Goal: Task Accomplishment & Management: Manage account settings

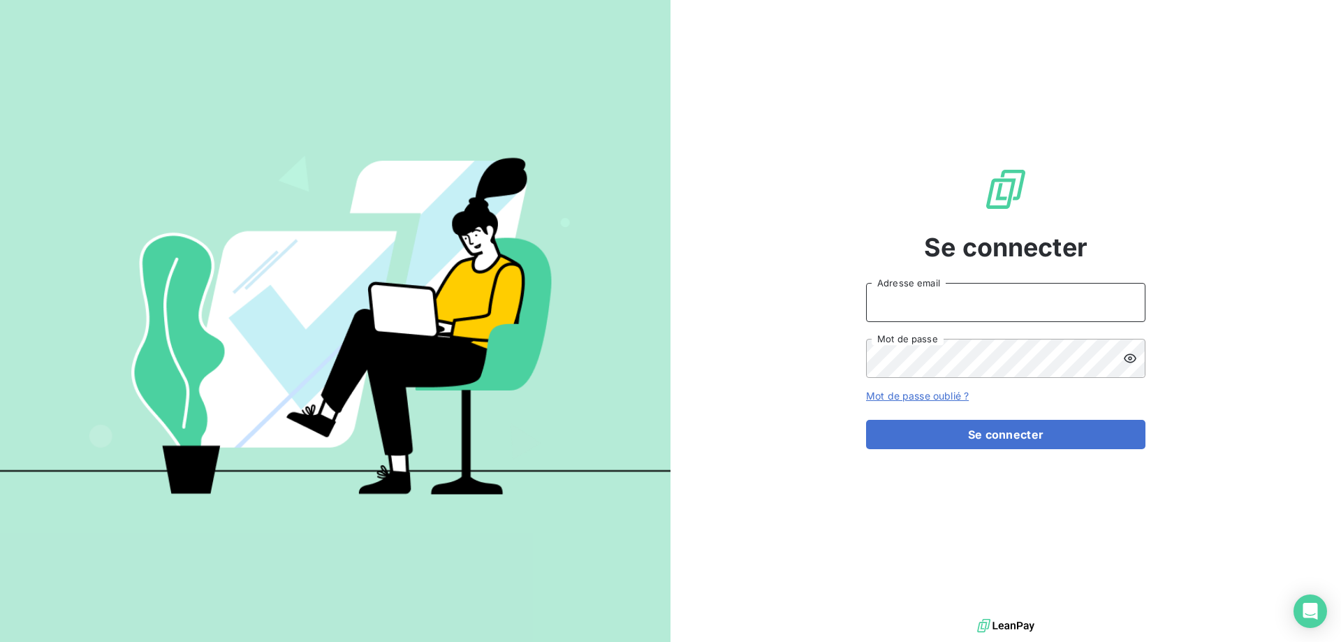
type input "[EMAIL_ADDRESS][DOMAIN_NAME]"
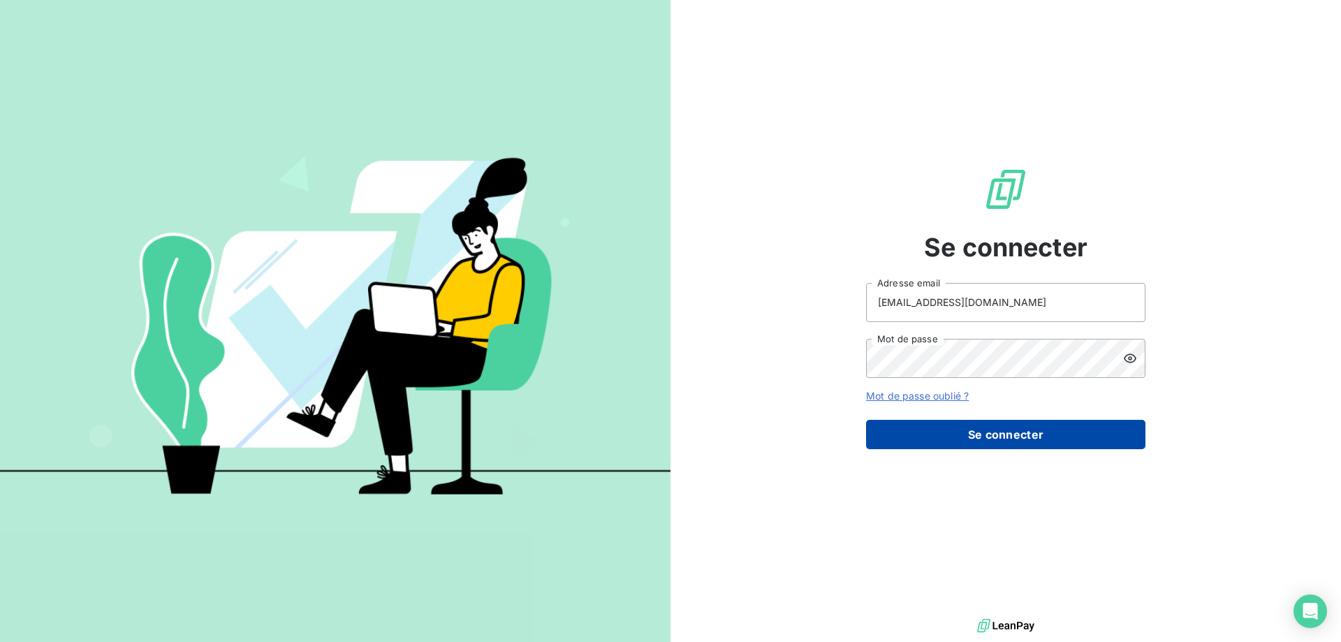
click at [1095, 433] on button "Se connecter" at bounding box center [1005, 434] width 279 height 29
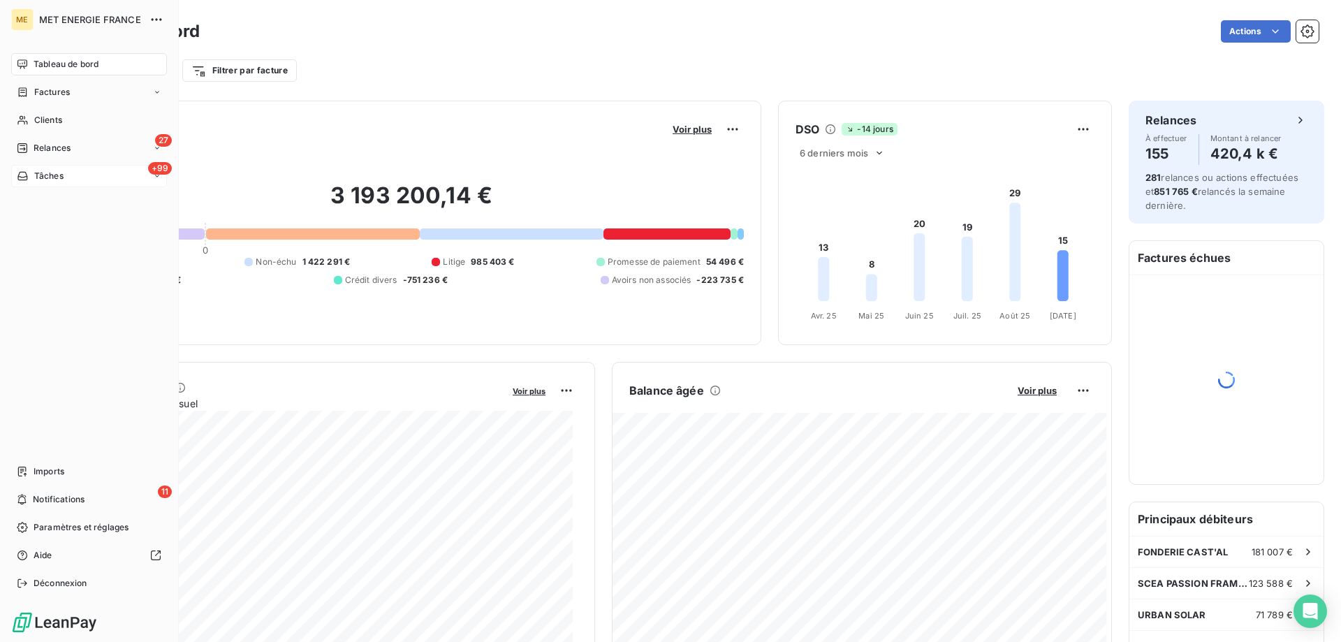
click at [61, 173] on span "Tâches" at bounding box center [48, 176] width 29 height 13
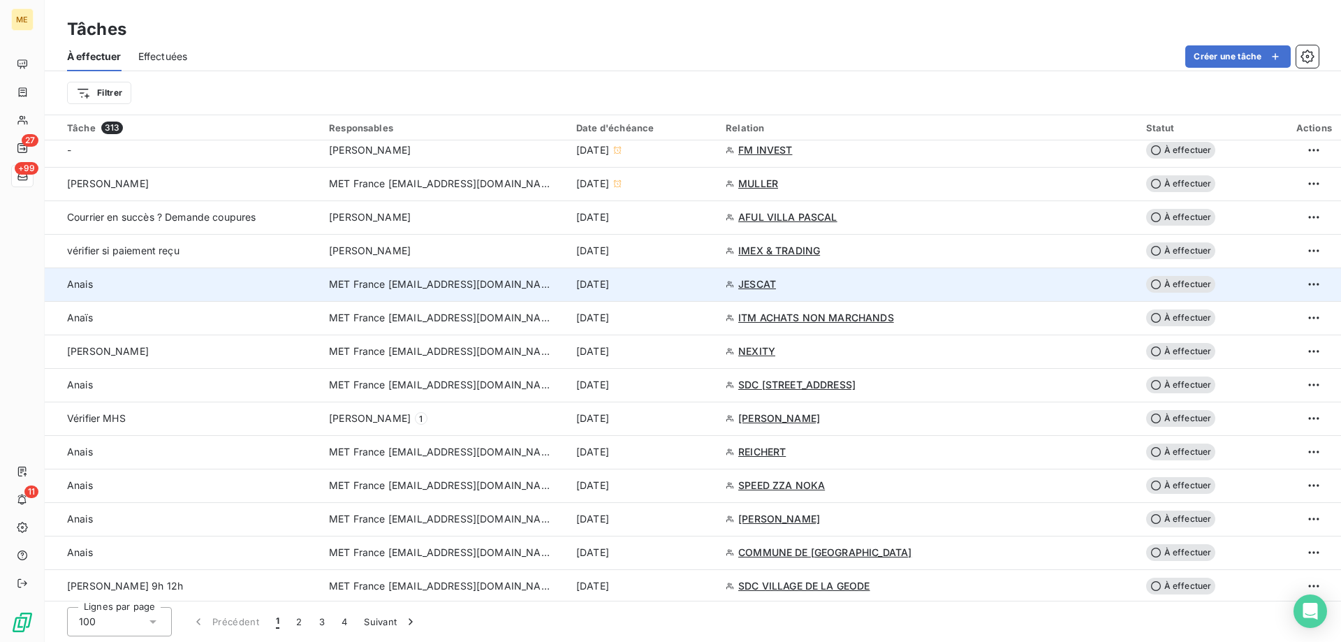
scroll to position [698, 0]
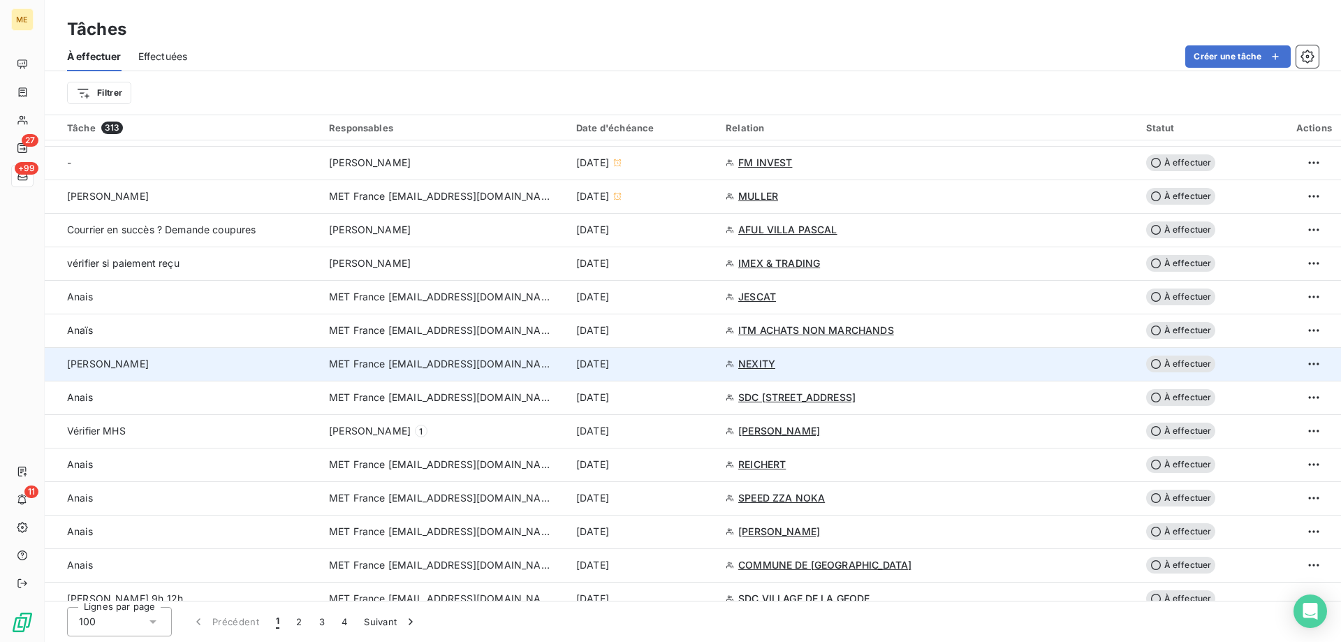
click at [218, 363] on div "[PERSON_NAME]" at bounding box center [189, 364] width 245 height 14
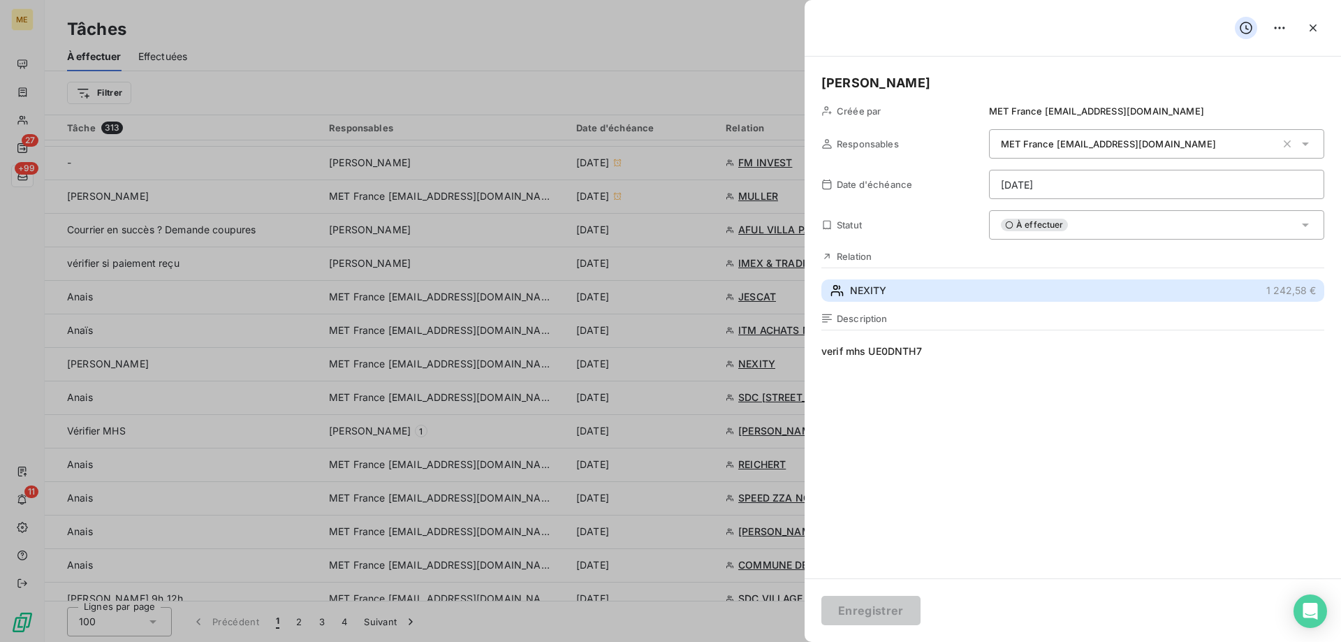
click at [932, 295] on button "NEXITY 1 242,58 €" at bounding box center [1072, 290] width 503 height 22
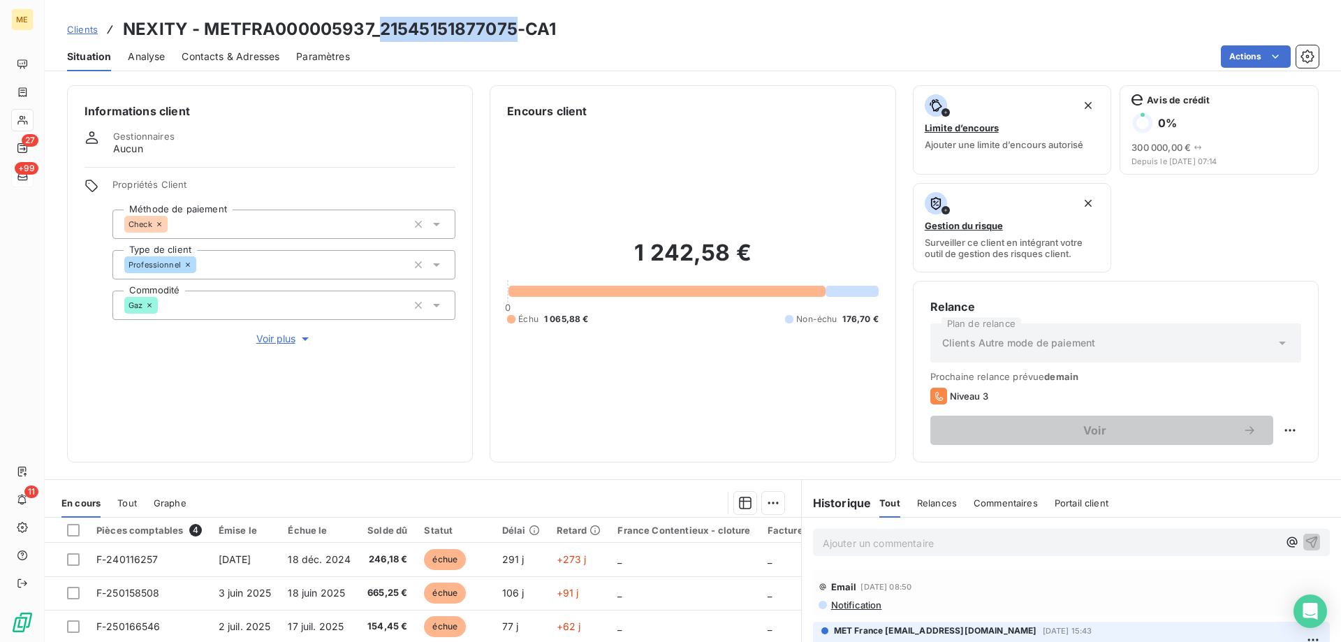
drag, startPoint x: 379, startPoint y: 28, endPoint x: 513, endPoint y: 34, distance: 134.2
click at [513, 34] on h3 "NEXITY - METFRA000005937_21545151877075-CA1" at bounding box center [339, 29] width 433 height 25
copy h3 "21545151877075"
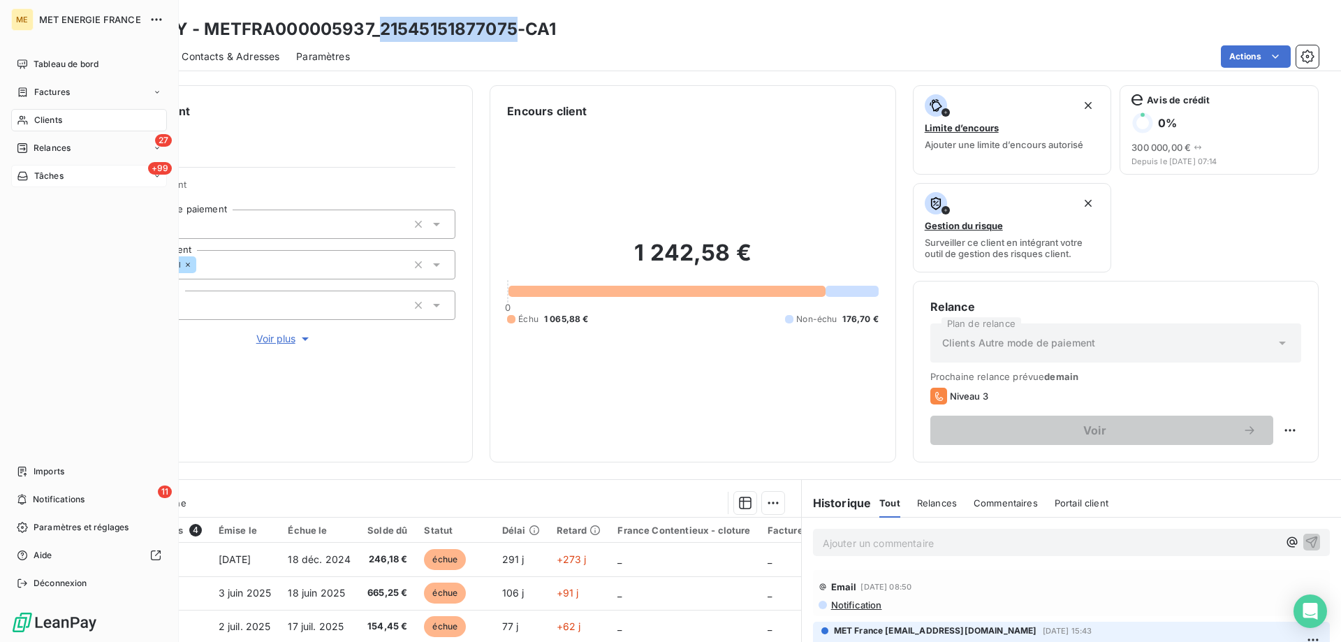
click at [61, 172] on span "Tâches" at bounding box center [48, 176] width 29 height 13
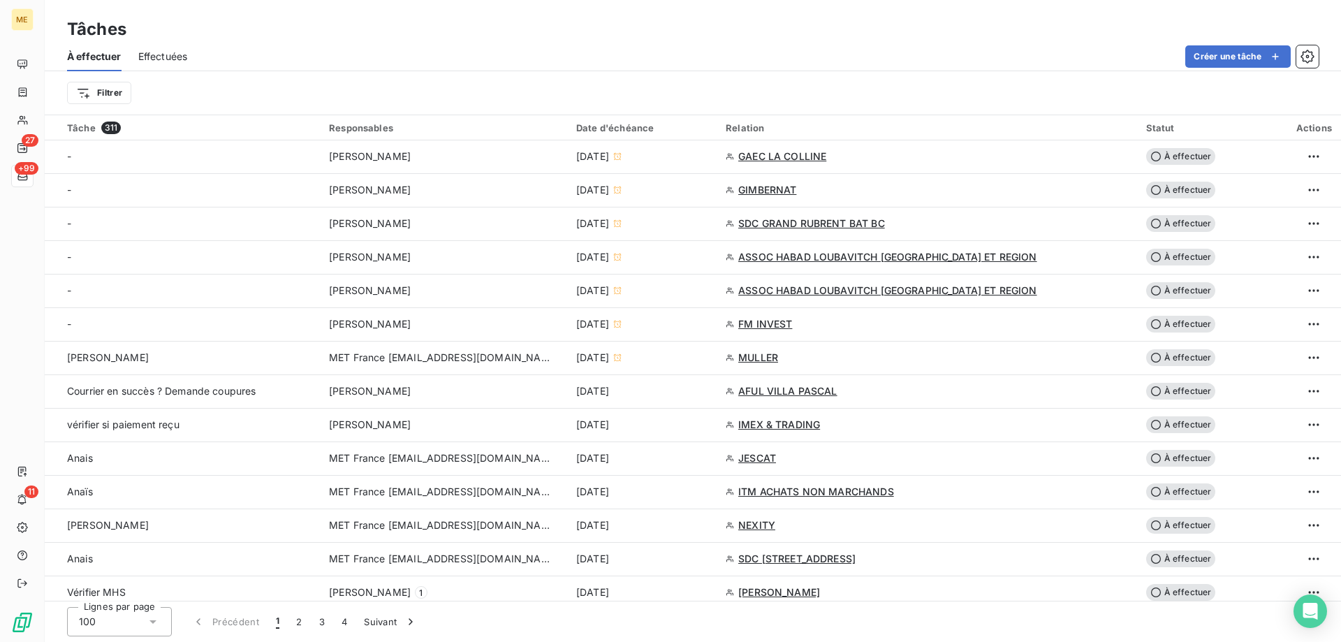
scroll to position [629, 0]
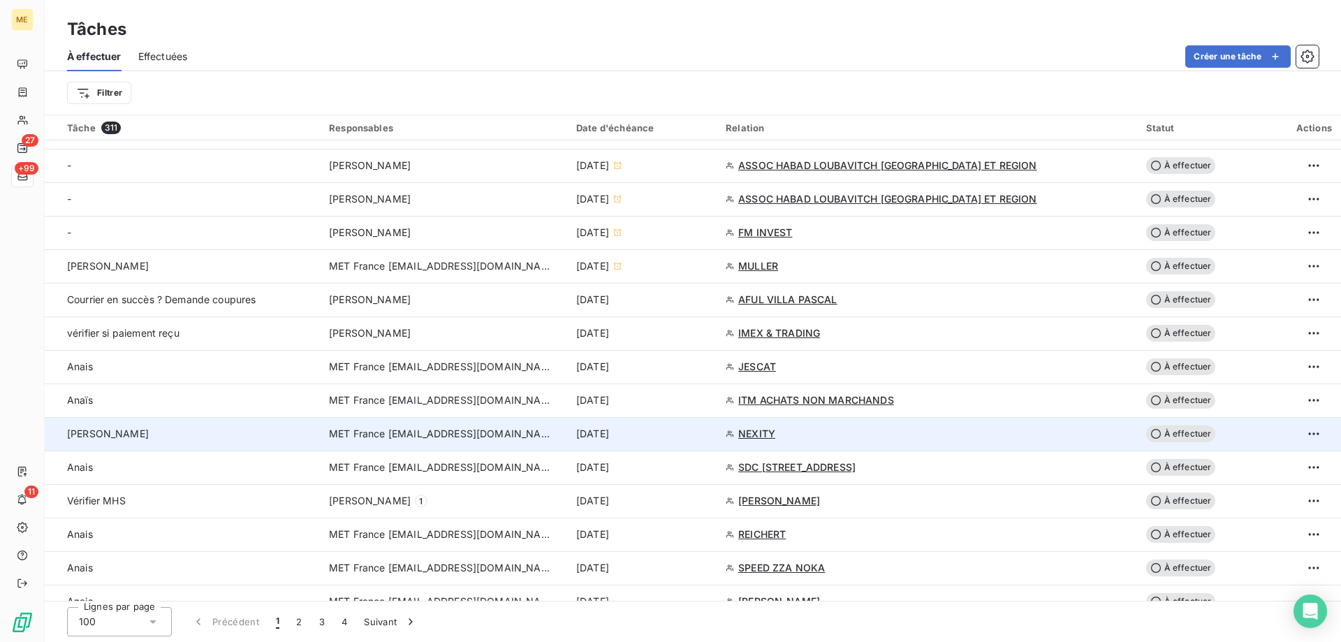
click at [293, 448] on td "[PERSON_NAME]" at bounding box center [183, 434] width 276 height 34
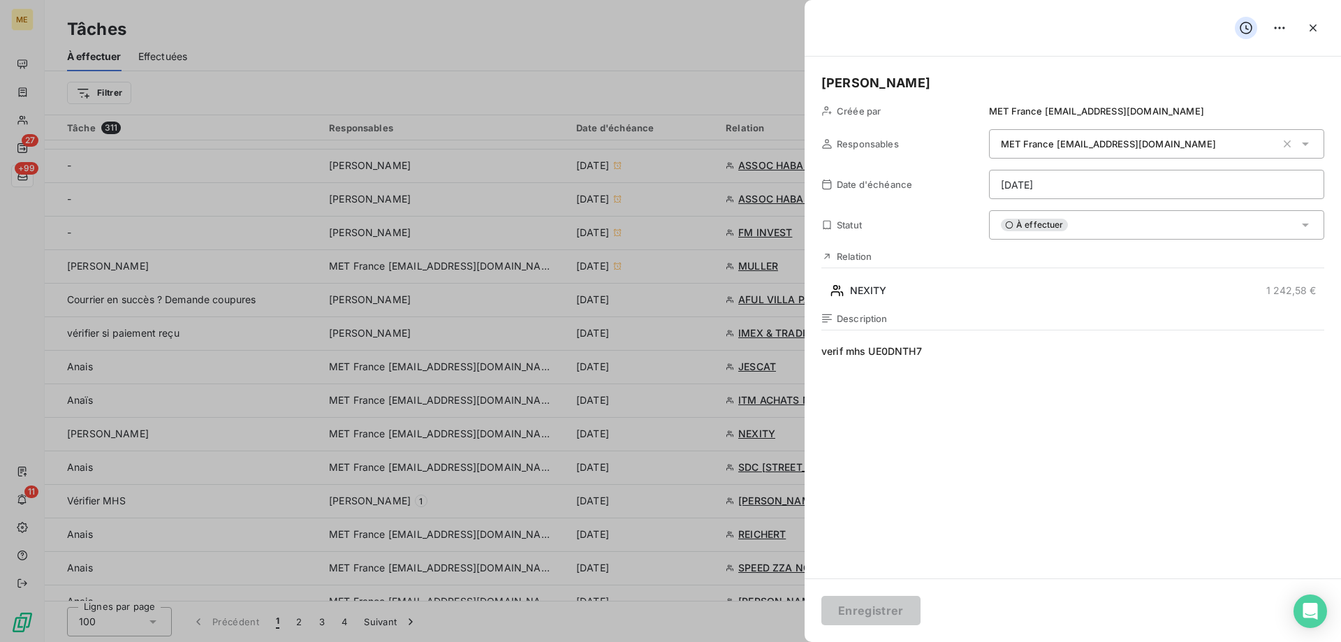
click at [1069, 185] on html "ME 27 +99 11 Tâches À effectuer Effectuées Créer une tâche Filtrer Tâche 311 Re…" at bounding box center [670, 321] width 1341 height 642
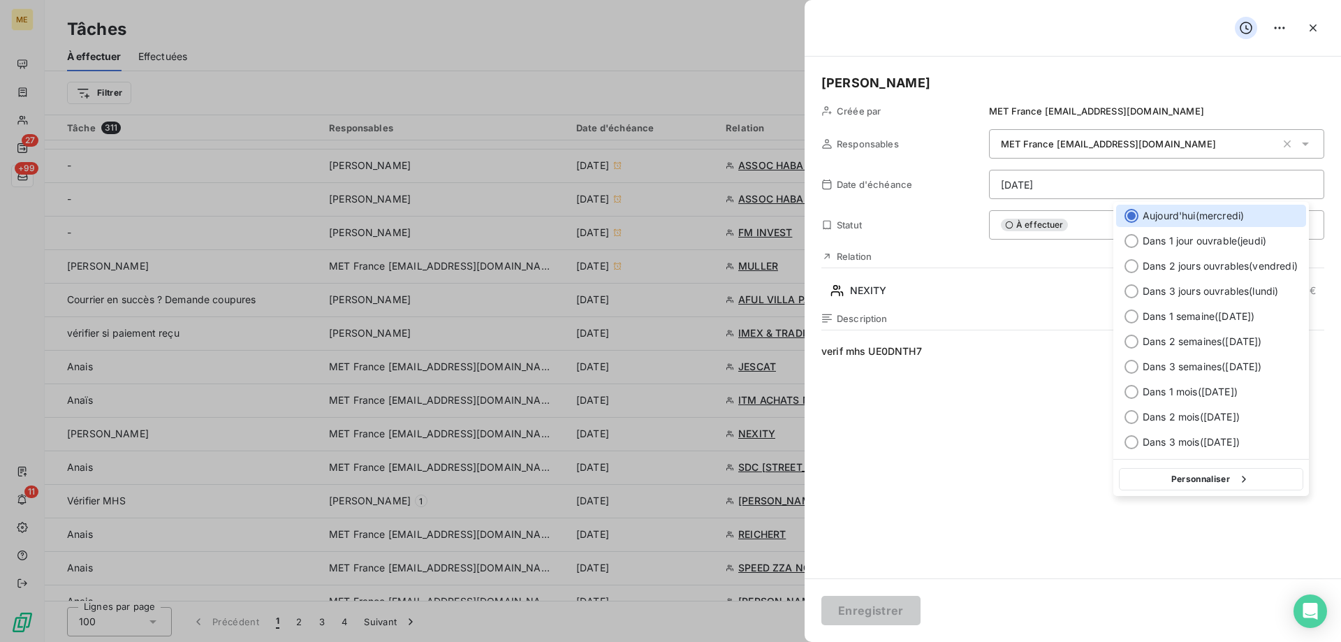
click at [1179, 487] on button "Personnaliser" at bounding box center [1211, 479] width 184 height 22
select select "8"
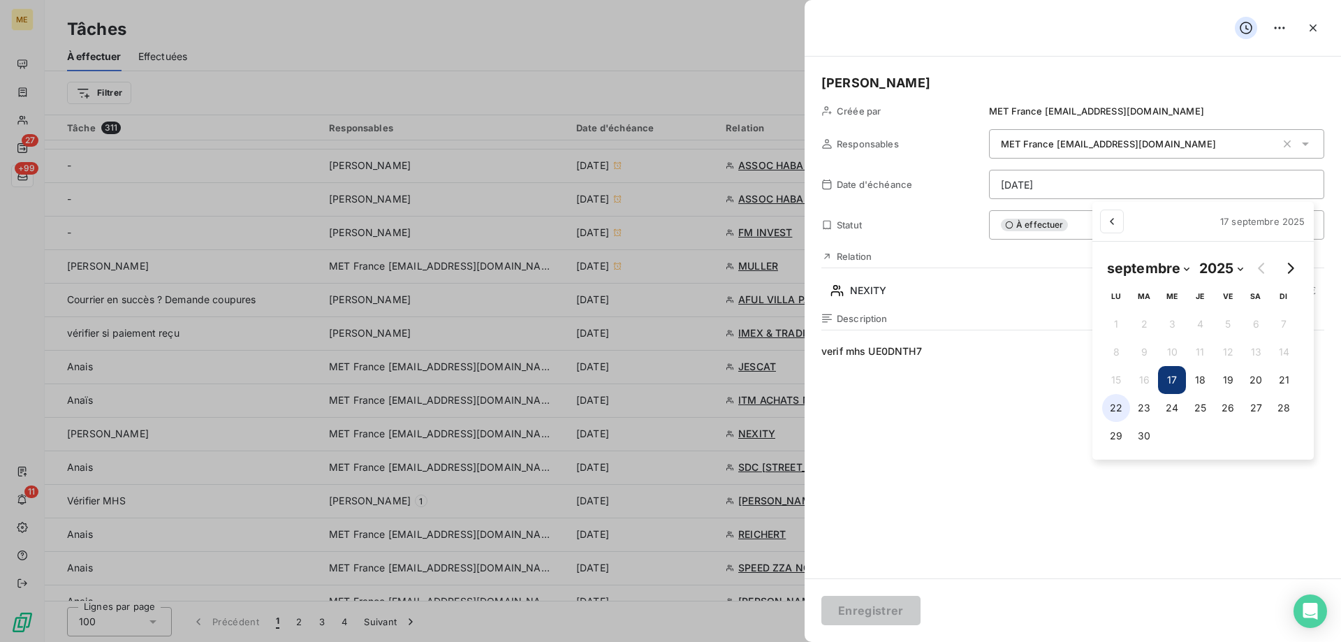
click at [1117, 409] on button "22" at bounding box center [1116, 408] width 28 height 28
type input "[DATE]"
click at [851, 618] on html "ME 27 +99 11 Tâches À effectuer Effectuées Créer une tâche Filtrer Tâche 311 Re…" at bounding box center [670, 321] width 1341 height 642
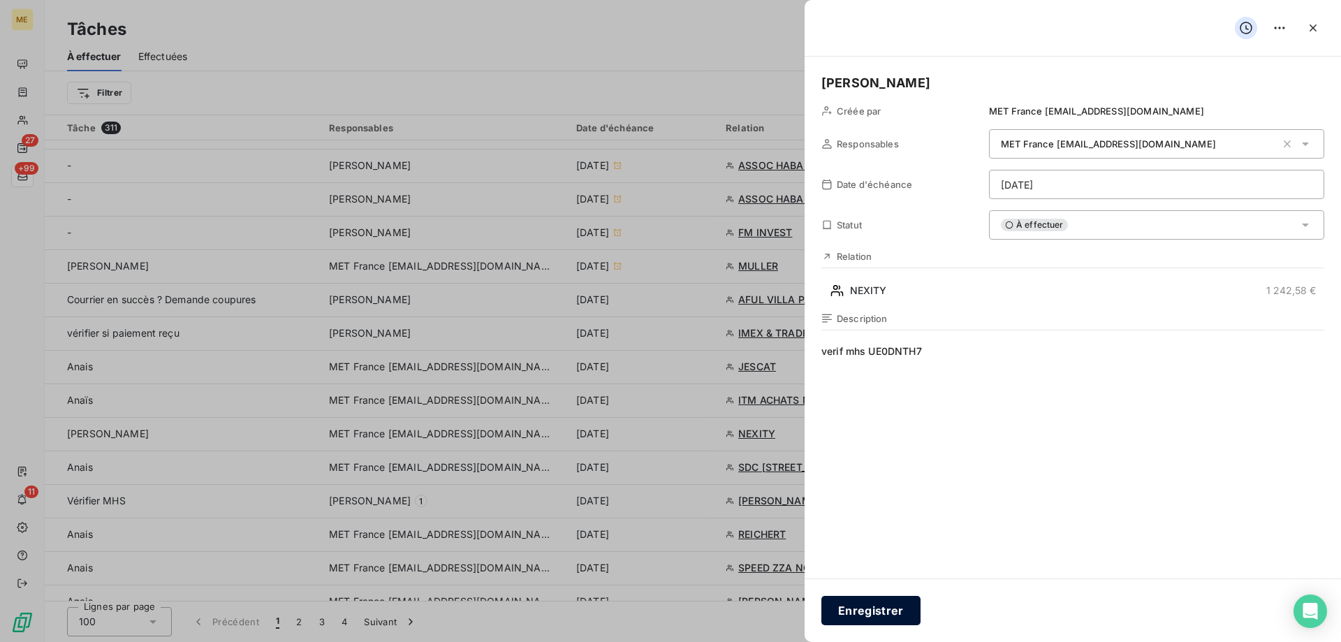
click at [898, 612] on button "Enregistrer" at bounding box center [870, 610] width 99 height 29
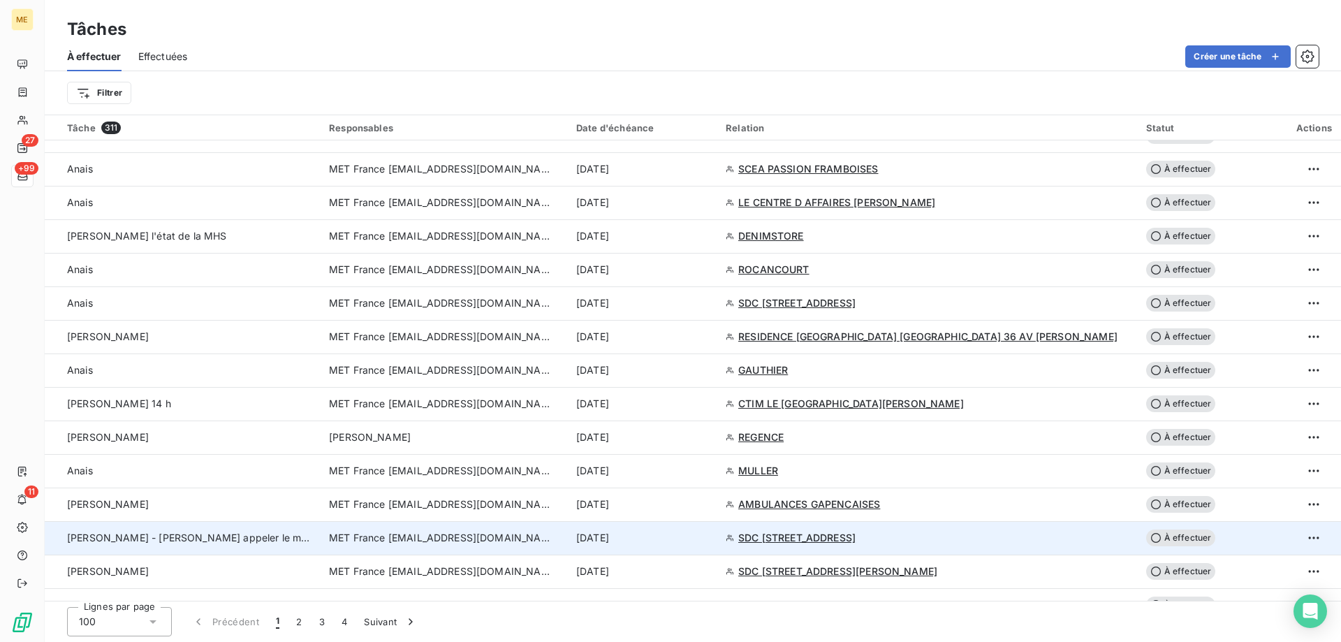
scroll to position [1606, 0]
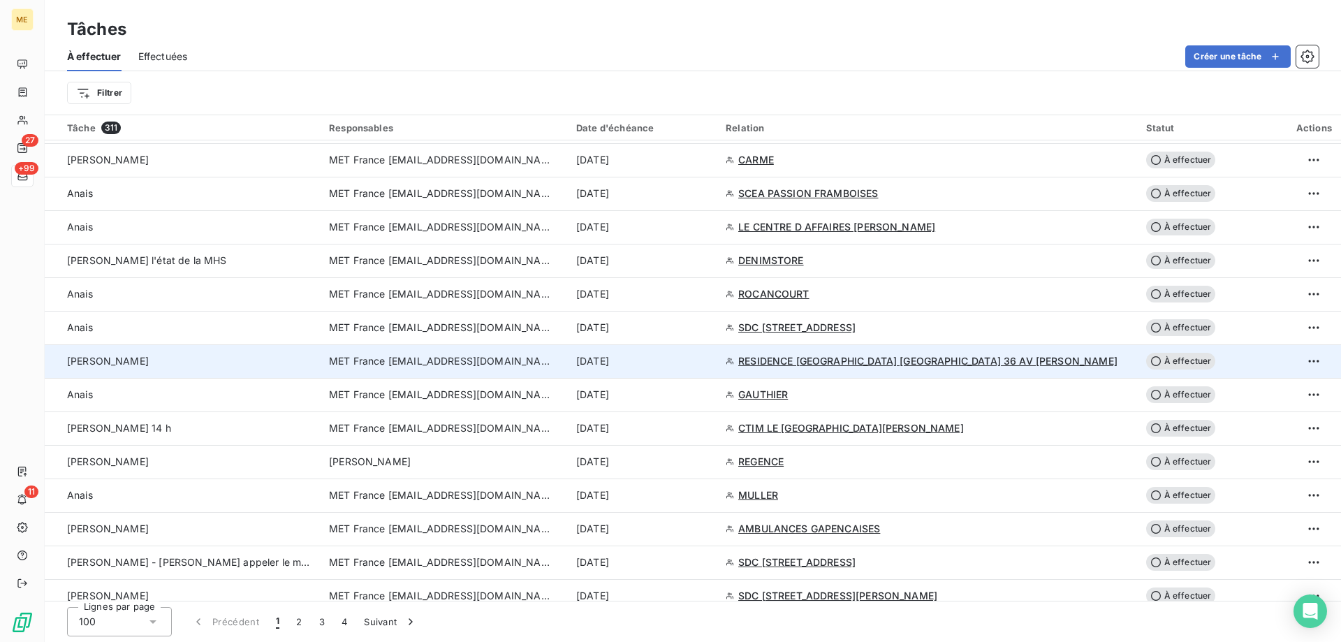
click at [239, 372] on td "[PERSON_NAME]" at bounding box center [183, 361] width 276 height 34
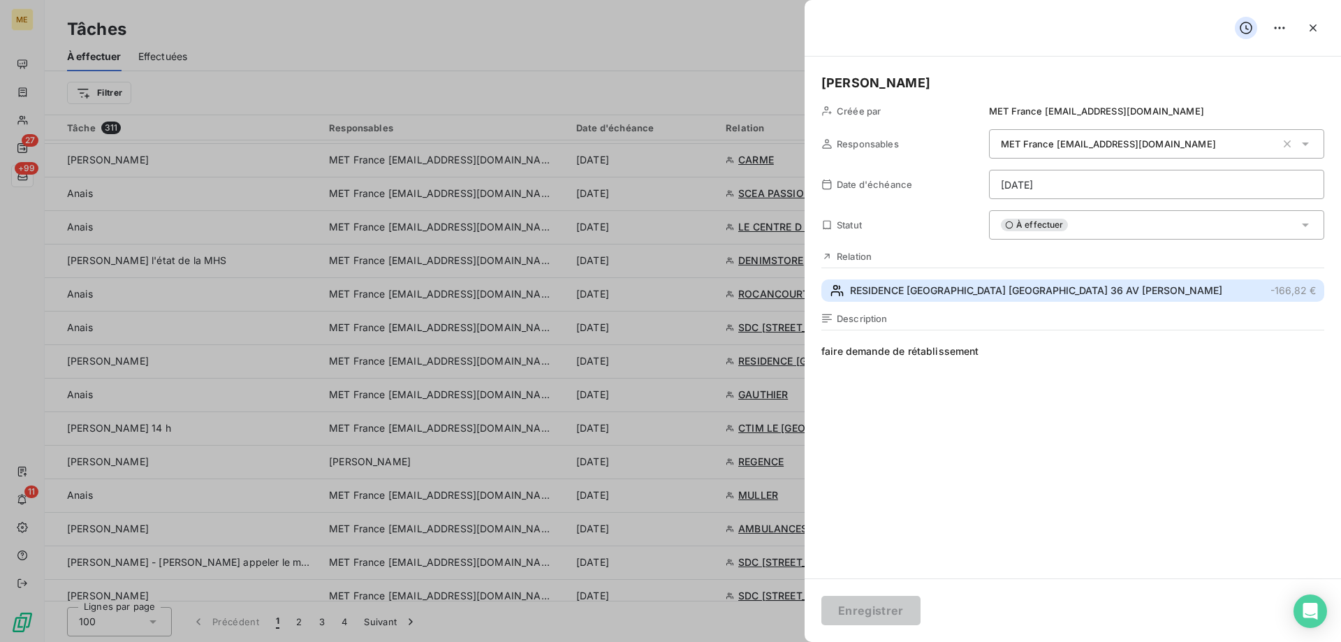
click at [990, 295] on span "RESIDENCE [GEOGRAPHIC_DATA] [GEOGRAPHIC_DATA] 36 AV [PERSON_NAME]" at bounding box center [1036, 291] width 372 height 14
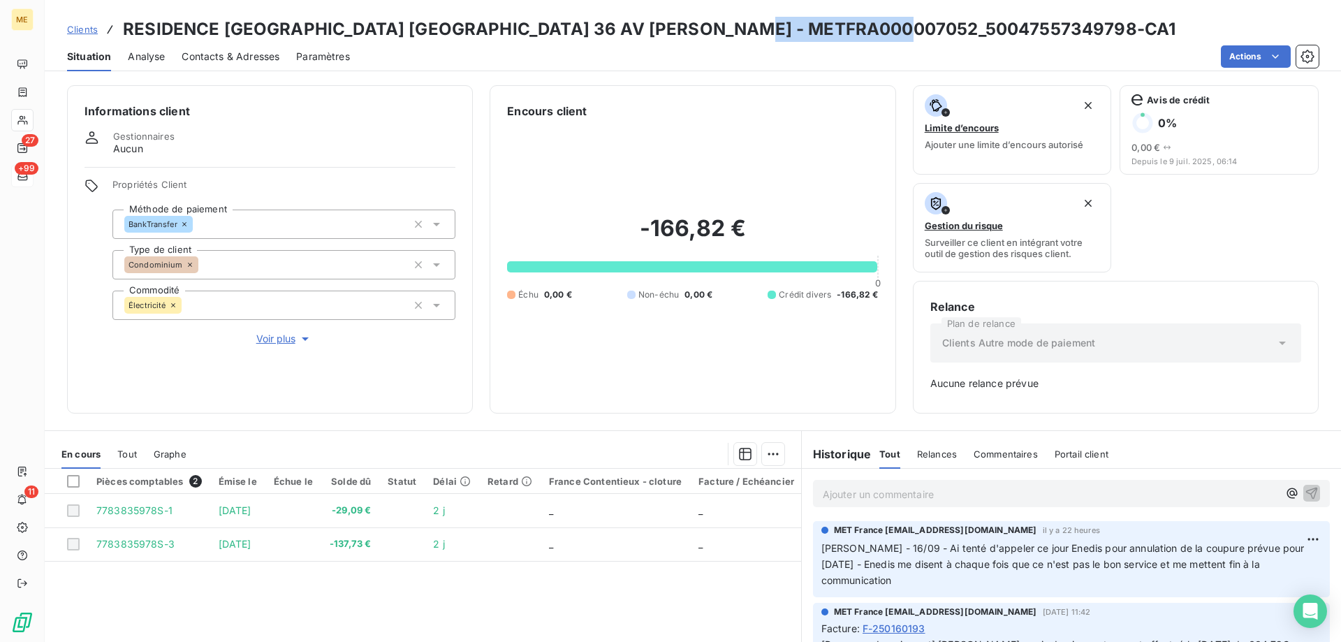
copy h3 "50047557349798"
drag, startPoint x: 767, startPoint y: 28, endPoint x: 916, endPoint y: 30, distance: 148.8
click at [916, 30] on h3 "RESIDENCE [GEOGRAPHIC_DATA] [GEOGRAPHIC_DATA] 36 AV [PERSON_NAME] - METFRA00000…" at bounding box center [649, 29] width 1052 height 25
click at [763, 327] on div "-166,82 € 0 Échu 0,00 € Non-échu 0,00 € Crédit divers -166,82 €" at bounding box center [692, 257] width 371 height 277
drag, startPoint x: 767, startPoint y: 28, endPoint x: 911, endPoint y: 30, distance: 143.9
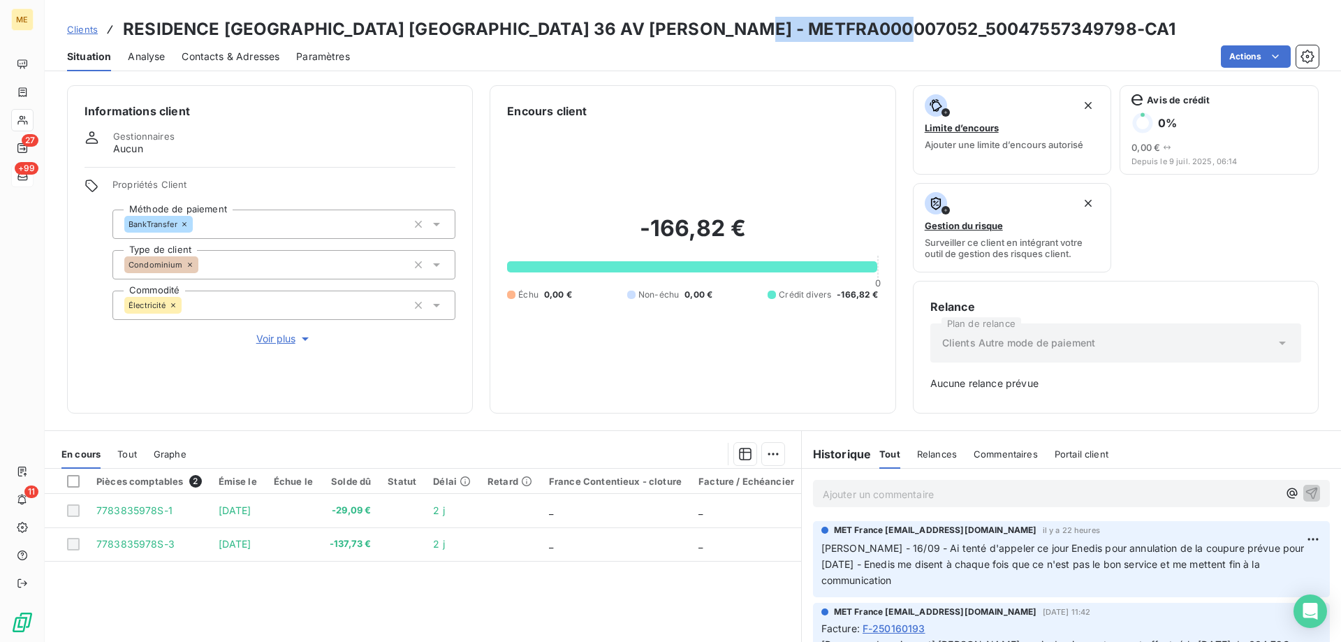
click at [911, 30] on h3 "RESIDENCE [GEOGRAPHIC_DATA] [GEOGRAPHIC_DATA] 36 AV [PERSON_NAME] - METFRA00000…" at bounding box center [649, 29] width 1052 height 25
copy h3 "50047557349798"
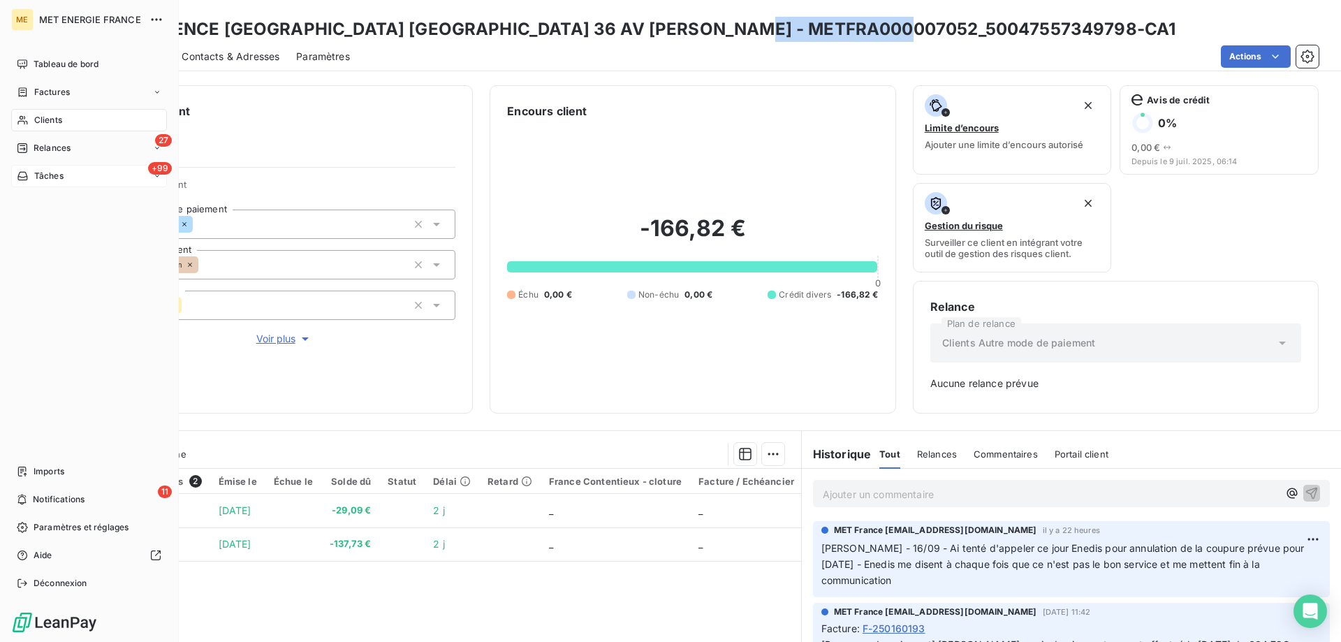
click at [105, 164] on nav "Tableau de bord Factures Clients 27 Relances +99 Tâches" at bounding box center [89, 120] width 156 height 134
click at [104, 166] on div "+99 Tâches" at bounding box center [89, 176] width 156 height 22
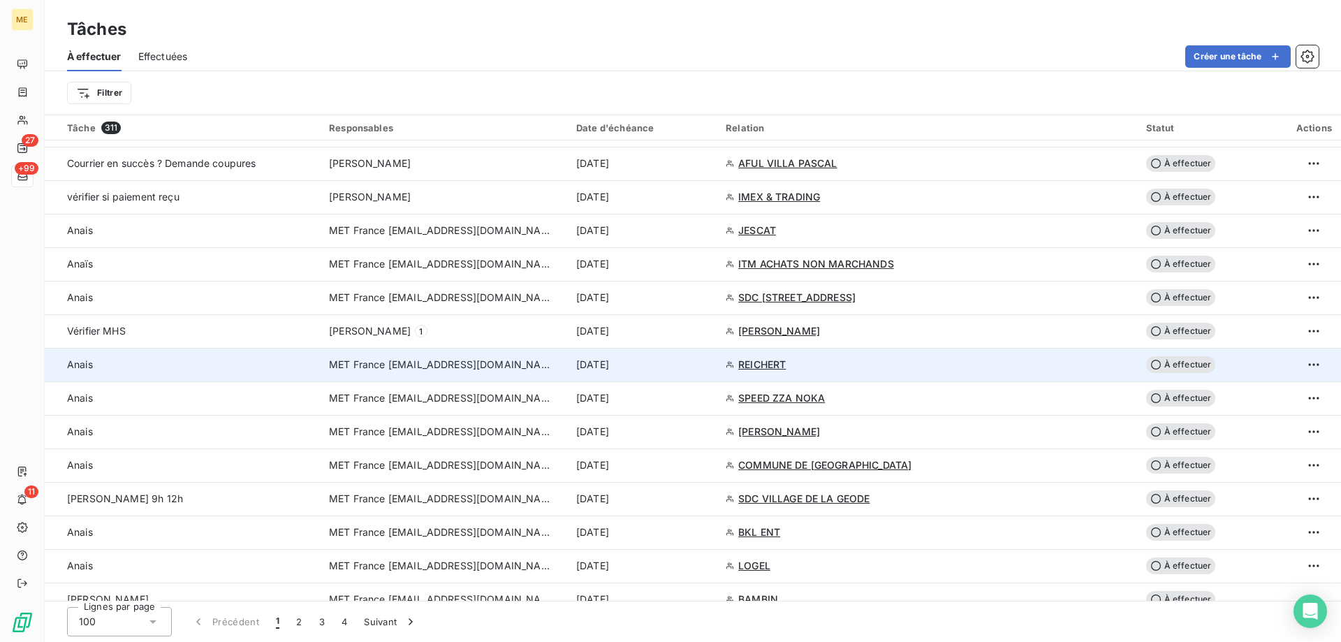
scroll to position [838, 0]
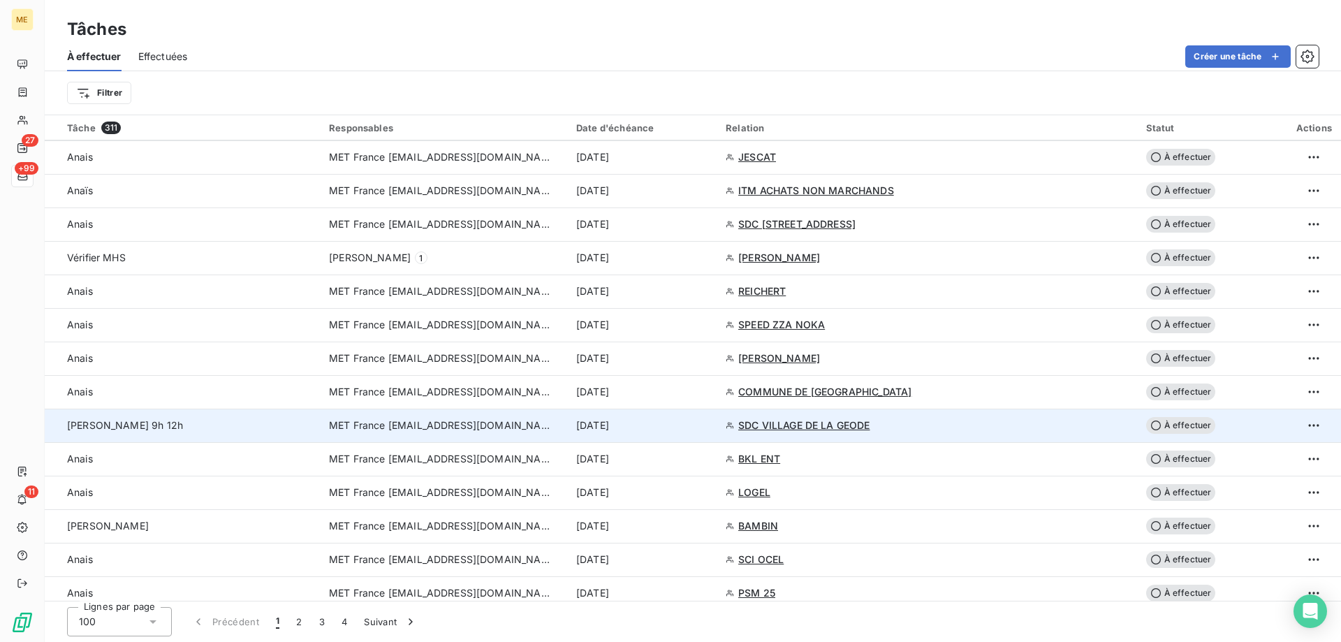
click at [213, 434] on td "[PERSON_NAME] 9h 12h" at bounding box center [183, 426] width 276 height 34
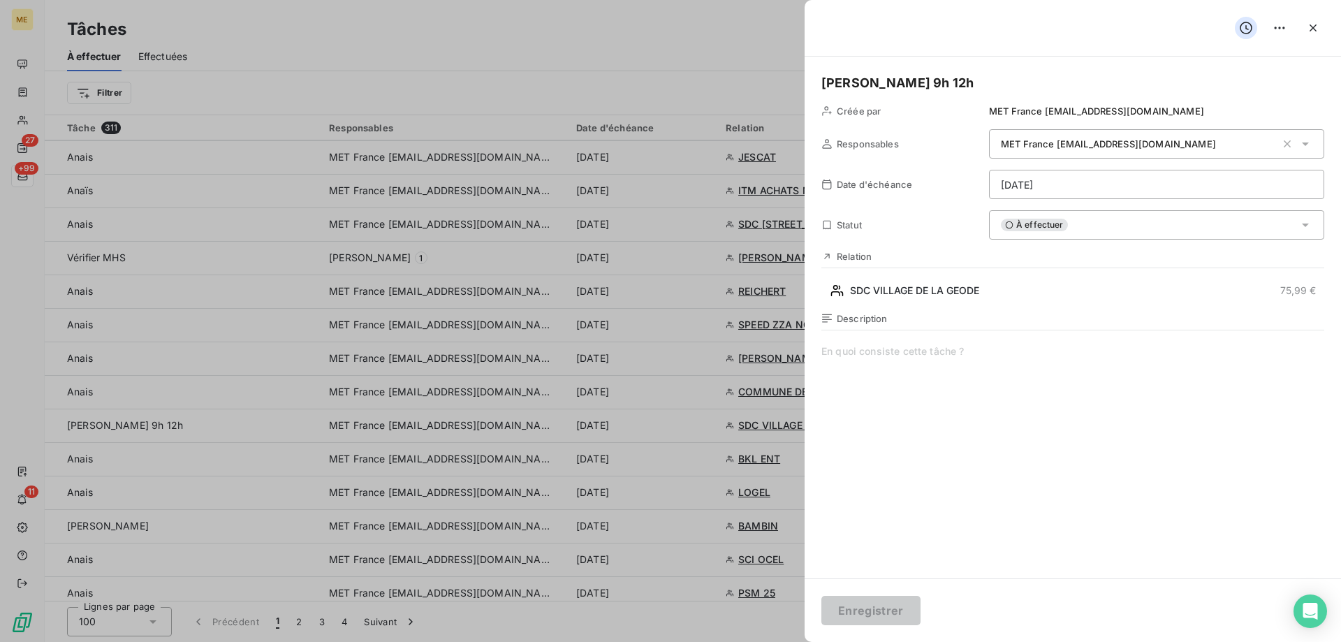
click at [1024, 274] on div "Relation SDC VILLAGE DE LA GEODE 75,99 €" at bounding box center [1072, 276] width 503 height 51
click at [1018, 277] on div "Relation SDC VILLAGE DE LA GEODE 75,99 €" at bounding box center [1072, 276] width 503 height 51
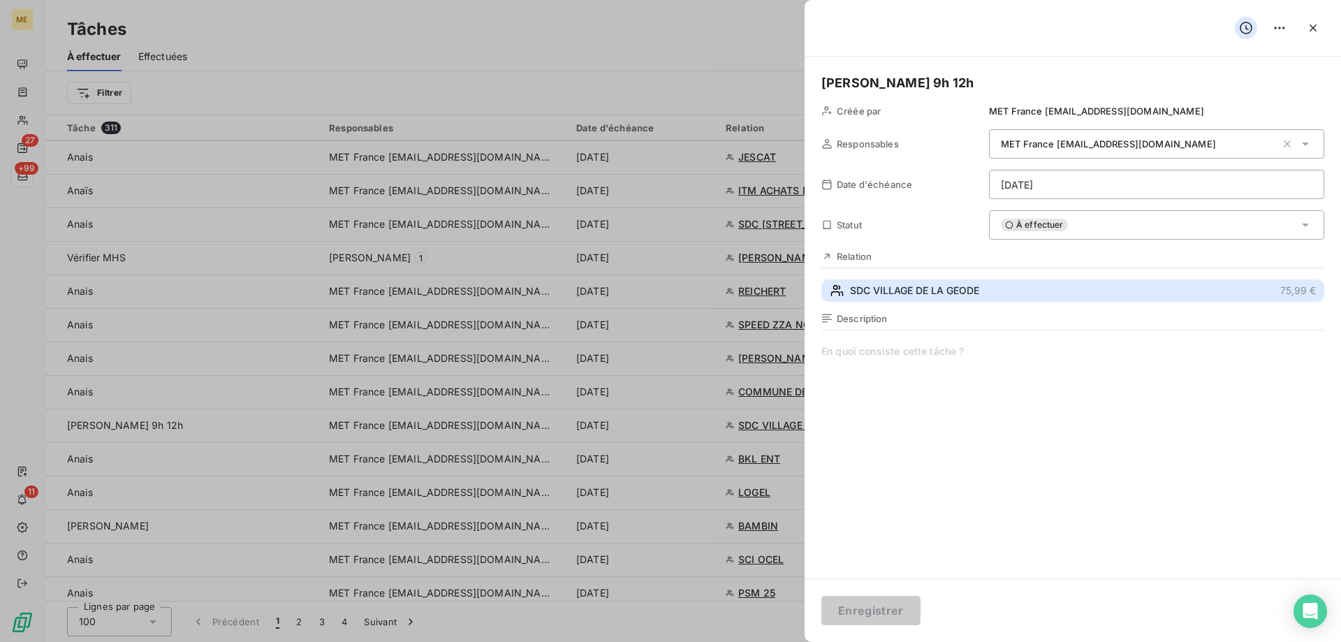
click at [1008, 299] on button "SDC VILLAGE DE LA GEODE 75,99 €" at bounding box center [1072, 290] width 503 height 22
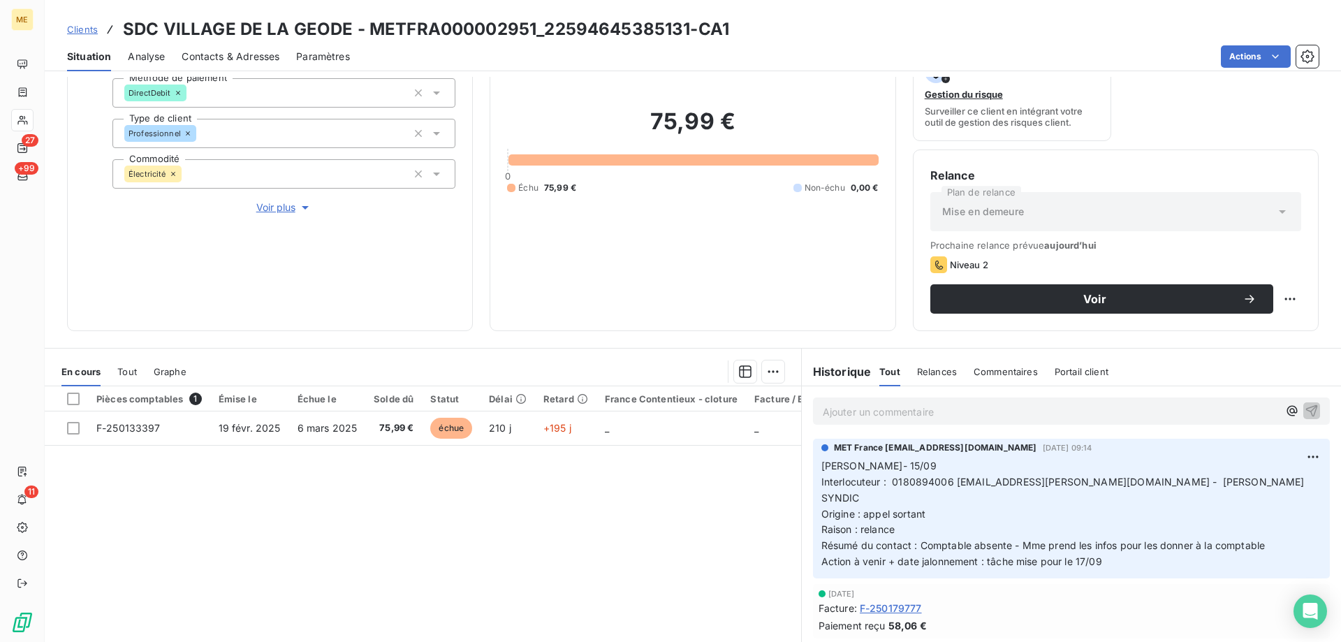
scroll to position [186, 0]
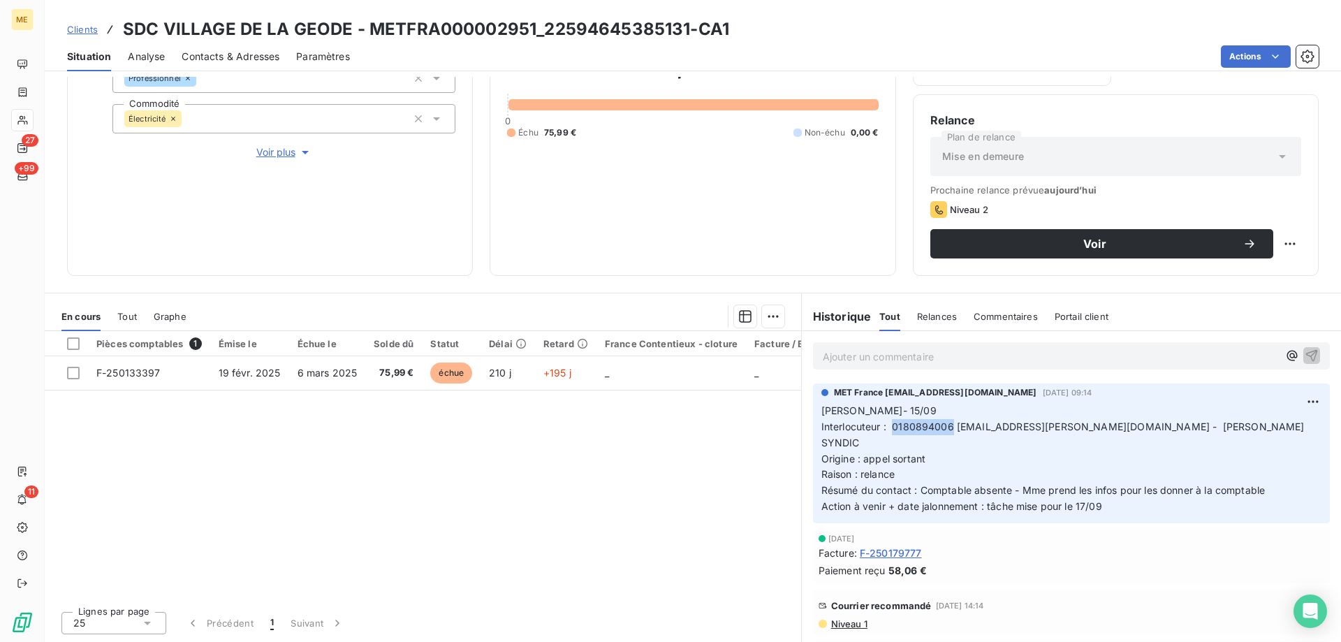
copy span "0180894006"
drag, startPoint x: 886, startPoint y: 429, endPoint x: 945, endPoint y: 422, distance: 59.1
click at [945, 422] on span "Interlocuteur : 0180894006 [EMAIL_ADDRESS][PERSON_NAME][DOMAIN_NAME] - [PERSON_…" at bounding box center [1064, 434] width 486 height 28
click at [1013, 451] on p "[PERSON_NAME]- 15/09 Interlocuteur : 0180894006 [EMAIL_ADDRESS][PERSON_NAME][DO…" at bounding box center [1071, 459] width 500 height 112
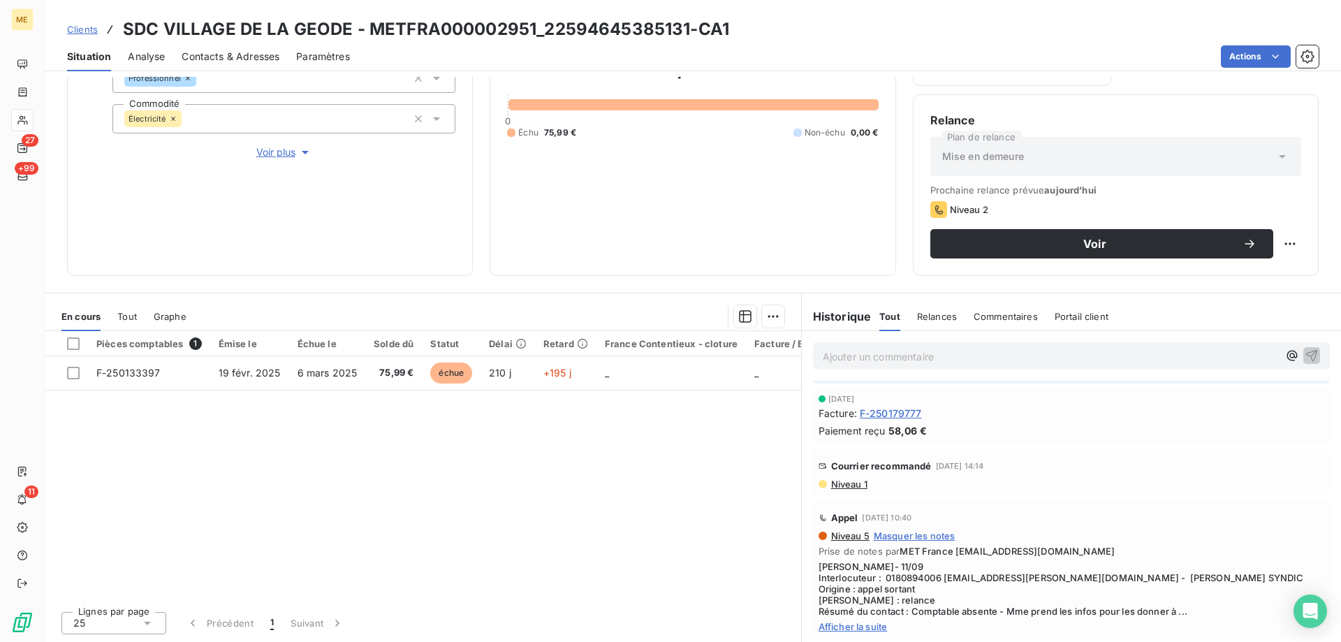
scroll to position [210, 0]
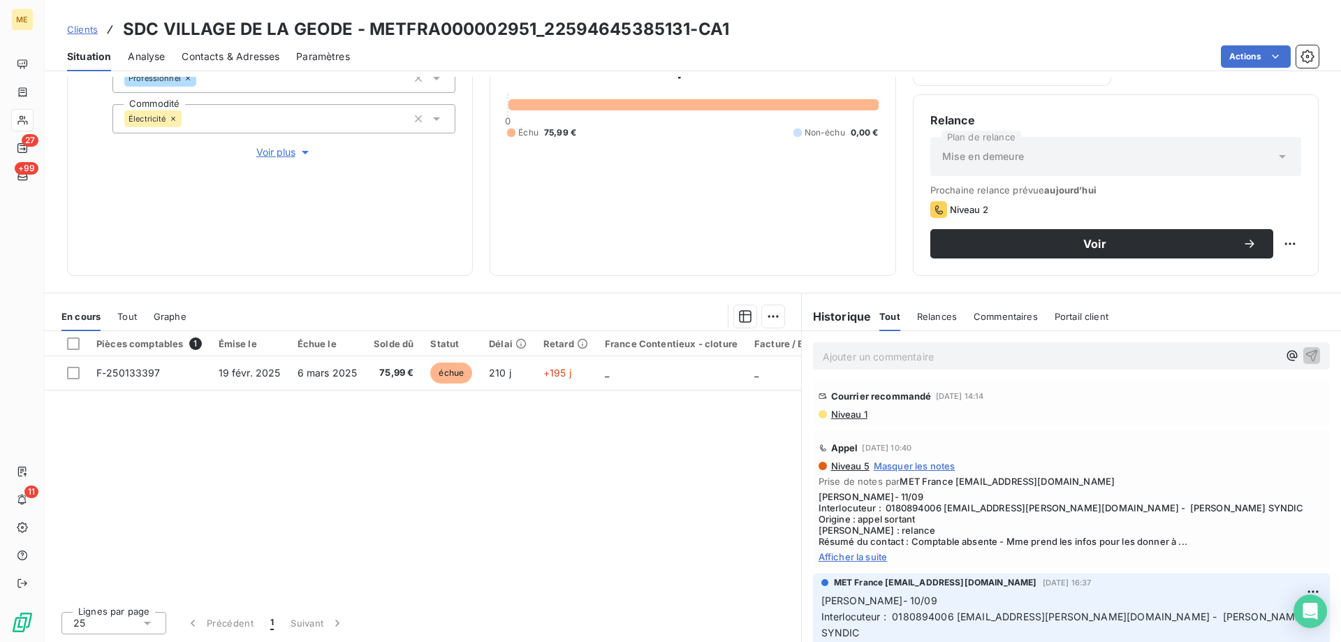
click at [848, 551] on span "Afficher la suite" at bounding box center [1071, 556] width 506 height 11
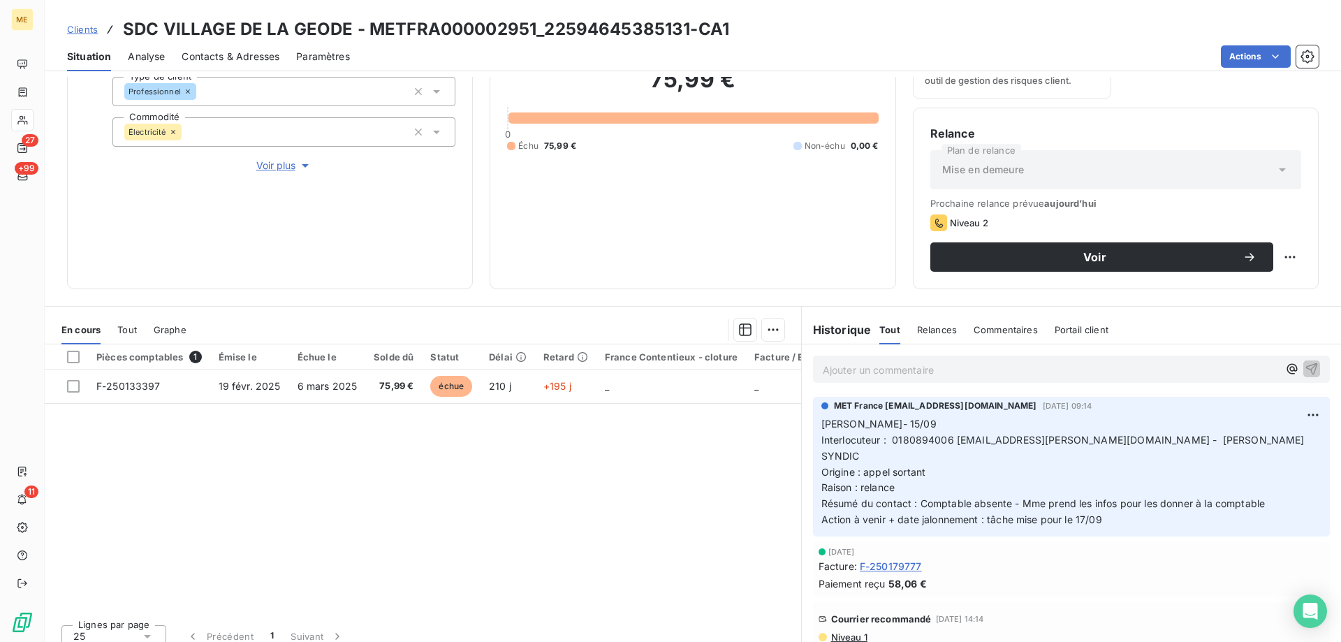
scroll to position [186, 0]
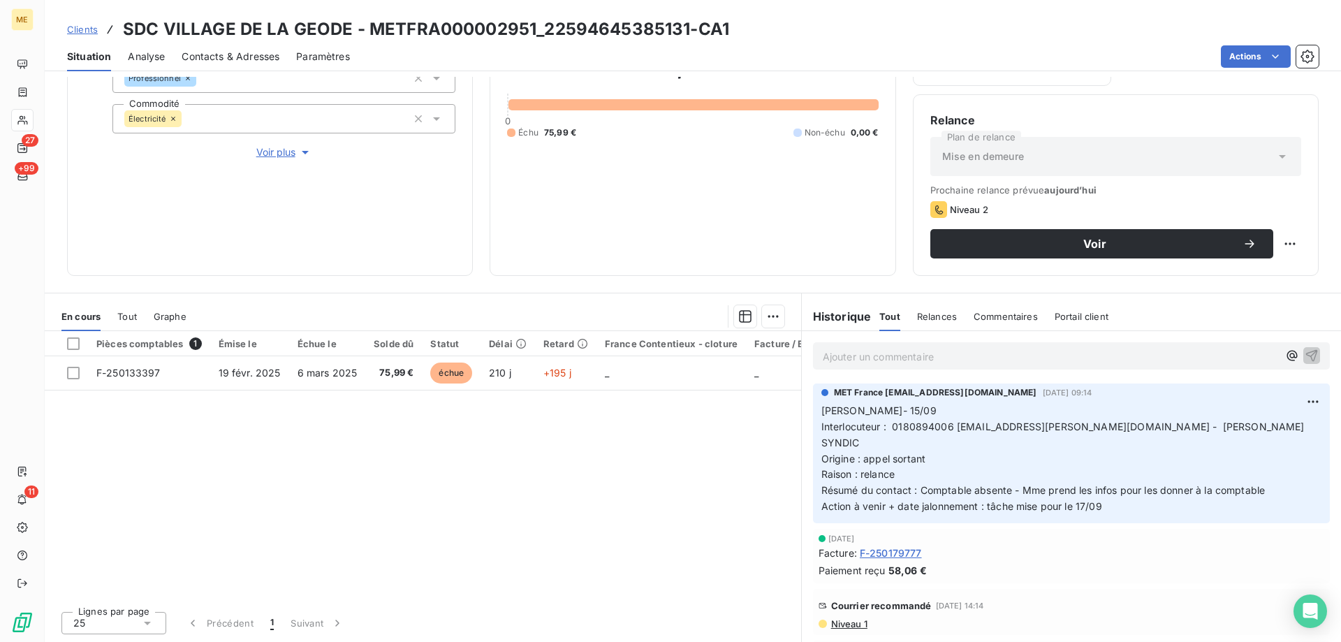
copy p "[PERSON_NAME]- 15/09 Interlocuteur : 0180894006 [EMAIL_ADDRESS][PERSON_NAME][DO…"
drag, startPoint x: 1089, startPoint y: 477, endPoint x: 1017, endPoint y: 316, distance: 176.0
click at [821, 416] on p "[PERSON_NAME]- 15/09 Interlocuteur : 0180894006 [EMAIL_ADDRESS][PERSON_NAME][DO…" at bounding box center [1071, 459] width 500 height 112
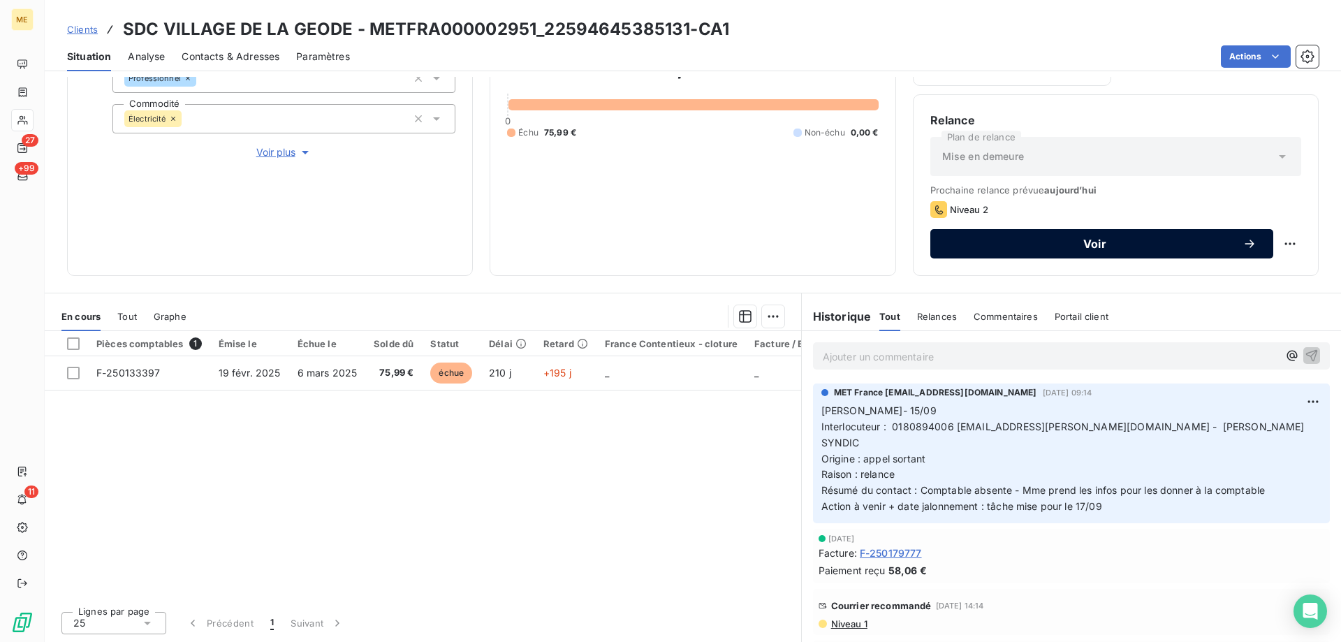
click at [1104, 247] on span "Voir" at bounding box center [1094, 243] width 295 height 11
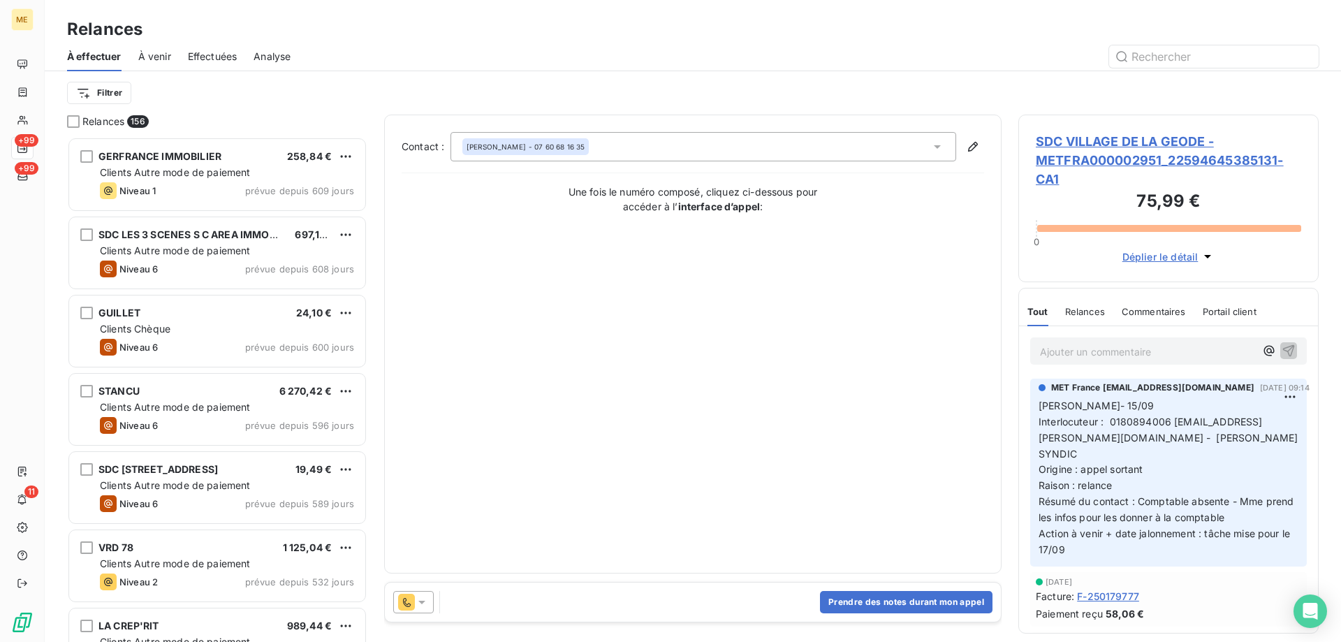
scroll to position [494, 290]
click at [865, 614] on div "Prendre des notes durant mon appel" at bounding box center [693, 601] width 616 height 39
click at [869, 599] on button "Prendre des notes durant mon appel" at bounding box center [906, 602] width 172 height 22
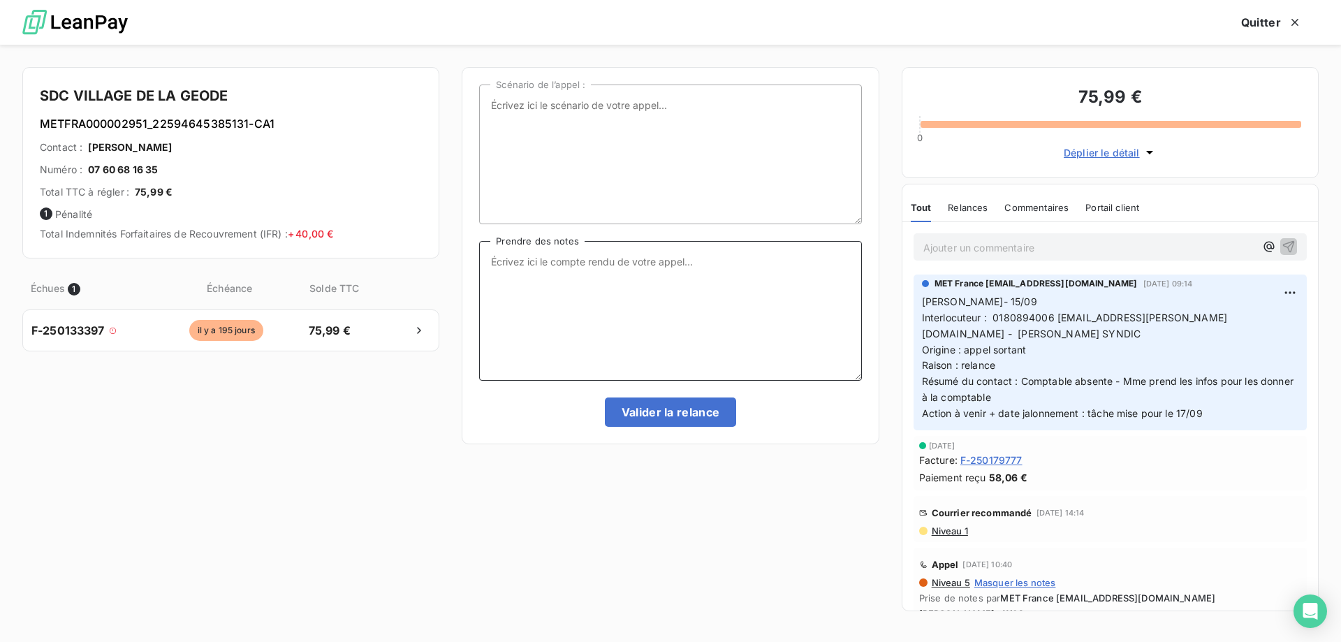
click at [684, 295] on textarea "Prendre des notes" at bounding box center [670, 311] width 382 height 140
paste textarea "[PERSON_NAME]- 15/09 Interlocuteur : 0180894006 [EMAIL_ADDRESS][PERSON_NAME][DO…"
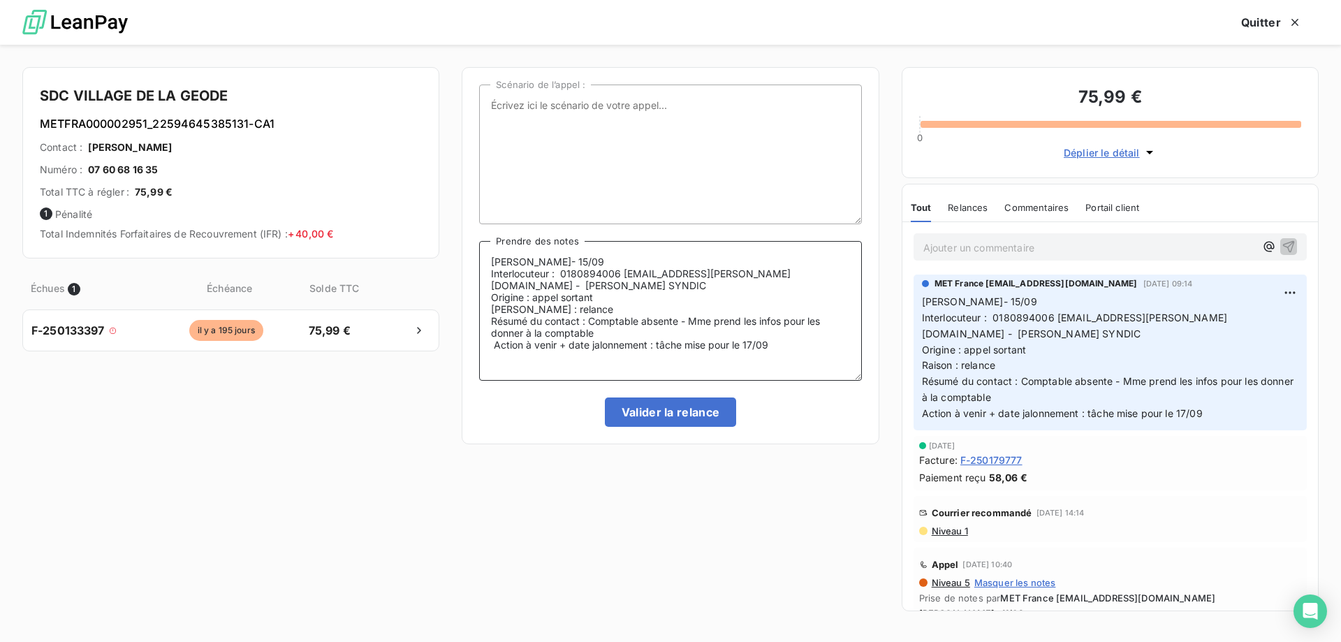
click at [761, 283] on textarea "[PERSON_NAME]- 15/09 Interlocuteur : 0180894006 [EMAIL_ADDRESS][PERSON_NAME][DO…" at bounding box center [670, 311] width 382 height 140
click at [592, 321] on textarea "[PERSON_NAME]- 15/09 Interlocuteur : 0180894006 [EMAIL_ADDRESS][PERSON_NAME][DO…" at bounding box center [670, 311] width 382 height 140
drag, startPoint x: 588, startPoint y: 323, endPoint x: 600, endPoint y: 332, distance: 14.9
click at [600, 332] on textarea "[PERSON_NAME]- 15/09 Interlocuteur : 0180894006 [EMAIL_ADDRESS][PERSON_NAME][DO…" at bounding box center [670, 311] width 382 height 140
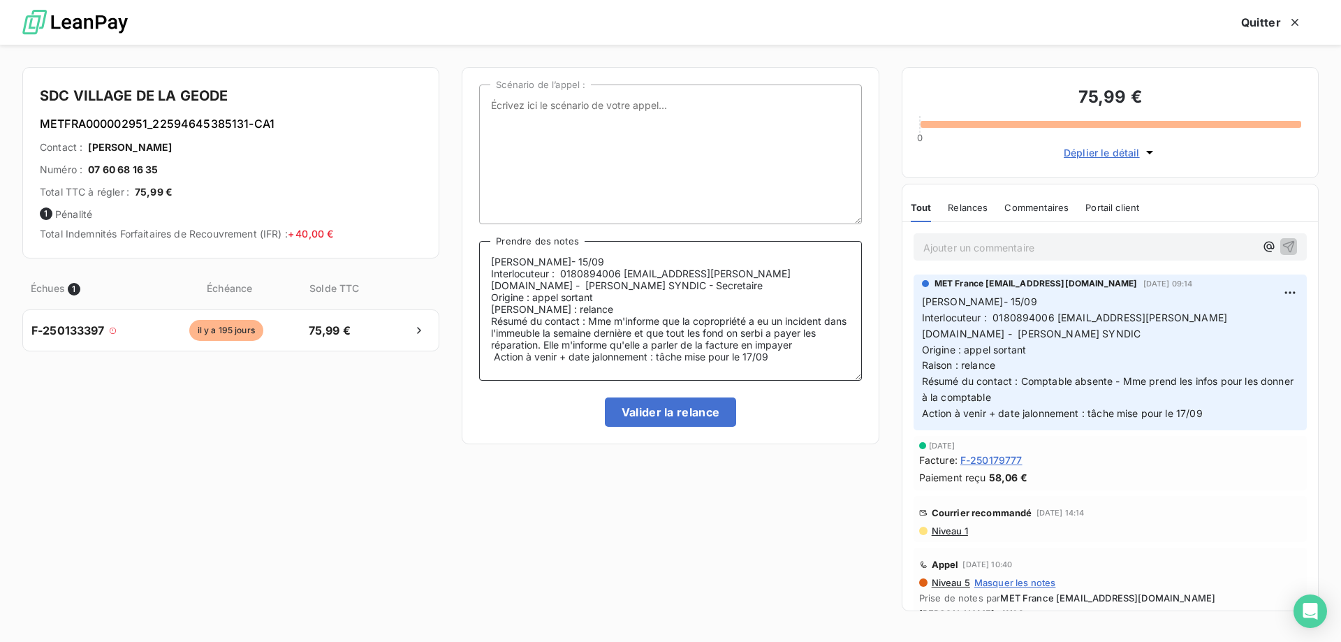
click at [660, 348] on textarea "[PERSON_NAME]- 15/09 Interlocuteur : 0180894006 [EMAIL_ADDRESS][PERSON_NAME][DO…" at bounding box center [670, 311] width 382 height 140
click at [0, 0] on lt-strong "é" at bounding box center [0, 0] width 0 height 0
click at [705, 329] on textarea "[PERSON_NAME]- 15/09 Interlocuteur : 0180894006 [EMAIL_ADDRESS][PERSON_NAME][DO…" at bounding box center [670, 311] width 382 height 140
click at [0, 0] on lt-span "tou s" at bounding box center [0, 0] width 0 height 0
click at [788, 330] on textarea "[PERSON_NAME]- 15/09 Interlocuteur : 0180894006 [EMAIL_ADDRESS][PERSON_NAME][DO…" at bounding box center [670, 311] width 382 height 140
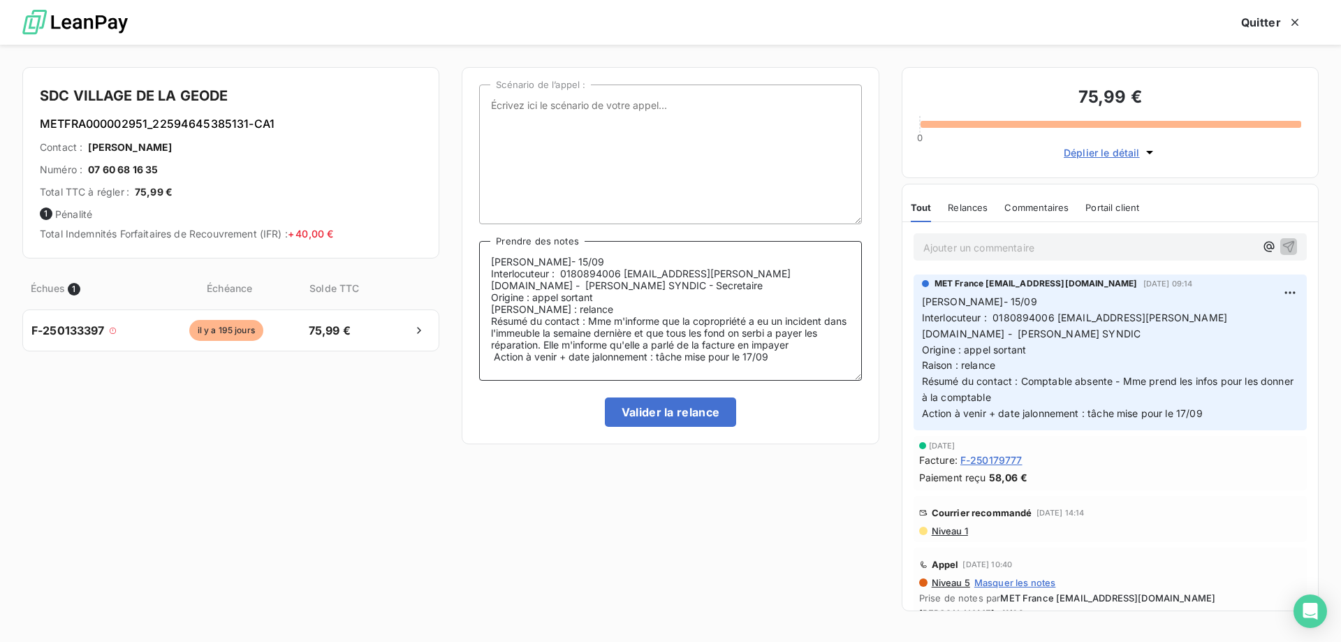
click at [0, 0] on lt-strong "vit" at bounding box center [0, 0] width 0 height 0
click at [732, 335] on textarea "[PERSON_NAME]- 15/09 Interlocuteur : 0180894006 [EMAIL_ADDRESS][PERSON_NAME][DO…" at bounding box center [670, 311] width 382 height 140
click at [0, 0] on lt-span "les fond s" at bounding box center [0, 0] width 0 height 0
click at [827, 336] on textarea "[PERSON_NAME]- 15/09 Interlocuteur : 0180894006 [EMAIL_ADDRESS][PERSON_NAME][DO…" at bounding box center [670, 311] width 382 height 140
click at [0, 0] on lt-span "à payer" at bounding box center [0, 0] width 0 height 0
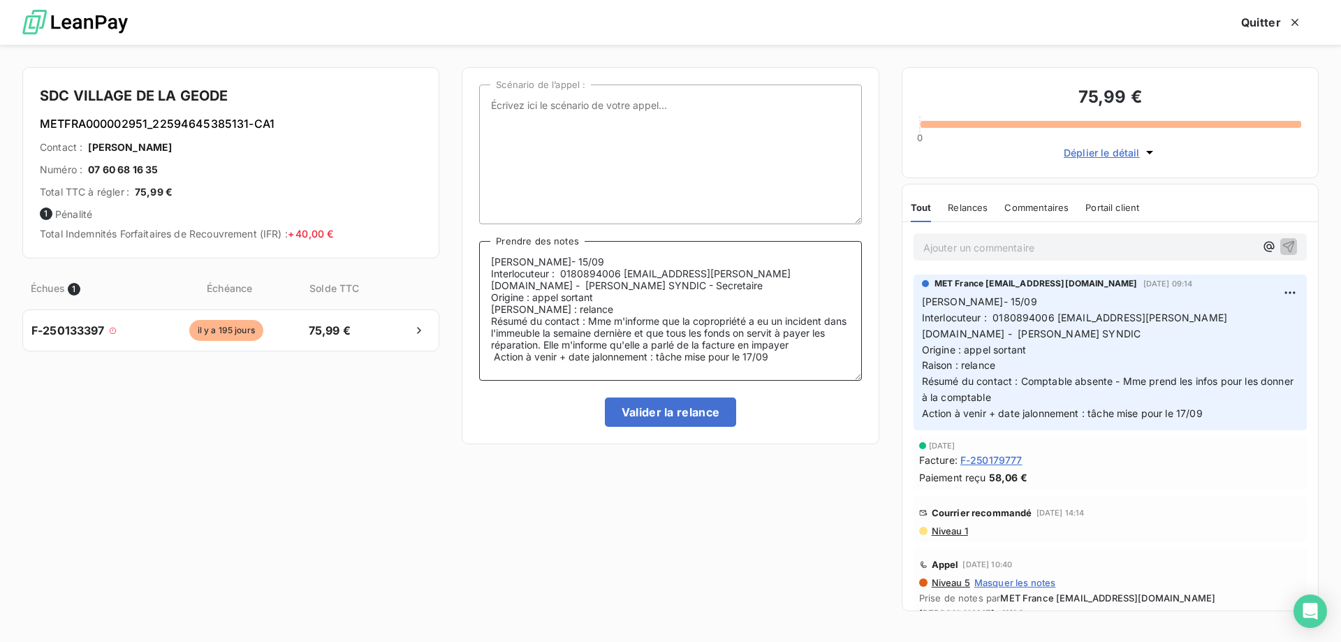
click at [765, 335] on textarea "[PERSON_NAME]- 15/09 Interlocuteur : 0180894006 [EMAIL_ADDRESS][PERSON_NAME][DO…" at bounding box center [670, 311] width 382 height 140
click at [0, 0] on lt-span ", on" at bounding box center [0, 0] width 0 height 0
click at [524, 344] on textarea "[PERSON_NAME]- 15/09 Interlocuteur : 0180894006 [EMAIL_ADDRESS][PERSON_NAME][DO…" at bounding box center [670, 311] width 382 height 140
click at [0, 0] on lt-span "les réparation s" at bounding box center [0, 0] width 0 height 0
click at [853, 354] on textarea "[PERSON_NAME]- 15/09 Interlocuteur : 0180894006 [EMAIL_ADDRESS][PERSON_NAME][DO…" at bounding box center [670, 311] width 382 height 140
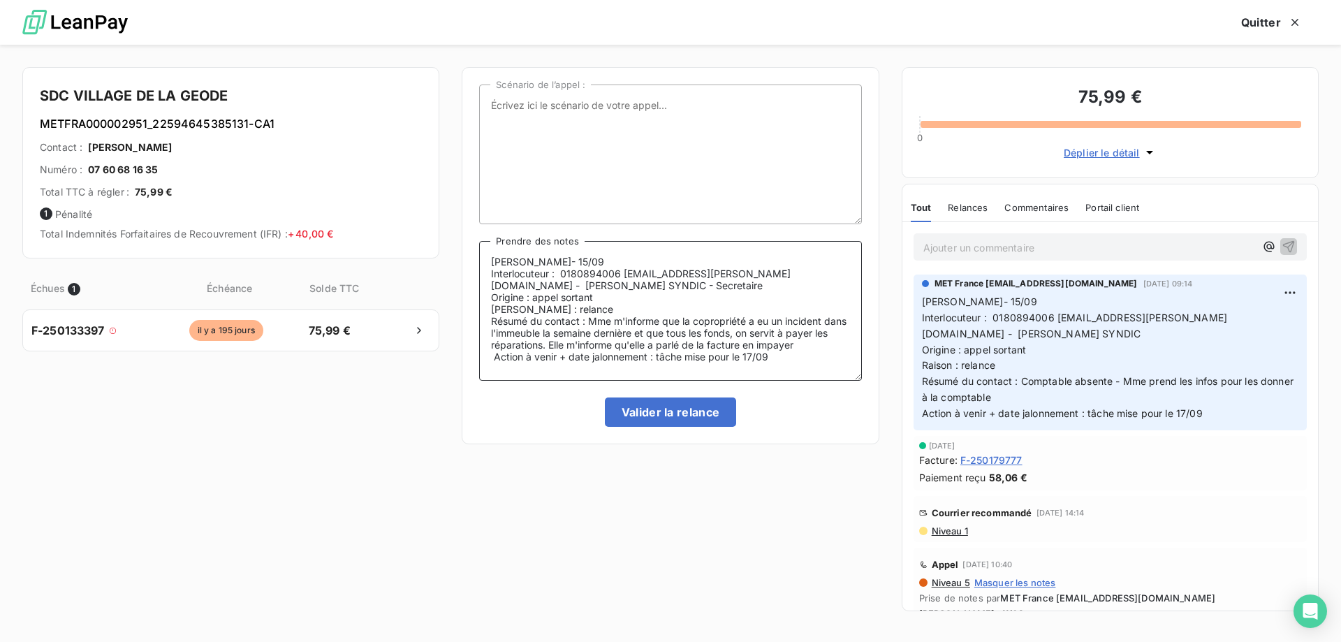
click at [853, 351] on textarea "[PERSON_NAME]- 15/09 Interlocuteur : 0180894006 [EMAIL_ADDRESS][PERSON_NAME][DO…" at bounding box center [670, 311] width 382 height 140
click at [848, 346] on textarea "[PERSON_NAME]- 15/09 Interlocuteur : 0180894006 [EMAIL_ADDRESS][PERSON_NAME][DO…" at bounding box center [670, 311] width 382 height 140
click at [767, 374] on textarea "[PERSON_NAME]- 15/09 Interlocuteur : 0180894006 [EMAIL_ADDRESS][PERSON_NAME][DO…" at bounding box center [670, 311] width 382 height 140
click at [770, 373] on textarea "[PERSON_NAME]- 15/09 Interlocuteur : 0180894006 [EMAIL_ADDRESS][PERSON_NAME][DO…" at bounding box center [670, 311] width 382 height 140
click at [515, 353] on textarea "[PERSON_NAME]- 15/09 Interlocuteur : 0180894006 [EMAIL_ADDRESS][PERSON_NAME][DO…" at bounding box center [670, 311] width 382 height 140
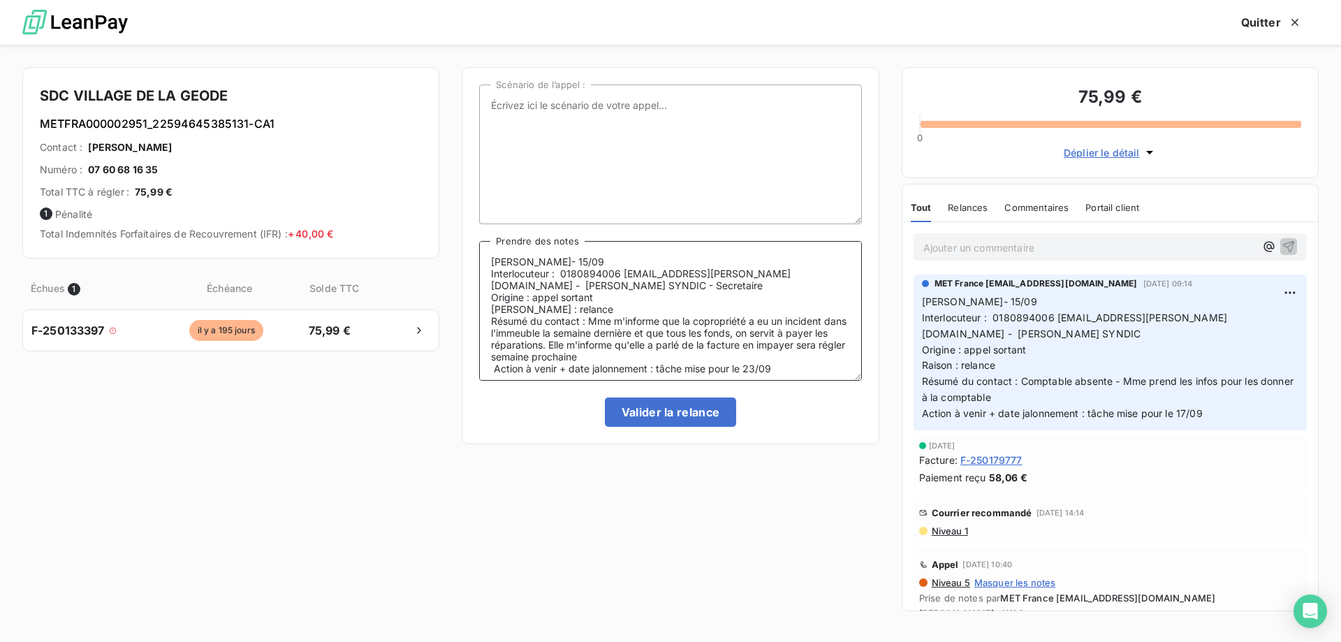
click at [0, 0] on lt-span "impay és" at bounding box center [0, 0] width 0 height 0
type textarea "[PERSON_NAME]- 15/09 Interlocuteur : 0180894006 [EMAIL_ADDRESS][PERSON_NAME][DO…"
click at [665, 410] on button "Valider la relance" at bounding box center [671, 411] width 132 height 29
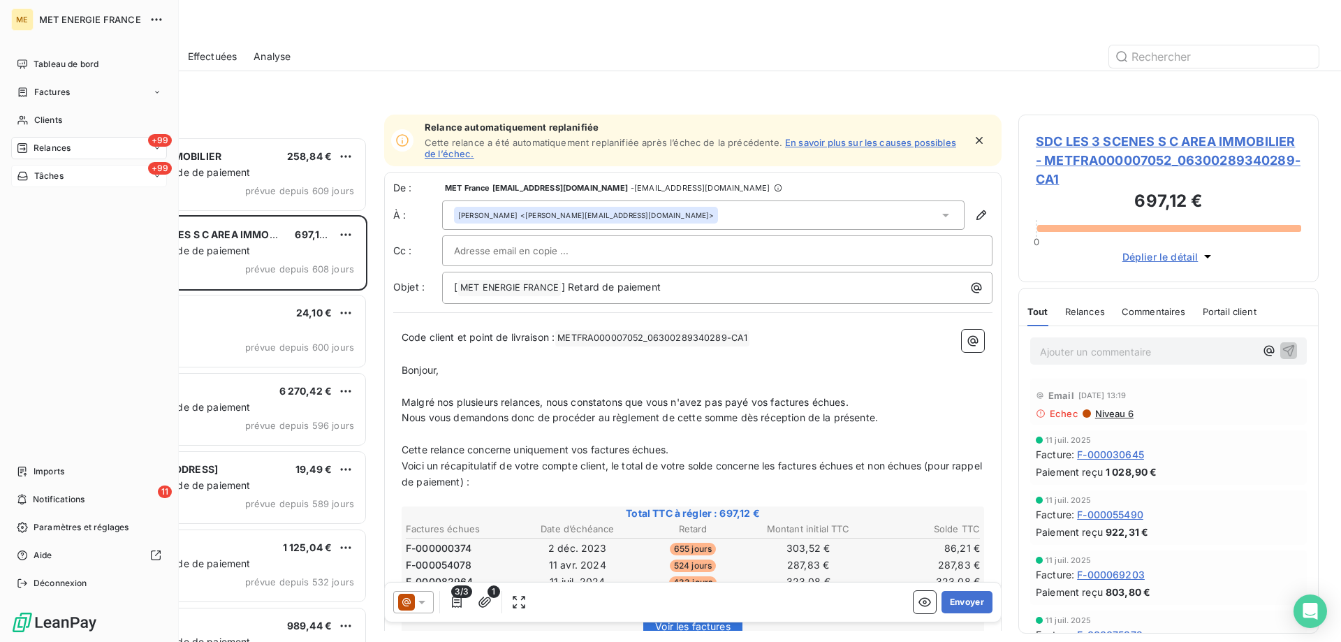
click at [92, 170] on div "+99 Tâches" at bounding box center [89, 176] width 156 height 22
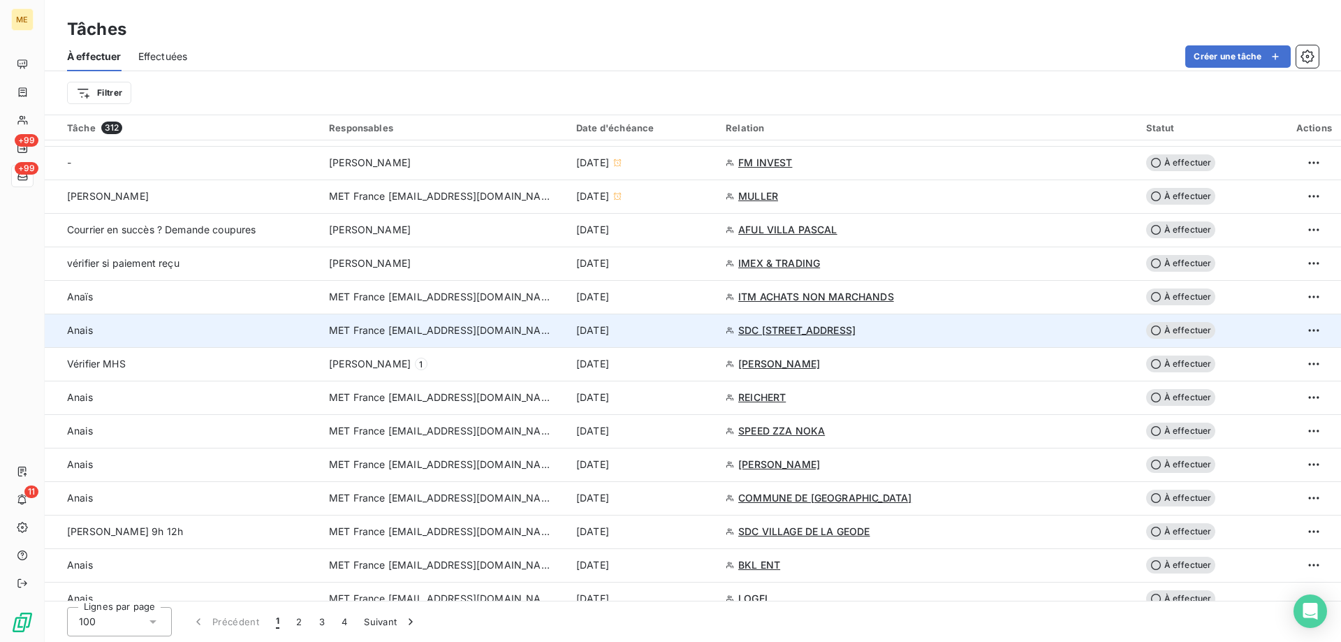
scroll to position [838, 0]
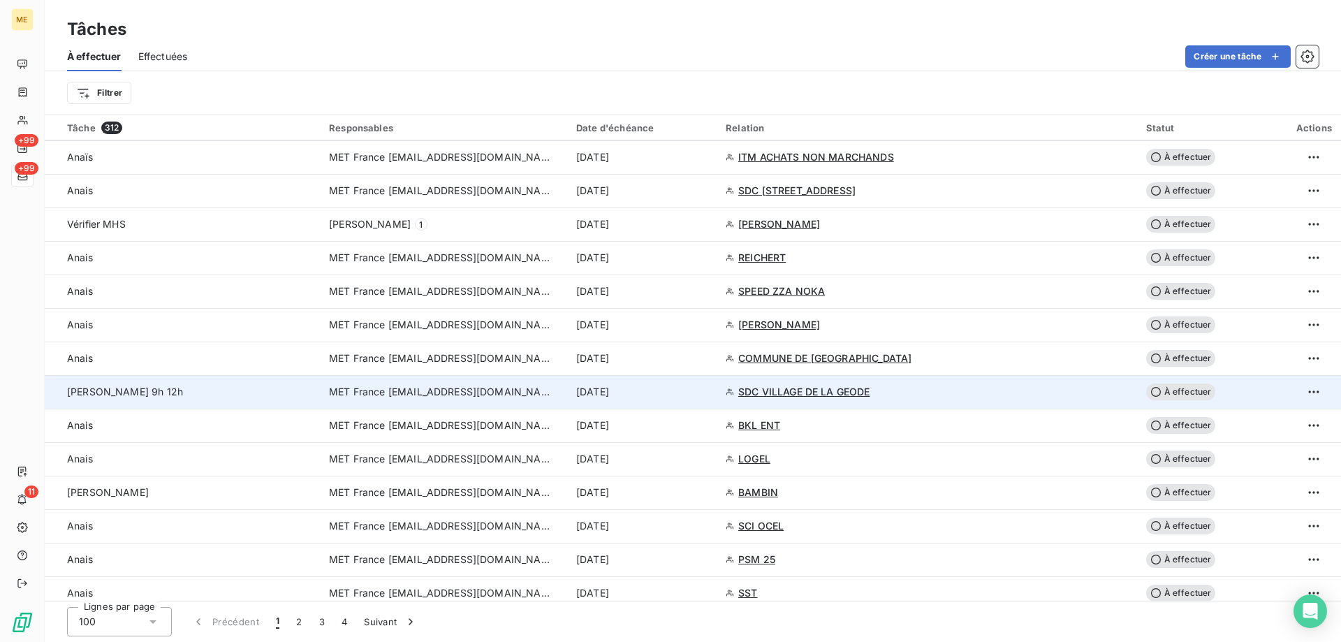
click at [192, 398] on div "[PERSON_NAME] 9h 12h" at bounding box center [189, 392] width 245 height 14
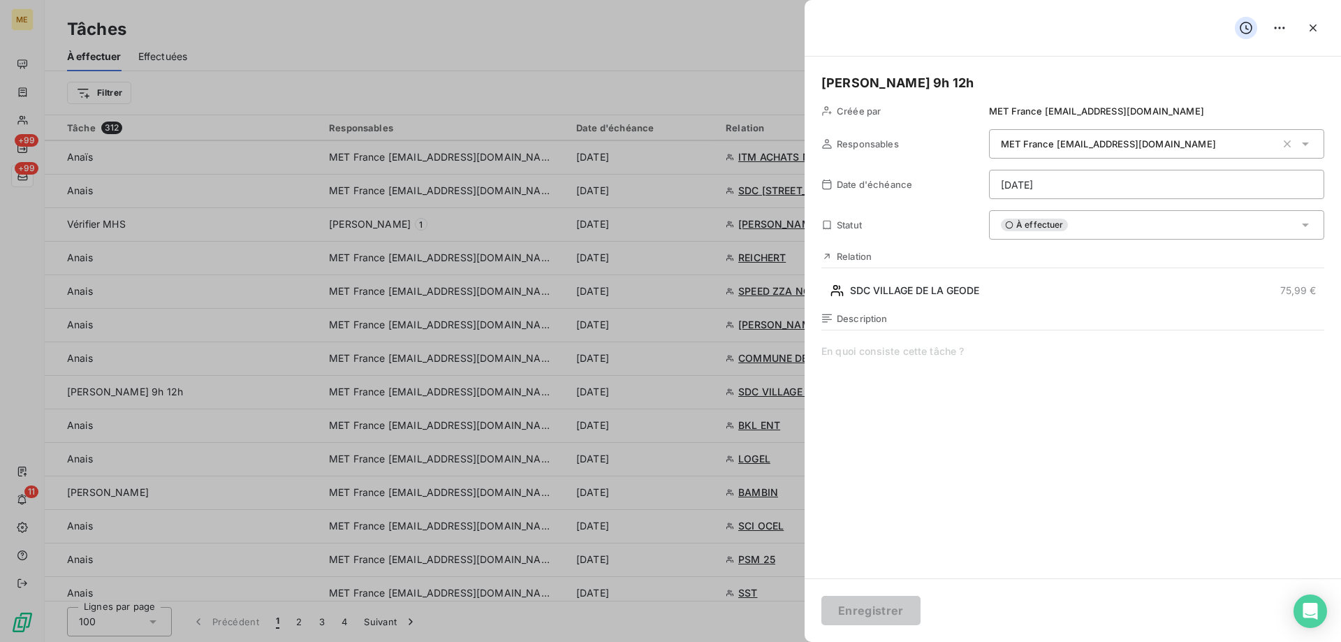
click at [1142, 177] on html "ME +99 +99 11 Tâches À effectuer Effectuées Créer une tâche Filtrer Tâche 312 R…" at bounding box center [670, 321] width 1341 height 642
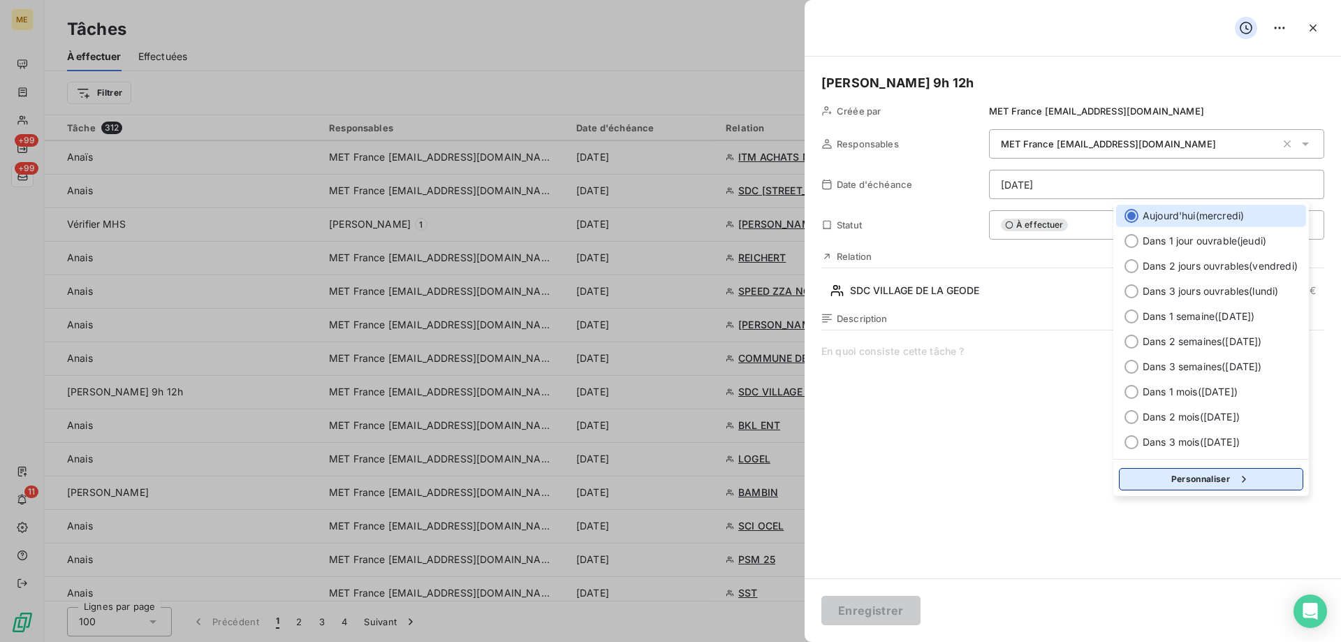
click at [1236, 472] on div "button" at bounding box center [1240, 479] width 21 height 14
select select "8"
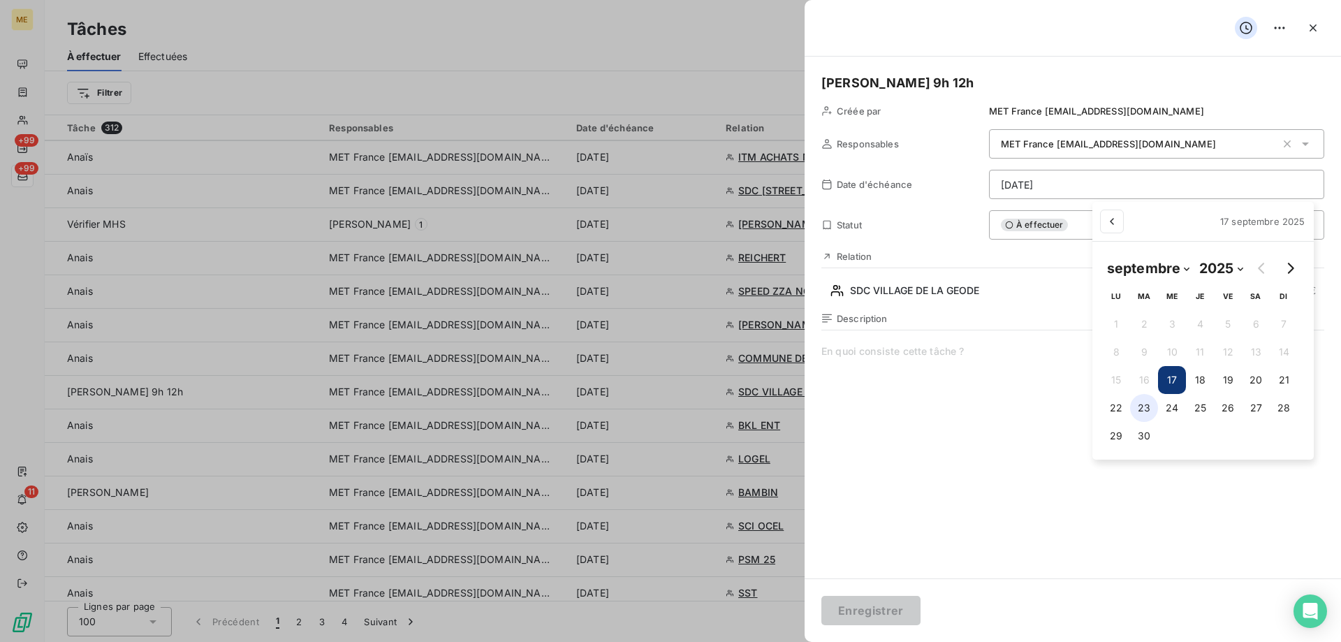
click at [1143, 407] on button "23" at bounding box center [1144, 408] width 28 height 28
type input "[DATE]"
click at [858, 612] on html "ME +99 +99 11 Tâches À effectuer Effectuées Créer une tâche Filtrer Tâche 312 R…" at bounding box center [670, 321] width 1341 height 642
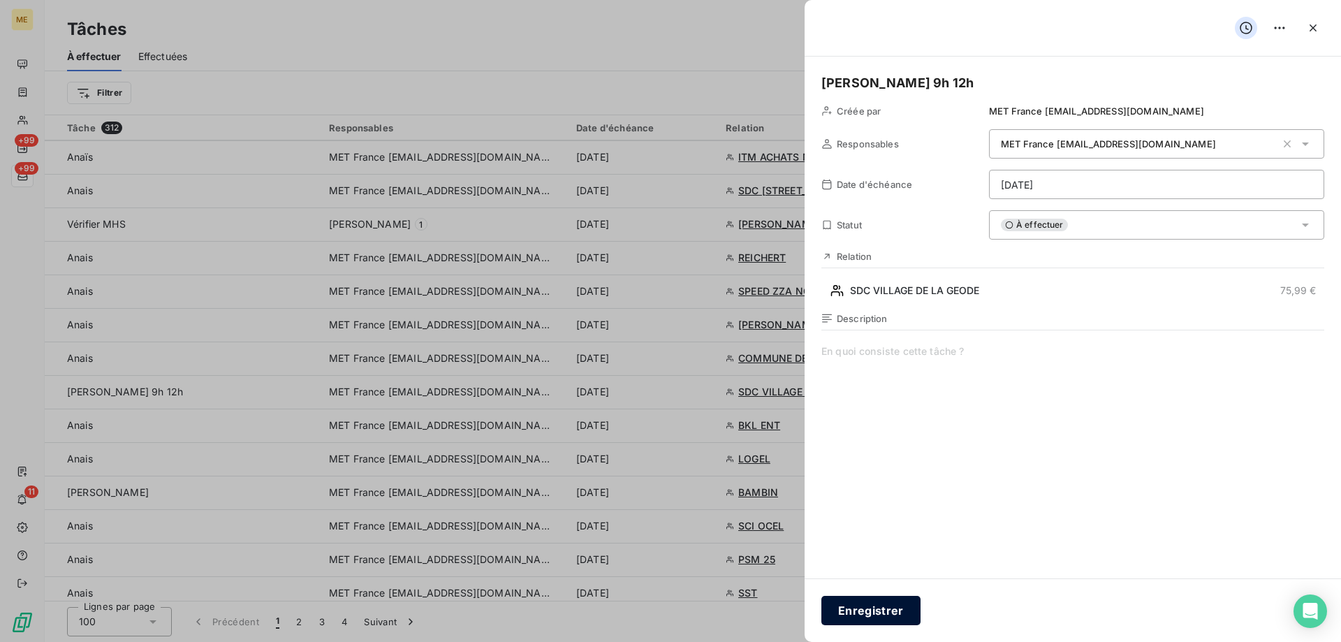
click at [880, 605] on button "Enregistrer" at bounding box center [870, 610] width 99 height 29
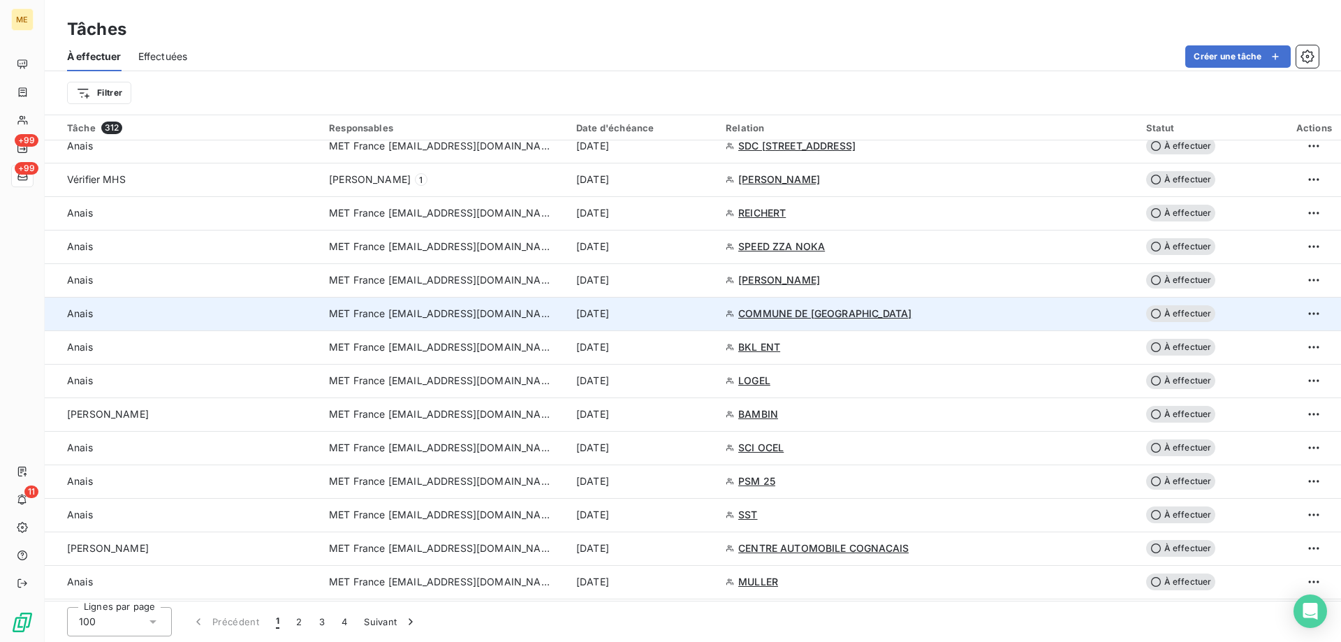
scroll to position [908, 0]
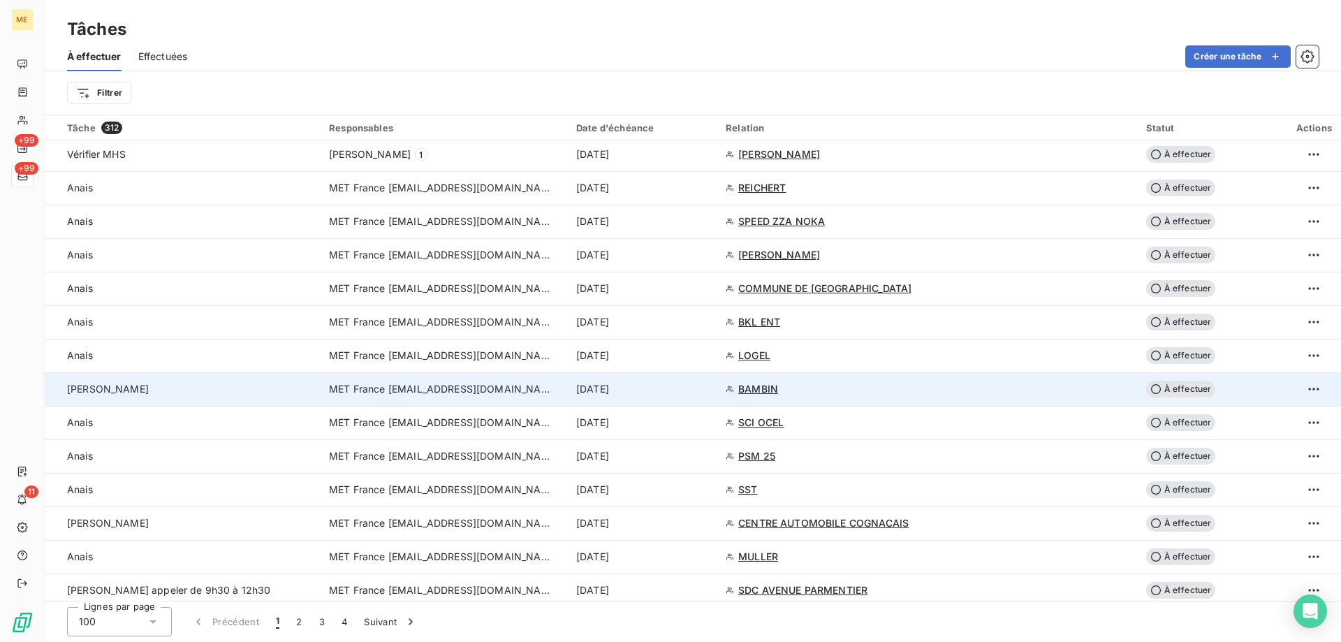
click at [125, 376] on td "[PERSON_NAME]" at bounding box center [183, 389] width 276 height 34
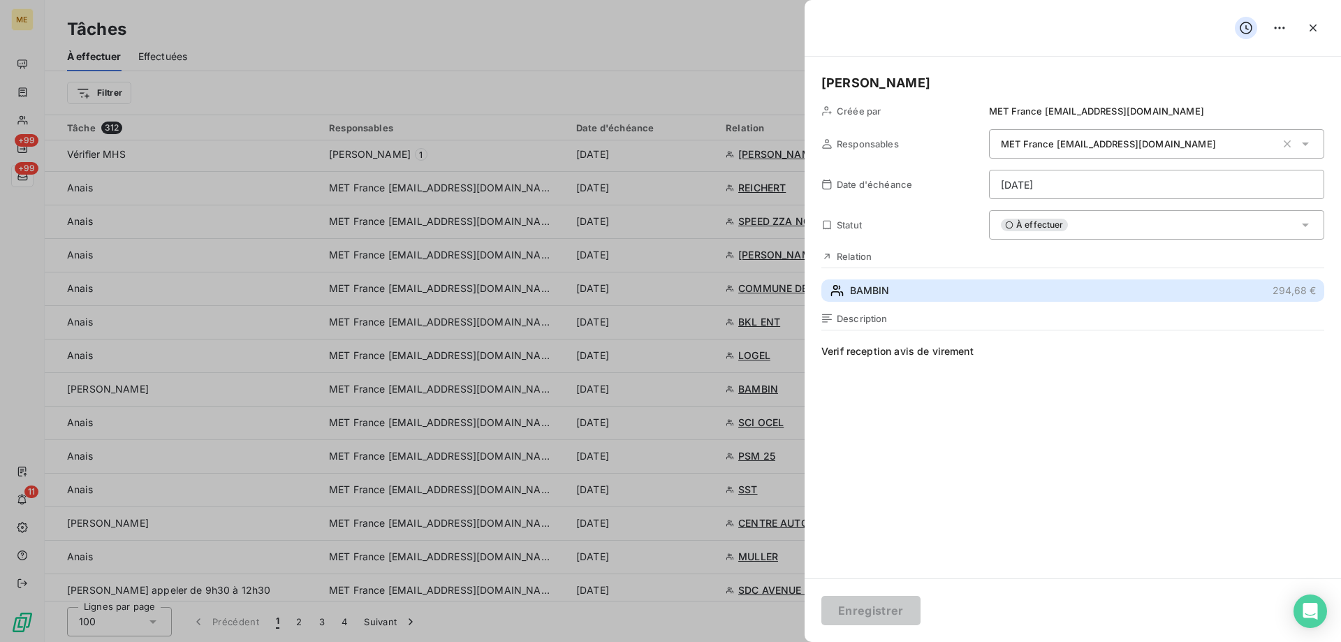
click at [909, 293] on button "BAMBIN 294,68 €" at bounding box center [1072, 290] width 503 height 22
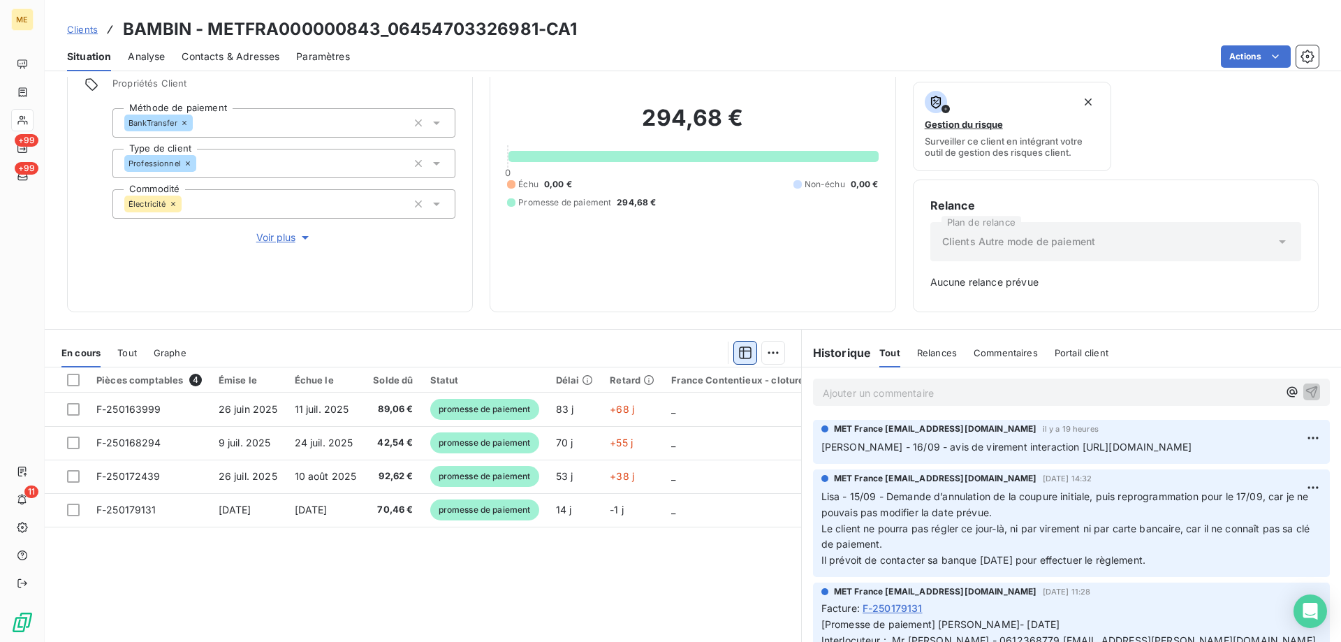
scroll to position [138, 0]
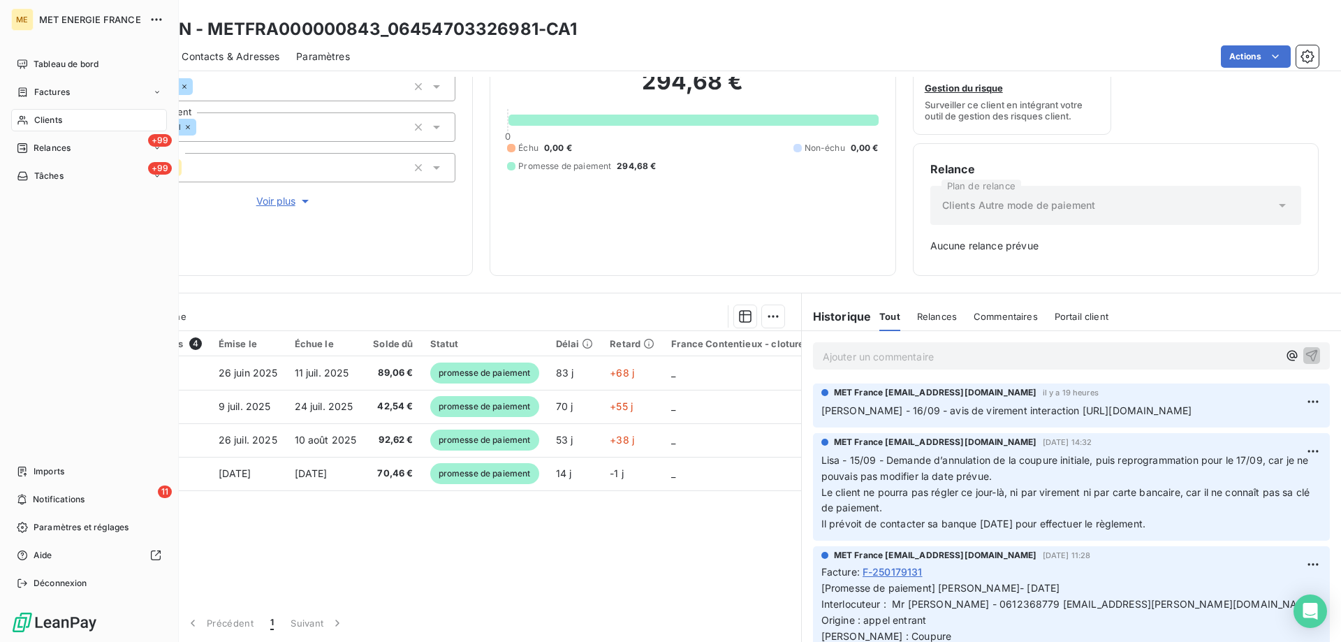
click at [54, 179] on span "Tâches" at bounding box center [48, 176] width 29 height 13
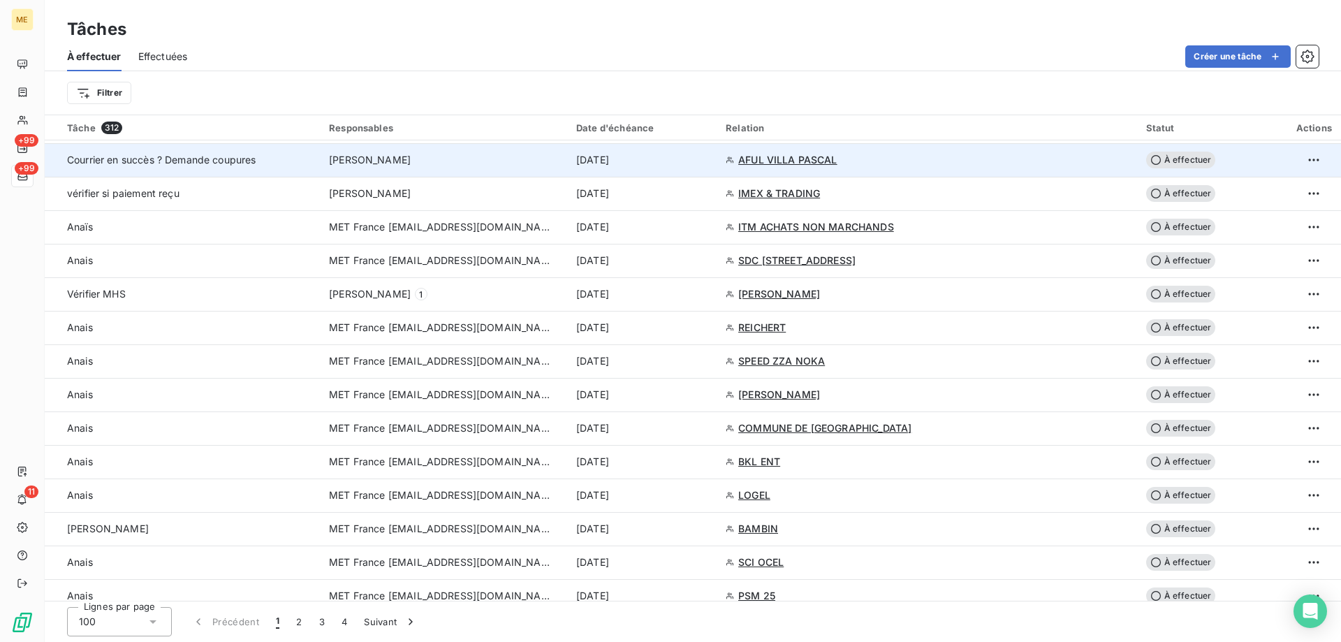
scroll to position [908, 0]
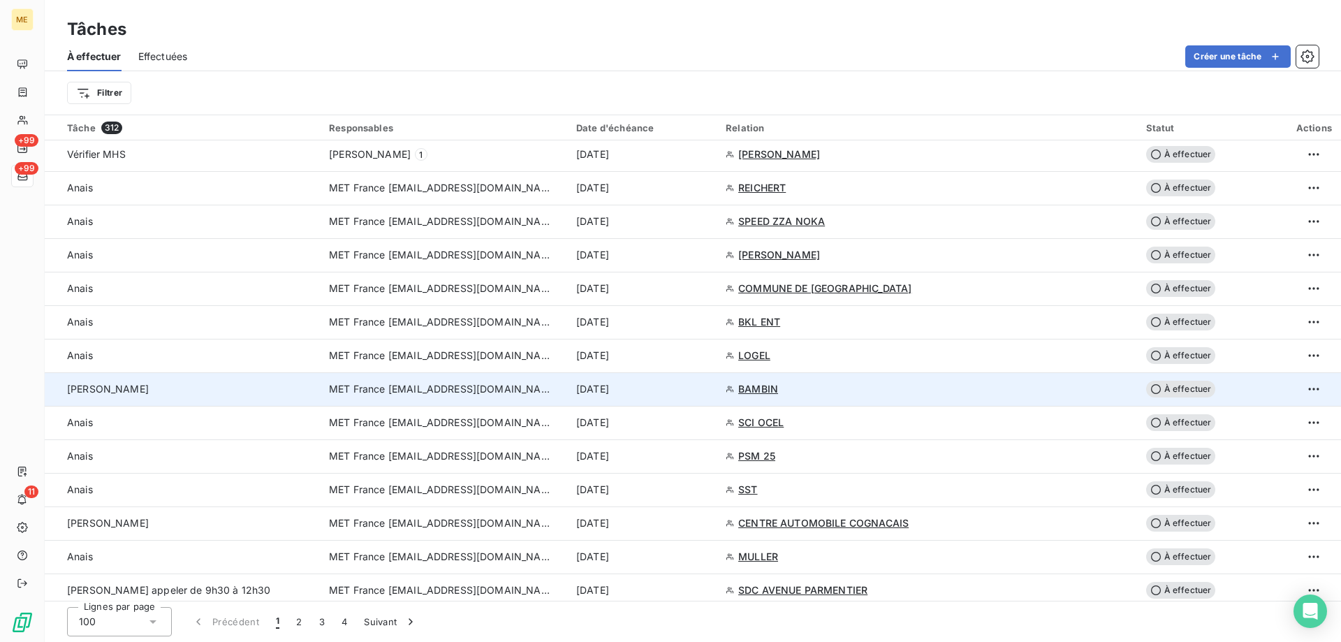
click at [176, 382] on div "[PERSON_NAME]" at bounding box center [189, 389] width 245 height 14
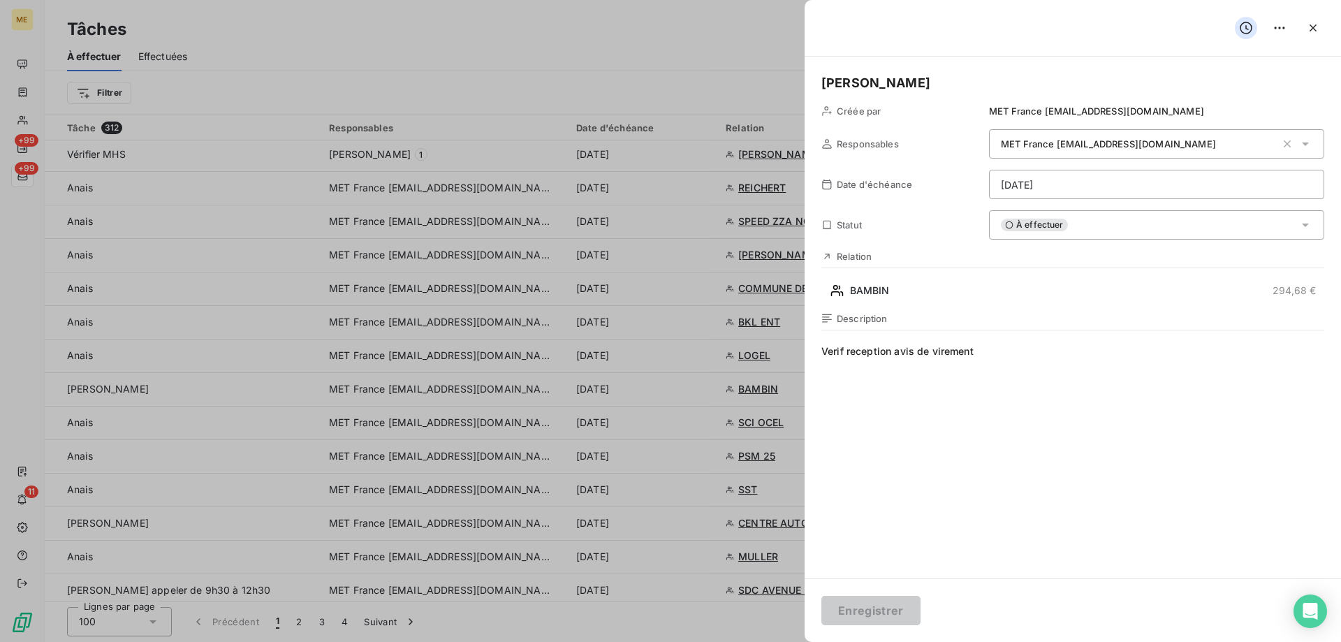
click at [1059, 218] on div "À effectuer" at bounding box center [1156, 224] width 335 height 29
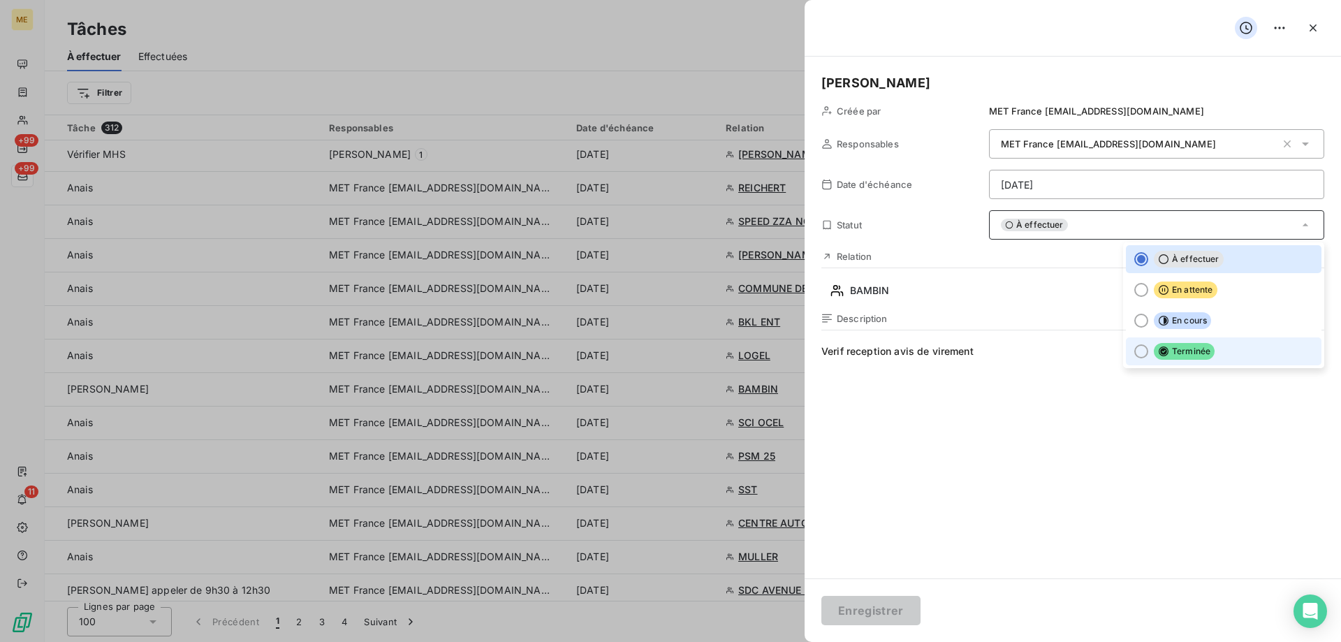
click at [1168, 351] on span "Terminée" at bounding box center [1184, 351] width 61 height 17
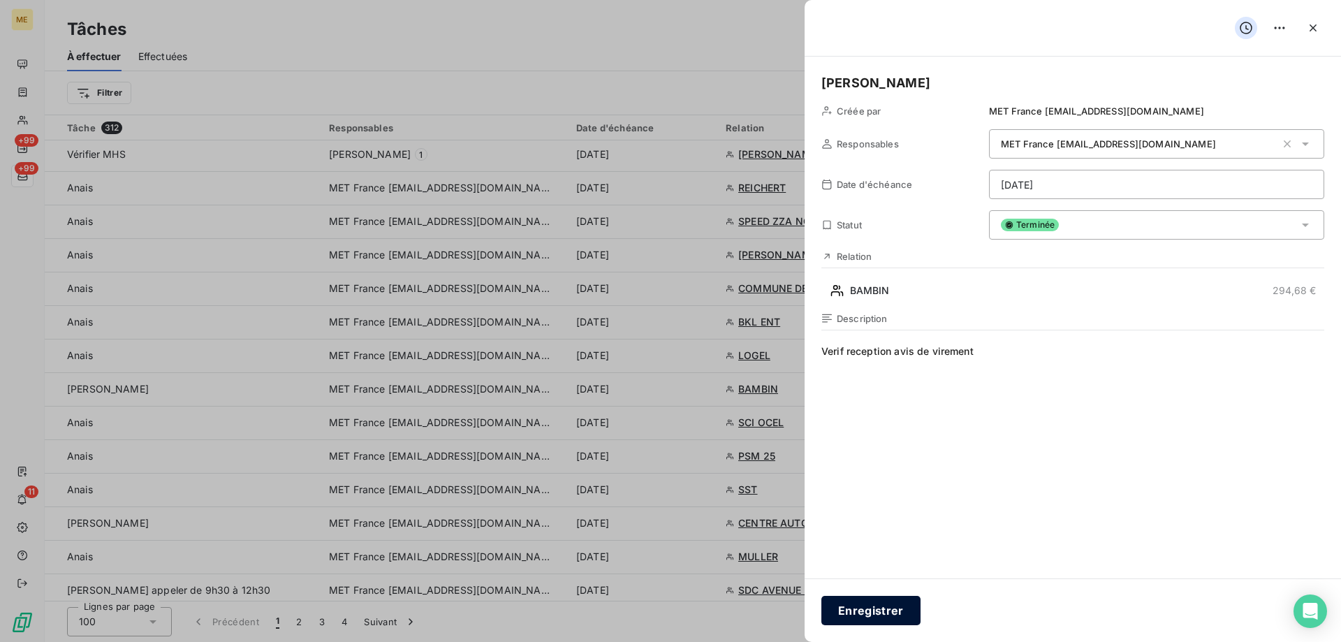
click at [867, 606] on button "Enregistrer" at bounding box center [870, 610] width 99 height 29
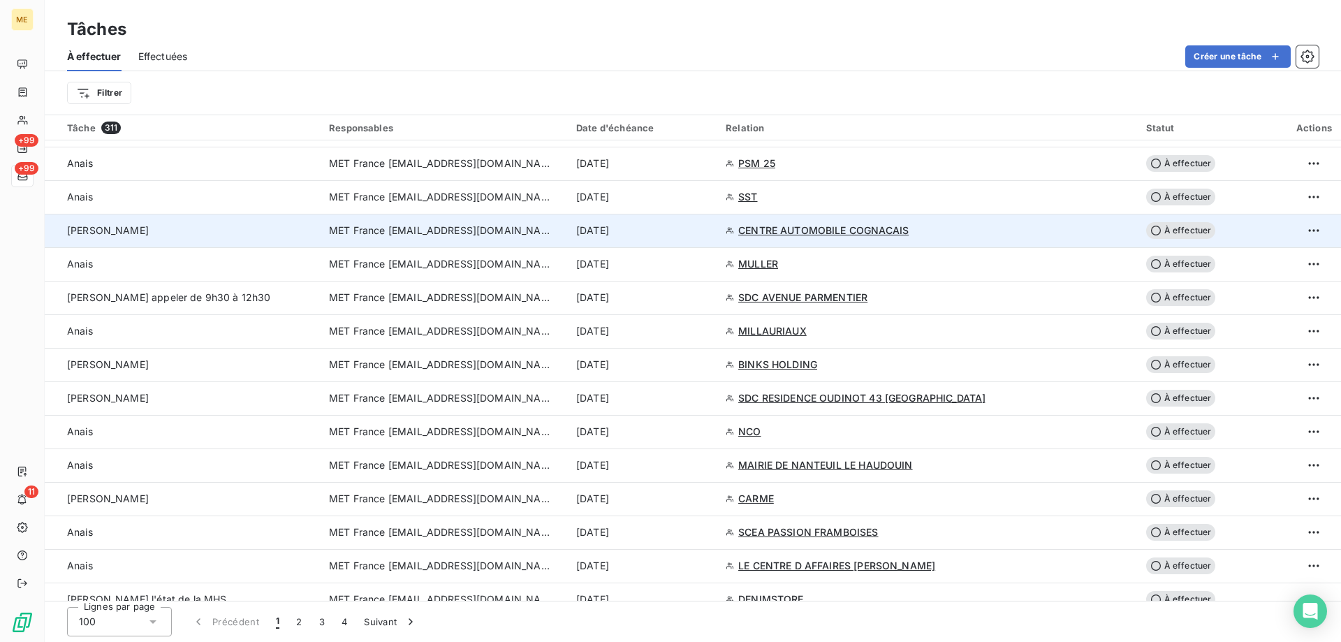
scroll to position [1187, 0]
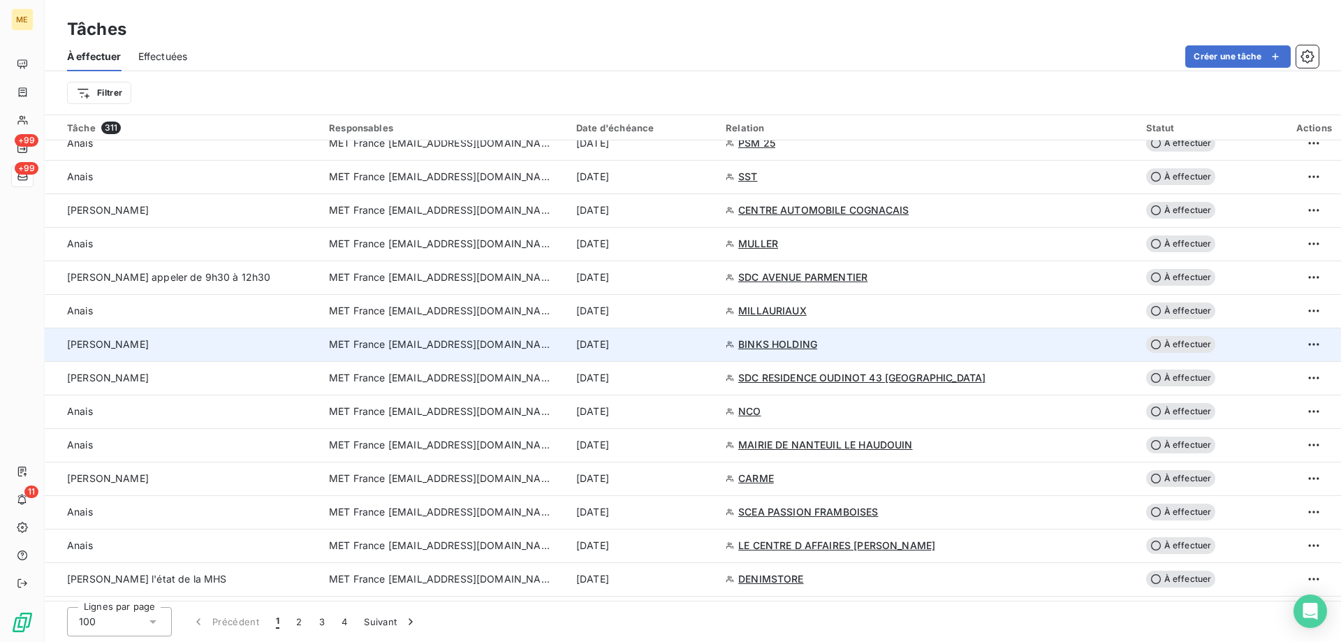
click at [141, 337] on td "[PERSON_NAME]" at bounding box center [183, 345] width 276 height 34
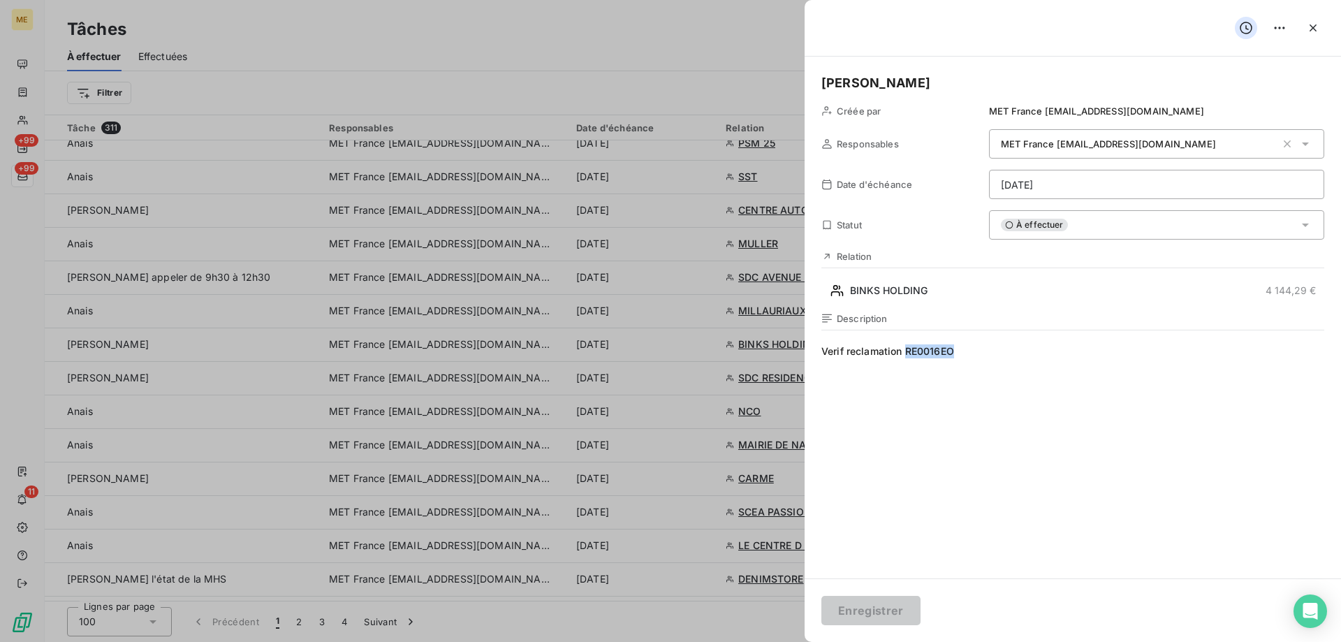
copy span "RE0016EO"
drag, startPoint x: 954, startPoint y: 348, endPoint x: 1274, endPoint y: 277, distance: 328.5
click at [909, 354] on span "Verif reclamation RE0016EO" at bounding box center [1072, 478] width 503 height 268
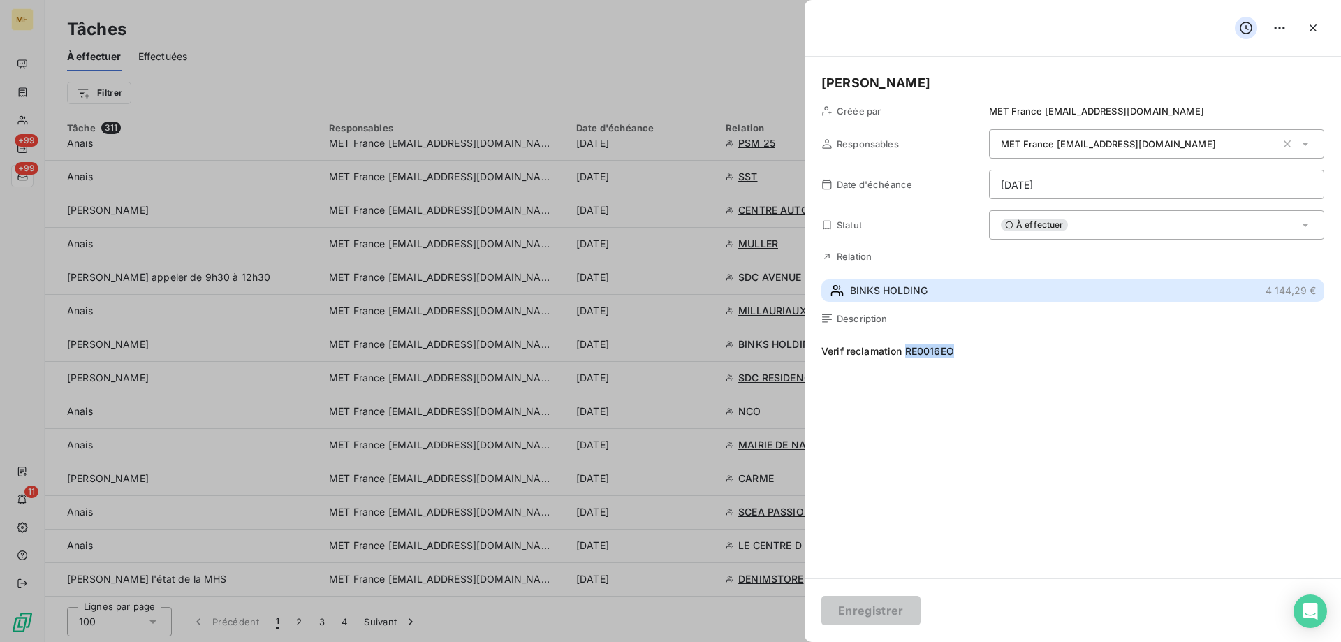
click at [1039, 295] on button "BINKS HOLDING 4 144,29 €" at bounding box center [1072, 290] width 503 height 22
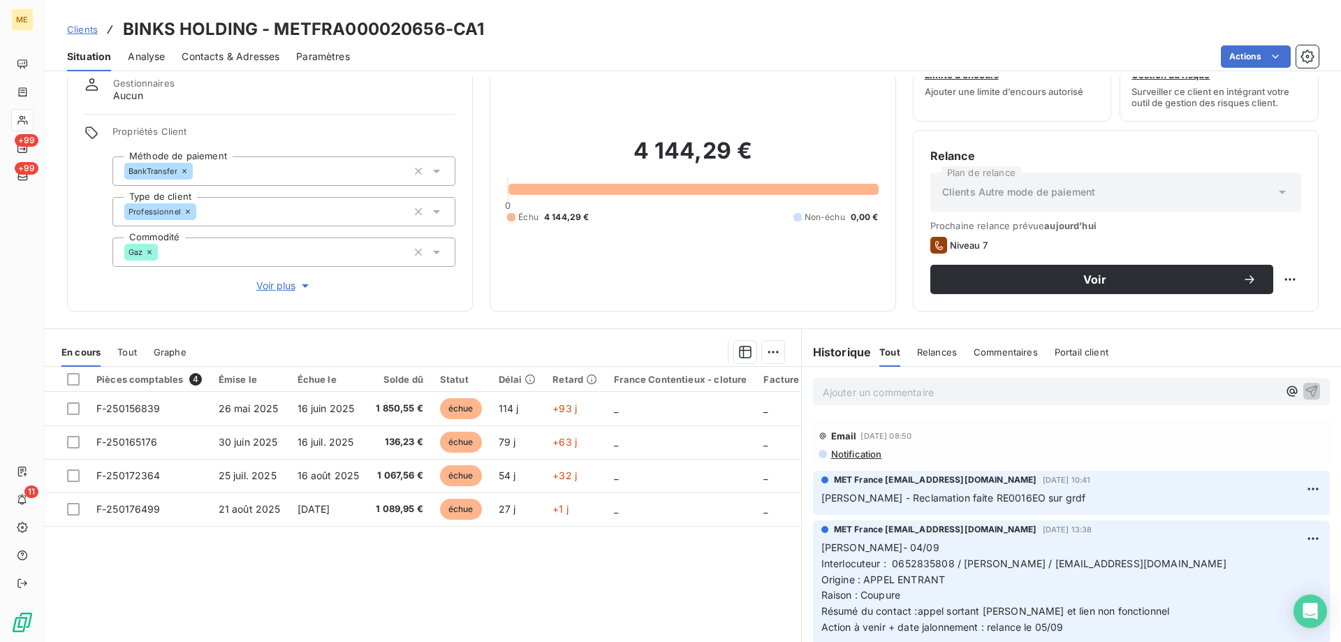
scroll to position [89, 0]
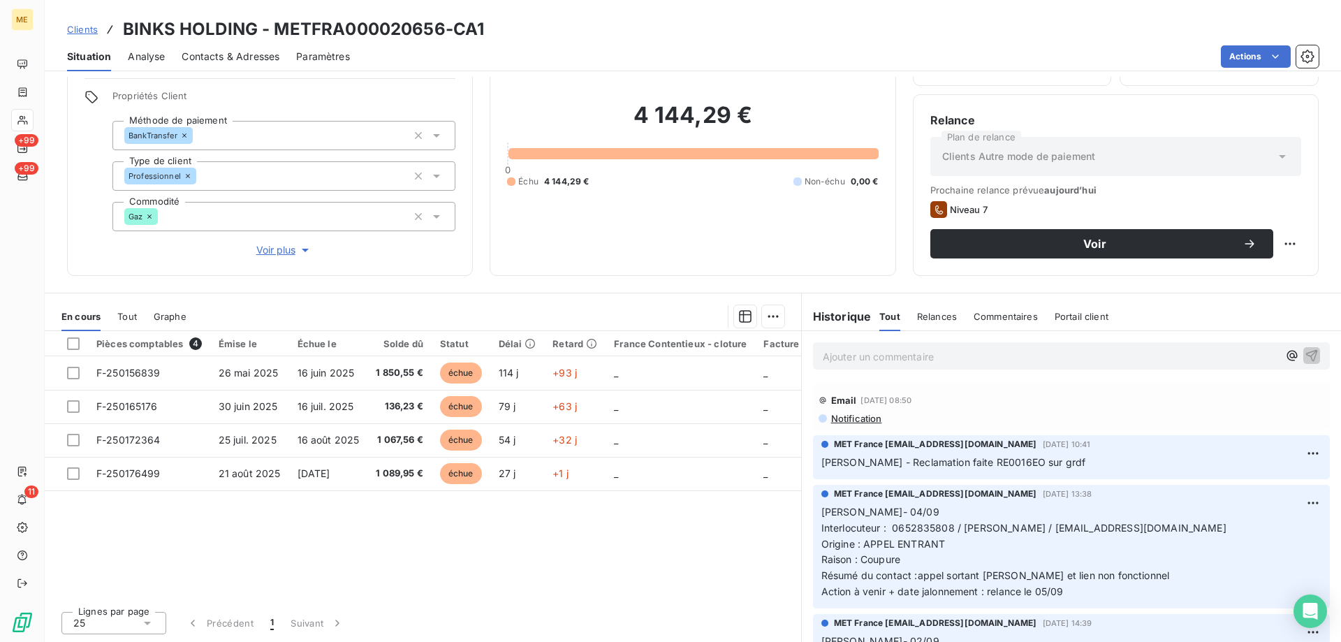
click at [1296, 237] on div "Relance Plan de relance Clients Autre mode de paiement Prochaine relance prévue…" at bounding box center [1116, 185] width 406 height 182
click at [1282, 244] on html "ME +99 +99 11 Clients BINKS HOLDING - METFRA000020656-CA1 Situation Analyse Con…" at bounding box center [670, 321] width 1341 height 642
click at [1262, 275] on div "Replanifier cette action" at bounding box center [1221, 274] width 125 height 22
select select "8"
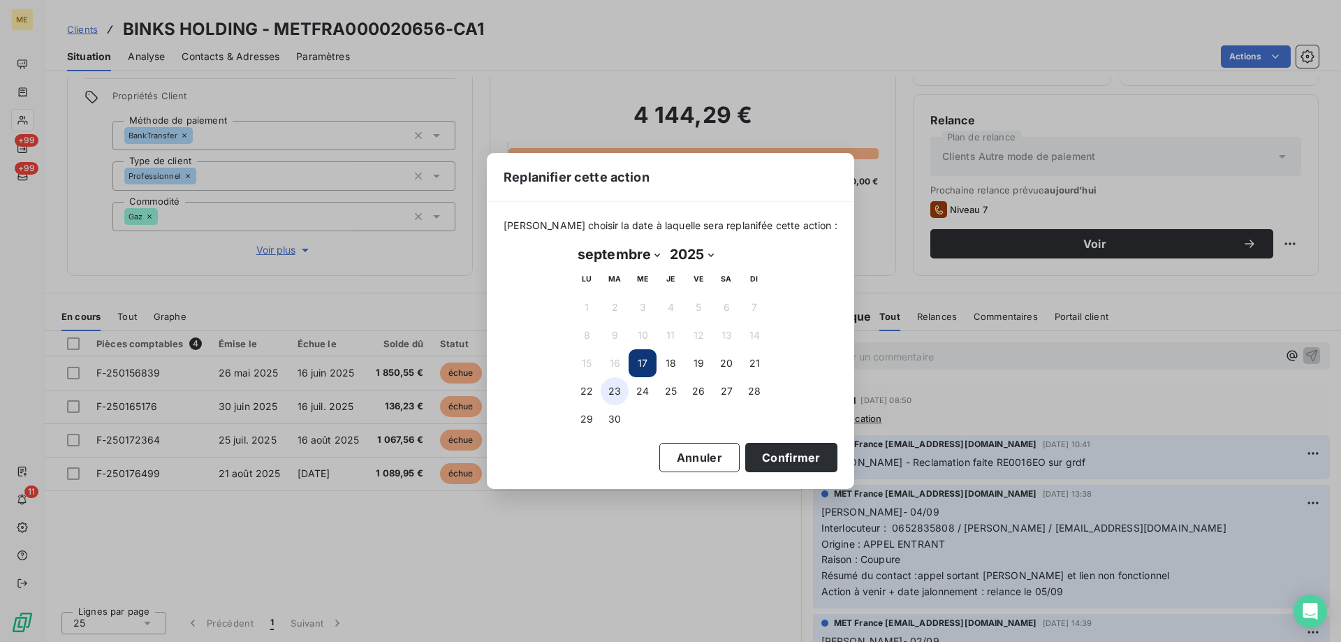
click at [605, 397] on button "23" at bounding box center [615, 391] width 28 height 28
click at [750, 453] on button "Confirmer" at bounding box center [791, 457] width 92 height 29
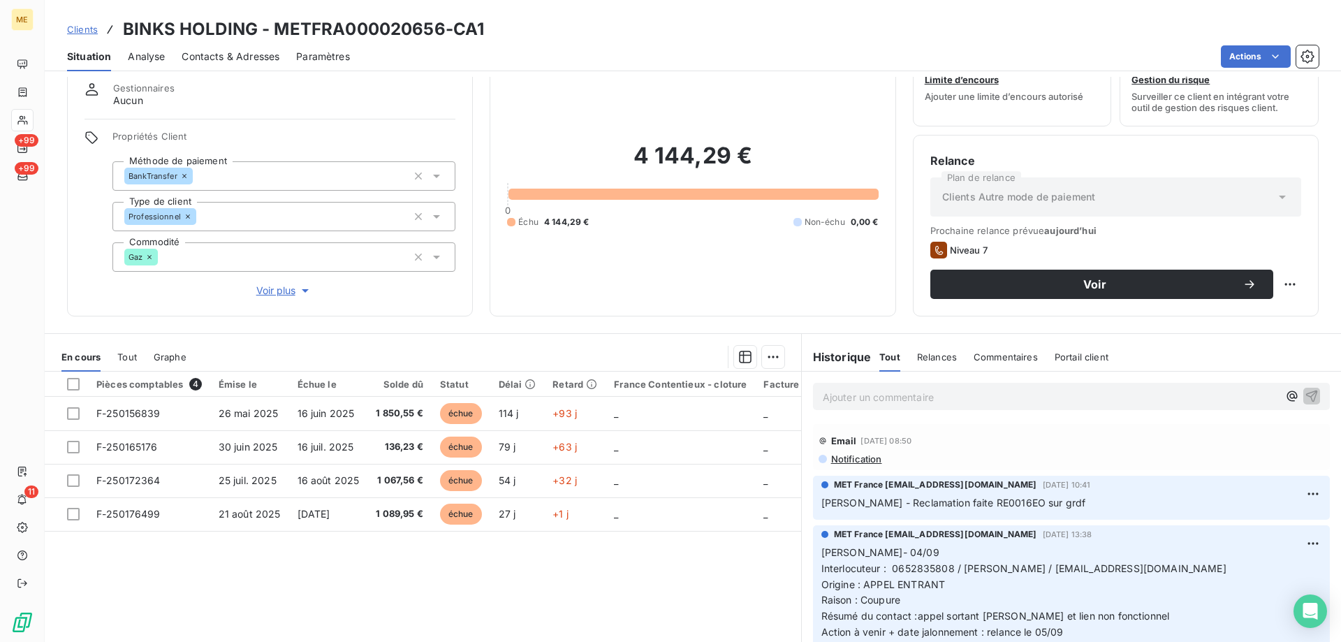
scroll to position [0, 0]
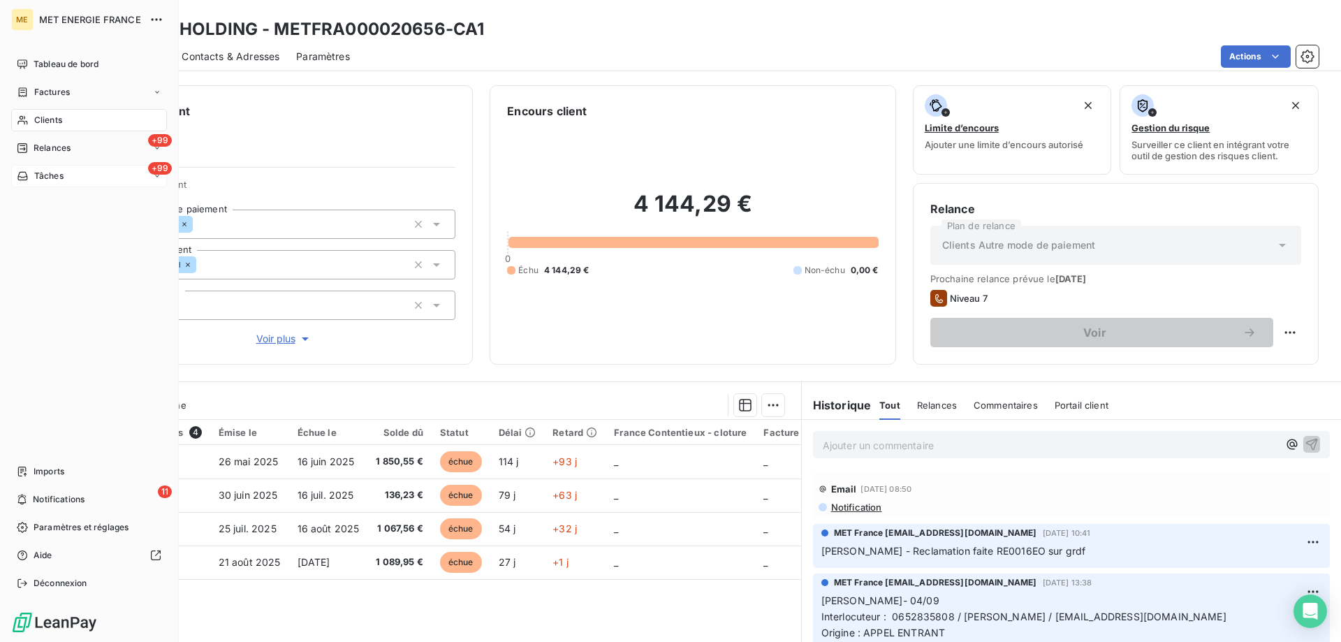
click at [78, 168] on div "+99 Tâches" at bounding box center [89, 176] width 156 height 22
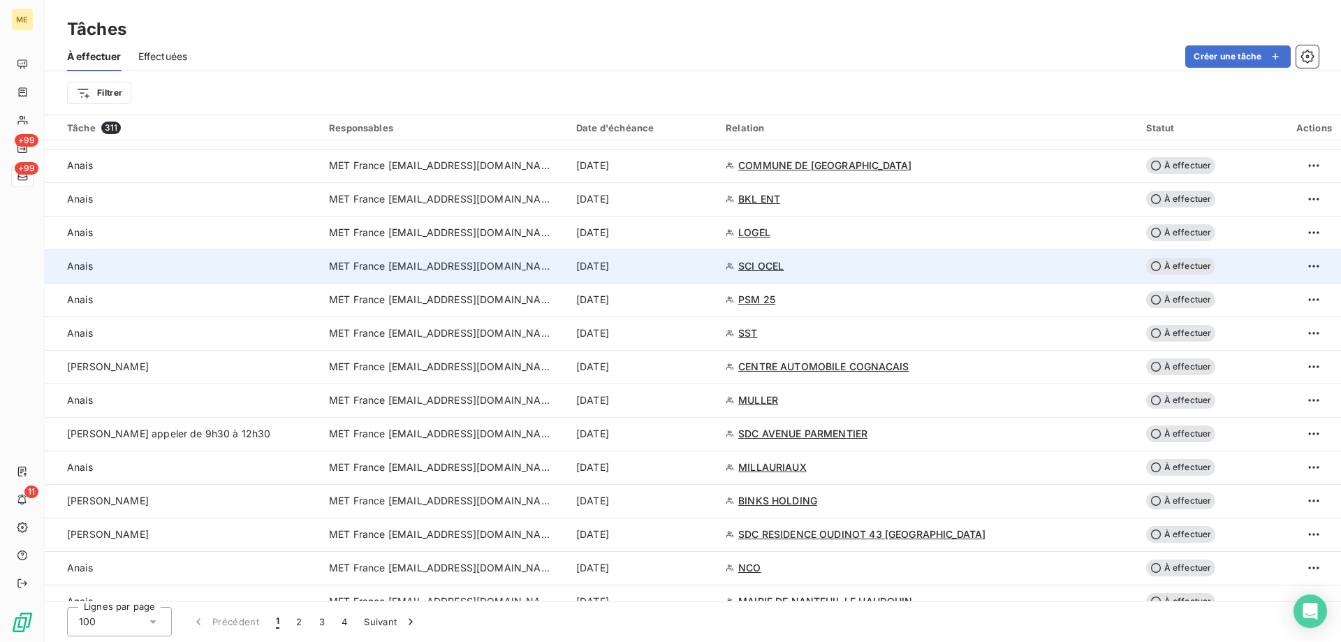
scroll to position [1048, 0]
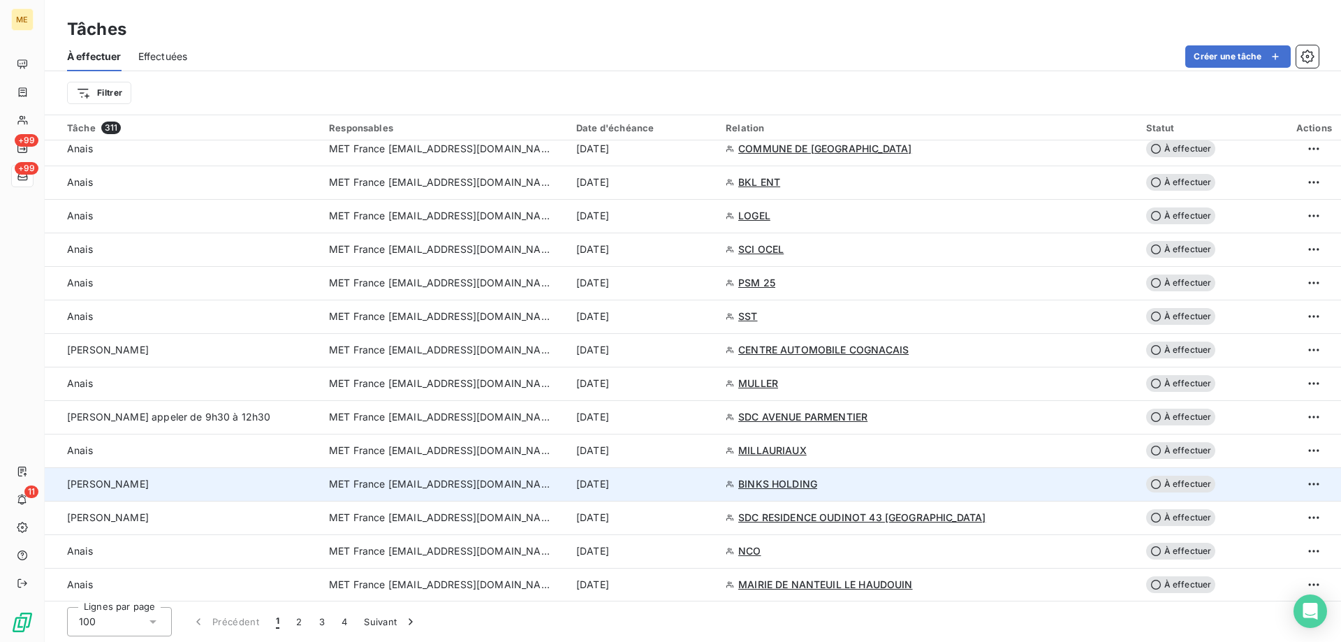
click at [253, 475] on td "[PERSON_NAME]" at bounding box center [183, 484] width 276 height 34
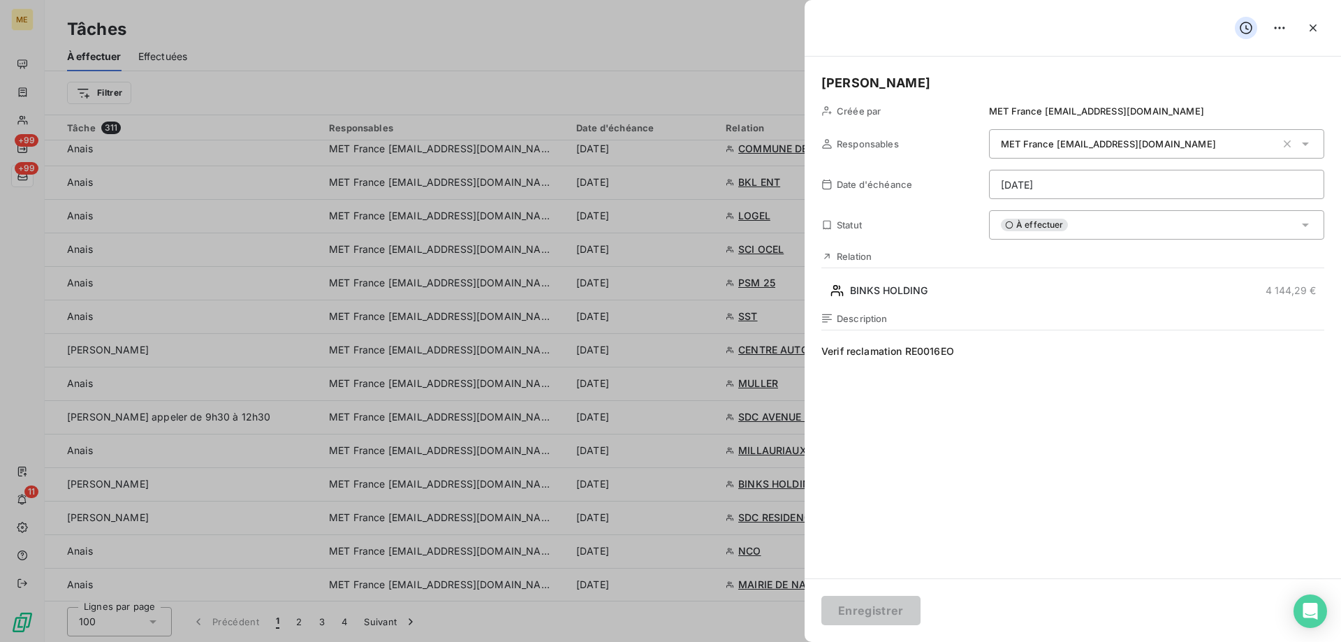
click at [1110, 183] on html "ME +99 +99 11 Tâches À effectuer Effectuées Créer une tâche Filtrer Tâche 311 R…" at bounding box center [670, 321] width 1341 height 642
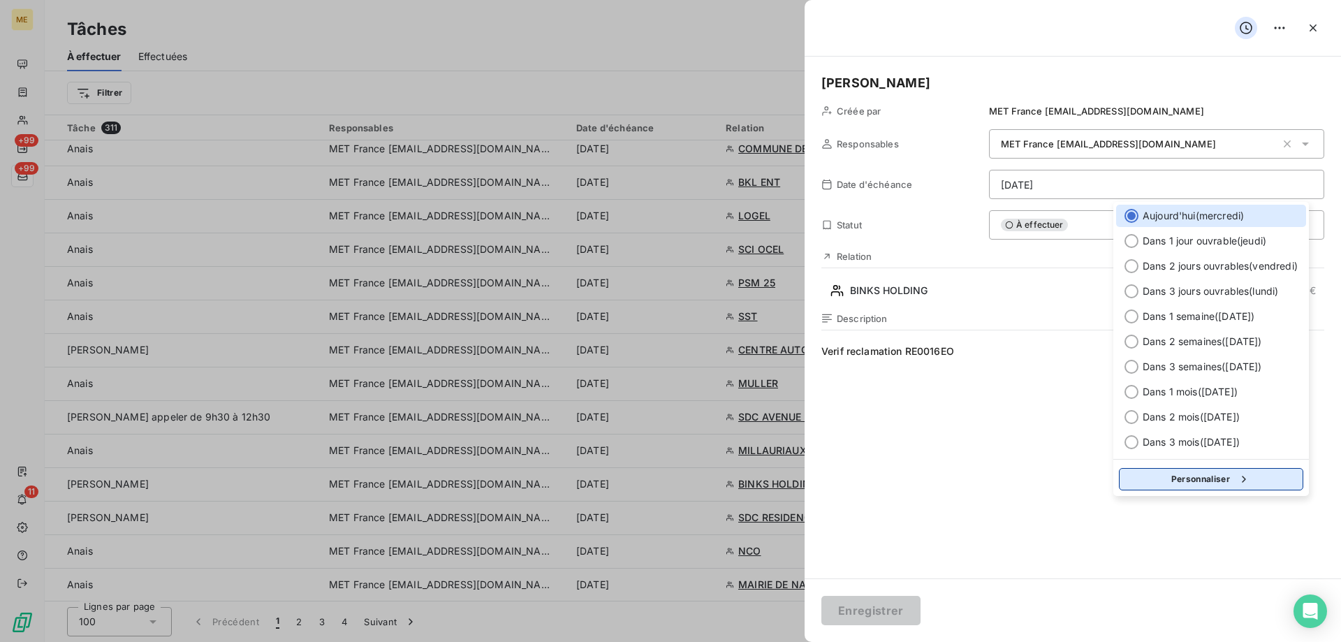
click at [1258, 482] on button "Personnaliser" at bounding box center [1211, 479] width 184 height 22
select select "8"
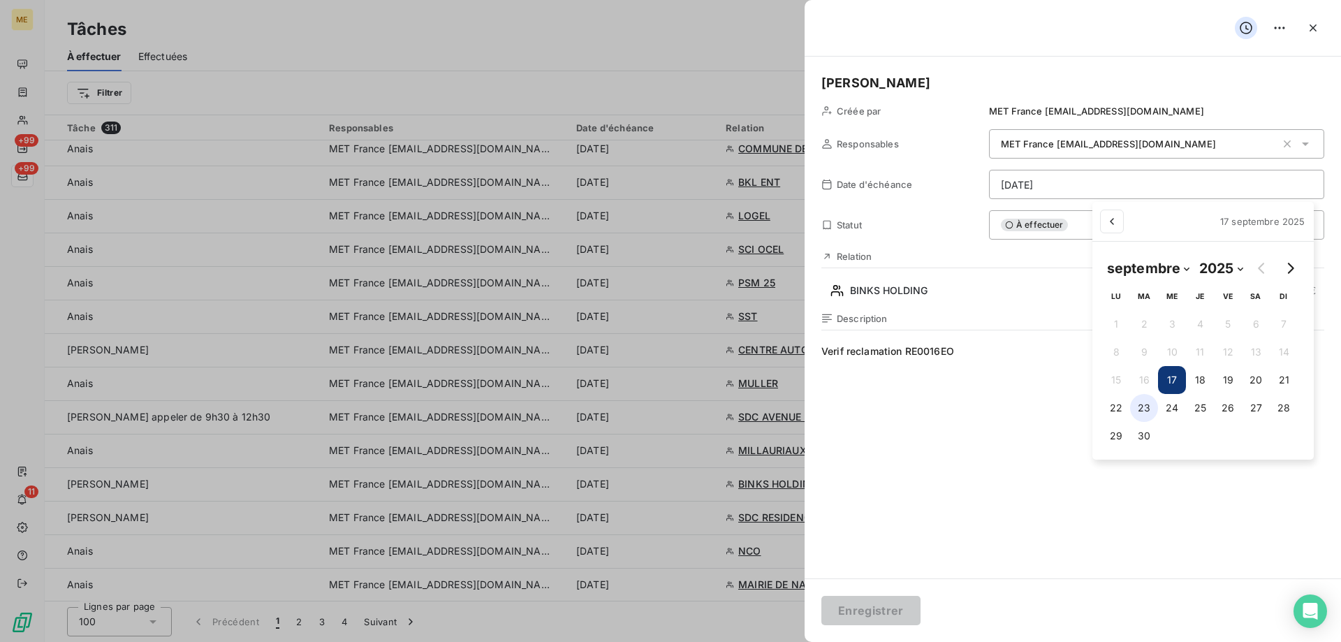
click at [1149, 408] on button "23" at bounding box center [1144, 408] width 28 height 28
type input "[DATE]"
click at [847, 612] on html "ME +99 +99 11 Tâches À effectuer Effectuées Créer une tâche Filtrer Tâche 311 R…" at bounding box center [670, 321] width 1341 height 642
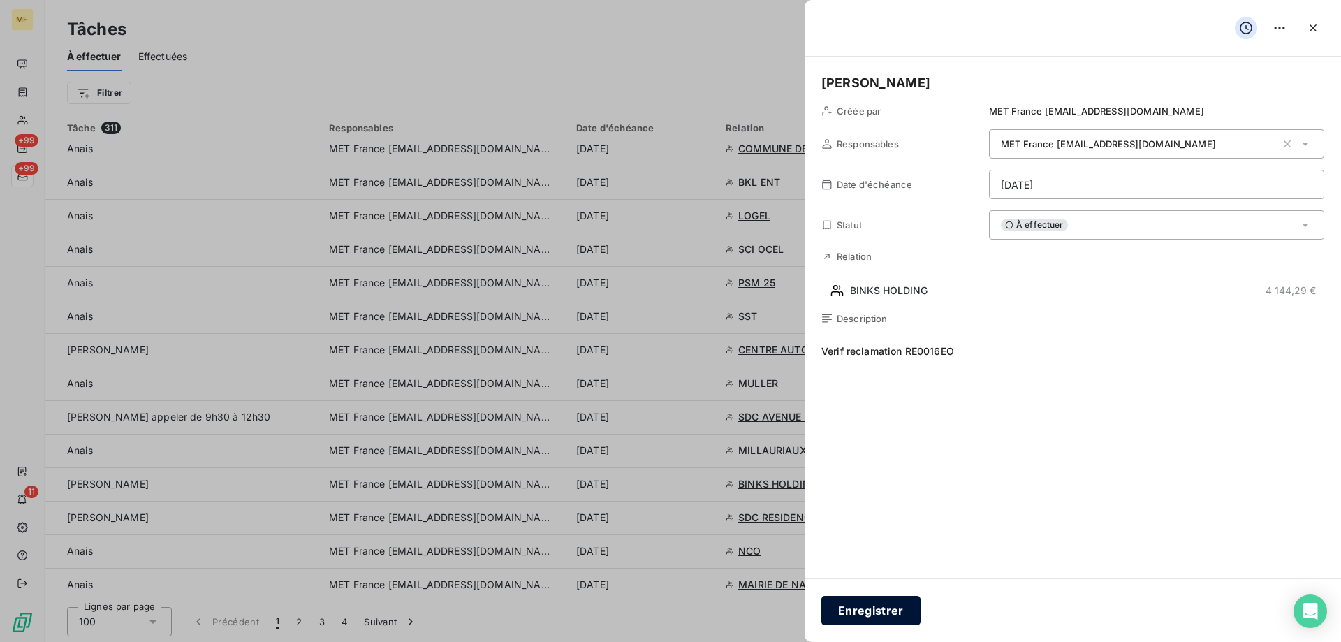
click at [869, 605] on button "Enregistrer" at bounding box center [870, 610] width 99 height 29
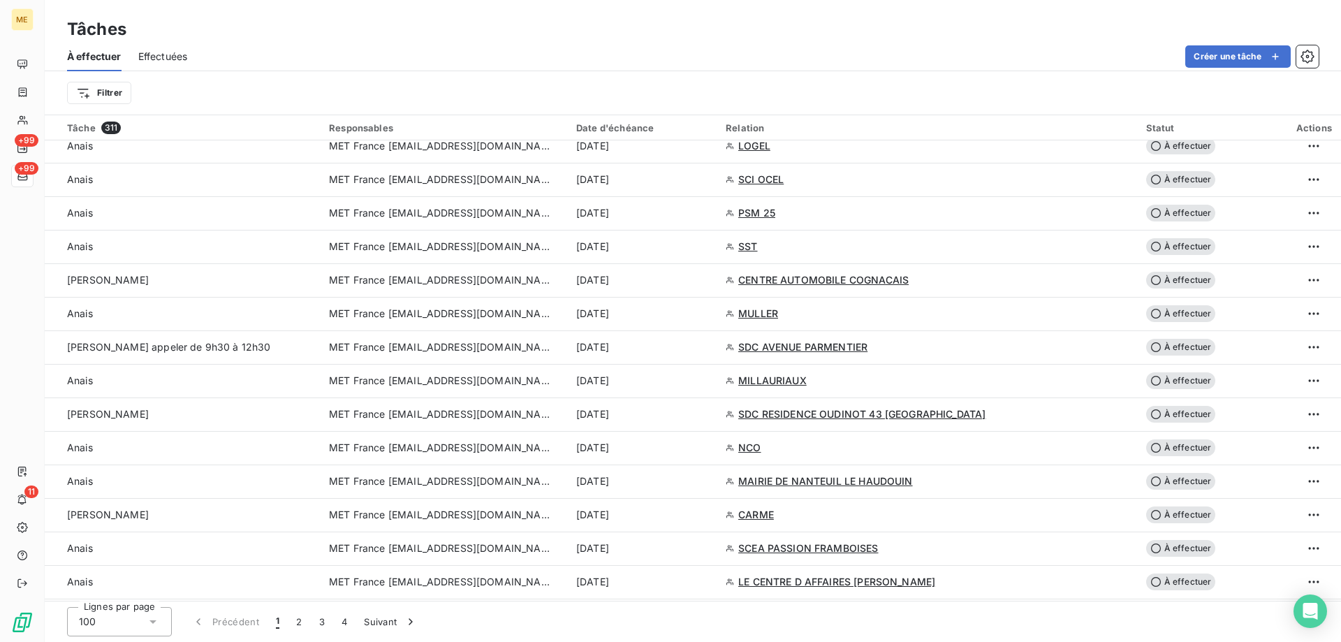
scroll to position [1187, 0]
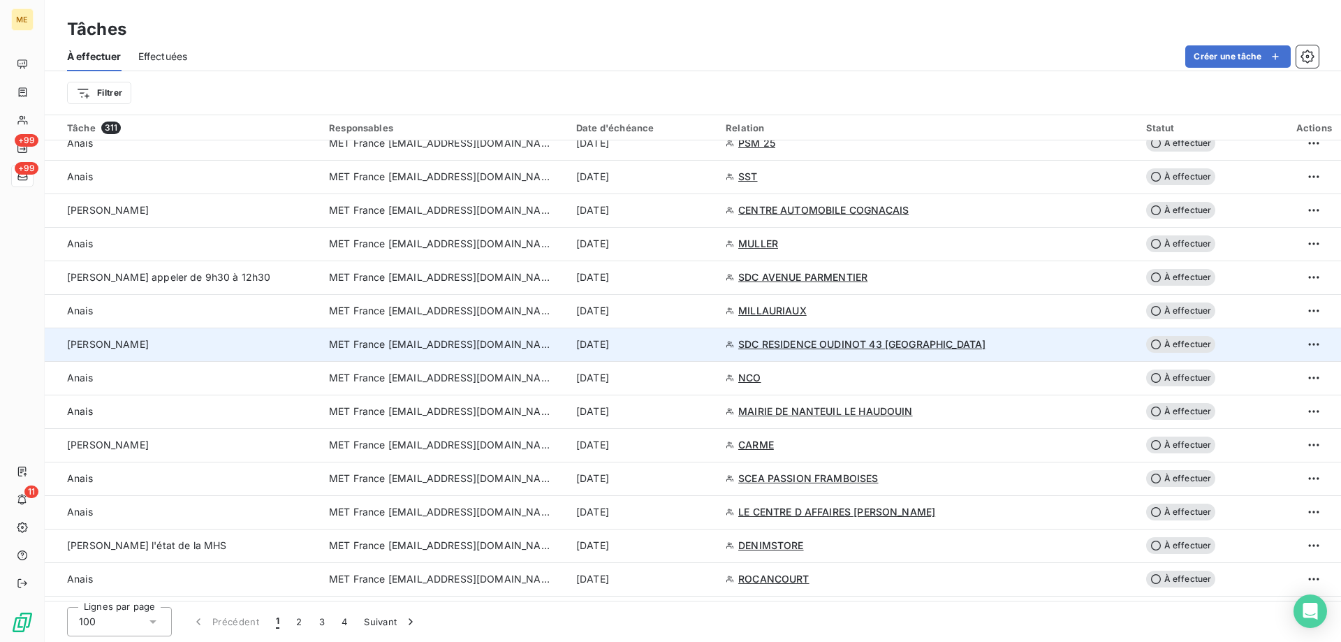
click at [218, 339] on div "[PERSON_NAME]" at bounding box center [189, 344] width 245 height 14
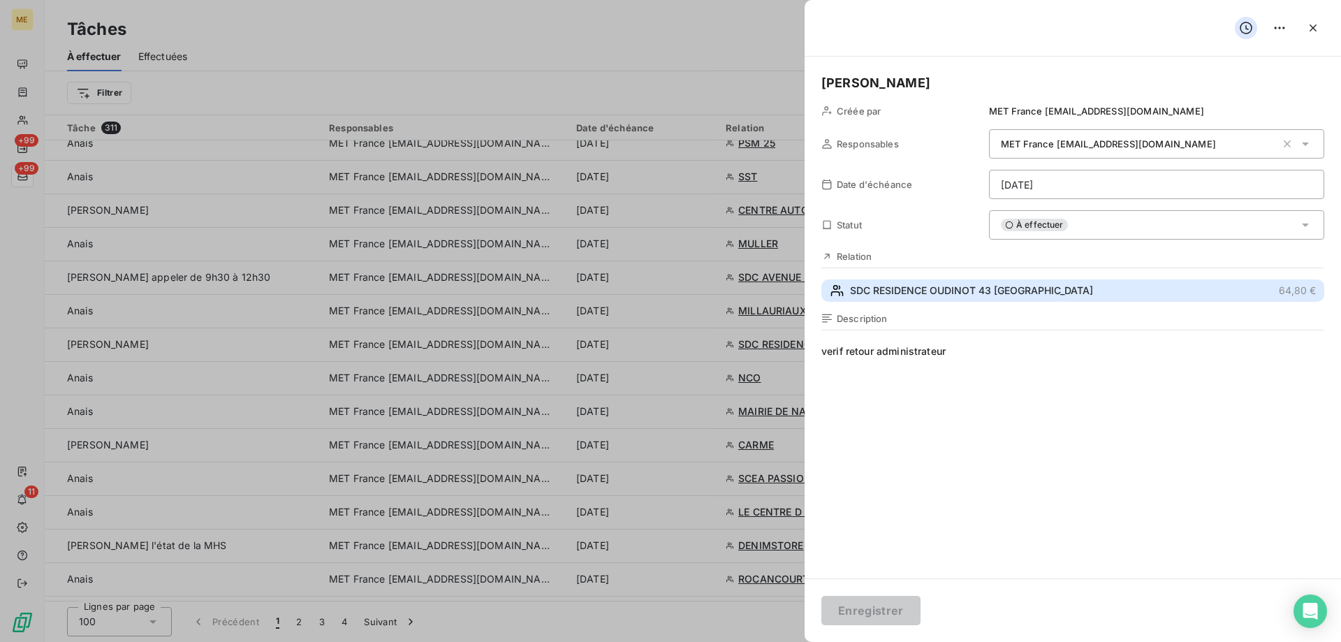
click at [985, 297] on span "SDC RESIDENCE OUDINOT 43 [GEOGRAPHIC_DATA]" at bounding box center [971, 291] width 243 height 14
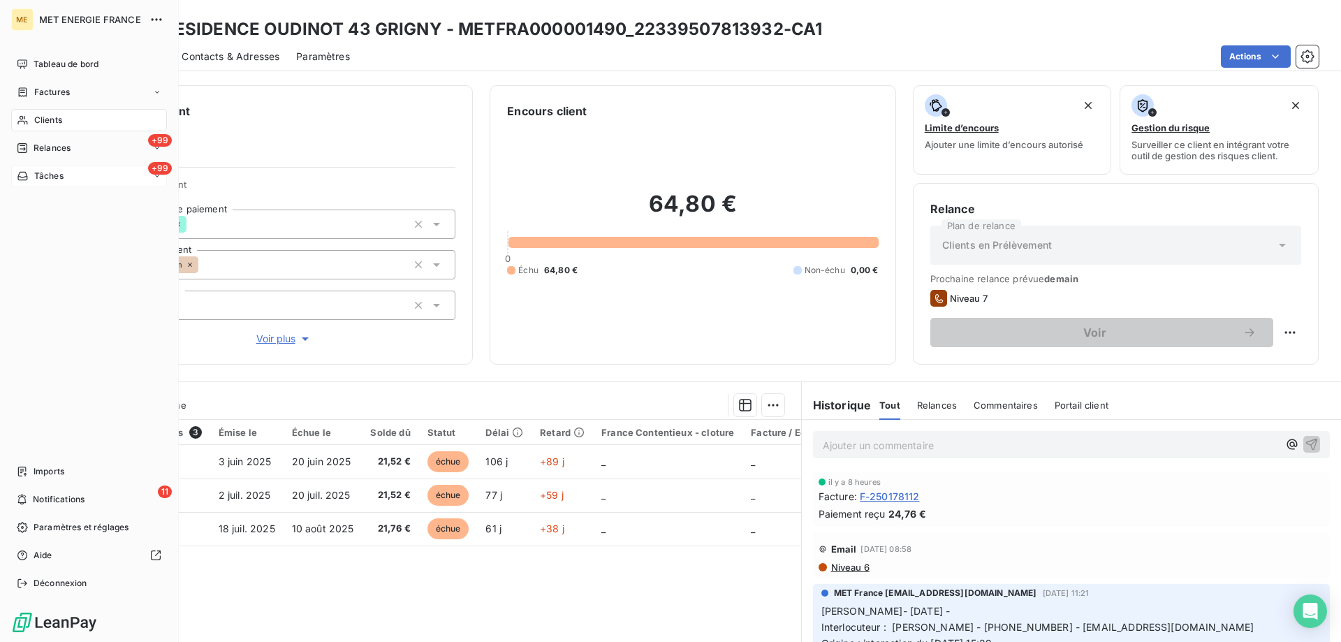
click at [69, 175] on div "+99 Tâches" at bounding box center [89, 176] width 156 height 22
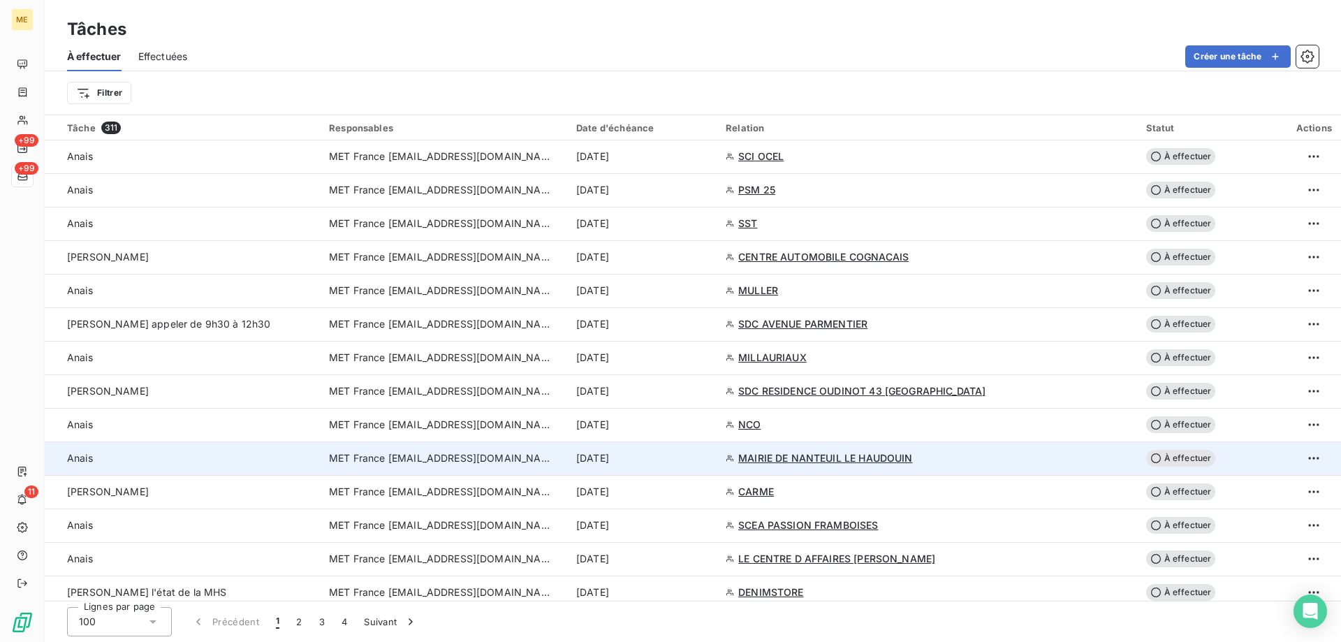
scroll to position [1187, 0]
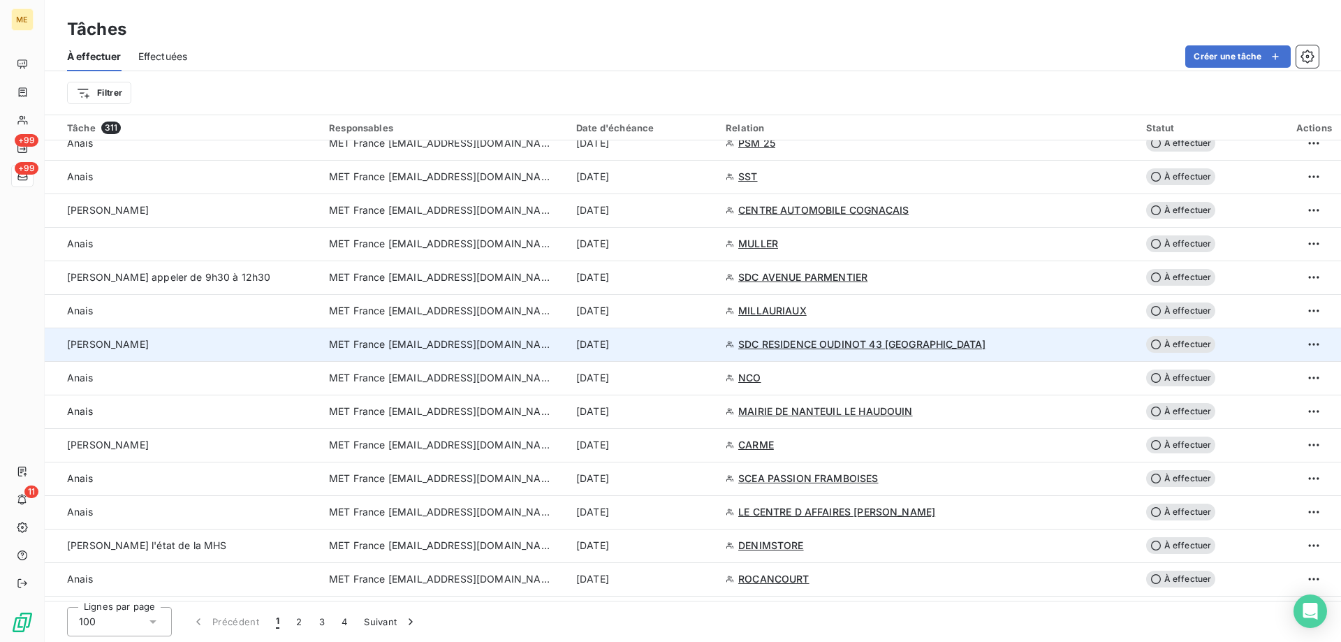
click at [235, 344] on div "[PERSON_NAME]" at bounding box center [189, 344] width 245 height 14
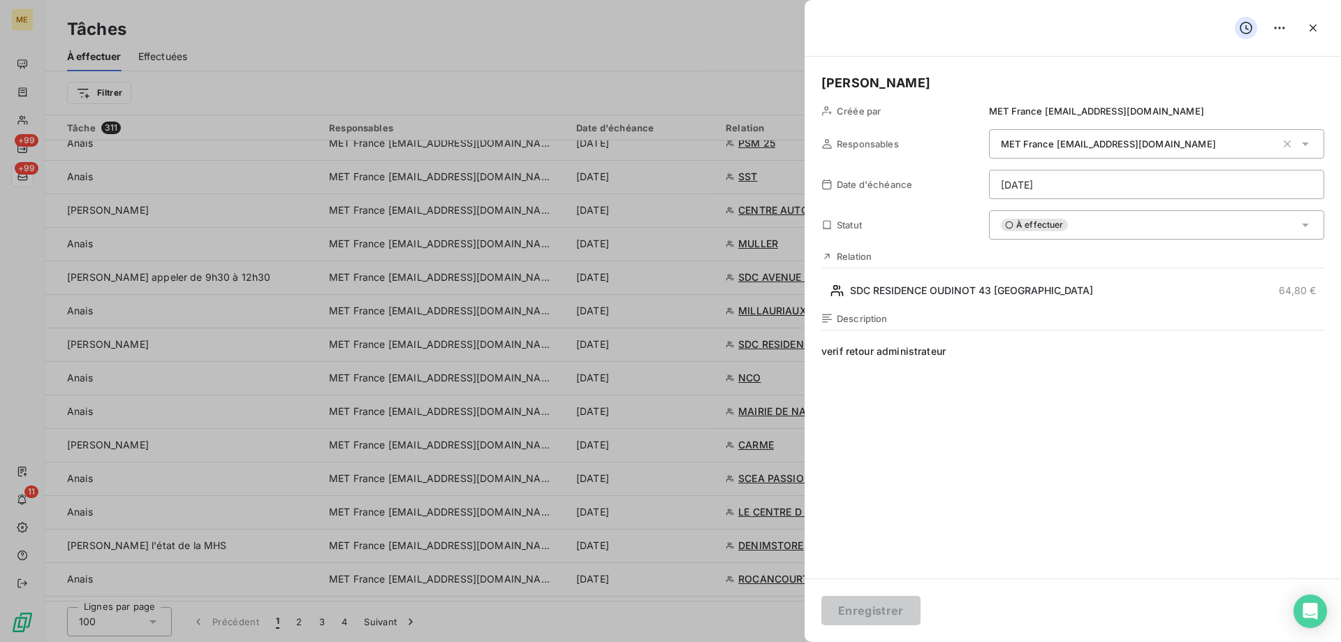
click at [1070, 196] on html "ME +99 +99 11 Tâches À effectuer Effectuées Créer une tâche Filtrer Tâche 311 R…" at bounding box center [670, 321] width 1341 height 642
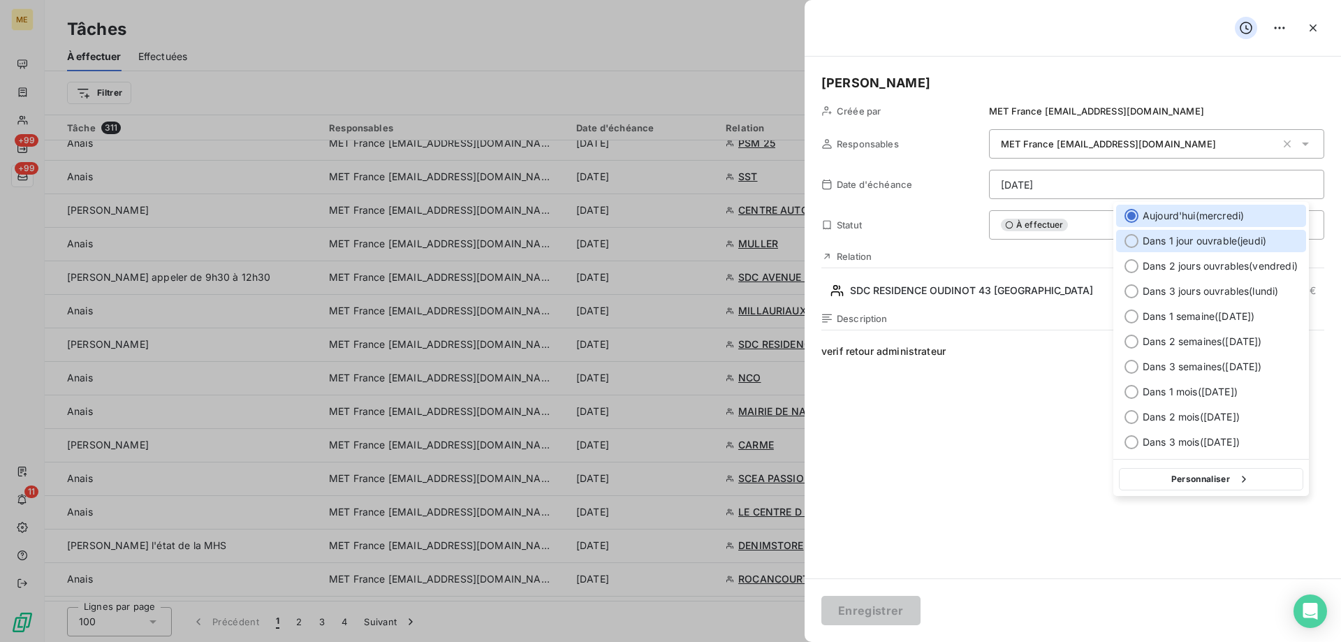
click at [1142, 247] on div "Dans 1 jour ouvrable ( [DATE] )" at bounding box center [1211, 241] width 190 height 22
type input "[DATE]"
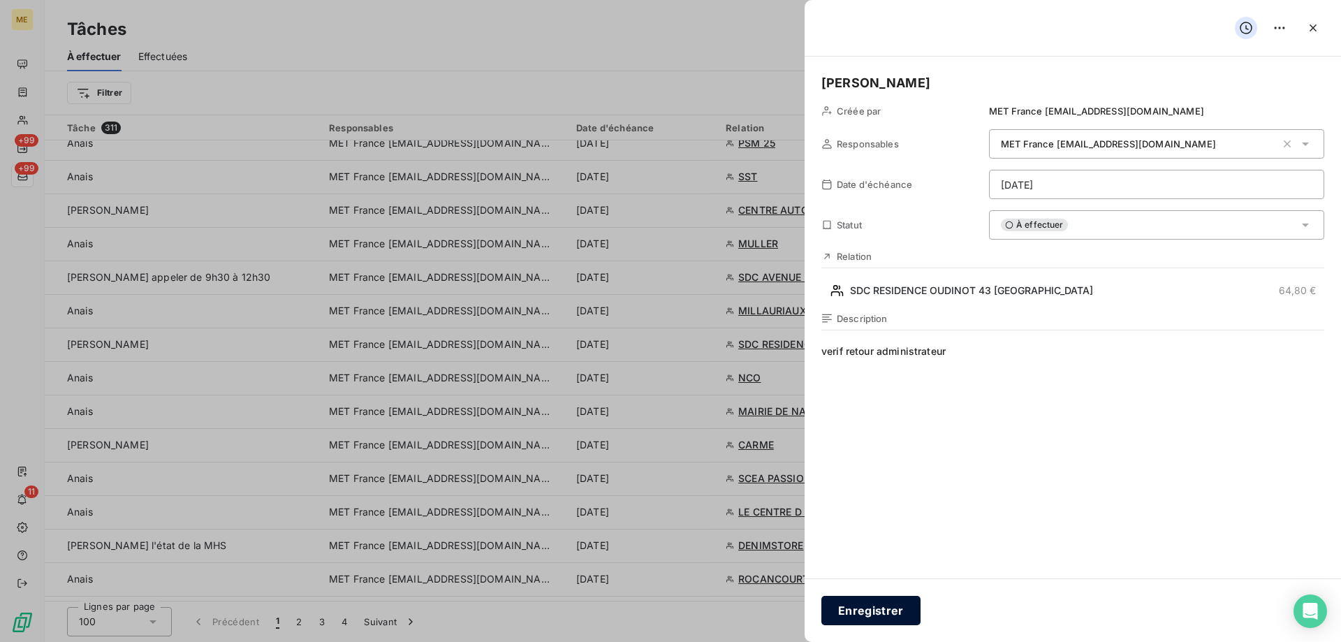
click at [879, 606] on button "Enregistrer" at bounding box center [870, 610] width 99 height 29
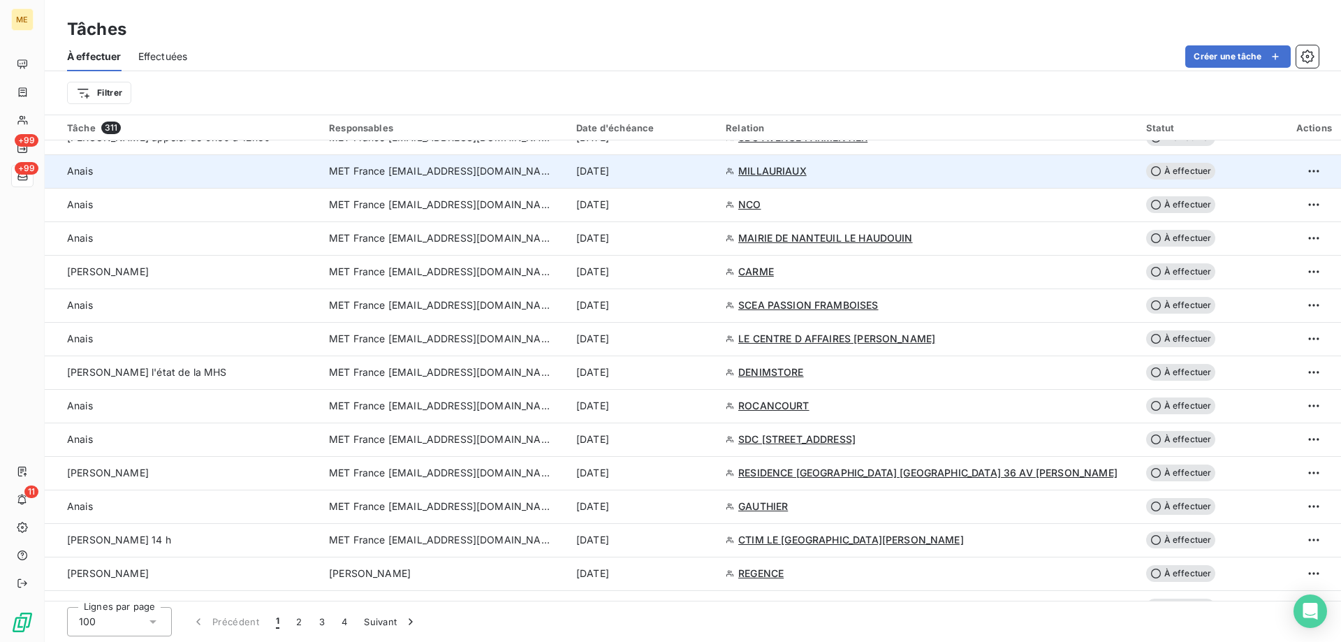
scroll to position [1397, 0]
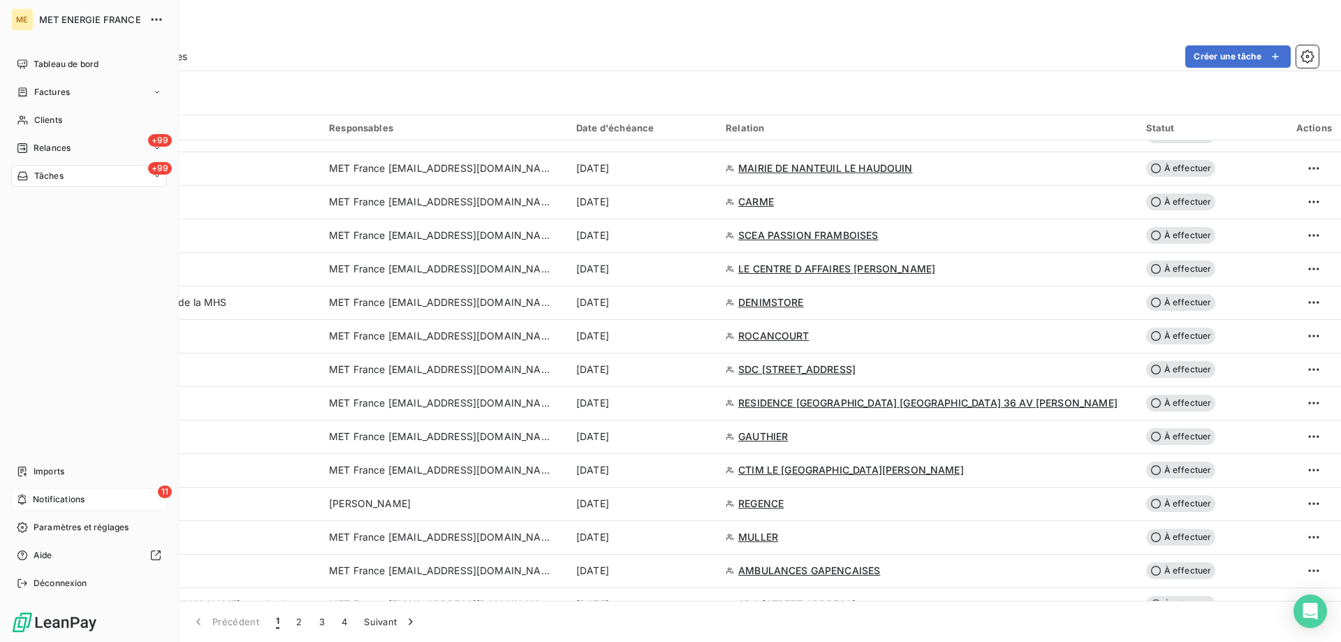
click at [97, 490] on div "11 Notifications" at bounding box center [89, 499] width 156 height 22
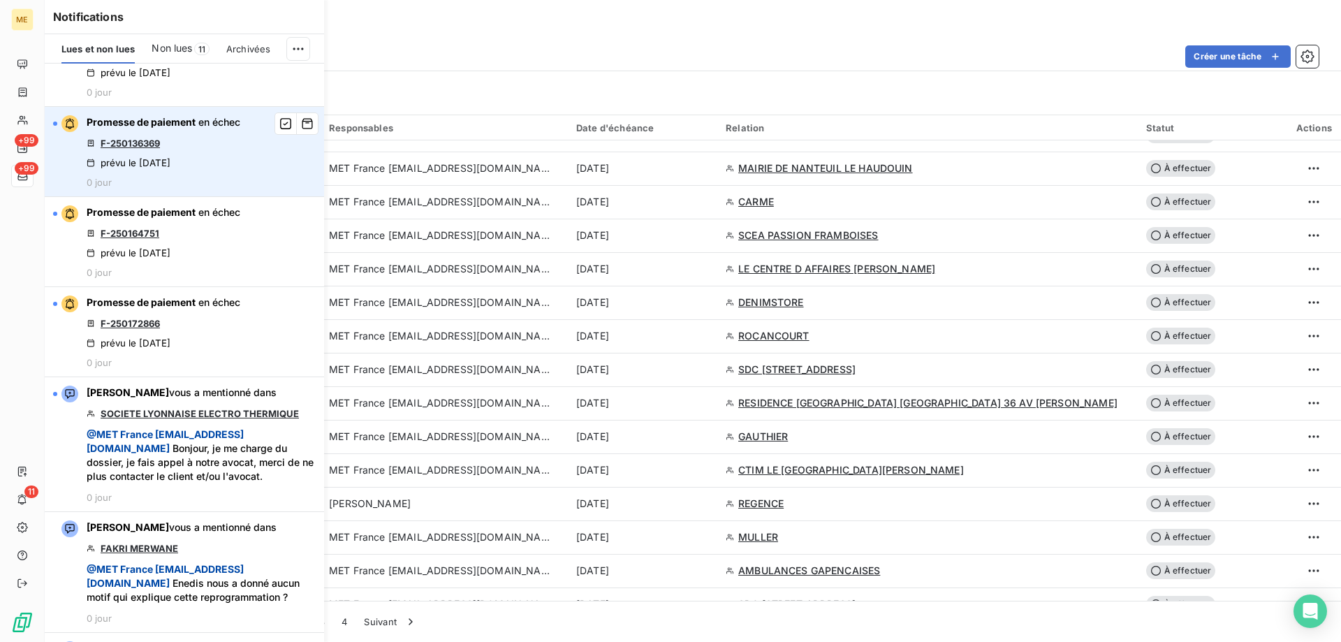
scroll to position [698, 0]
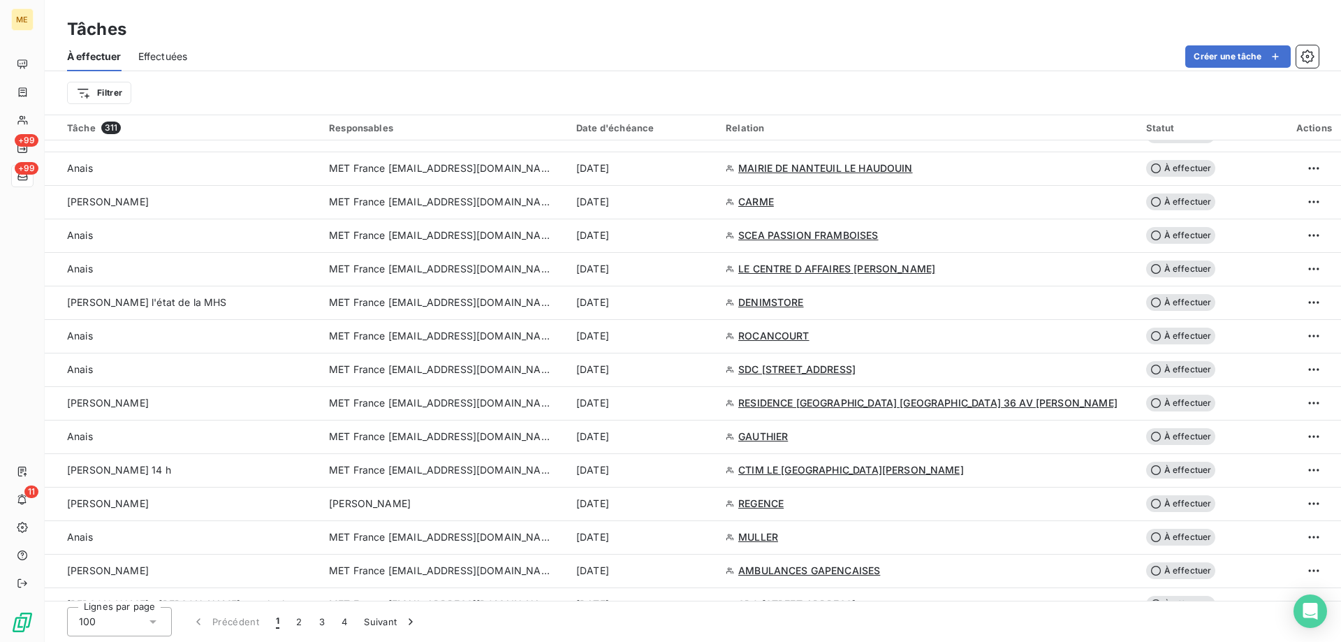
click at [466, 87] on div "Filtrer" at bounding box center [687, 93] width 1240 height 27
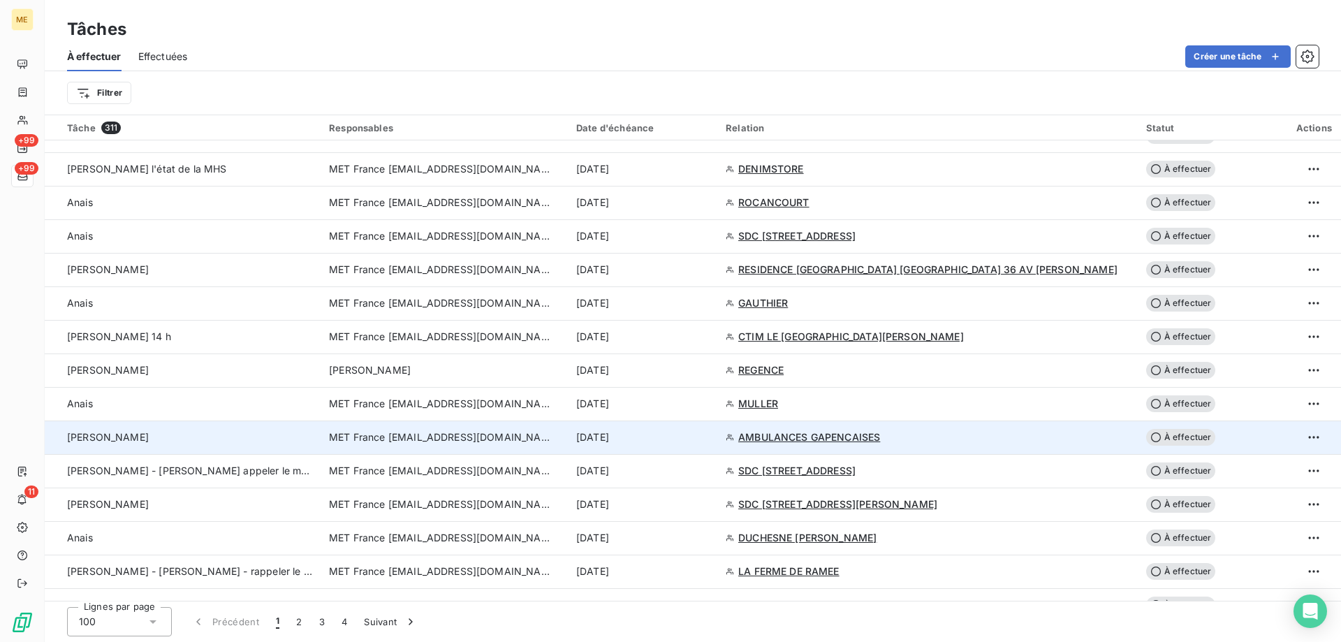
scroll to position [1536, 0]
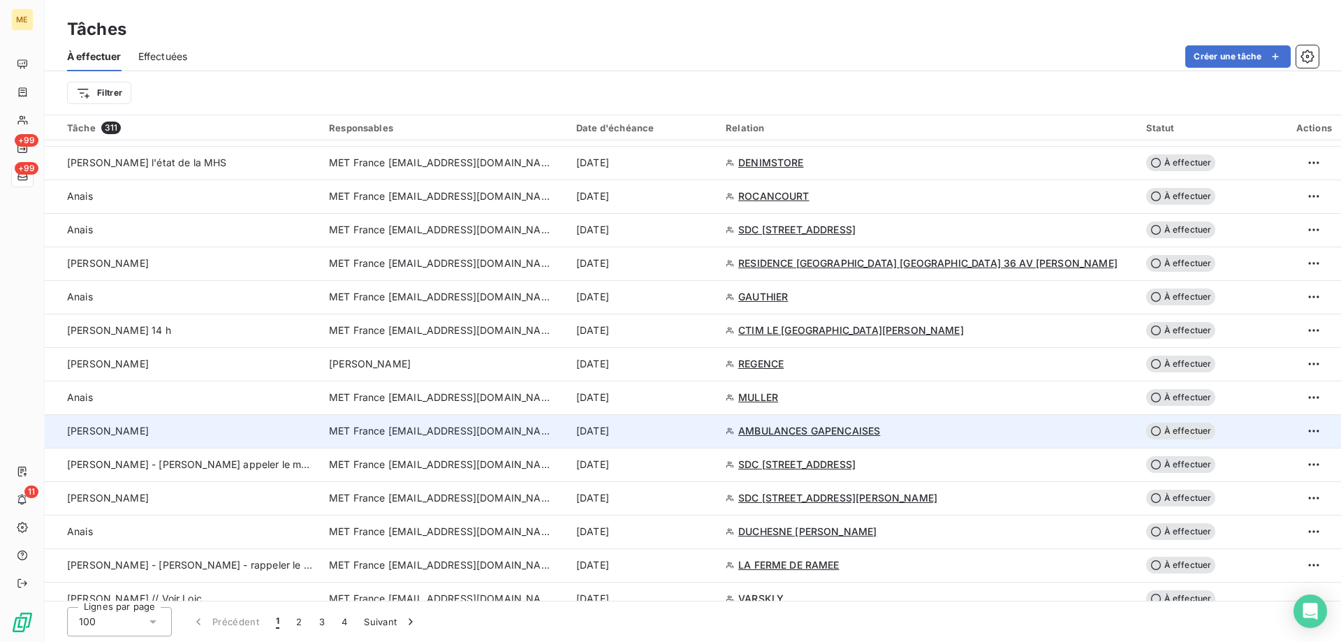
click at [219, 423] on td "[PERSON_NAME]" at bounding box center [183, 431] width 276 height 34
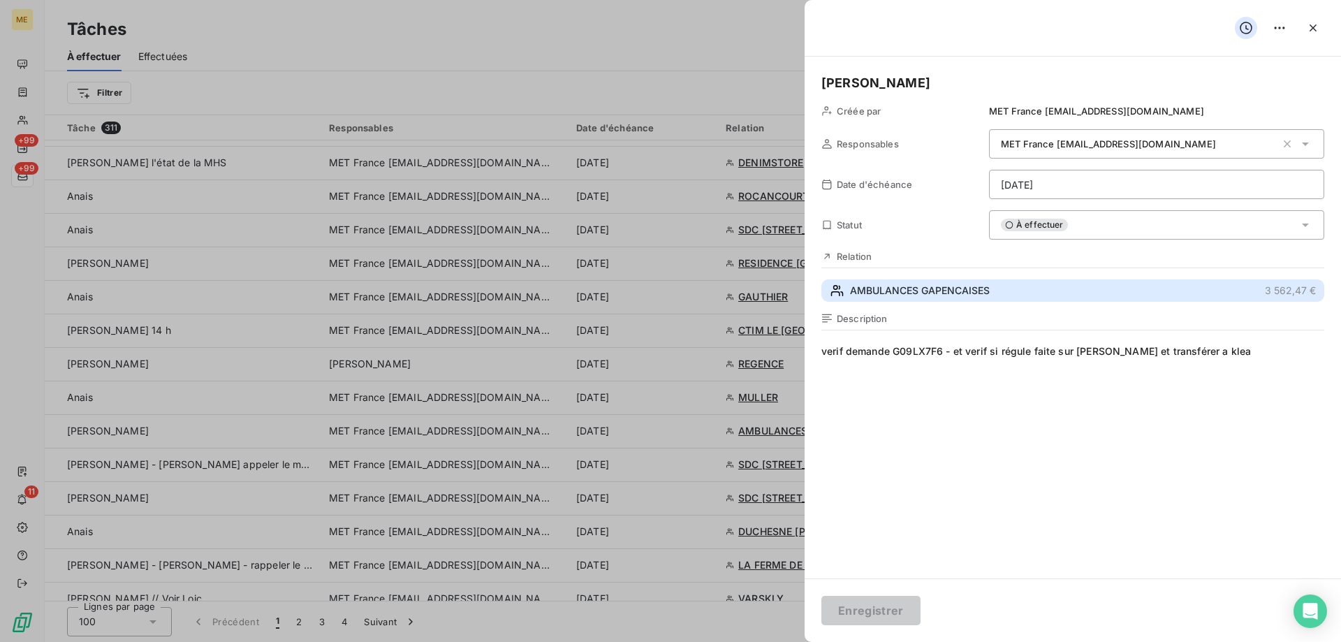
click at [936, 293] on span "AMBULANCES GAPENCAISES" at bounding box center [920, 291] width 140 height 14
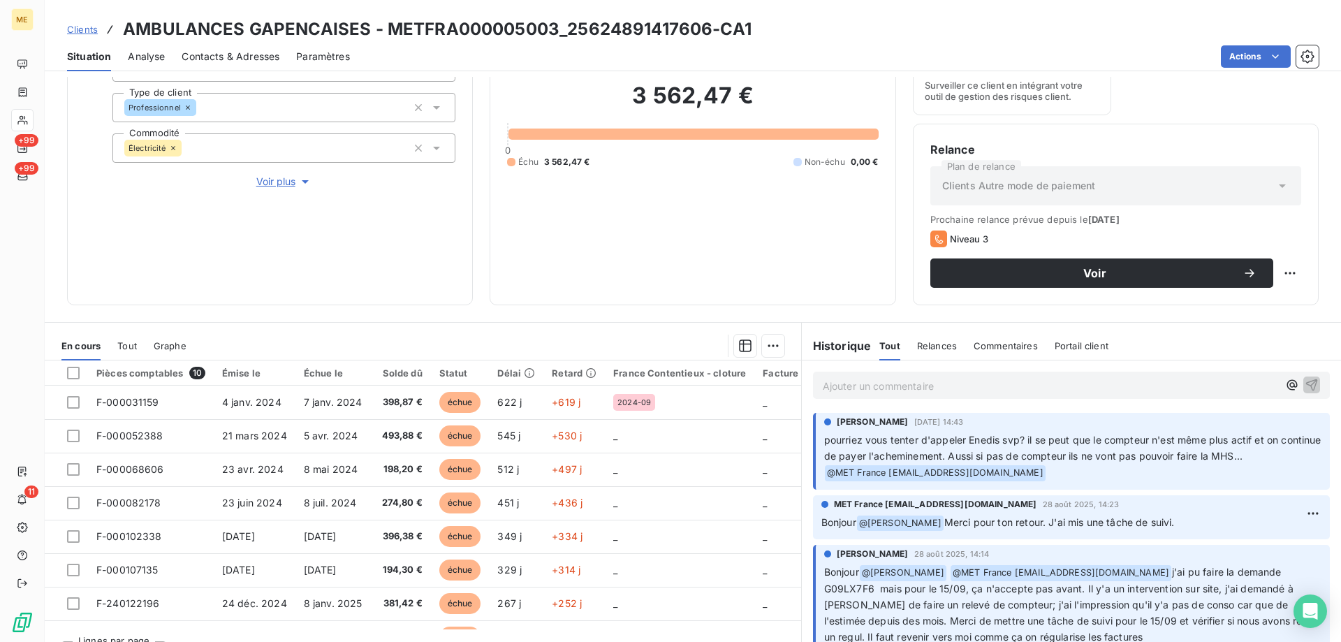
scroll to position [186, 0]
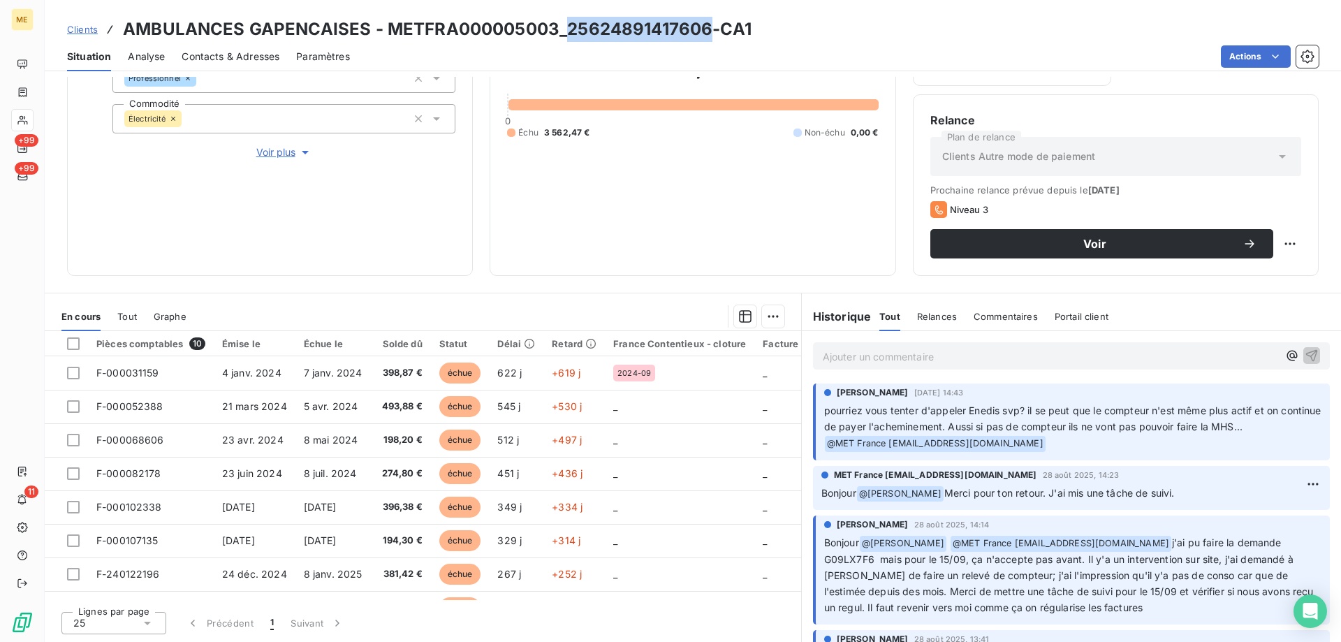
copy h3 "25624891417606"
drag, startPoint x: 567, startPoint y: 29, endPoint x: 705, endPoint y: 32, distance: 138.3
click at [705, 32] on h3 "AMBULANCES GAPENCAISES - METFRA000005003_25624891417606-CA1" at bounding box center [437, 29] width 629 height 25
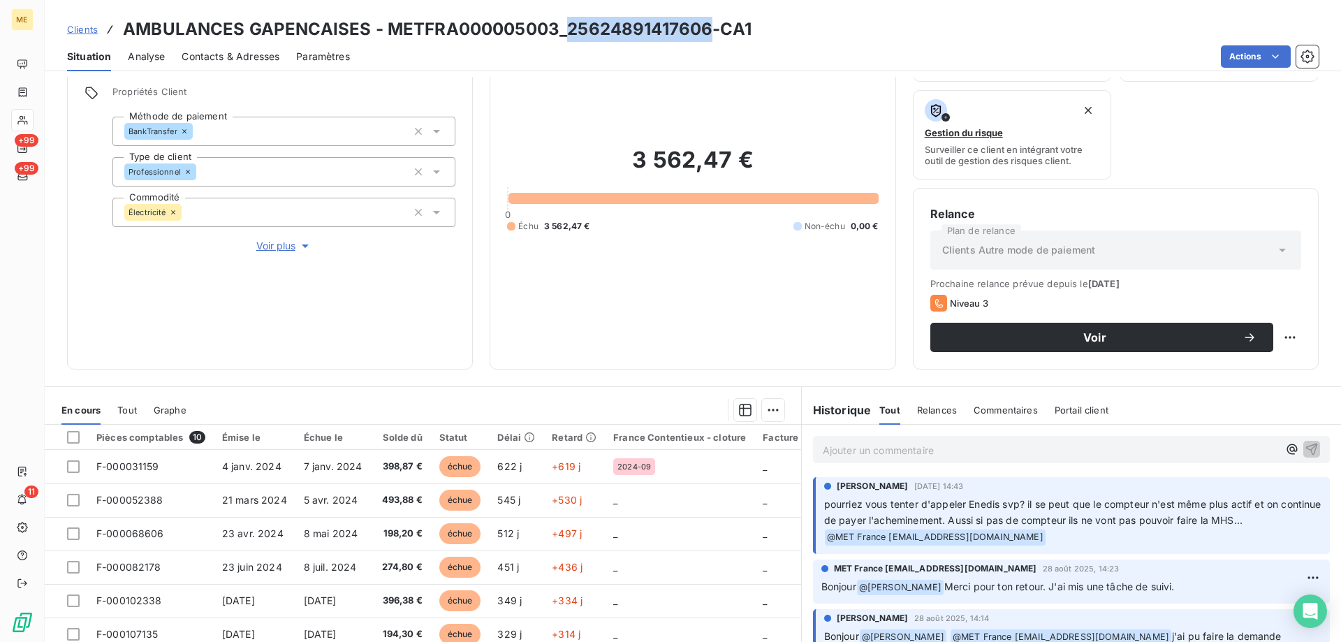
scroll to position [0, 0]
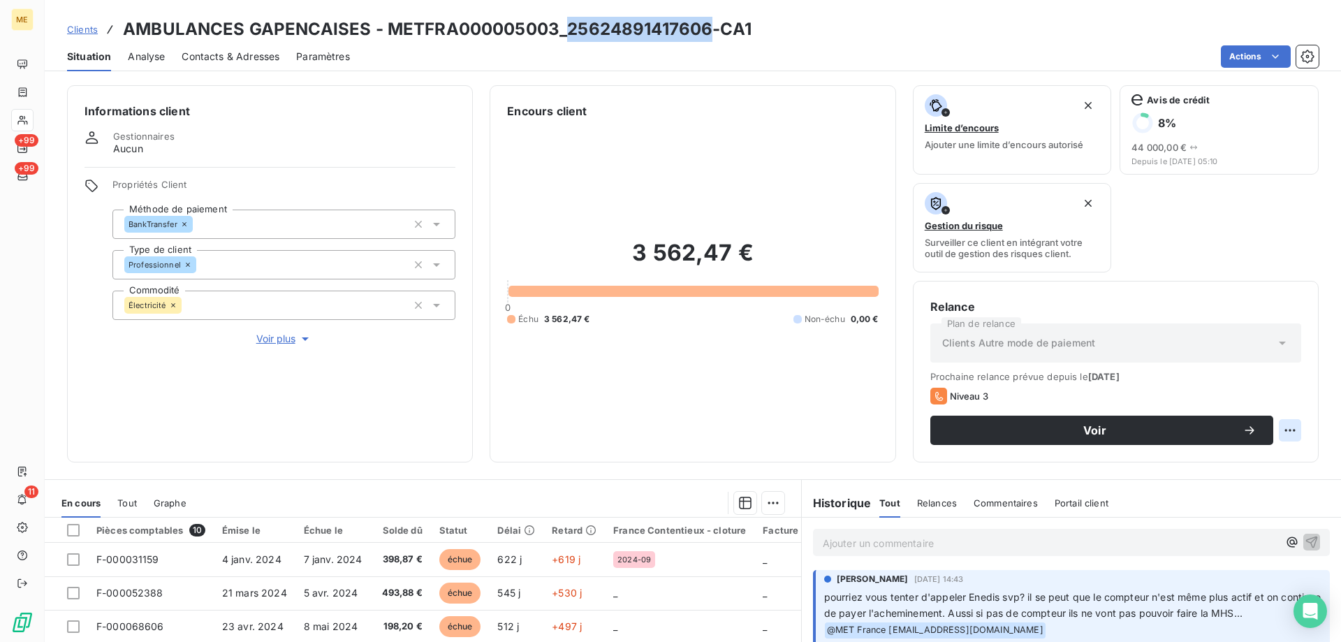
click at [1285, 427] on html "ME +99 +99 11 Clients AMBULANCES GAPENCAISES - METFRA000005003_25624891417606-C…" at bounding box center [670, 321] width 1341 height 642
click at [1234, 453] on div "Replanifier cette action" at bounding box center [1221, 461] width 125 height 22
select select "8"
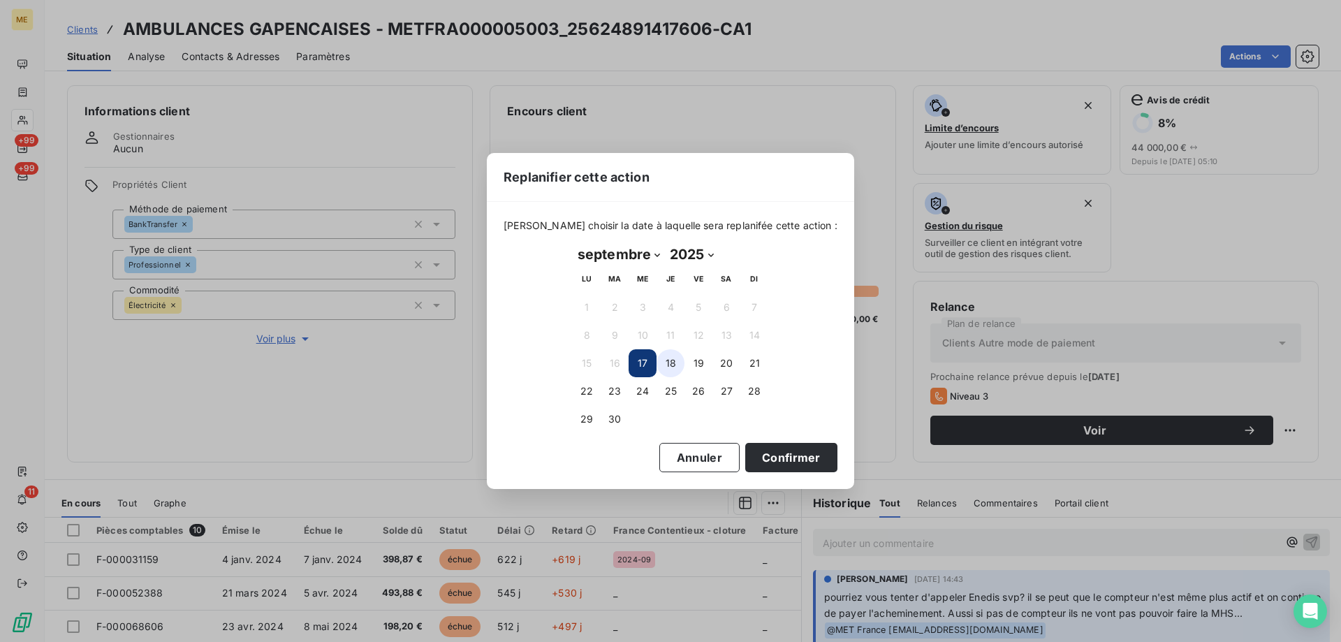
click at [656, 363] on button "18" at bounding box center [670, 363] width 28 height 28
click at [763, 466] on button "Confirmer" at bounding box center [791, 457] width 92 height 29
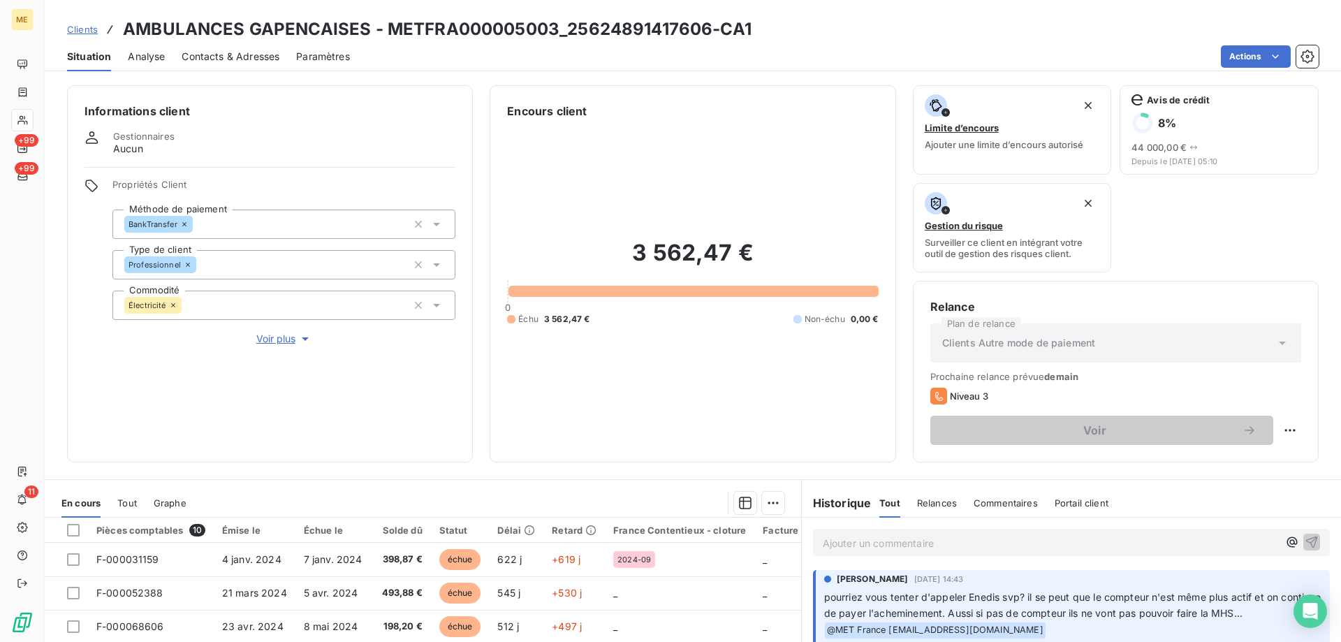
click at [545, 328] on div "3 562,47 € 0 Échu 3 562,47 € Non-échu 0,00 €" at bounding box center [692, 281] width 371 height 325
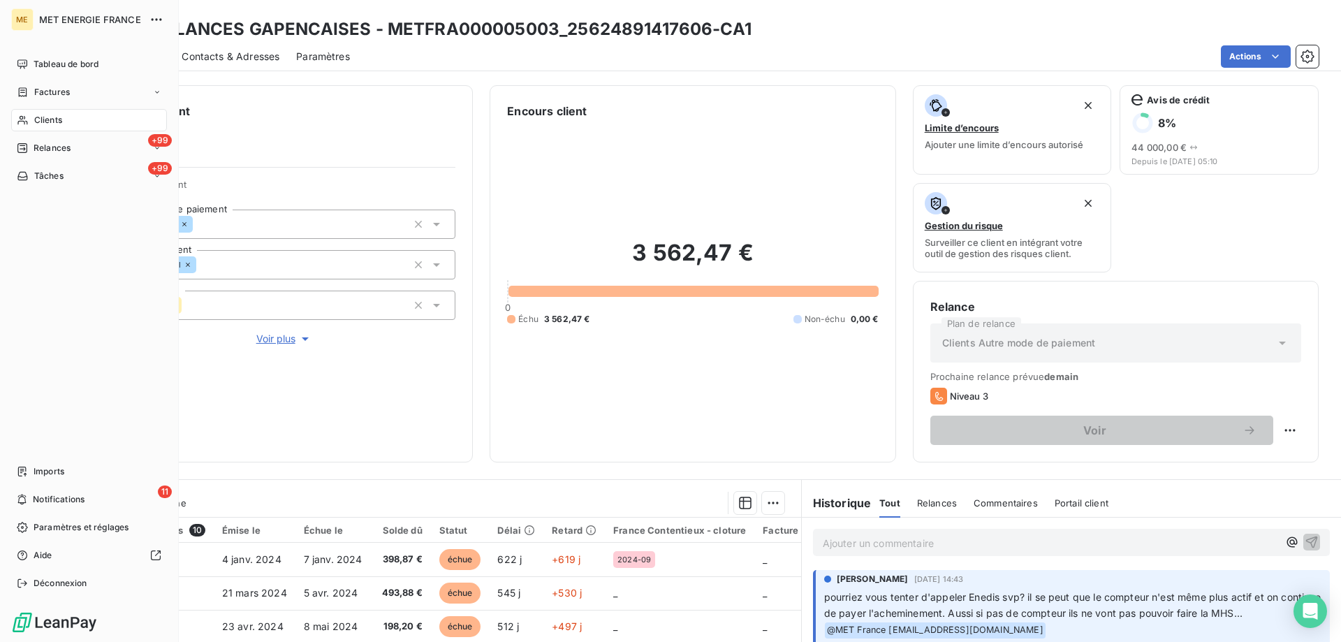
click at [34, 182] on span "Tâches" at bounding box center [48, 176] width 29 height 13
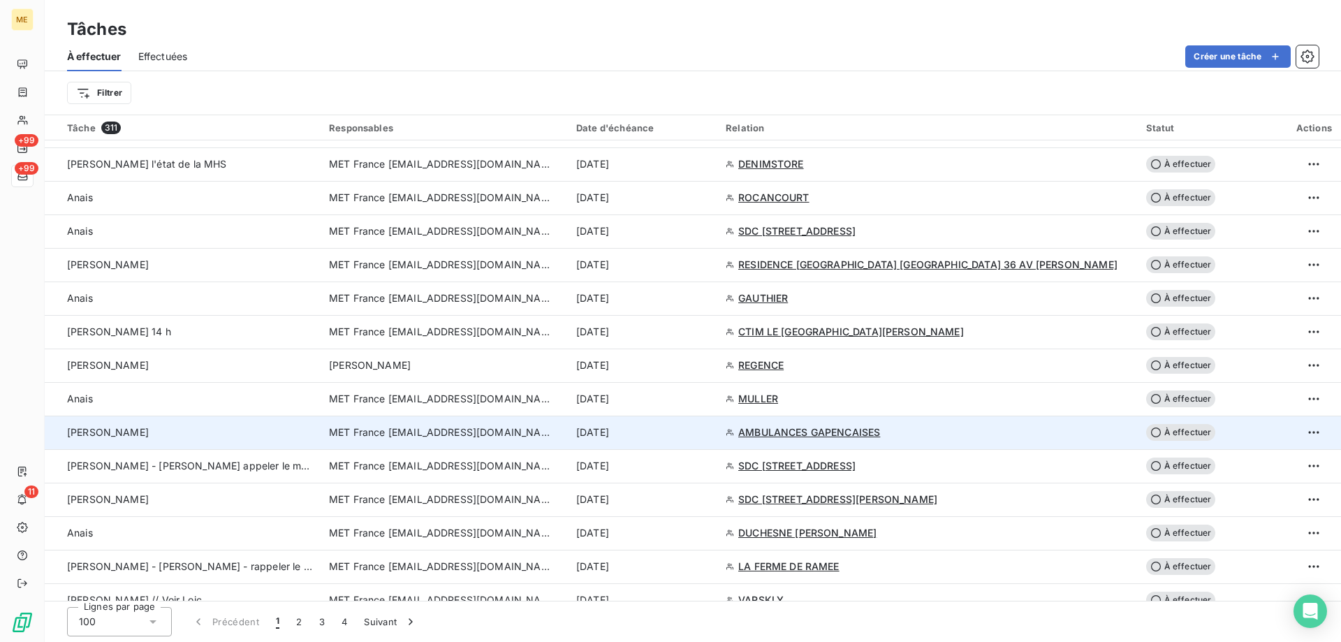
scroll to position [1536, 0]
click at [230, 418] on td "[PERSON_NAME]" at bounding box center [183, 431] width 276 height 34
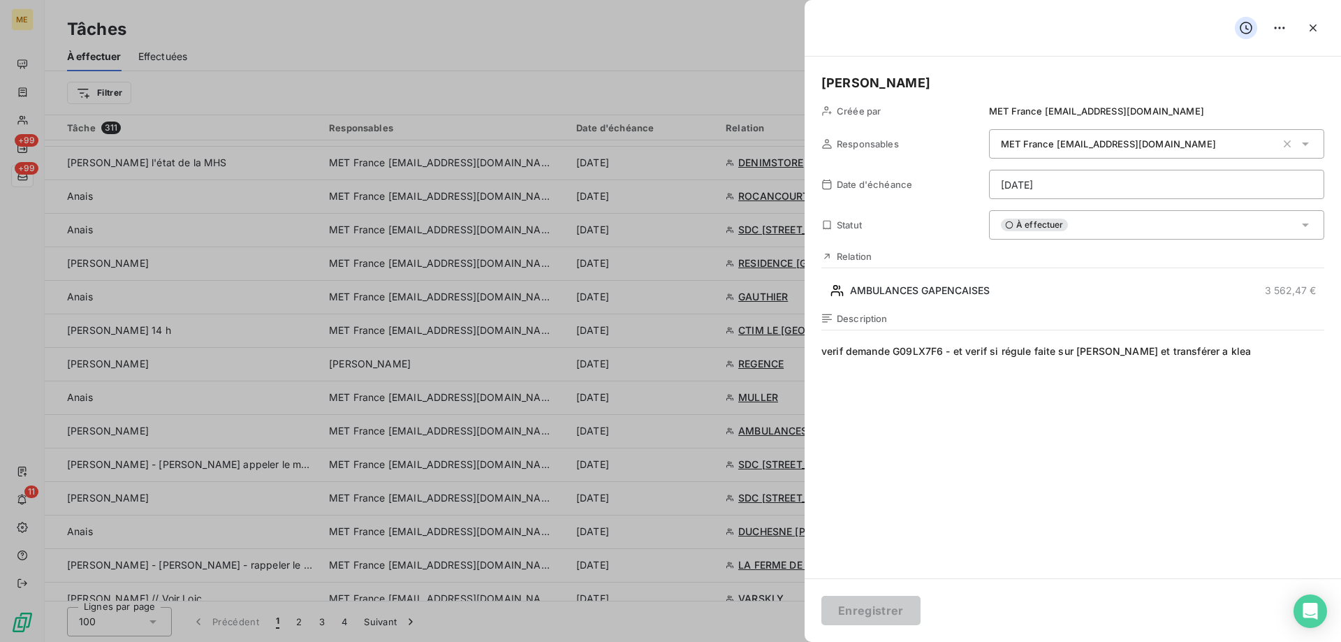
click at [1112, 170] on html "ME +99 +99 11 Tâches À effectuer Effectuées Créer une tâche Filtrer Tâche 311 R…" at bounding box center [670, 321] width 1341 height 642
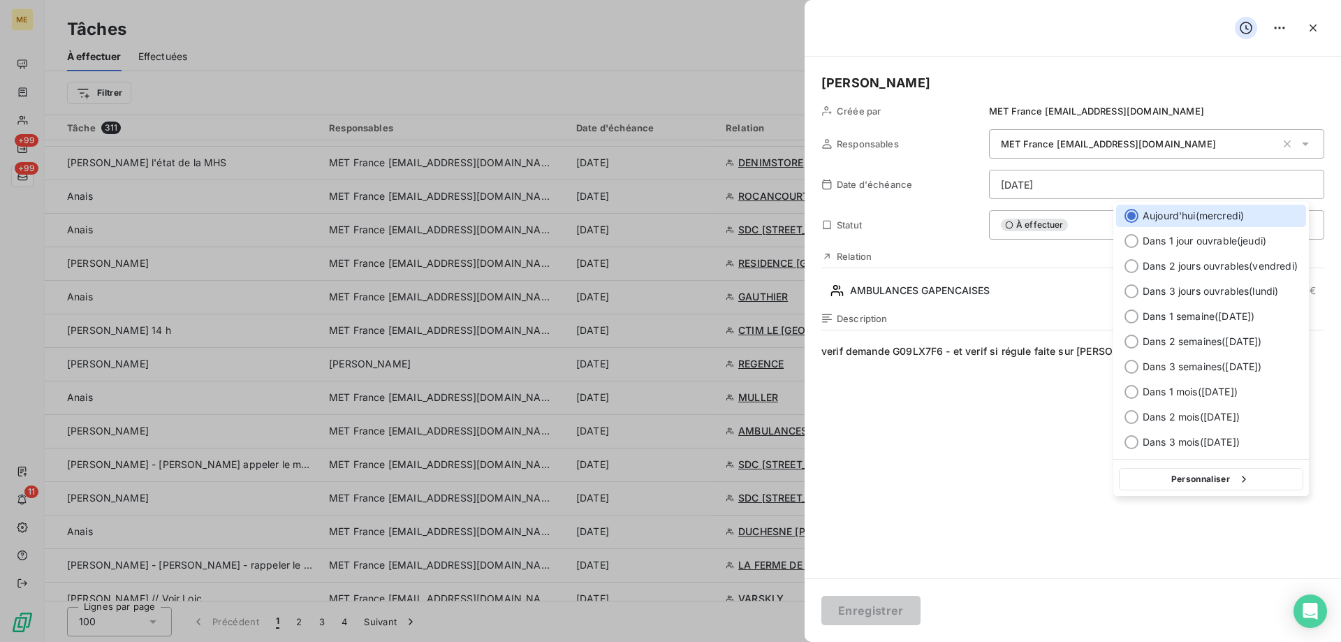
click at [1112, 175] on html "ME +99 +99 11 Tâches À effectuer Effectuées Créer une tâche Filtrer Tâche 311 R…" at bounding box center [670, 321] width 1341 height 642
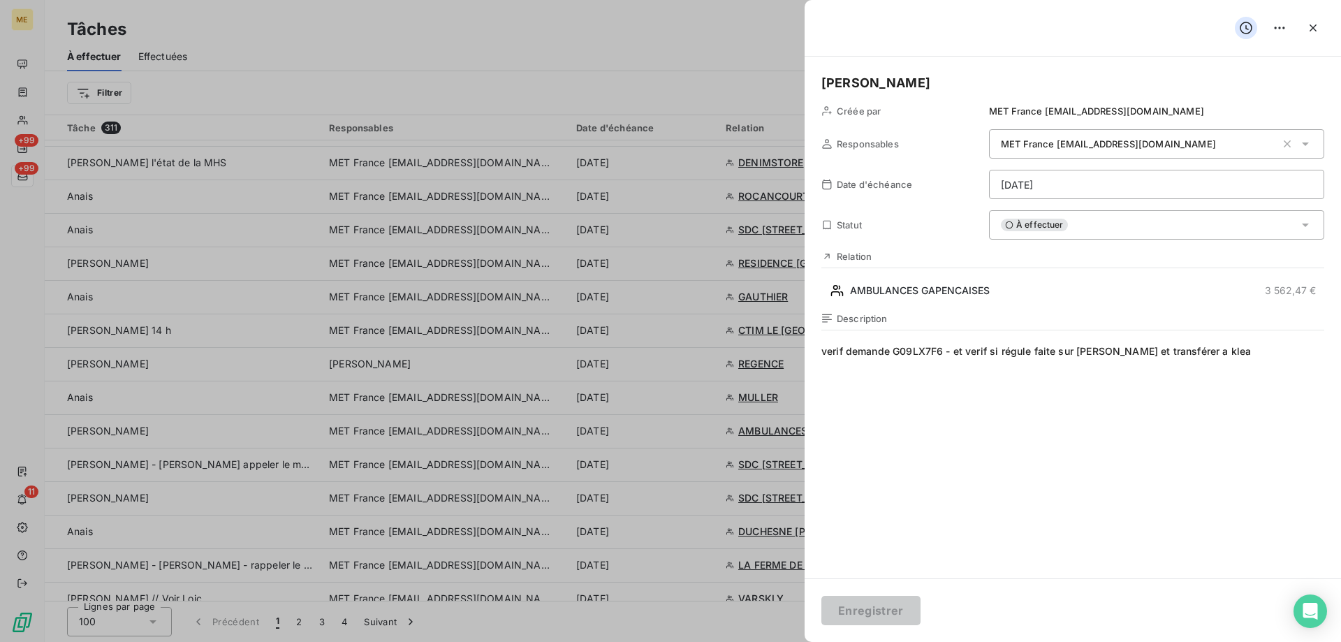
click at [1112, 175] on html "ME +99 +99 11 Tâches À effectuer Effectuées Créer une tâche Filtrer Tâche 311 R…" at bounding box center [670, 321] width 1341 height 642
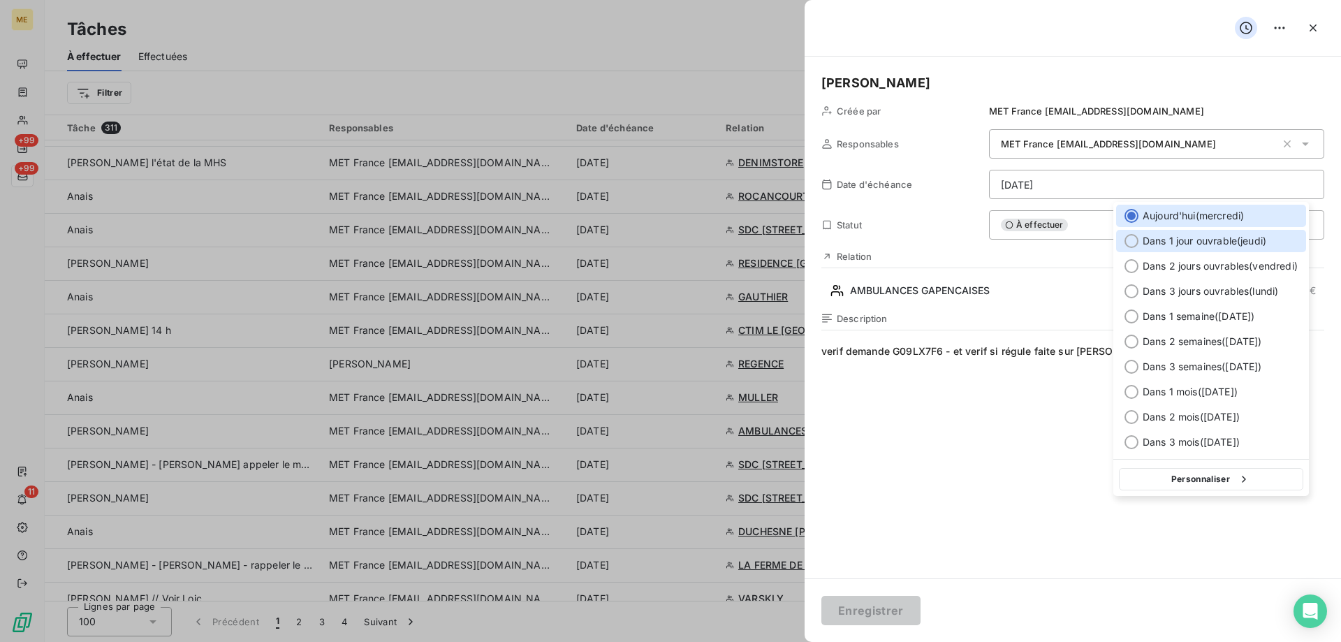
click at [1177, 242] on span "Dans 1 jour ouvrable ( [DATE] )" at bounding box center [1204, 241] width 124 height 14
type input "[DATE]"
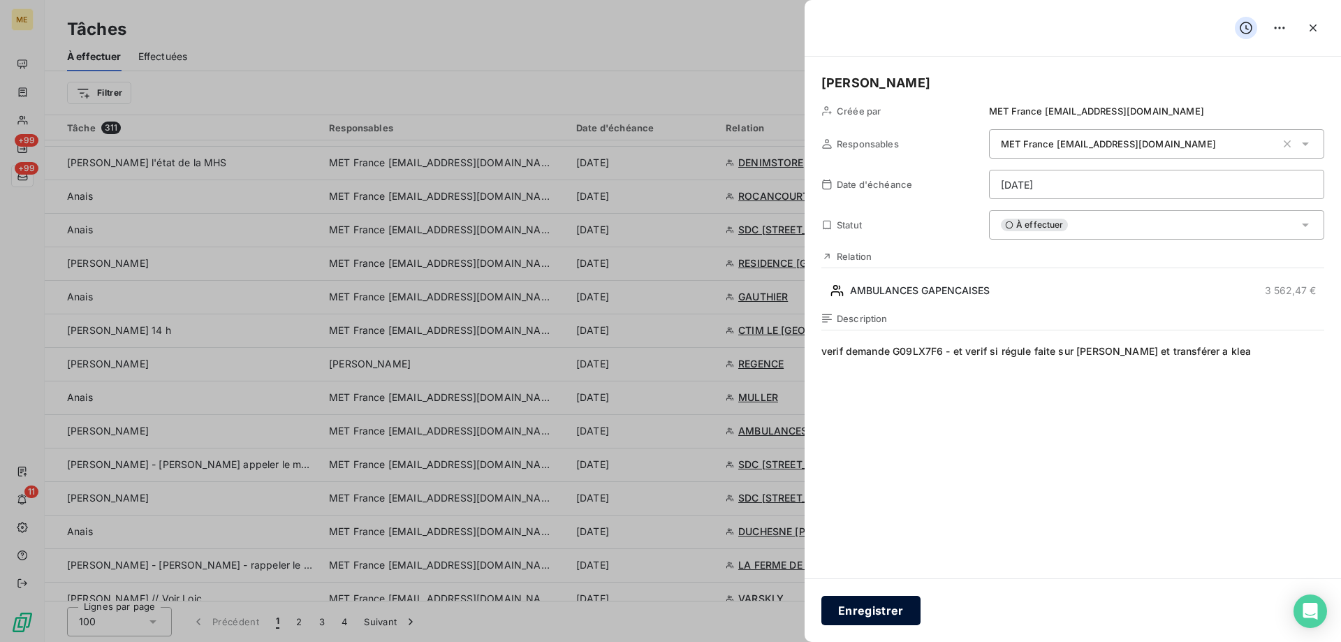
click at [879, 597] on button "Enregistrer" at bounding box center [870, 610] width 99 height 29
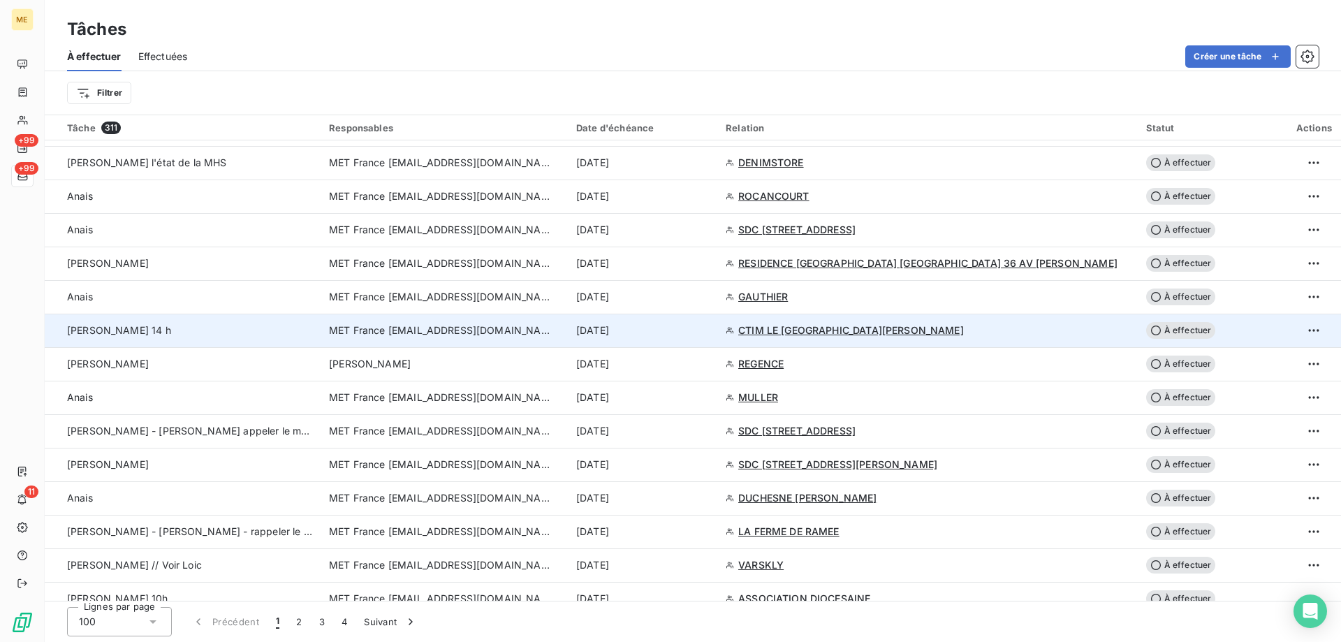
scroll to position [1676, 0]
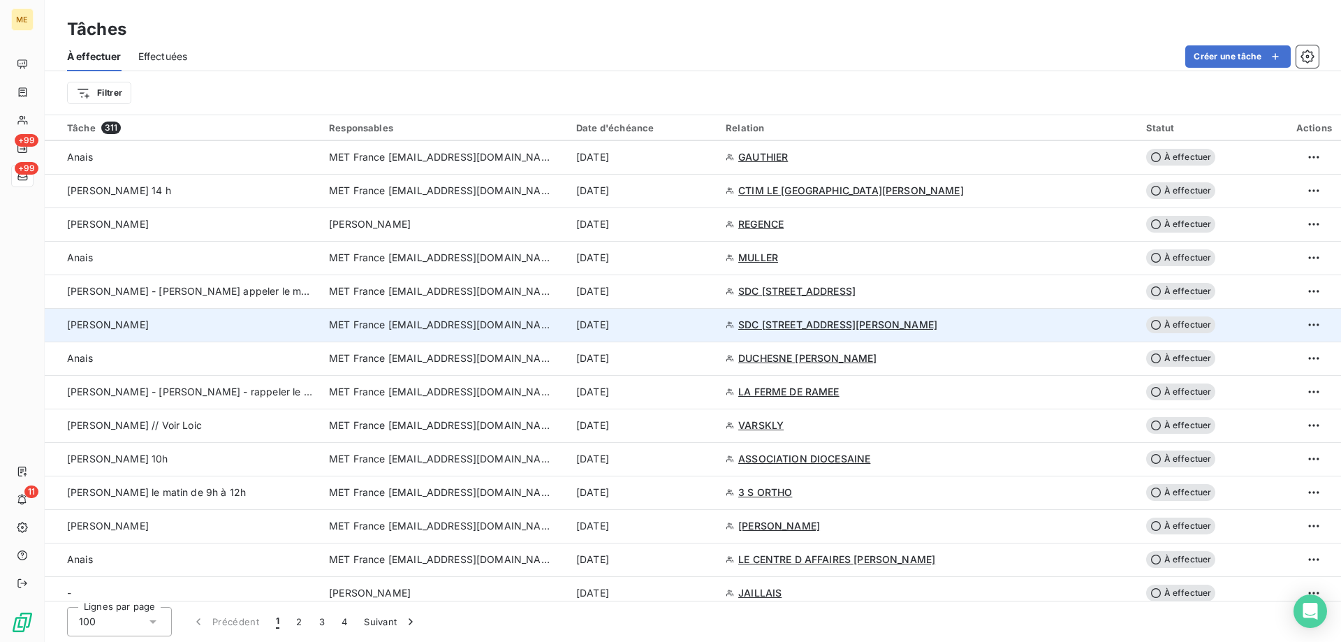
click at [256, 330] on div "[PERSON_NAME]" at bounding box center [189, 325] width 245 height 14
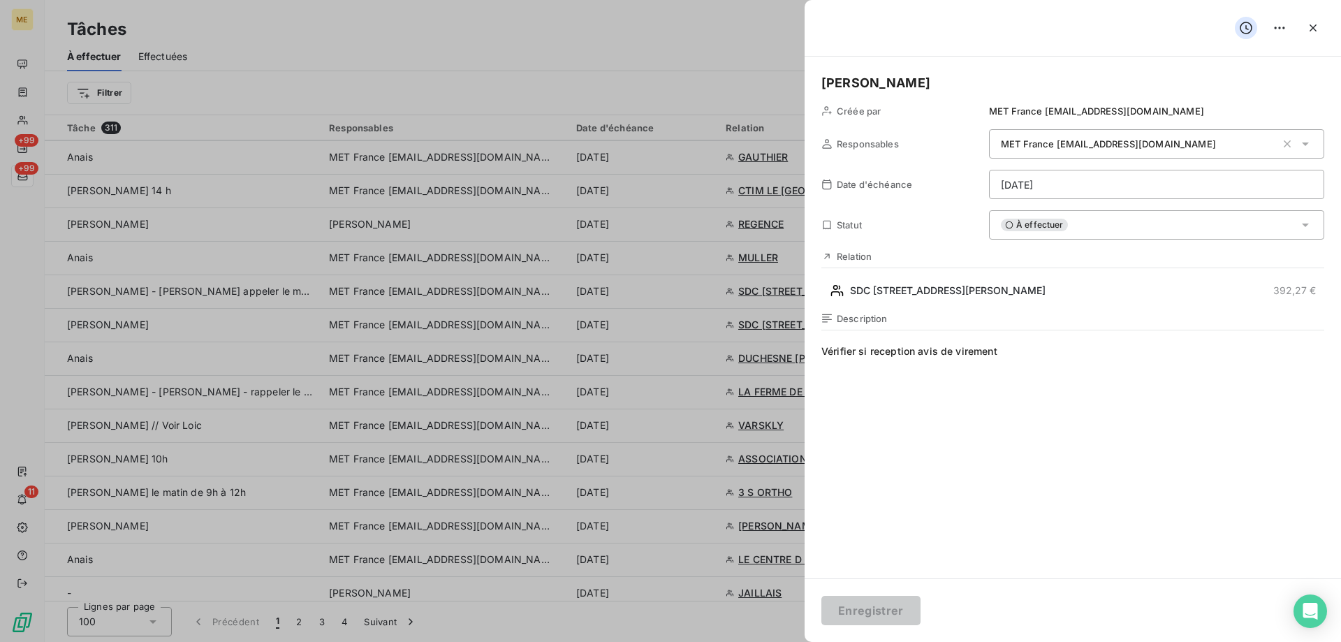
click at [999, 310] on div "[PERSON_NAME] par MET France [EMAIL_ADDRESS][DOMAIN_NAME] Responsables MET Fran…" at bounding box center [1072, 318] width 536 height 522
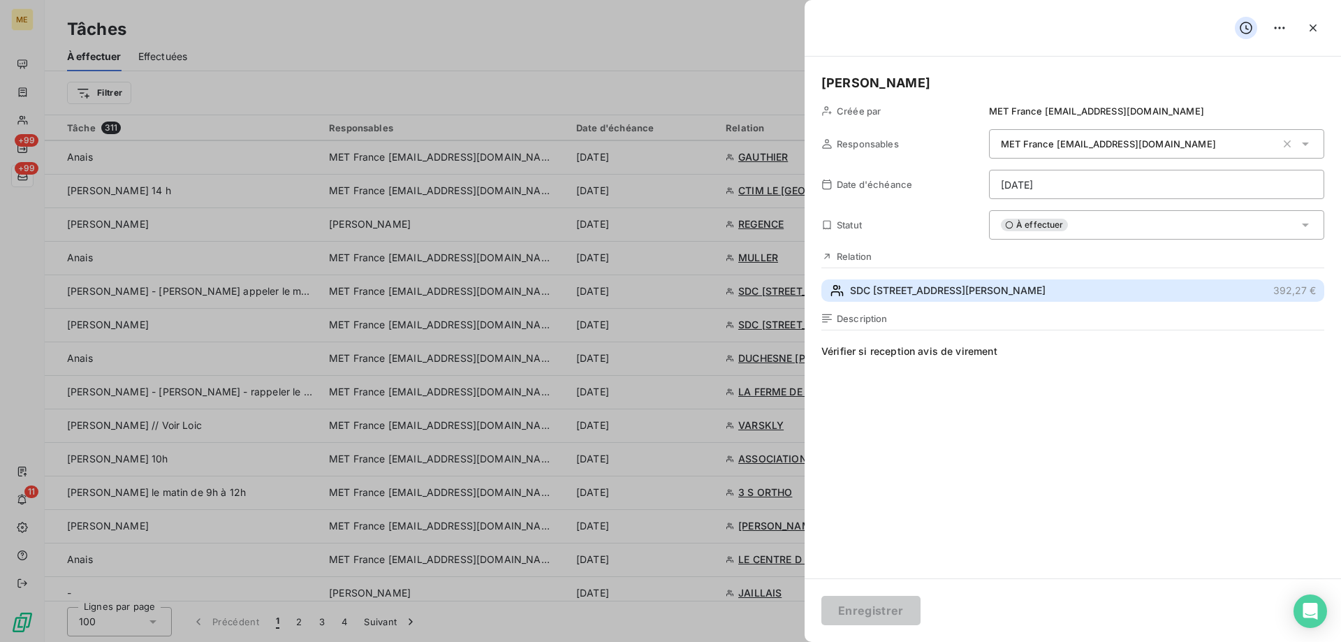
click at [1001, 300] on button "SDC [STREET_ADDRESS][PERSON_NAME] €" at bounding box center [1072, 290] width 503 height 22
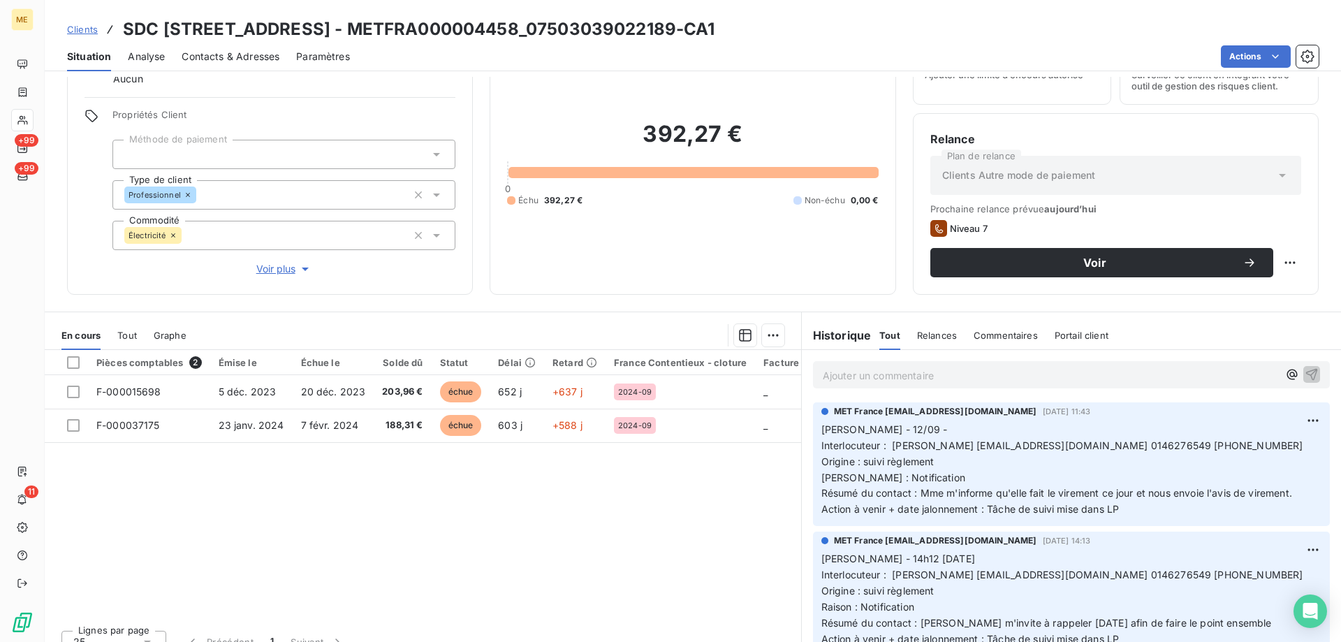
scroll to position [89, 0]
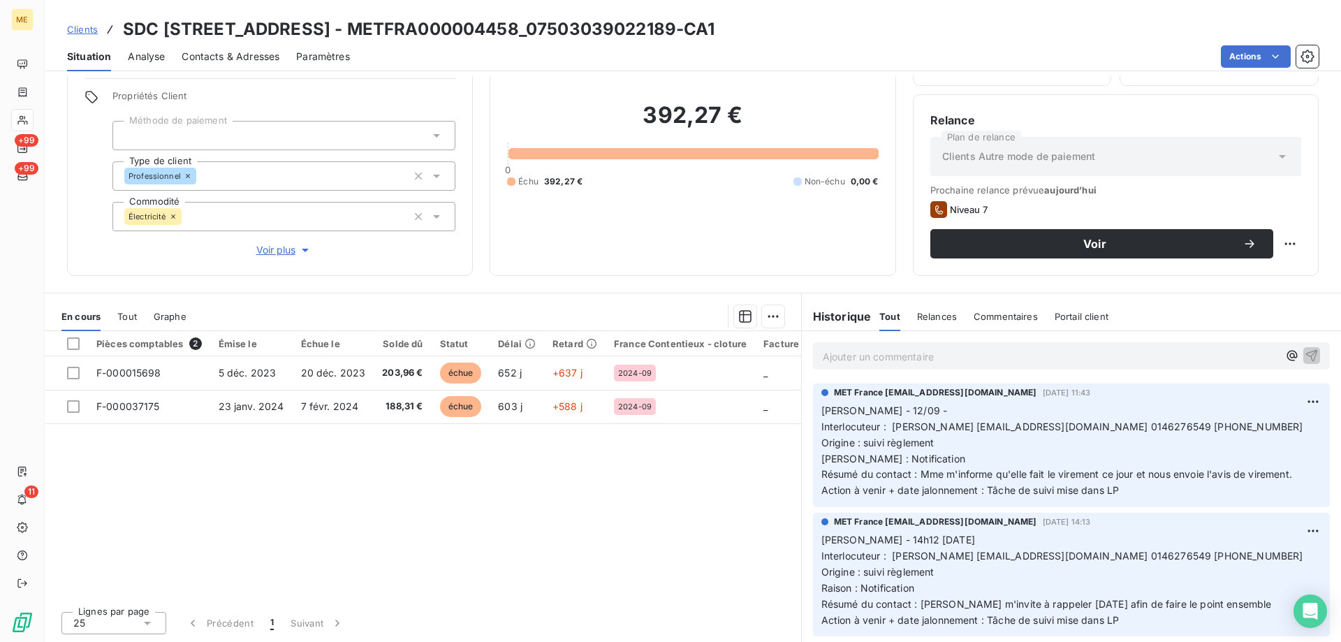
drag, startPoint x: 597, startPoint y: 31, endPoint x: 742, endPoint y: 23, distance: 145.5
click at [715, 23] on h3 "SDC [STREET_ADDRESS] - METFRA000004458_07503039022189-CA1" at bounding box center [419, 29] width 592 height 25
copy h3 "07503039022189"
drag, startPoint x: 976, startPoint y: 427, endPoint x: 1123, endPoint y: 425, distance: 146.7
click at [1123, 425] on span "Interlocuteur : [PERSON_NAME] [EMAIL_ADDRESS][DOMAIN_NAME] 0146276549 [PHONE_NU…" at bounding box center [1062, 426] width 482 height 12
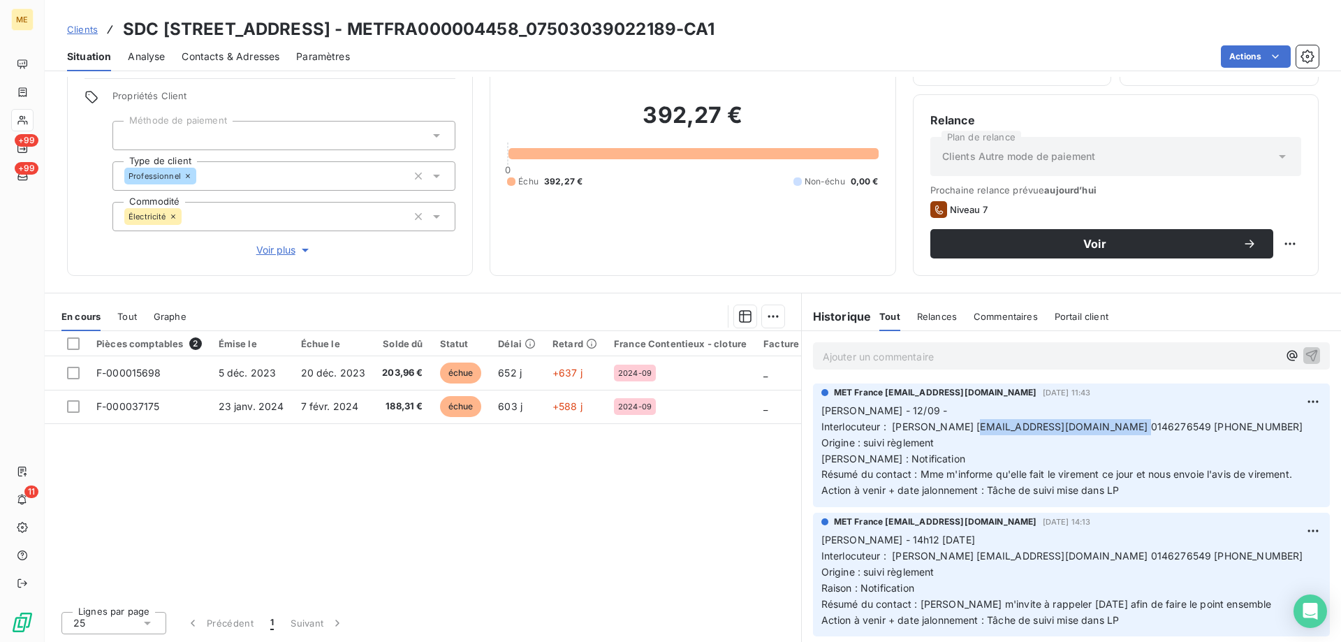
copy span "[EMAIL_ADDRESS][DOMAIN_NAME]"
drag, startPoint x: 1163, startPoint y: 441, endPoint x: 1149, endPoint y: 436, distance: 13.9
click at [1161, 441] on p "[PERSON_NAME] - 12/09 - Interlocuteur : [PERSON_NAME] [EMAIL_ADDRESS][DOMAIN_NA…" at bounding box center [1071, 451] width 500 height 96
copy span "0146276549"
drag, startPoint x: 1125, startPoint y: 424, endPoint x: 1182, endPoint y: 427, distance: 57.4
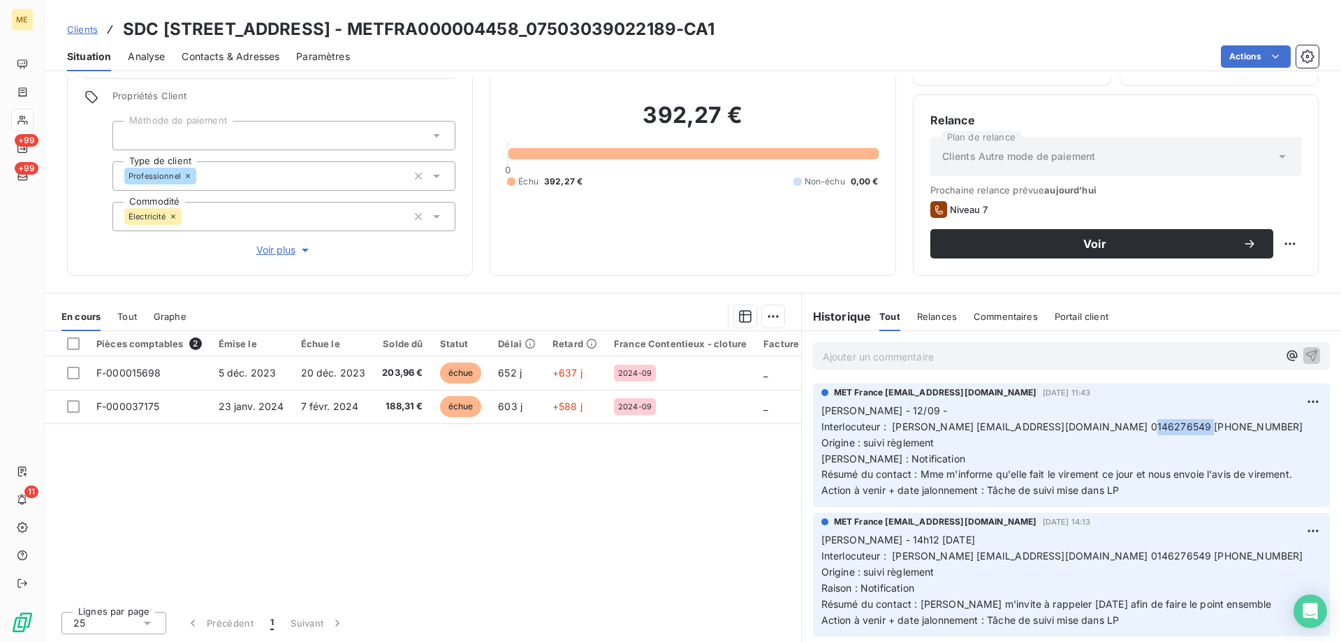
click at [1182, 427] on span "Interlocuteur : [PERSON_NAME] [EMAIL_ADDRESS][DOMAIN_NAME] 0146276549 [PHONE_NU…" at bounding box center [1062, 426] width 482 height 12
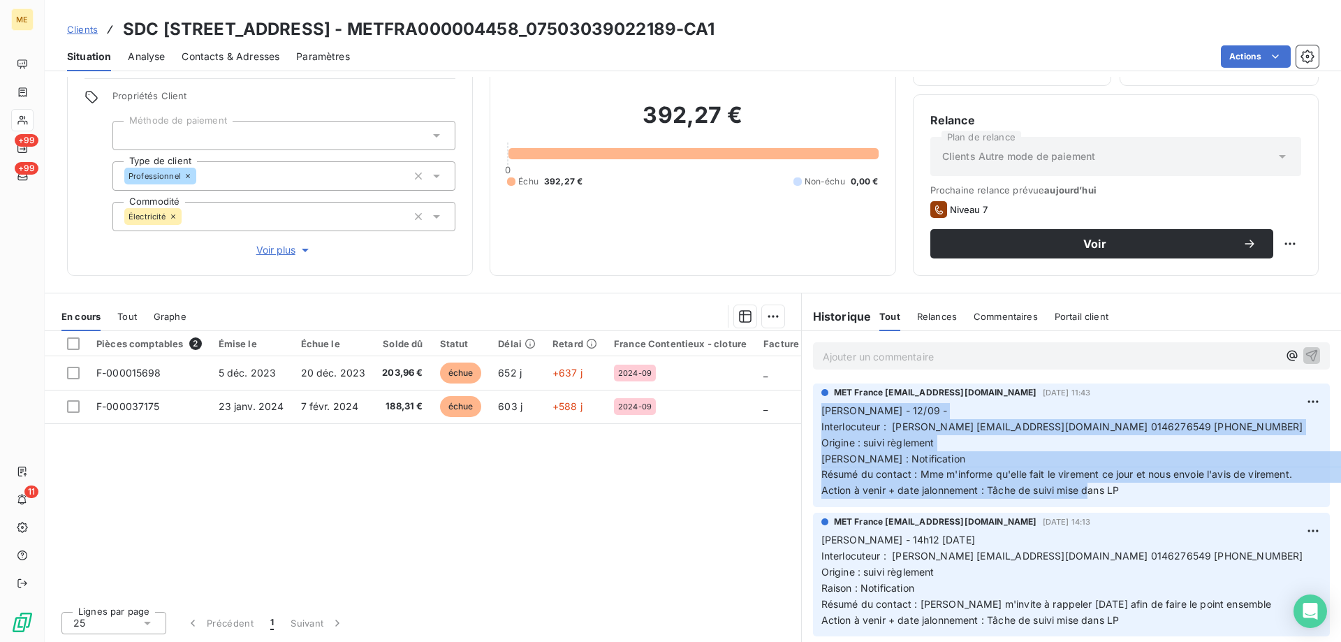
drag, startPoint x: 1123, startPoint y: 486, endPoint x: 800, endPoint y: 417, distance: 330.6
click at [802, 417] on div "MET France [EMAIL_ADDRESS][DOMAIN_NAME] [DATE] 11:43 Lisa - 12/09 - Interlocute…" at bounding box center [1071, 445] width 539 height 129
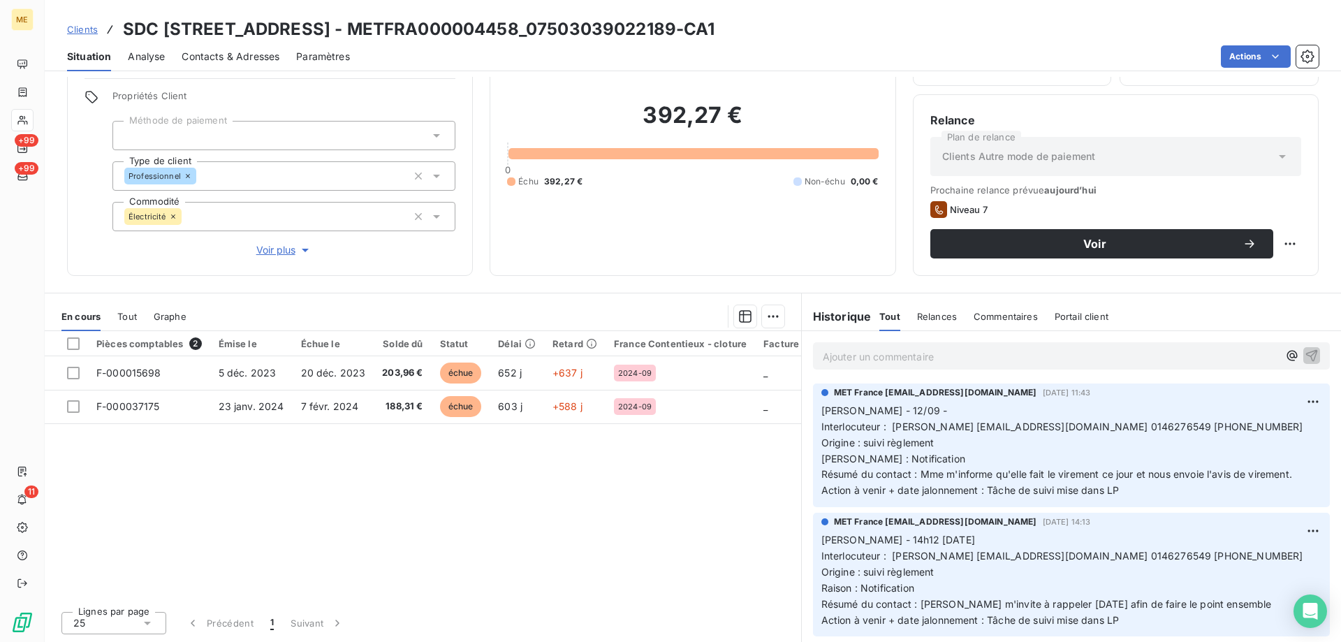
click at [867, 351] on p "Ajouter un commentaire ﻿" at bounding box center [1050, 356] width 455 height 17
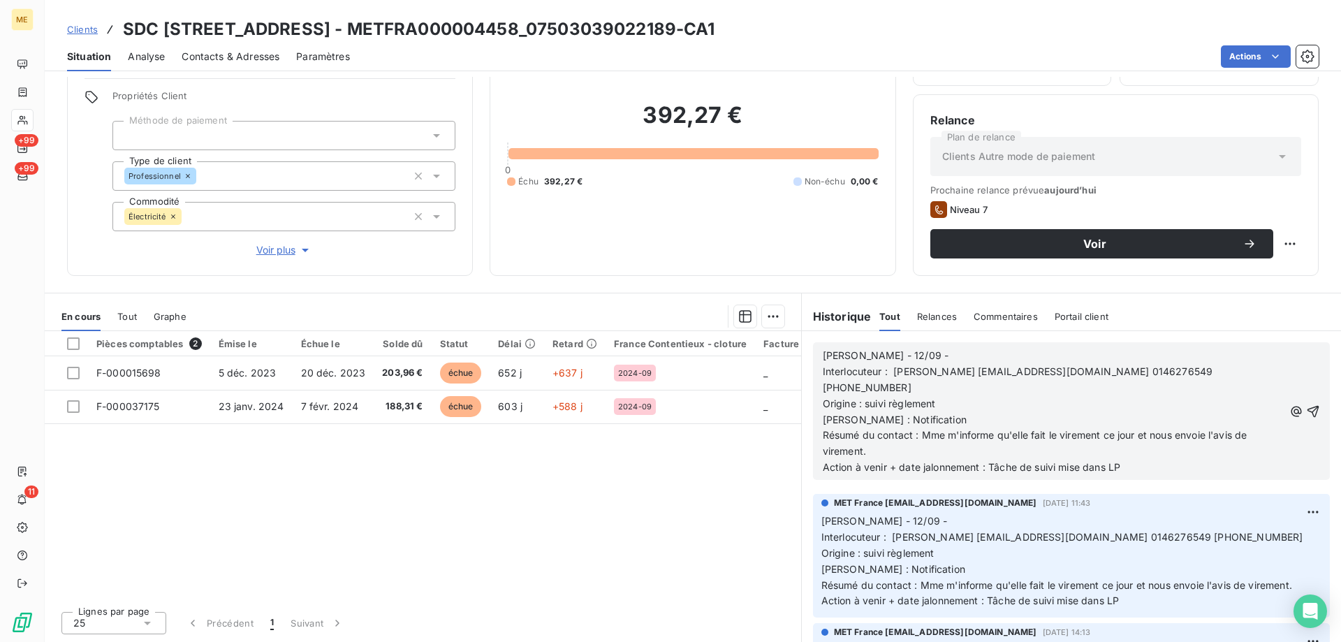
click at [898, 351] on p "[PERSON_NAME] - 12/09 -" at bounding box center [1053, 356] width 461 height 16
click at [921, 413] on span "[PERSON_NAME] : Notification Résumé du contact : Mme m'informe qu'elle fait le …" at bounding box center [1092, 443] width 538 height 60
drag, startPoint x: 914, startPoint y: 416, endPoint x: 931, endPoint y: 431, distance: 22.3
click at [931, 431] on span "[PERSON_NAME] : Tâche Résumé du contact : Mme m'informe qu'elle fait le viremen…" at bounding box center [1075, 443] width 504 height 60
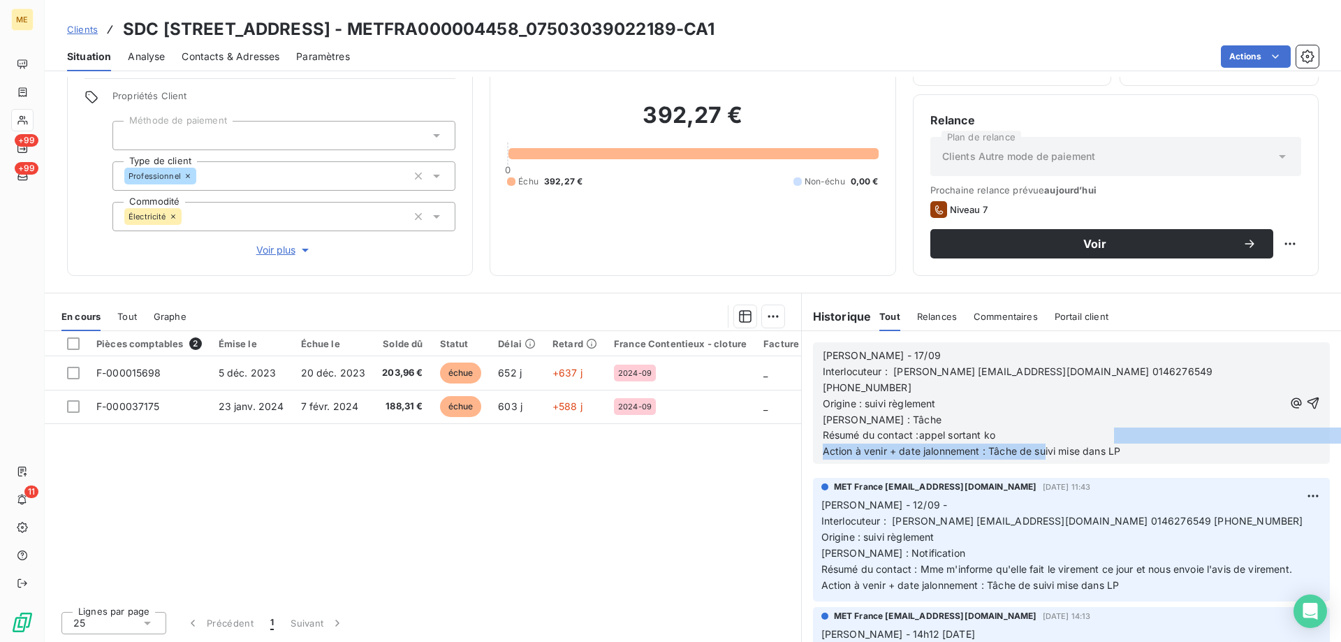
drag, startPoint x: 1126, startPoint y: 425, endPoint x: 1073, endPoint y: 434, distance: 53.7
click at [1073, 434] on p "[PERSON_NAME] : Tâche Résumé du contact :appel sortant ko Action à venir + date…" at bounding box center [1053, 436] width 461 height 48
click at [1082, 432] on span "[PERSON_NAME] : Tâche Résumé du contact :appel sortant ko Action à venir + date…" at bounding box center [1094, 435] width 543 height 44
drag, startPoint x: 593, startPoint y: 26, endPoint x: 742, endPoint y: 27, distance: 148.7
click at [715, 27] on h3 "SDC [STREET_ADDRESS] - METFRA000004458_07503039022189-CA1" at bounding box center [419, 29] width 592 height 25
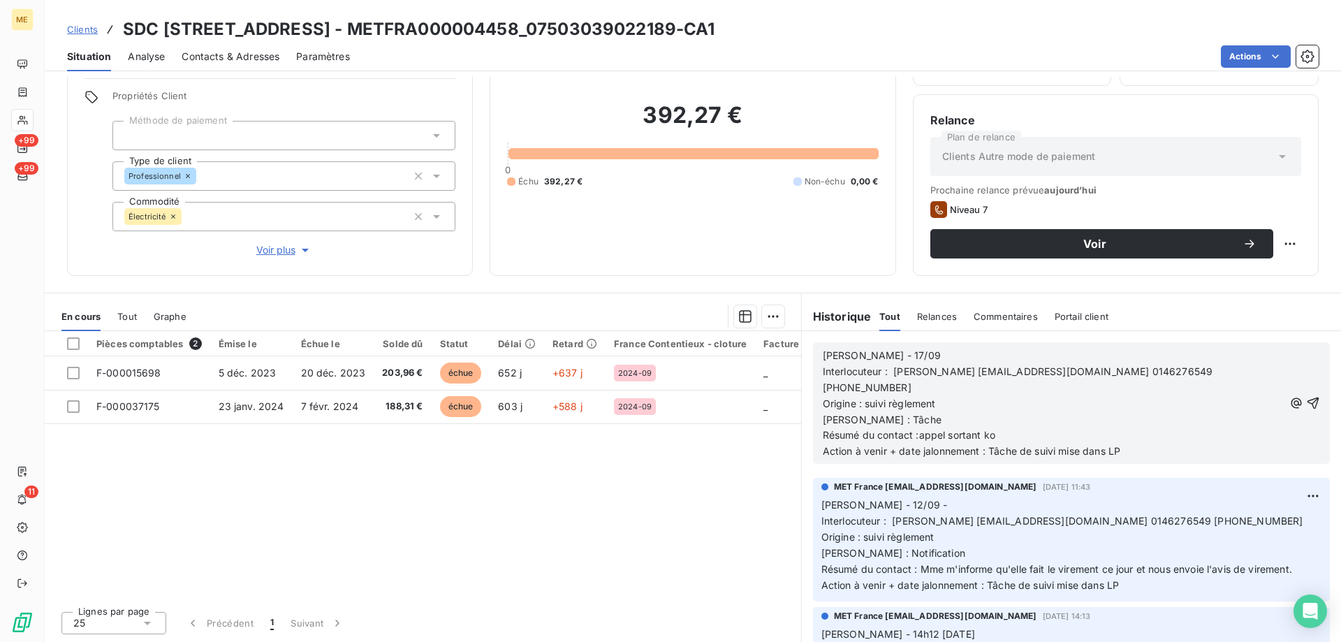
click at [1133, 424] on span "[PERSON_NAME] : Tâche Résumé du contact :appel sortant ko Action à venir + date…" at bounding box center [1094, 435] width 543 height 44
click at [1154, 435] on p "[PERSON_NAME] : Tâche Résumé du contact :appel sortant ko Action à venir + date…" at bounding box center [1053, 436] width 461 height 48
click at [284, 246] on span "Voir plus" at bounding box center [284, 250] width 56 height 14
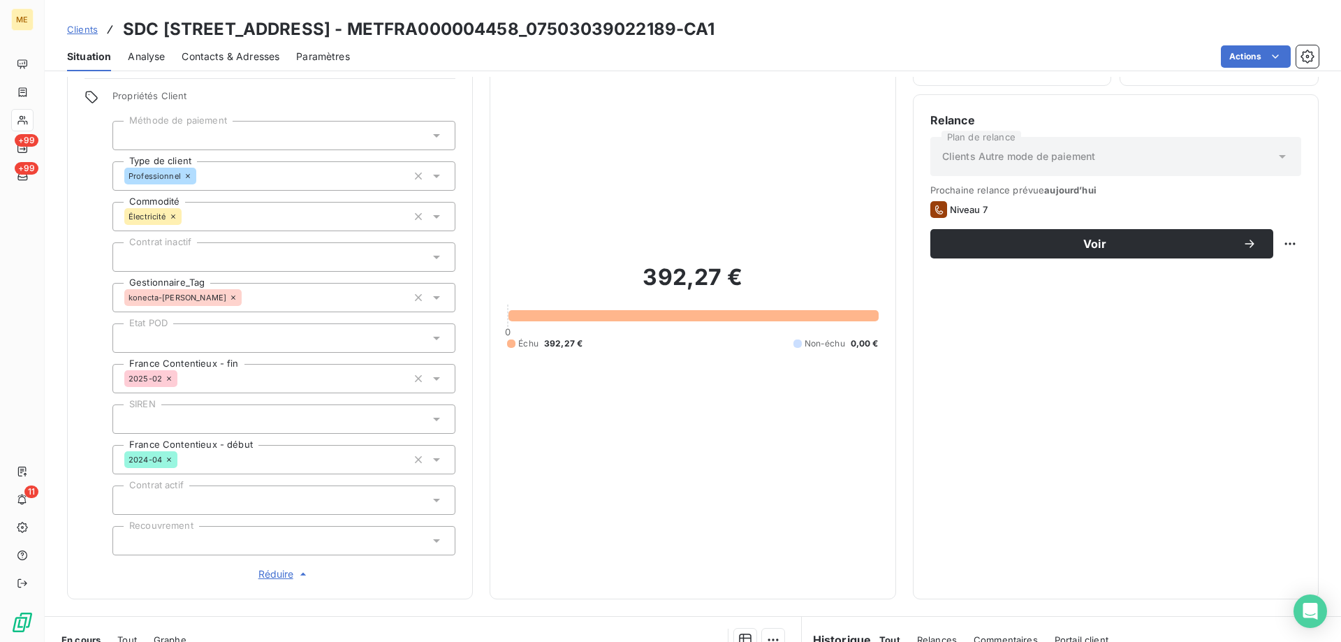
drag, startPoint x: 598, startPoint y: 30, endPoint x: 740, endPoint y: 33, distance: 141.1
click at [715, 33] on h3 "SDC [STREET_ADDRESS] - METFRA000004458_07503039022189-CA1" at bounding box center [419, 29] width 592 height 25
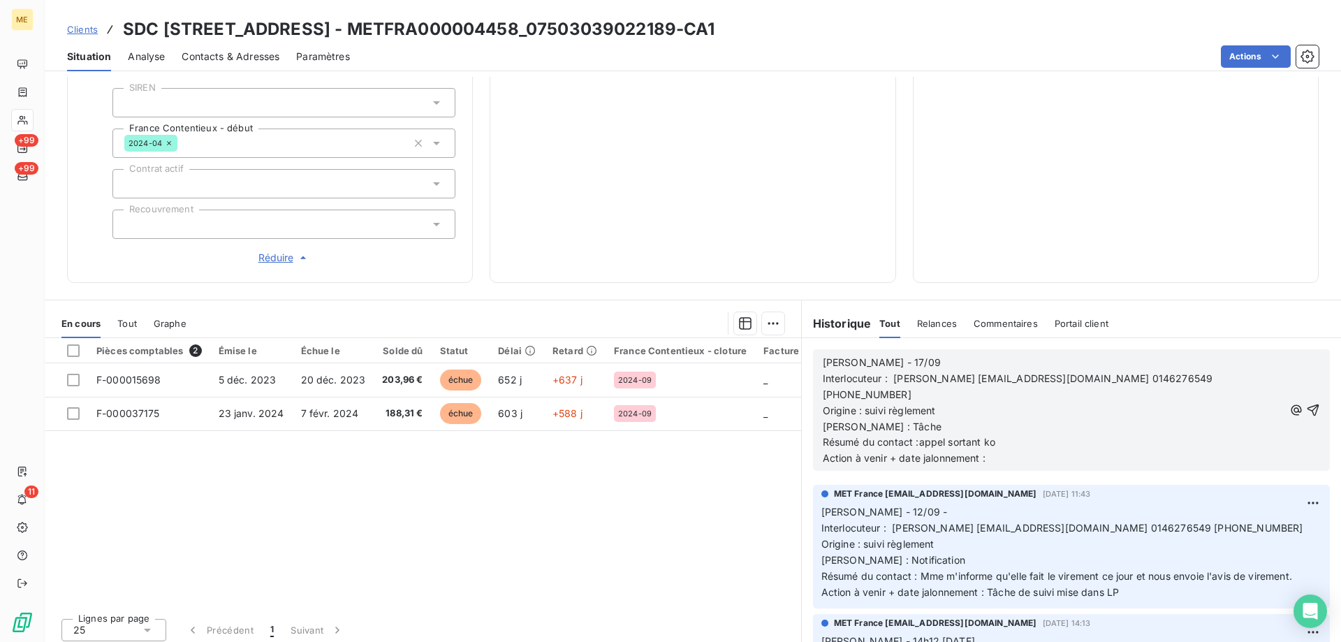
scroll to position [412, 0]
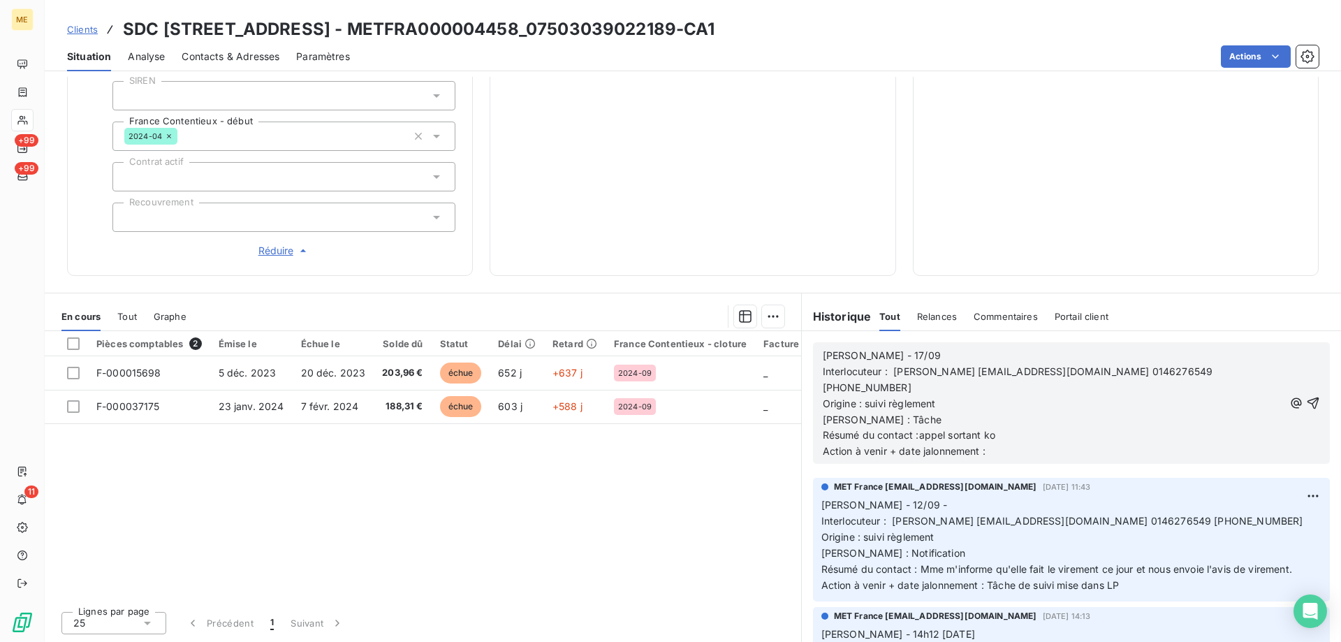
click at [1052, 423] on span "[PERSON_NAME] : Tâche Résumé du contact :appel sortant ko Action à venir + date…" at bounding box center [1094, 435] width 543 height 44
click at [1055, 439] on p "[PERSON_NAME] : Tâche Résumé du contact :appel sortant ko Action à venir + date…" at bounding box center [1053, 436] width 461 height 48
click at [1307, 397] on icon "button" at bounding box center [1313, 403] width 12 height 12
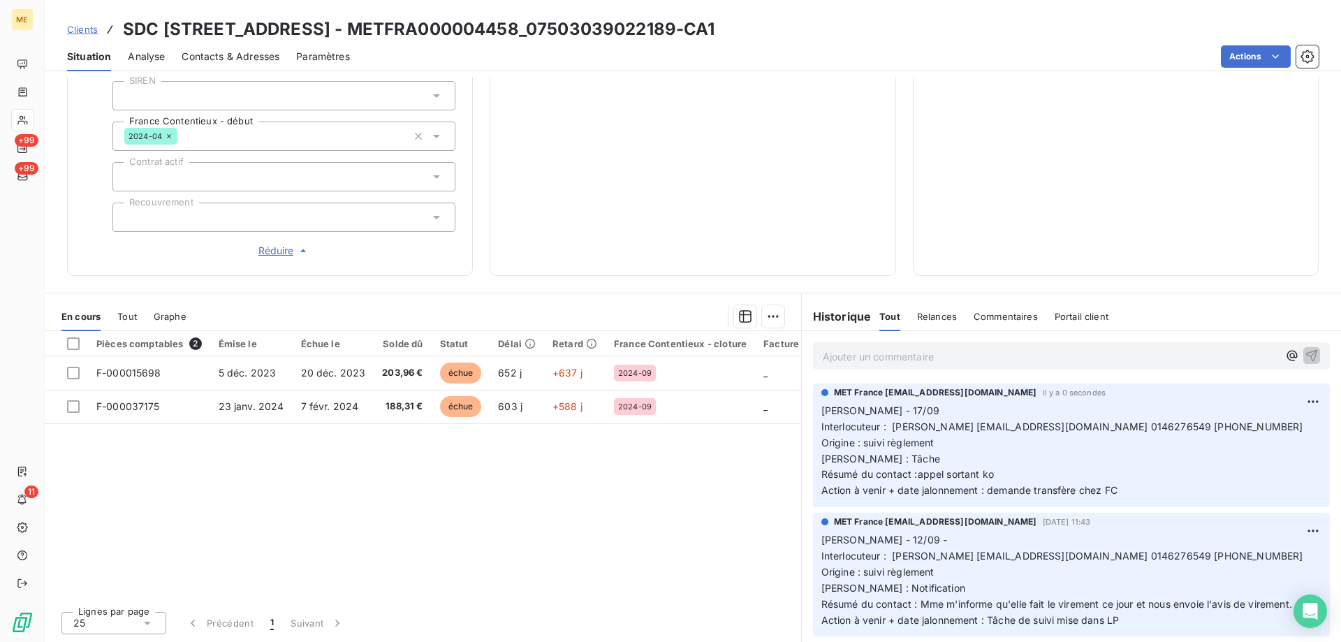
click at [1061, 363] on p "Ajouter un commentaire ﻿" at bounding box center [1050, 356] width 455 height 17
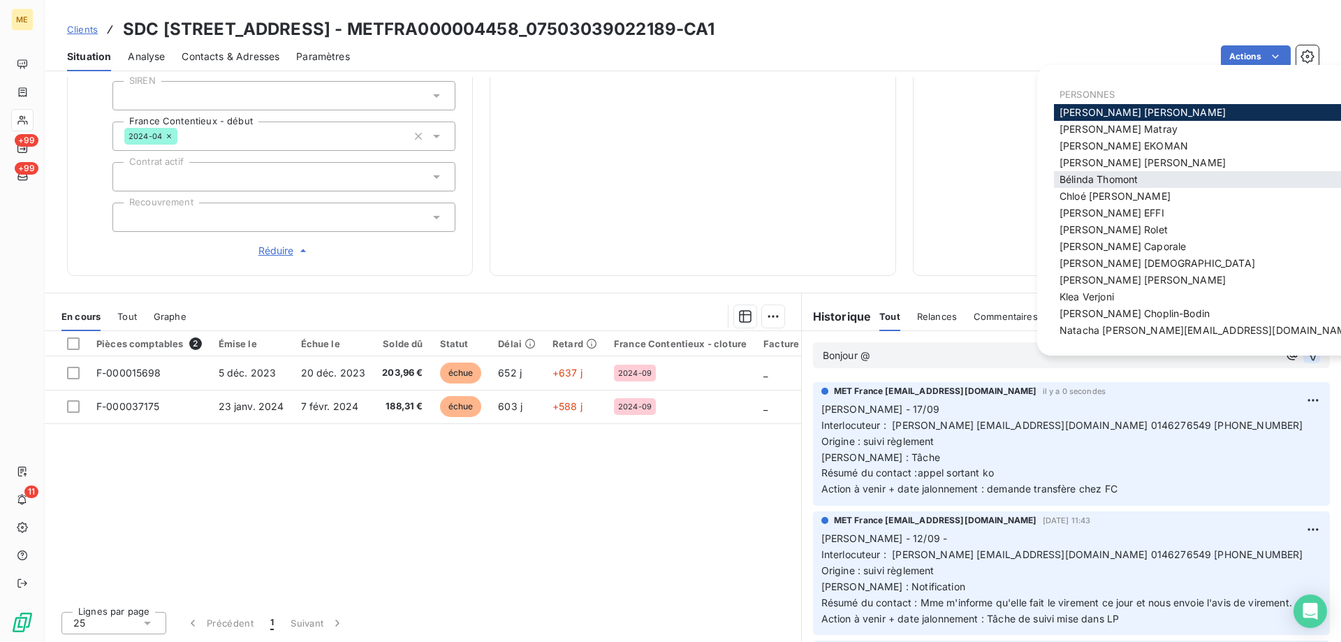
click at [1098, 182] on span "[PERSON_NAME]" at bounding box center [1098, 179] width 78 height 12
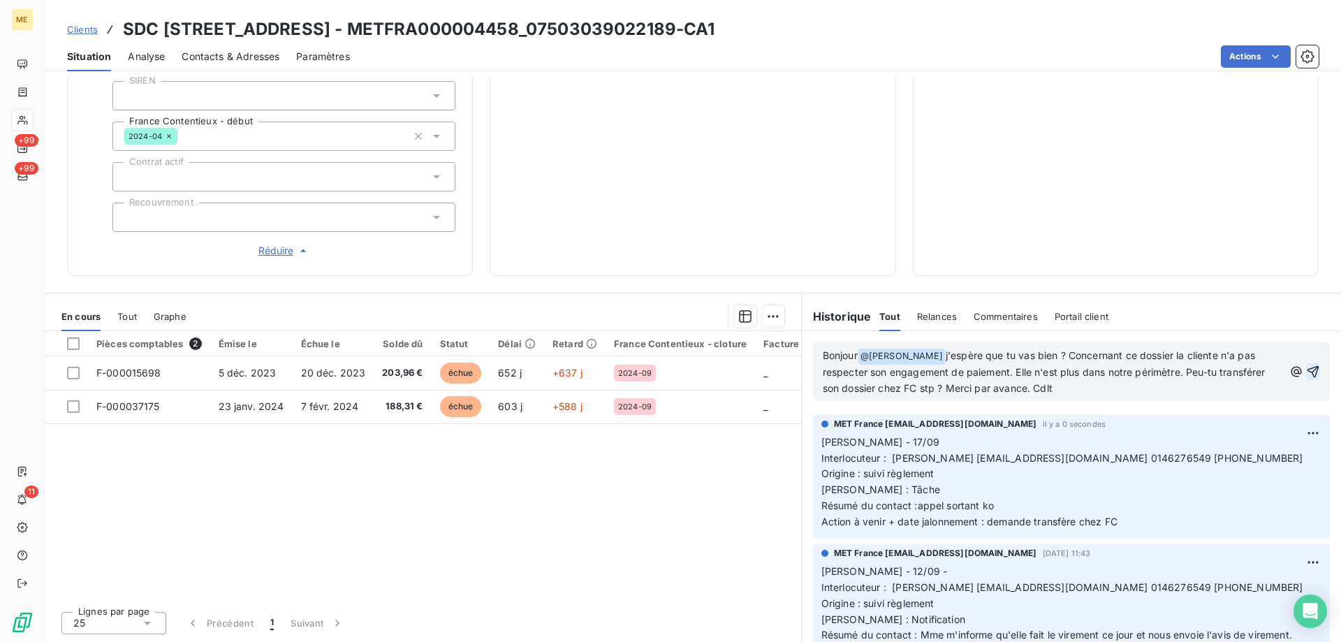
click at [1147, 353] on span "j'espère que tu vas bien ? Concernant ce dossier la cliente n'a pas respecter s…" at bounding box center [1046, 371] width 446 height 45
click at [1184, 376] on span "j'espère que tu vas bien ? Concernant ce dossier la cliente n'a pas respecter s…" at bounding box center [1046, 371] width 446 height 45
click at [0, 0] on lt-span "Peu x -tu" at bounding box center [0, 0] width 0 height 0
click at [832, 377] on span "j'espère que tu vas bien ? Concernant ce dossier la cliente n'a pas respecter s…" at bounding box center [1049, 371] width 452 height 45
click at [0, 0] on lt-span "respect é" at bounding box center [0, 0] width 0 height 0
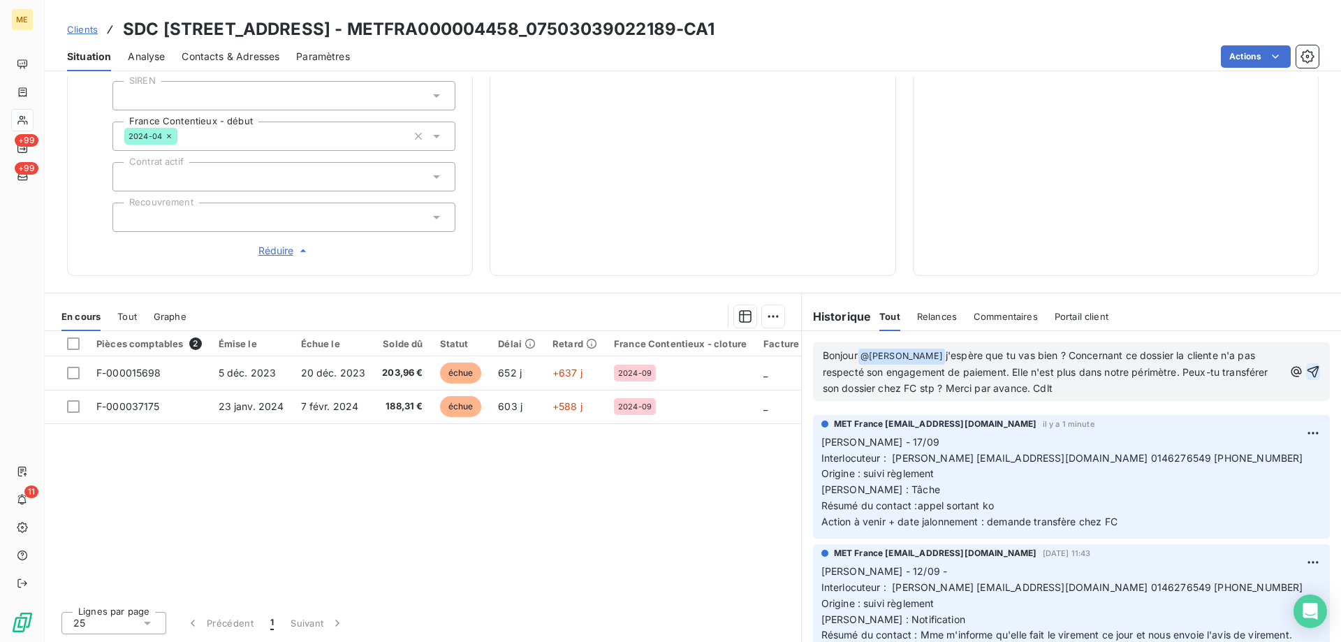
click at [1117, 392] on p "Bonjour @ [PERSON_NAME] ﻿ j'espère que tu vas bien ? Concernant ce dossier la c…" at bounding box center [1053, 372] width 461 height 49
click at [1306, 369] on icon "button" at bounding box center [1313, 372] width 14 height 14
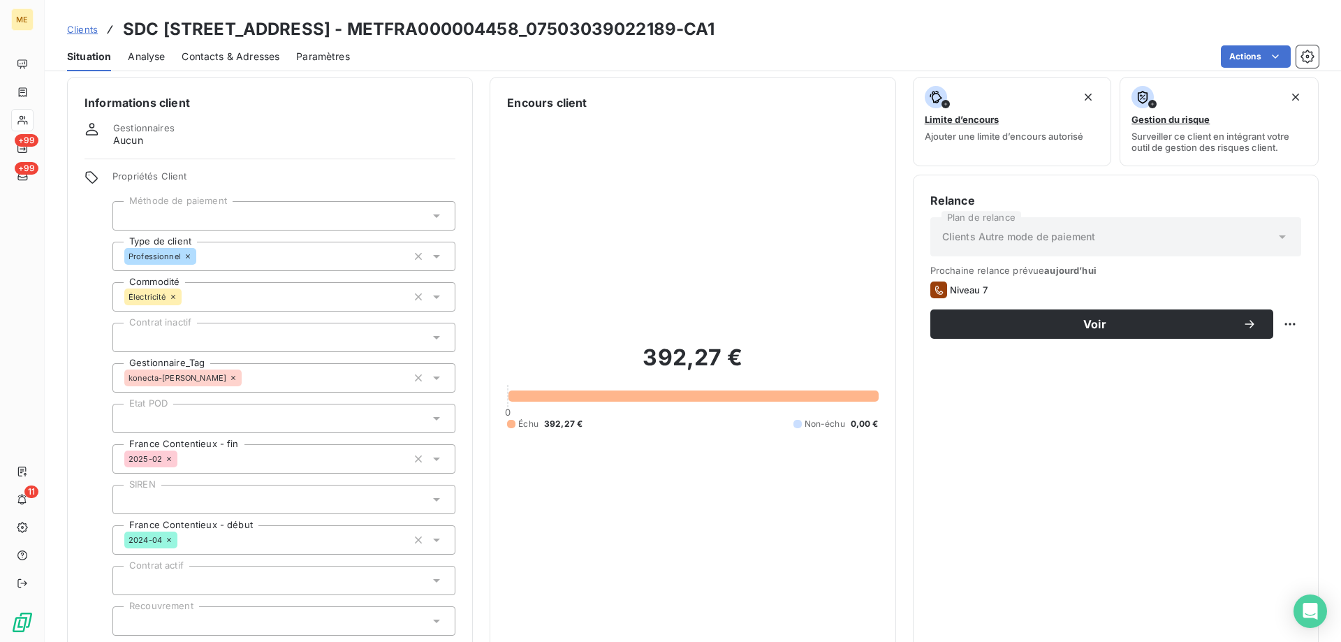
scroll to position [0, 0]
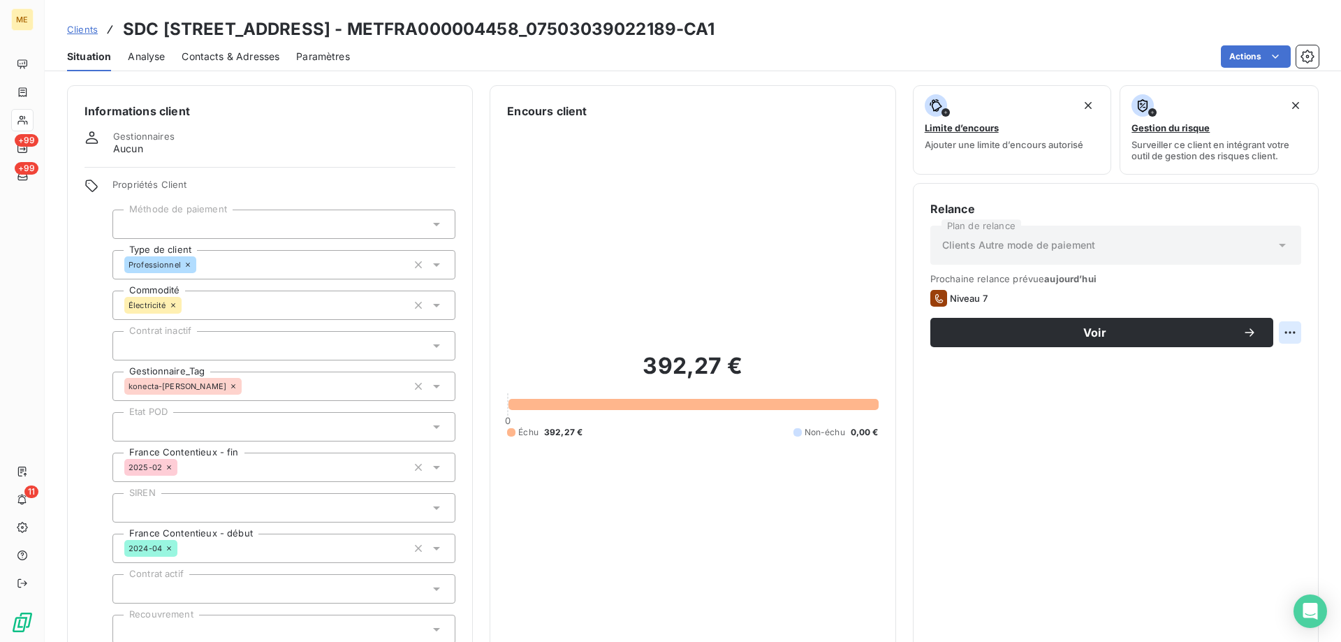
click at [1272, 341] on html "ME +99 +99 11 Clients SDC [STREET_ADDRESS] - METFRA000004458_07503039022189-CA1…" at bounding box center [670, 321] width 1341 height 642
click at [1223, 365] on div "Replanifier cette action" at bounding box center [1221, 363] width 125 height 22
select select "8"
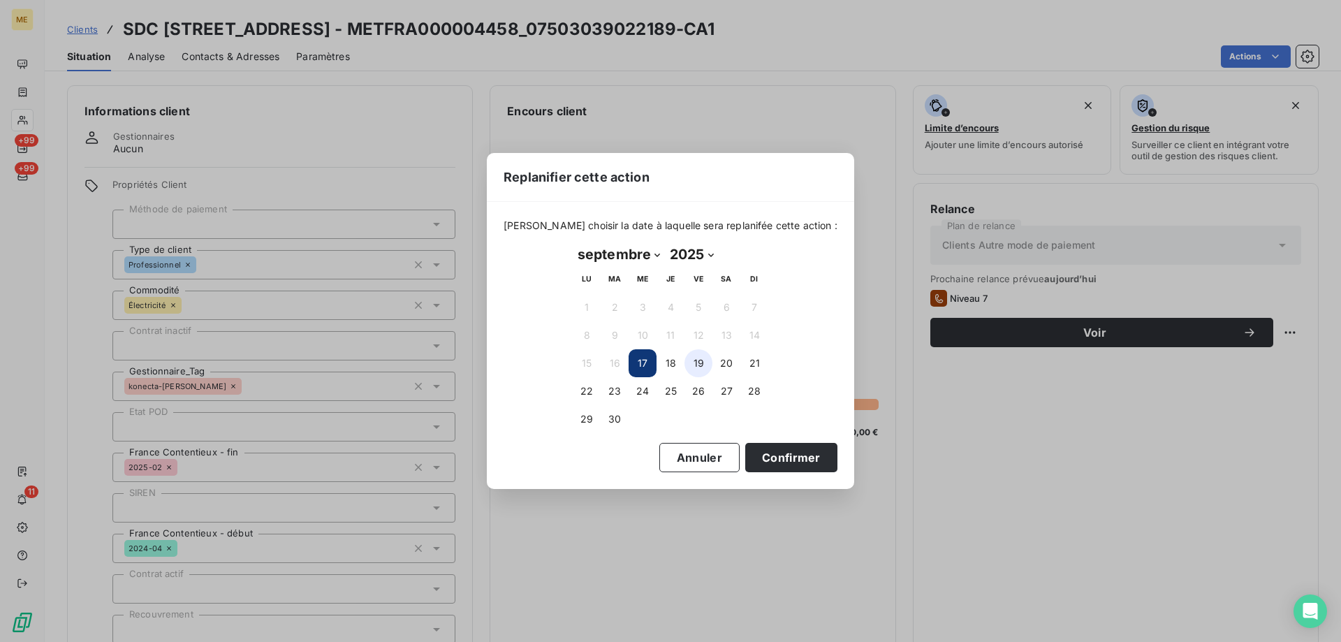
click at [691, 367] on button "19" at bounding box center [698, 363] width 28 height 28
click at [744, 431] on td at bounding box center [754, 419] width 28 height 28
click at [597, 400] on td "22" at bounding box center [587, 391] width 28 height 28
click at [596, 398] on button "22" at bounding box center [587, 391] width 28 height 28
click at [775, 466] on button "Confirmer" at bounding box center [791, 457] width 92 height 29
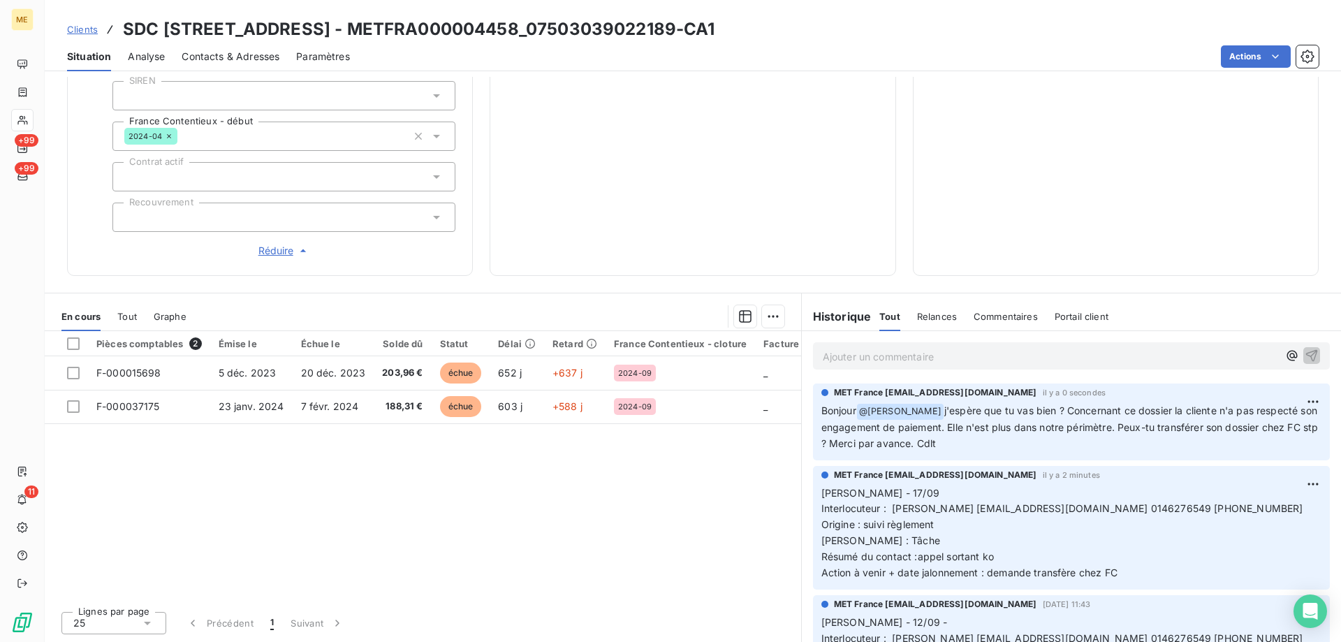
scroll to position [133, 0]
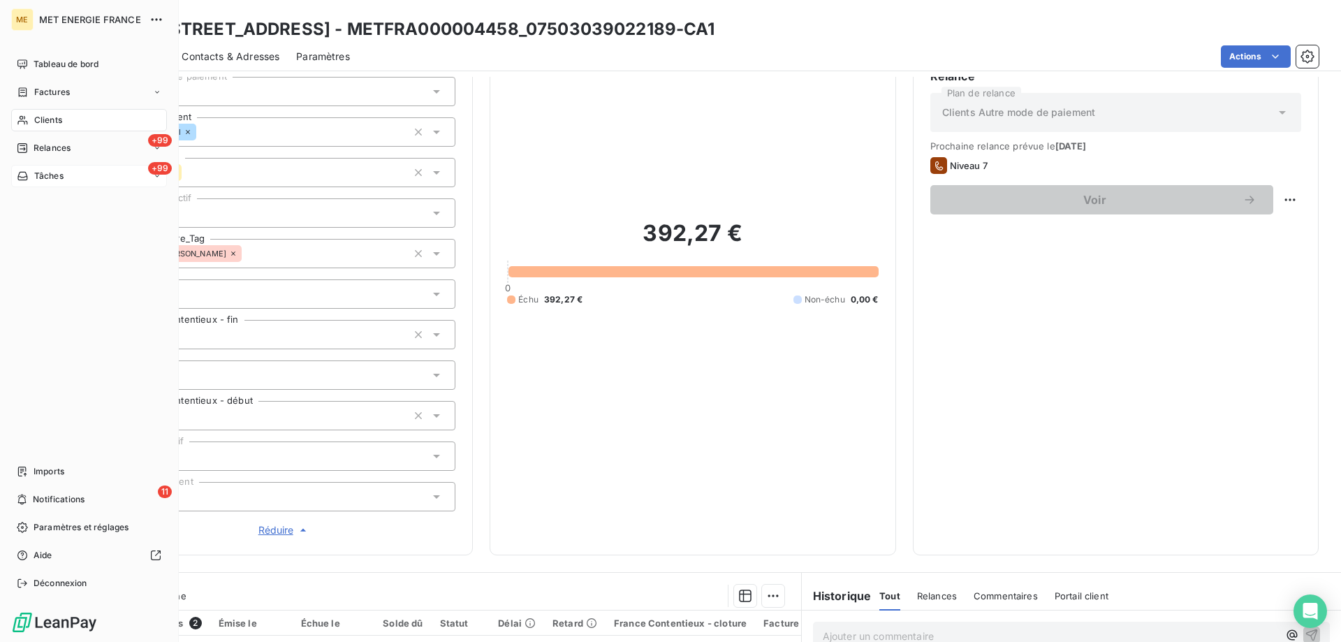
click at [84, 177] on div "+99 Tâches" at bounding box center [89, 176] width 156 height 22
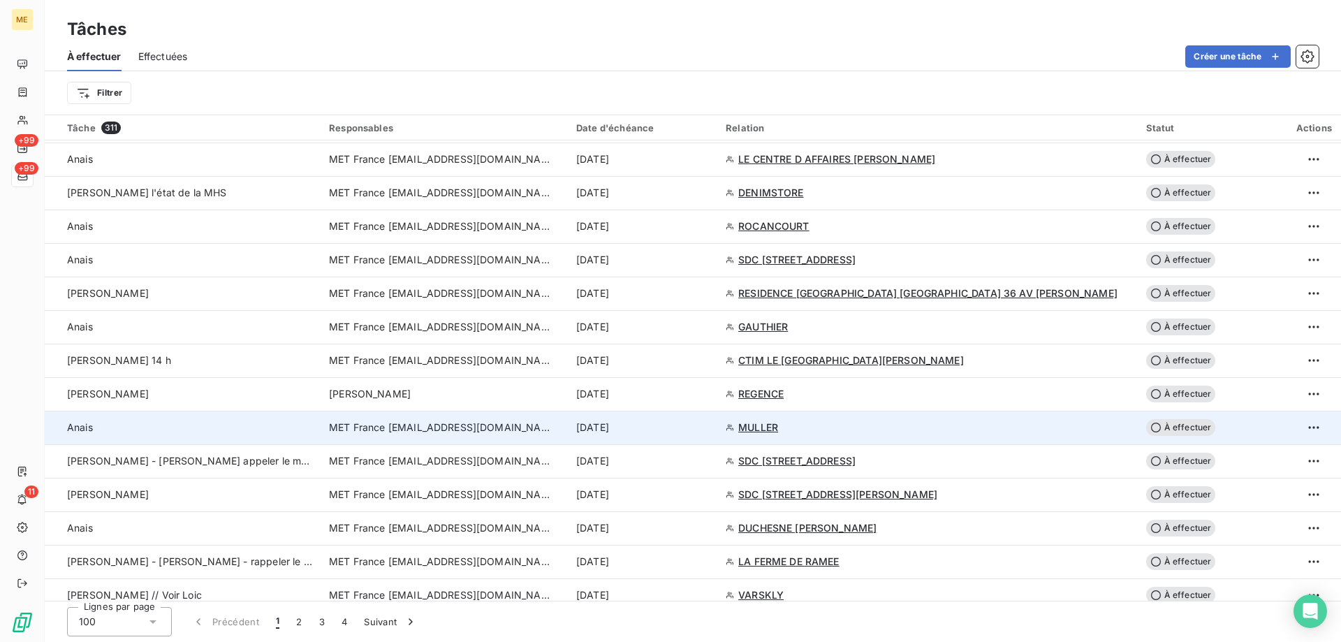
scroll to position [1467, 0]
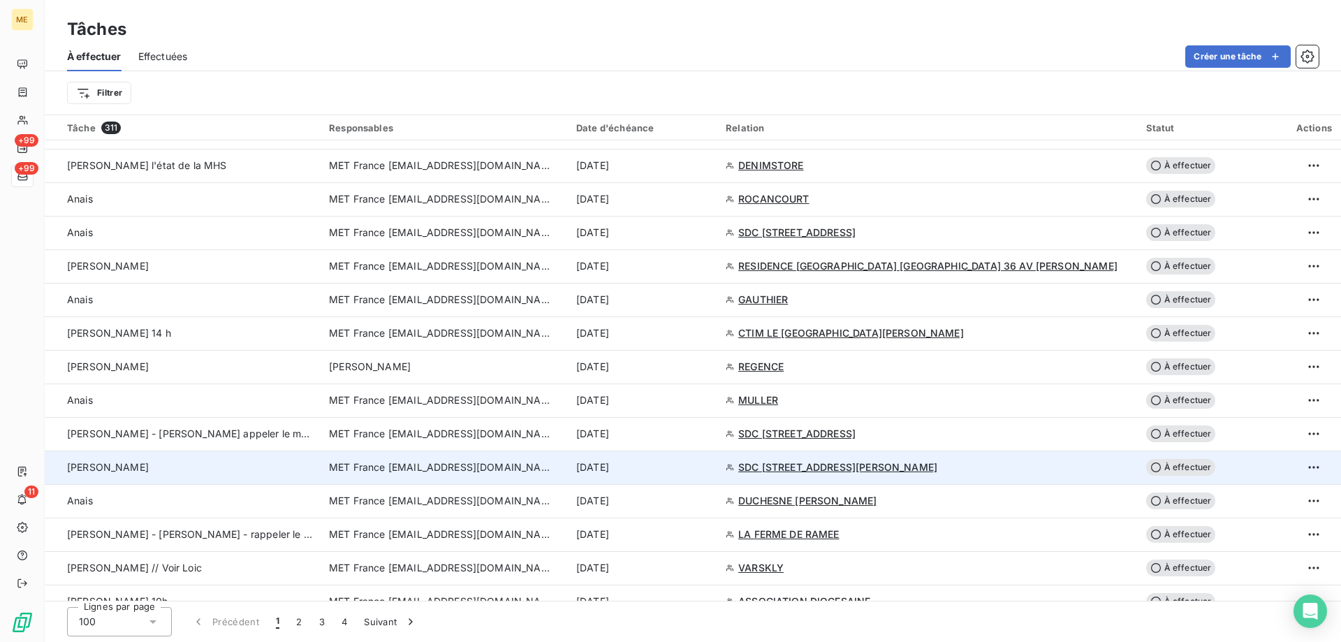
click at [159, 472] on div "[PERSON_NAME]" at bounding box center [189, 467] width 245 height 14
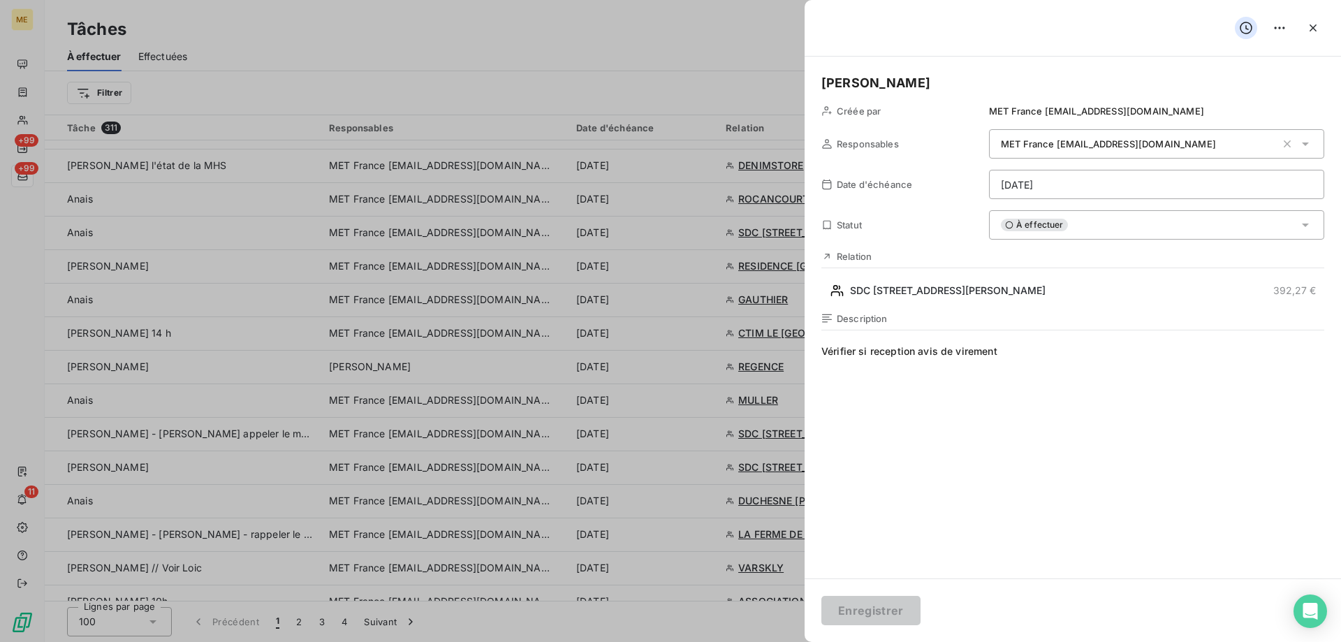
click at [1138, 187] on html "ME +99 +99 11 Tâches À effectuer Effectuées Créer une tâche Filtrer Tâche 311 R…" at bounding box center [670, 321] width 1341 height 642
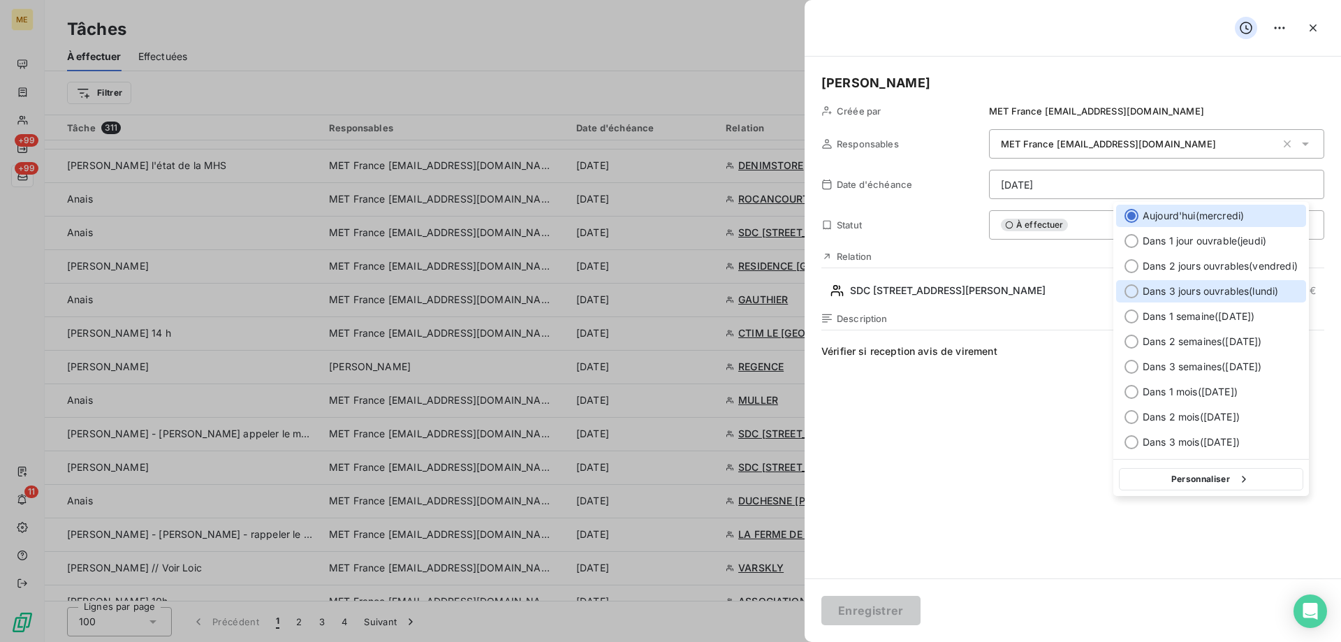
click at [1184, 300] on div "Dans 3 jours ouvrables ( [DATE] )" at bounding box center [1211, 291] width 190 height 22
type input "[DATE]"
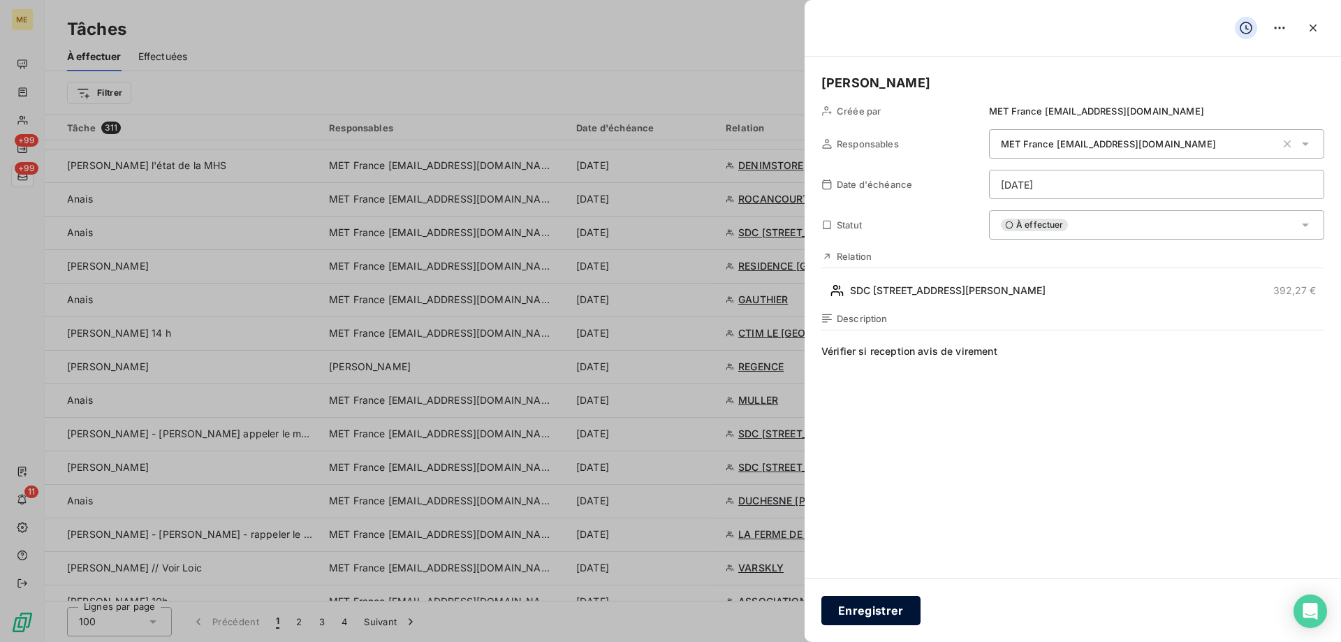
click at [859, 622] on button "Enregistrer" at bounding box center [870, 610] width 99 height 29
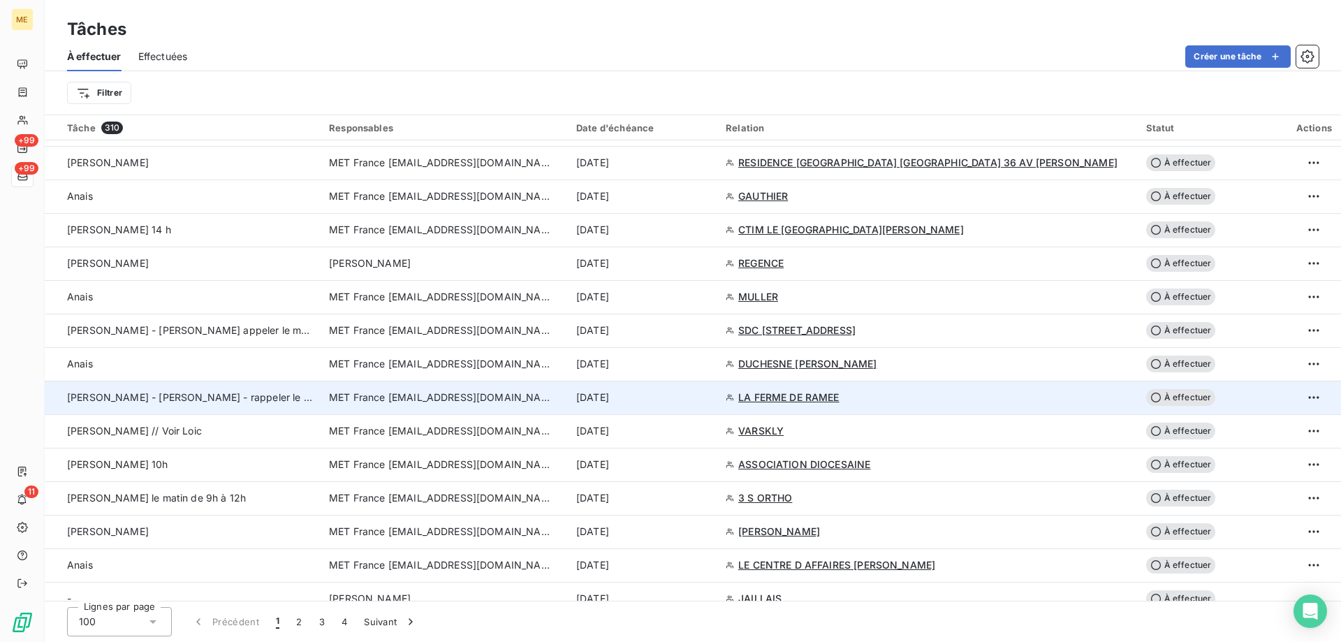
scroll to position [1606, 0]
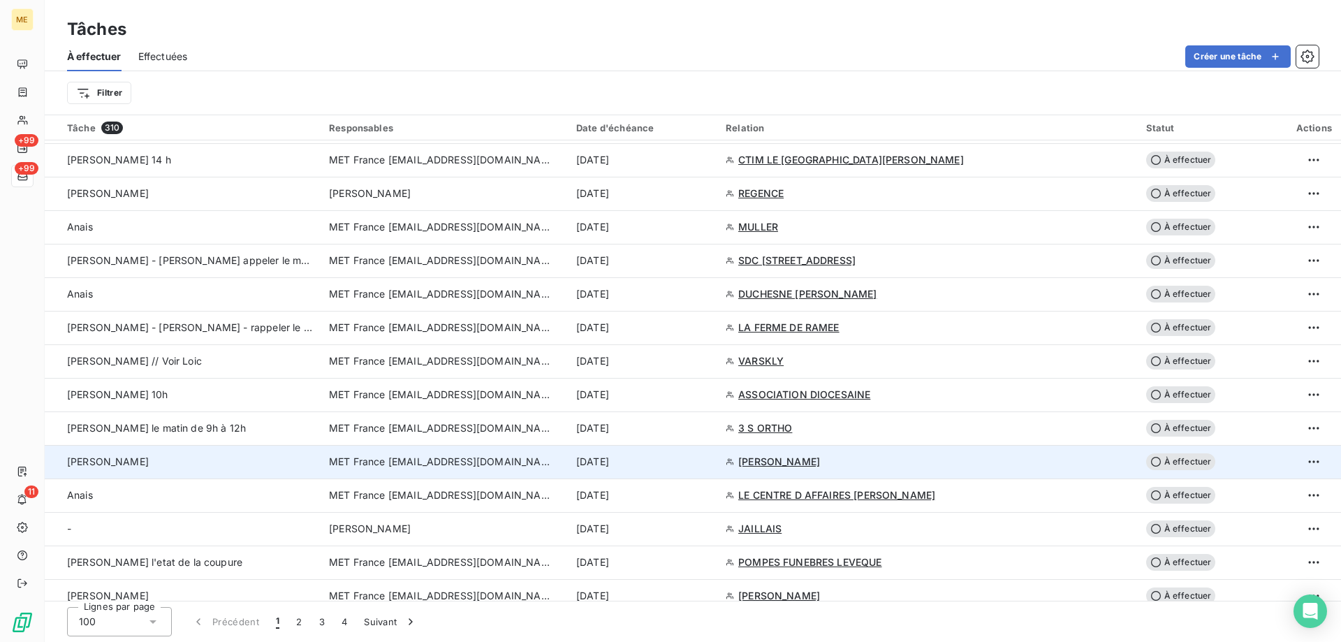
click at [162, 461] on div "[PERSON_NAME]" at bounding box center [189, 462] width 245 height 14
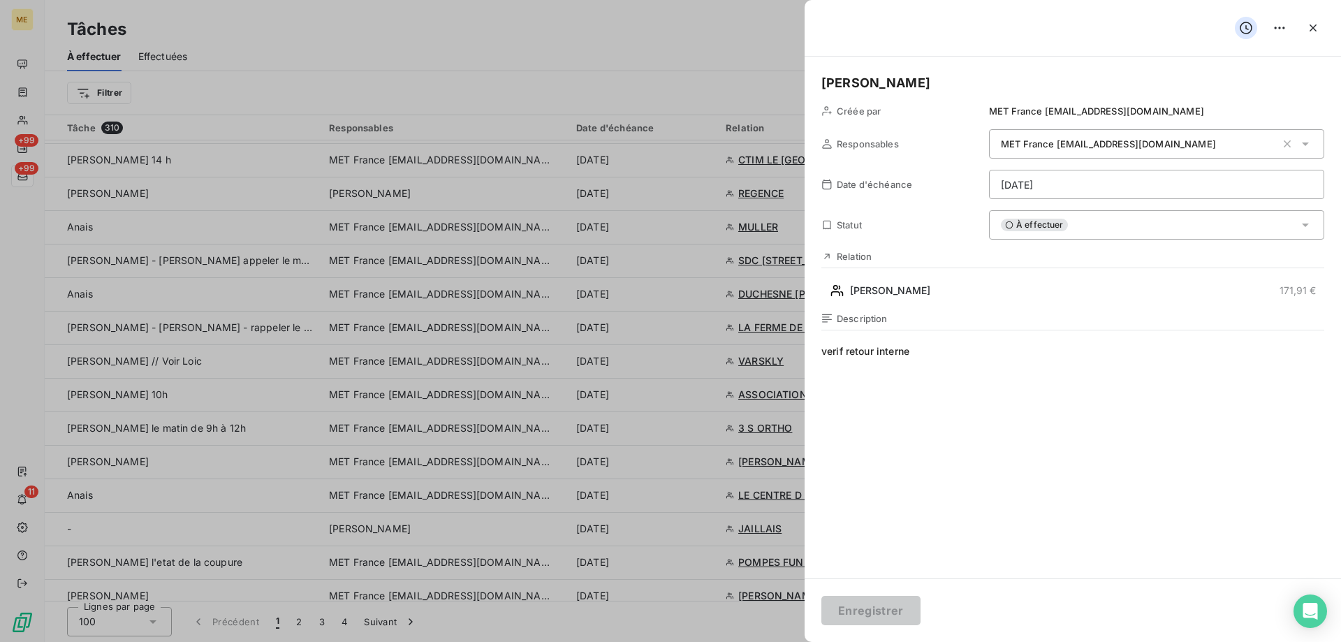
click at [939, 308] on div "[PERSON_NAME] par MET France [EMAIL_ADDRESS][DOMAIN_NAME] Responsables MET Fran…" at bounding box center [1072, 318] width 536 height 522
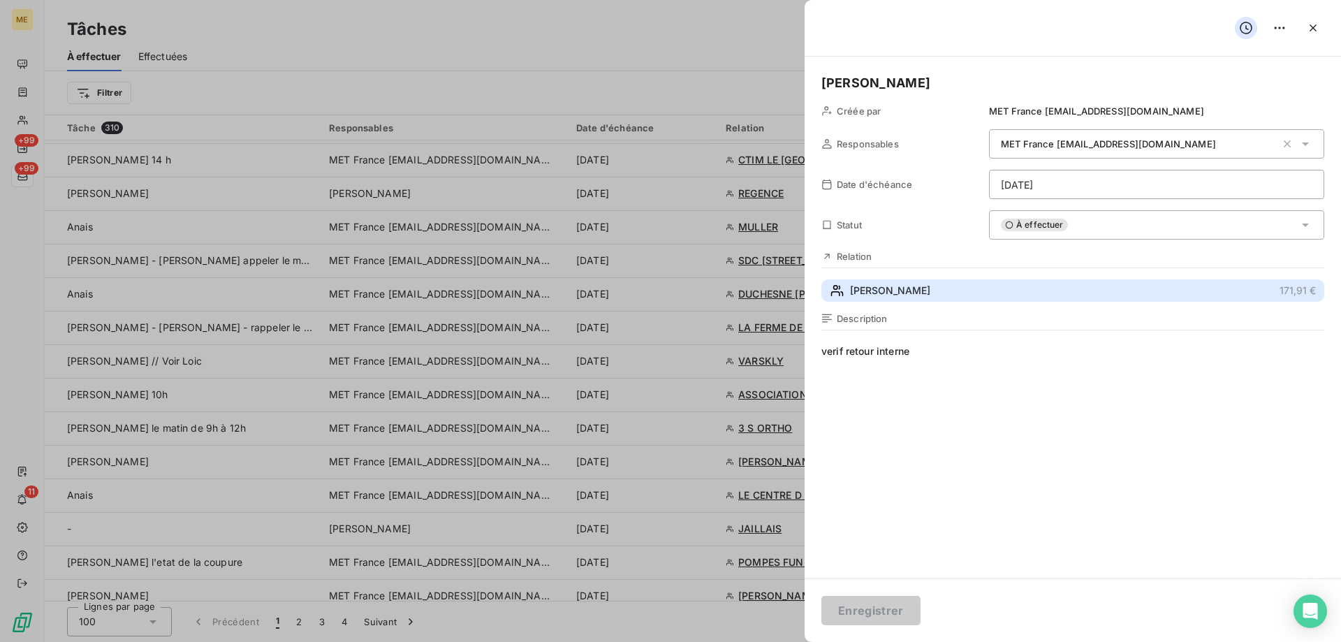
click at [934, 300] on button "[PERSON_NAME] 171,91 €" at bounding box center [1072, 290] width 503 height 22
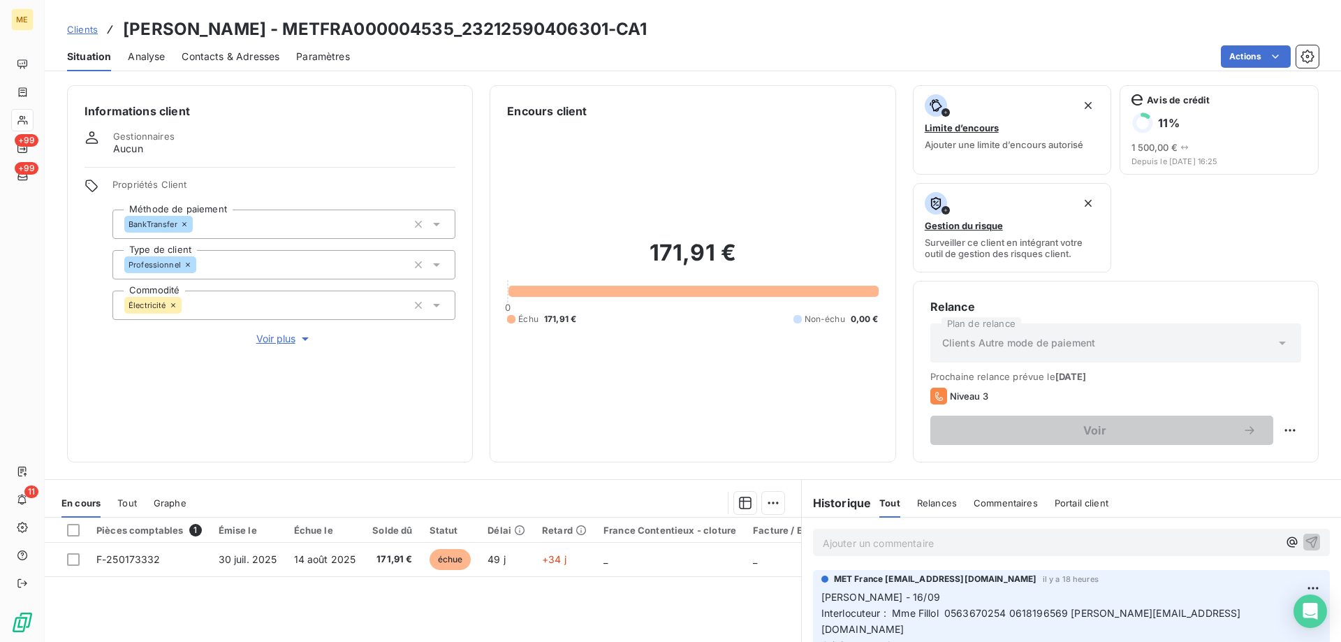
scroll to position [70, 0]
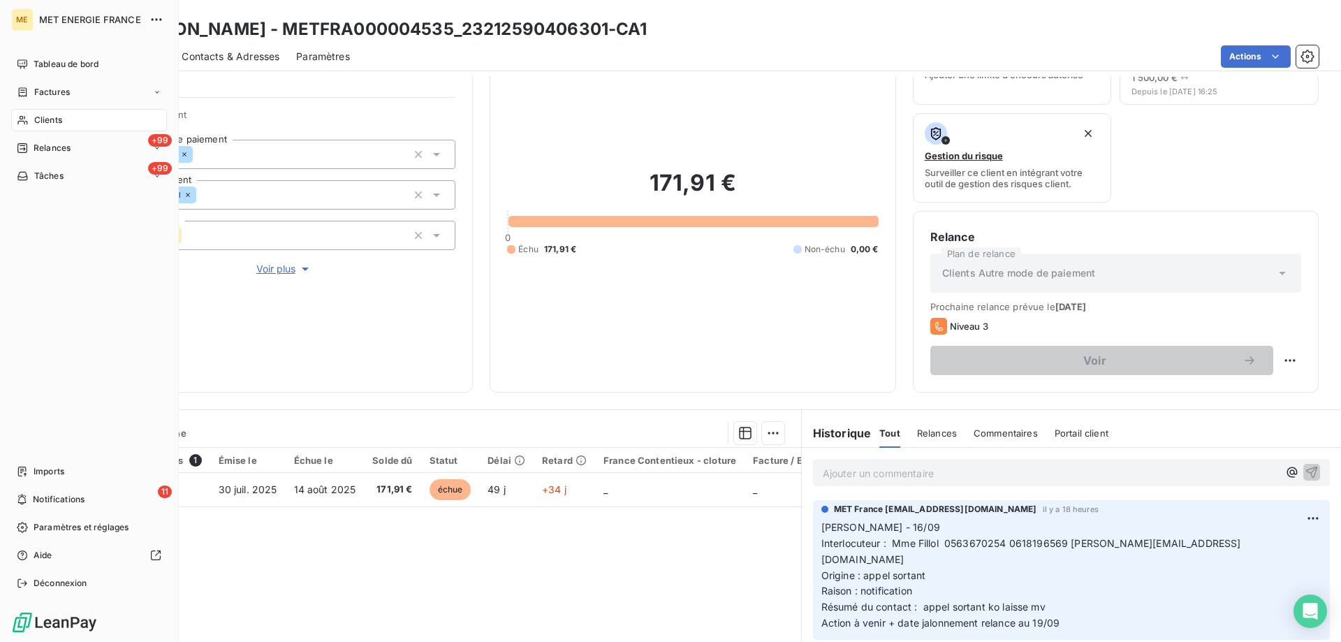
click at [42, 181] on span "Tâches" at bounding box center [48, 176] width 29 height 13
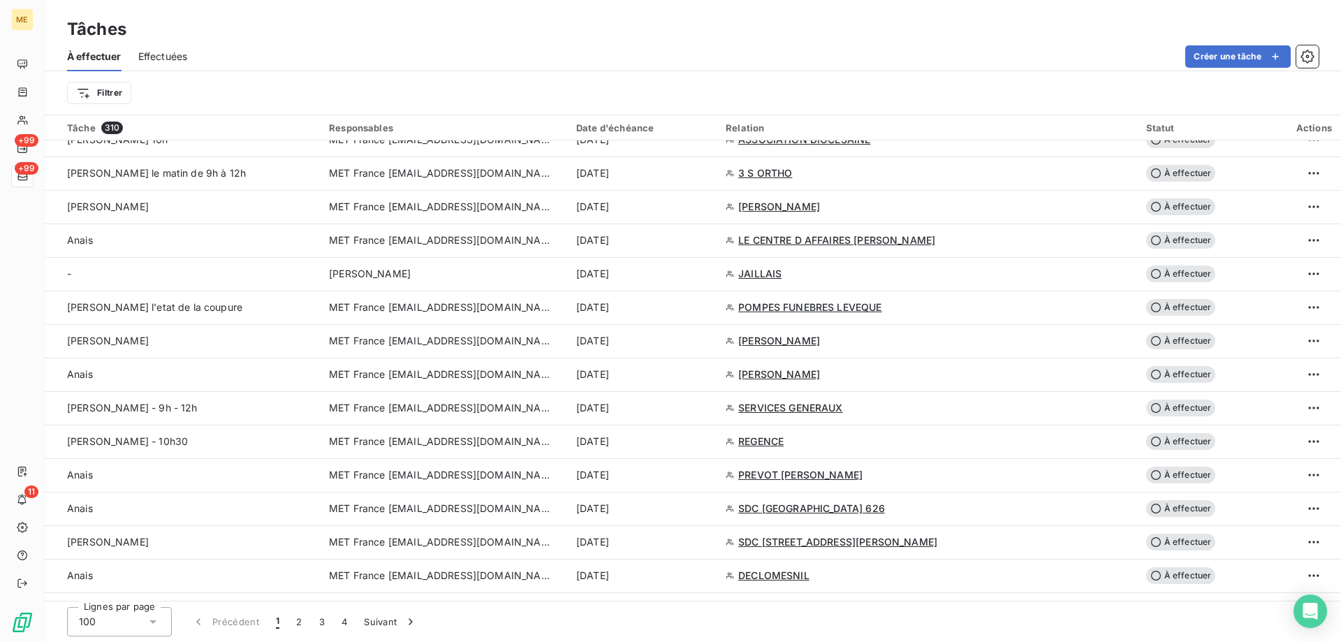
scroll to position [1816, 0]
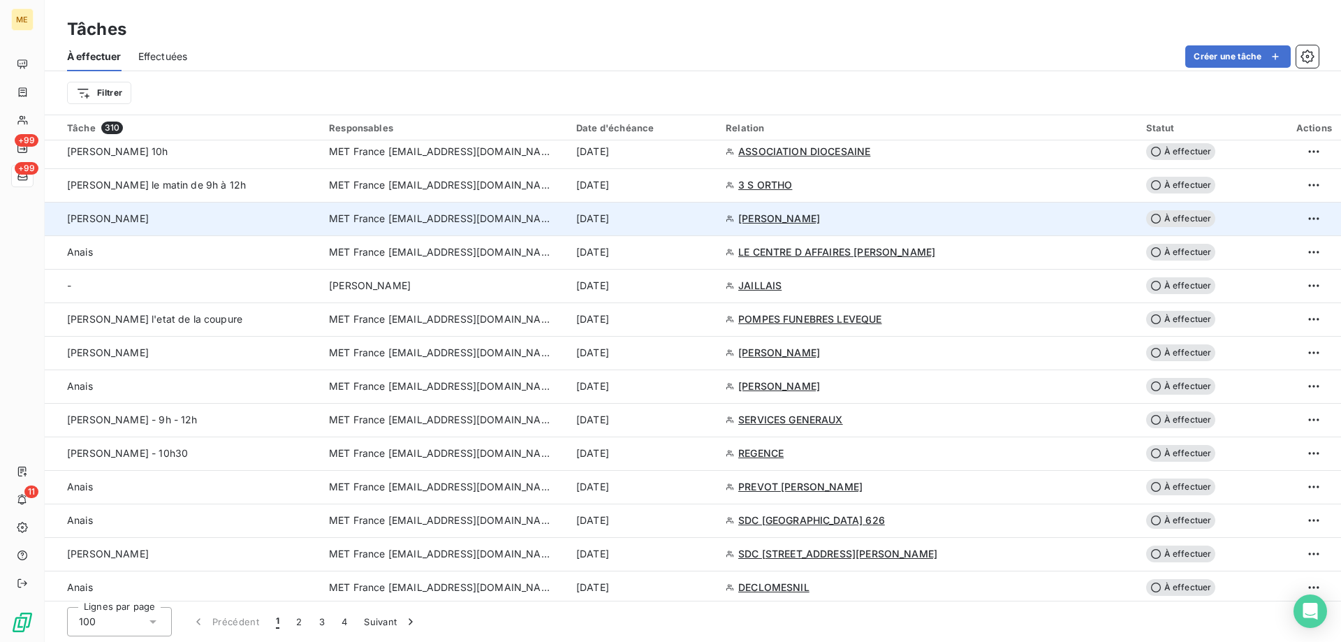
click at [207, 216] on div "[PERSON_NAME]" at bounding box center [189, 219] width 245 height 14
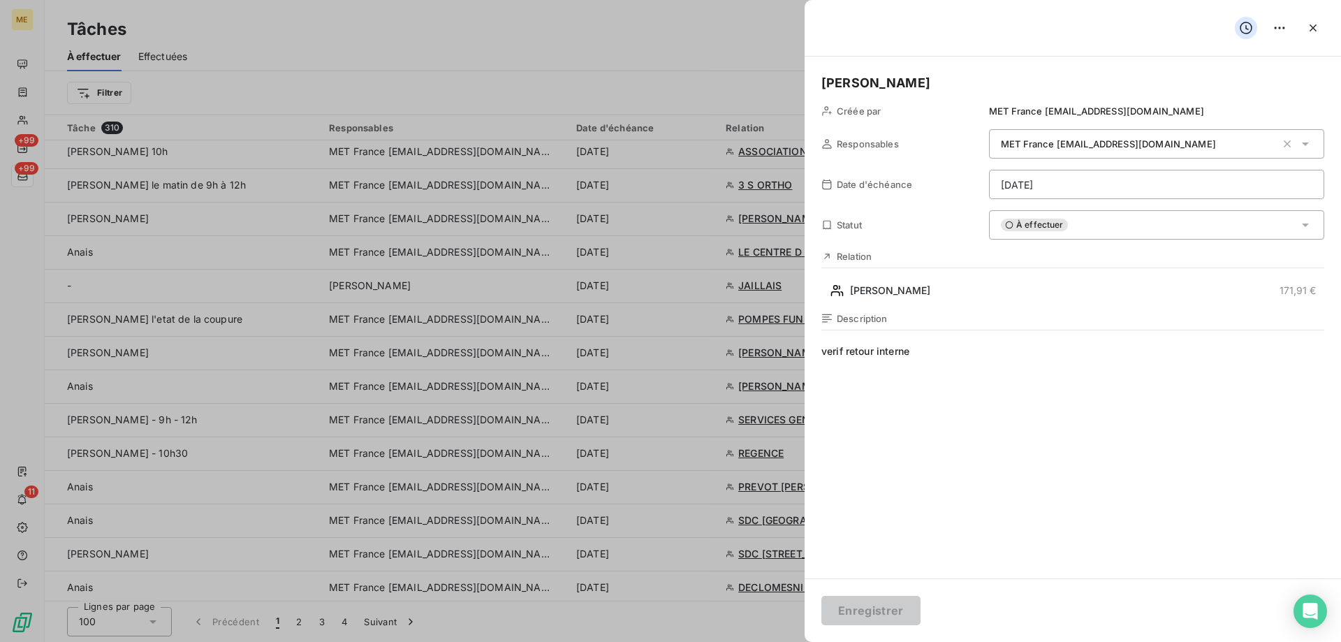
click at [1038, 234] on div "À effectuer" at bounding box center [1156, 224] width 335 height 29
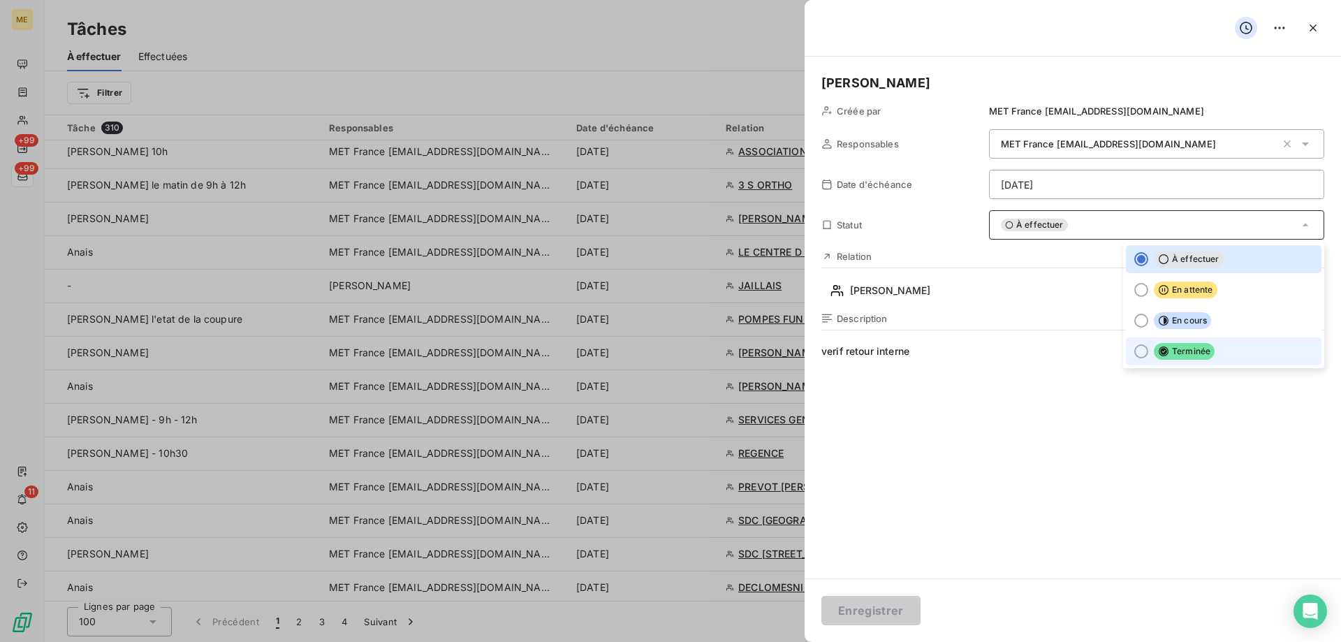
click at [1134, 349] on div at bounding box center [1141, 351] width 14 height 14
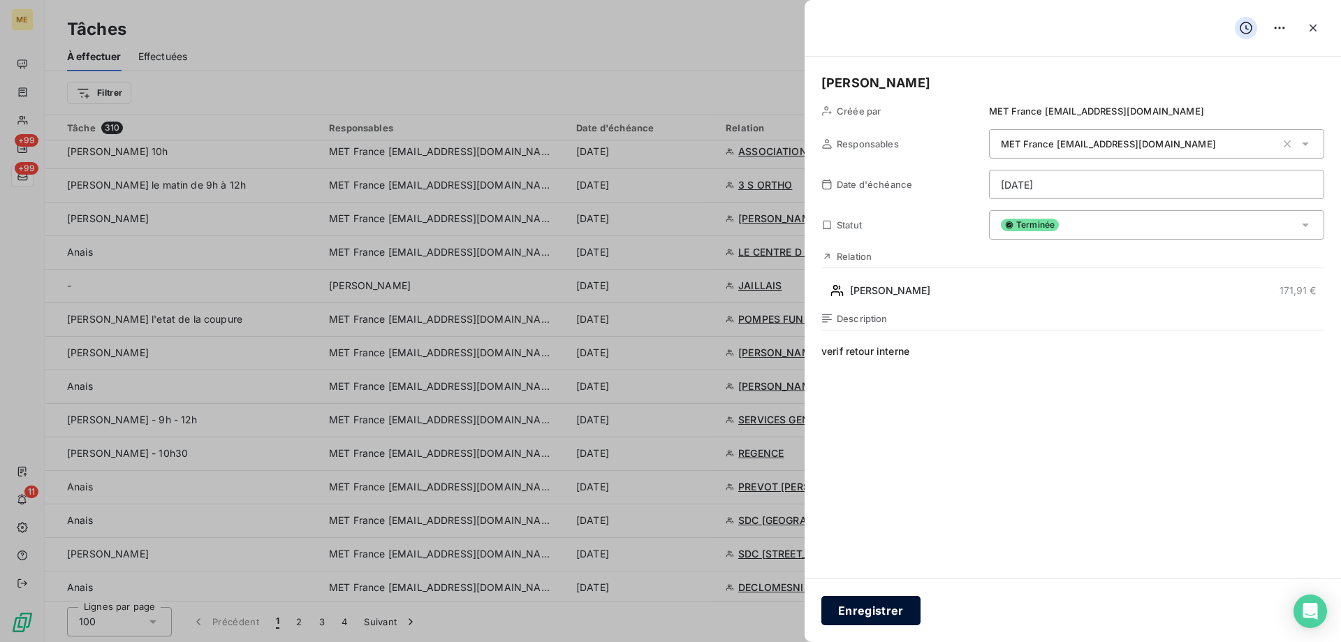
click at [889, 617] on button "Enregistrer" at bounding box center [870, 610] width 99 height 29
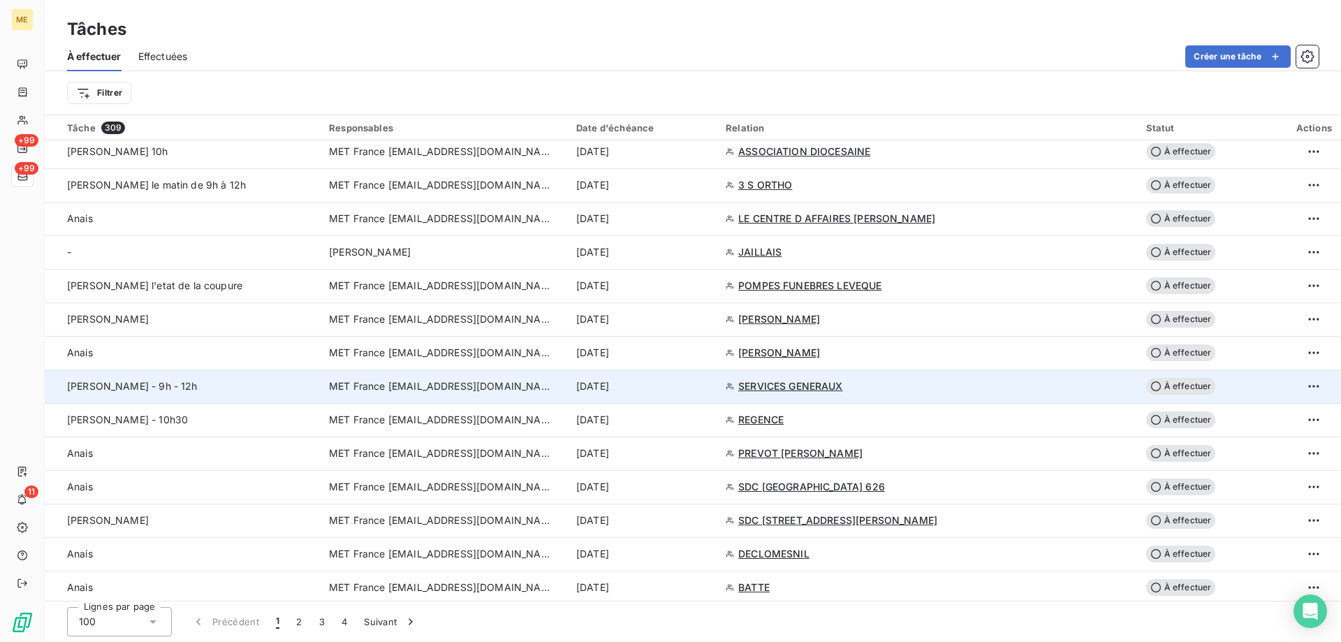
click at [239, 389] on div "[PERSON_NAME] - 9h - 12h" at bounding box center [189, 386] width 245 height 14
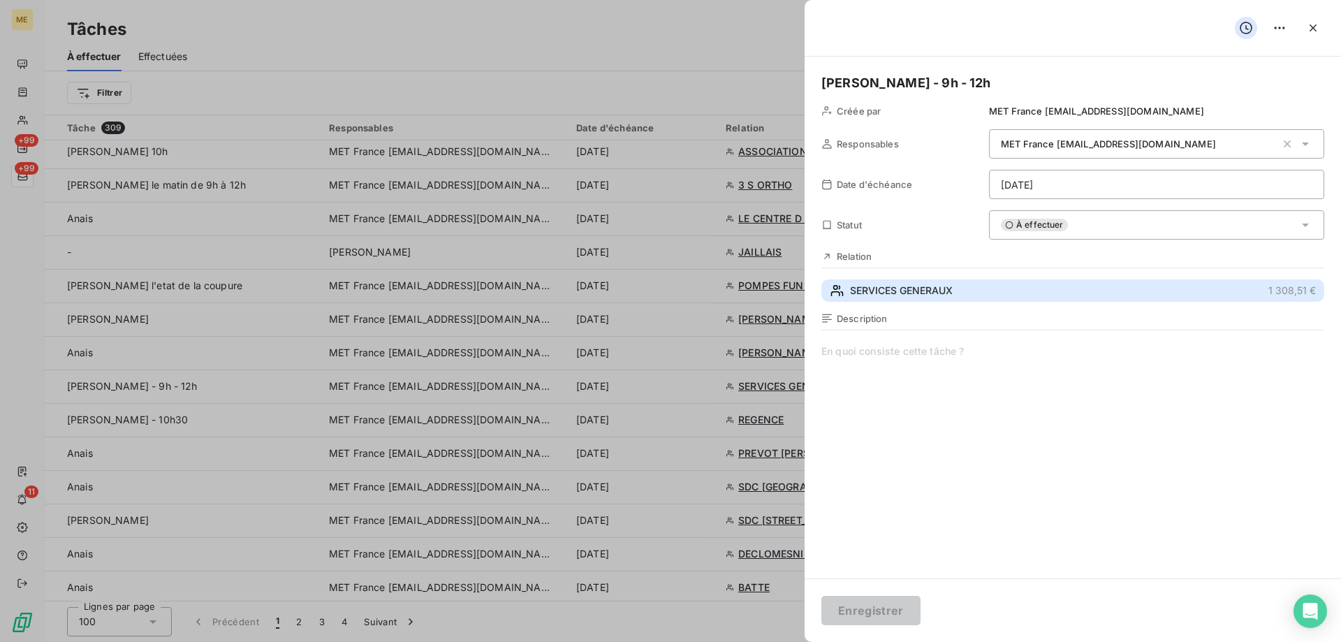
click at [931, 287] on span "SERVICES GENERAUX" at bounding box center [901, 291] width 103 height 14
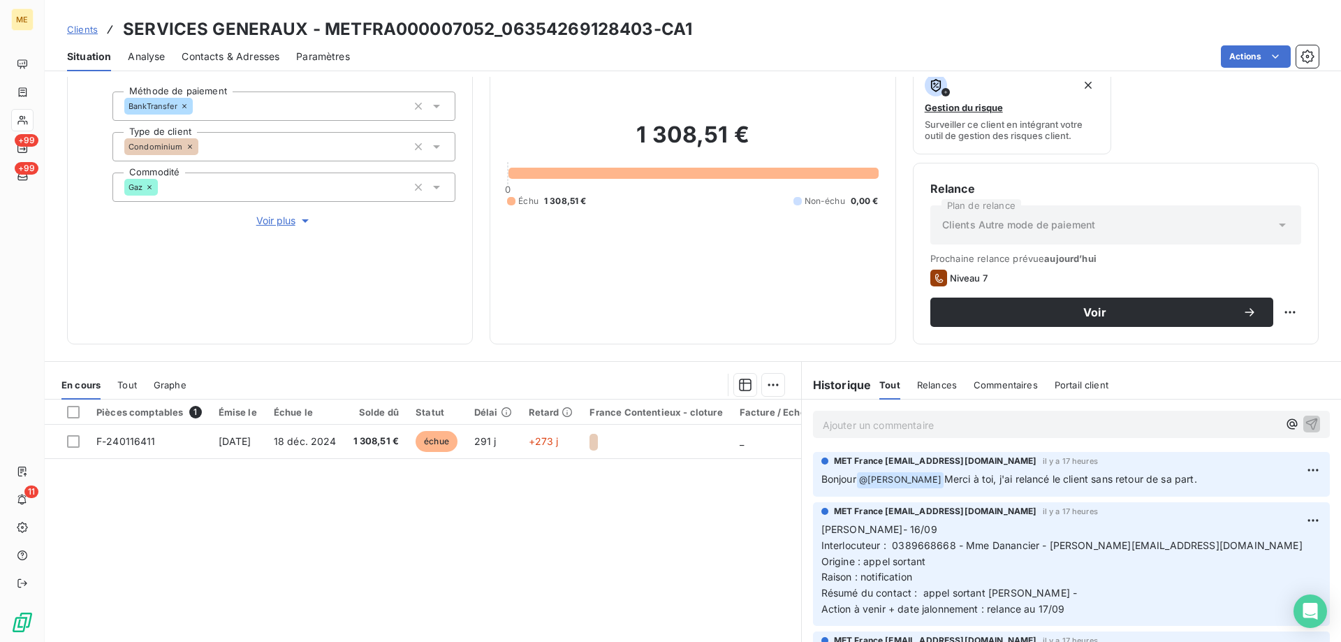
scroll to position [140, 0]
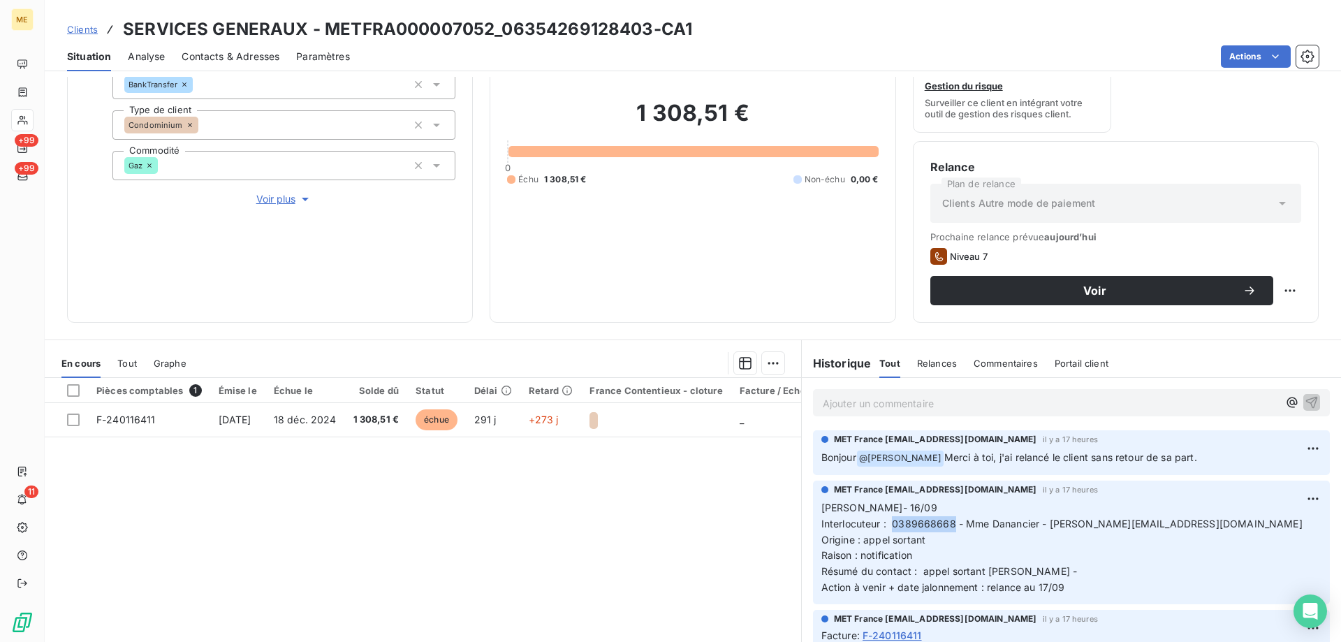
drag, startPoint x: 895, startPoint y: 517, endPoint x: 984, endPoint y: 492, distance: 92.0
click at [947, 521] on span "Interlocuteur : 0389668668 - Mme Danancier - [PERSON_NAME][EMAIL_ADDRESS][DOMAI…" at bounding box center [1061, 523] width 481 height 12
click at [1135, 568] on p "[PERSON_NAME]- 16/09 Interlocuteur : 0389668668 - Mme Danancier - [PERSON_NAME]…" at bounding box center [1071, 548] width 500 height 96
drag, startPoint x: 1061, startPoint y: 586, endPoint x: 816, endPoint y: 512, distance: 256.0
click at [821, 512] on p "[PERSON_NAME]- 16/09 Interlocuteur : 0389668668 - Mme Danancier - [PERSON_NAME]…" at bounding box center [1071, 548] width 500 height 96
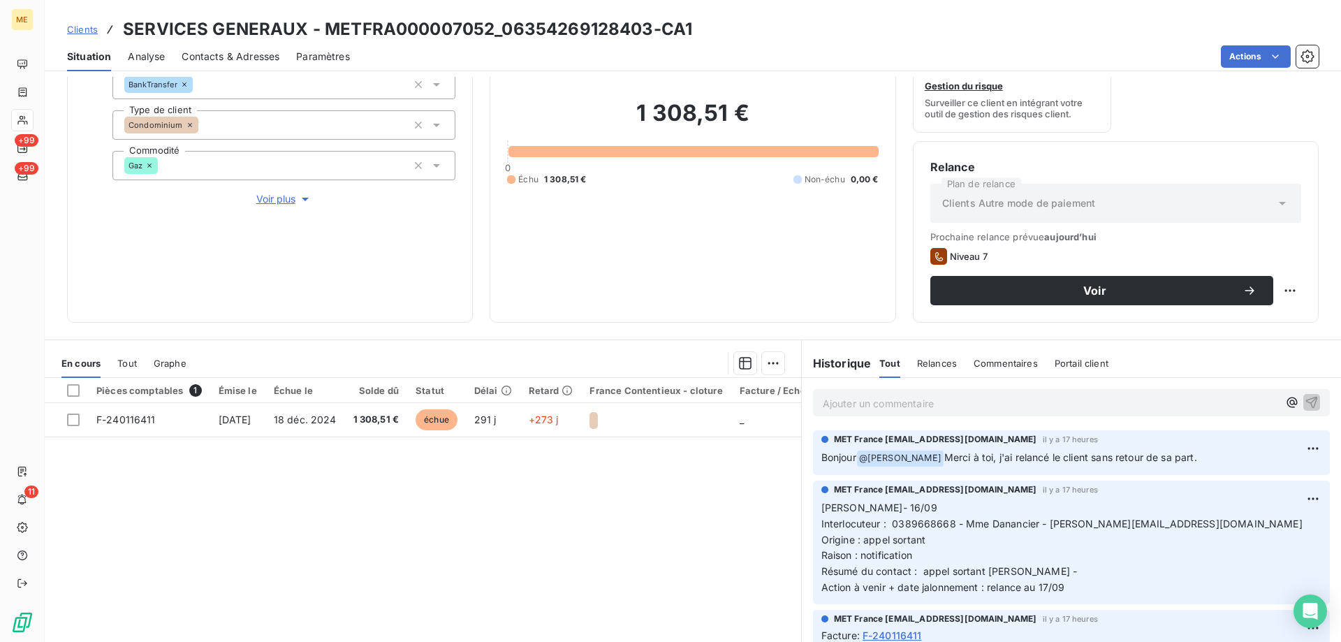
click at [883, 383] on div "Ajouter un commentaire ﻿" at bounding box center [1071, 403] width 539 height 50
click at [880, 396] on p "Ajouter un commentaire ﻿" at bounding box center [1050, 403] width 455 height 17
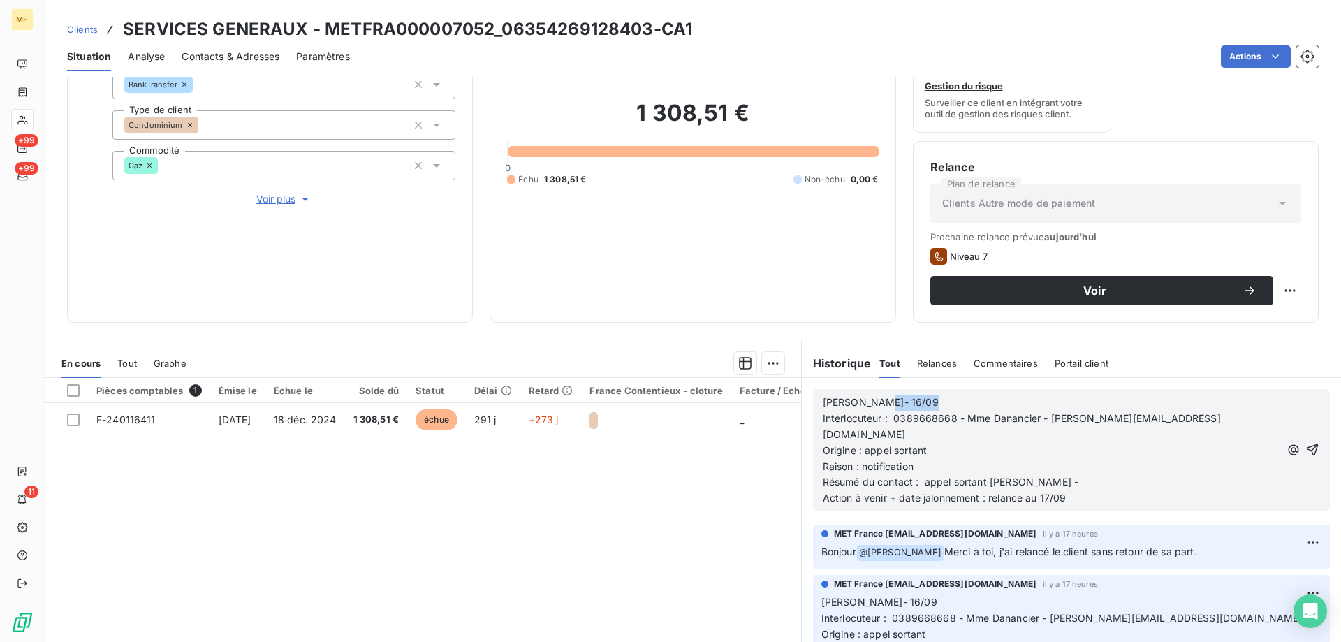
click at [880, 396] on p "[PERSON_NAME]- 16/09" at bounding box center [1051, 403] width 457 height 16
click at [881, 388] on div "[PERSON_NAME]- 16/09 Interlocuteur : 0389668668 - Mme Danancier - [PERSON_NAME]…" at bounding box center [1071, 450] width 539 height 144
click at [883, 404] on p "[PERSON_NAME]- 16/09" at bounding box center [1051, 403] width 457 height 16
drag, startPoint x: 1081, startPoint y: 485, endPoint x: 1043, endPoint y: 487, distance: 38.5
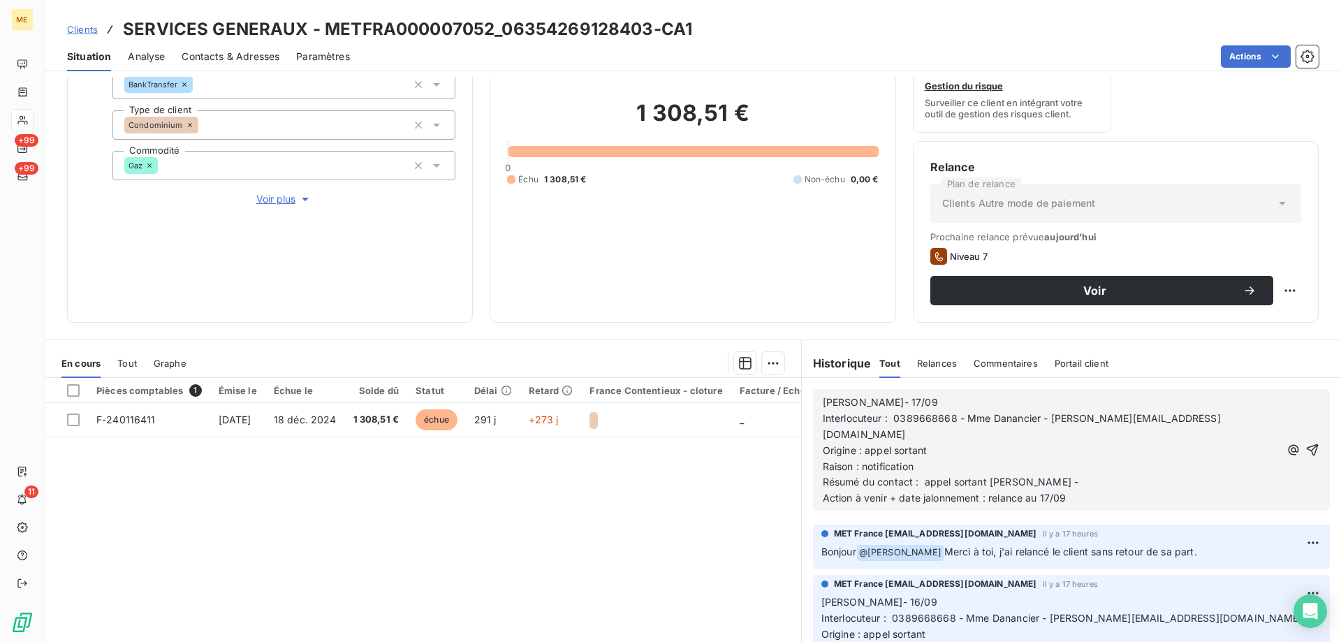
click at [1043, 490] on p "Action à venir + date jalonnement : relance au 17/09" at bounding box center [1051, 498] width 457 height 16
click at [1306, 444] on icon "button" at bounding box center [1312, 450] width 12 height 12
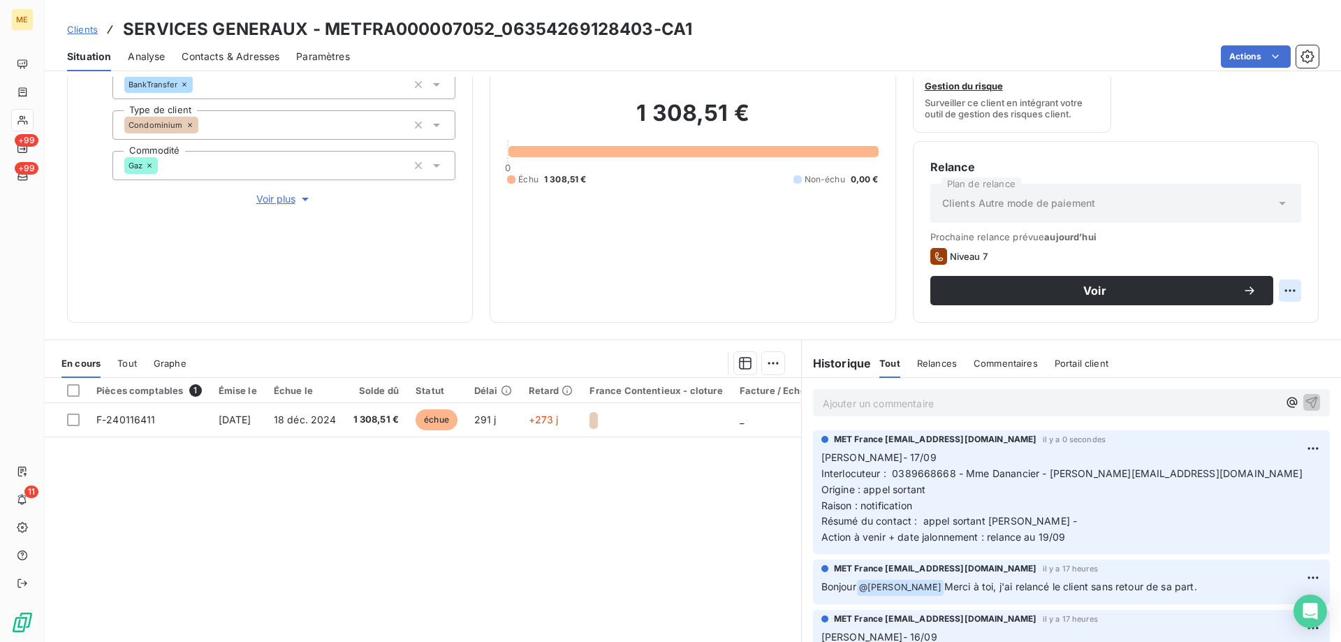
click at [1286, 295] on html "ME +99 +99 11 Clients SERVICES GENERAUX - METFRA000007052_06354269128403-CA1 Si…" at bounding box center [670, 321] width 1341 height 642
click at [1271, 316] on div "Replanifier cette action" at bounding box center [1221, 321] width 125 height 22
select select "8"
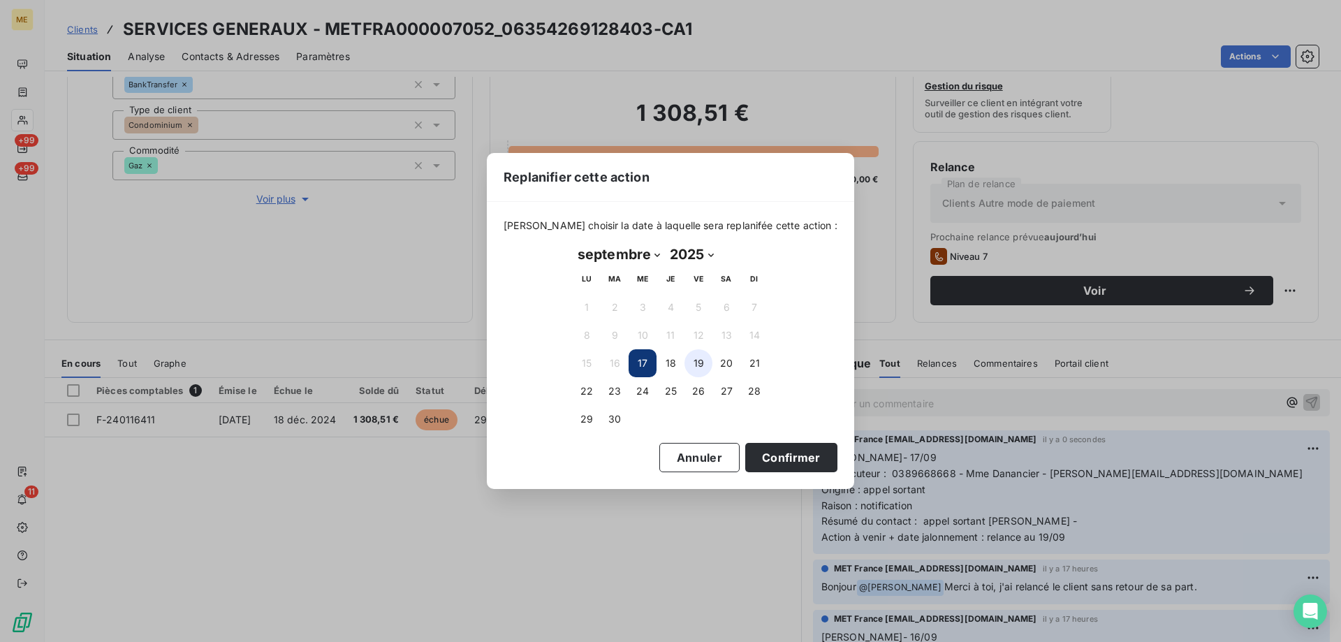
click at [698, 368] on button "19" at bounding box center [698, 363] width 28 height 28
click at [755, 448] on button "Confirmer" at bounding box center [791, 457] width 92 height 29
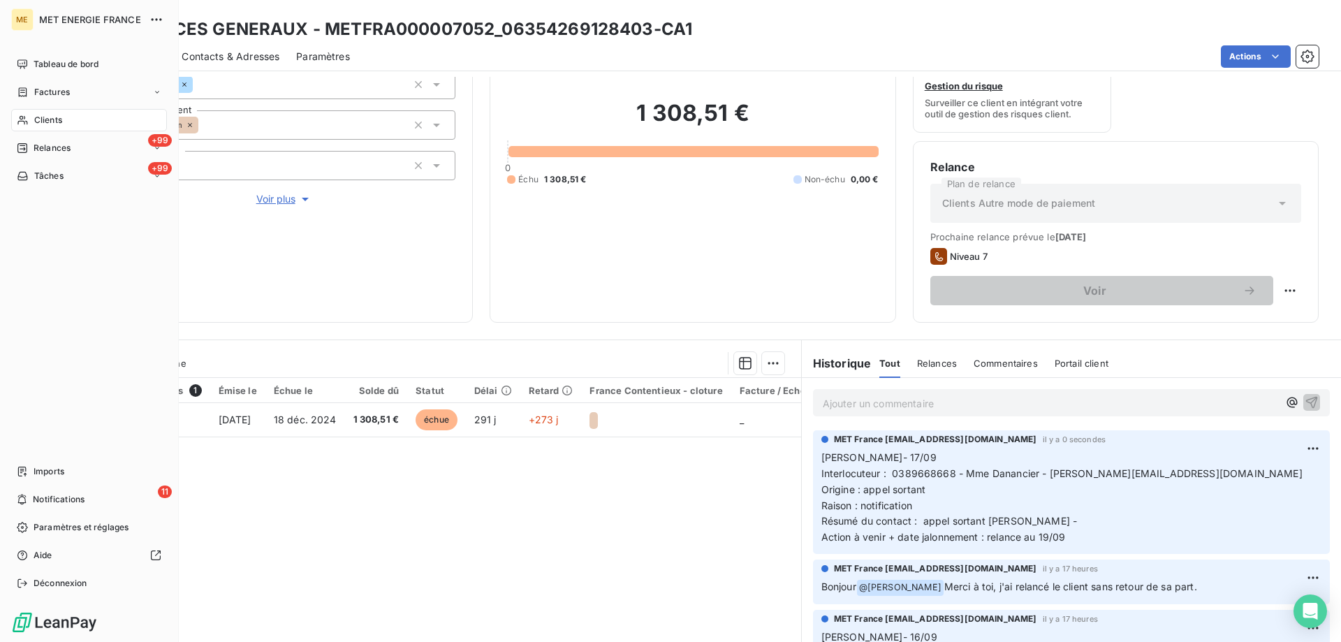
click at [11, 161] on div "ME MET ENERGIE FRANCE Tableau de bord Factures Clients +99 Relances +99 Tâches …" at bounding box center [89, 321] width 179 height 642
click at [23, 169] on div "+99 Tâches" at bounding box center [89, 176] width 156 height 22
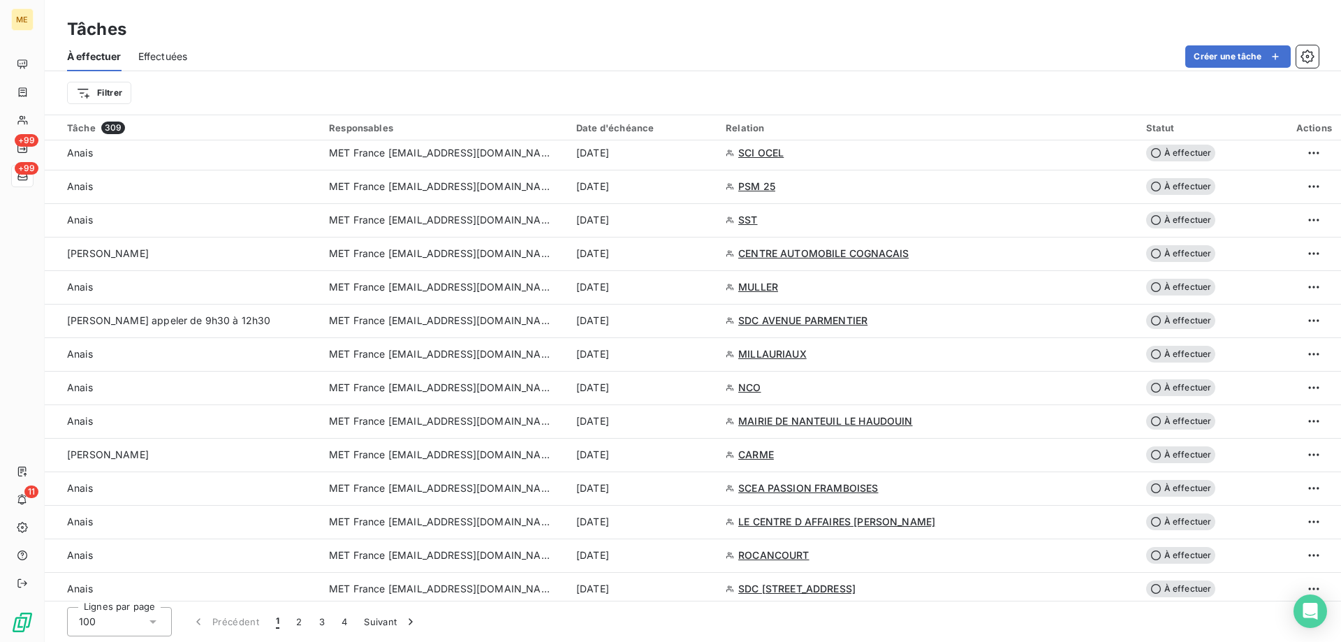
scroll to position [1048, 0]
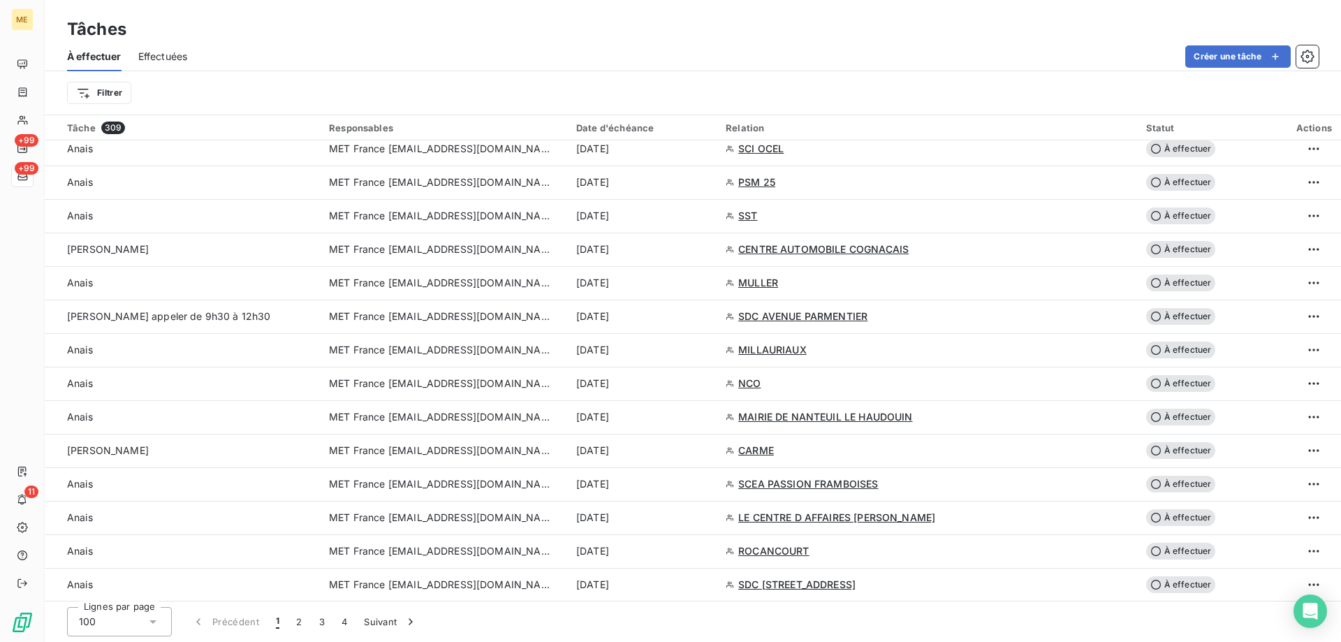
click at [450, 314] on span "MET France [EMAIL_ADDRESS][DOMAIN_NAME]" at bounding box center [440, 316] width 223 height 14
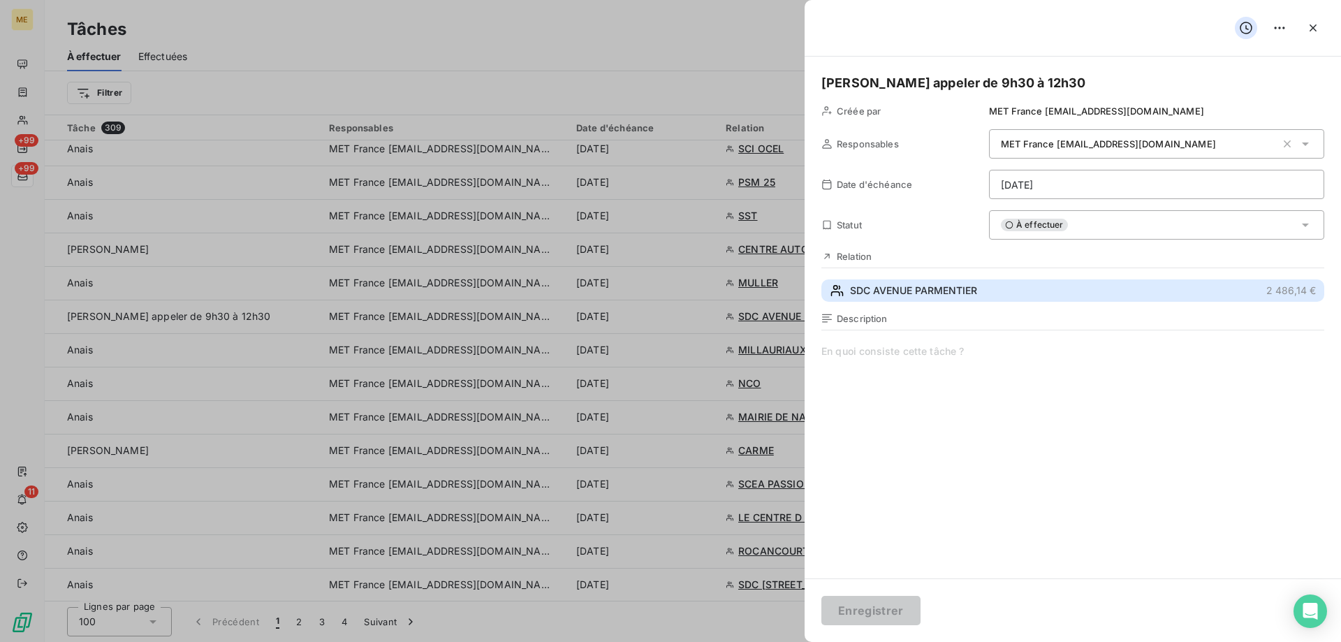
click at [960, 286] on span "SDC AVENUE PARMENTIER" at bounding box center [913, 291] width 127 height 14
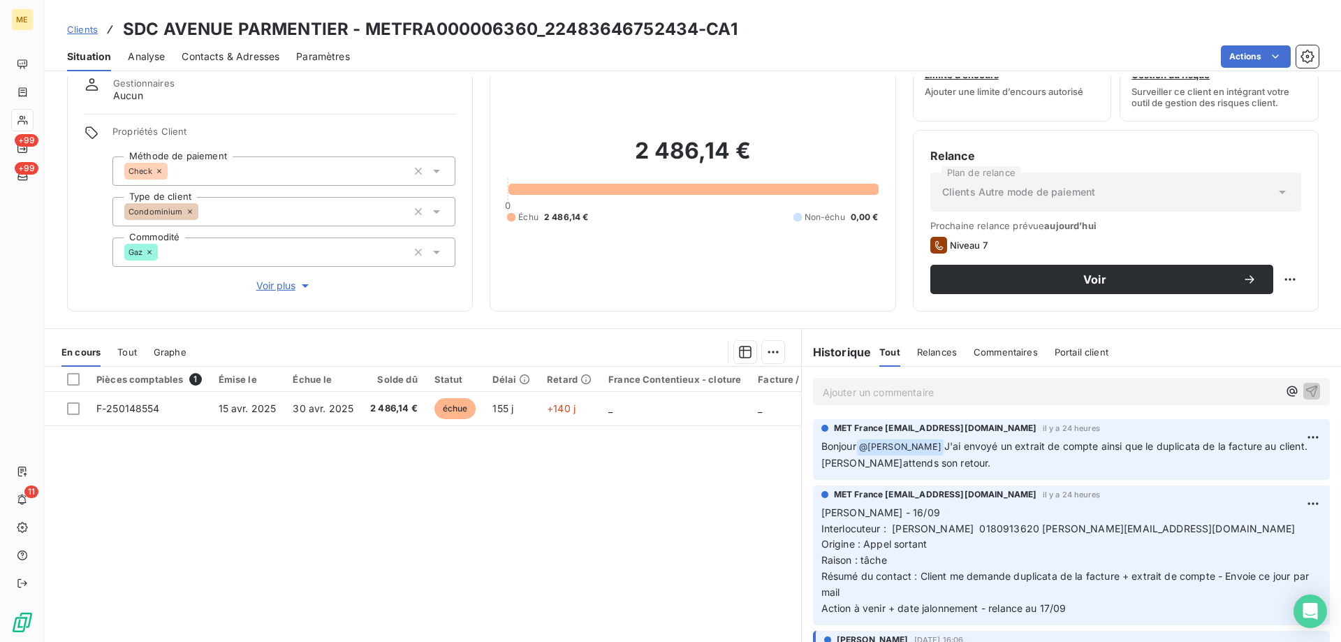
scroll to position [89, 0]
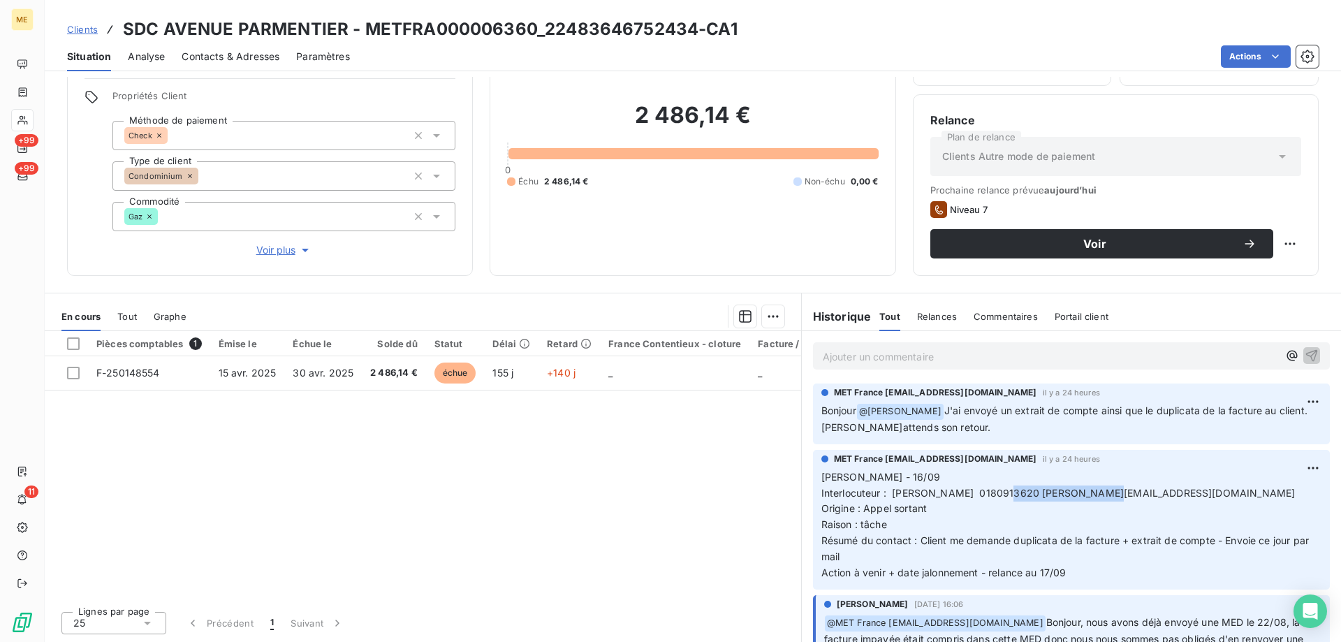
drag, startPoint x: 995, startPoint y: 487, endPoint x: 1093, endPoint y: 495, distance: 98.1
click at [1093, 495] on p "[PERSON_NAME] - 16/09 Interlocuteur : [PERSON_NAME] 0180913620 [PERSON_NAME][EM…" at bounding box center [1071, 525] width 500 height 112
click at [722, 466] on div "Pièces comptables 1 Émise le Échue le Solde dû Statut Délai Retard France Conte…" at bounding box center [423, 465] width 756 height 269
click at [1278, 246] on html "ME +99 +99 11 Clients SDC AVENUE PARMENTIER - METFRA000006360_22483646752434-CA…" at bounding box center [670, 321] width 1341 height 642
click at [1272, 264] on div "Replanifier cette action" at bounding box center [1221, 274] width 125 height 22
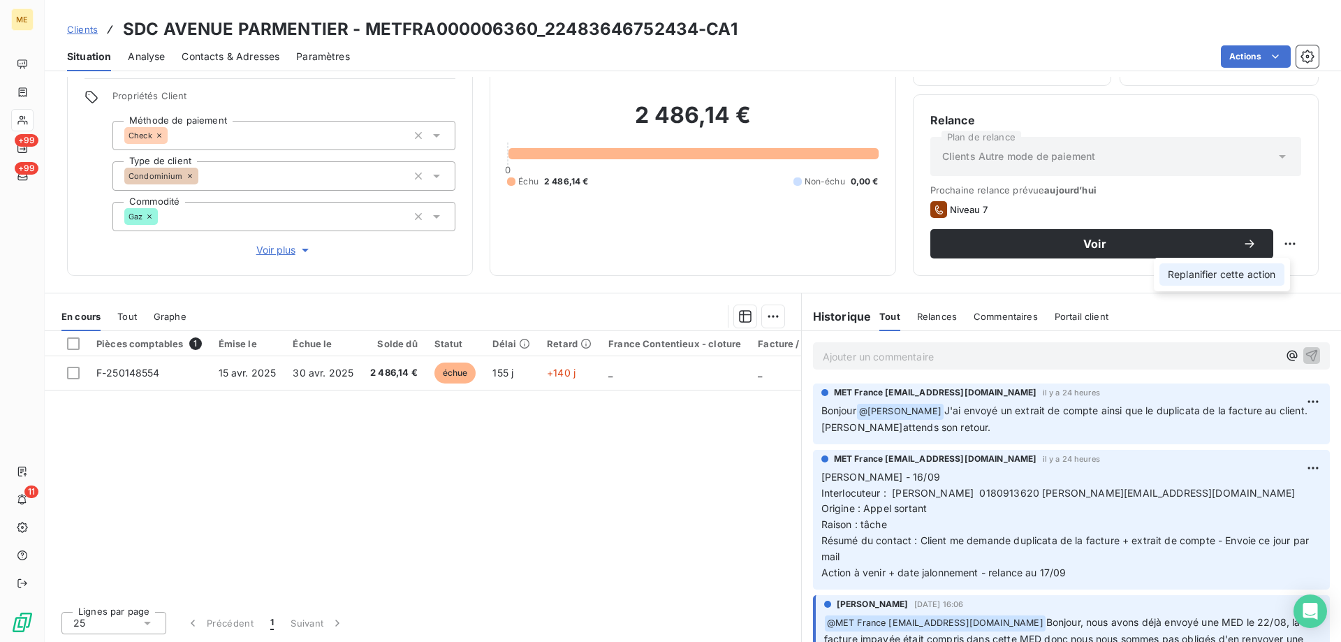
select select "8"
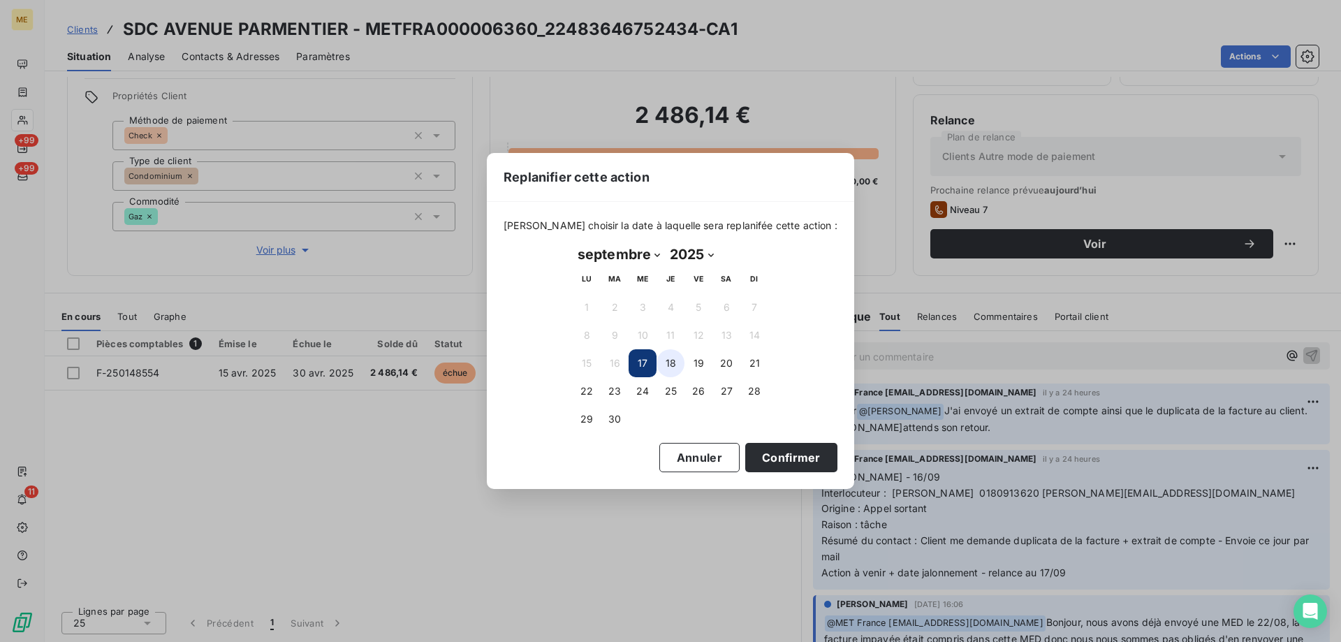
click at [675, 359] on button "18" at bounding box center [670, 363] width 28 height 28
click at [765, 458] on button "Confirmer" at bounding box center [791, 457] width 92 height 29
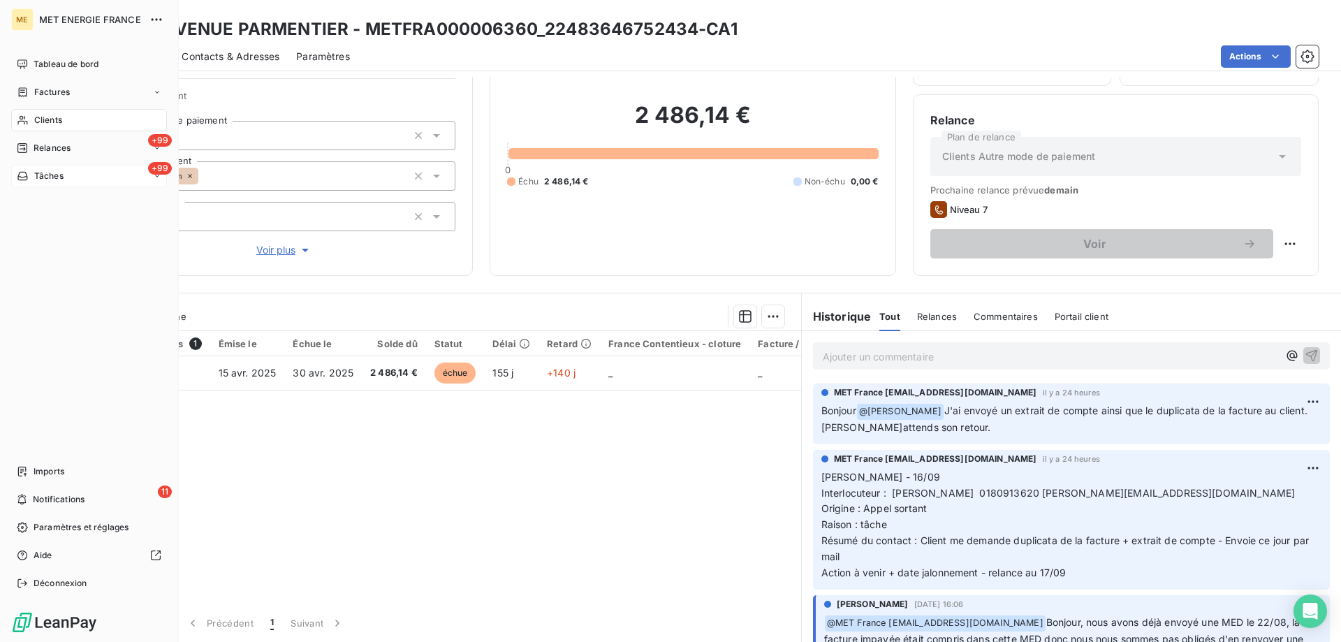
click at [96, 182] on div "+99 Tâches" at bounding box center [89, 176] width 156 height 22
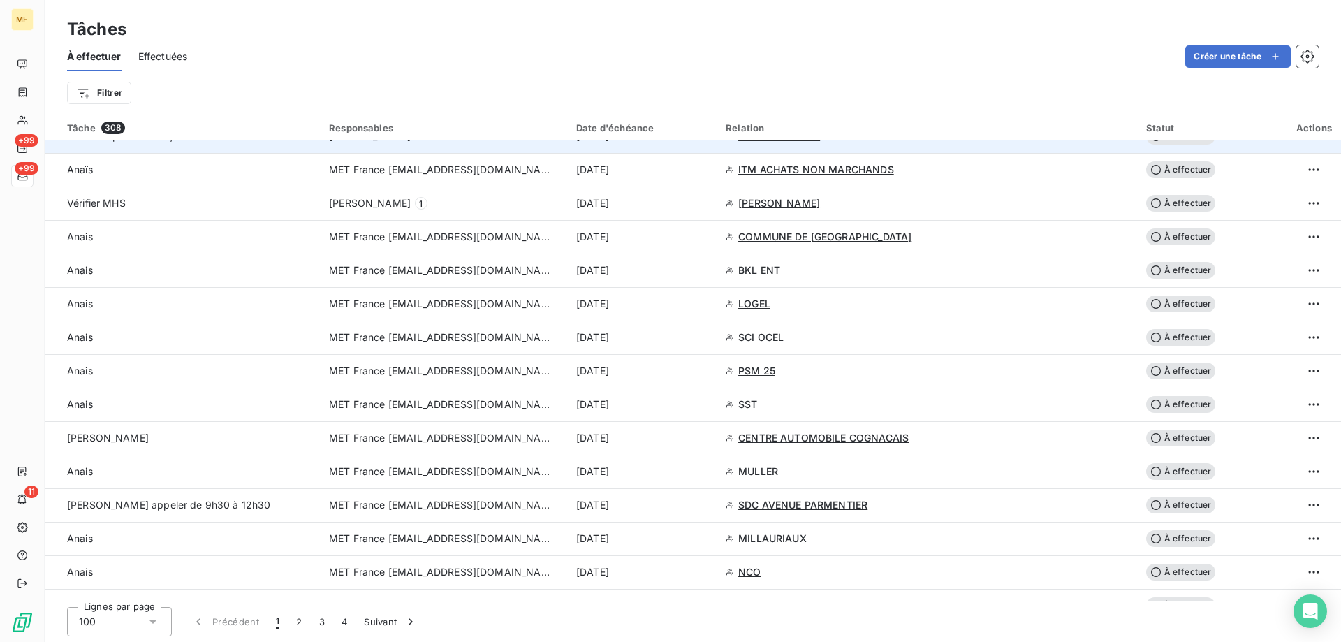
scroll to position [838, 0]
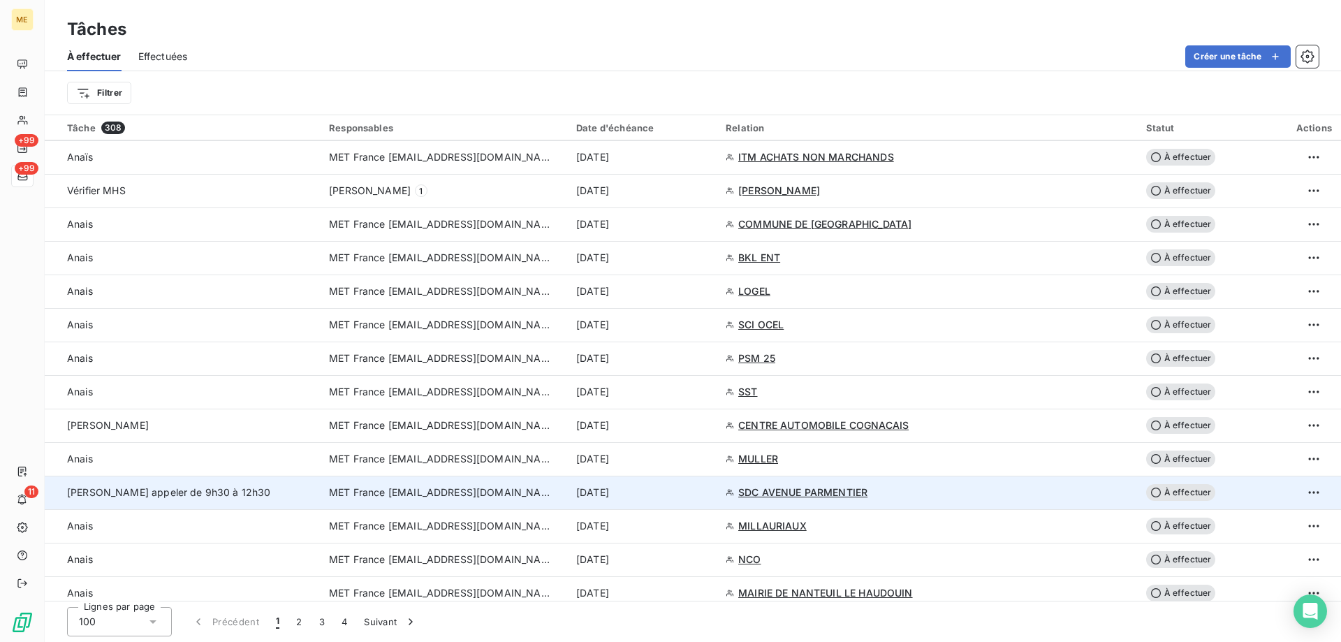
click at [297, 501] on td "[PERSON_NAME] appeler de 9h30 à 12h30" at bounding box center [183, 493] width 276 height 34
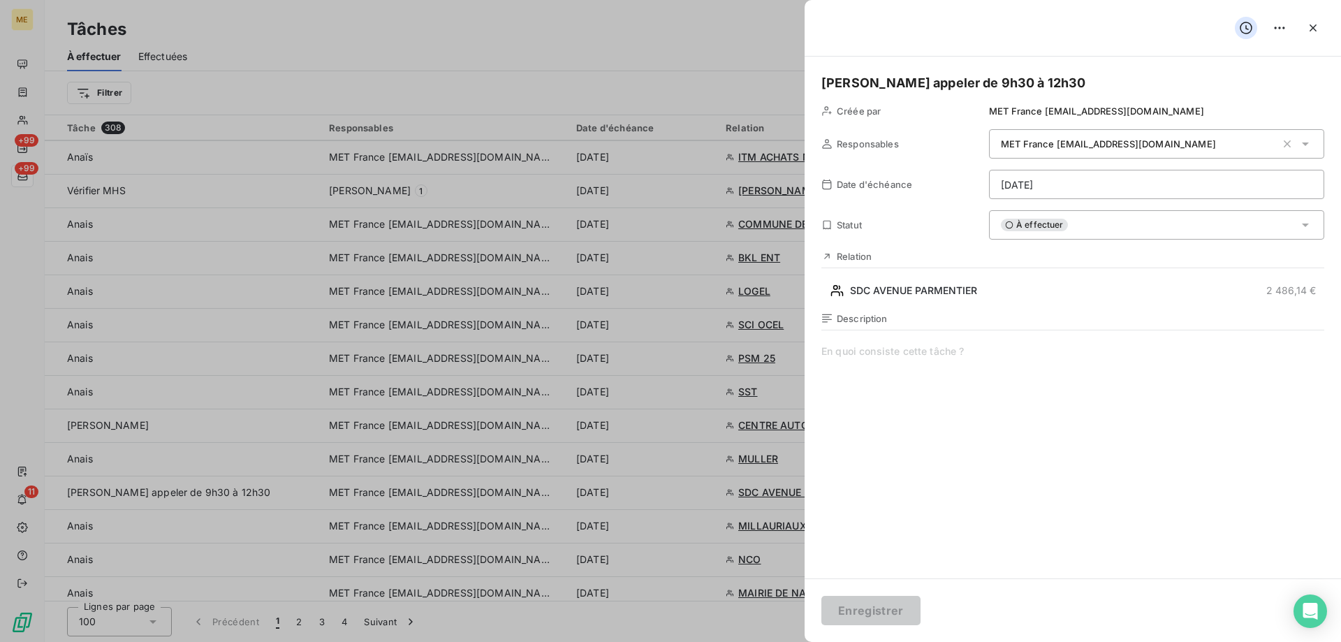
click at [1060, 196] on html "ME +99 +99 11 Tâches À effectuer Effectuées Créer une tâche Filtrer Tâche 308 R…" at bounding box center [670, 321] width 1341 height 642
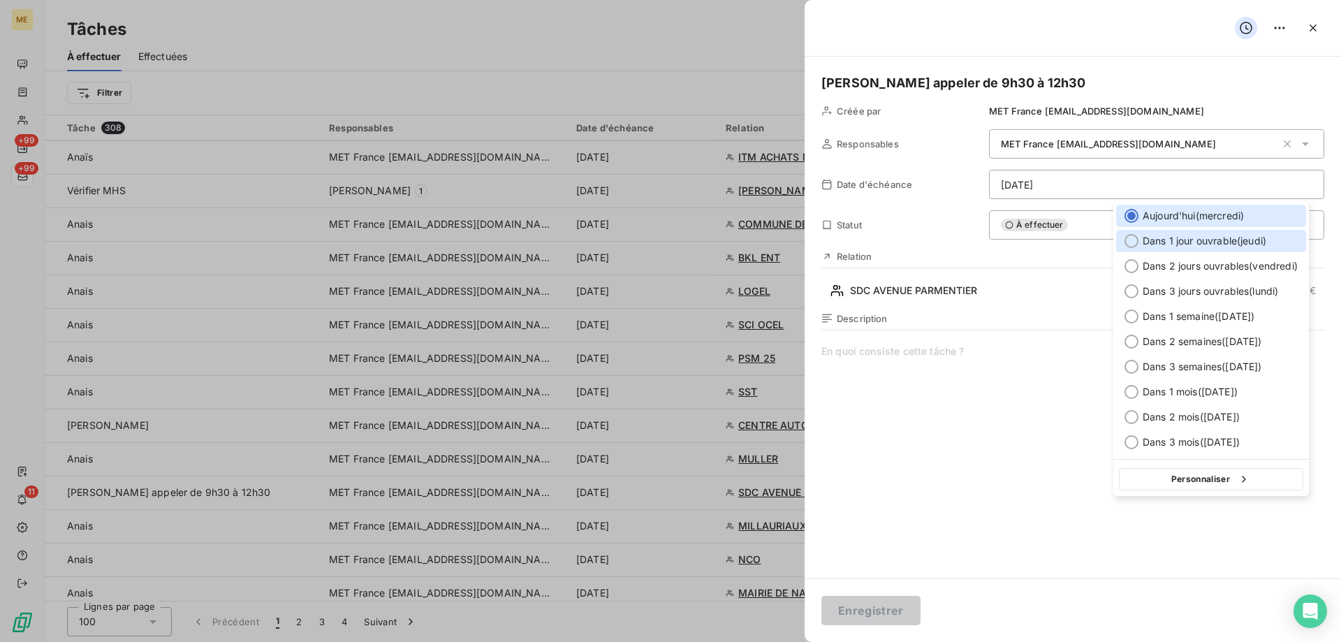
click at [1135, 247] on div "Dans 1 jour ouvrable ( [DATE] )" at bounding box center [1211, 241] width 190 height 22
type input "[DATE]"
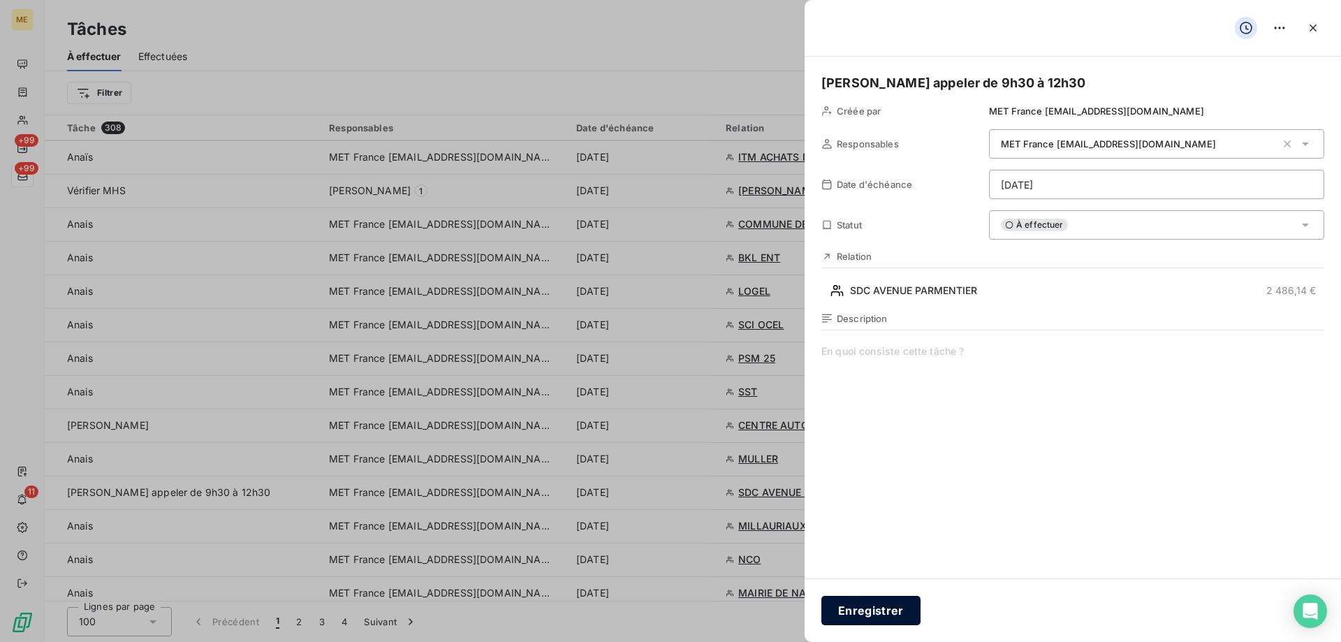
click at [881, 601] on button "Enregistrer" at bounding box center [870, 610] width 99 height 29
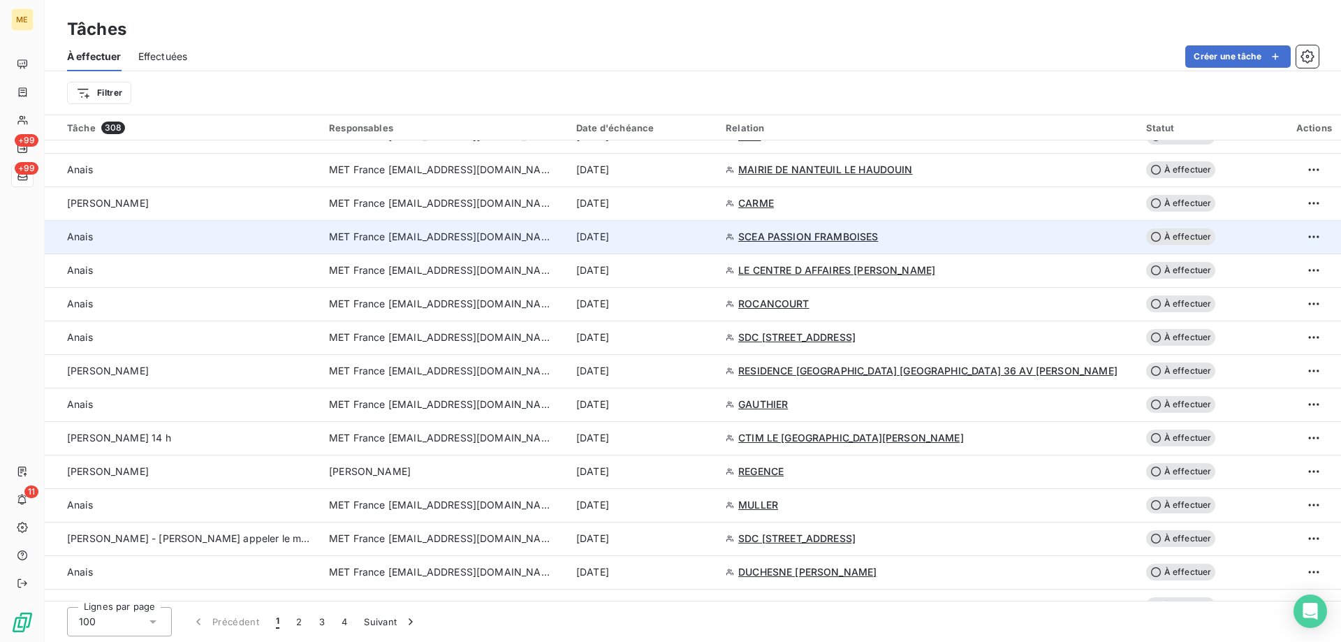
scroll to position [1257, 0]
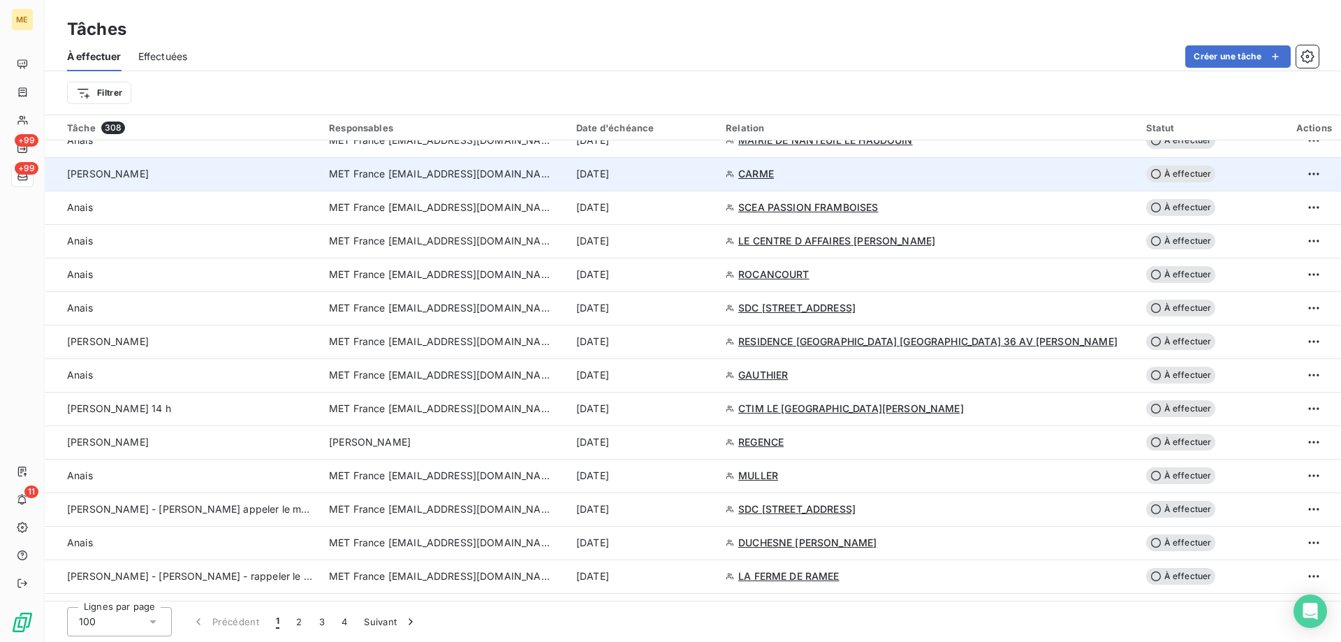
click at [207, 172] on div "[PERSON_NAME]" at bounding box center [189, 174] width 245 height 14
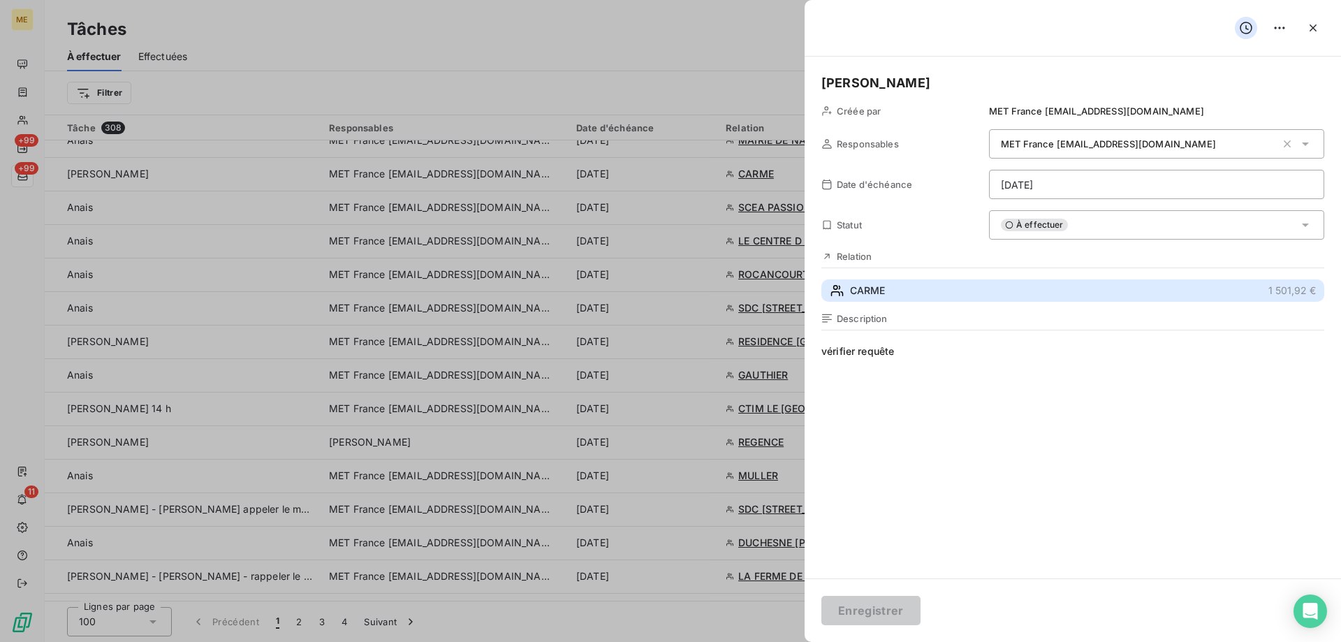
click at [1069, 302] on button "CARME 1 501,92 €" at bounding box center [1072, 290] width 503 height 22
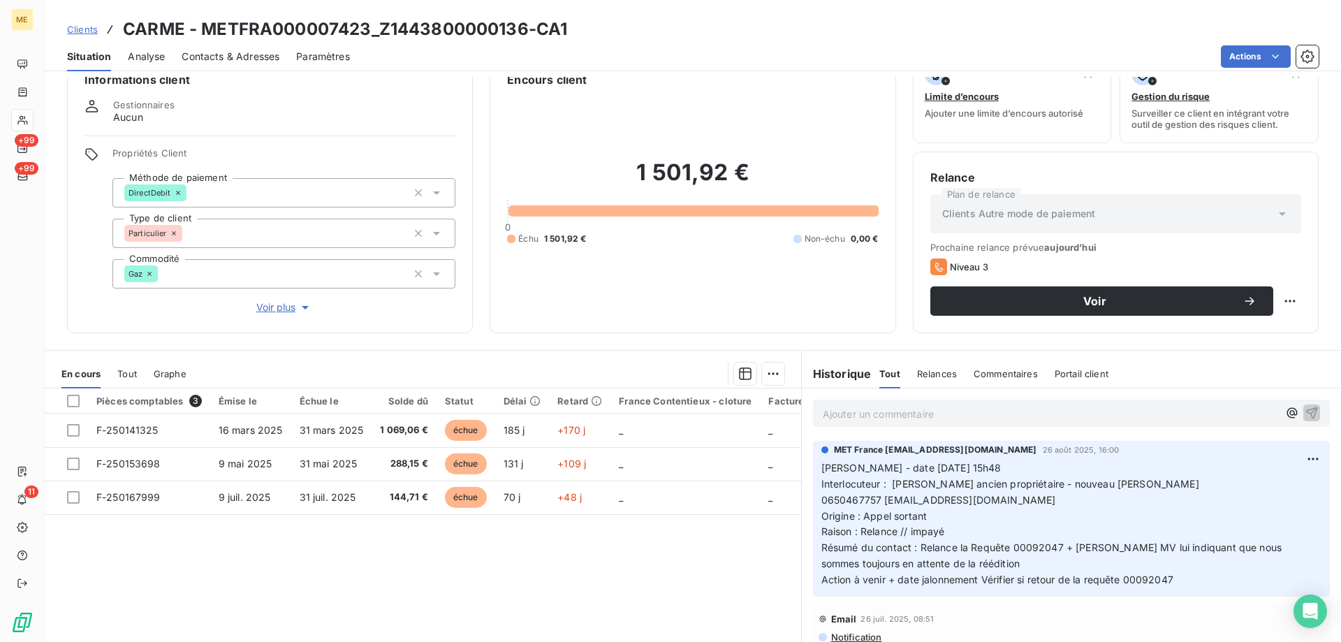
scroll to position [70, 0]
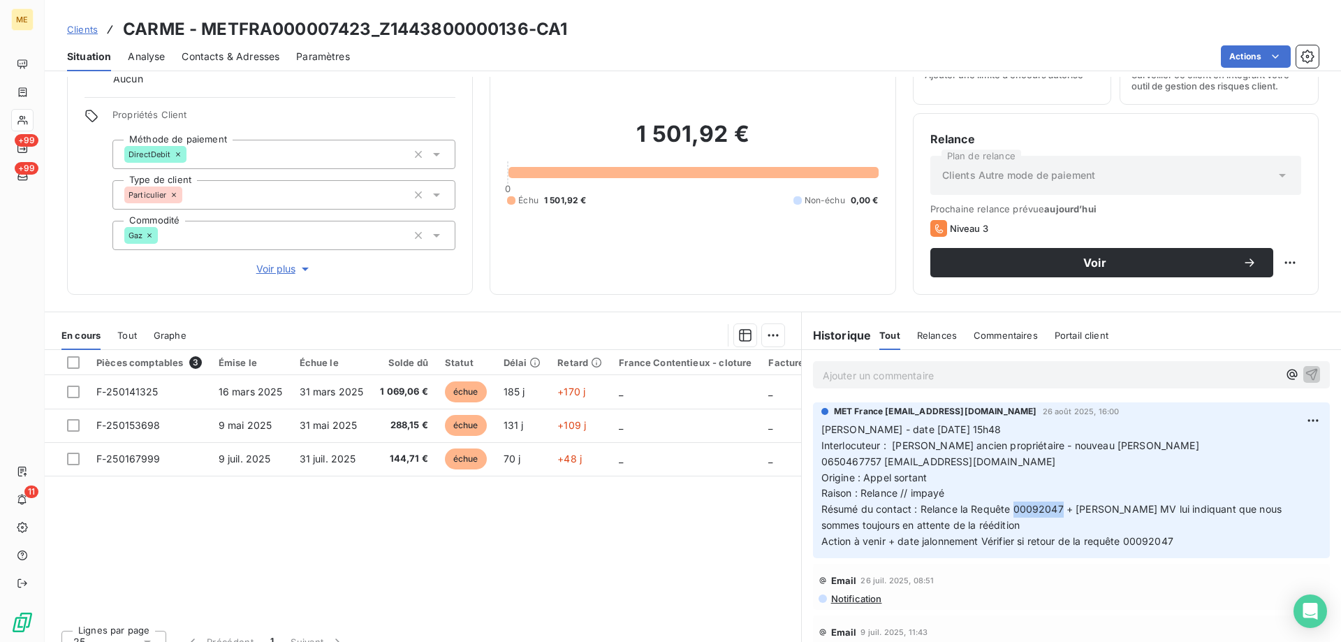
drag, startPoint x: 1007, startPoint y: 510, endPoint x: 1056, endPoint y: 508, distance: 48.9
click at [1056, 508] on span "Résumé du contact : Relance la Requête 00092047 + [PERSON_NAME] MV lui indiquan…" at bounding box center [1053, 517] width 464 height 28
click at [1288, 258] on html "ME +99 +99 11 Clients CARME - METFRA000007423_Z1443800000136-CA1 Situation Anal…" at bounding box center [670, 321] width 1341 height 642
click at [1205, 284] on div "Replanifier cette action" at bounding box center [1221, 293] width 125 height 22
select select "8"
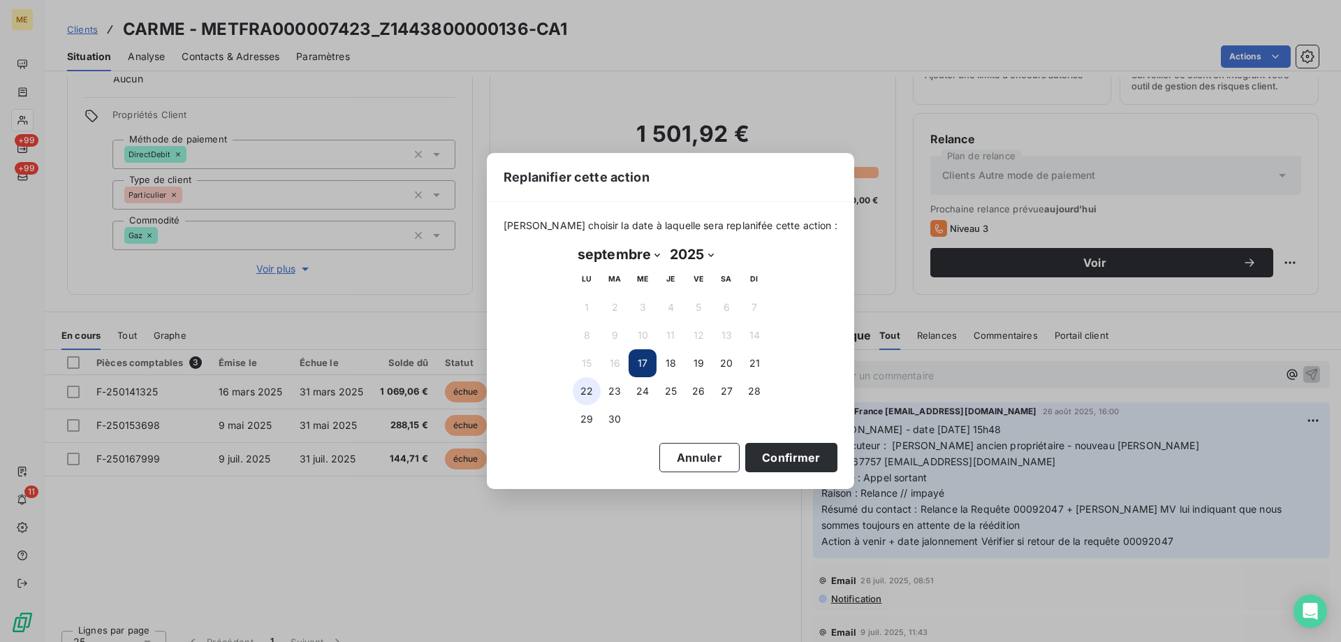
click at [598, 388] on button "22" at bounding box center [587, 391] width 28 height 28
click at [749, 447] on button "Confirmer" at bounding box center [791, 457] width 92 height 29
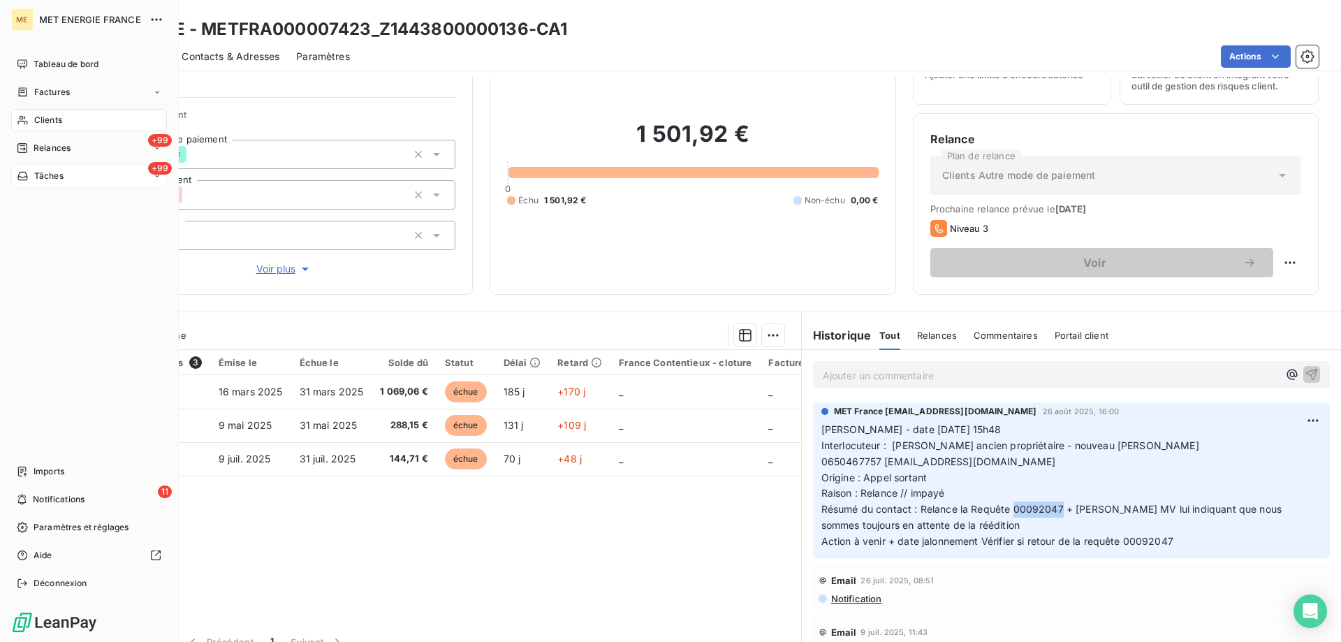
click at [45, 169] on div "+99 Tâches" at bounding box center [89, 176] width 156 height 22
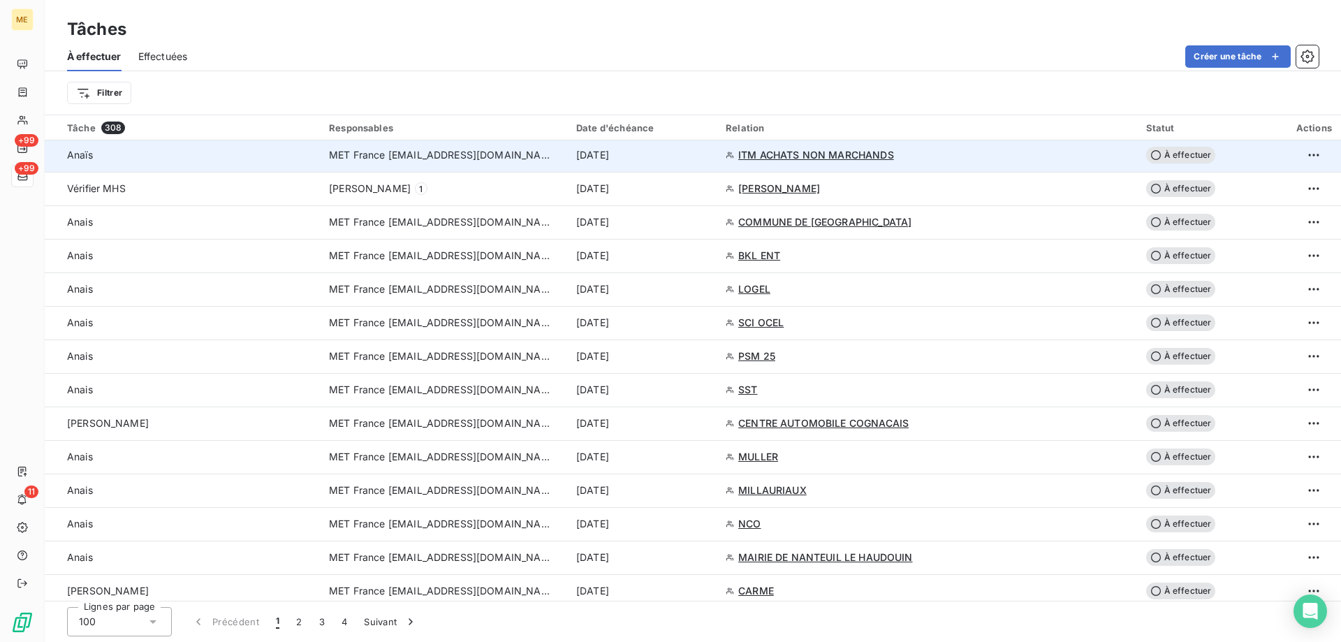
scroll to position [978, 0]
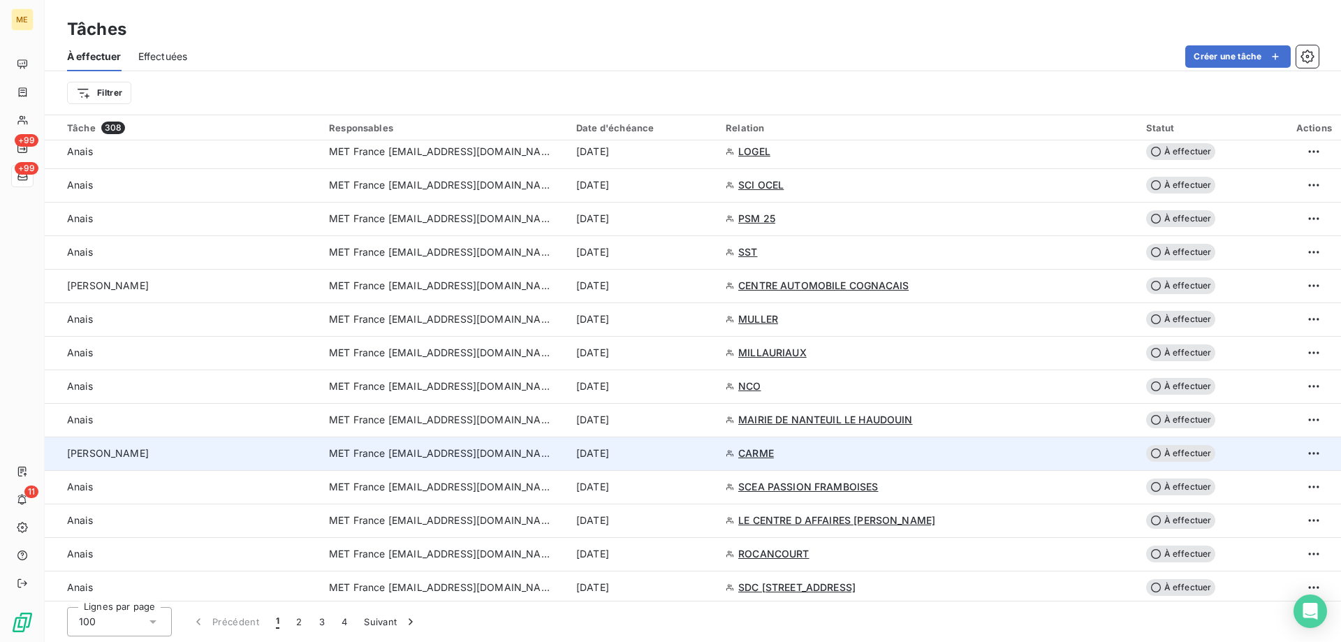
click at [207, 457] on div "[PERSON_NAME]" at bounding box center [189, 453] width 245 height 14
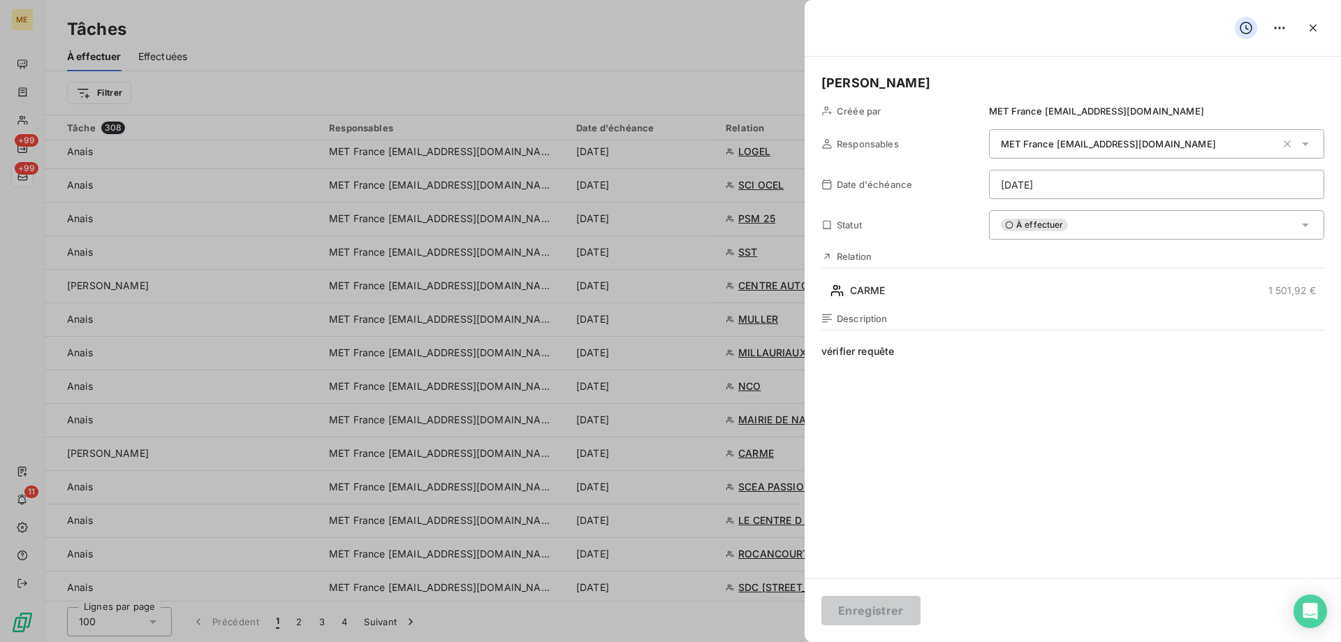
click at [1141, 194] on html "ME +99 +99 11 Tâches À effectuer Effectuées Créer une tâche Filtrer Tâche 308 R…" at bounding box center [670, 321] width 1341 height 642
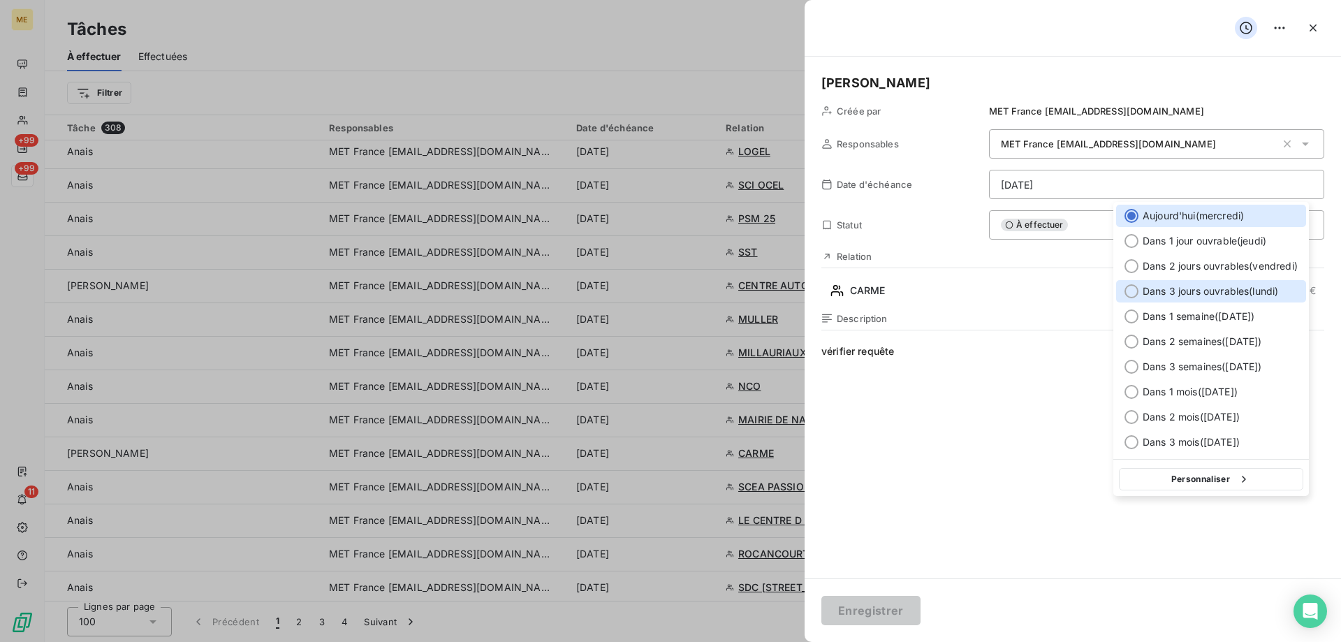
click at [1184, 287] on span "Dans 3 jours ouvrables ( [DATE] )" at bounding box center [1209, 291] width 135 height 14
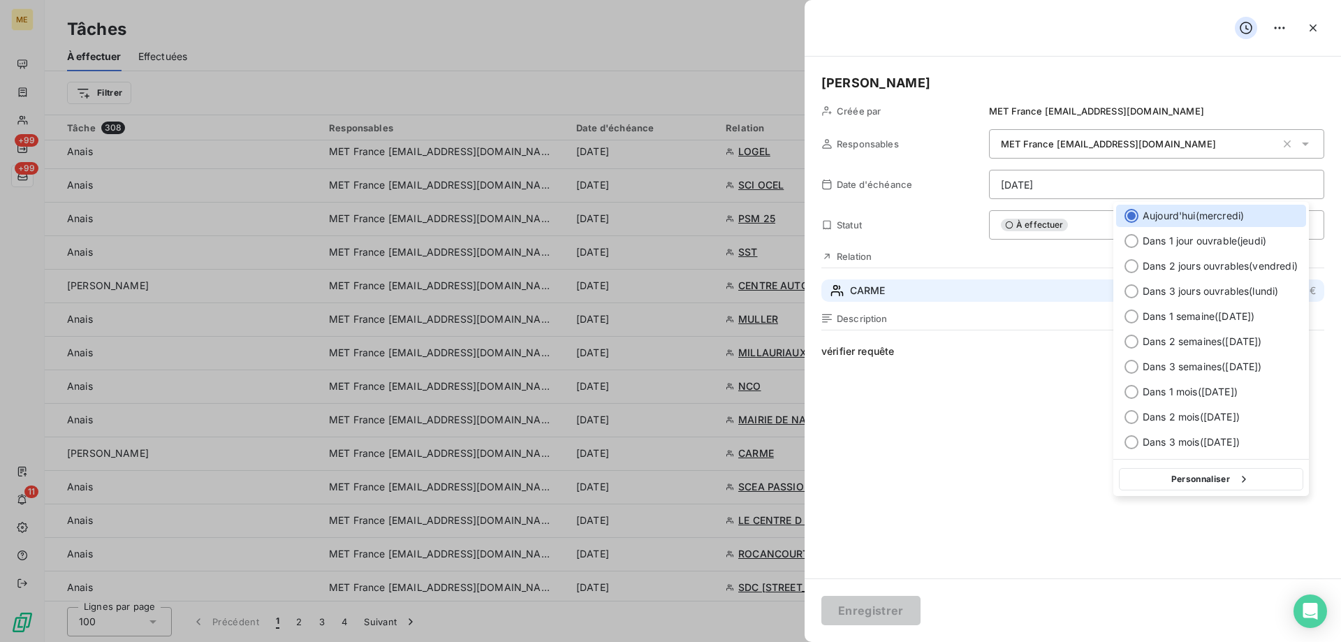
type input "[DATE]"
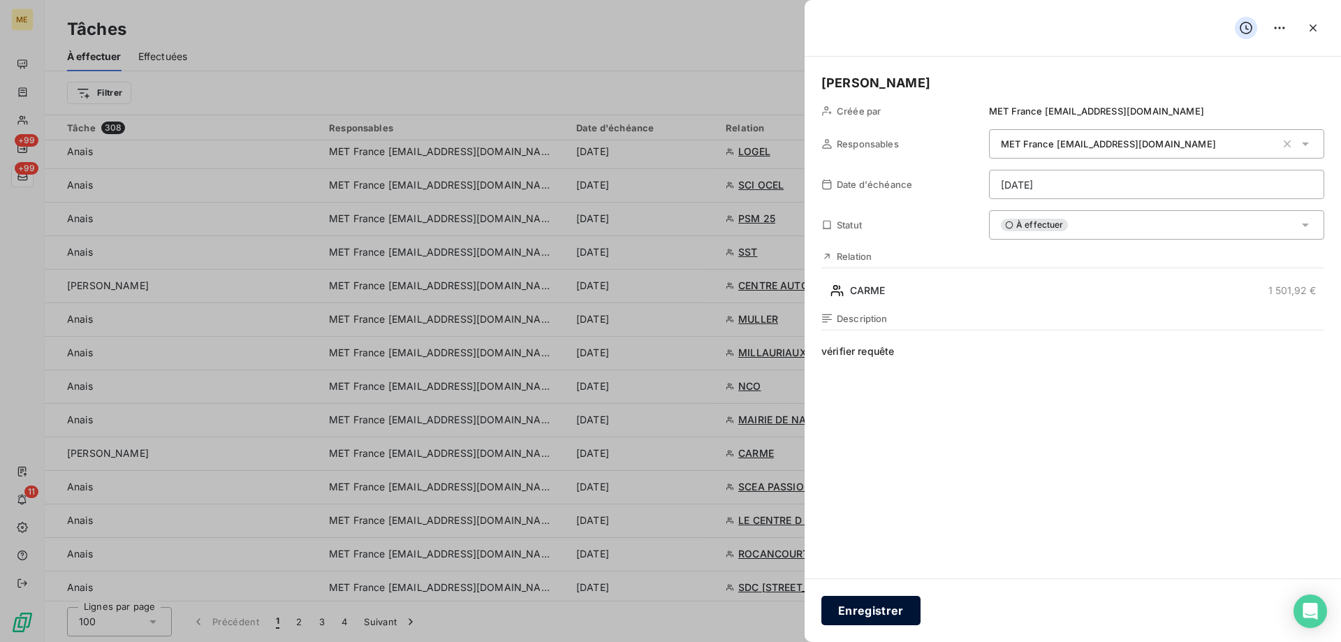
click at [890, 600] on button "Enregistrer" at bounding box center [870, 610] width 99 height 29
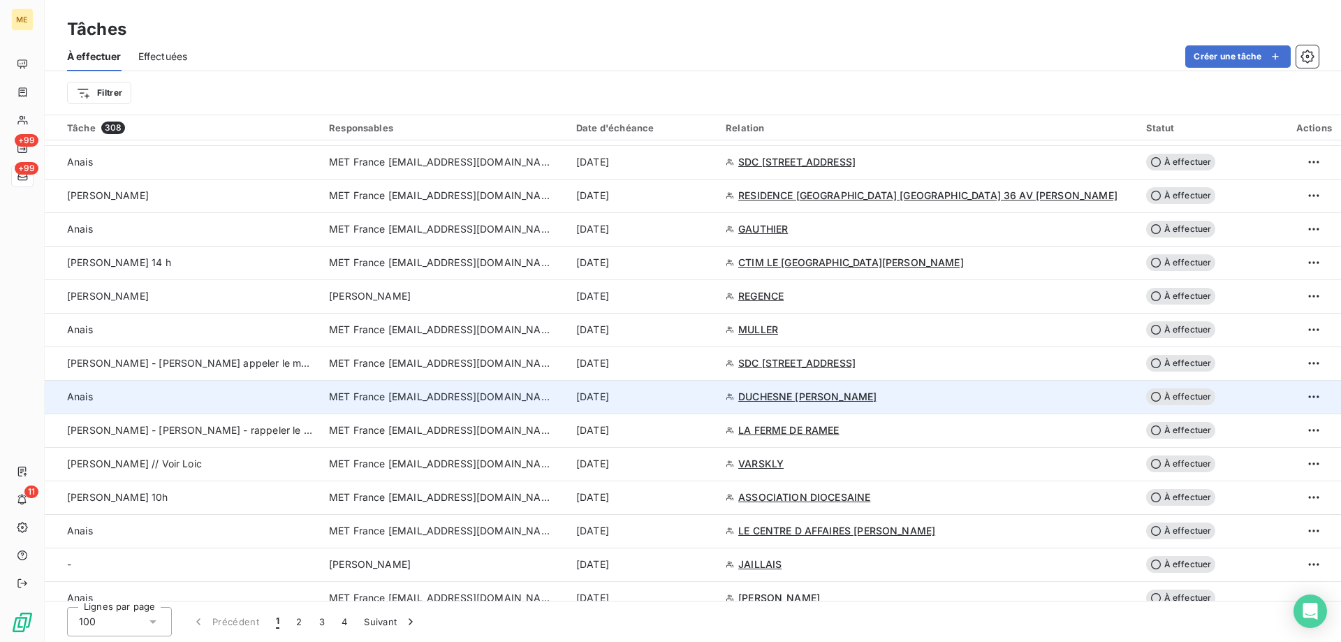
scroll to position [1397, 0]
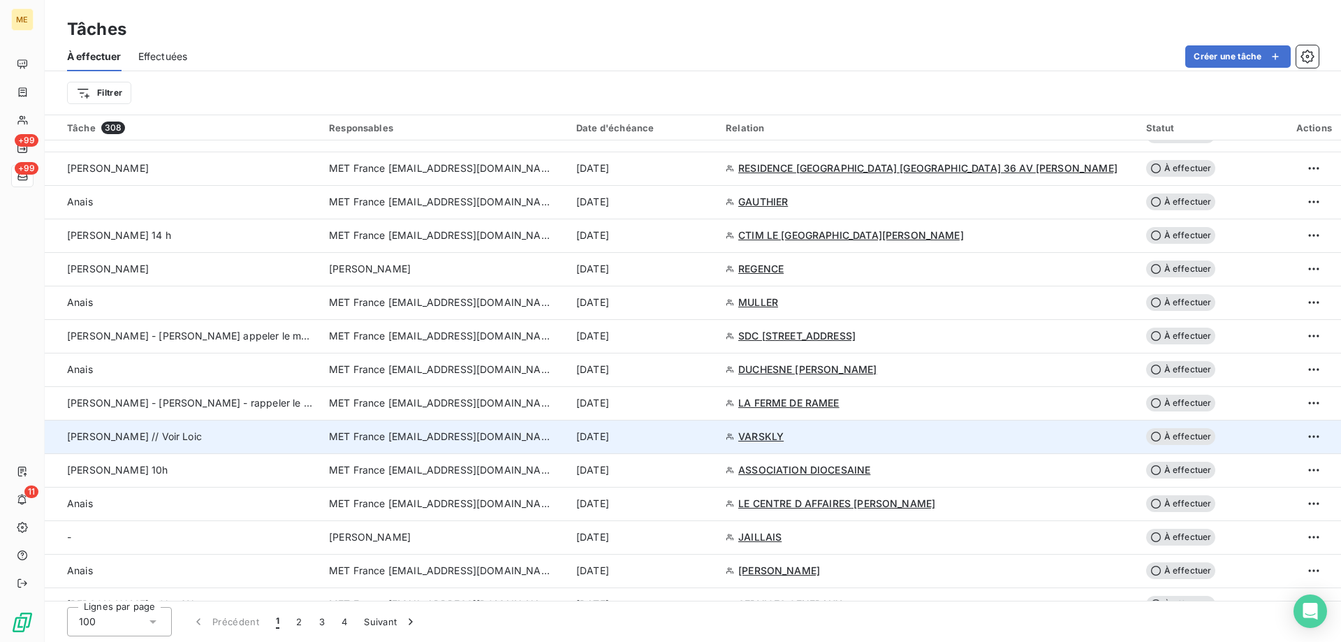
click at [211, 443] on div "[PERSON_NAME] // Voir Loic" at bounding box center [189, 436] width 245 height 14
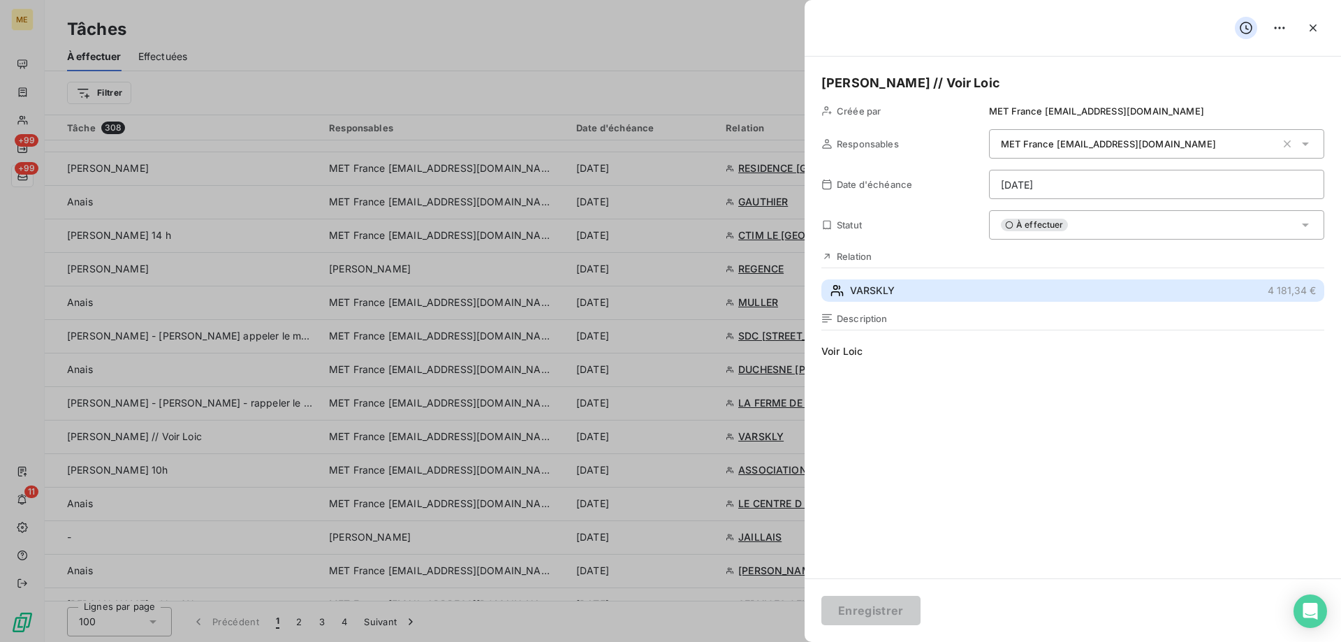
click at [911, 291] on button "VARSKLY 4 181,34 €" at bounding box center [1072, 290] width 503 height 22
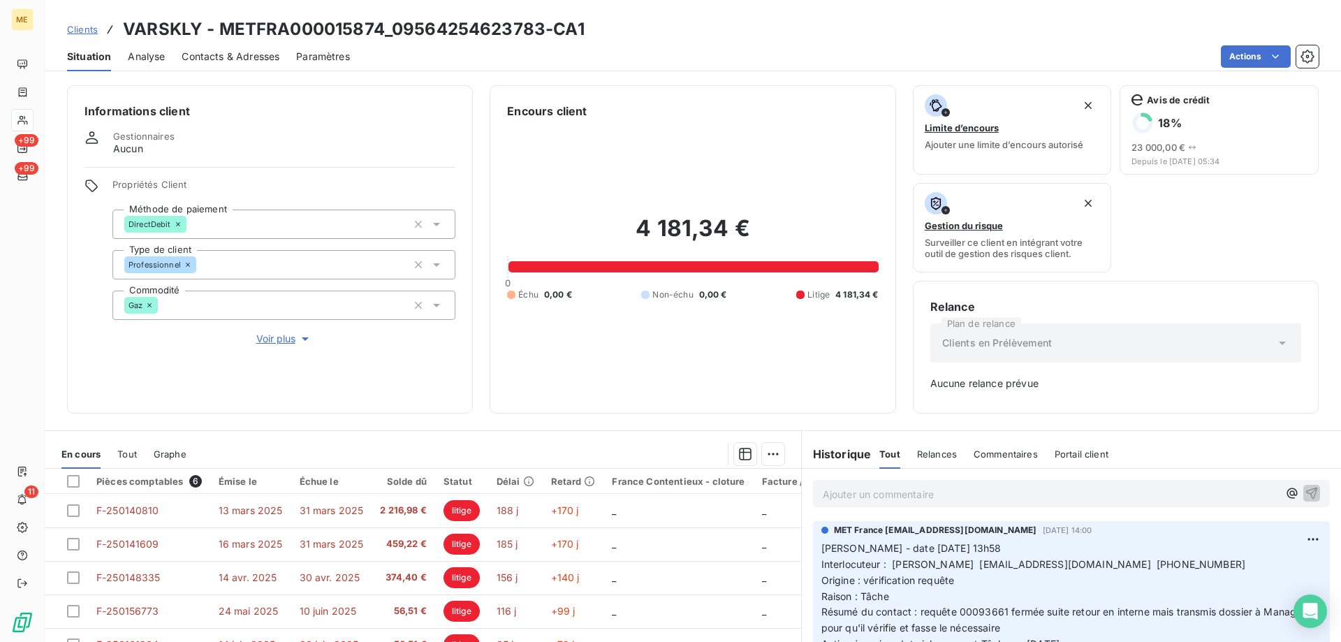
scroll to position [138, 0]
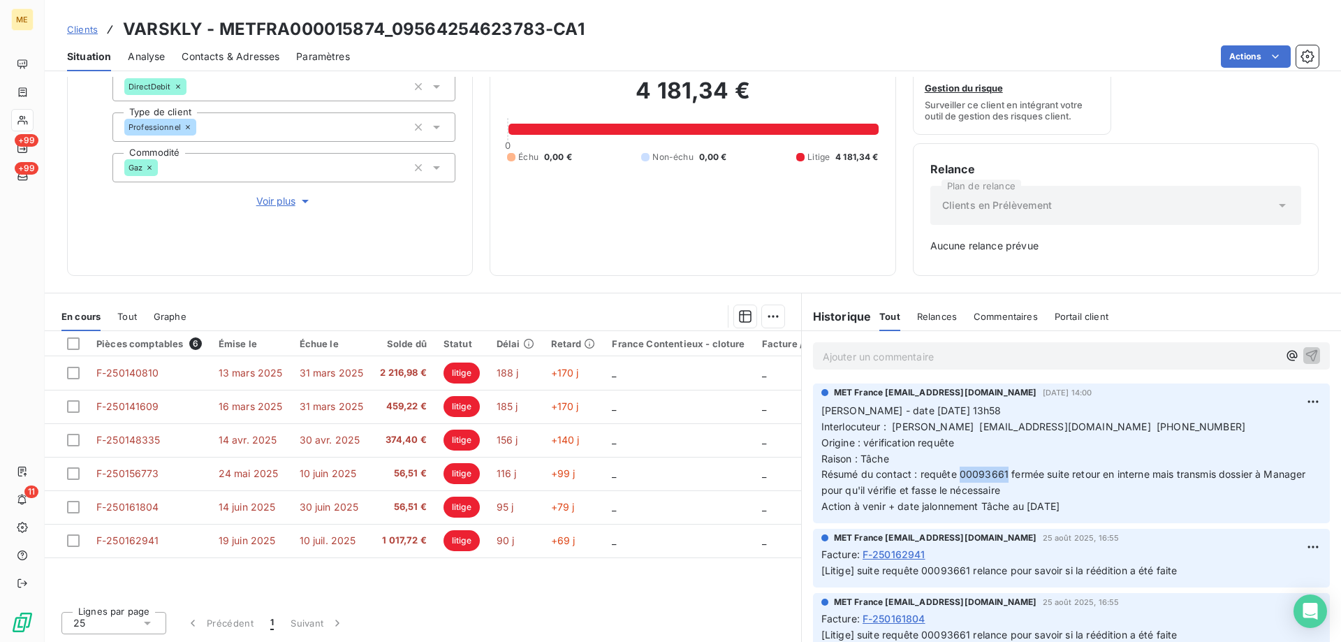
drag, startPoint x: 954, startPoint y: 472, endPoint x: 1001, endPoint y: 467, distance: 47.0
click at [1001, 467] on p "[PERSON_NAME] - date [DATE] 13h58 Interlocuteur : [PERSON_NAME] [EMAIL_ADDRESS]…" at bounding box center [1071, 459] width 500 height 112
click at [702, 263] on div "Encours client 4 181,34 € 0 Échu 0,00 € Non-échu 0,00 € Litige 4 181,34 €" at bounding box center [693, 112] width 406 height 328
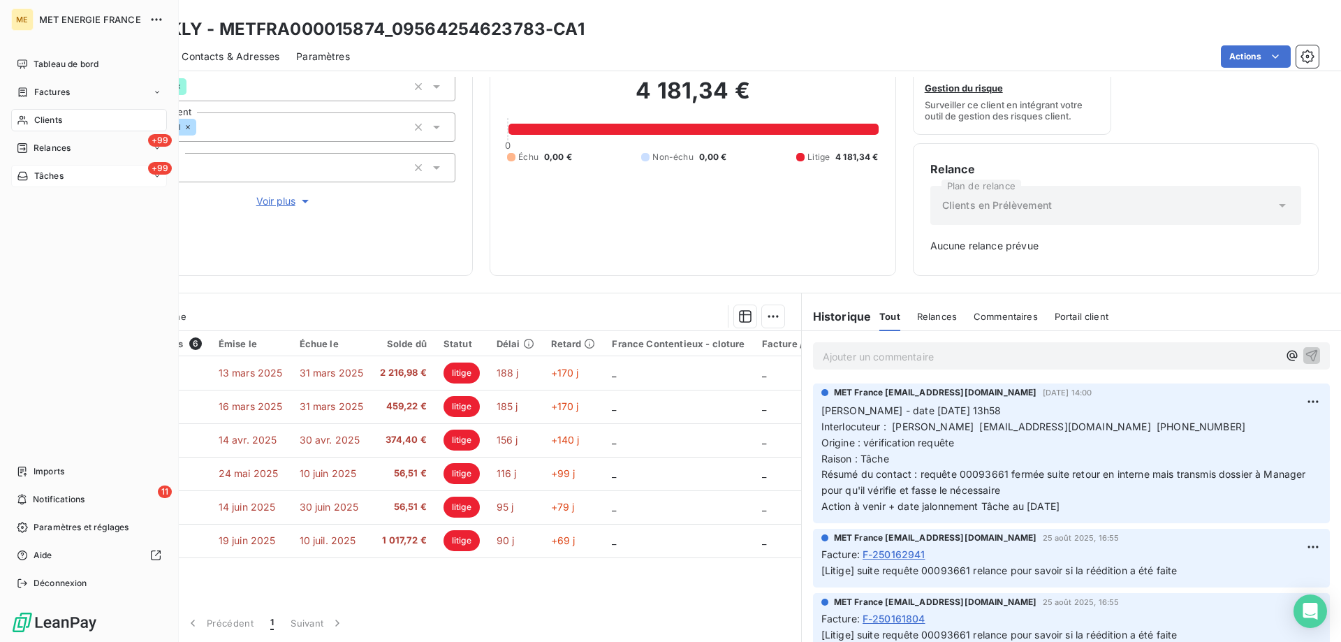
click at [75, 177] on div "+99 Tâches" at bounding box center [89, 176] width 156 height 22
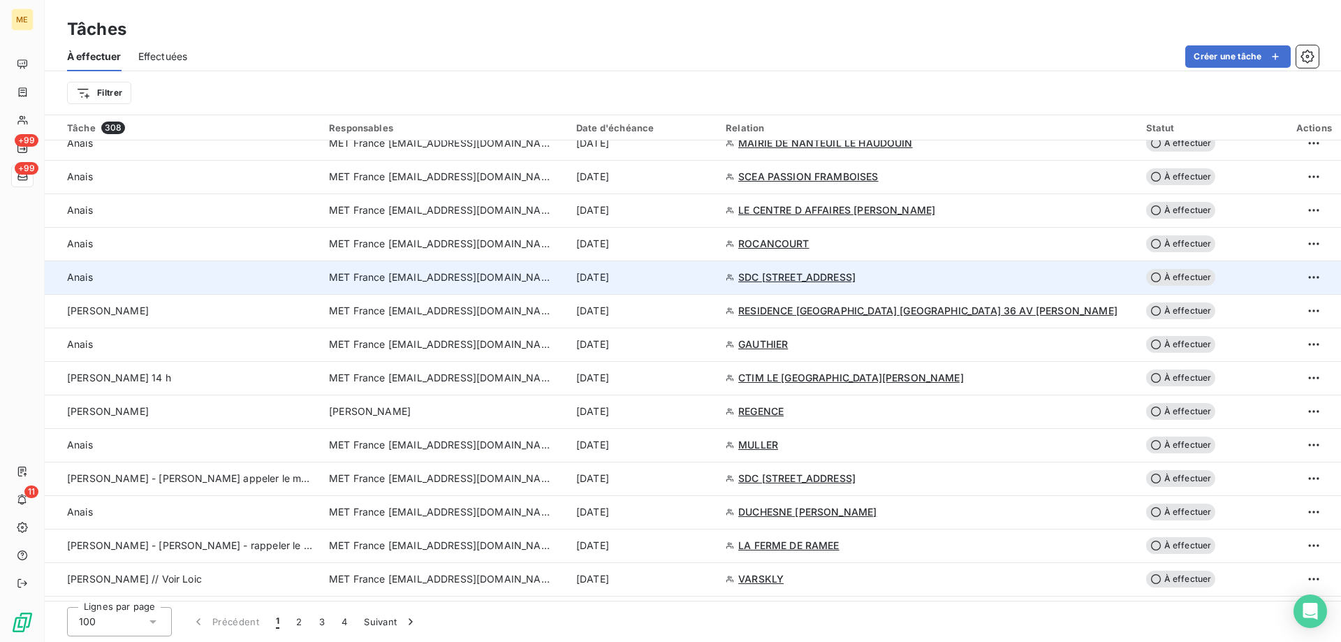
scroll to position [1327, 0]
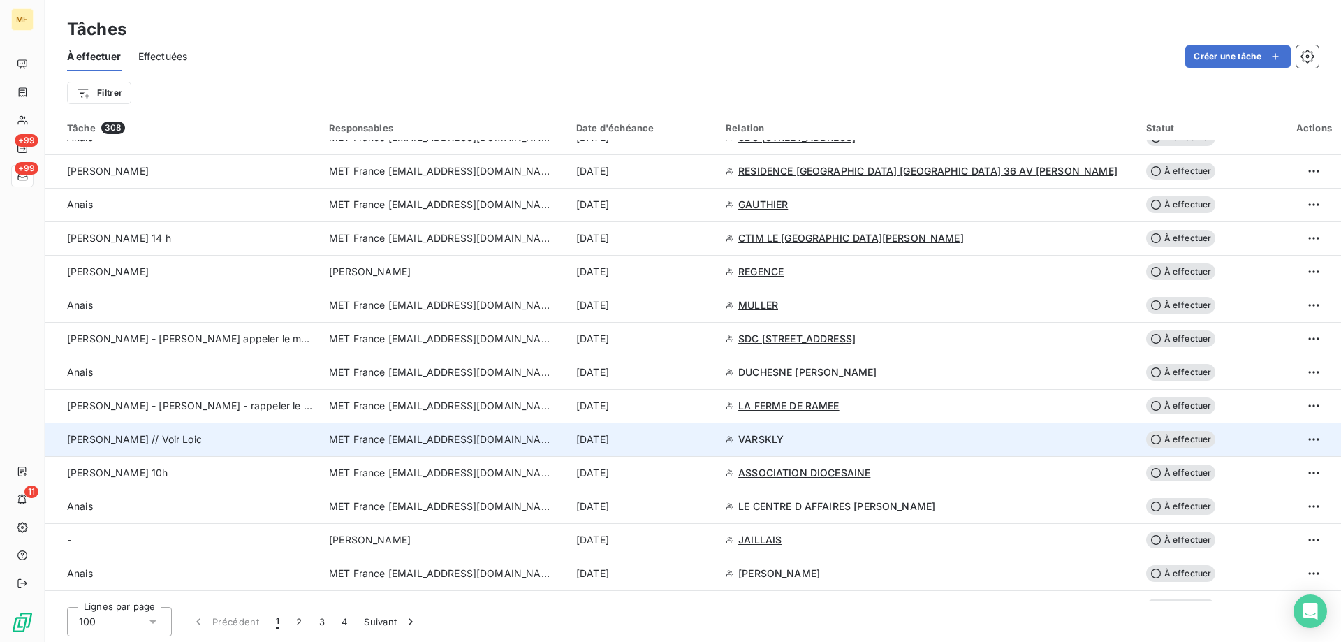
click at [230, 437] on div "[PERSON_NAME] // Voir Loic" at bounding box center [189, 439] width 245 height 14
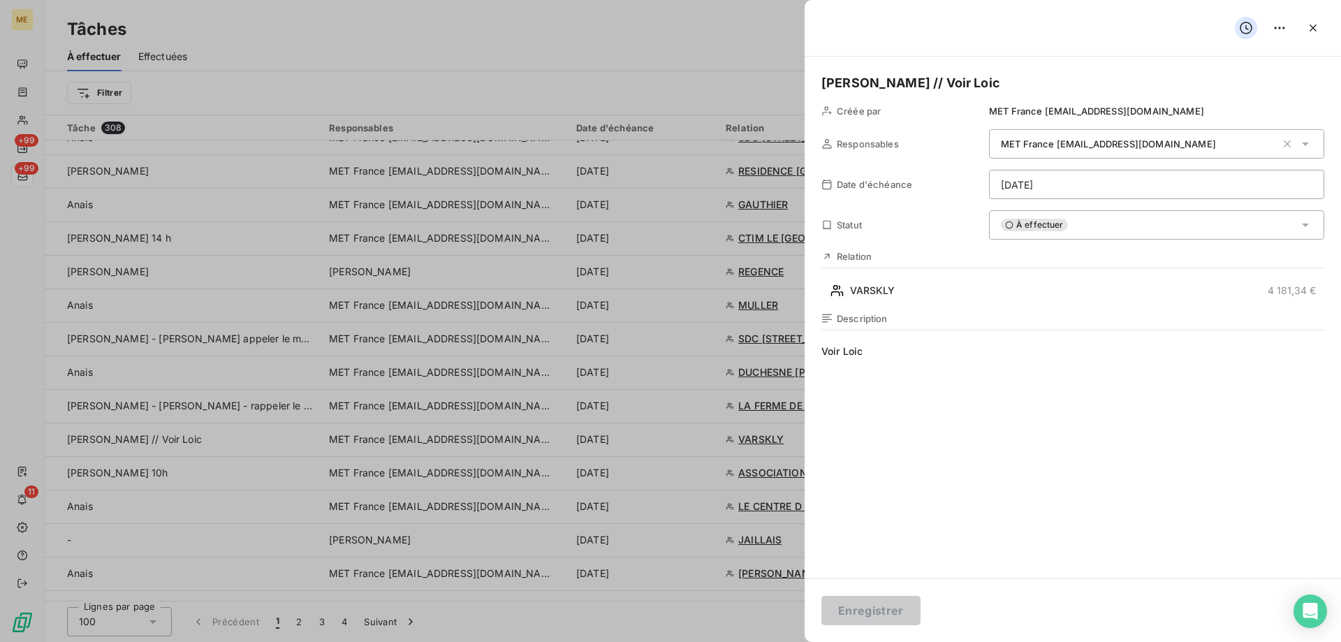
click at [1099, 171] on html "ME +99 +99 11 Tâches À effectuer Effectuées Créer une tâche Filtrer Tâche 308 R…" at bounding box center [670, 321] width 1341 height 642
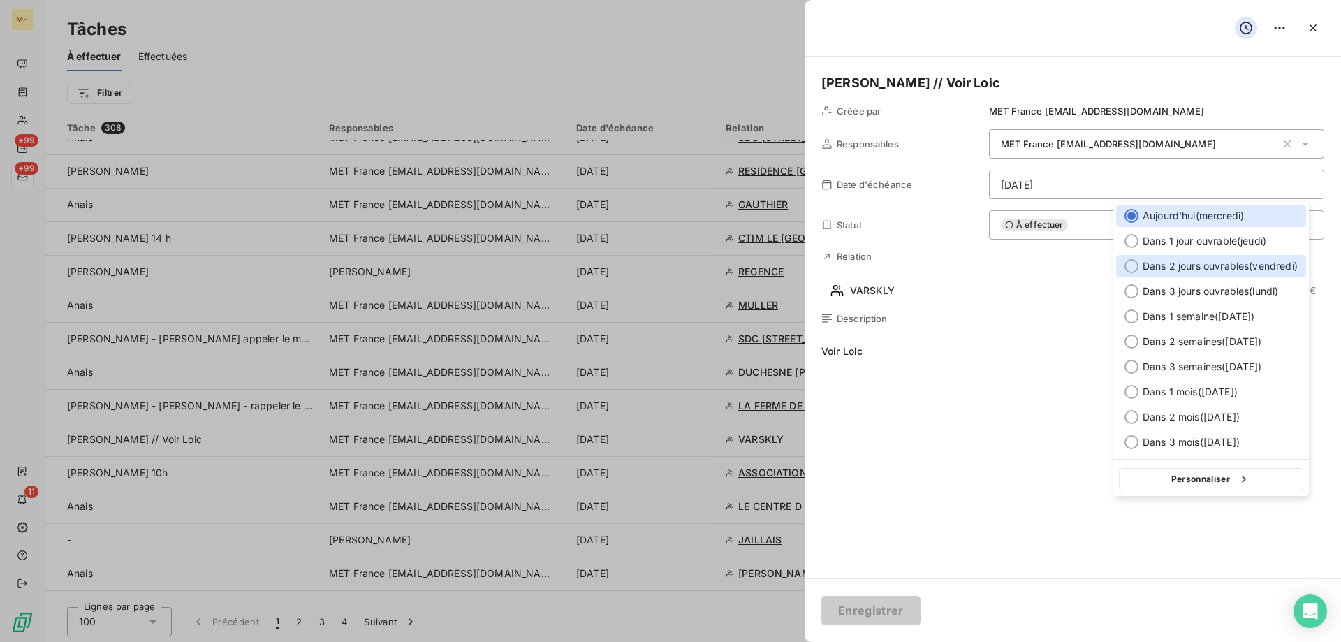
click at [1177, 264] on span "Dans 2 jours ouvrables ( [DATE] )" at bounding box center [1219, 266] width 155 height 14
type input "[DATE]"
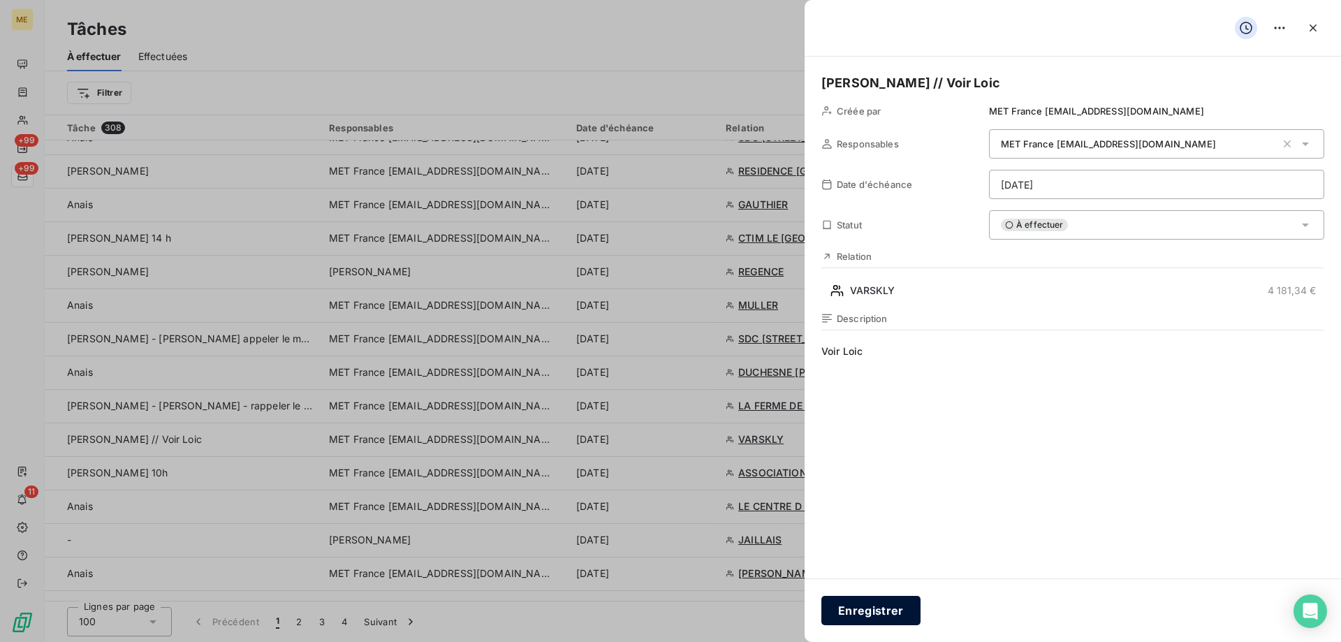
click at [859, 614] on button "Enregistrer" at bounding box center [870, 610] width 99 height 29
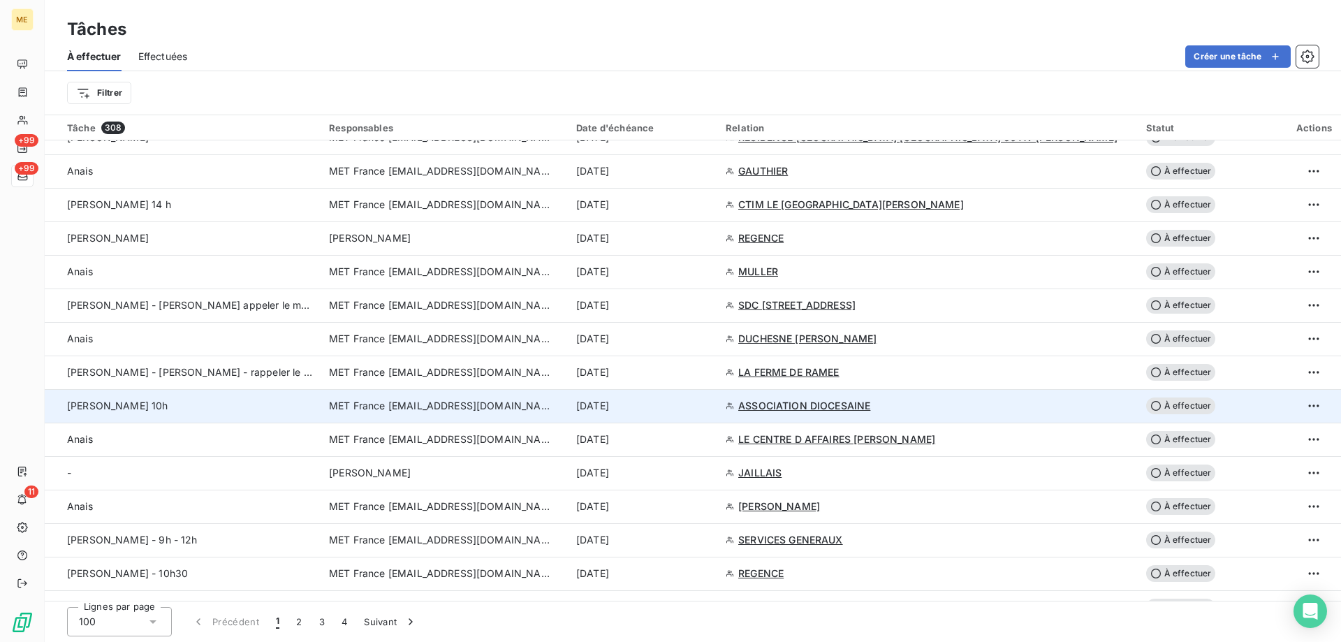
click at [288, 404] on div "[PERSON_NAME] 10h" at bounding box center [189, 406] width 245 height 14
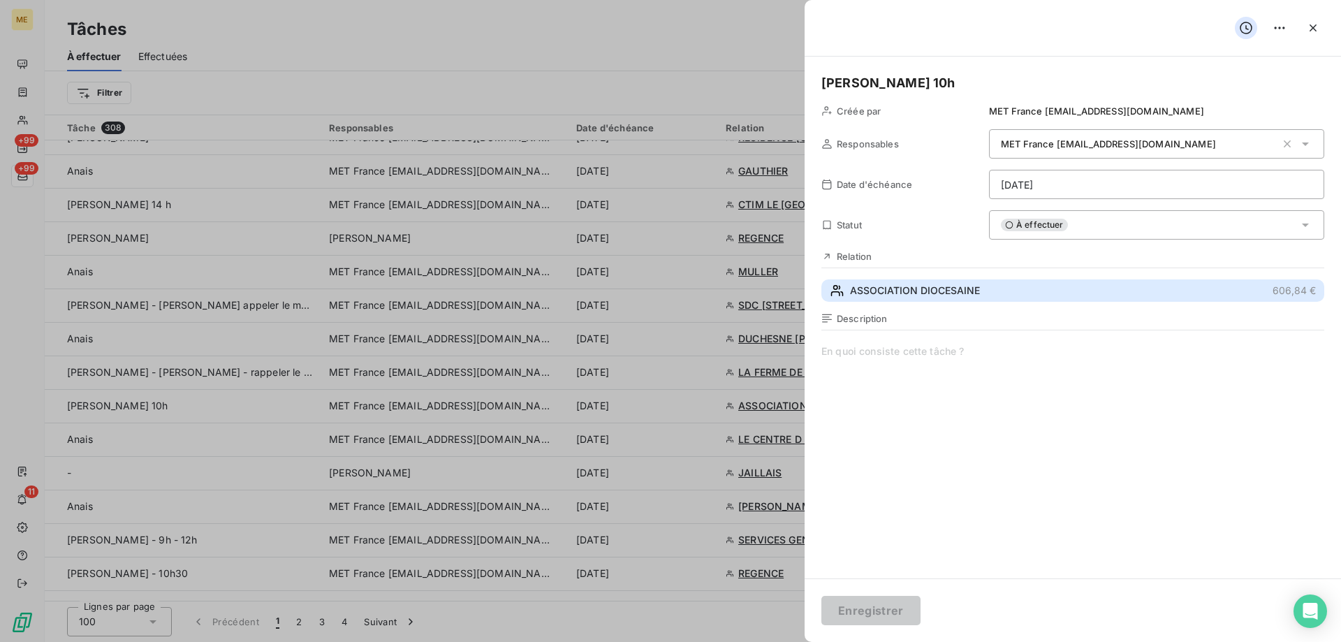
click at [988, 287] on button "ASSOCIATION DIOCESAINE 606,84 €" at bounding box center [1072, 290] width 503 height 22
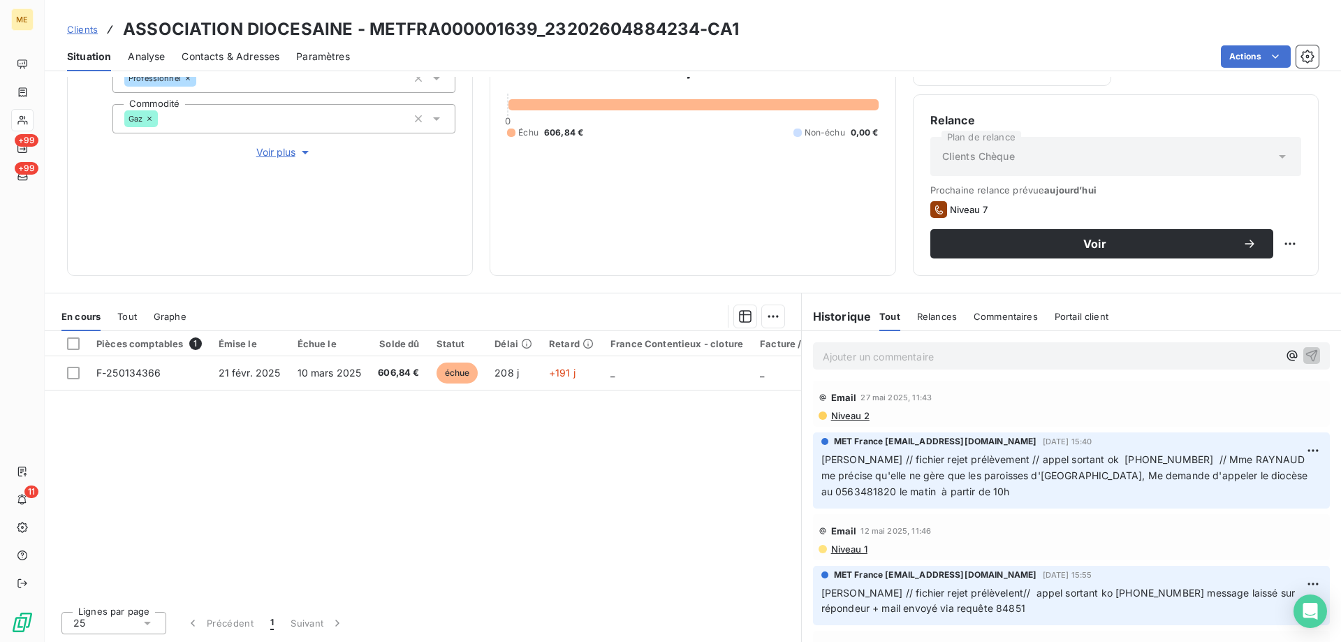
scroll to position [210, 0]
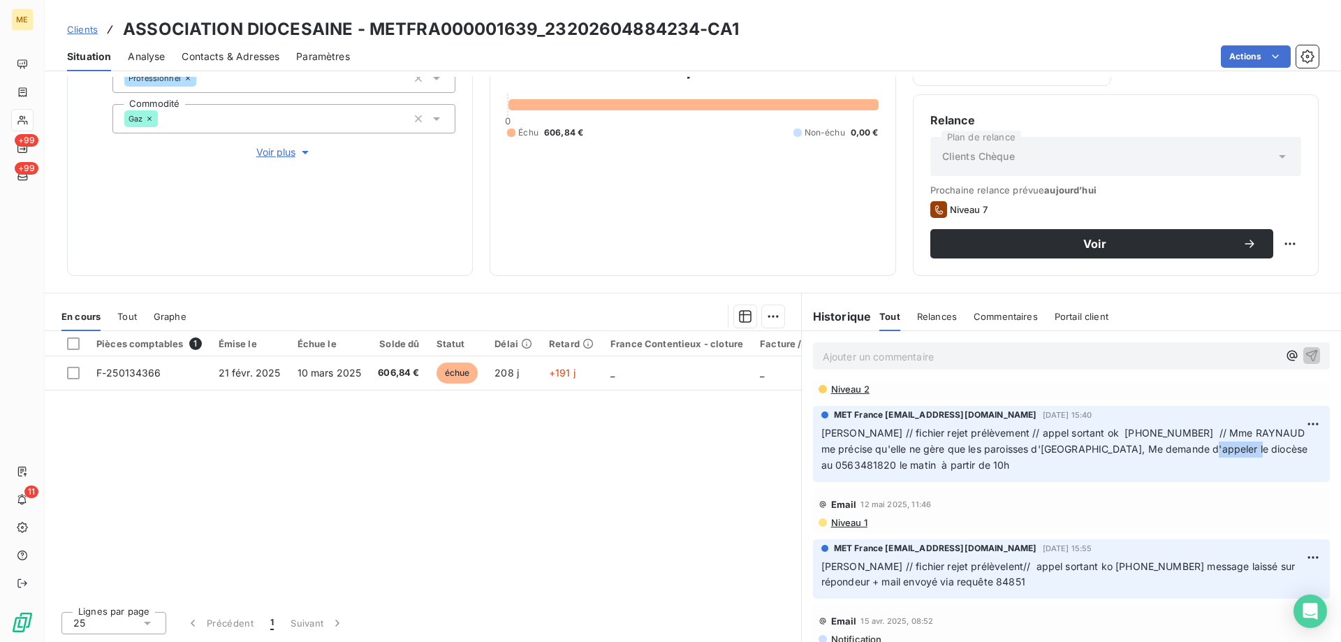
drag, startPoint x: 1184, startPoint y: 447, endPoint x: 1242, endPoint y: 443, distance: 58.1
click at [1242, 443] on span "[PERSON_NAME] // fichier rejet prélèvement // appel sortant ok [PHONE_NUMBER] /…" at bounding box center [1066, 449] width 490 height 44
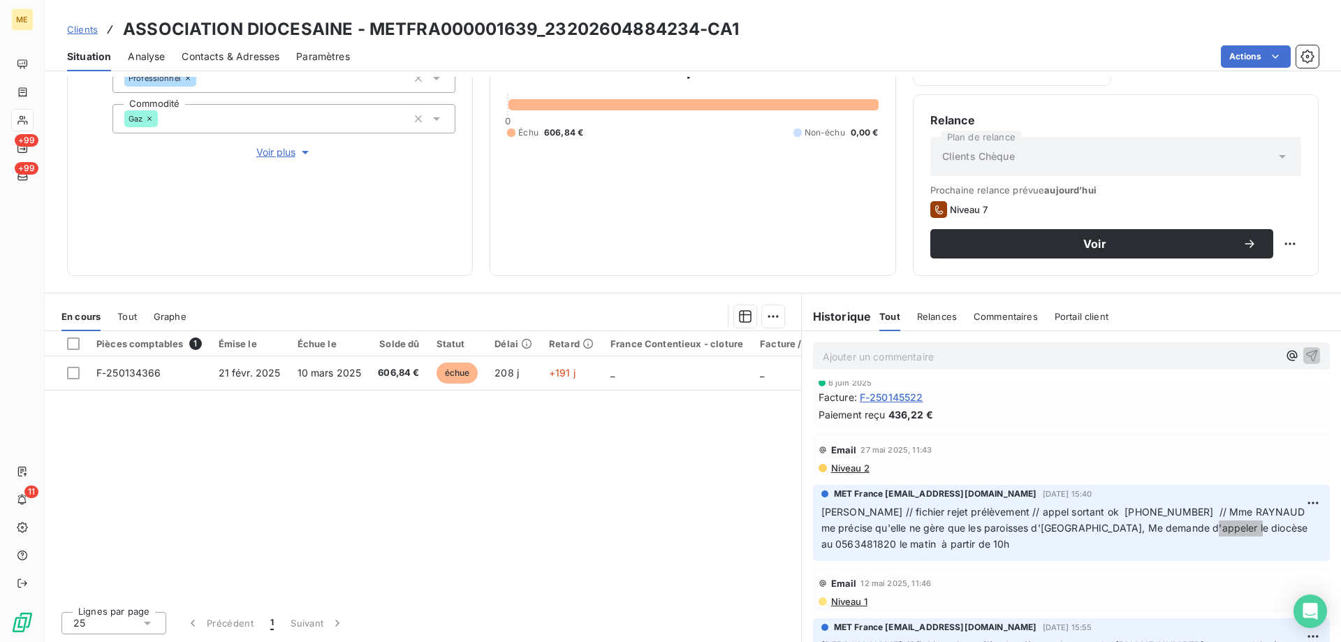
scroll to position [0, 0]
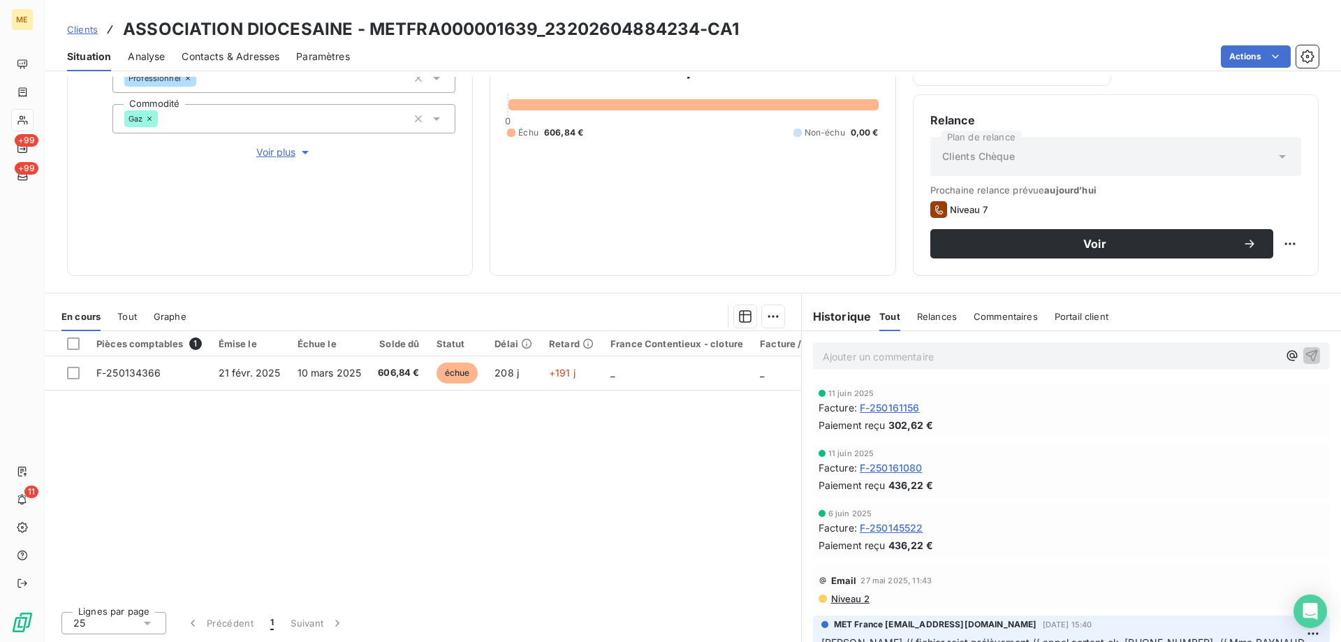
click at [941, 364] on p "Ajouter un commentaire ﻿" at bounding box center [1050, 356] width 455 height 17
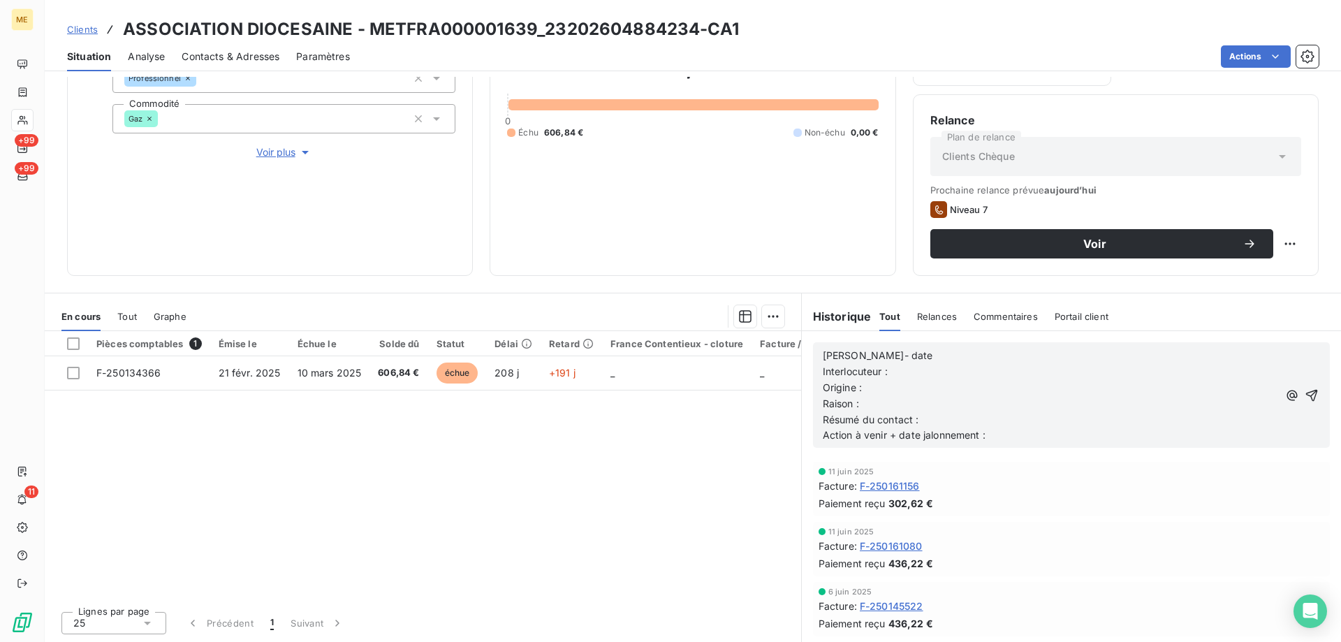
click at [941, 364] on p "Interlocuteur :" at bounding box center [1050, 372] width 455 height 16
click at [941, 355] on p "[PERSON_NAME]- date" at bounding box center [1050, 356] width 455 height 16
click at [940, 356] on p "[PERSON_NAME]- 17/09" at bounding box center [1050, 356] width 455 height 16
click at [939, 357] on p "[PERSON_NAME]- 17/09" at bounding box center [1050, 356] width 455 height 16
click at [931, 372] on p "Interlocuteur :" at bounding box center [1050, 372] width 455 height 16
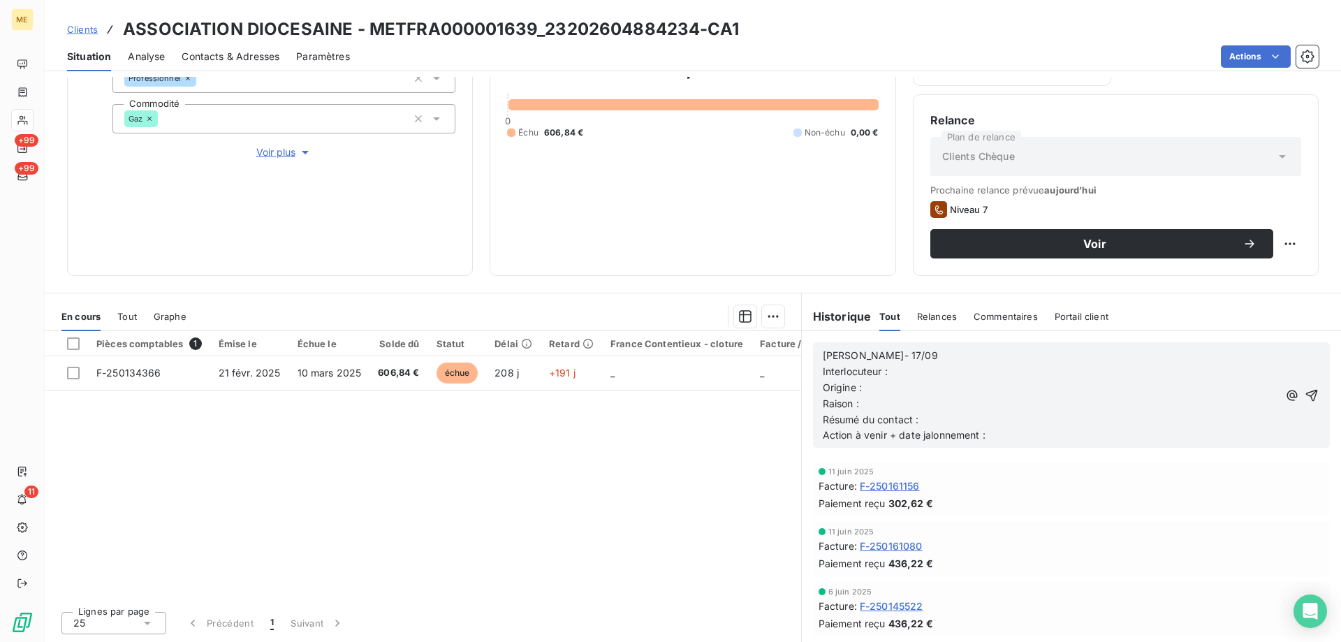
drag, startPoint x: 1076, startPoint y: 388, endPoint x: 1041, endPoint y: 369, distance: 40.6
click at [1065, 381] on p "Origine :" at bounding box center [1050, 388] width 455 height 16
click at [1041, 369] on p "Interlocuteur :" at bounding box center [1050, 372] width 455 height 16
click at [960, 377] on p "Interlocuteur :" at bounding box center [1050, 372] width 455 height 16
drag, startPoint x: 998, startPoint y: 365, endPoint x: 973, endPoint y: 372, distance: 25.6
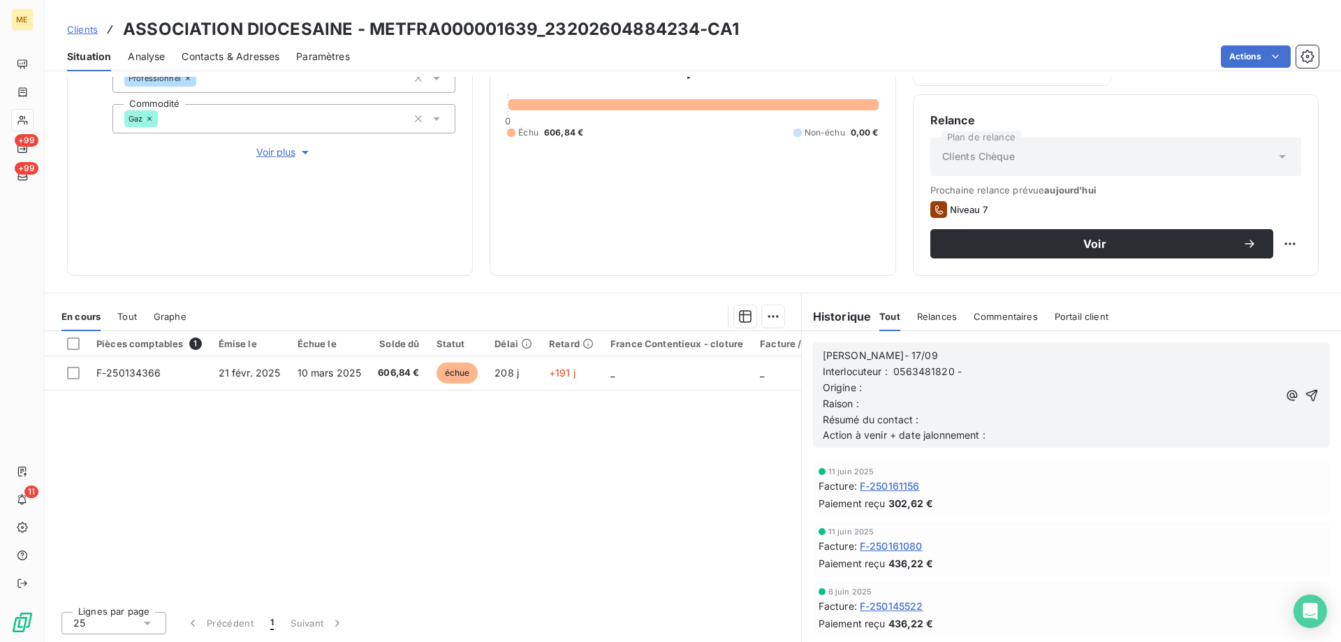
click at [998, 365] on p "Interlocuteur : 0563481820 -" at bounding box center [1050, 372] width 455 height 16
click at [1018, 396] on p "Raison :" at bounding box center [1050, 404] width 455 height 16
click at [1013, 382] on p "Origine :" at bounding box center [1050, 388] width 455 height 16
click at [1017, 413] on p "Résumé du contact :" at bounding box center [1050, 420] width 455 height 16
click at [1017, 406] on p "Raison :" at bounding box center [1050, 404] width 455 height 16
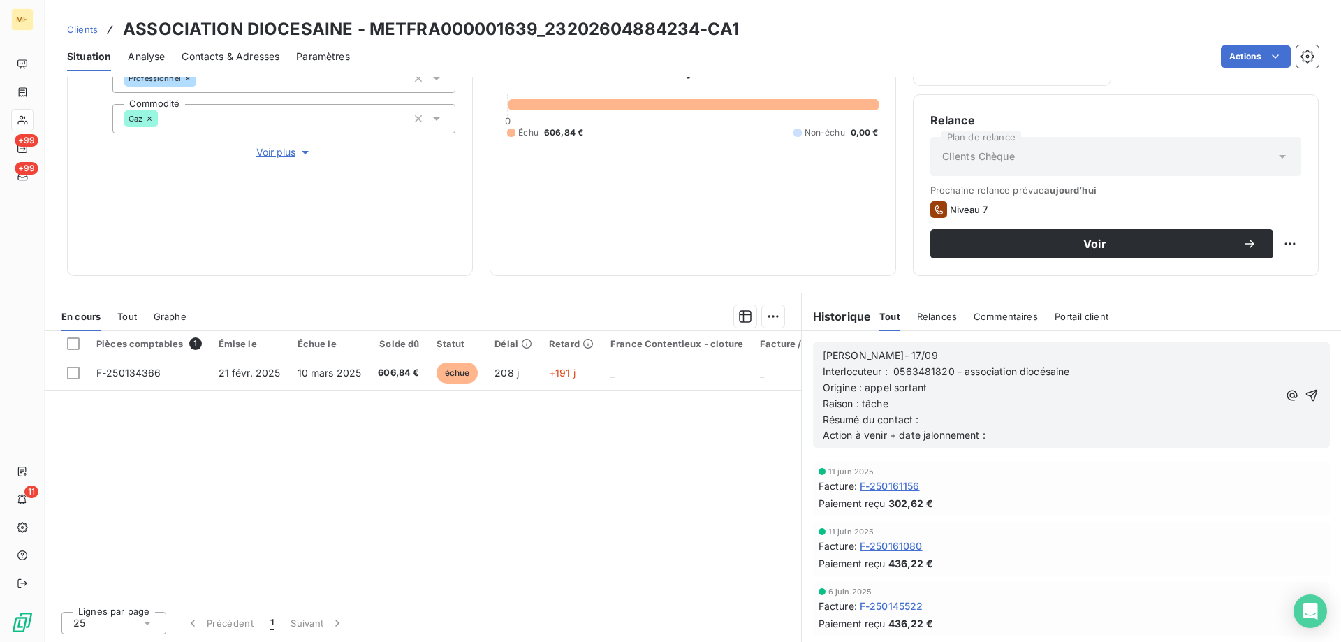
drag, startPoint x: 1036, startPoint y: 441, endPoint x: 1043, endPoint y: 436, distance: 8.0
click at [1037, 441] on p "Action à venir + date jalonnement :" at bounding box center [1050, 435] width 455 height 16
click at [1043, 436] on p "Action à venir + date jalonnement :" at bounding box center [1050, 435] width 455 height 16
click at [1042, 422] on p "Résumé du contact :" at bounding box center [1050, 420] width 455 height 16
click at [1043, 441] on p "Action à venir + date jalonnement :" at bounding box center [1050, 435] width 455 height 16
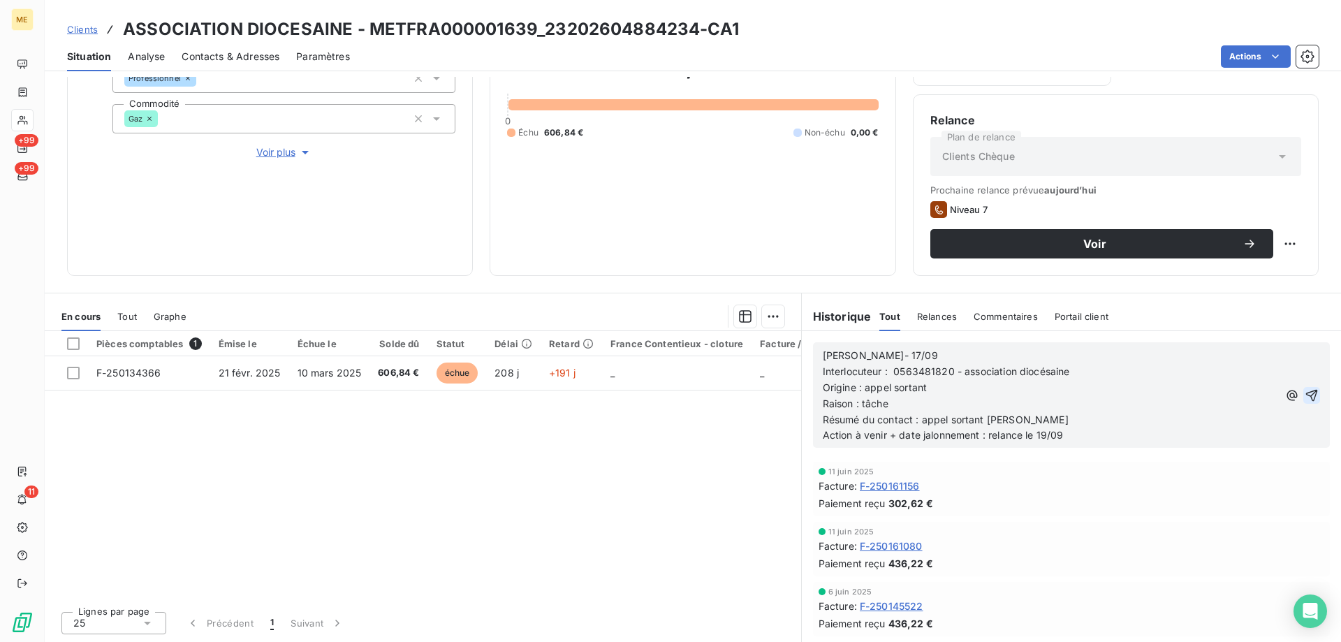
click at [1304, 390] on icon "button" at bounding box center [1311, 395] width 14 height 14
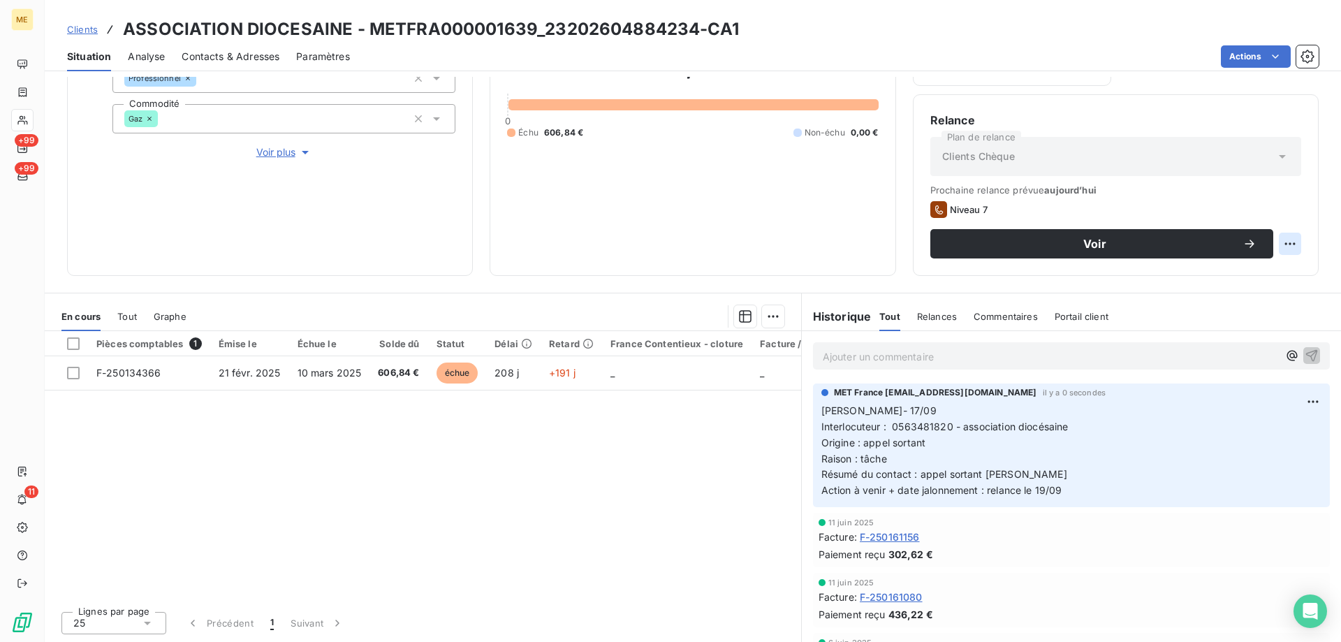
click at [1288, 251] on html "ME +99 +99 11 Clients ASSOCIATION DIOCESAINE - METFRA000001639_23202604884234-C…" at bounding box center [670, 321] width 1341 height 642
click at [1271, 262] on div "Replanifier cette action" at bounding box center [1222, 275] width 136 height 34
click at [1267, 268] on div "Replanifier cette action" at bounding box center [1221, 274] width 125 height 22
select select "8"
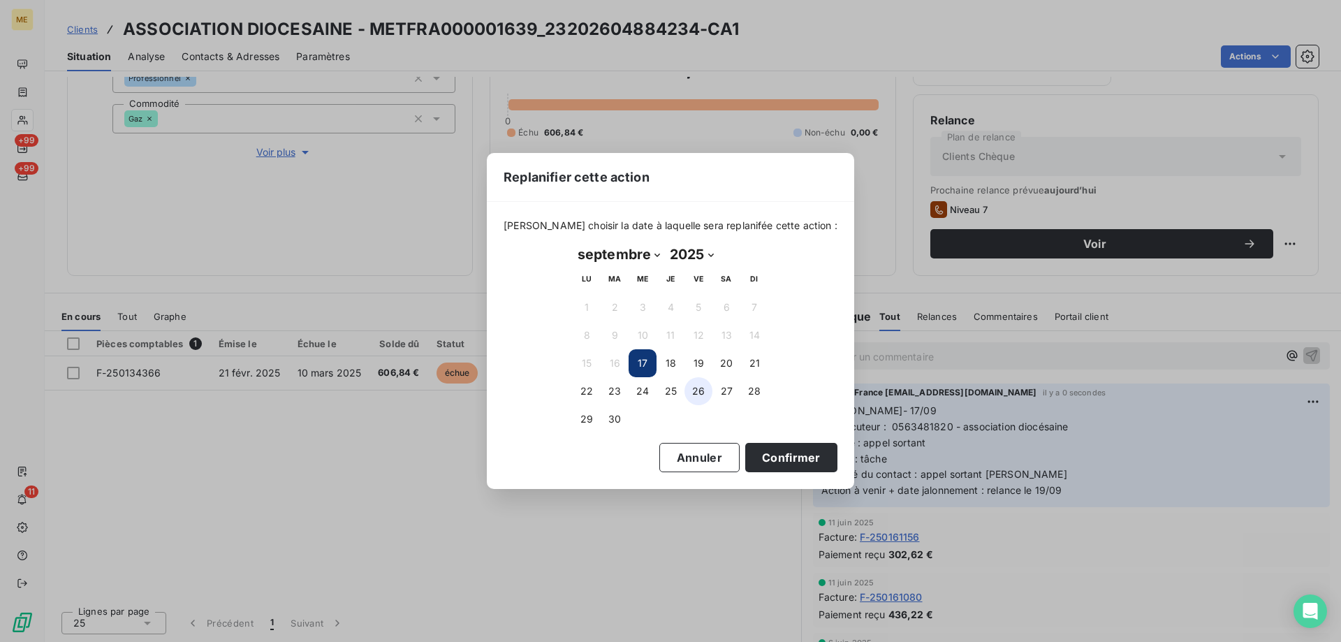
click at [691, 381] on button "26" at bounding box center [698, 391] width 28 height 28
click at [694, 374] on button "19" at bounding box center [698, 363] width 28 height 28
click at [760, 454] on button "Confirmer" at bounding box center [791, 457] width 92 height 29
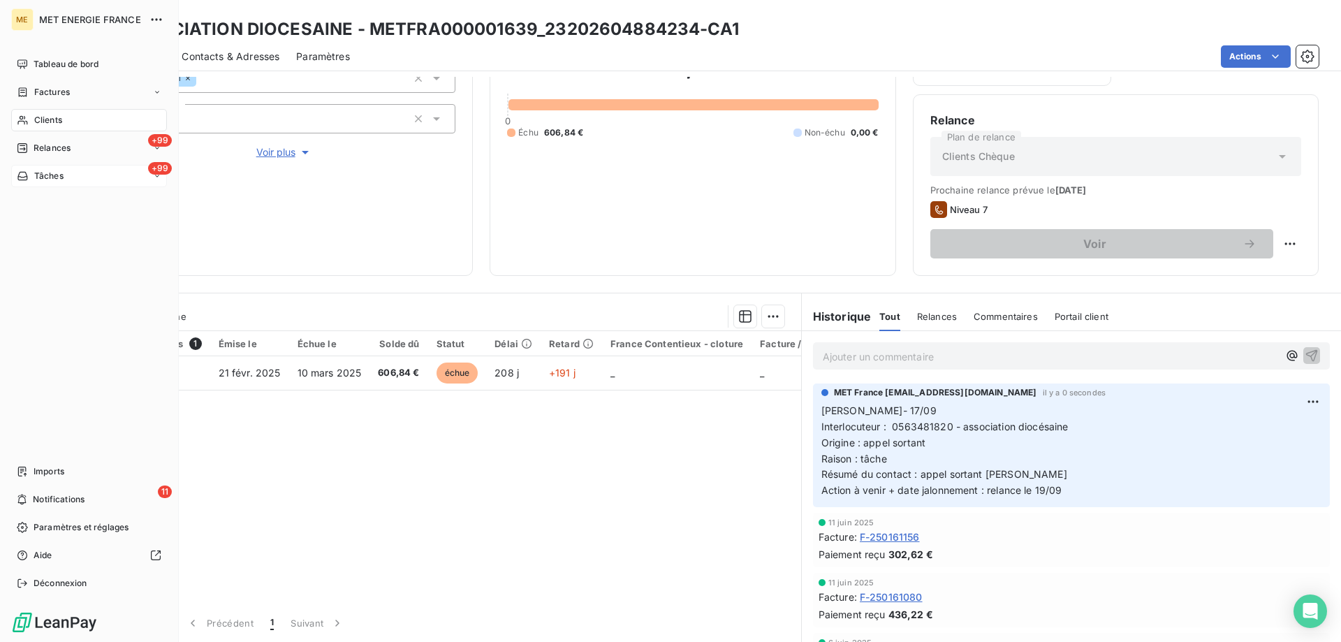
click at [122, 175] on div "+99 Tâches" at bounding box center [89, 176] width 156 height 22
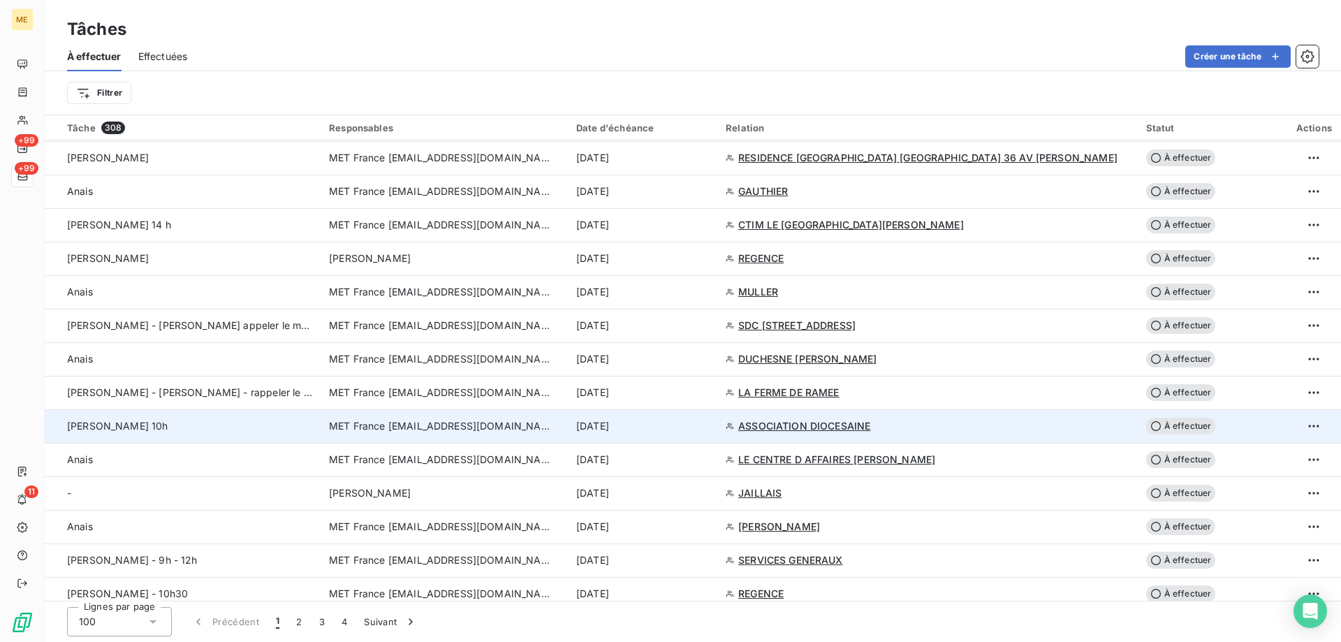
scroll to position [1327, 0]
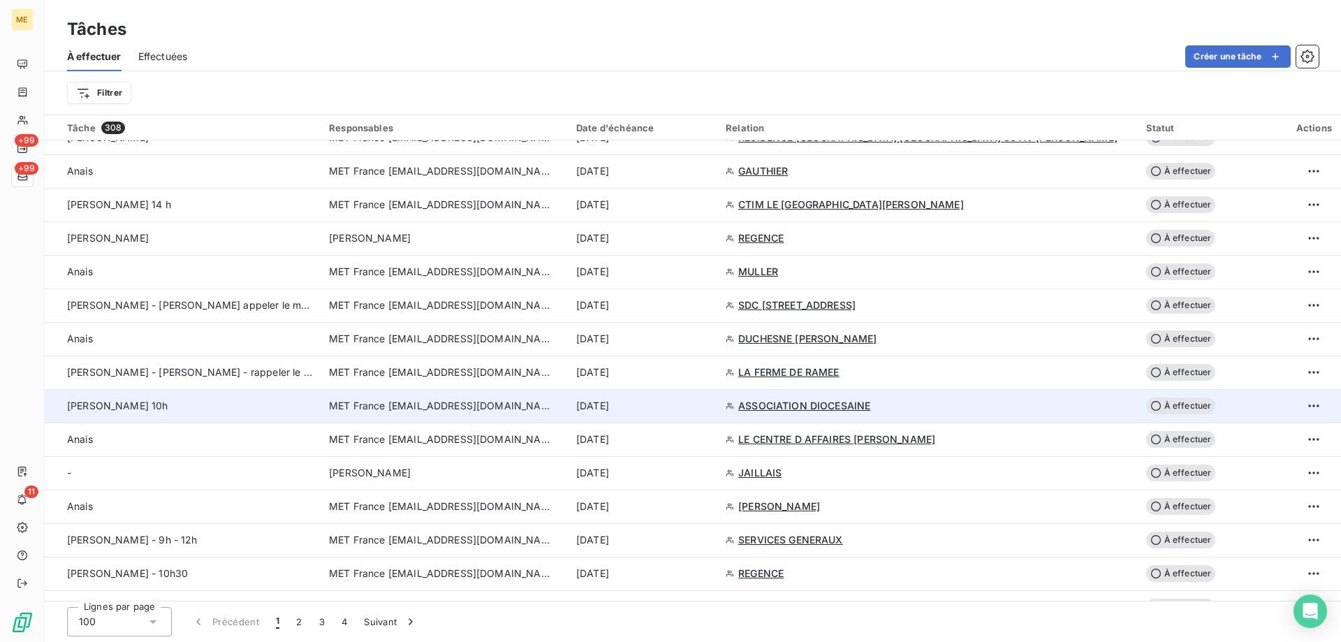
click at [237, 412] on div "[PERSON_NAME] 10h" at bounding box center [189, 406] width 245 height 14
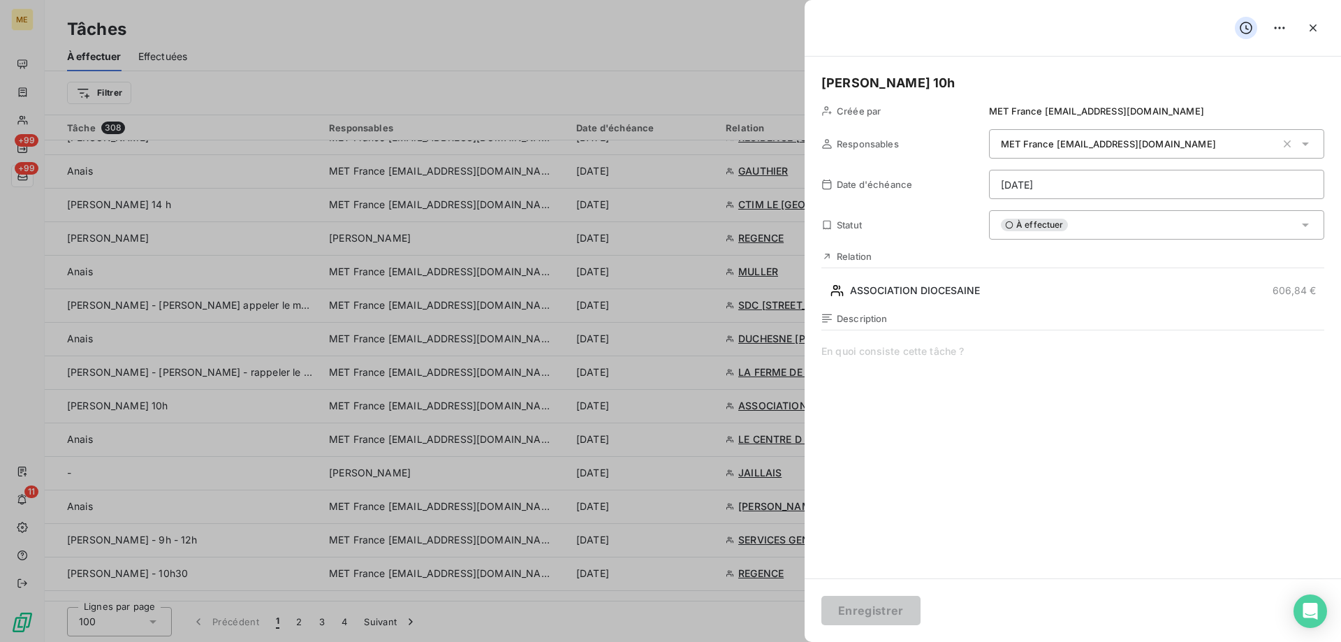
click at [1170, 189] on html "ME +99 +99 11 Tâches À effectuer Effectuées Créer une tâche Filtrer Tâche 308 R…" at bounding box center [670, 321] width 1341 height 642
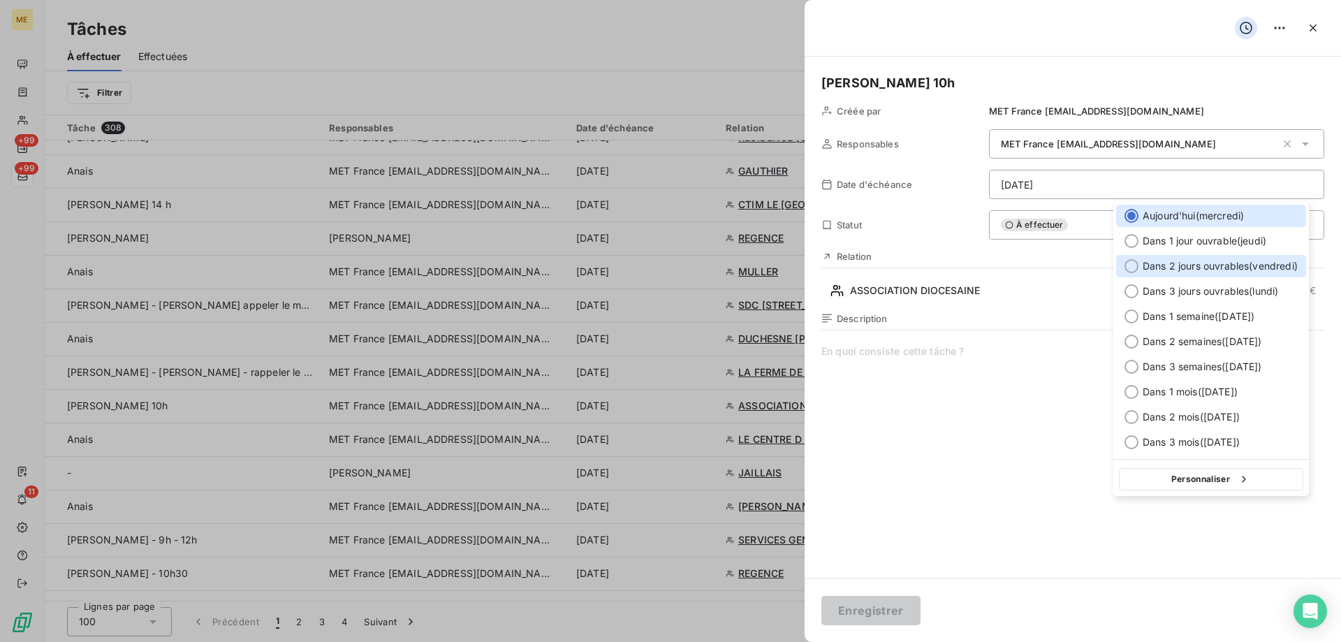
click at [1203, 268] on span "Dans 2 jours ouvrables ( [DATE] )" at bounding box center [1219, 266] width 155 height 14
type input "[DATE]"
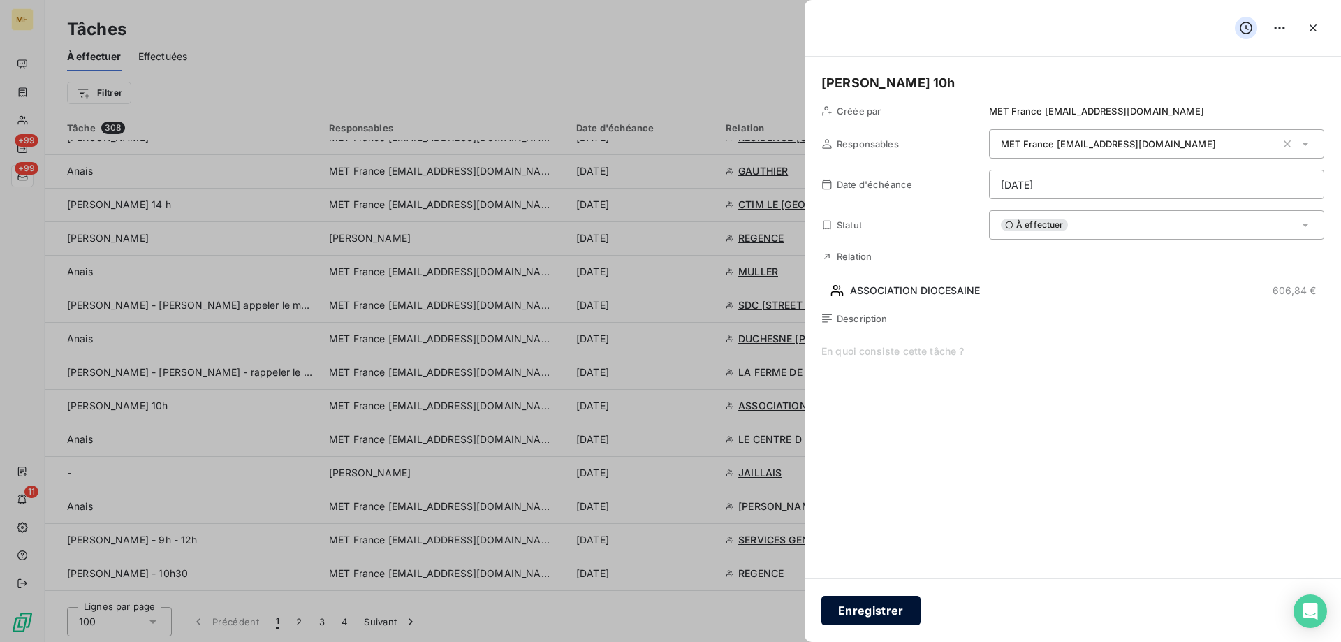
click at [890, 602] on button "Enregistrer" at bounding box center [870, 610] width 99 height 29
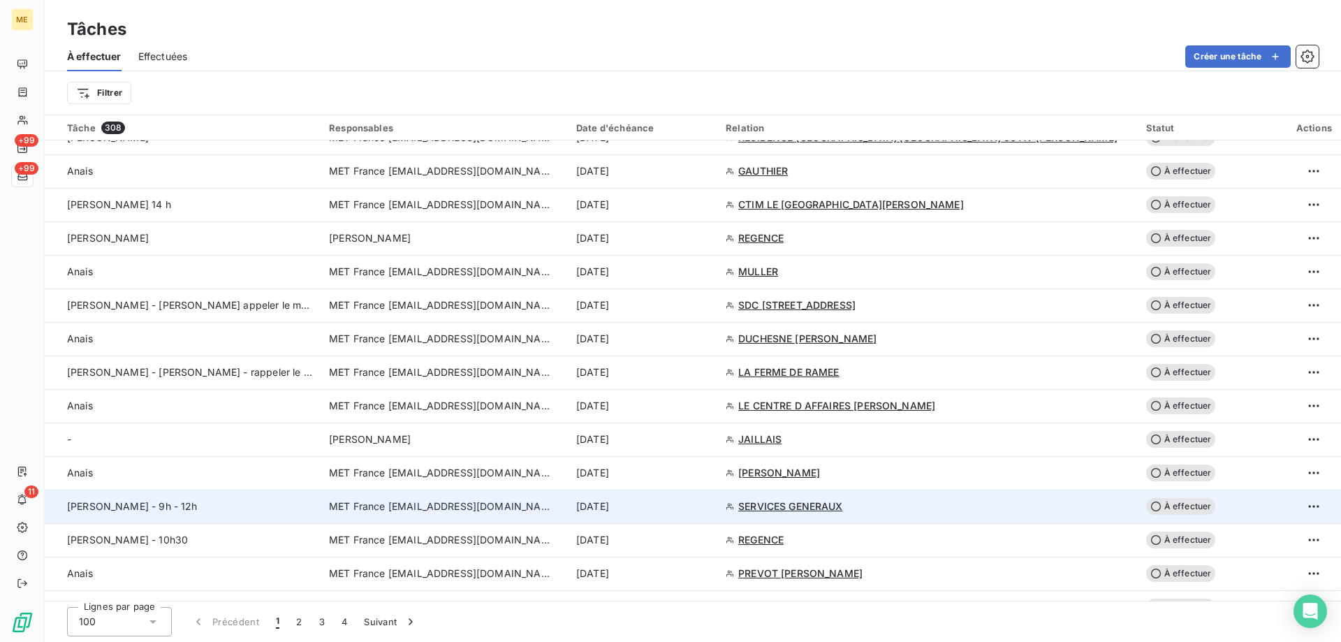
click at [284, 512] on div "[PERSON_NAME] - 9h - 12h" at bounding box center [189, 506] width 245 height 14
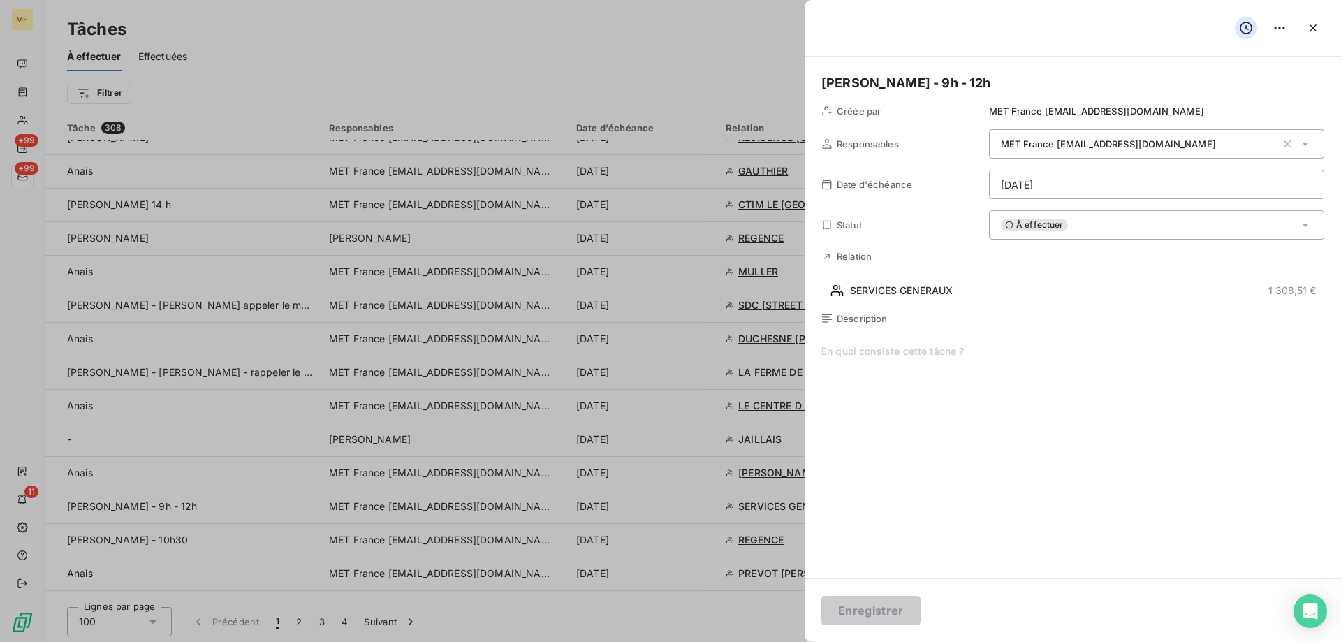
click at [1168, 188] on html "ME +99 +99 11 Tâches À effectuer Effectuées Créer une tâche Filtrer Tâche 308 R…" at bounding box center [670, 321] width 1341 height 642
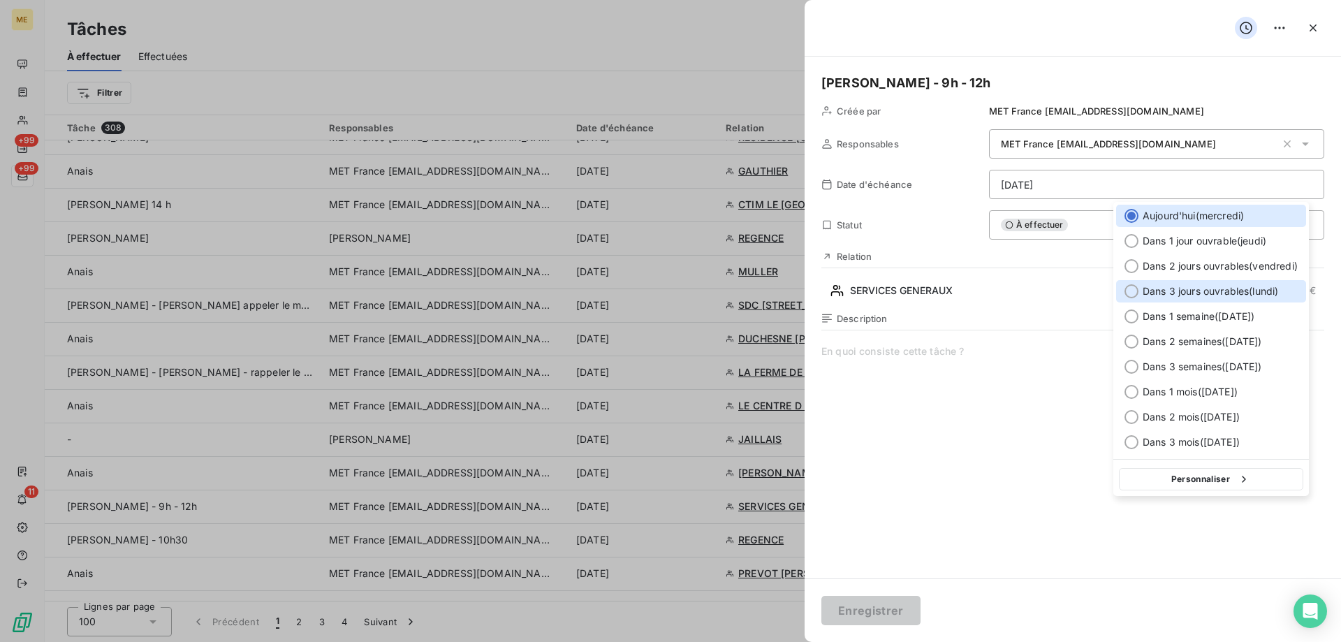
click at [1210, 286] on span "Dans 3 jours ouvrables ( [DATE] )" at bounding box center [1209, 291] width 135 height 14
type input "[DATE]"
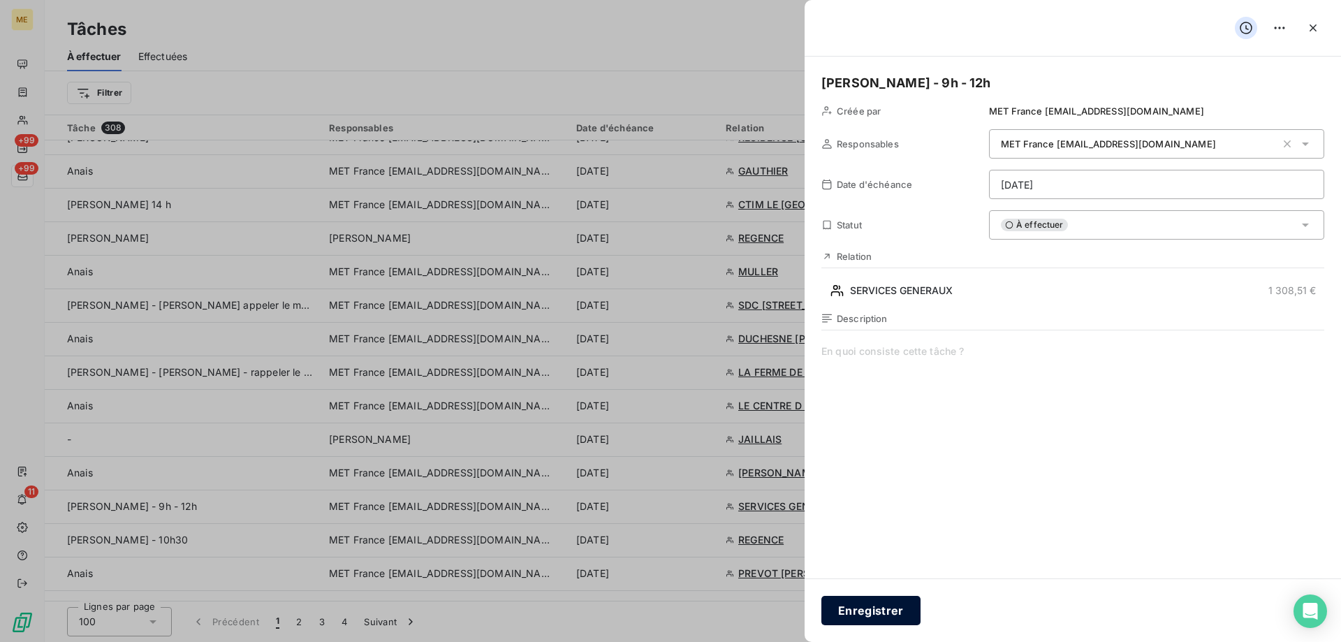
click at [884, 605] on button "Enregistrer" at bounding box center [870, 610] width 99 height 29
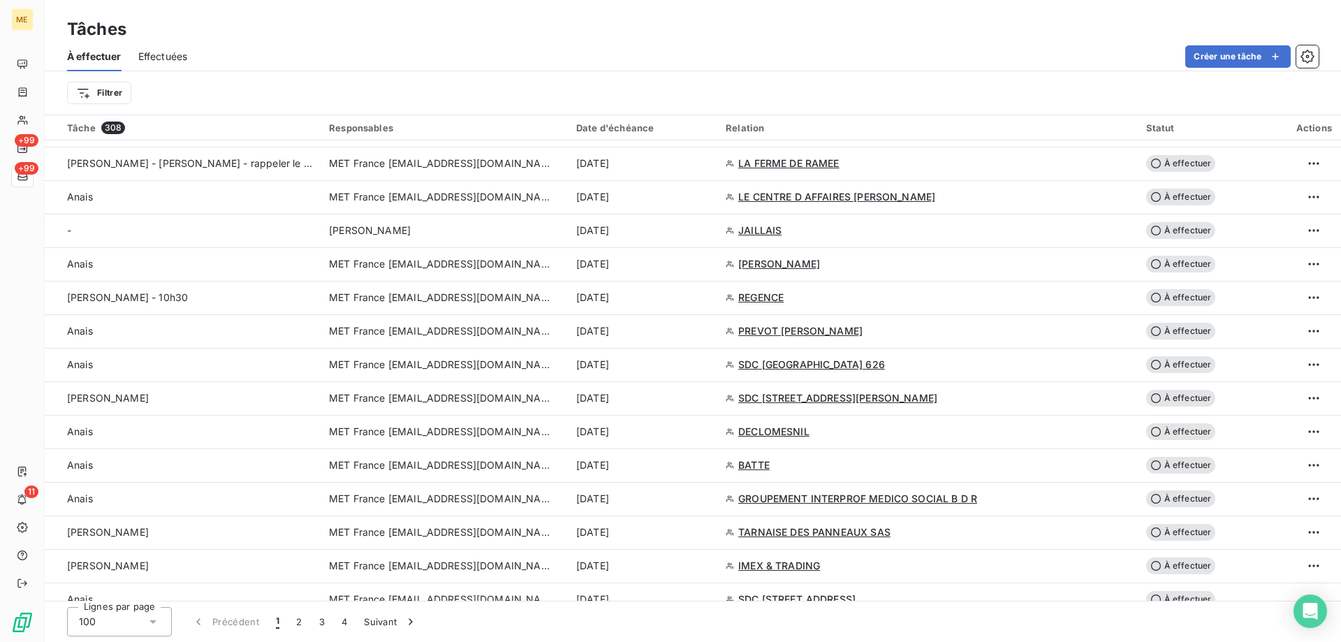
scroll to position [1536, 0]
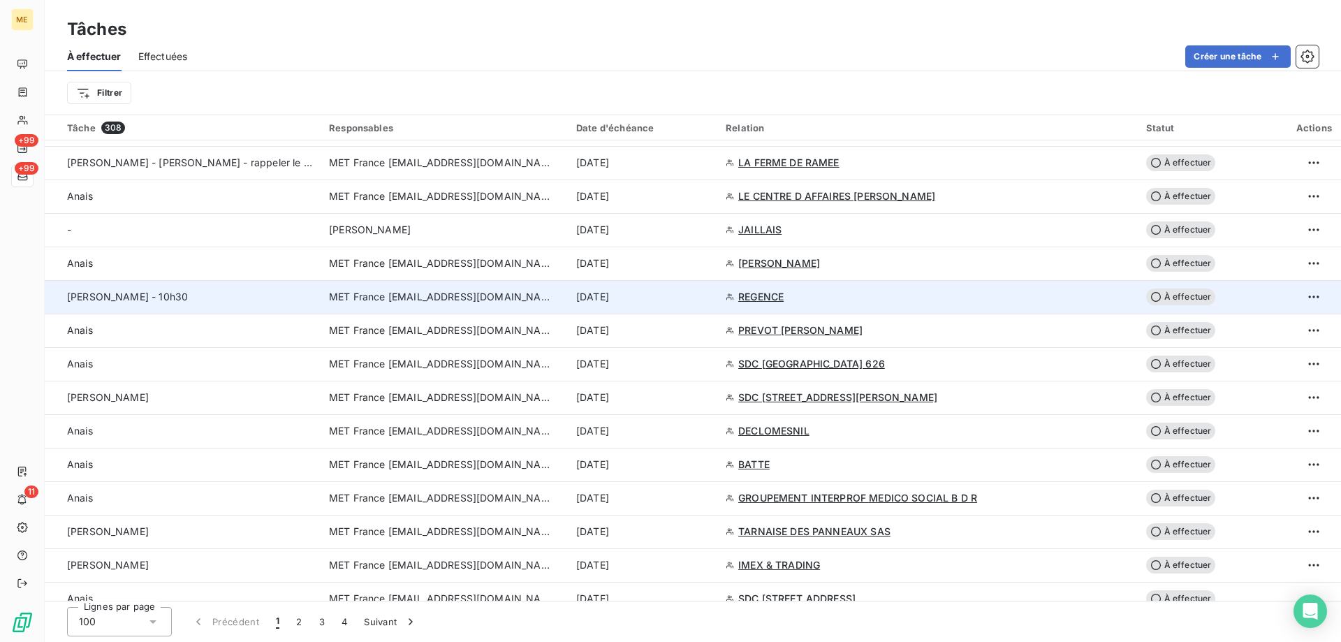
click at [266, 295] on div "[PERSON_NAME] - 10h30" at bounding box center [189, 297] width 245 height 14
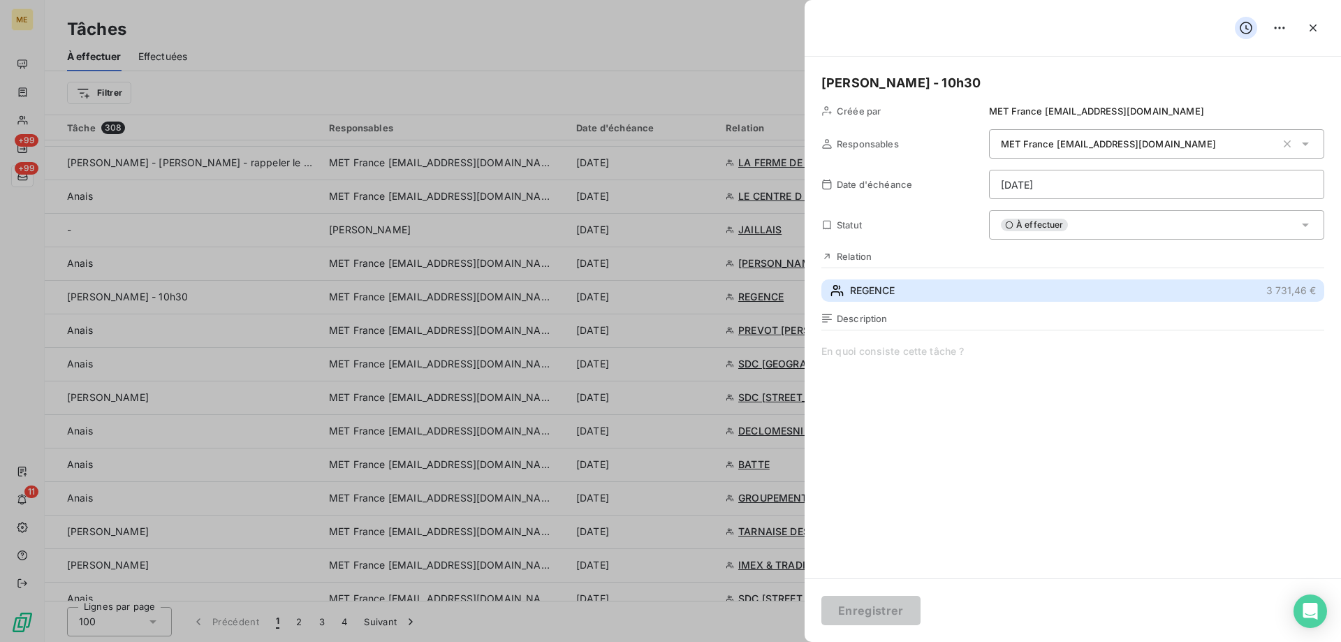
click at [981, 291] on button "REGENCE 3 731,46 €" at bounding box center [1072, 290] width 503 height 22
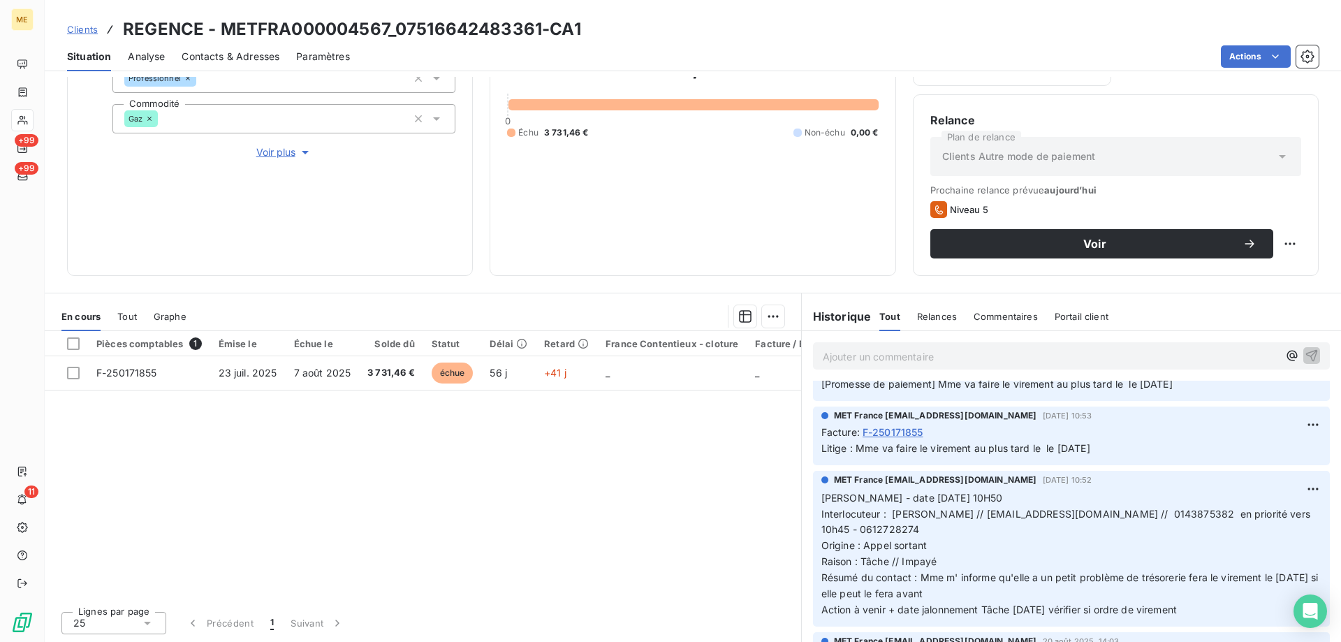
scroll to position [70, 0]
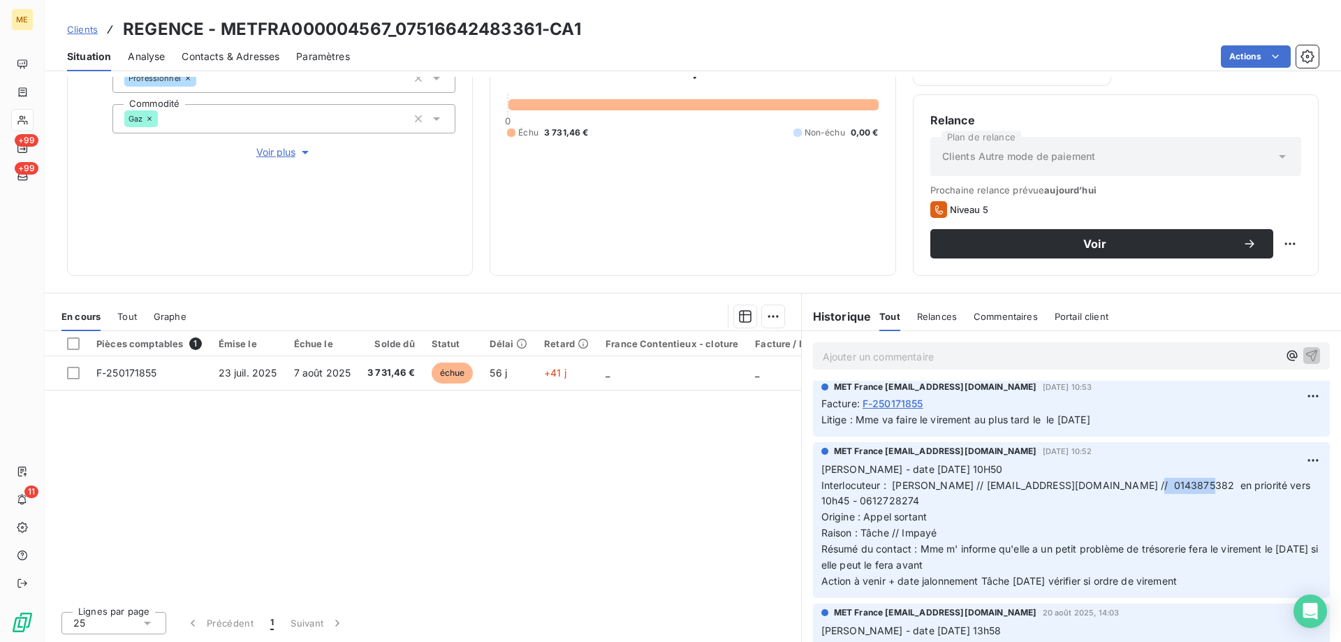
drag, startPoint x: 1135, startPoint y: 487, endPoint x: 1193, endPoint y: 487, distance: 57.3
click at [1193, 487] on span "Interlocuteur : [PERSON_NAME] // [EMAIL_ADDRESS][DOMAIN_NAME] // 0143875382 en …" at bounding box center [1067, 493] width 492 height 28
drag, startPoint x: 1201, startPoint y: 580, endPoint x: 820, endPoint y: 466, distance: 398.1
click at [803, 471] on div "MET France [EMAIL_ADDRESS][DOMAIN_NAME] [DATE] 10:52 [PERSON_NAME] - date [DATE…" at bounding box center [1071, 519] width 539 height 161
click at [898, 360] on p "Ajouter un commentaire ﻿" at bounding box center [1050, 356] width 455 height 17
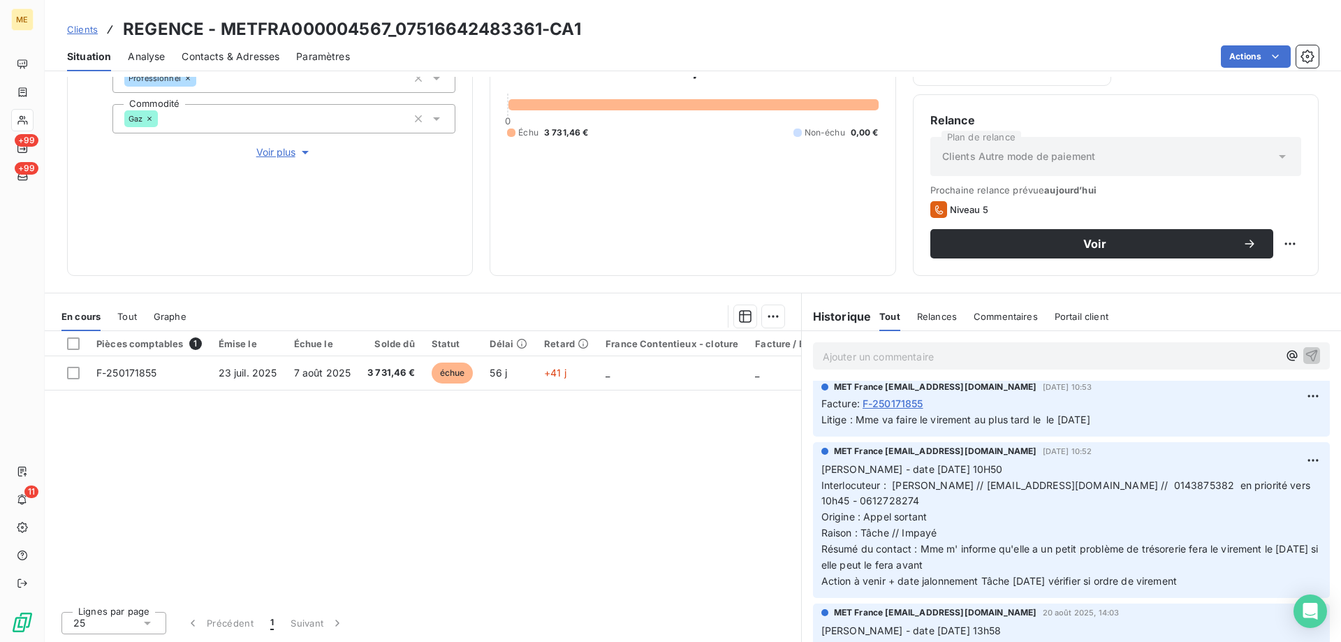
scroll to position [180, 0]
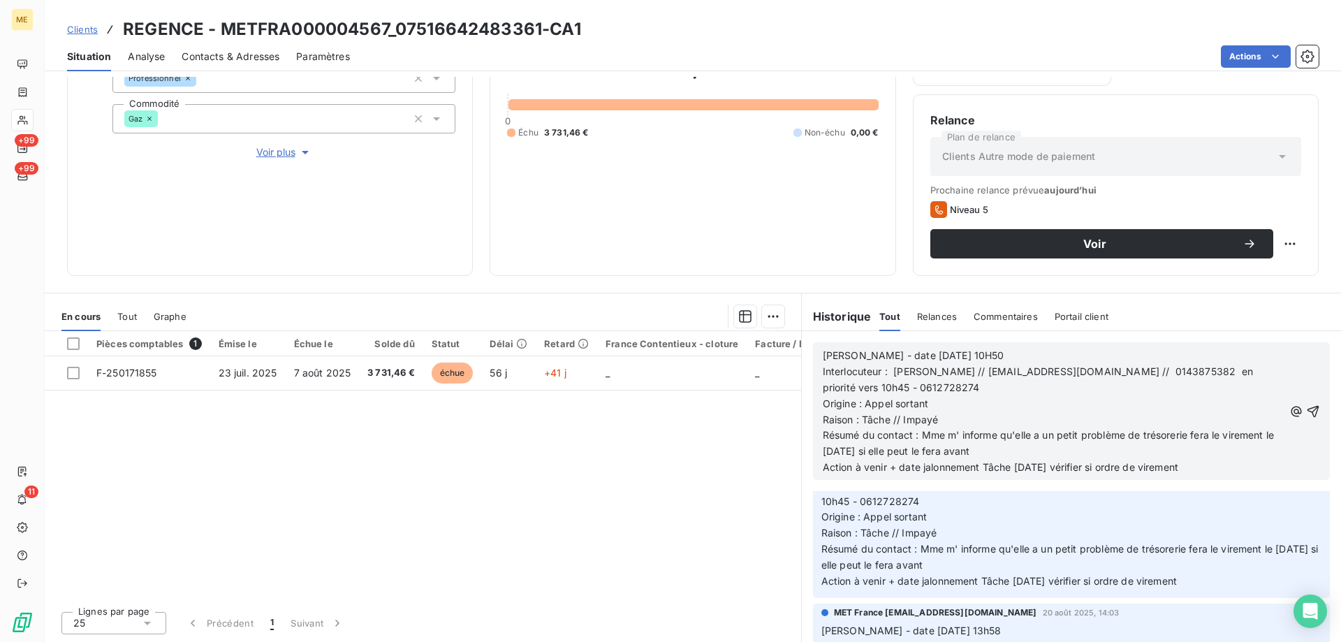
click at [898, 360] on span "[PERSON_NAME] - date [DATE] 10H50" at bounding box center [914, 355] width 182 height 12
click at [975, 350] on p "[PERSON_NAME] - date [DATE] 10H50" at bounding box center [1053, 356] width 461 height 16
drag, startPoint x: 975, startPoint y: 350, endPoint x: 797, endPoint y: 356, distance: 177.5
click at [802, 356] on div "[PERSON_NAME] - date [DATE] 10H50 Interlocuteur : Mme [PERSON_NAME] // [EMAIL_A…" at bounding box center [1071, 411] width 539 height 160
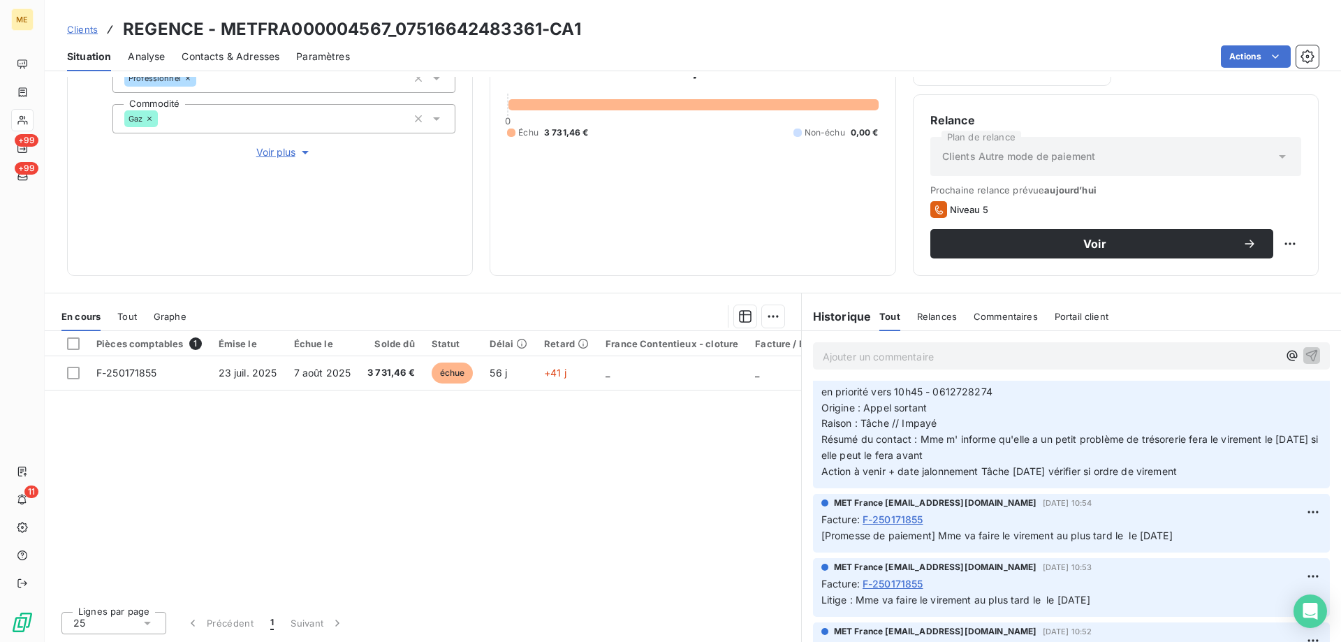
scroll to position [0, 0]
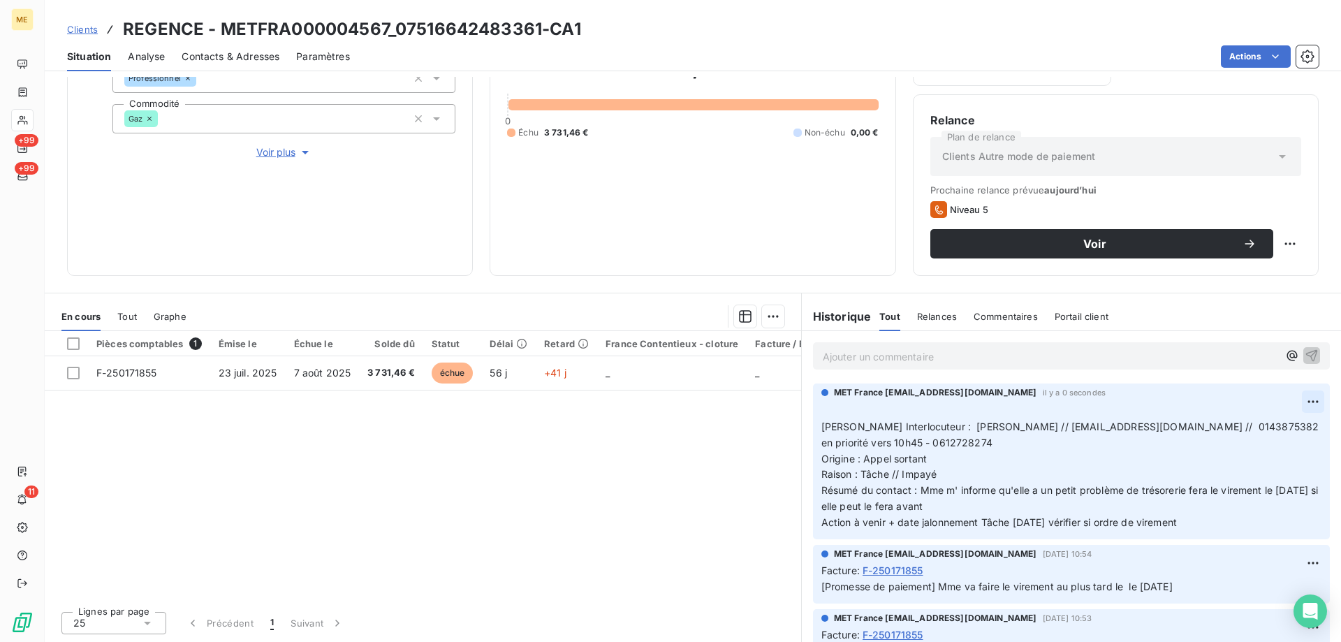
click at [1294, 398] on html "ME +99 +99 11 Clients REGENCE - METFRA000004567_07516642483361-CA1 Situation An…" at bounding box center [670, 321] width 1341 height 642
click at [1249, 459] on div "Supprimer" at bounding box center [1258, 457] width 78 height 22
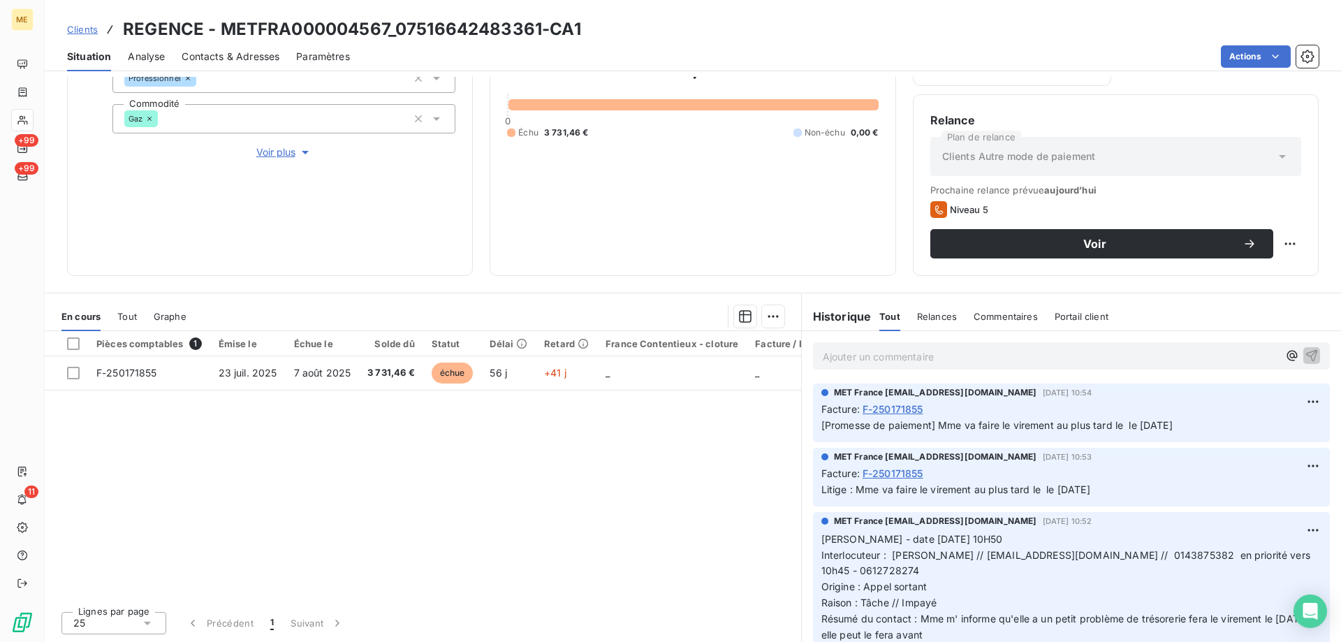
click at [875, 361] on p "Ajouter un commentaire ﻿" at bounding box center [1050, 356] width 455 height 17
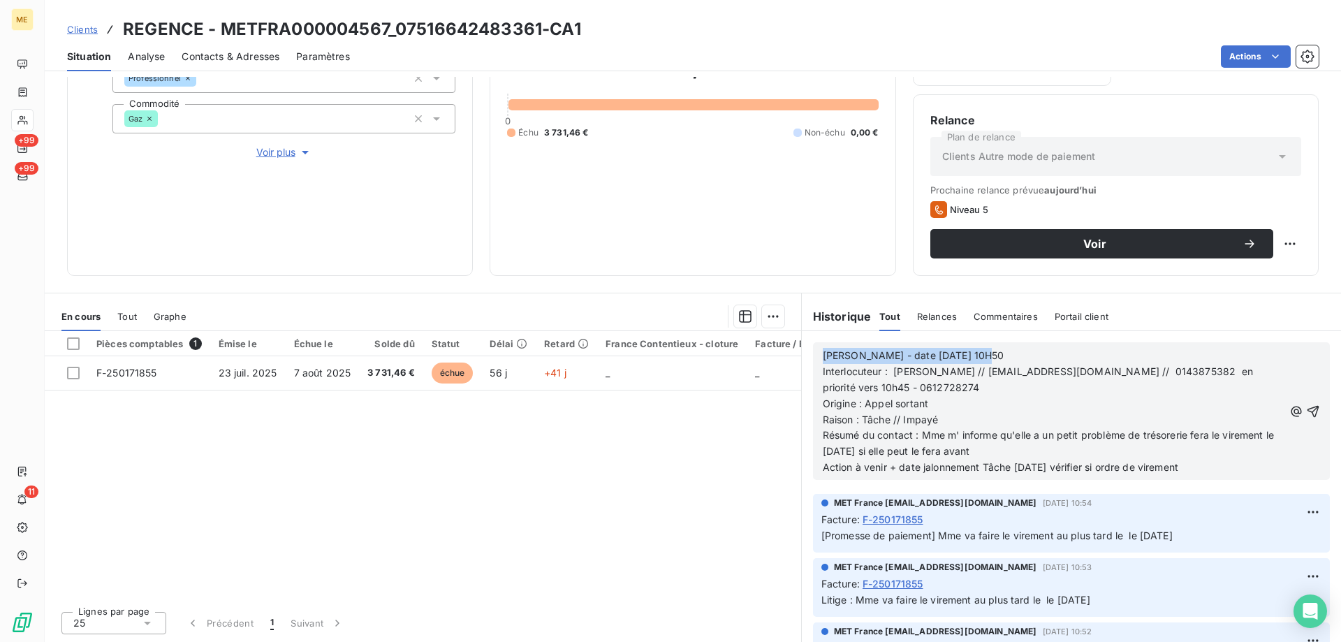
drag, startPoint x: 971, startPoint y: 351, endPoint x: 811, endPoint y: 348, distance: 160.0
click at [813, 348] on div "[PERSON_NAME] - date [DATE] 10H50 Interlocuteur : Mme [PERSON_NAME] // [EMAIL_A…" at bounding box center [1071, 411] width 517 height 138
drag, startPoint x: 914, startPoint y: 437, endPoint x: 997, endPoint y: 452, distance: 84.4
click at [997, 452] on p "Résumé du contact : Mme m' informe qu'elle a un petit problème de trésorerie fe…" at bounding box center [1053, 443] width 461 height 32
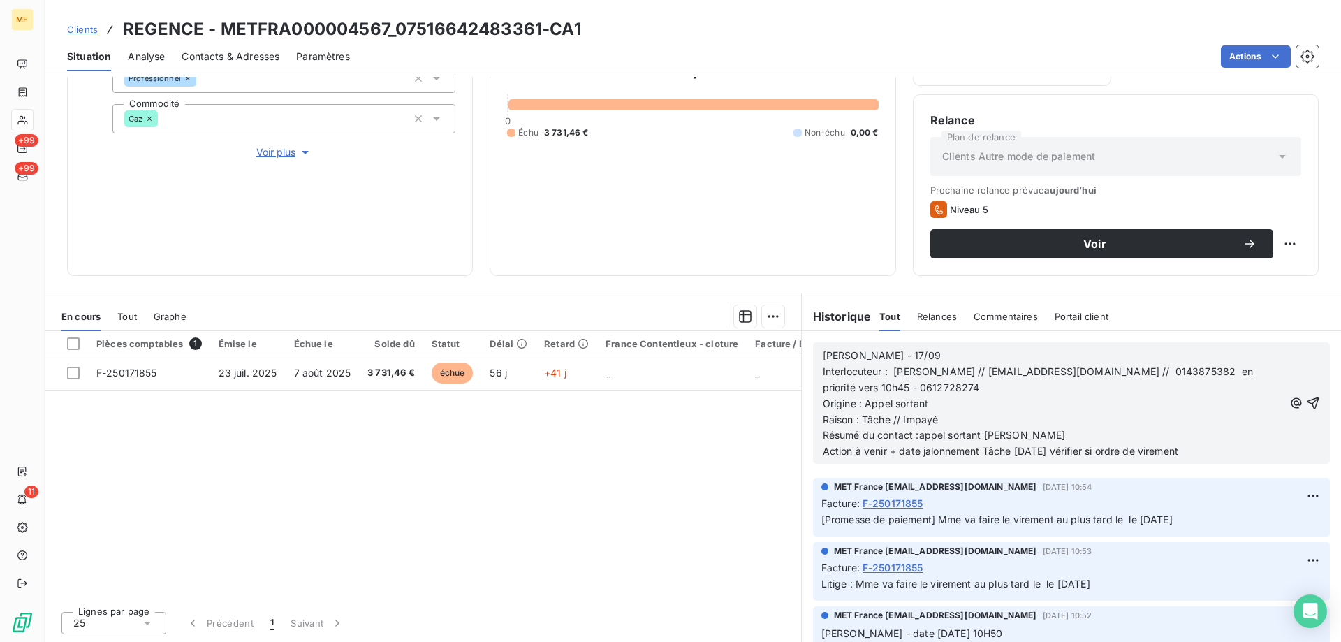
drag, startPoint x: 1196, startPoint y: 446, endPoint x: 979, endPoint y: 452, distance: 217.3
click at [979, 452] on span "Action à venir + date jalonnement Tâche [DATE] vérifier si ordre de virement" at bounding box center [1000, 451] width 355 height 12
drag, startPoint x: 399, startPoint y: 21, endPoint x: 537, endPoint y: 25, distance: 138.3
click at [537, 25] on h3 "REGENCE - METFRA000004567_07516642483361-CA1" at bounding box center [352, 29] width 458 height 25
click at [994, 446] on p "Action à venir + date jalonnement" at bounding box center [1053, 451] width 461 height 16
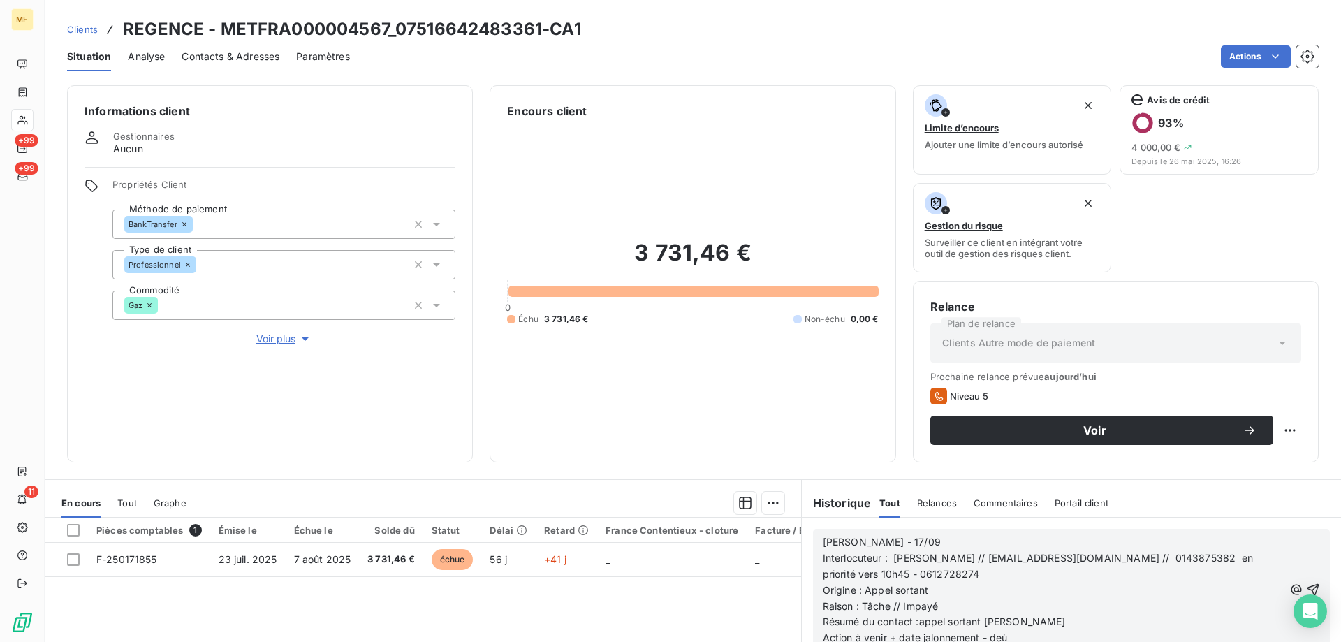
click at [260, 340] on span "Voir plus" at bounding box center [284, 339] width 56 height 14
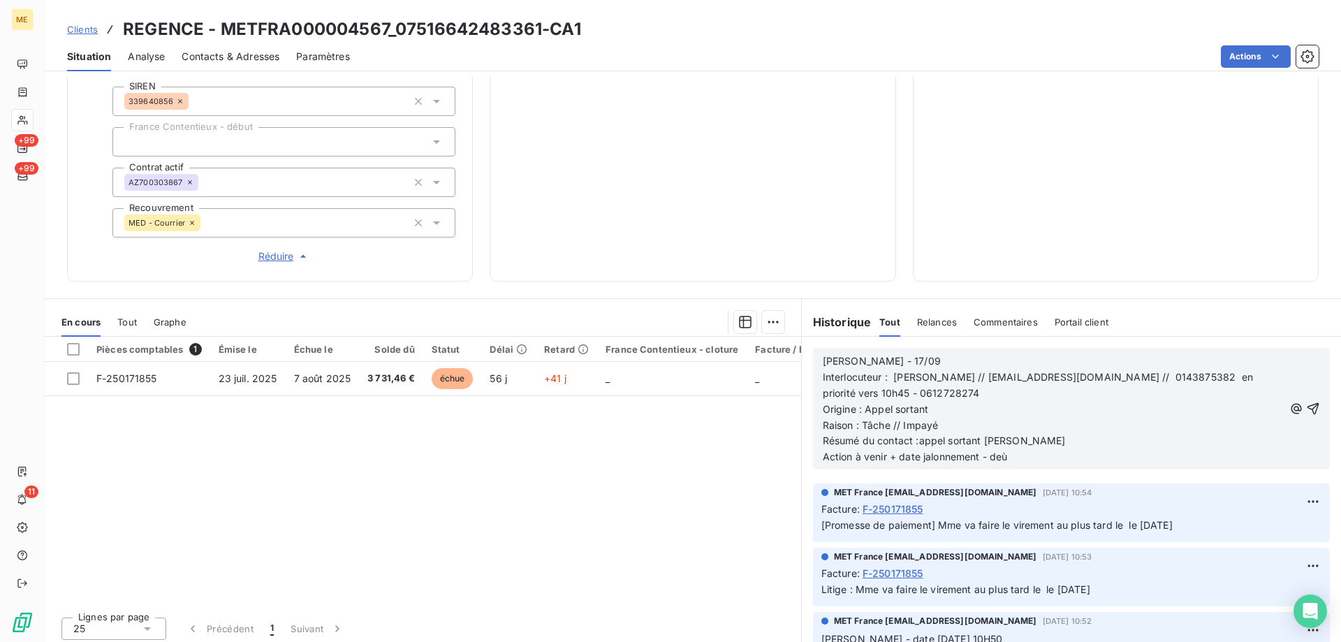
scroll to position [412, 0]
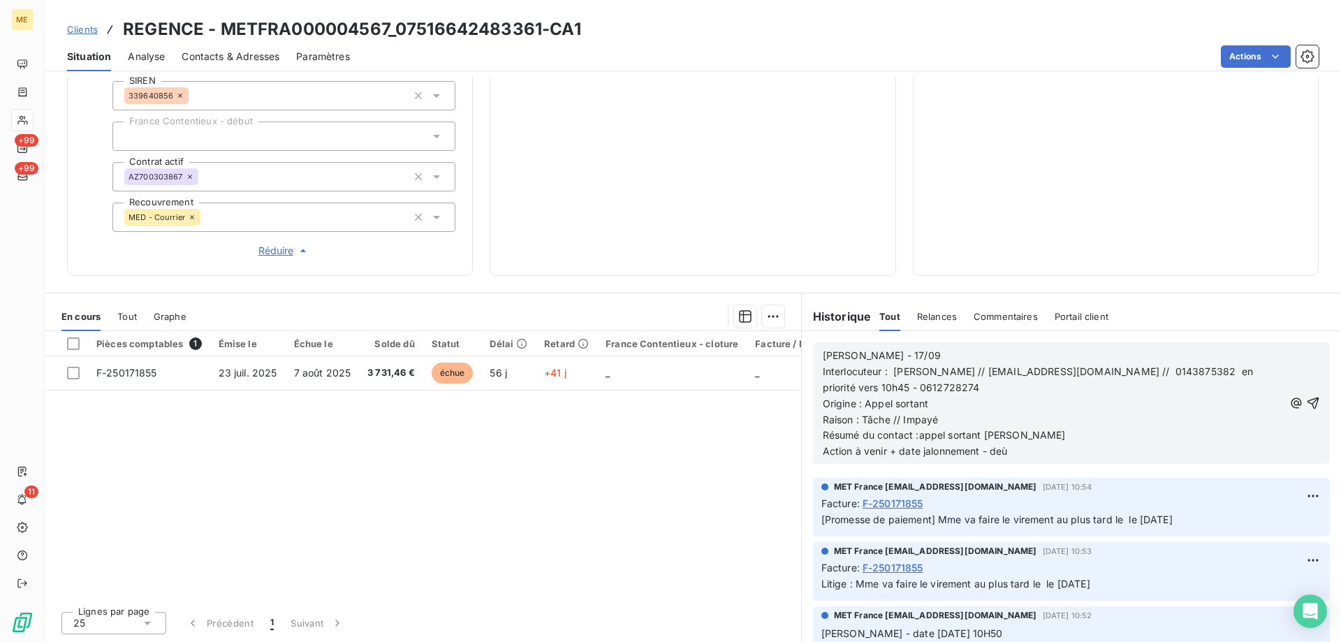
click at [1038, 450] on p "Action à venir + date jalonnement - deù" at bounding box center [1053, 451] width 461 height 16
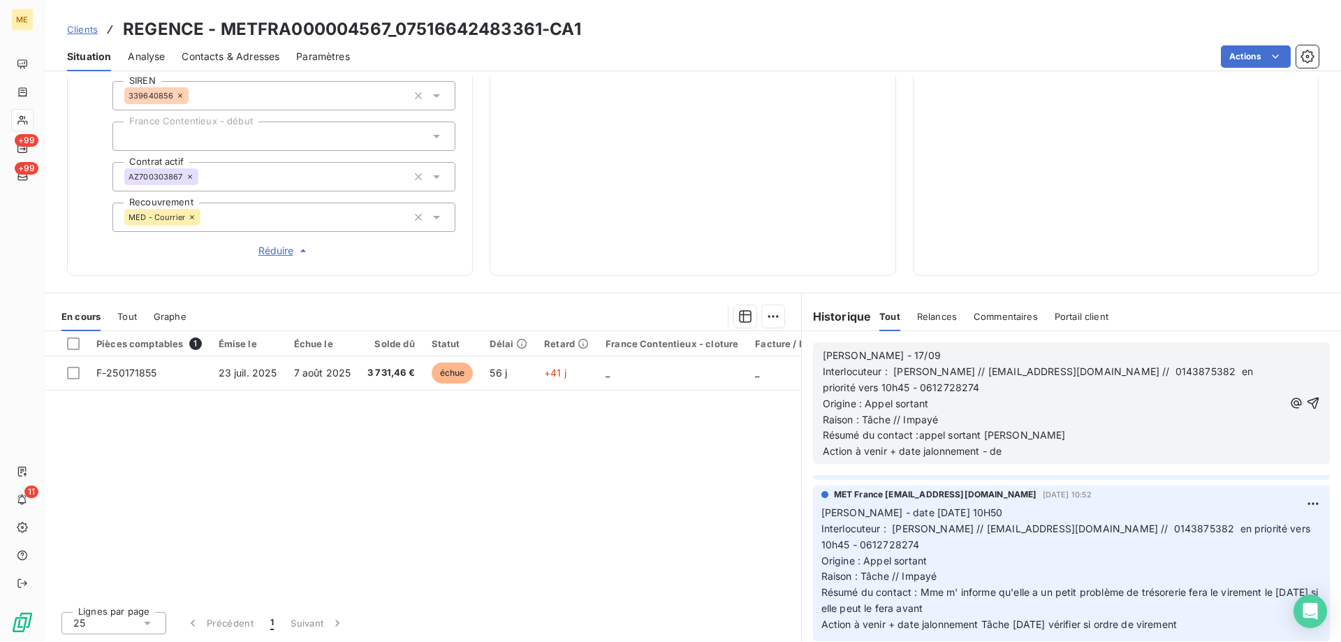
scroll to position [0, 0]
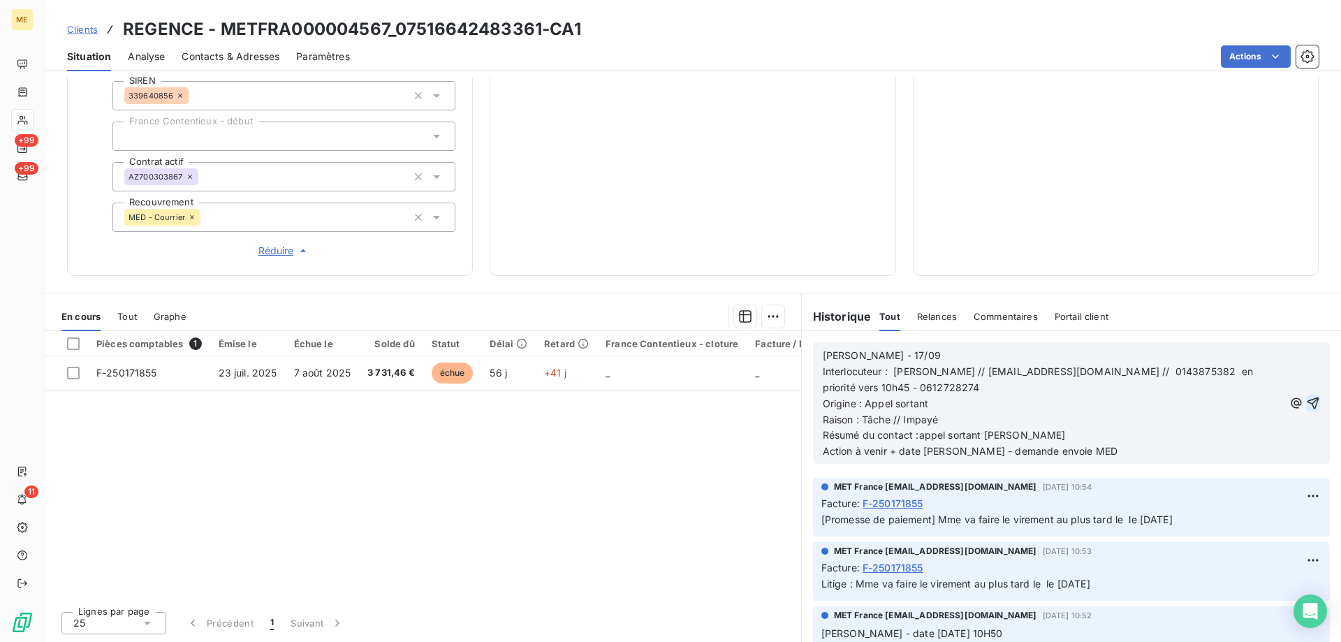
click at [1307, 403] on icon "button" at bounding box center [1313, 403] width 12 height 12
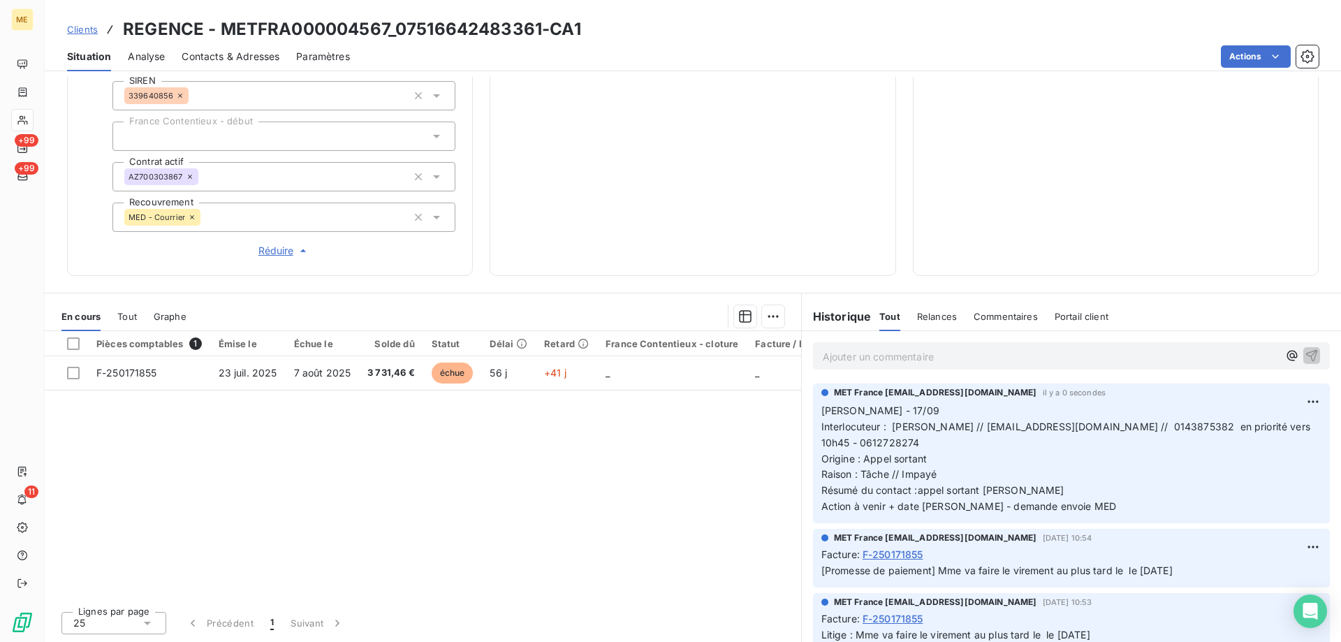
click at [1011, 379] on div "Ajouter un commentaire ﻿" at bounding box center [1071, 356] width 539 height 50
click at [1013, 375] on div "Ajouter un commentaire ﻿" at bounding box center [1071, 356] width 539 height 50
click at [1015, 369] on div "Ajouter un commentaire ﻿" at bounding box center [1071, 355] width 517 height 27
click at [1015, 362] on p "Ajouter un commentaire ﻿" at bounding box center [1050, 356] width 455 height 17
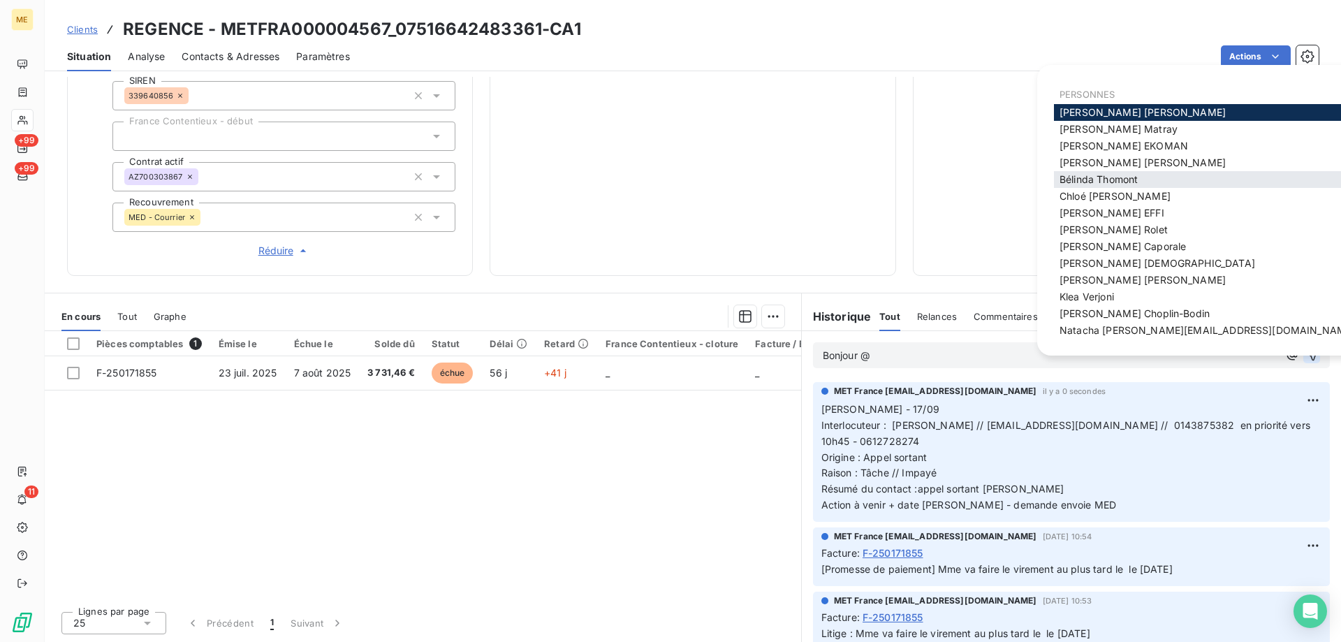
click at [1116, 177] on span "[PERSON_NAME]" at bounding box center [1098, 179] width 78 height 12
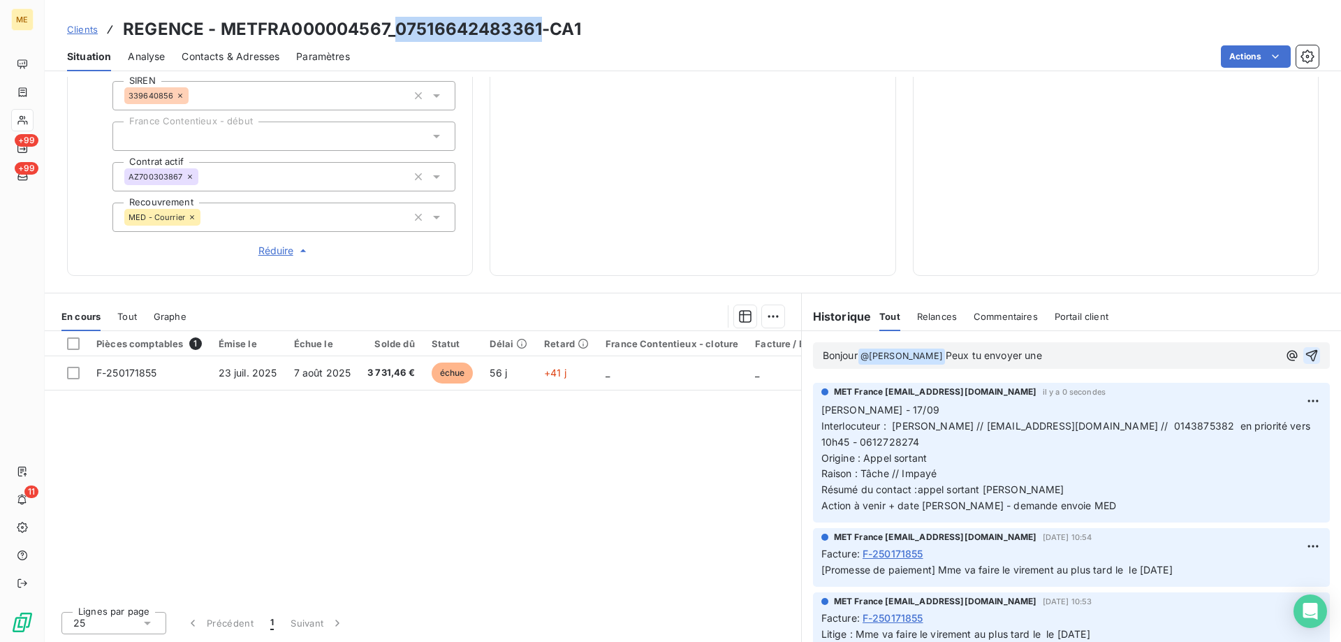
drag, startPoint x: 398, startPoint y: 30, endPoint x: 539, endPoint y: 36, distance: 141.2
click at [539, 36] on h3 "REGENCE - METFRA000004567_07516642483361-CA1" at bounding box center [352, 29] width 458 height 25
click at [1080, 361] on p "Bonjour @ [PERSON_NAME] ﻿ Peux tu envoyer une" at bounding box center [1050, 356] width 455 height 17
click at [971, 362] on p "Bonjour @ [PERSON_NAME] ﻿ Peux tu envoyer une MED pour ce client stp ? Merci pa…" at bounding box center [1050, 356] width 455 height 17
click at [953, 360] on span "Peux tu envoyer une MED pour ce client stp ? Merci par avance. Cdlt" at bounding box center [1107, 355] width 323 height 12
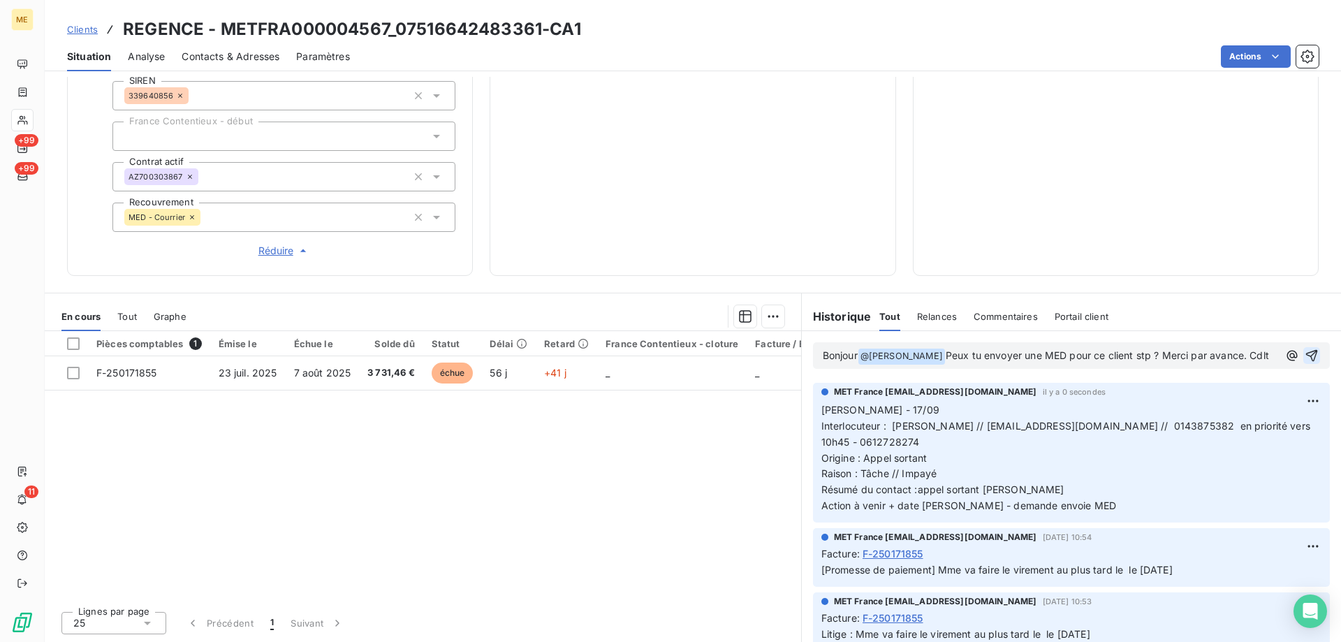
click at [0, 0] on lt-div "Grammaire Le sujet est lié au verbe par un trait d’union dans une phrase interr…" at bounding box center [0, 0] width 0 height 0
click at [0, 0] on lt-div "Peux-tu Ignorer" at bounding box center [0, 0] width 0 height 0
click at [0, 0] on lt-em "Peux-tu" at bounding box center [0, 0] width 0 height 0
click at [1300, 361] on div "Bonjour @ [PERSON_NAME] ﻿ Peux-tu envoyer une MED pour ce client stp ? Merci pa…" at bounding box center [1071, 355] width 517 height 27
click at [1299, 361] on div "Bonjour @ [PERSON_NAME] ﻿ Peux-tu envoyer une MED pour ce client stp ? Merci pa…" at bounding box center [1071, 355] width 517 height 27
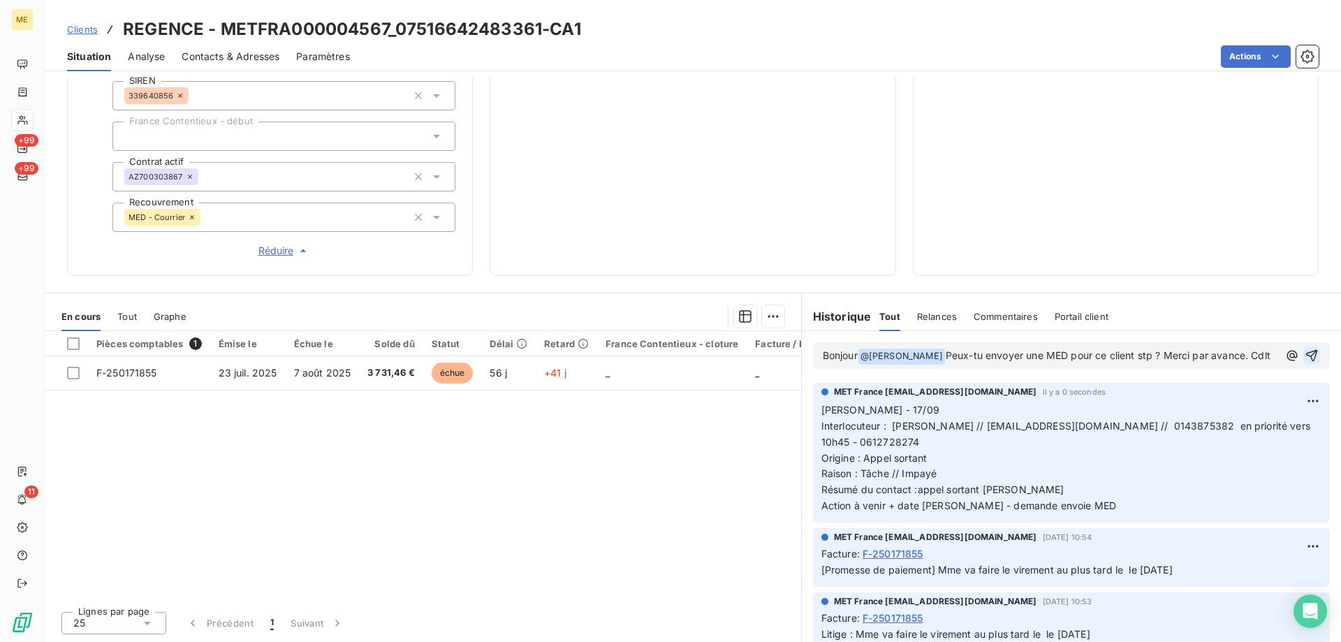
click at [1304, 362] on icon "button" at bounding box center [1311, 355] width 14 height 14
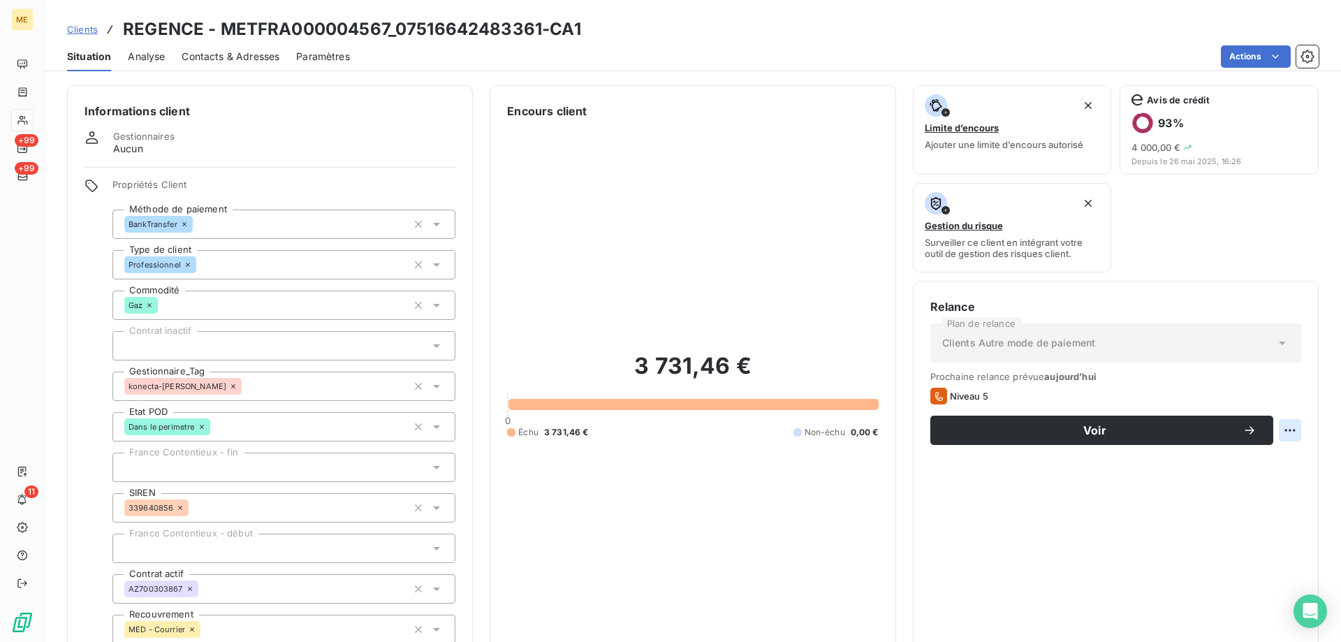
click at [1272, 431] on html "ME +99 +99 11 Clients REGENCE - METFRA000004567_07516642483361-CA1 Situation An…" at bounding box center [670, 321] width 1341 height 642
click at [1236, 458] on div "Replanifier cette action" at bounding box center [1221, 461] width 125 height 22
select select "8"
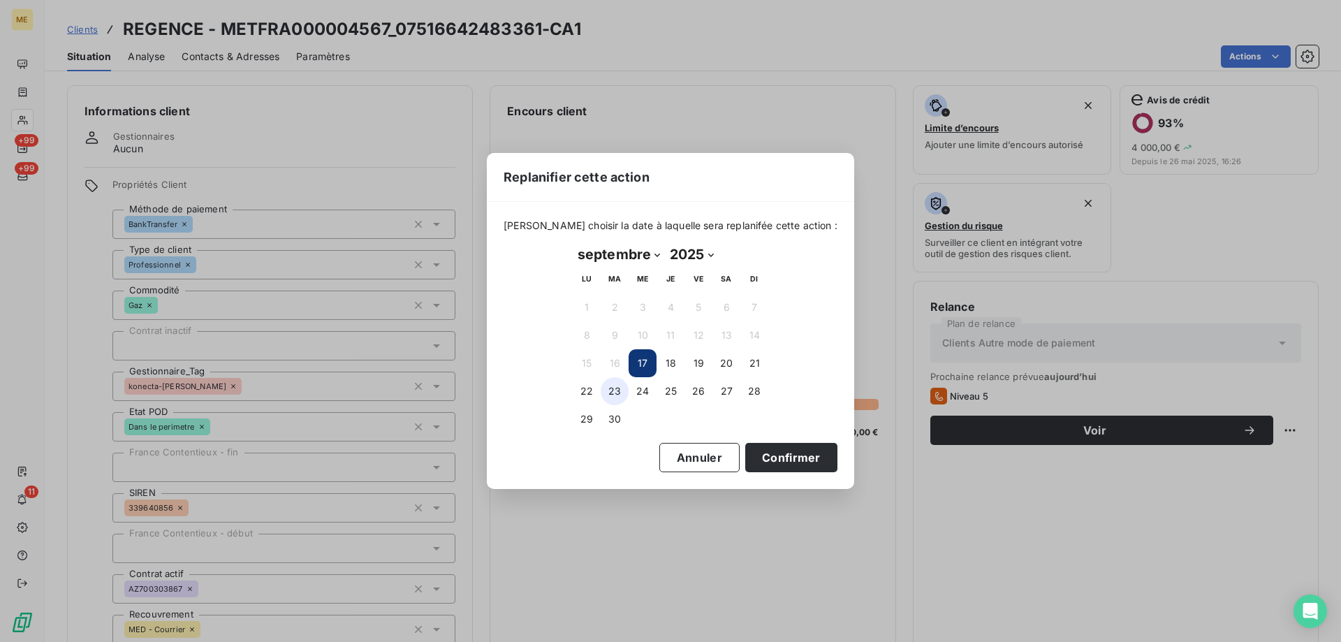
click at [619, 391] on button "23" at bounding box center [615, 391] width 28 height 28
click at [575, 394] on button "22" at bounding box center [587, 391] width 28 height 28
click at [758, 459] on button "Confirmer" at bounding box center [791, 457] width 92 height 29
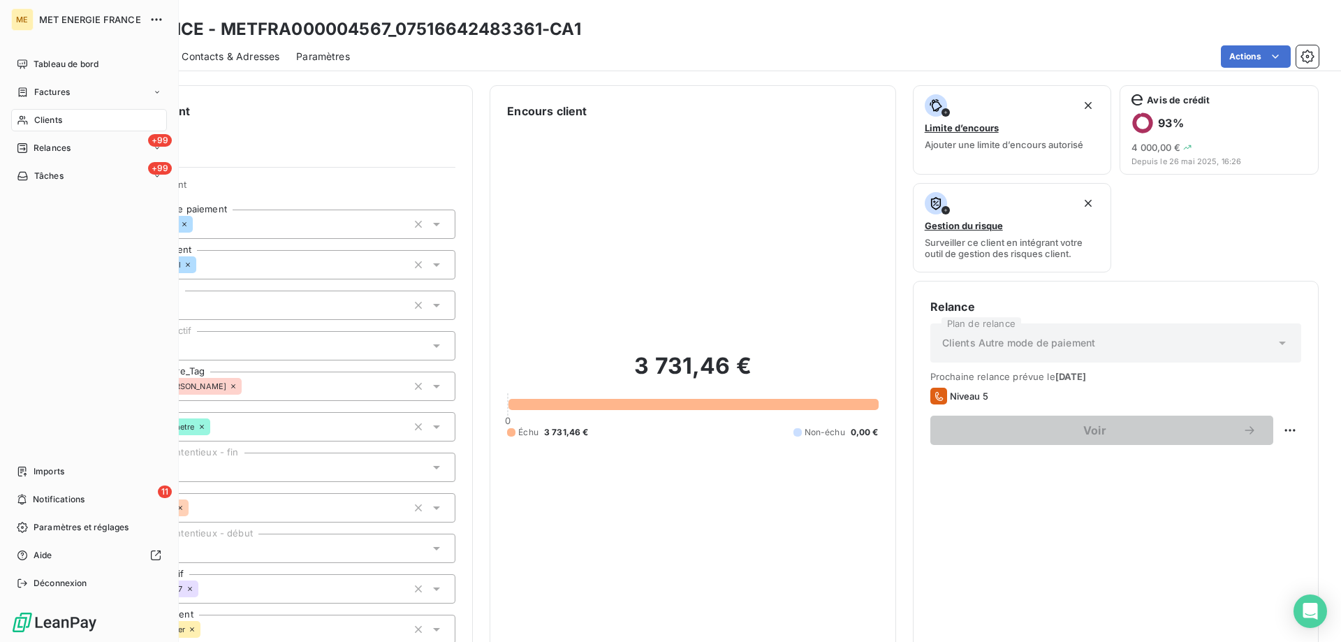
click at [65, 161] on nav "Tableau de bord Factures Clients +99 Relances +99 Tâches" at bounding box center [89, 120] width 156 height 134
click at [63, 172] on span "Tâches" at bounding box center [48, 176] width 29 height 13
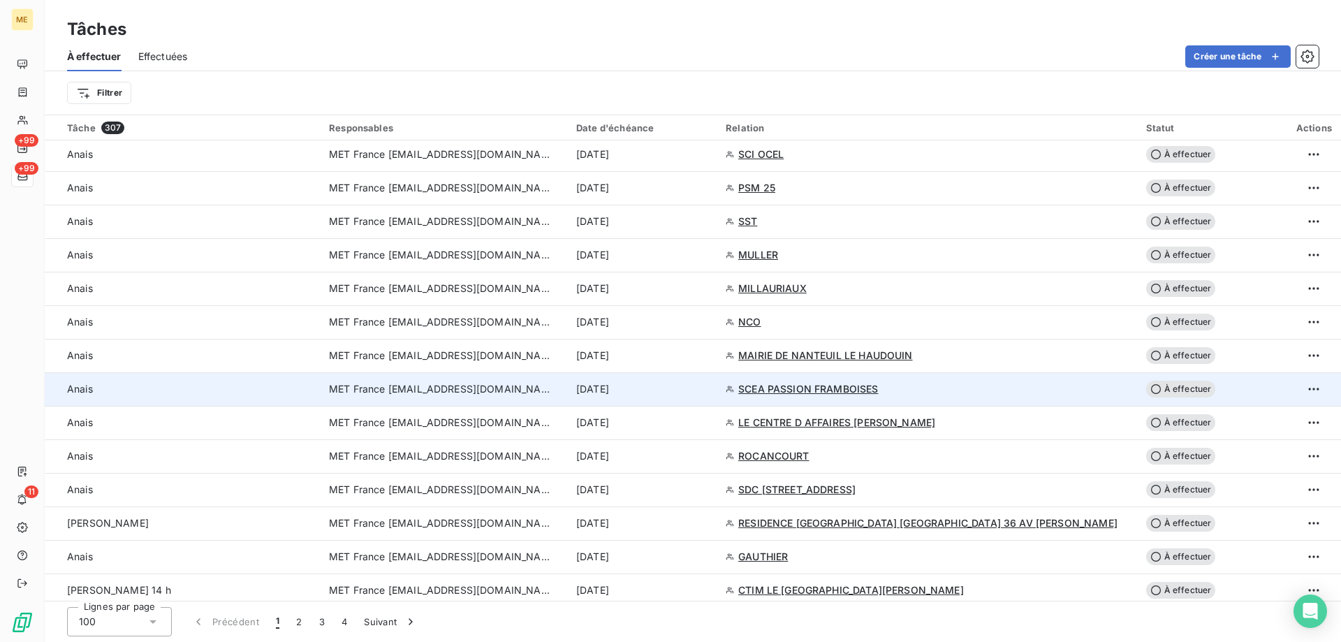
scroll to position [1048, 0]
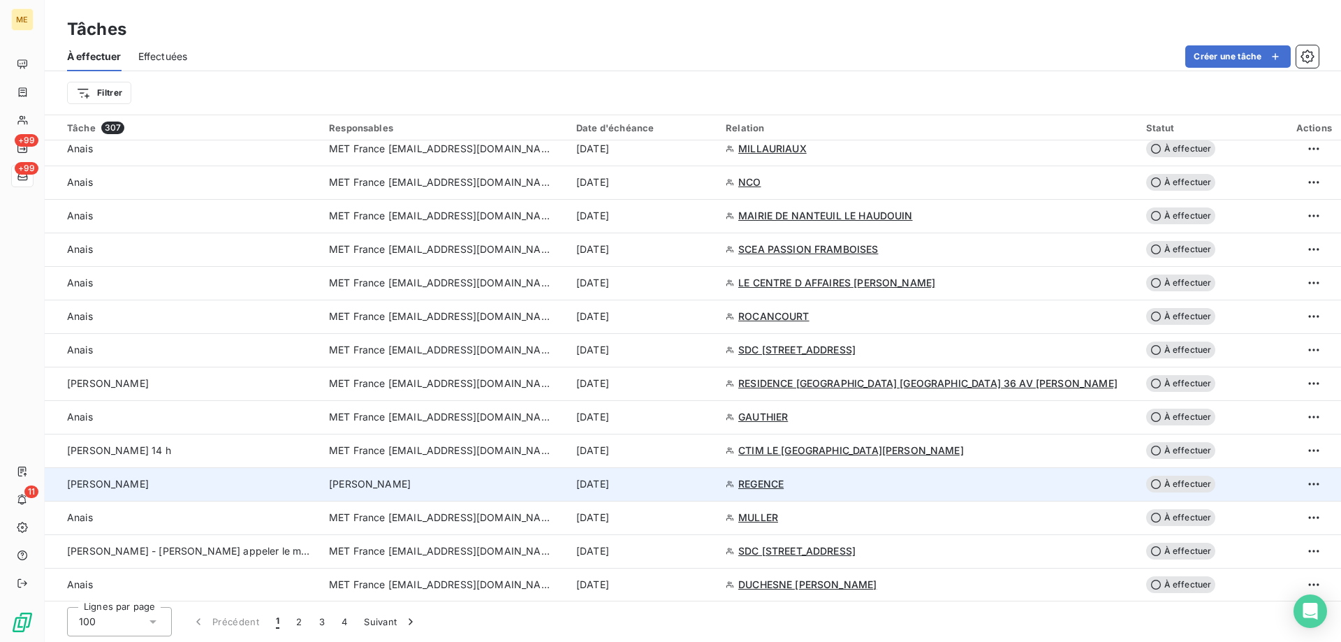
click at [231, 499] on td "[PERSON_NAME]" at bounding box center [183, 484] width 276 height 34
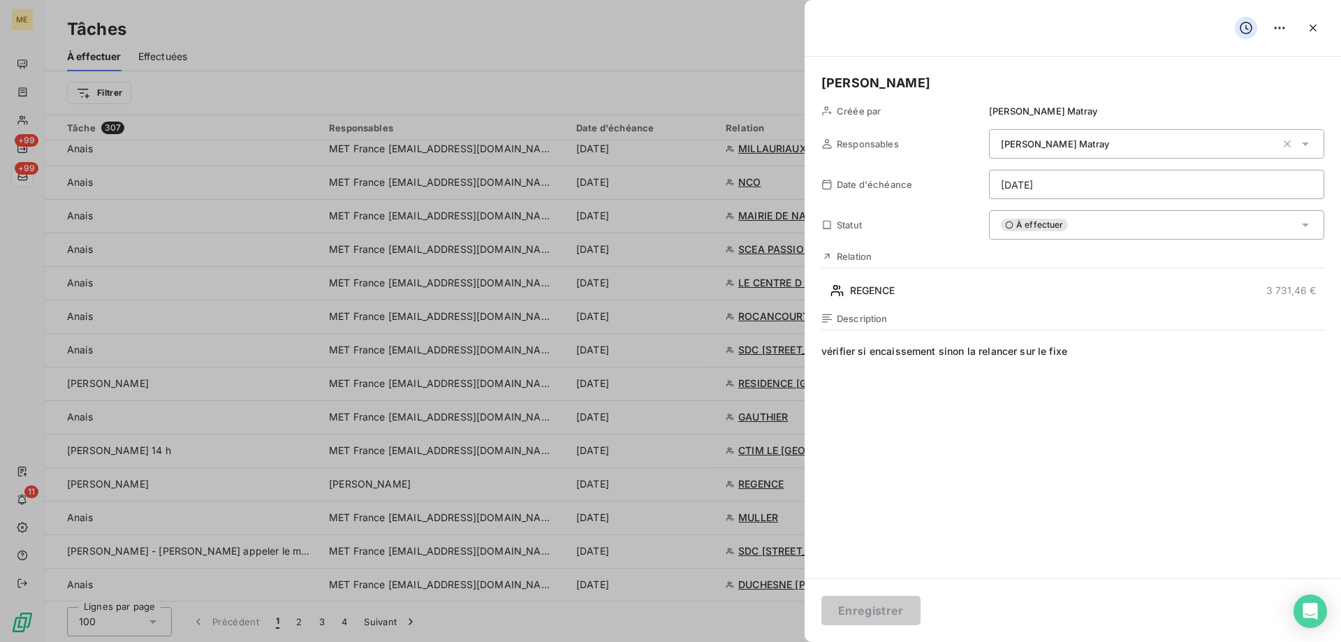
click at [1124, 360] on span "vérifier si encaissement sinon la relancer sur le fixe" at bounding box center [1072, 478] width 503 height 268
drag, startPoint x: 1124, startPoint y: 360, endPoint x: 818, endPoint y: 376, distance: 307.0
click at [818, 376] on div "[PERSON_NAME] par [PERSON_NAME] Responsables [PERSON_NAME] Date d'échéance [DAT…" at bounding box center [1072, 318] width 536 height 522
click at [1052, 177] on html "ME +99 +99 11 Tâches À effectuer Effectuées Créer une tâche Filtrer Tâche 307 R…" at bounding box center [670, 321] width 1341 height 642
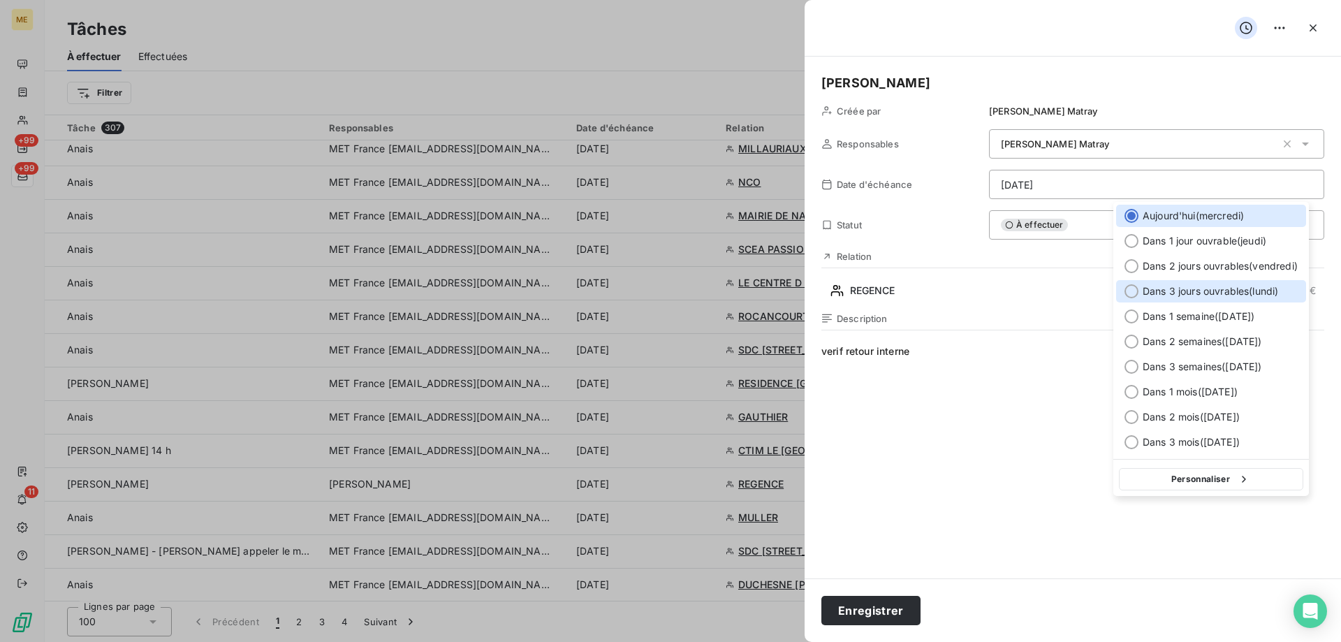
click at [1169, 280] on div "Dans 3 jours ouvrables ( [DATE] )" at bounding box center [1211, 291] width 190 height 22
type input "[DATE]"
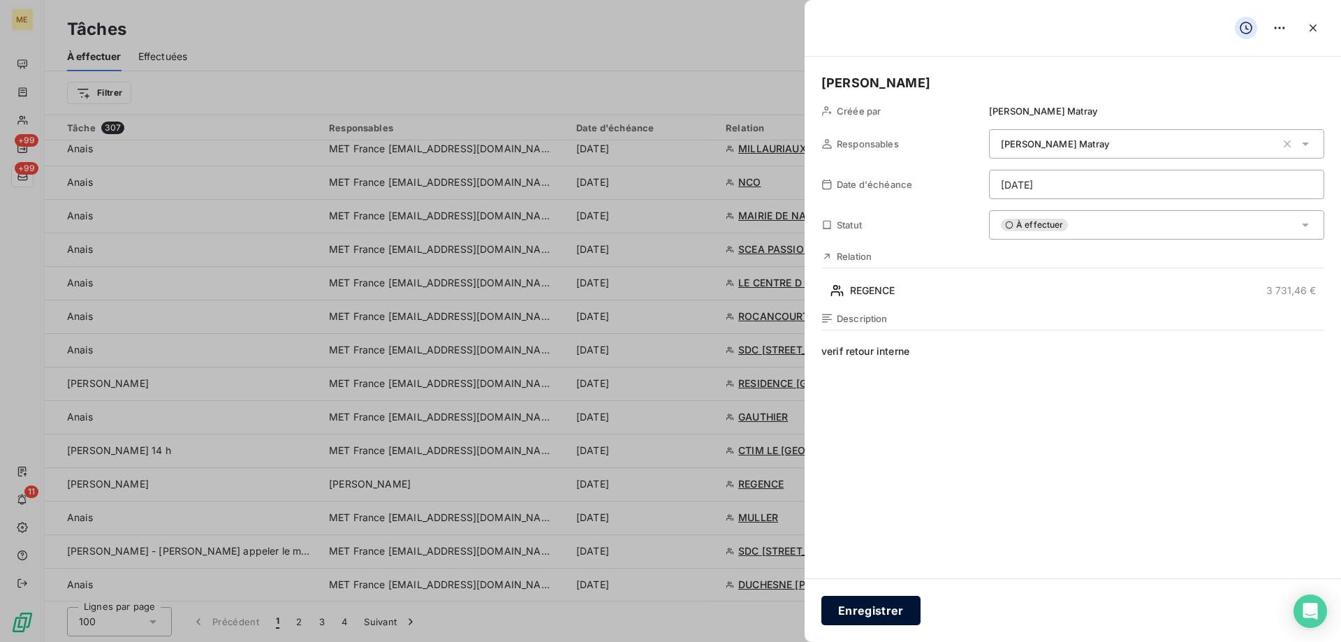
click at [881, 601] on button "Enregistrer" at bounding box center [870, 610] width 99 height 29
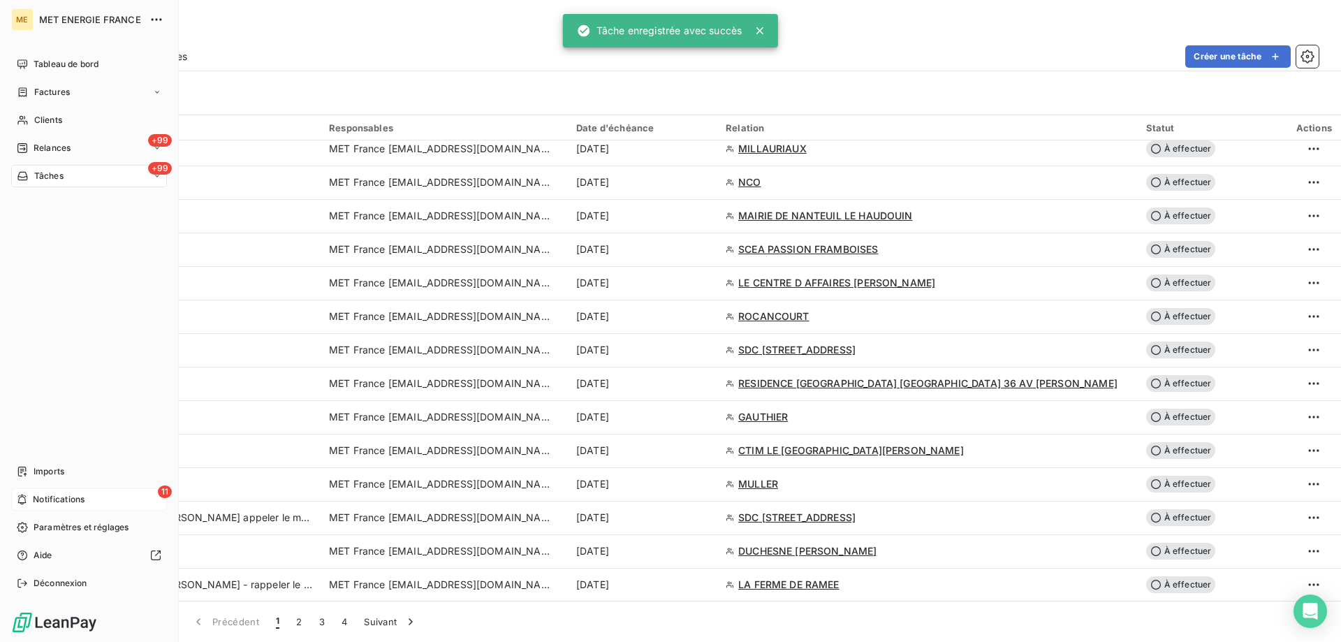
click at [30, 502] on div "11 Notifications" at bounding box center [89, 499] width 156 height 22
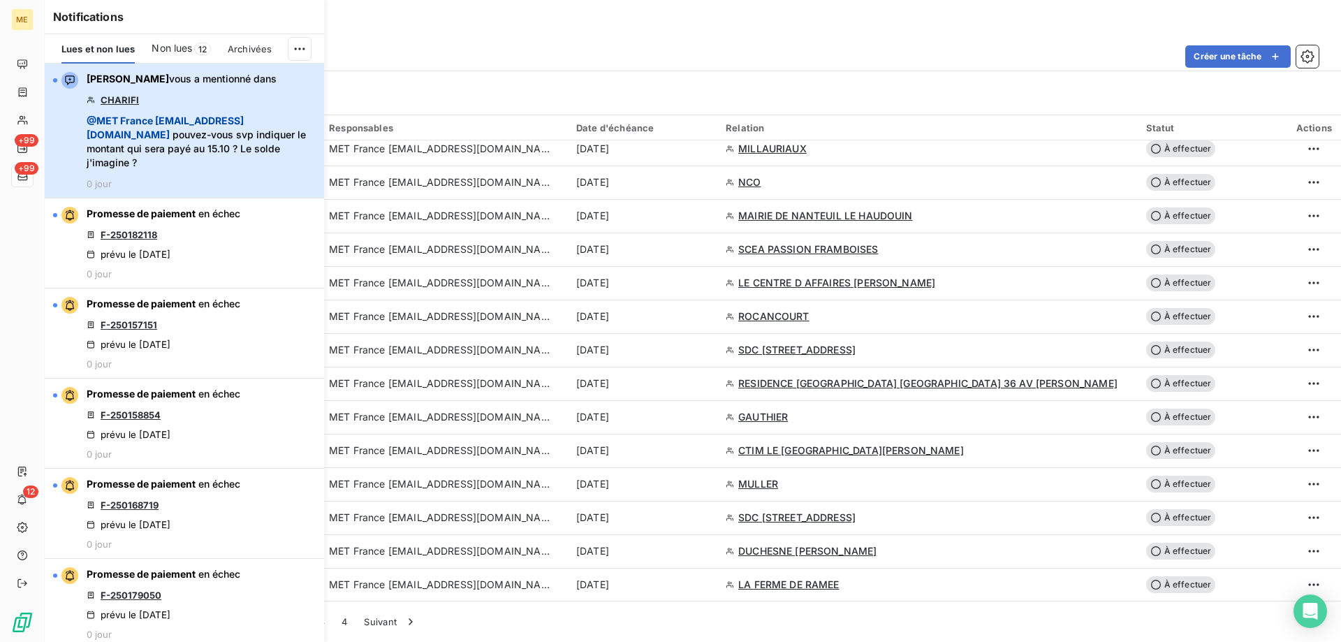
click at [237, 96] on div "[PERSON_NAME] vous a mentionné dans CHARIFI @ MET [GEOGRAPHIC_DATA] [EMAIL_ADDR…" at bounding box center [201, 130] width 229 height 117
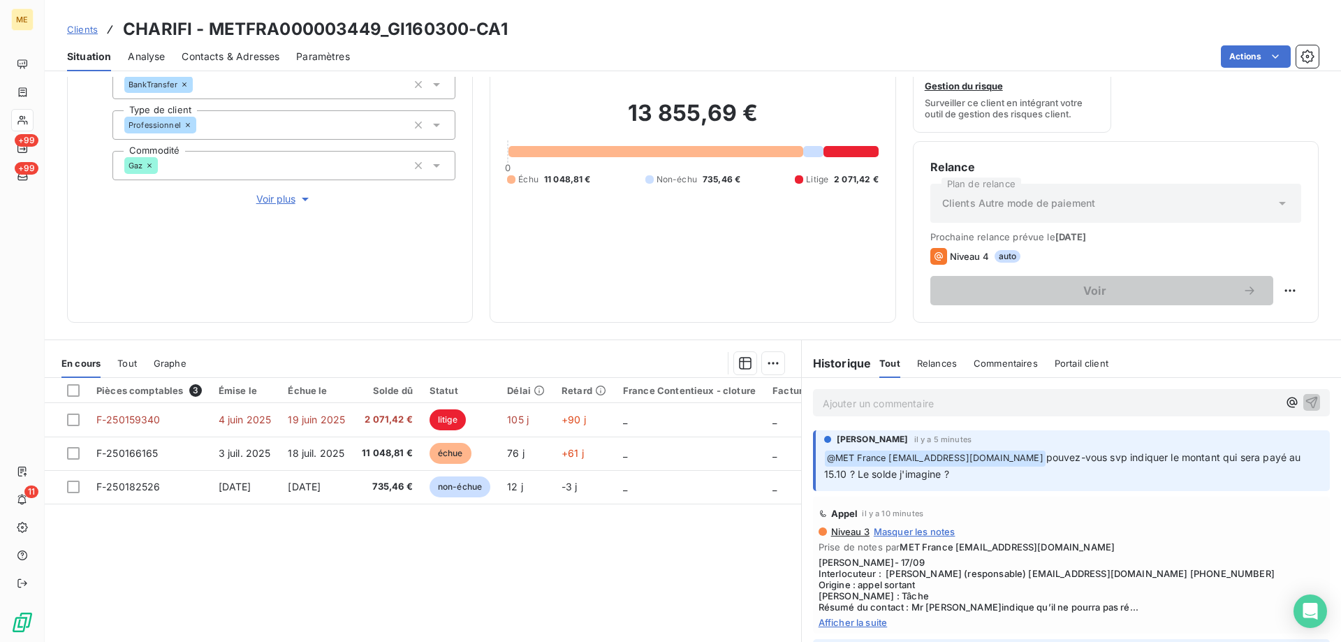
scroll to position [186, 0]
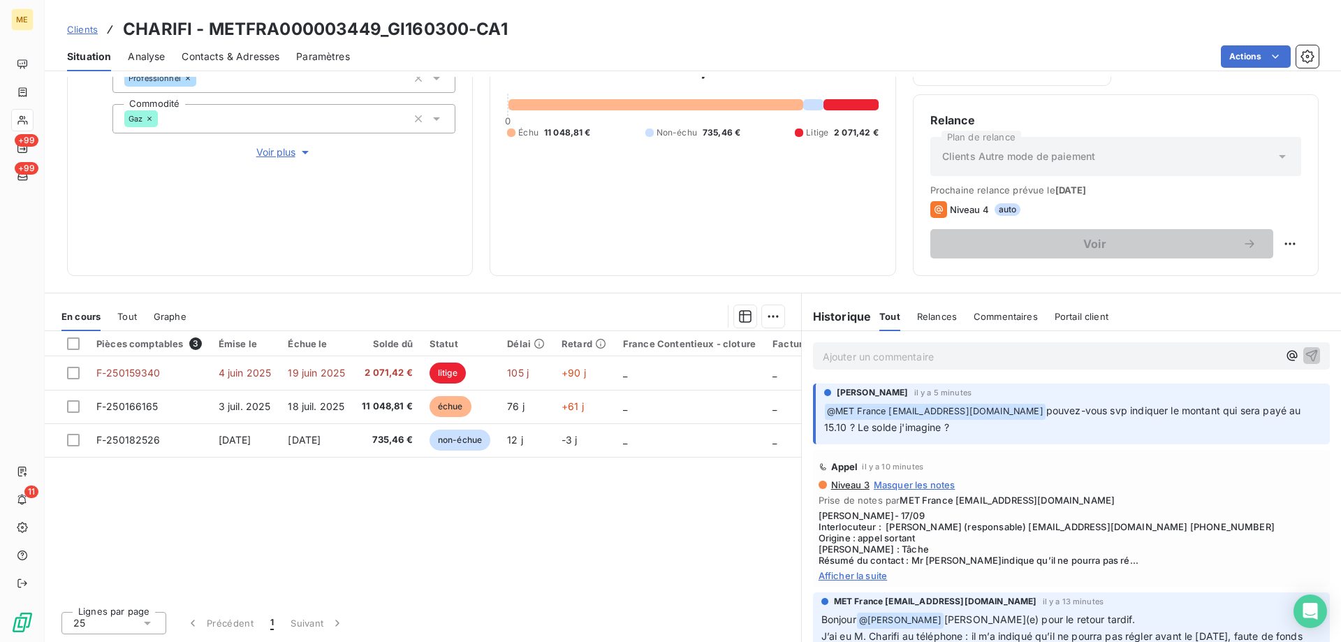
click at [1103, 360] on p "Ajouter un commentaire ﻿" at bounding box center [1050, 356] width 455 height 17
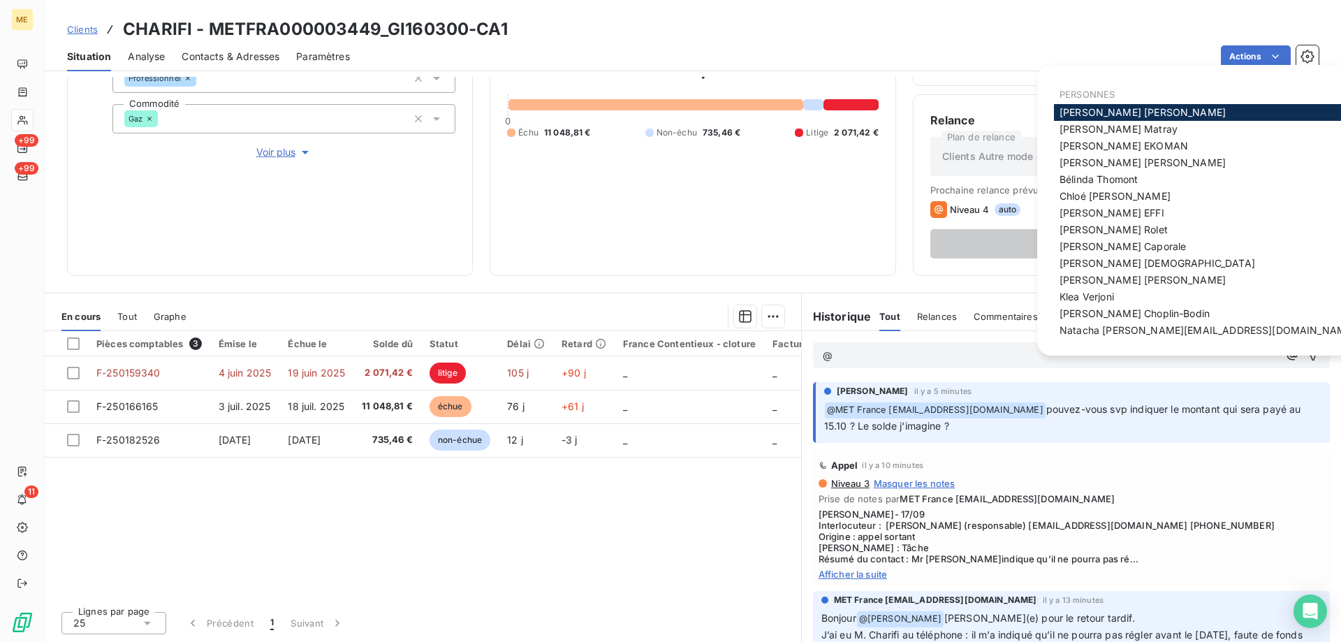
click at [870, 571] on span "Afficher la suite" at bounding box center [1071, 573] width 506 height 11
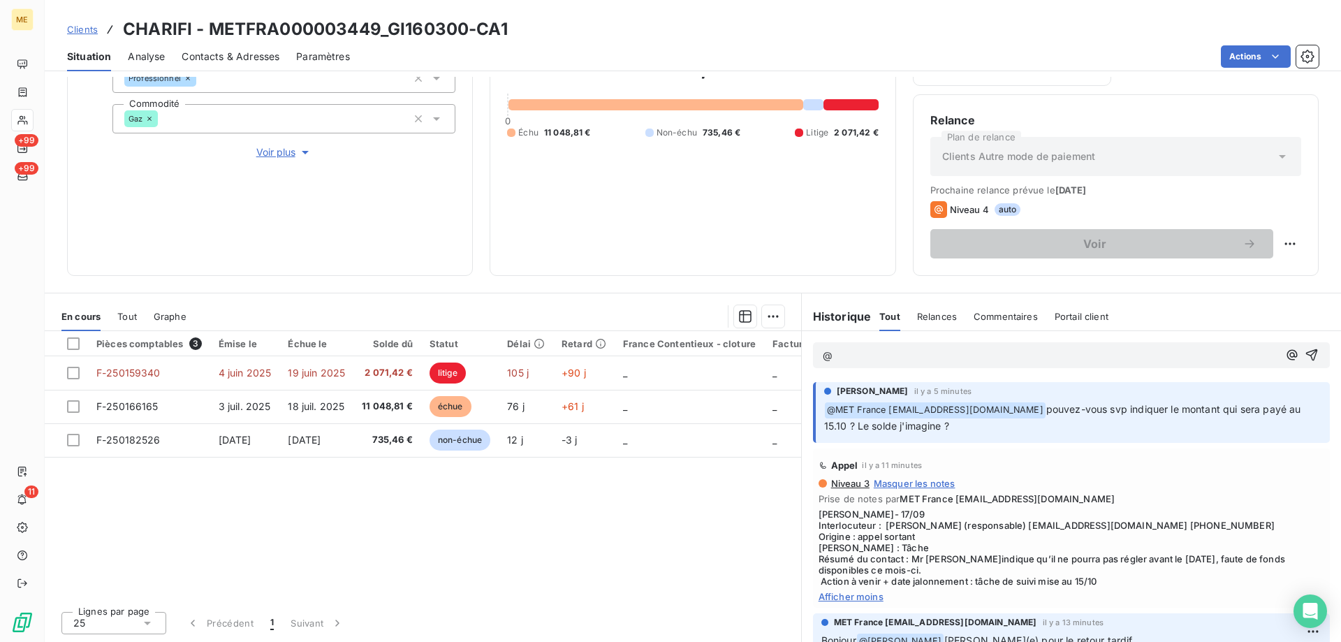
click at [863, 600] on span "Afficher moins" at bounding box center [1071, 596] width 506 height 11
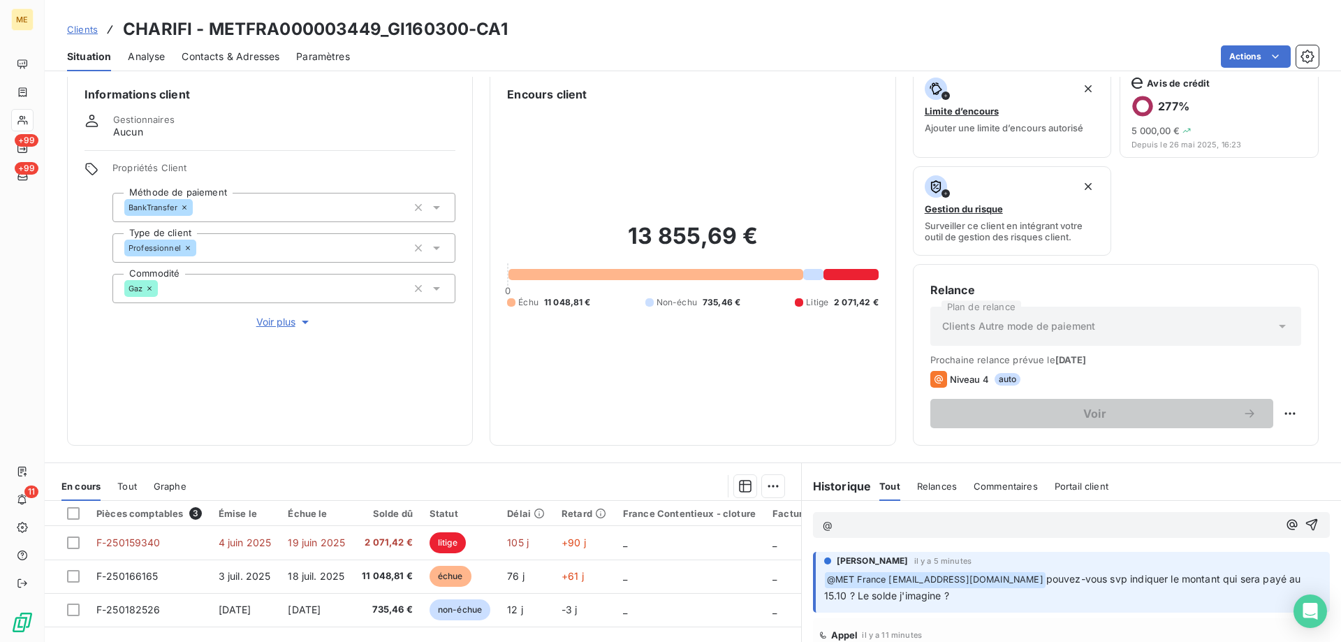
scroll to position [0, 0]
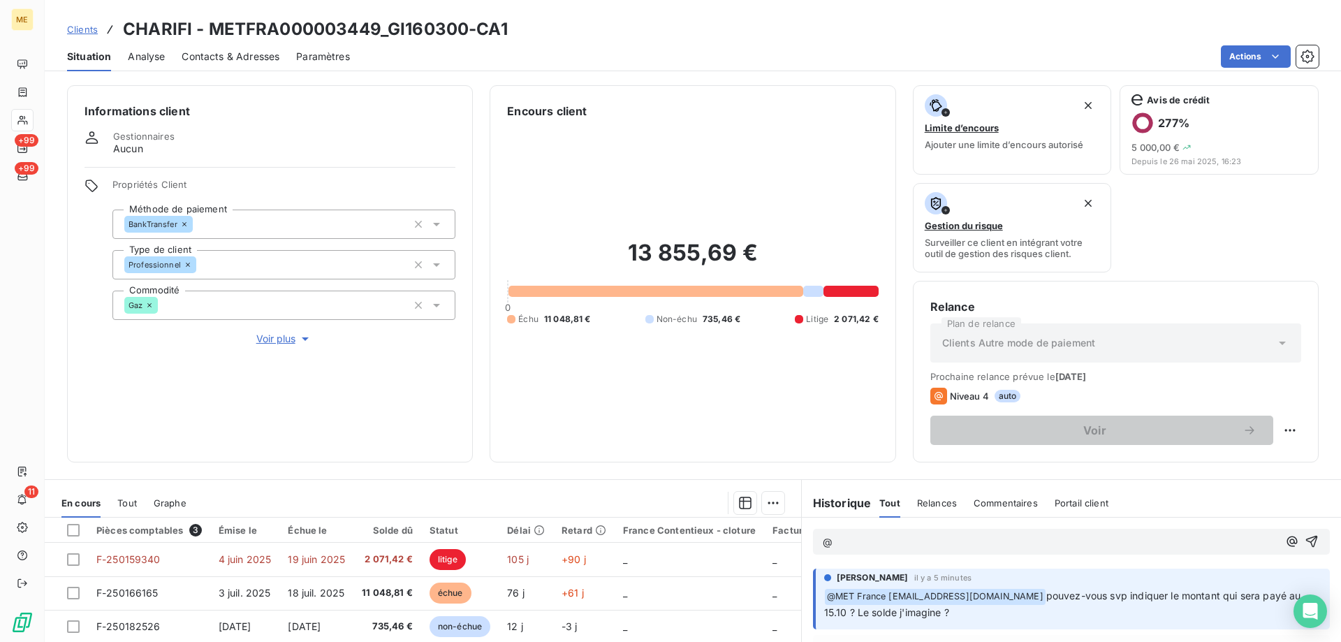
click at [983, 554] on div "@" at bounding box center [1071, 542] width 517 height 26
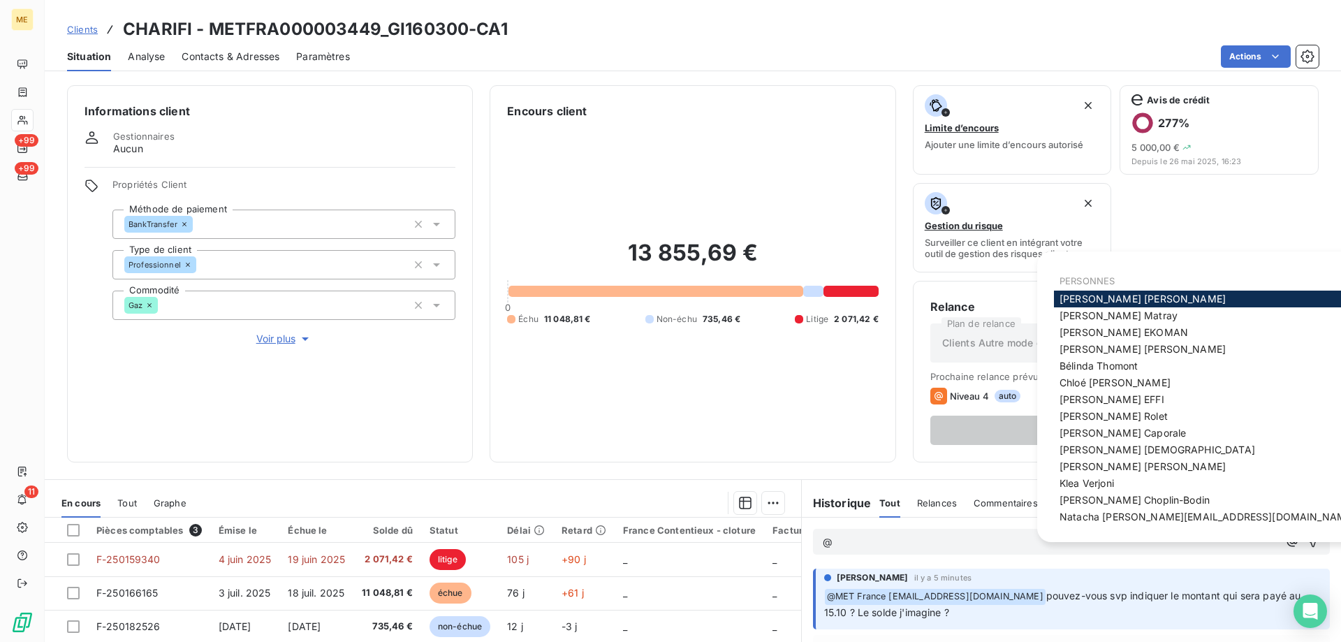
click at [979, 545] on p "@" at bounding box center [1050, 542] width 455 height 16
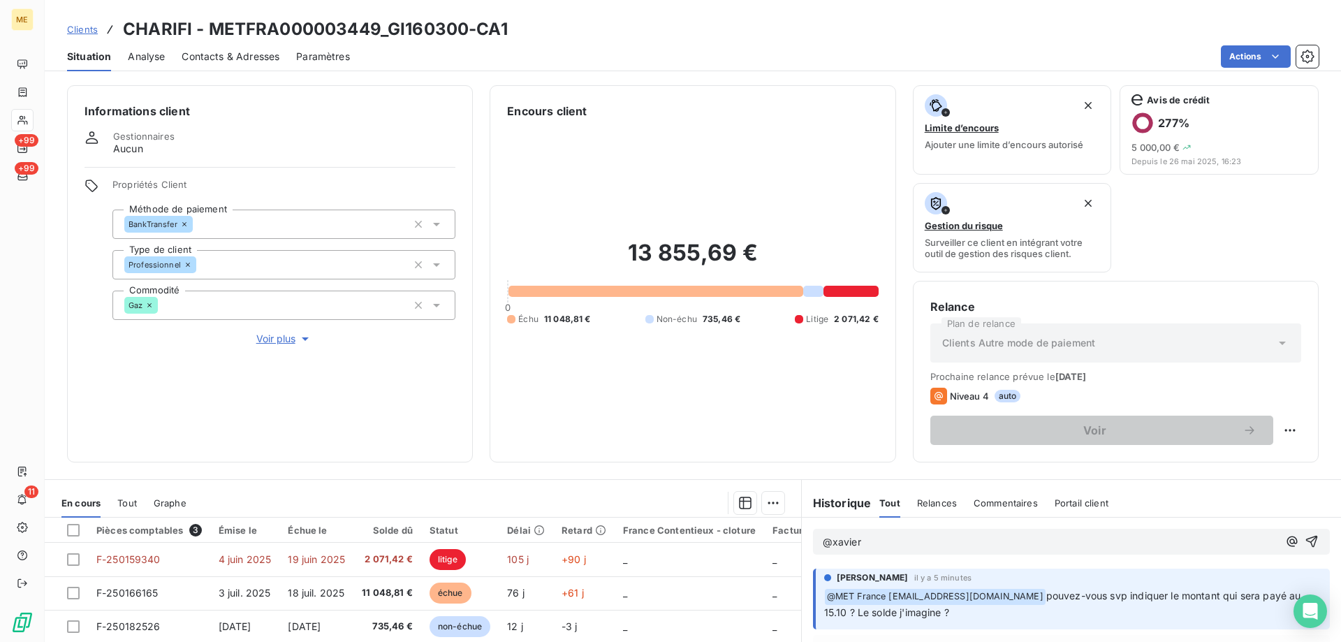
click at [979, 545] on p "@xavier" at bounding box center [1050, 542] width 455 height 16
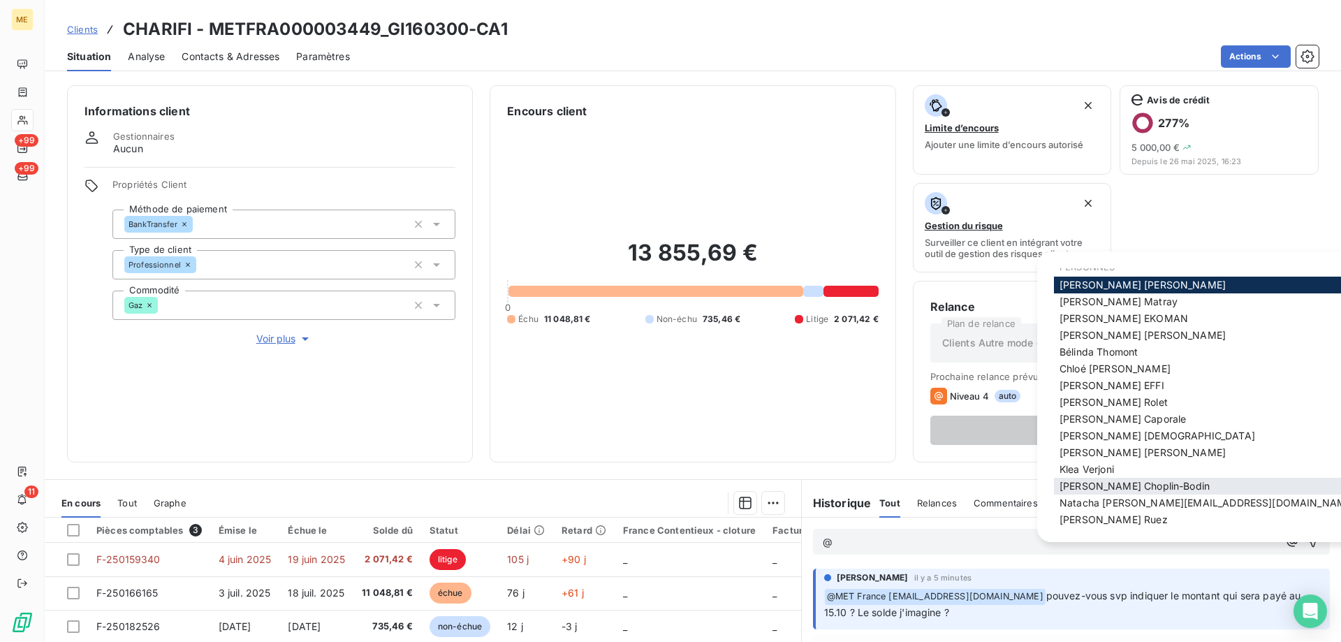
scroll to position [20, 0]
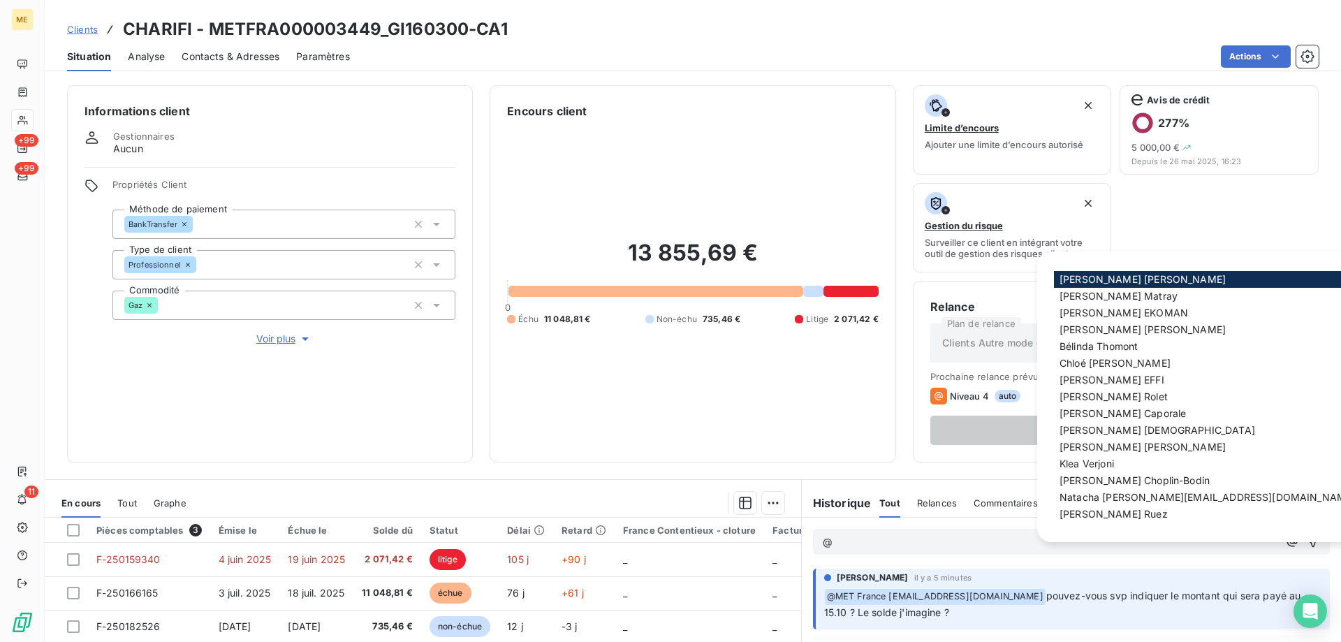
click at [1101, 518] on span "[PERSON_NAME]" at bounding box center [1113, 514] width 108 height 12
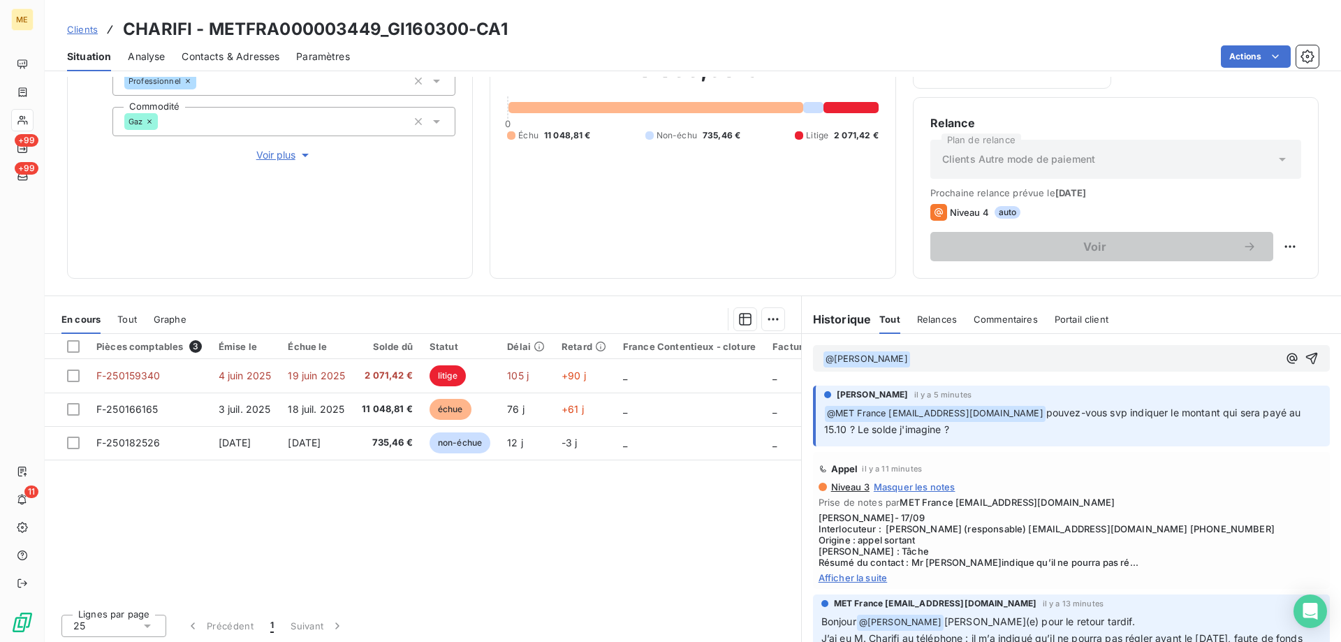
scroll to position [186, 0]
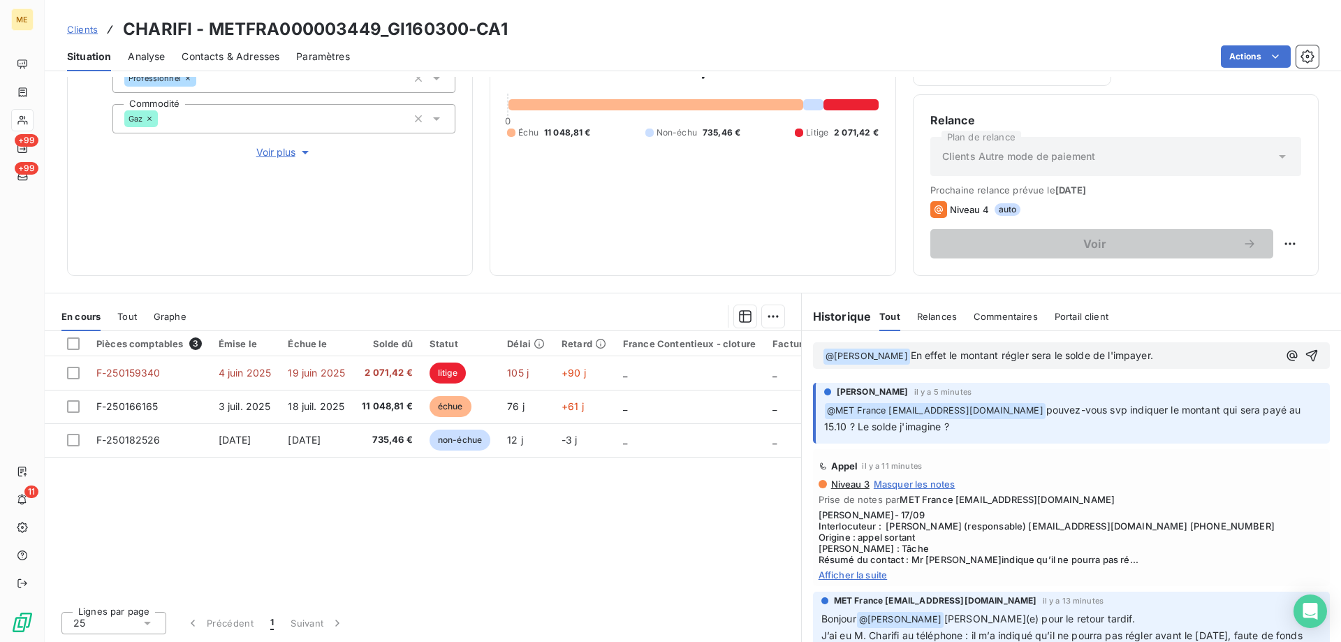
drag, startPoint x: 1138, startPoint y: 362, endPoint x: 883, endPoint y: 362, distance: 254.9
click at [883, 362] on p "﻿ @ [PERSON_NAME] ﻿ En effet le montant régler sera le solde de l'impayer." at bounding box center [1050, 356] width 455 height 17
click at [1153, 352] on p "﻿ @ [PERSON_NAME] ﻿ En effet le montant régler sera le solde de l'impayer." at bounding box center [1050, 356] width 455 height 17
drag, startPoint x: 1137, startPoint y: 360, endPoint x: 966, endPoint y: 360, distance: 171.1
click at [966, 360] on p "﻿ @ [PERSON_NAME] ﻿ En effet le montant régler sera le solde de l'impayer." at bounding box center [1050, 356] width 455 height 17
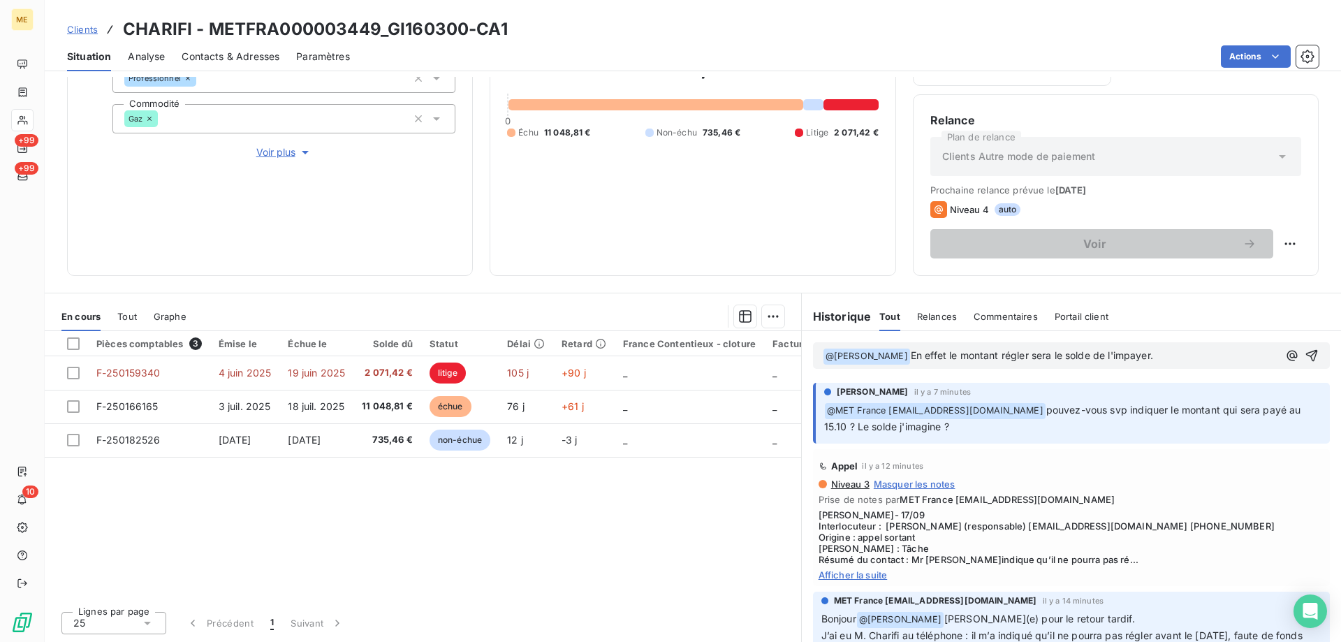
click at [945, 362] on p "﻿ @ [PERSON_NAME] ﻿ En effet le montant régler sera le solde de l'impayer." at bounding box center [1050, 356] width 455 height 17
drag, startPoint x: 883, startPoint y: 355, endPoint x: 1136, endPoint y: 353, distance: 252.8
click at [1136, 353] on p "﻿ @ [PERSON_NAME] ﻿ En effet le montant régler sera le solde de l'impayer." at bounding box center [1050, 356] width 455 height 17
click at [1304, 351] on icon "button" at bounding box center [1311, 355] width 14 height 14
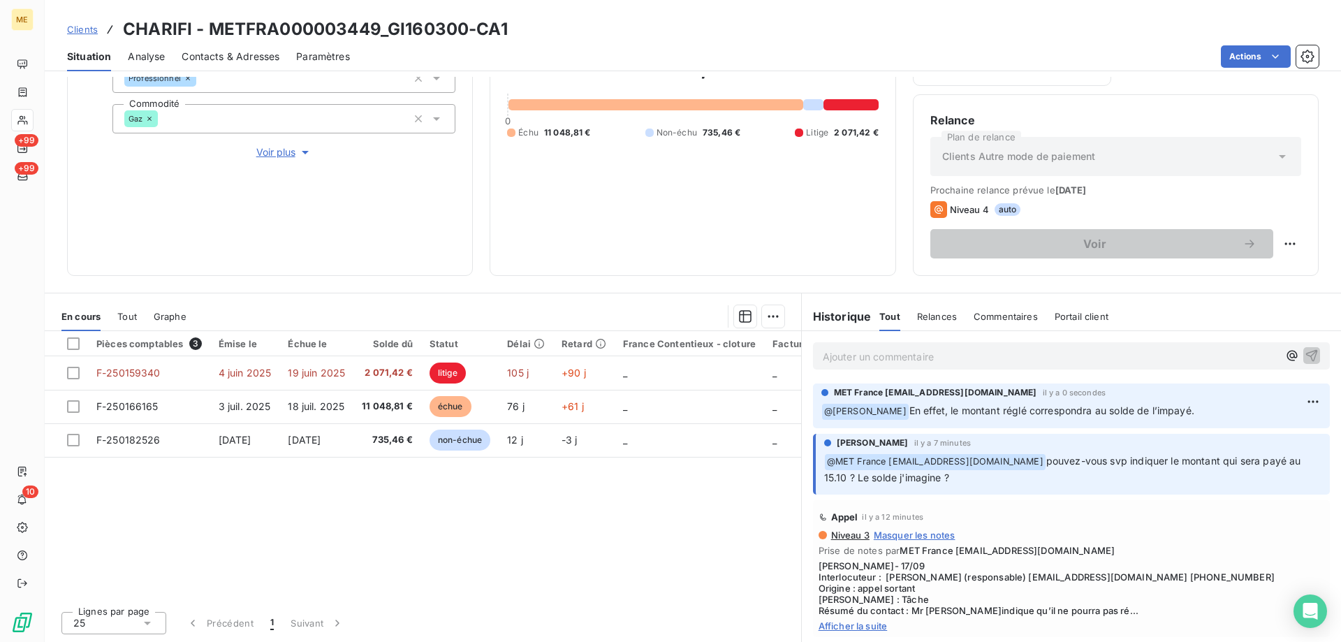
click at [524, 198] on div "13 855,69 € 0 Échu 11 048,81 € Non-échu 735,46 € Litige 2 071,42 €" at bounding box center [692, 95] width 371 height 325
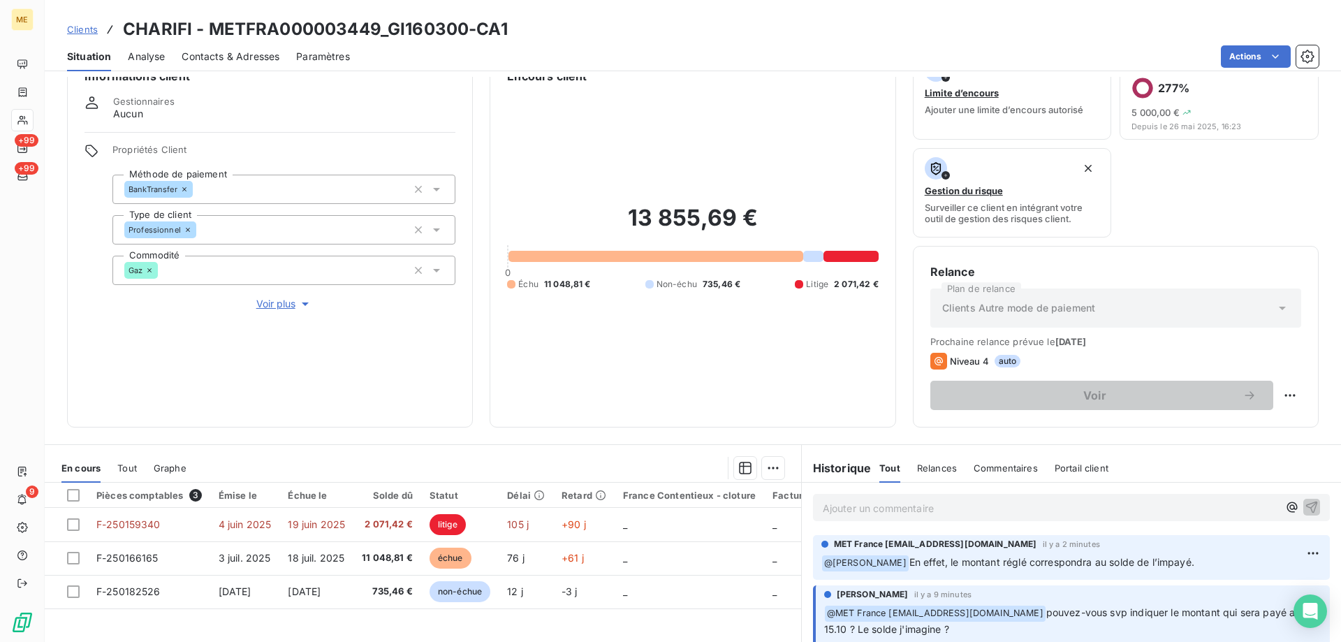
scroll to position [0, 0]
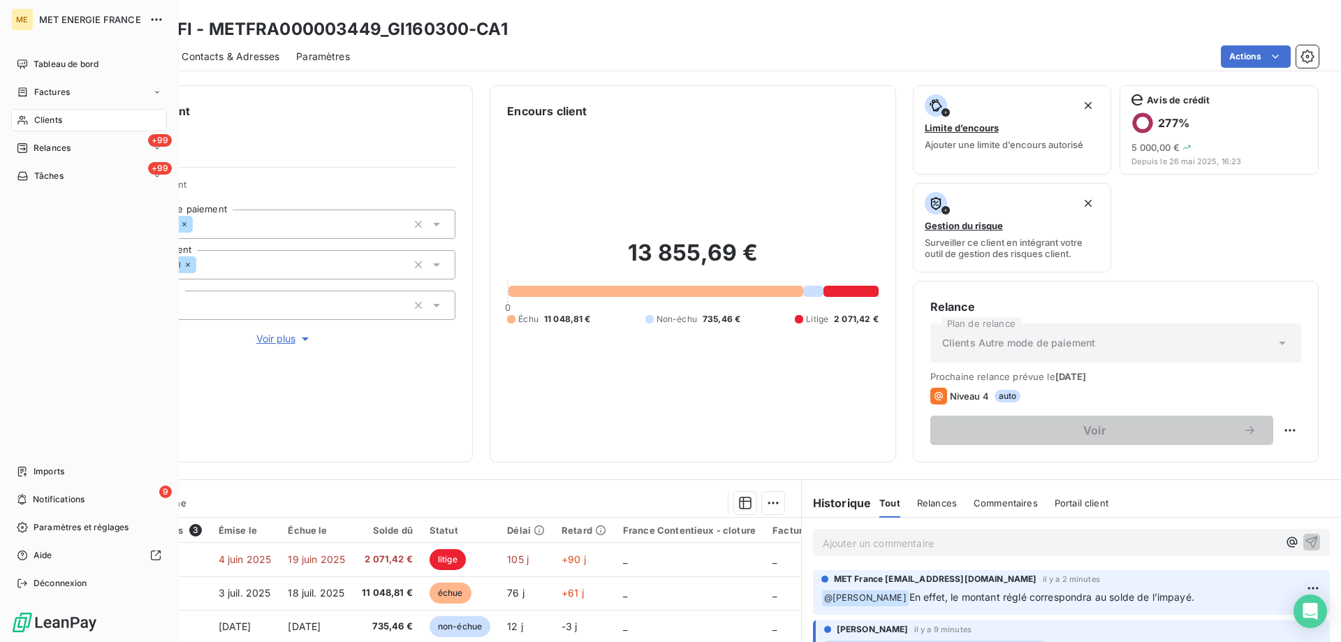
click at [31, 117] on div "Clients" at bounding box center [89, 120] width 156 height 22
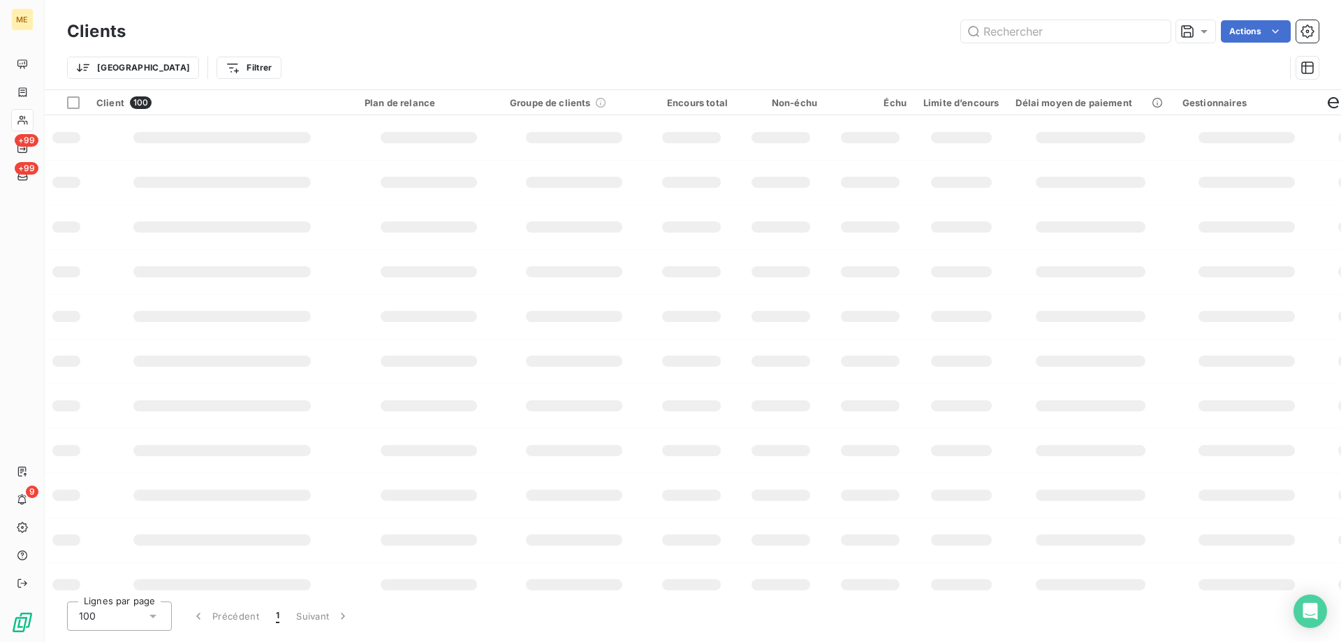
click at [1020, 45] on div "Clients Actions" at bounding box center [692, 31] width 1251 height 29
click at [1020, 43] on div "Clients Actions" at bounding box center [692, 31] width 1251 height 29
click at [1022, 41] on input "text" at bounding box center [1066, 31] width 210 height 22
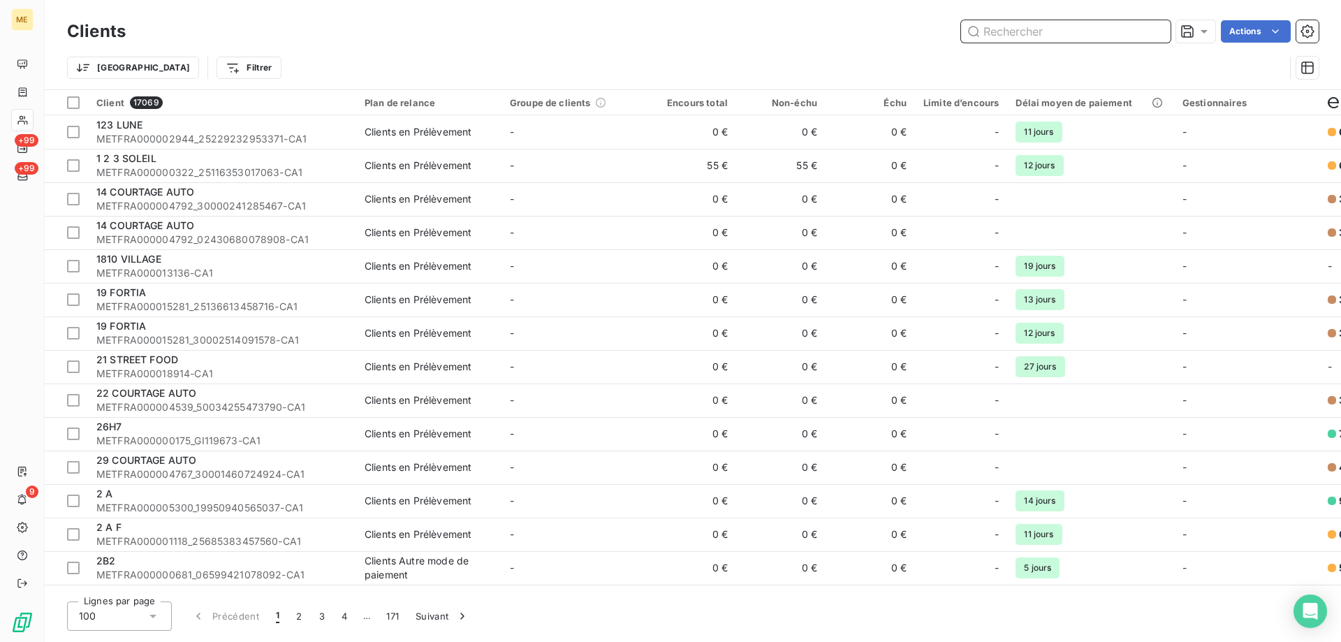
paste input "METFRA000007704"
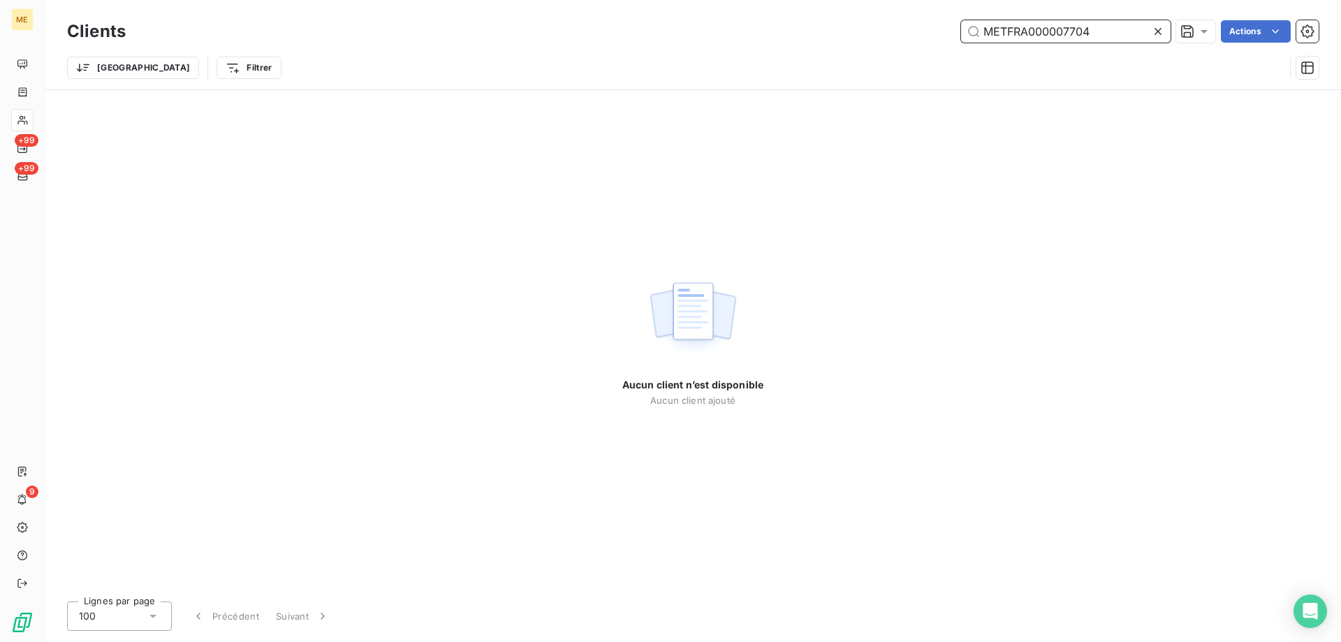
click at [1010, 32] on input "METFRA000007704" at bounding box center [1066, 31] width 210 height 22
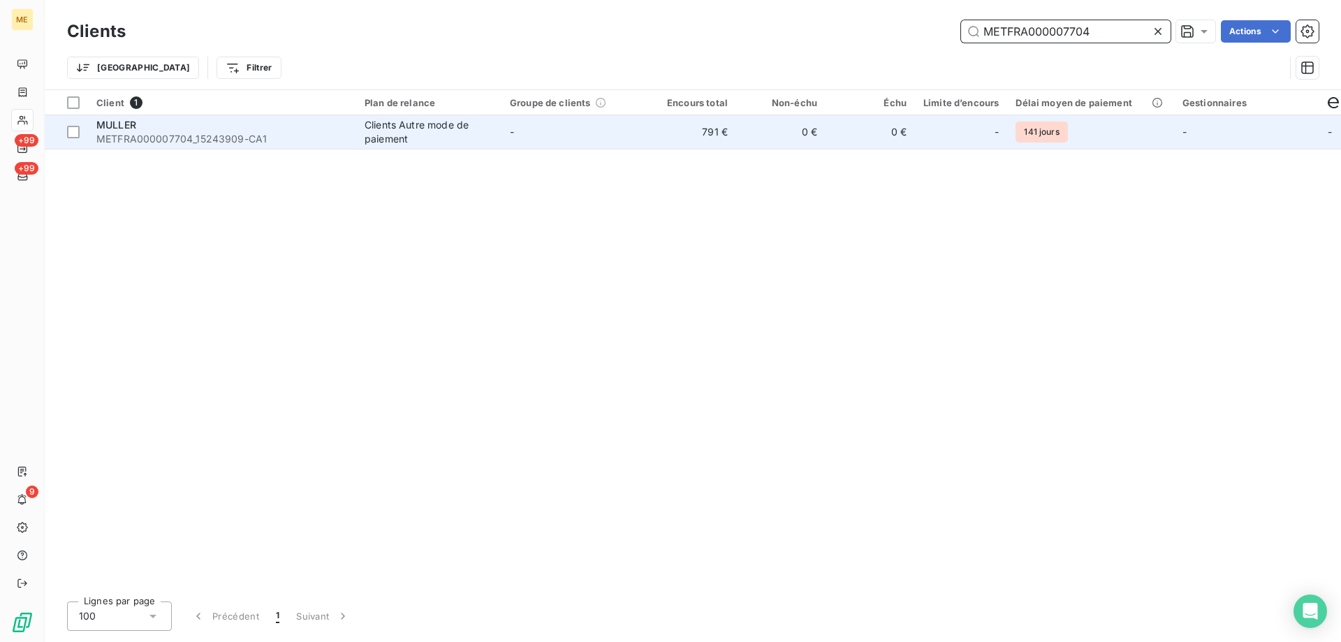
type input "METFRA000007704"
click at [270, 146] on td "MULLER METFRA000007704_15243909-CA1" at bounding box center [222, 132] width 268 height 34
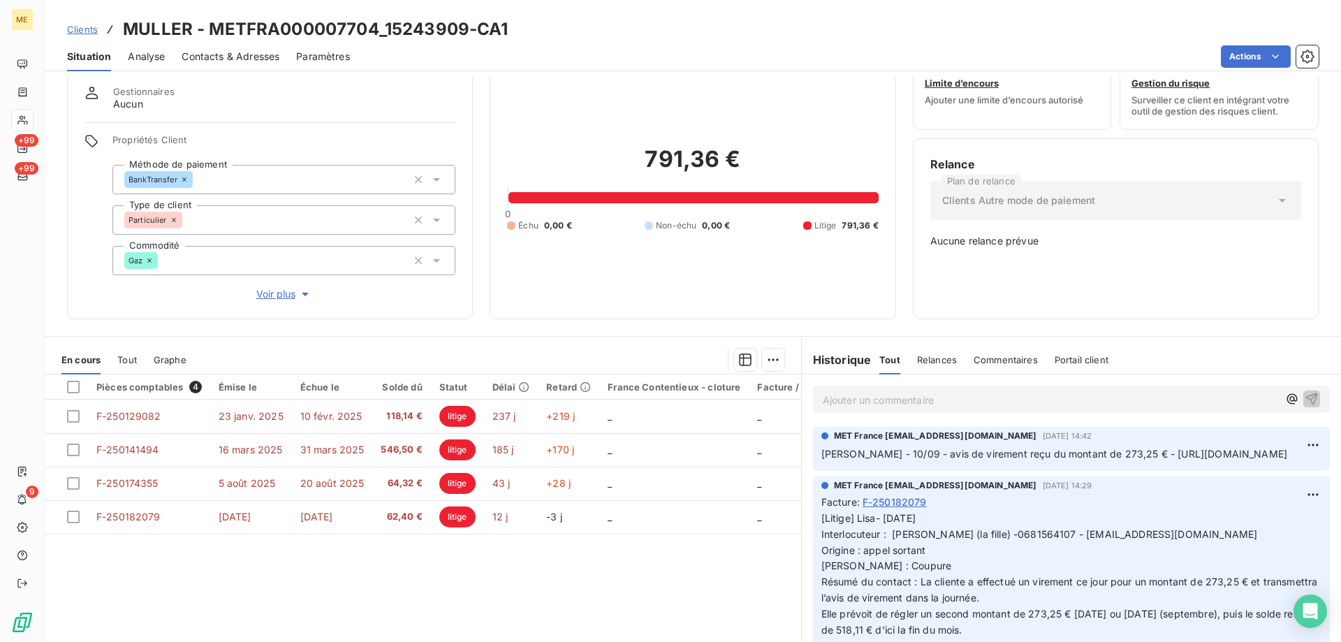
scroll to position [70, 0]
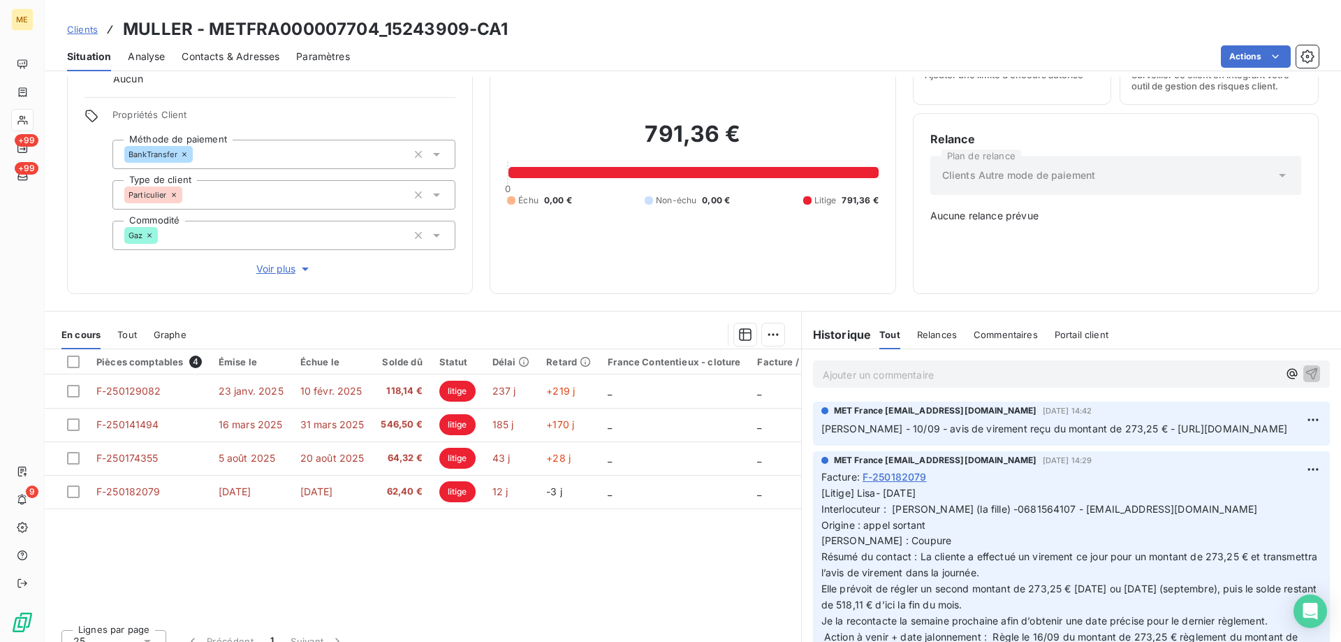
click at [855, 369] on p "Ajouter un commentaire ﻿" at bounding box center [1050, 374] width 455 height 17
drag, startPoint x: 210, startPoint y: 30, endPoint x: 372, endPoint y: 28, distance: 162.7
click at [372, 28] on h3 "MULLER - METFRA000007704_15243909-CA1" at bounding box center [315, 29] width 385 height 25
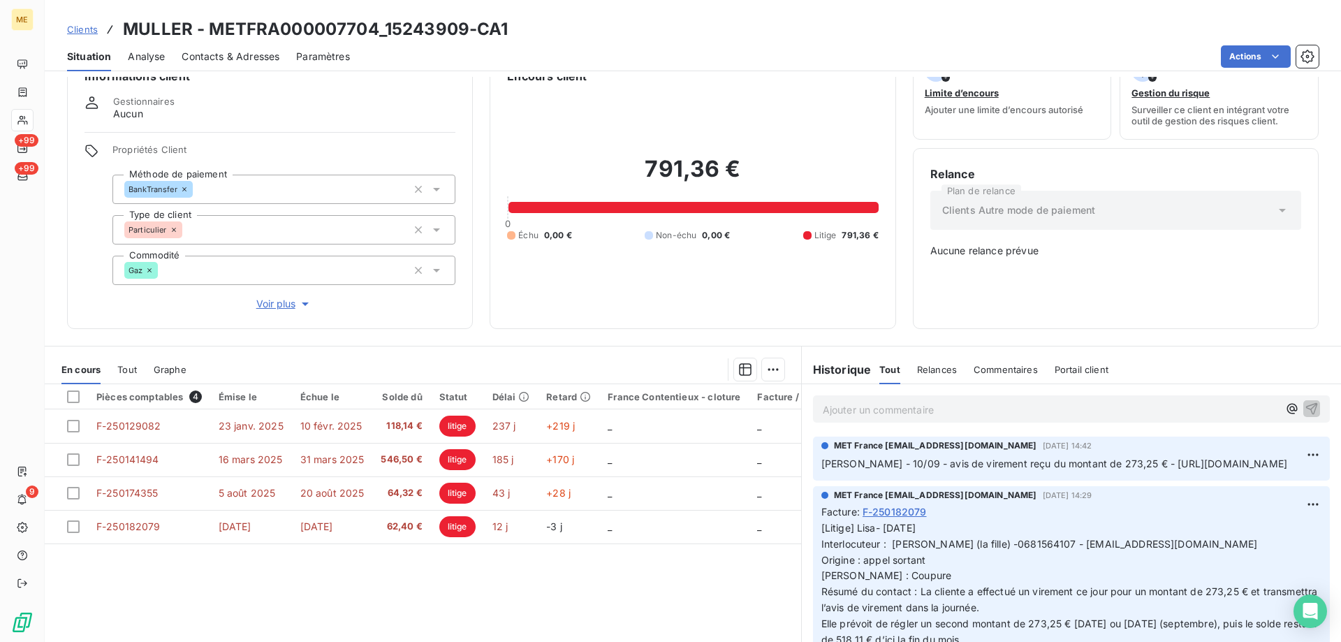
scroll to position [0, 0]
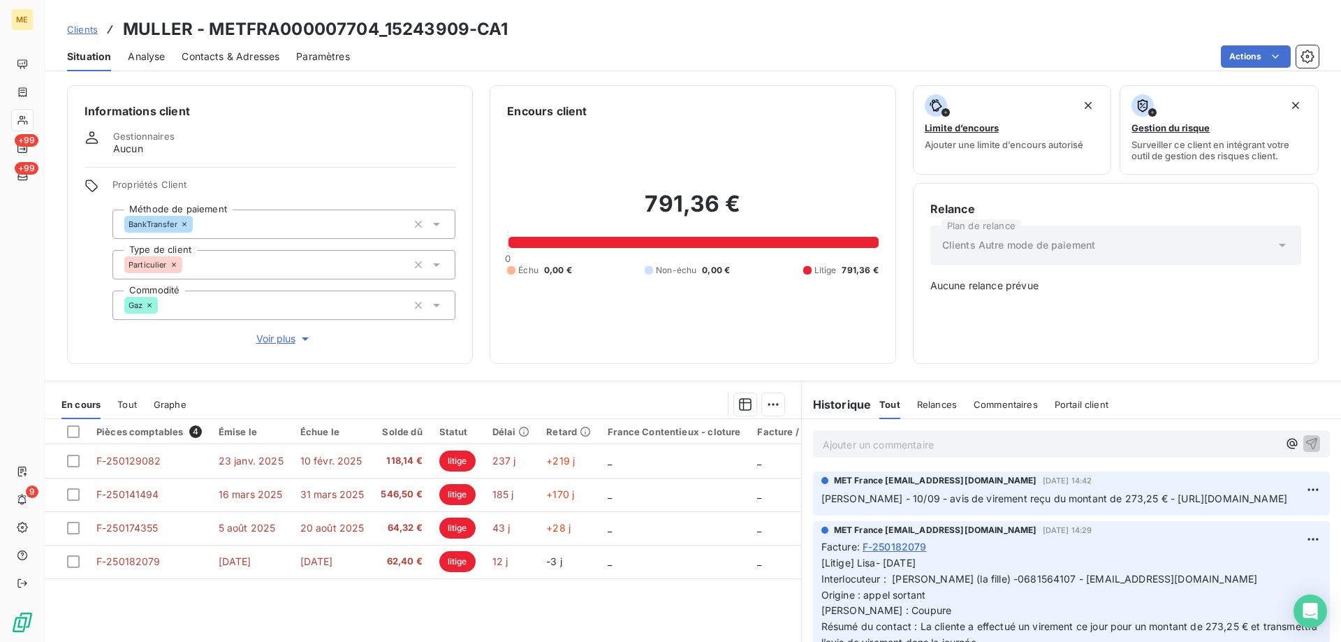
click at [996, 440] on p "Ajouter un commentaire ﻿" at bounding box center [1050, 444] width 455 height 17
click at [1170, 436] on p "[PERSON_NAME] - 17/09 - avis de virement montant de 273,25 € -" at bounding box center [1050, 444] width 455 height 16
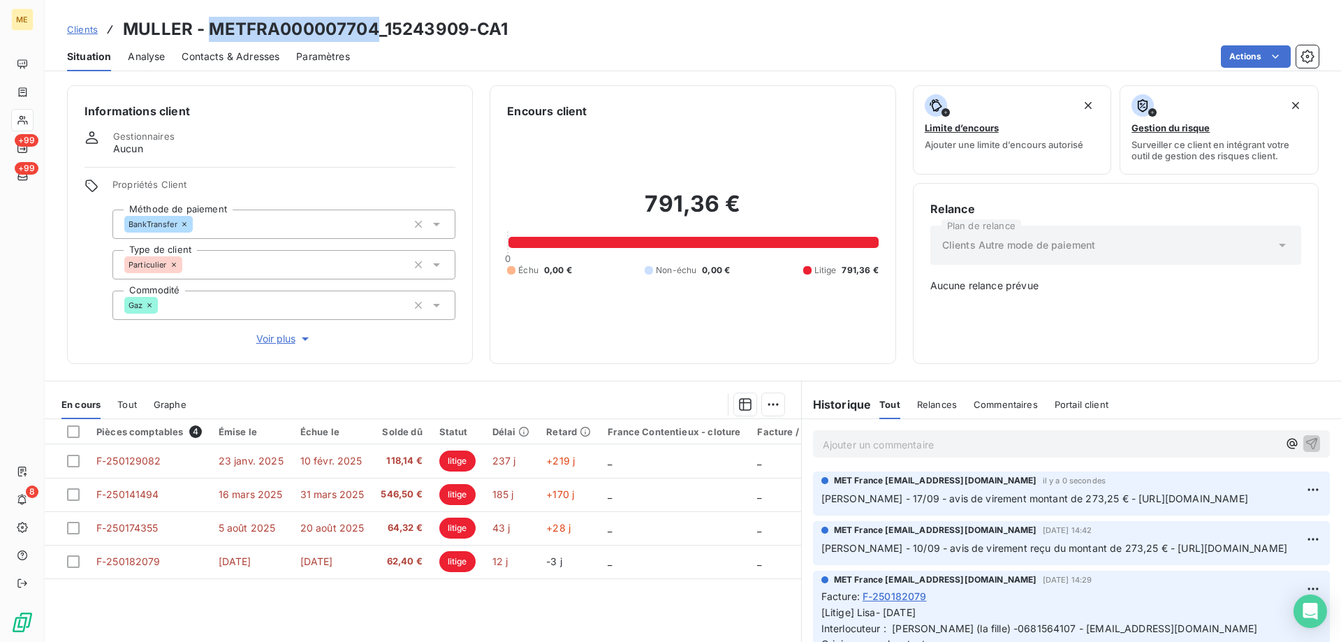
drag, startPoint x: 209, startPoint y: 32, endPoint x: 378, endPoint y: 32, distance: 169.7
click at [378, 32] on h3 "MULLER - METFRA000007704_15243909-CA1" at bounding box center [315, 29] width 385 height 25
click at [434, 26] on h3 "MULLER - METFRA000007704_15243909-CA1" at bounding box center [315, 29] width 385 height 25
click at [398, 36] on h3 "MULLER - METFRA000007704_15243909-CA1" at bounding box center [315, 29] width 385 height 25
drag, startPoint x: 388, startPoint y: 30, endPoint x: 444, endPoint y: 28, distance: 56.6
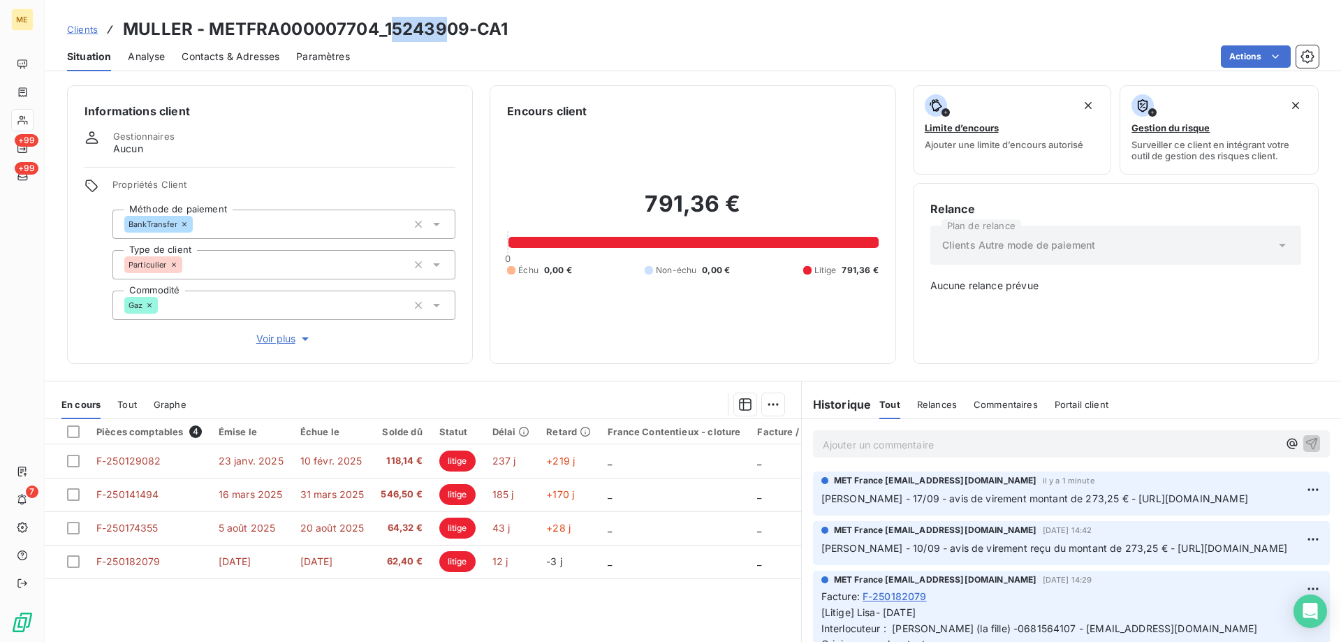
click at [444, 28] on h3 "MULLER - METFRA000007704_15243909-CA1" at bounding box center [315, 29] width 385 height 25
click at [346, 75] on div "Clients MULLER - METFRA000007704_15243909-CA1 Situation Analyse Contacts & Adre…" at bounding box center [693, 321] width 1296 height 642
drag, startPoint x: 385, startPoint y: 26, endPoint x: 464, endPoint y: 20, distance: 79.2
click at [464, 20] on h3 "MULLER - METFRA000007704_15243909-CA1" at bounding box center [315, 29] width 385 height 25
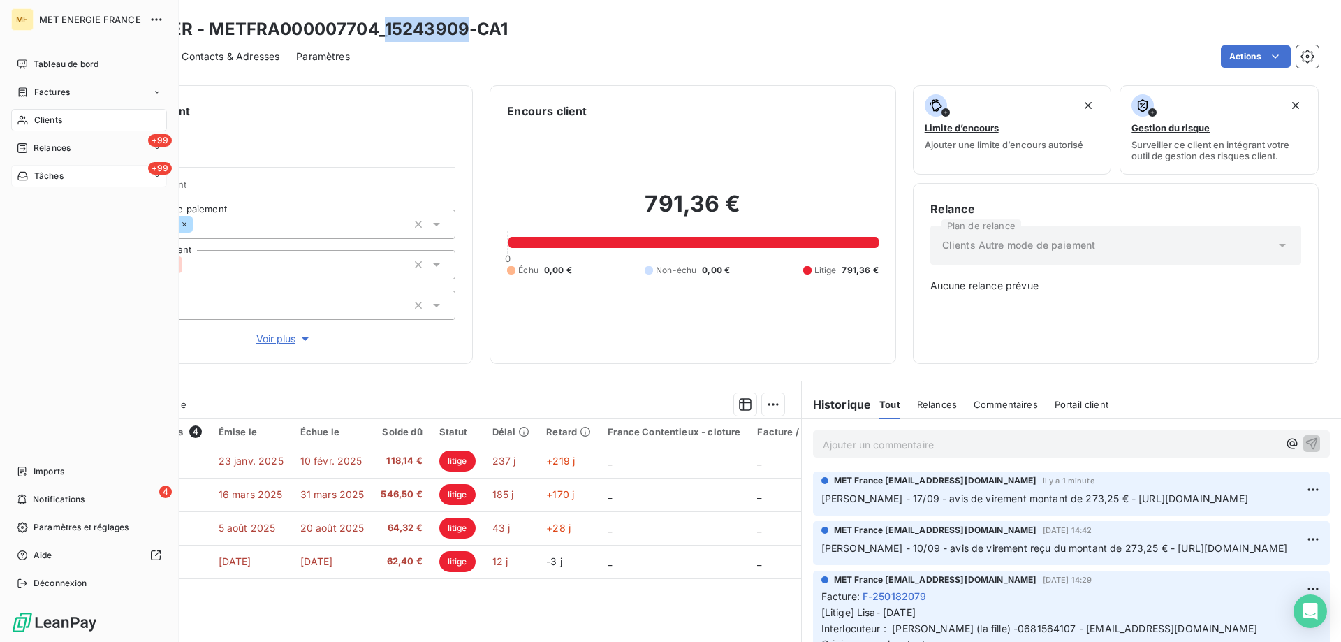
click at [78, 169] on div "+99 Tâches" at bounding box center [89, 176] width 156 height 22
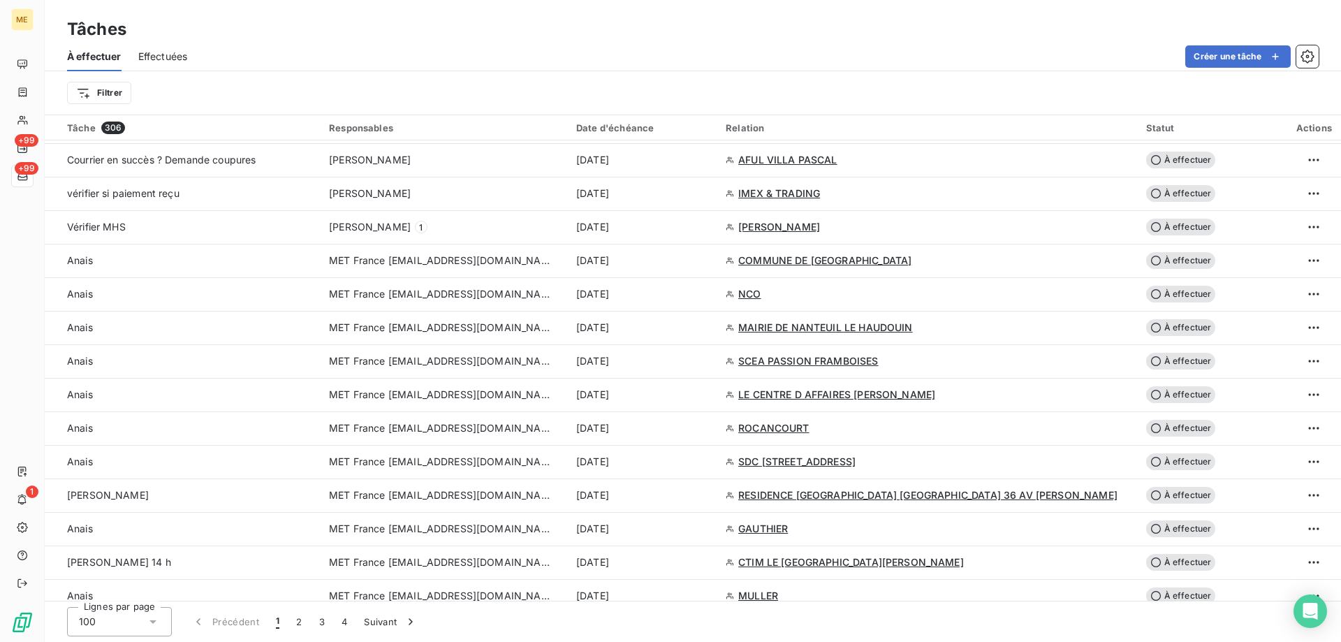
scroll to position [768, 0]
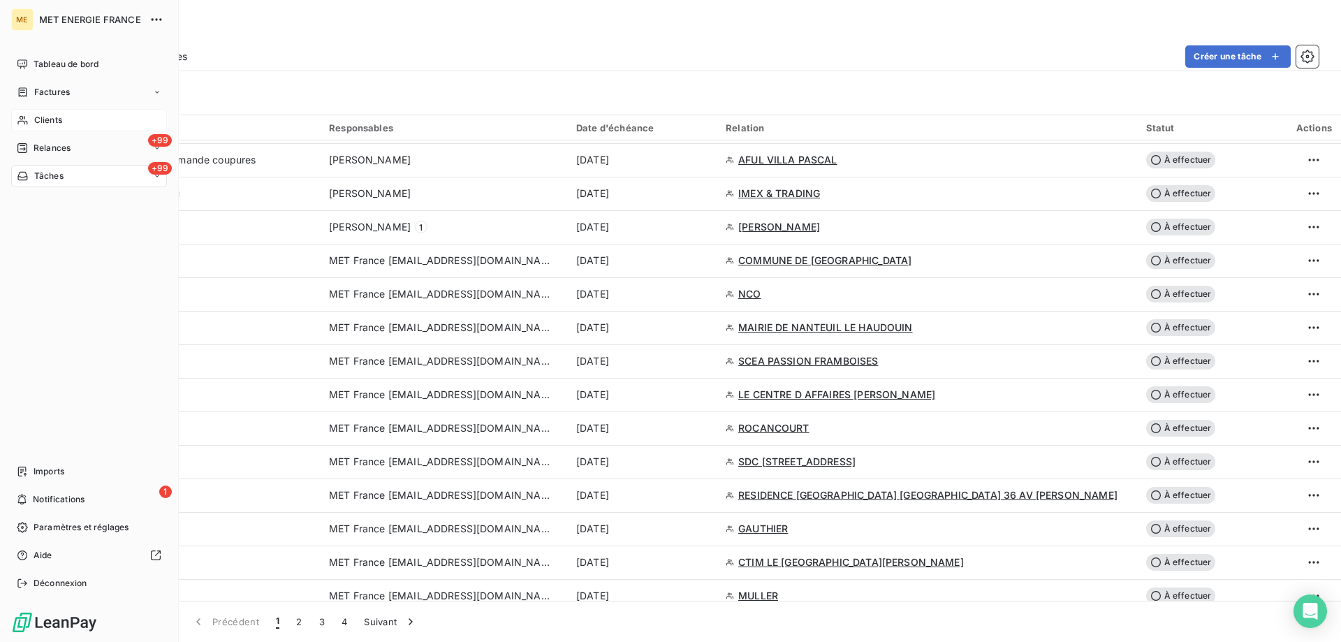
click at [52, 131] on div "Clients" at bounding box center [89, 120] width 156 height 22
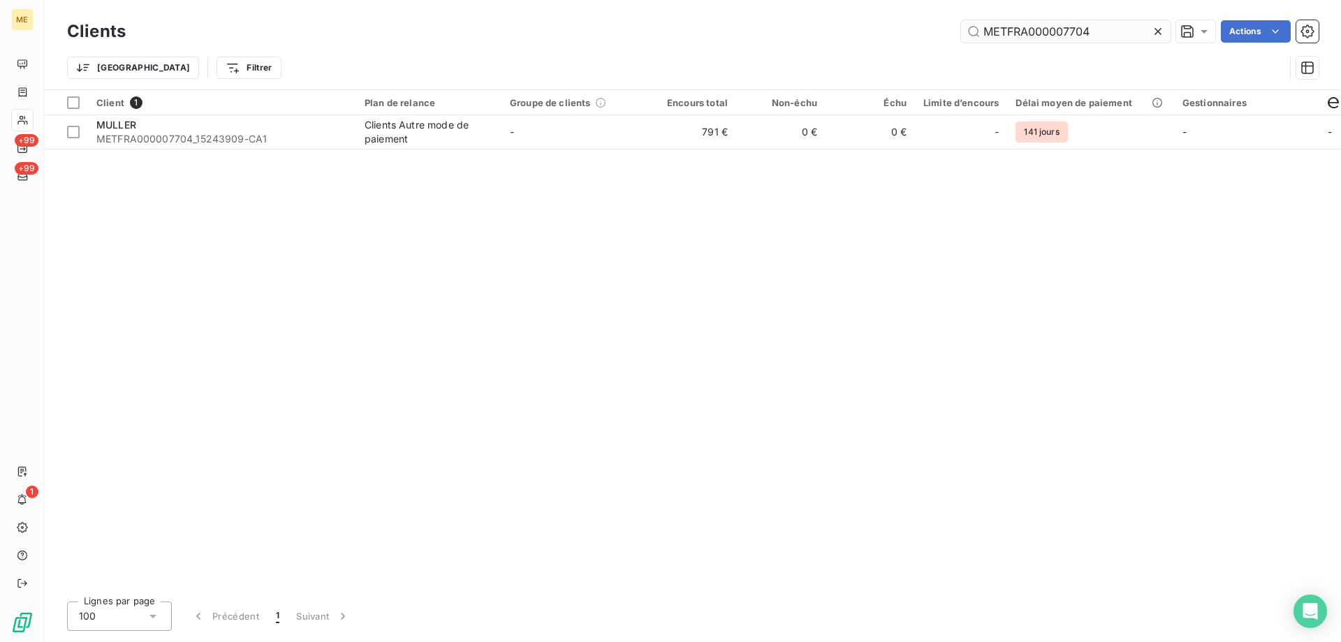
click at [997, 34] on input "METFRA000007704" at bounding box center [1066, 31] width 210 height 22
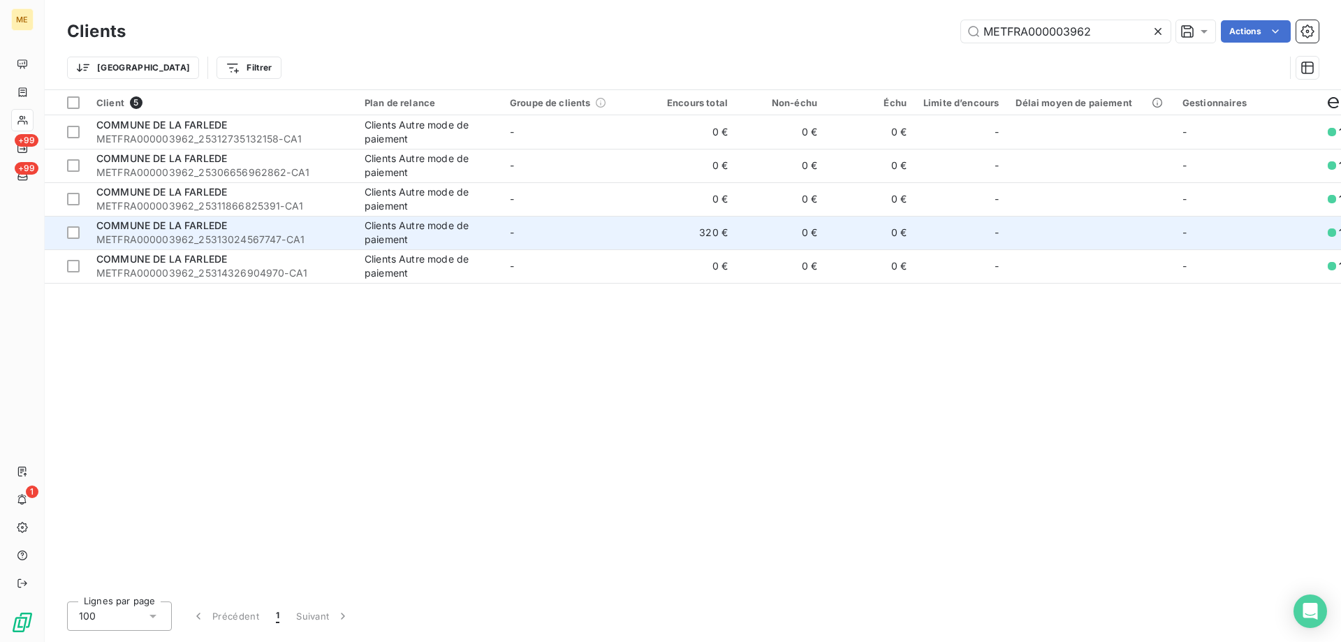
type input "METFRA000003962"
click at [346, 232] on div "COMMUNE DE LA FARLEDE" at bounding box center [221, 226] width 251 height 14
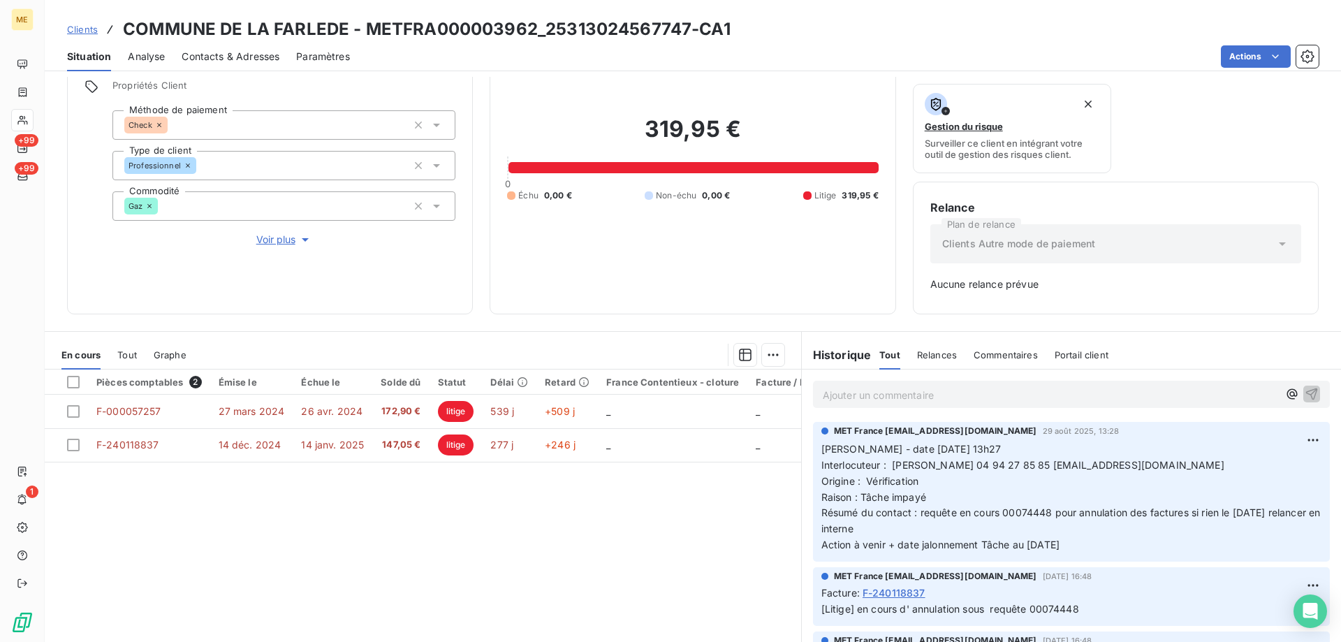
scroll to position [138, 0]
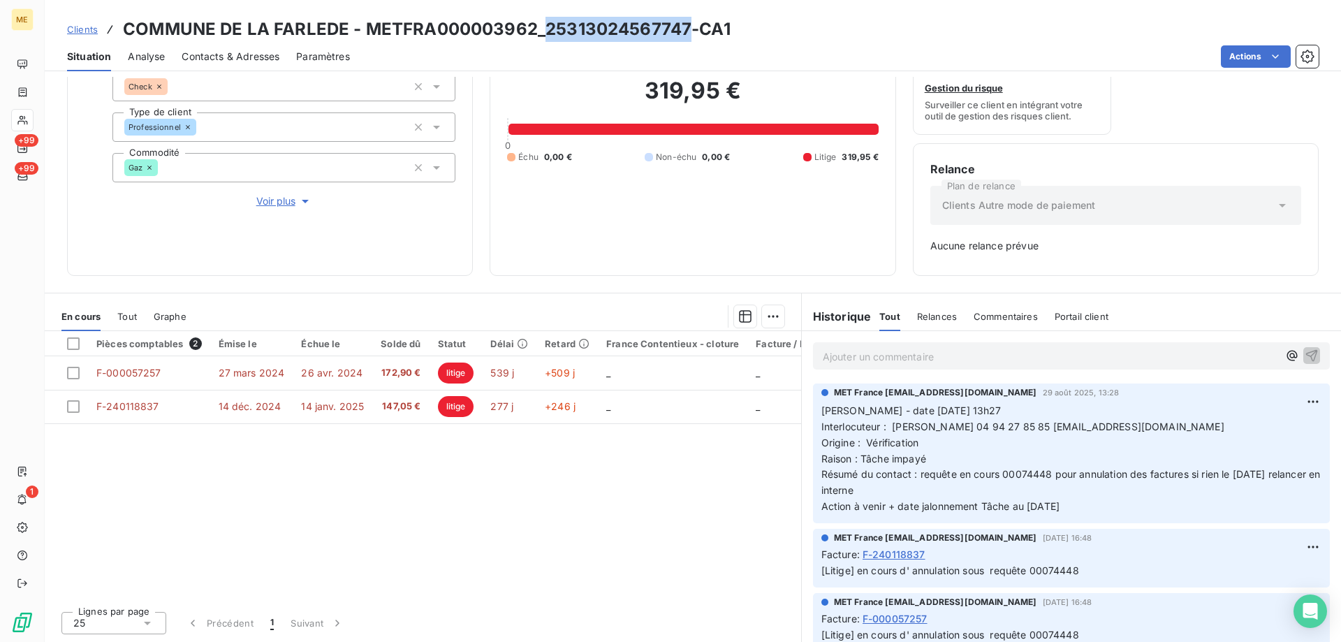
drag, startPoint x: 538, startPoint y: 30, endPoint x: 688, endPoint y: 30, distance: 149.4
click at [688, 30] on h3 "COMMUNE DE LA FARLEDE - METFRA000003962_25313024567747-CA1" at bounding box center [427, 29] width 608 height 25
drag, startPoint x: 367, startPoint y: 32, endPoint x: 694, endPoint y: 30, distance: 327.5
click at [694, 30] on h3 "COMMUNE DE LA FARLEDE - METFRA000003962_25313024567747-CA1" at bounding box center [427, 29] width 608 height 25
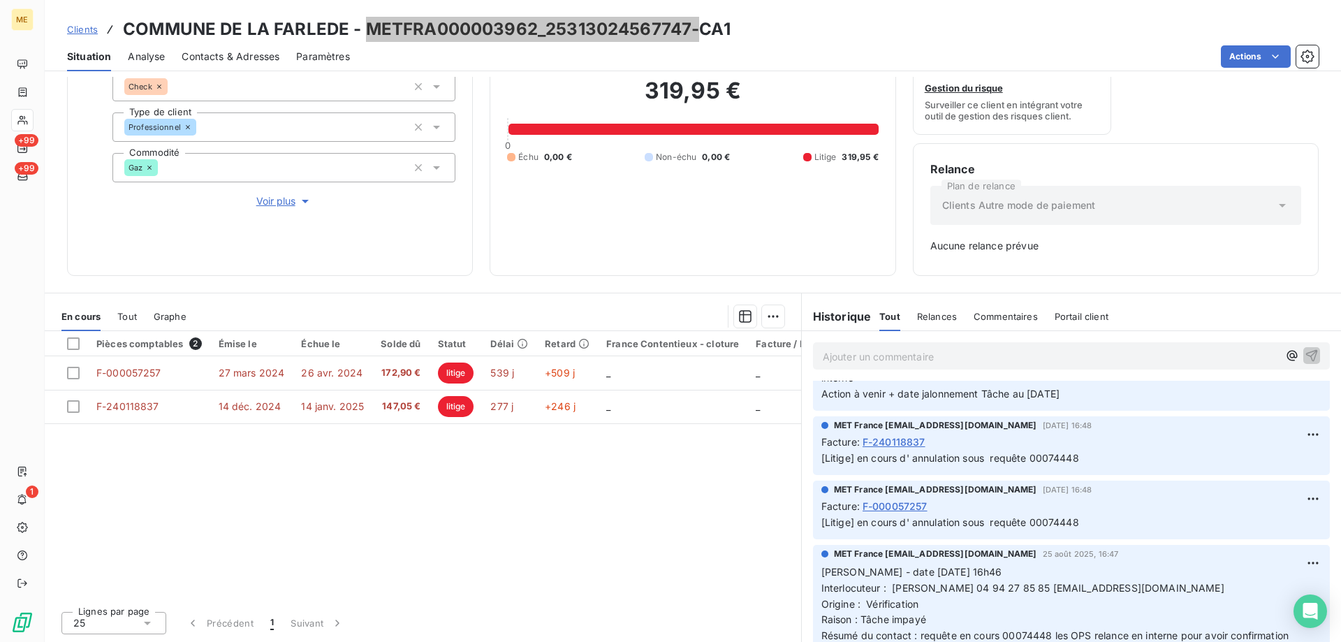
scroll to position [0, 0]
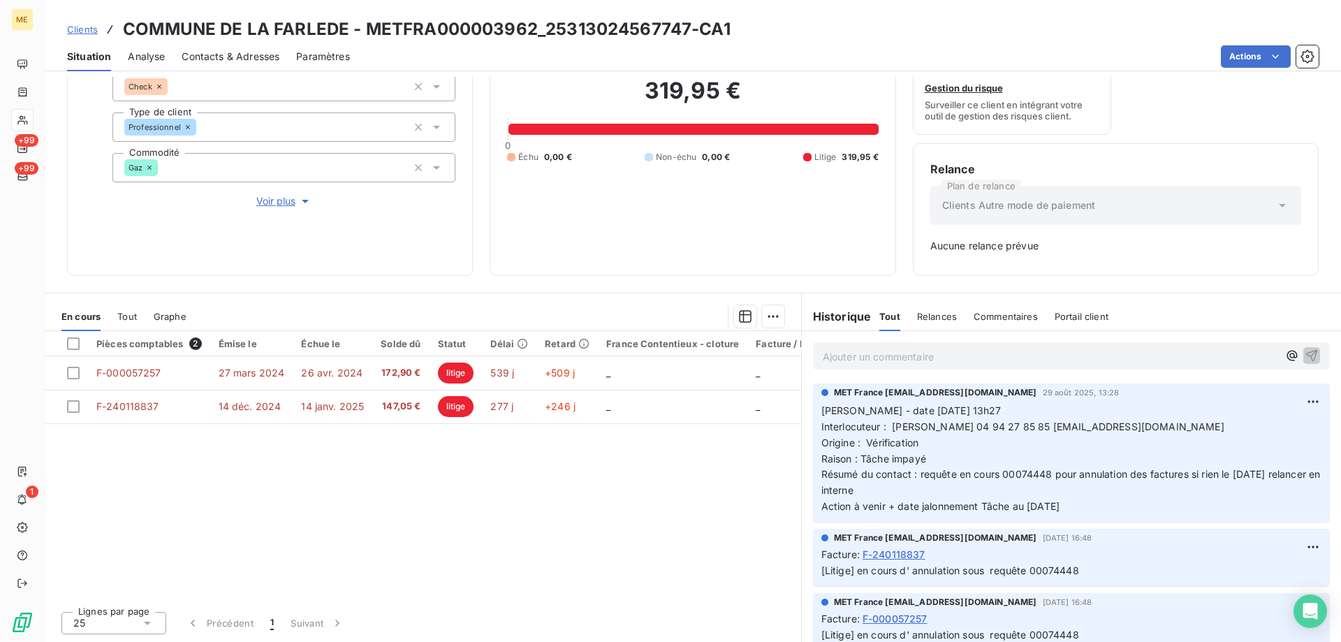
drag, startPoint x: 422, startPoint y: 473, endPoint x: 423, endPoint y: 462, distance: 10.5
click at [422, 472] on div "Pièces comptables 2 Émise le Échue le Solde dû Statut Délai Retard France Conte…" at bounding box center [423, 465] width 756 height 269
click at [730, 207] on div "319,95 € 0 Échu 0,00 € Non-échu 0,00 € Litige 319,95 €" at bounding box center [692, 120] width 371 height 277
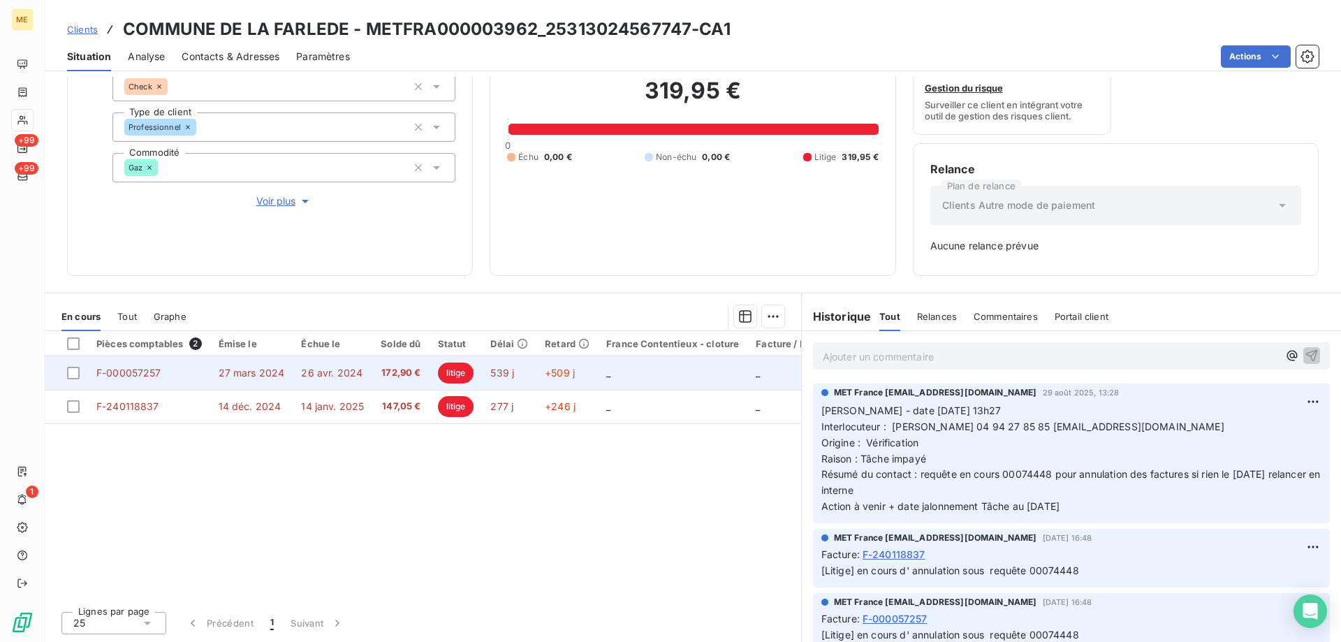
click at [230, 368] on span "27 mars 2024" at bounding box center [252, 373] width 66 height 12
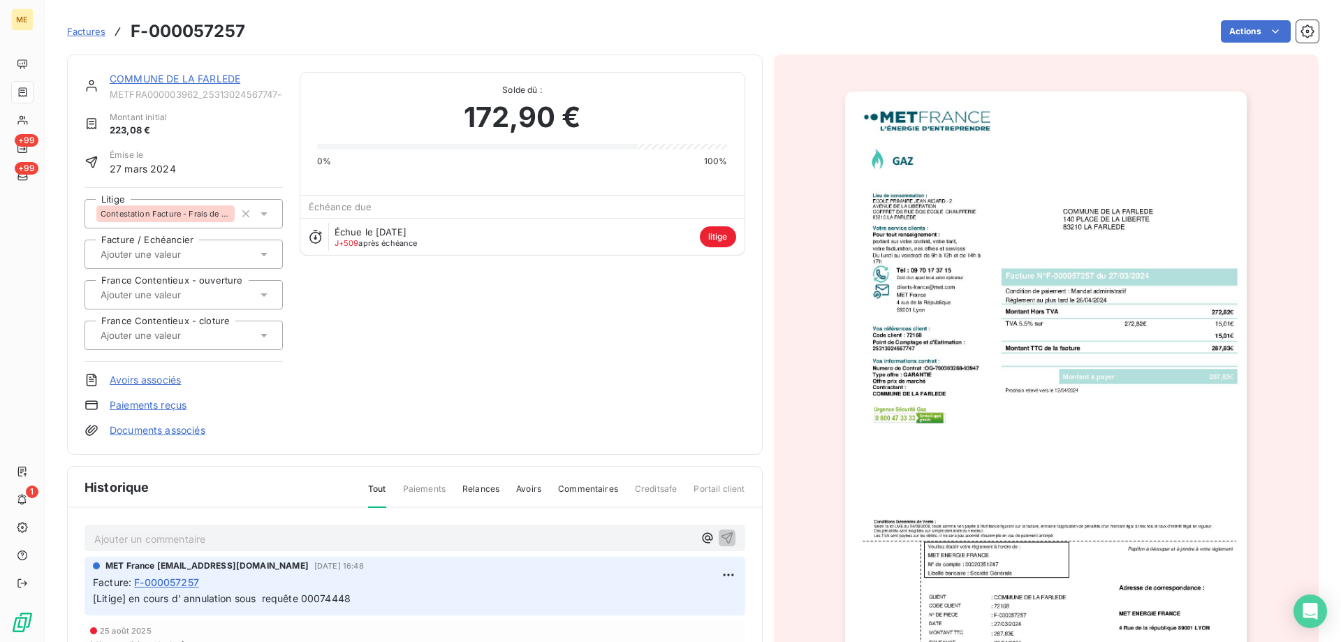
click at [168, 80] on link "COMMUNE DE LA FARLEDE" at bounding box center [175, 79] width 131 height 12
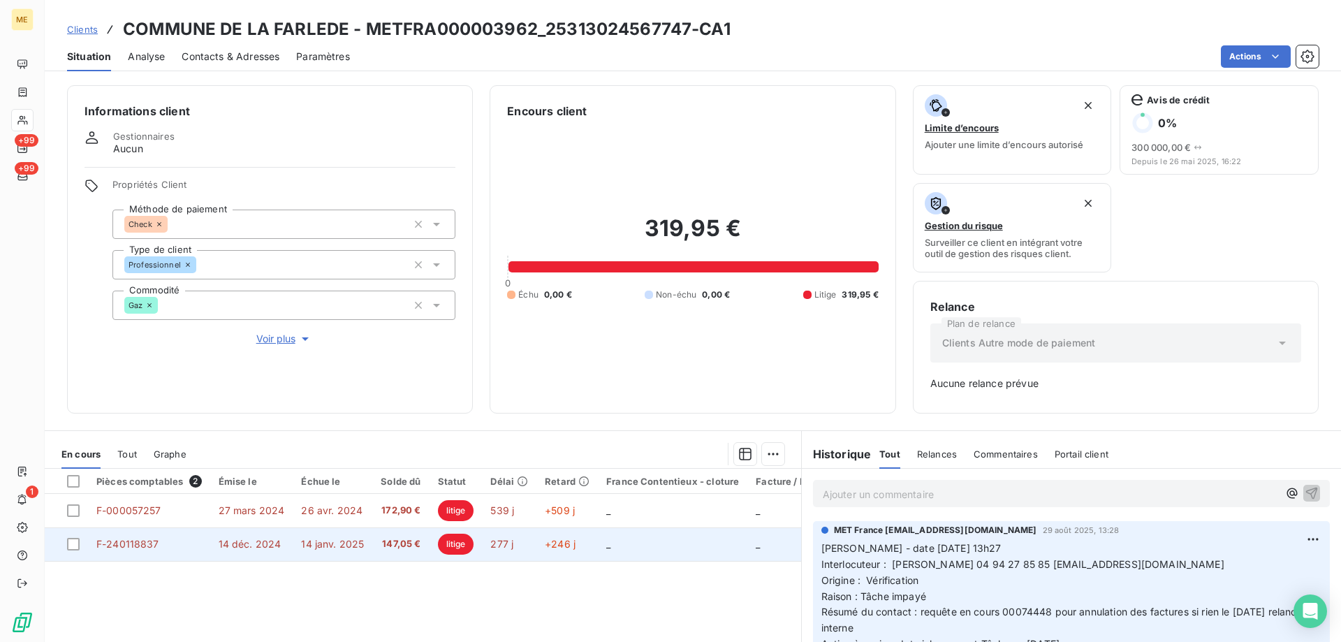
click at [336, 544] on span "14 janv. 2025" at bounding box center [332, 544] width 63 height 12
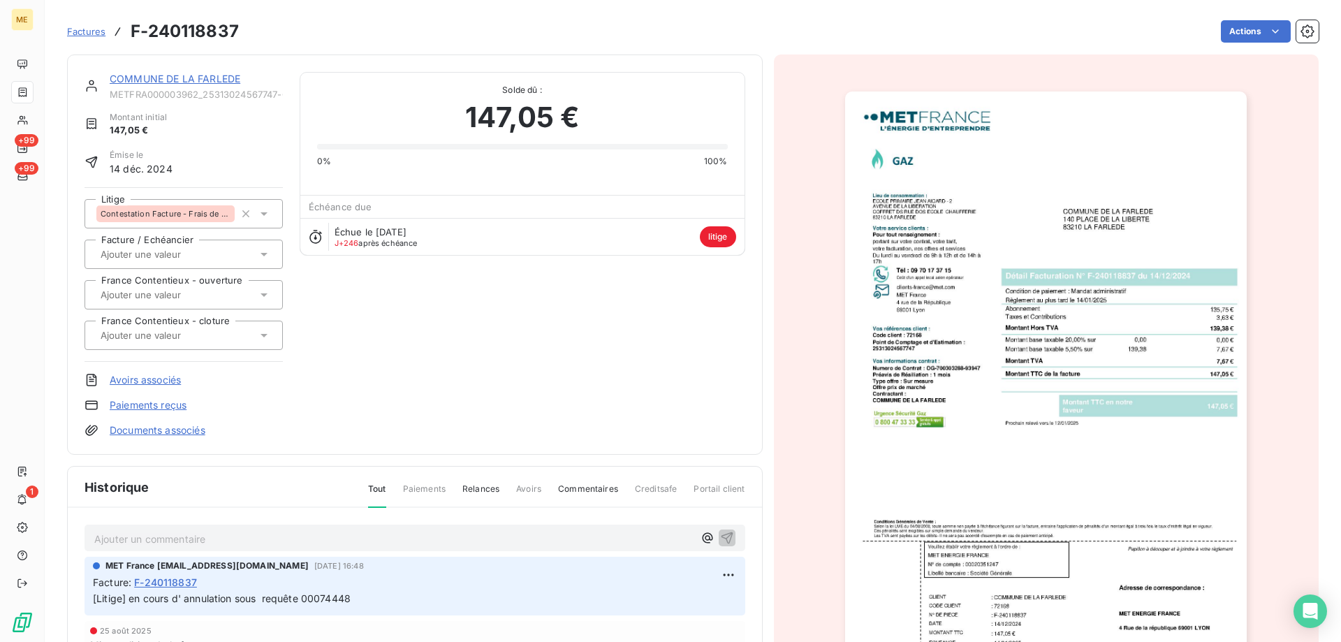
click at [207, 82] on div "COMMUNE DE LA FARLEDE" at bounding box center [196, 79] width 173 height 14
click at [206, 79] on link "COMMUNE DE LA FARLEDE" at bounding box center [175, 79] width 131 height 12
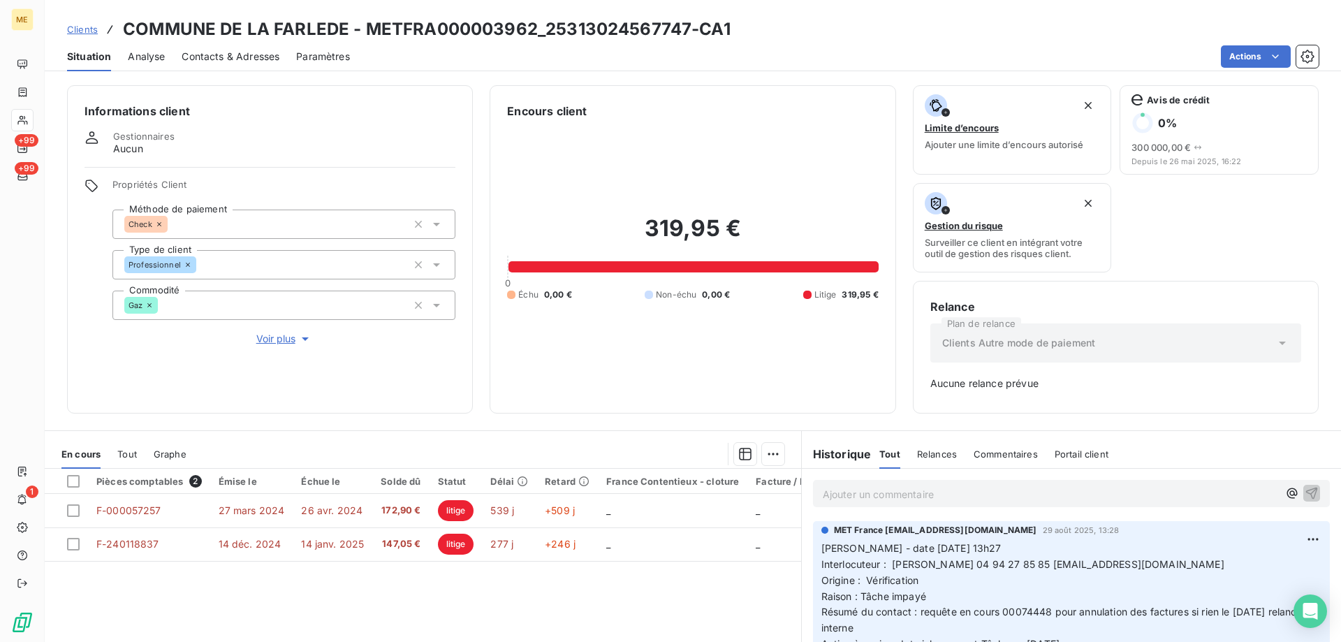
click at [507, 383] on div "319,95 € 0 Échu 0,00 € Non-échu 0,00 € Litige 319,95 €" at bounding box center [692, 257] width 371 height 277
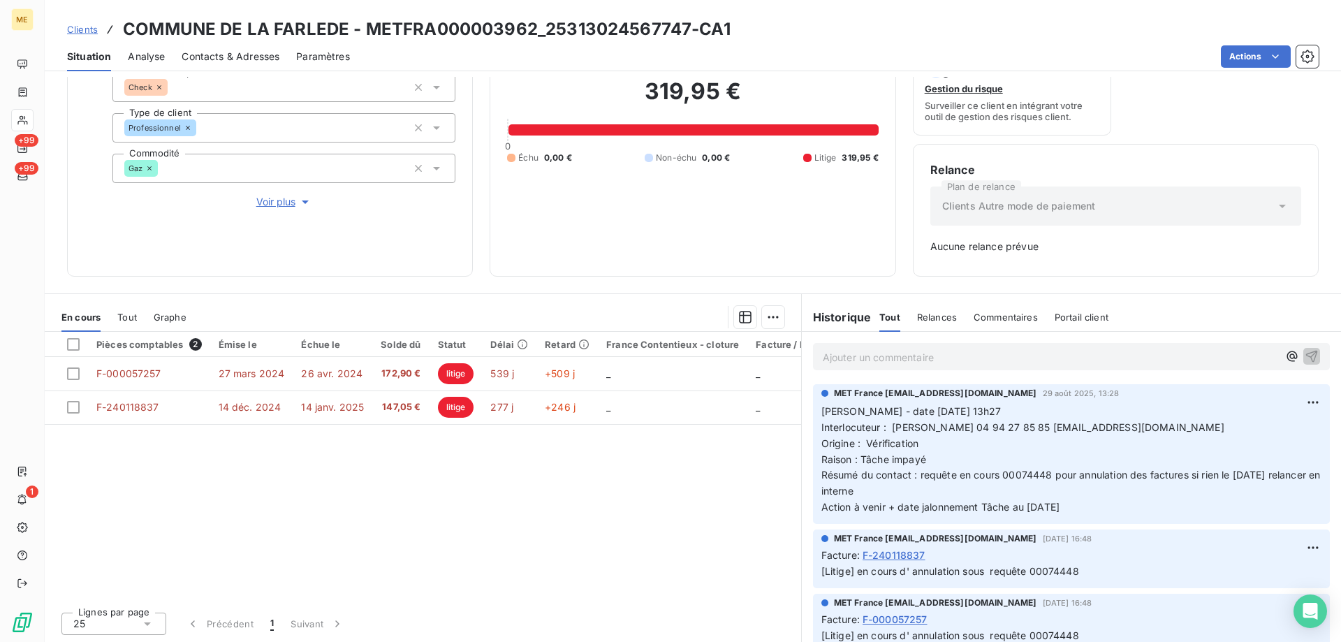
scroll to position [138, 0]
click at [970, 360] on p "Ajouter un commentaire ﻿" at bounding box center [1050, 356] width 455 height 17
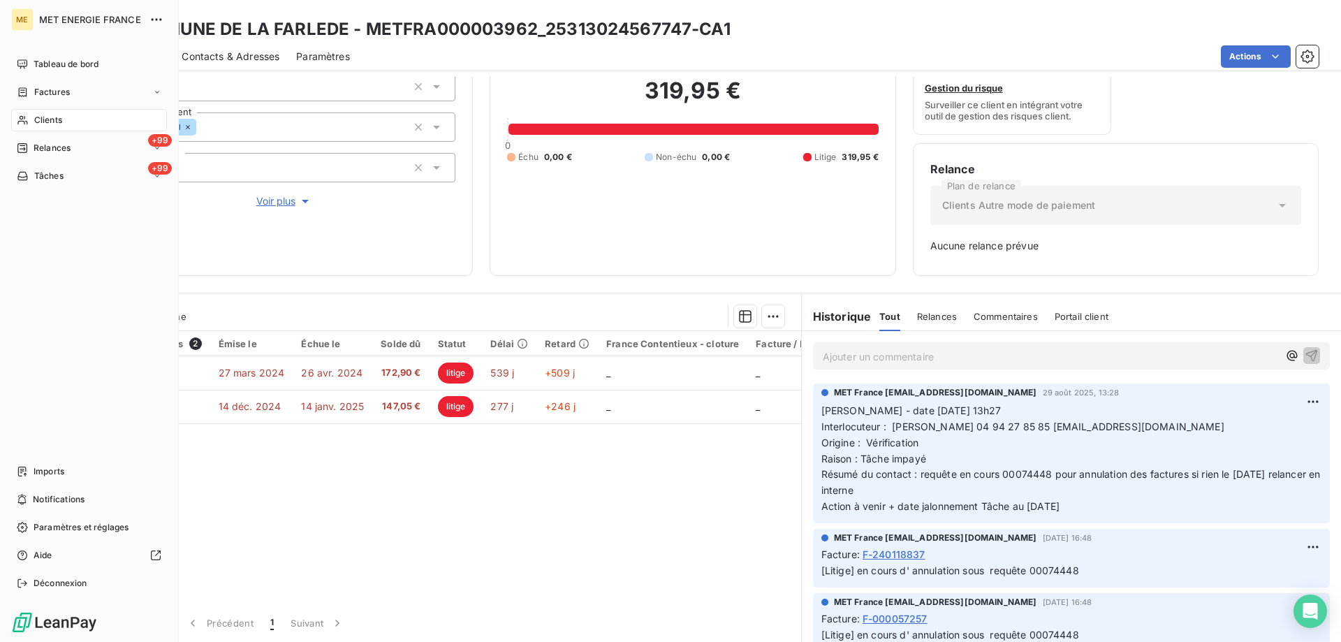
click at [22, 174] on icon at bounding box center [23, 175] width 12 height 11
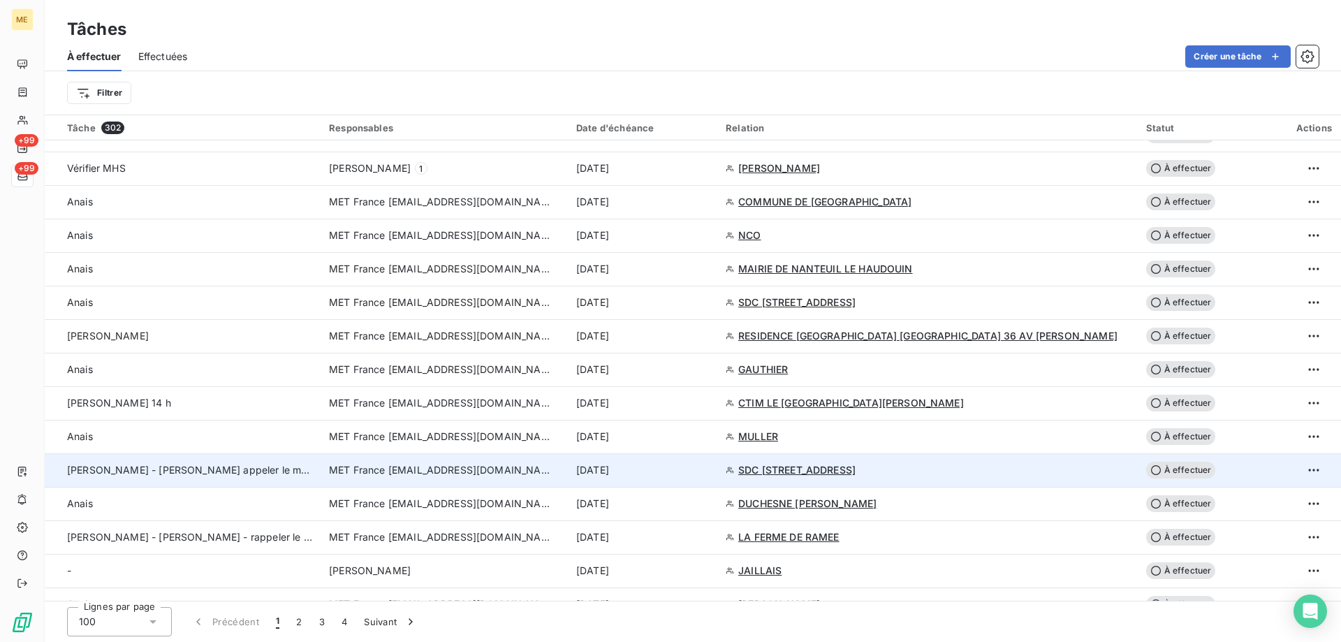
scroll to position [838, 0]
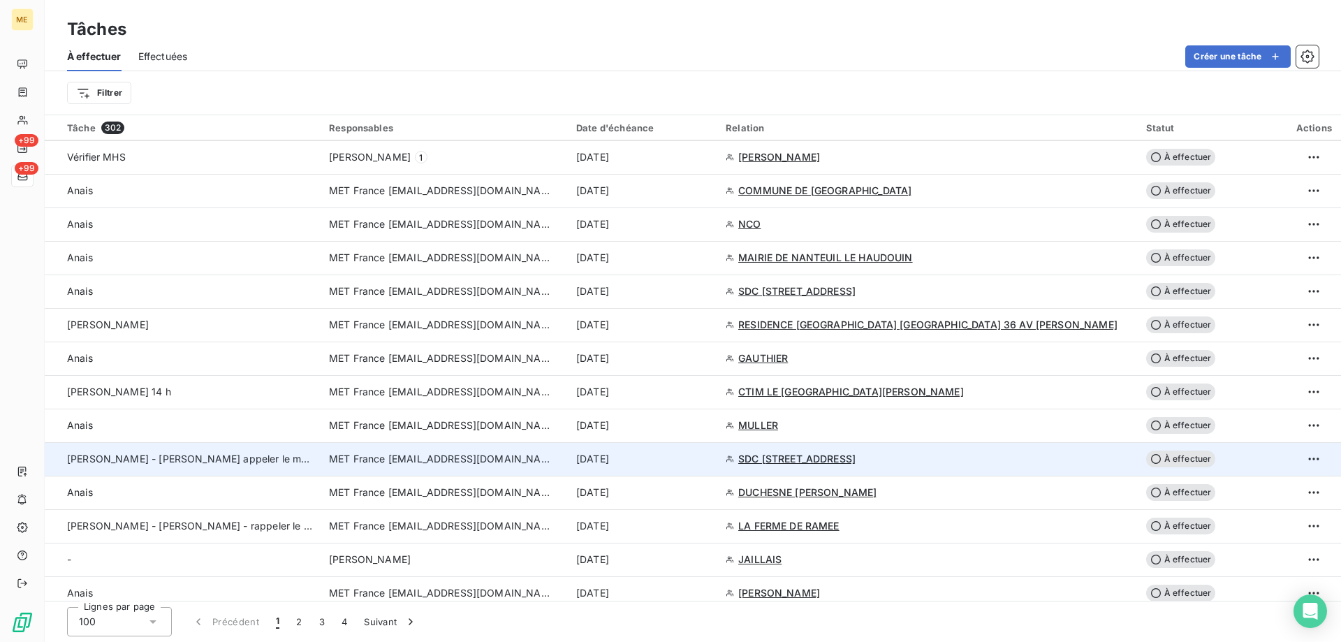
click at [312, 464] on div "[PERSON_NAME] - [PERSON_NAME] appeler le matin 10h30" at bounding box center [189, 459] width 245 height 14
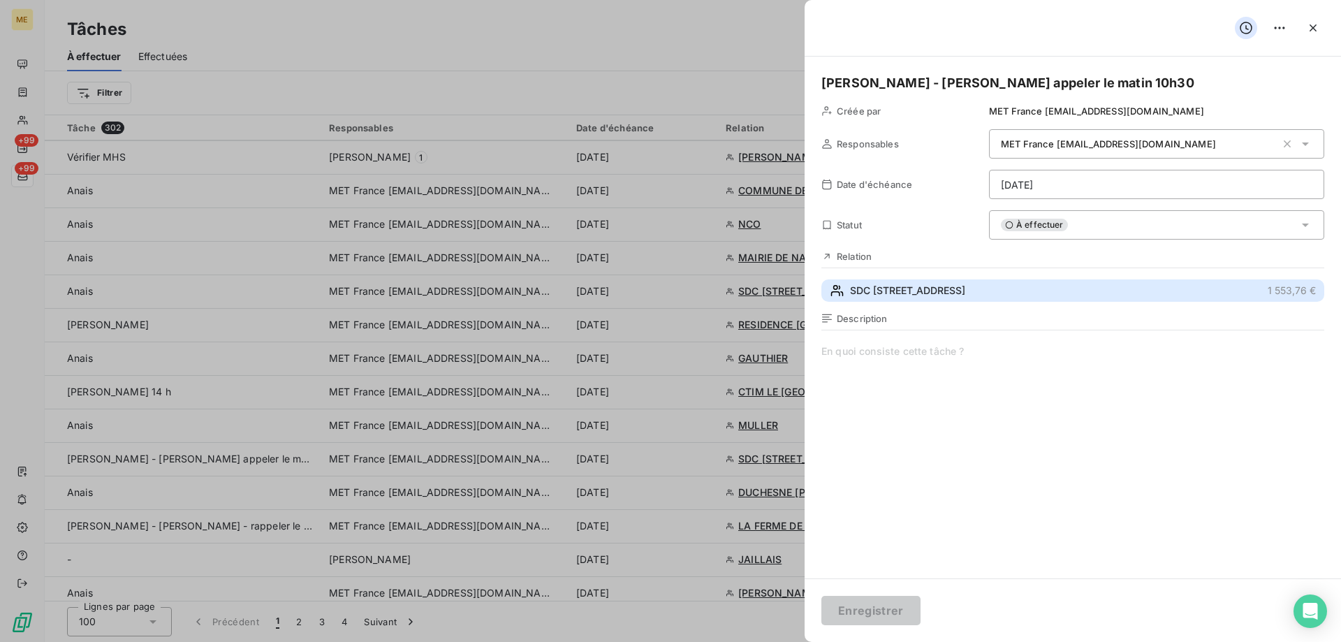
click at [947, 291] on span "SDC [STREET_ADDRESS]" at bounding box center [907, 291] width 115 height 14
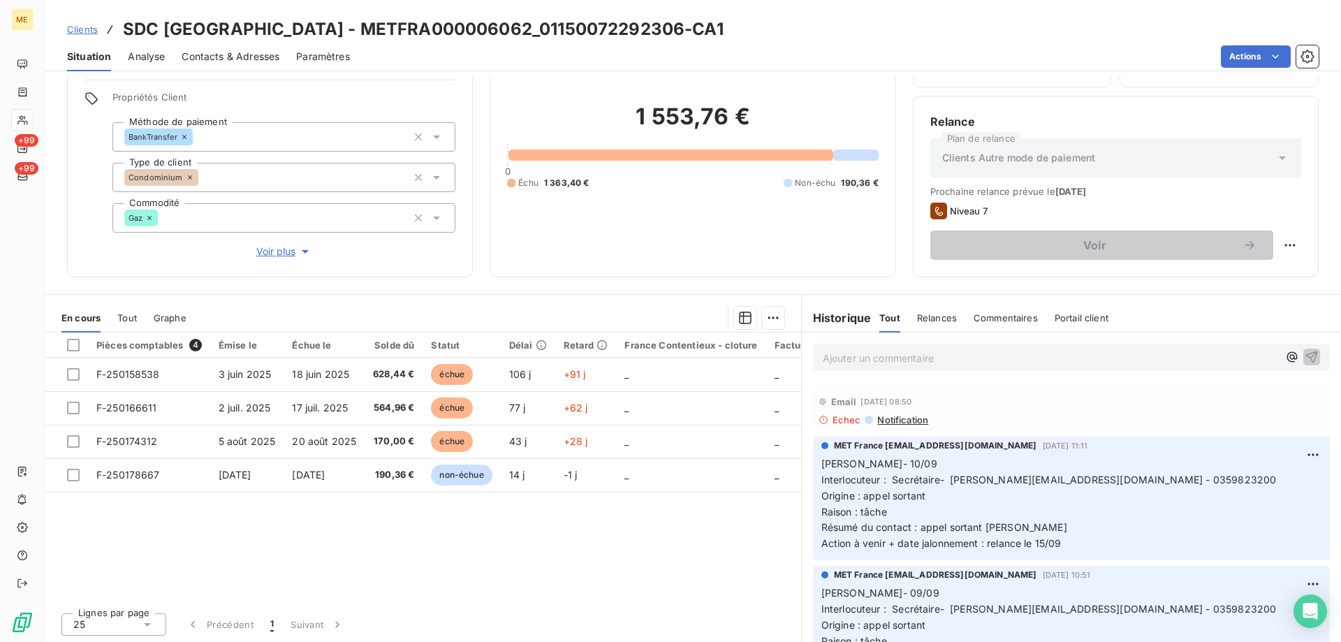
scroll to position [89, 0]
drag, startPoint x: 1120, startPoint y: 478, endPoint x: 1185, endPoint y: 475, distance: 65.0
click at [1185, 475] on p "[PERSON_NAME]- 10/09 Interlocuteur : Secrétaire- [PERSON_NAME][EMAIL_ADDRESS][D…" at bounding box center [1071, 503] width 500 height 96
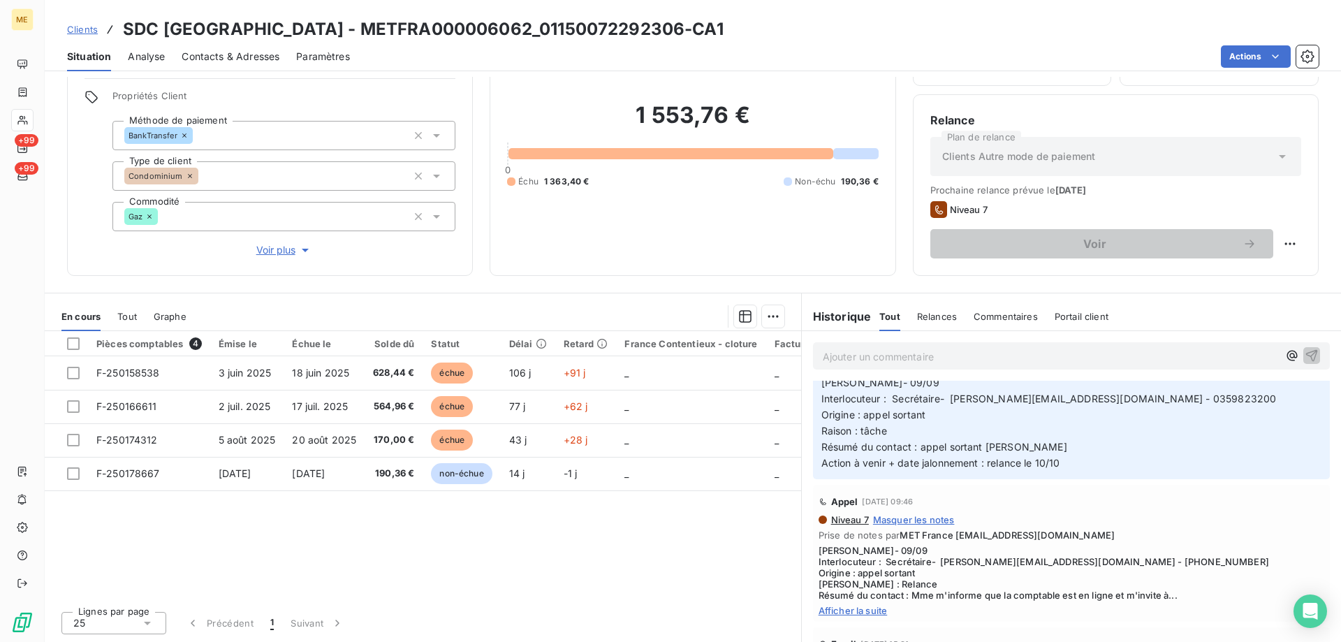
scroll to position [210, 0]
click at [869, 609] on span "Afficher la suite" at bounding box center [1071, 609] width 506 height 11
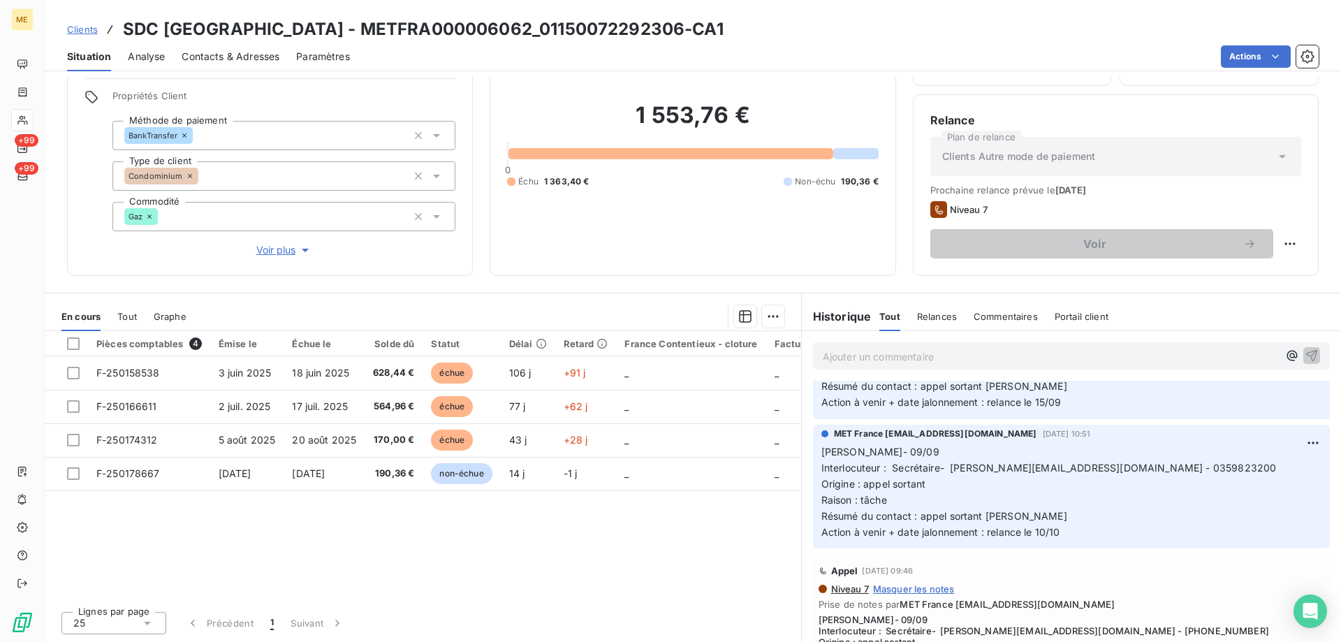
scroll to position [0, 0]
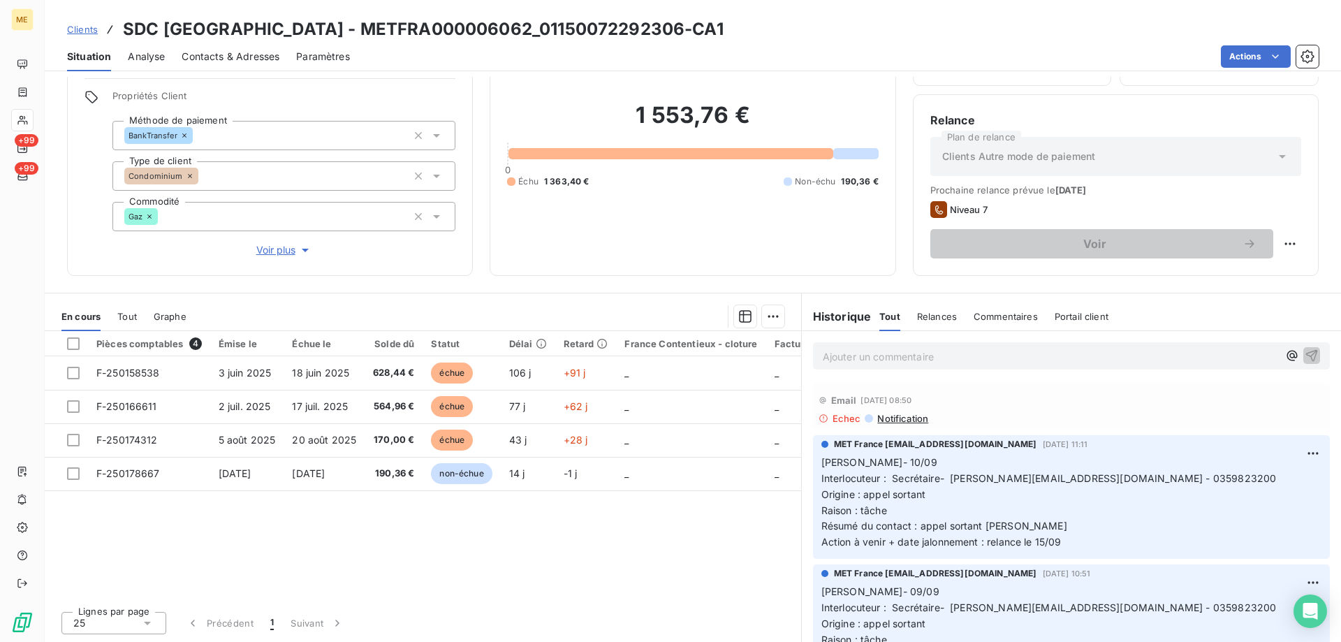
click at [225, 59] on span "Contacts & Adresses" at bounding box center [231, 57] width 98 height 14
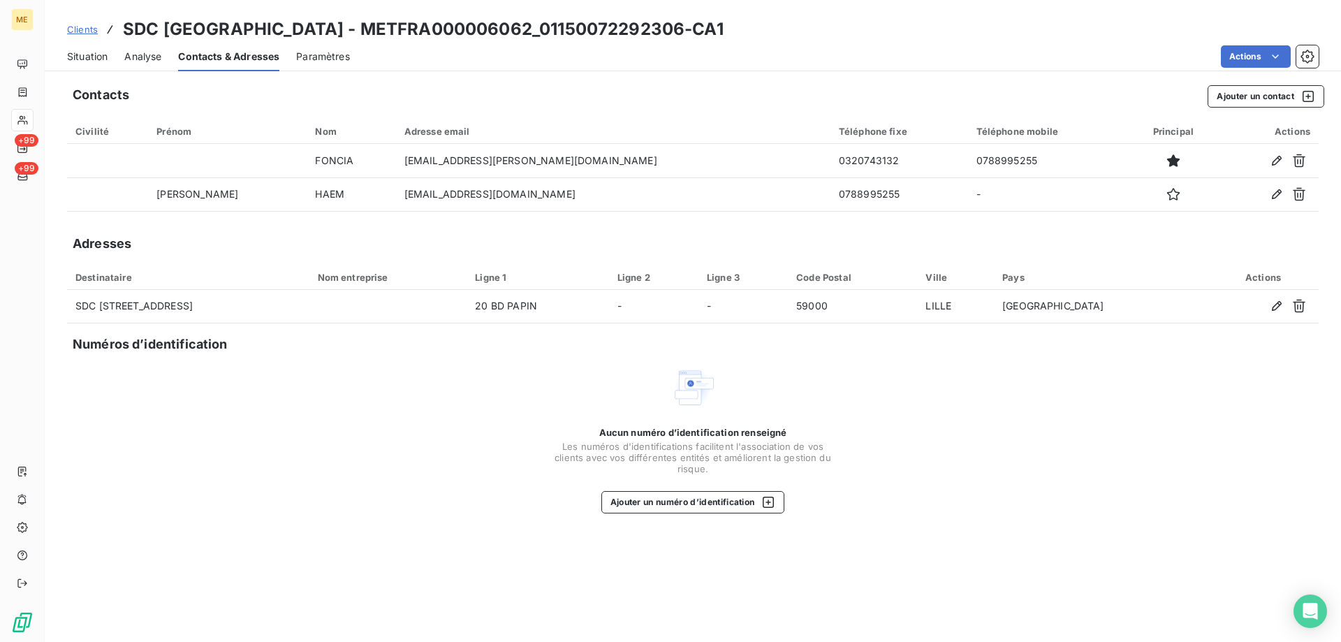
click at [103, 59] on span "Situation" at bounding box center [87, 57] width 41 height 14
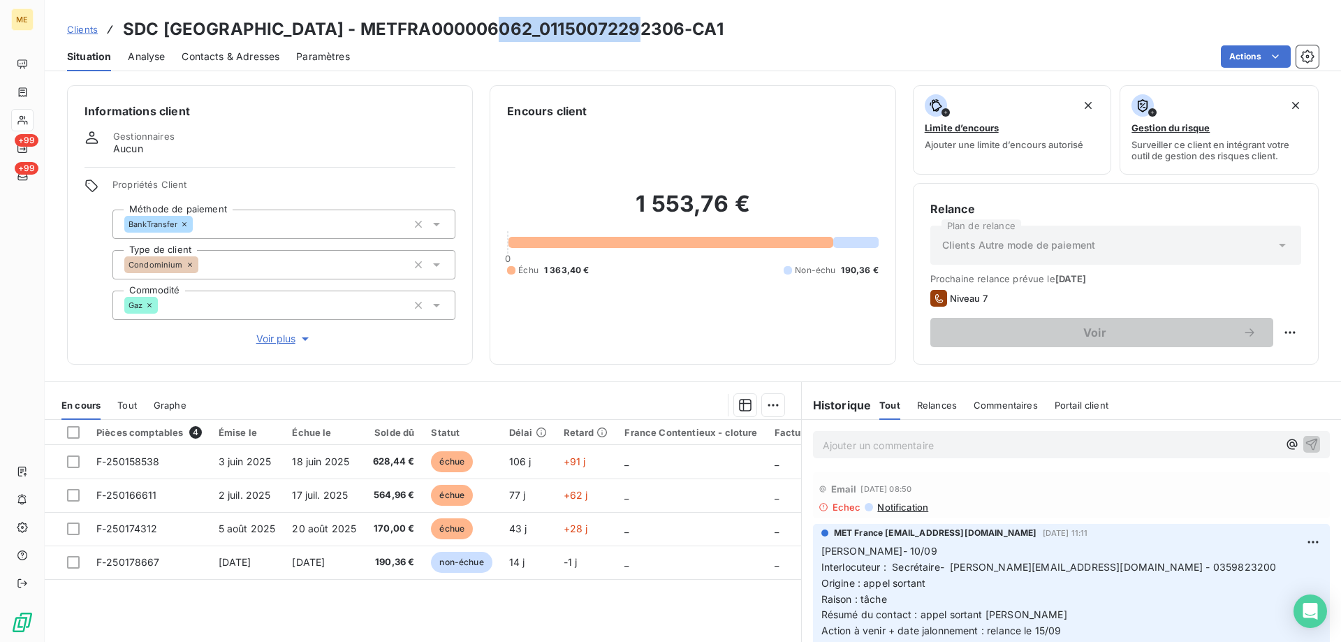
drag, startPoint x: 485, startPoint y: 30, endPoint x: 629, endPoint y: 28, distance: 143.2
click at [629, 28] on h3 "SDC [GEOGRAPHIC_DATA] - METFRA000006062_01150072292306-CA1" at bounding box center [423, 29] width 601 height 25
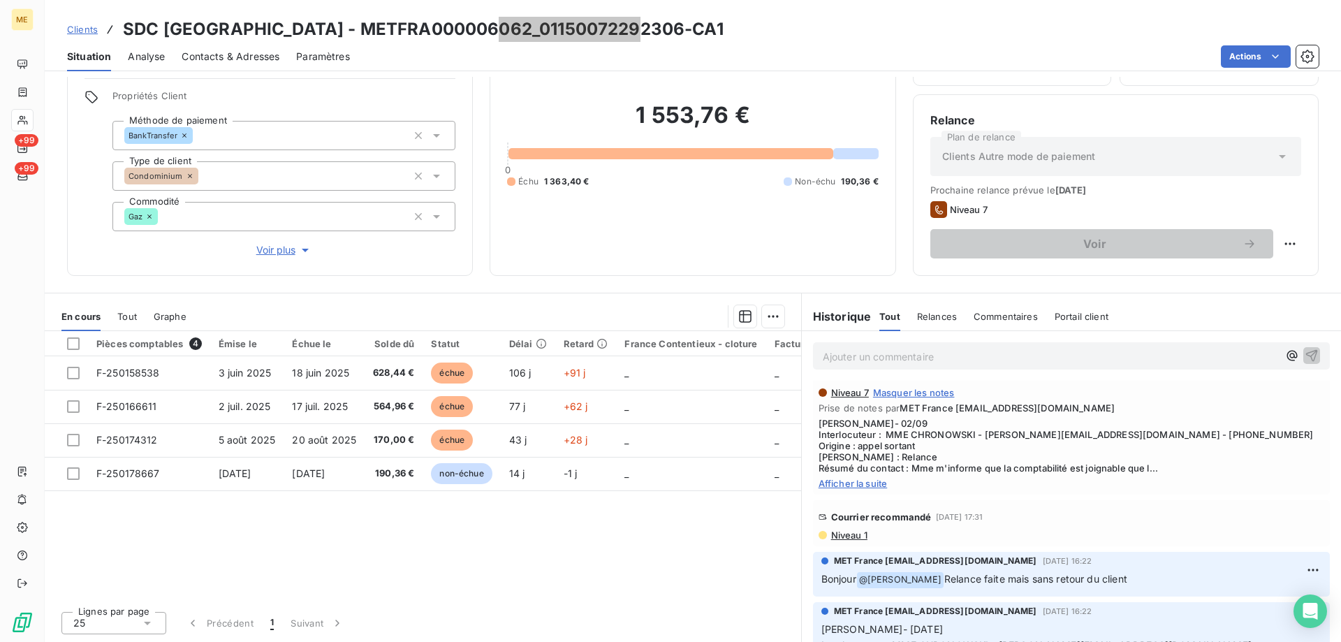
scroll to position [559, 0]
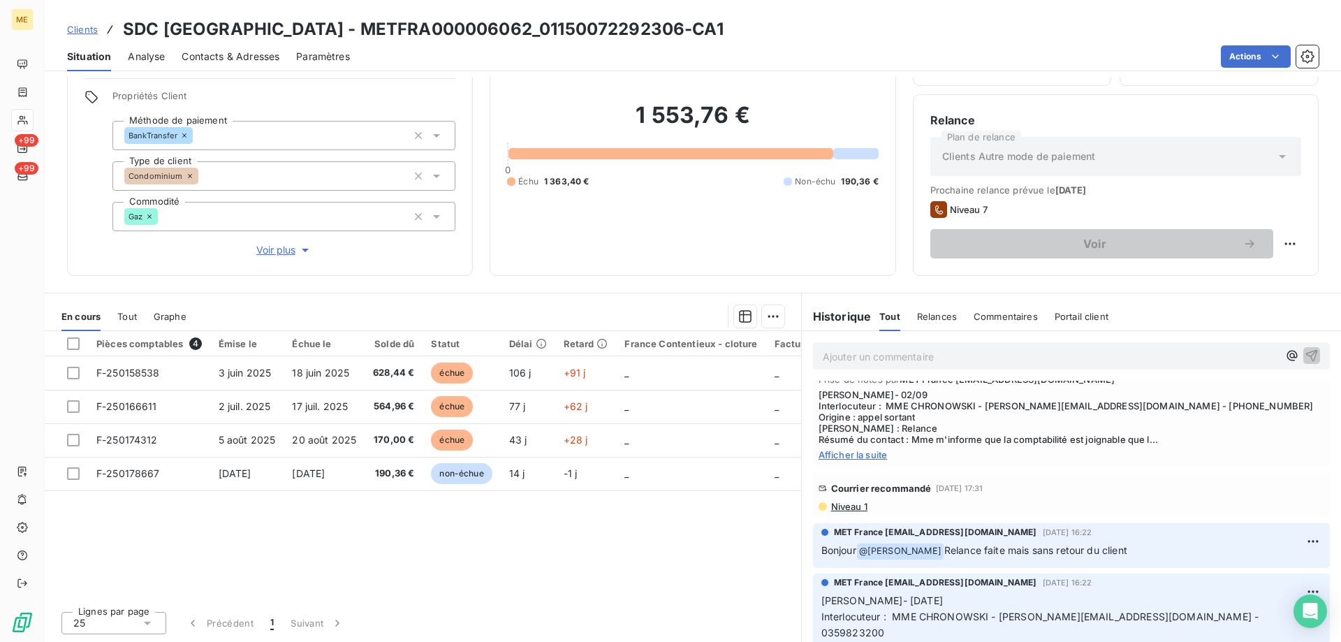
click at [844, 505] on span "Niveau 1" at bounding box center [849, 506] width 38 height 11
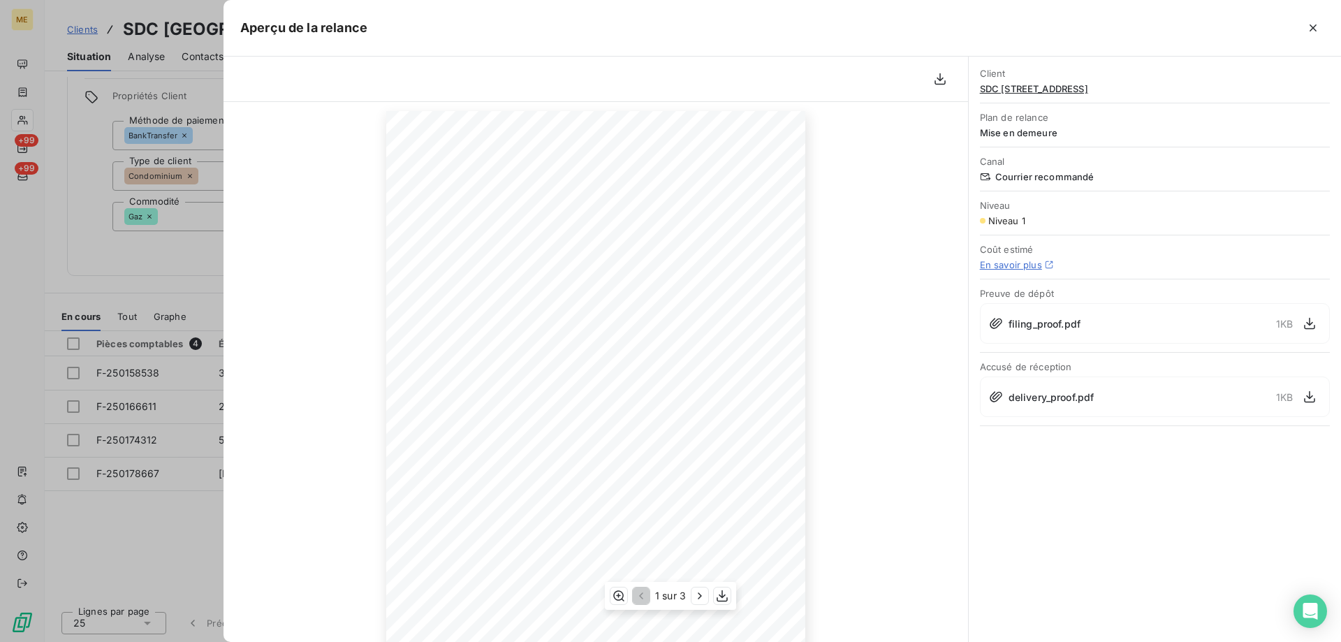
scroll to position [0, 0]
click at [1316, 22] on icon "button" at bounding box center [1313, 28] width 14 height 14
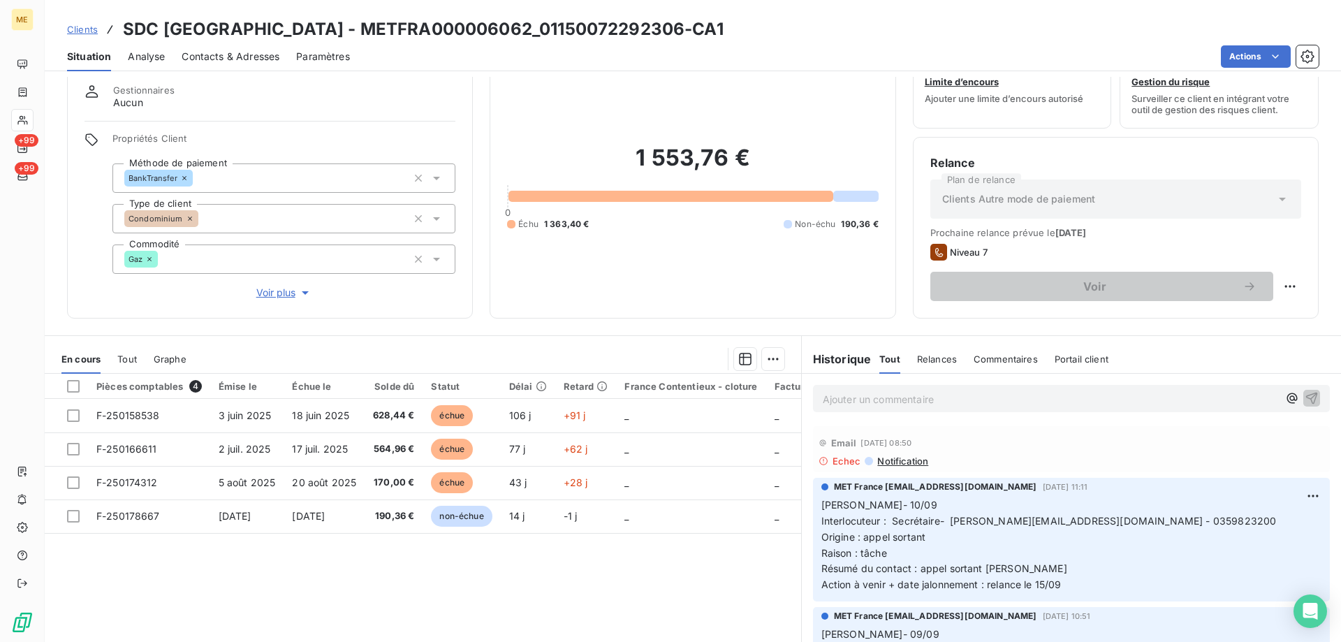
scroll to position [19, 0]
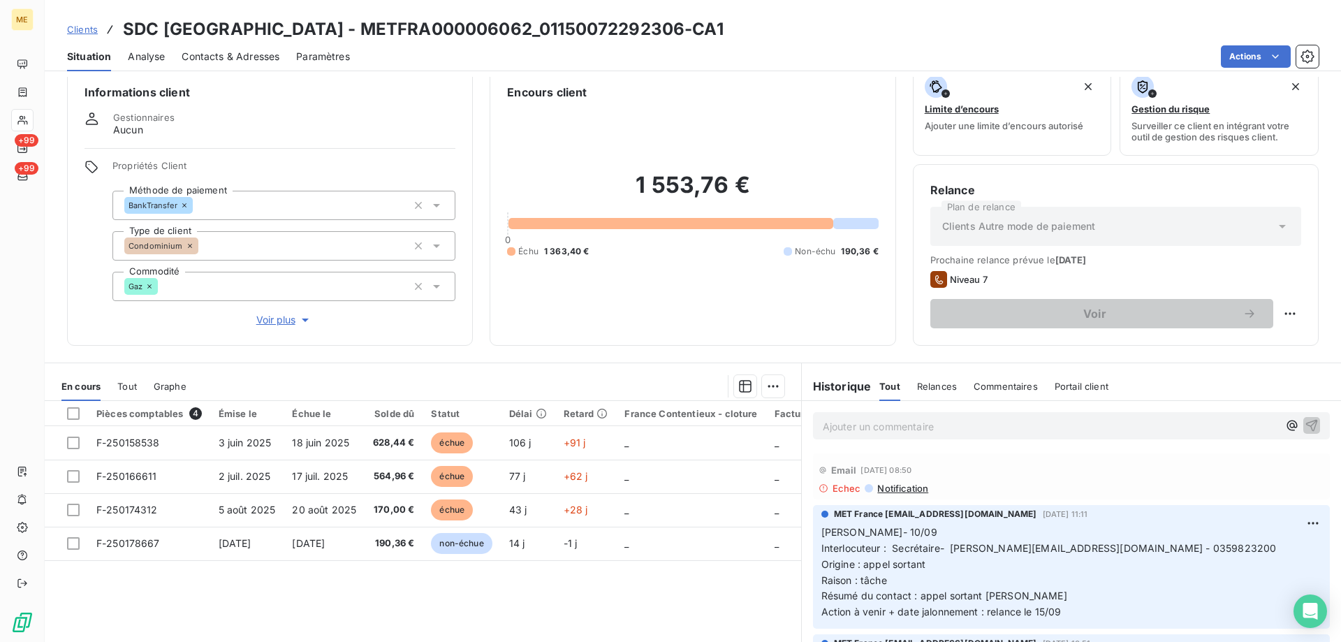
click at [288, 321] on span "Voir plus" at bounding box center [284, 320] width 56 height 14
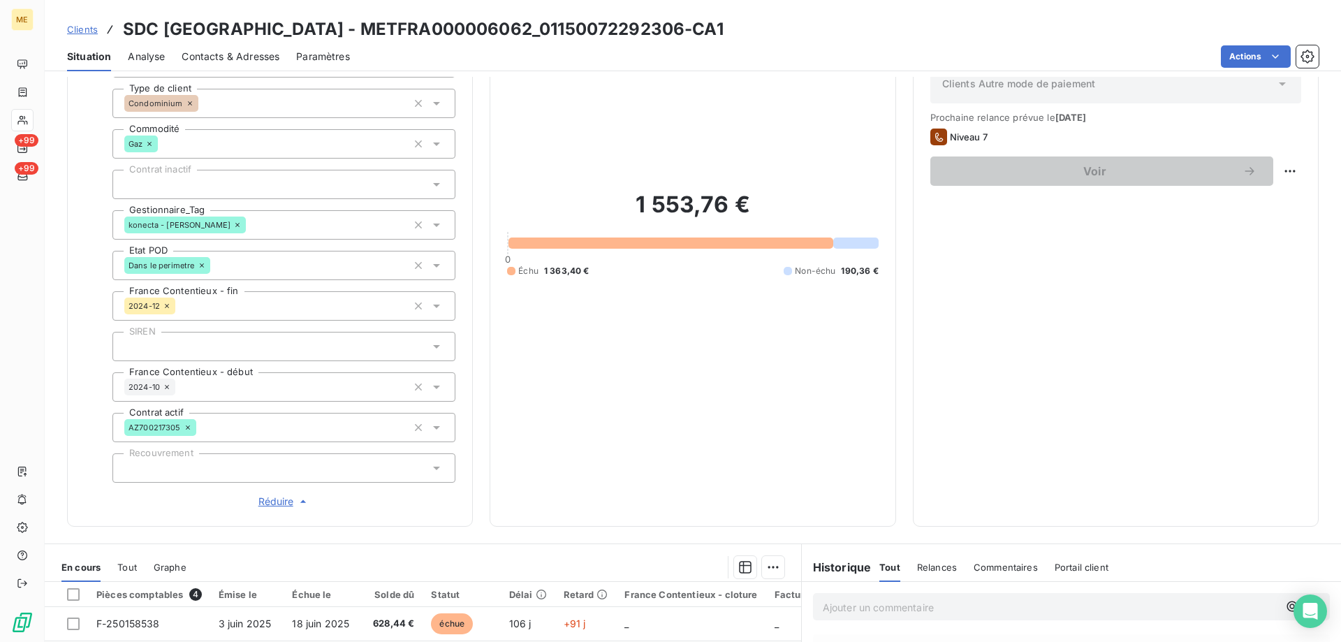
scroll to position [133, 0]
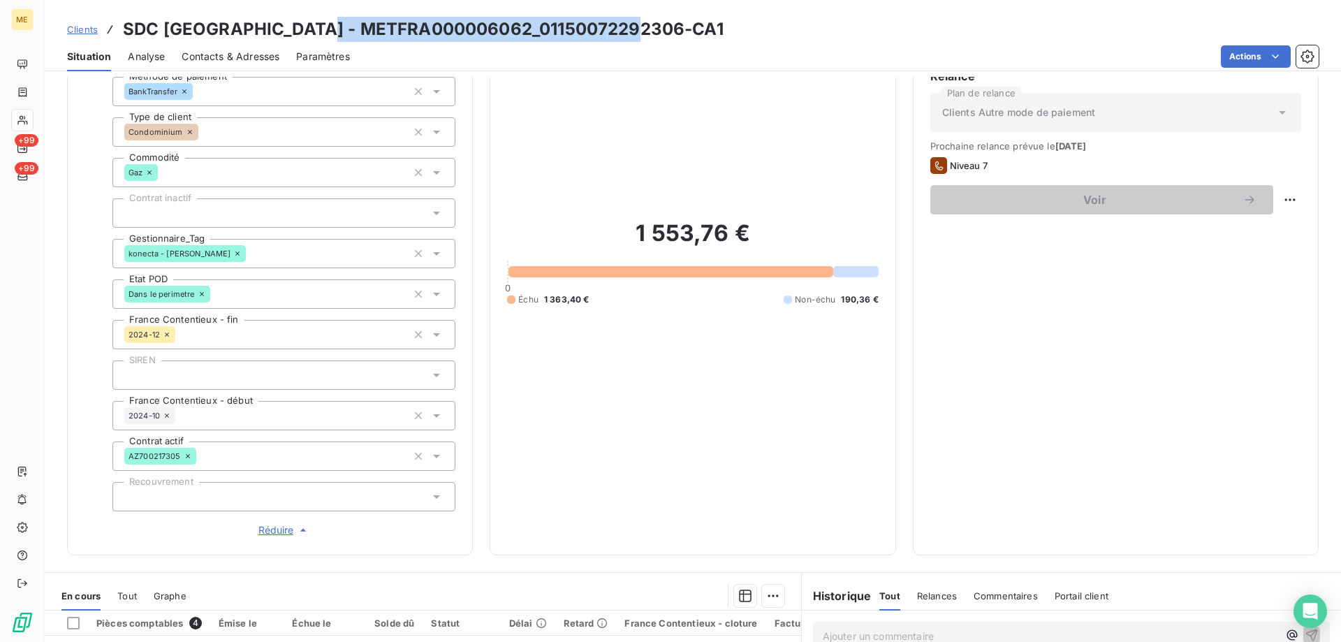
drag, startPoint x: 315, startPoint y: 29, endPoint x: 629, endPoint y: 23, distance: 313.6
click at [629, 23] on h3 "SDC [GEOGRAPHIC_DATA] - METFRA000006062_01150072292306-CA1" at bounding box center [423, 29] width 601 height 25
drag, startPoint x: 772, startPoint y: 535, endPoint x: 777, endPoint y: 522, distance: 14.4
click at [773, 535] on div "1 553,76 € 0 Échu 1 363,40 € Non-échu 190,36 €" at bounding box center [692, 262] width 371 height 551
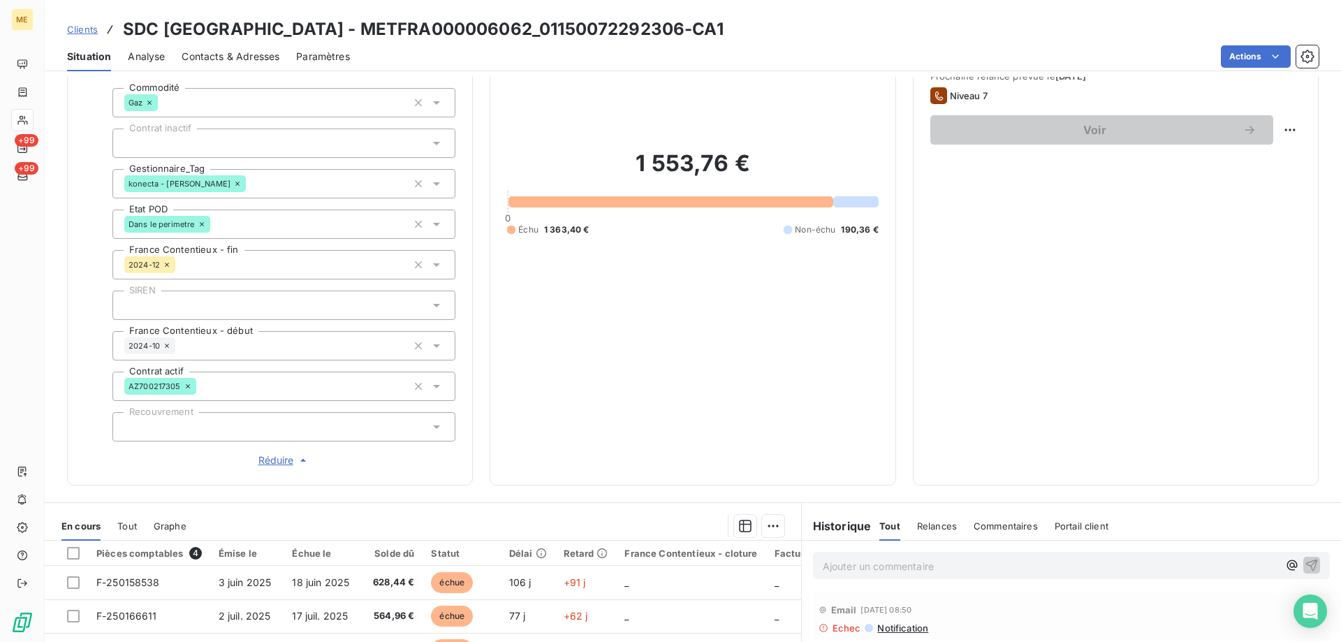
scroll to position [412, 0]
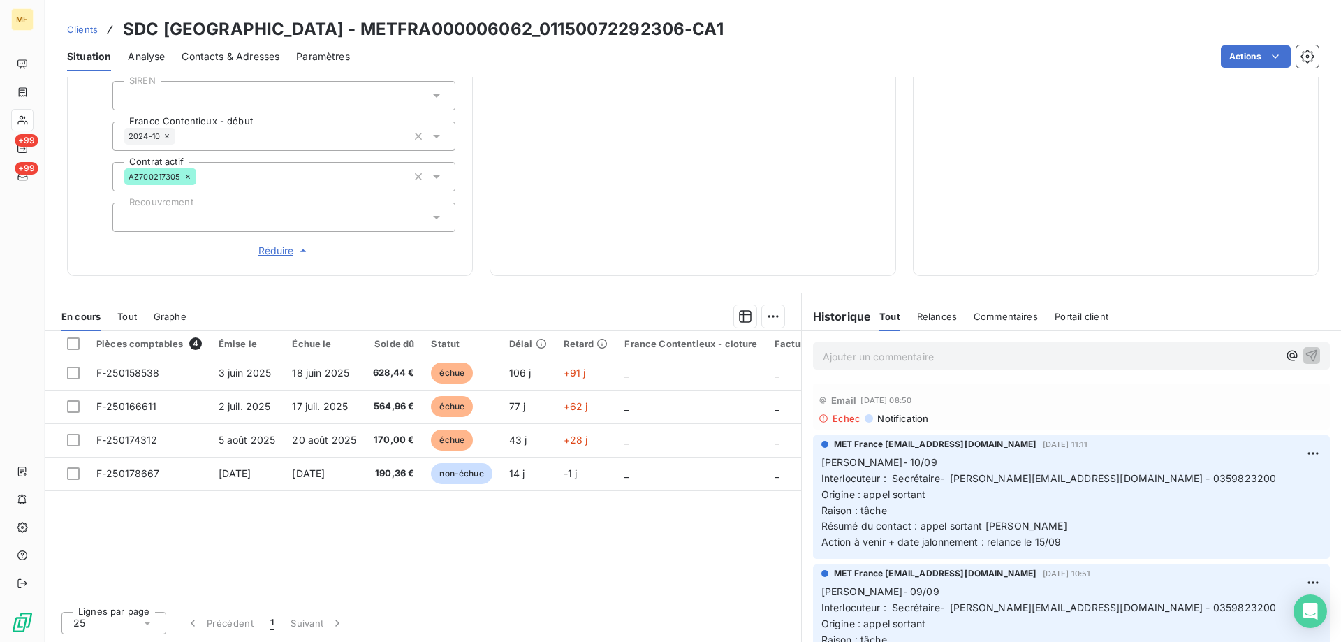
click at [897, 354] on p "Ajouter un commentaire ﻿" at bounding box center [1050, 356] width 455 height 17
drag, startPoint x: 1071, startPoint y: 543, endPoint x: 816, endPoint y: 463, distance: 267.7
click at [821, 463] on p "[PERSON_NAME]- 10/09 Interlocuteur : Secrétaire- [PERSON_NAME][EMAIL_ADDRESS][D…" at bounding box center [1071, 503] width 500 height 96
click at [884, 353] on p "Ajouter un commentaire ﻿" at bounding box center [1050, 356] width 455 height 17
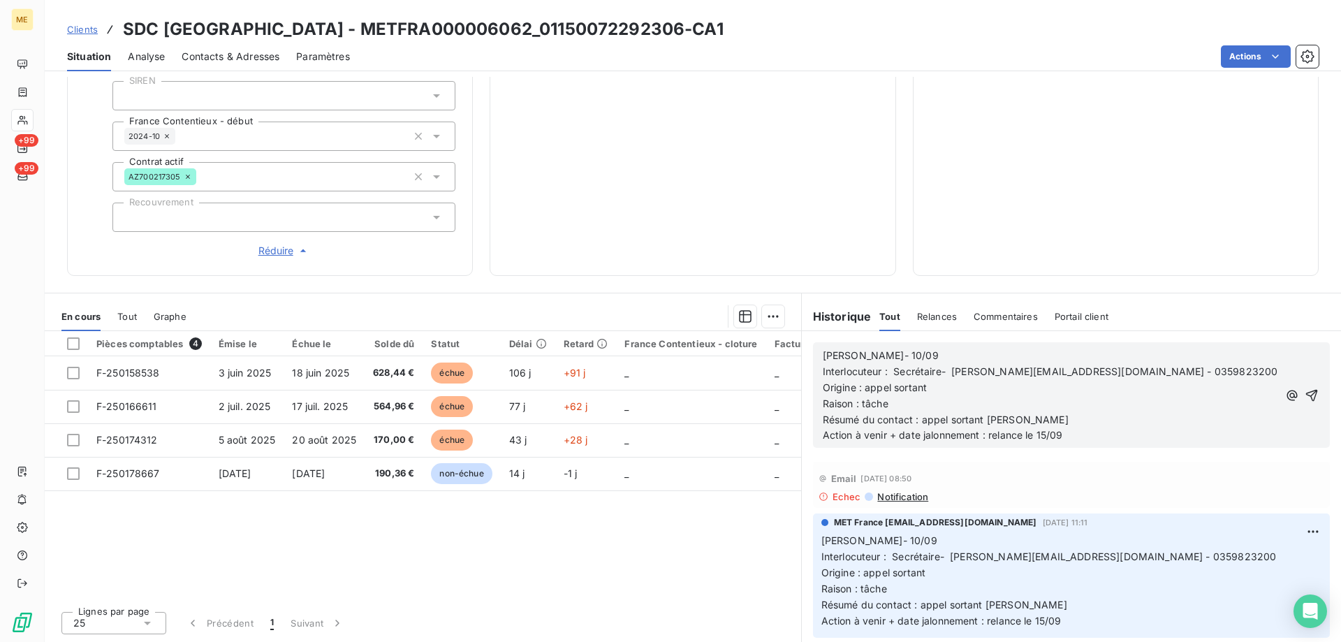
click at [900, 348] on p "[PERSON_NAME]- 10/09" at bounding box center [1050, 356] width 455 height 16
drag, startPoint x: 913, startPoint y: 421, endPoint x: 1006, endPoint y: 414, distance: 93.1
click at [1006, 414] on p "Résumé du contact : appel sortant [PERSON_NAME]" at bounding box center [1050, 420] width 455 height 16
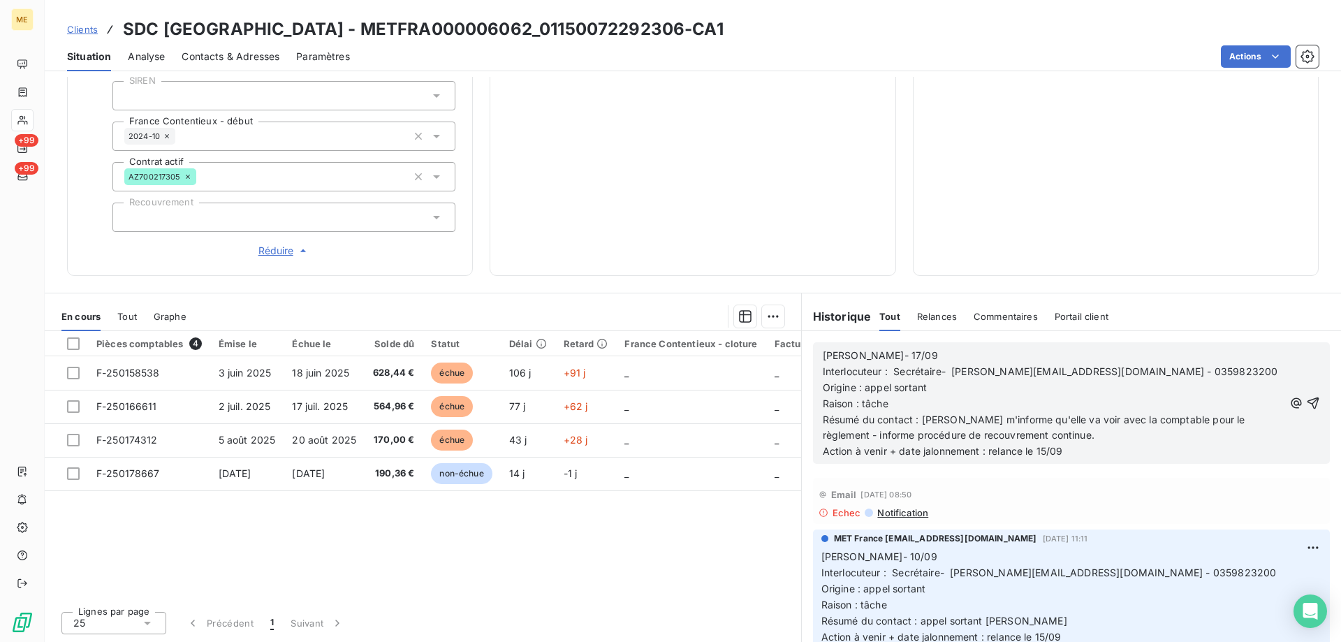
drag, startPoint x: 1093, startPoint y: 454, endPoint x: 987, endPoint y: 459, distance: 105.6
click at [987, 459] on p "Action à venir + date jalonnement : relance le 15/09" at bounding box center [1053, 451] width 461 height 16
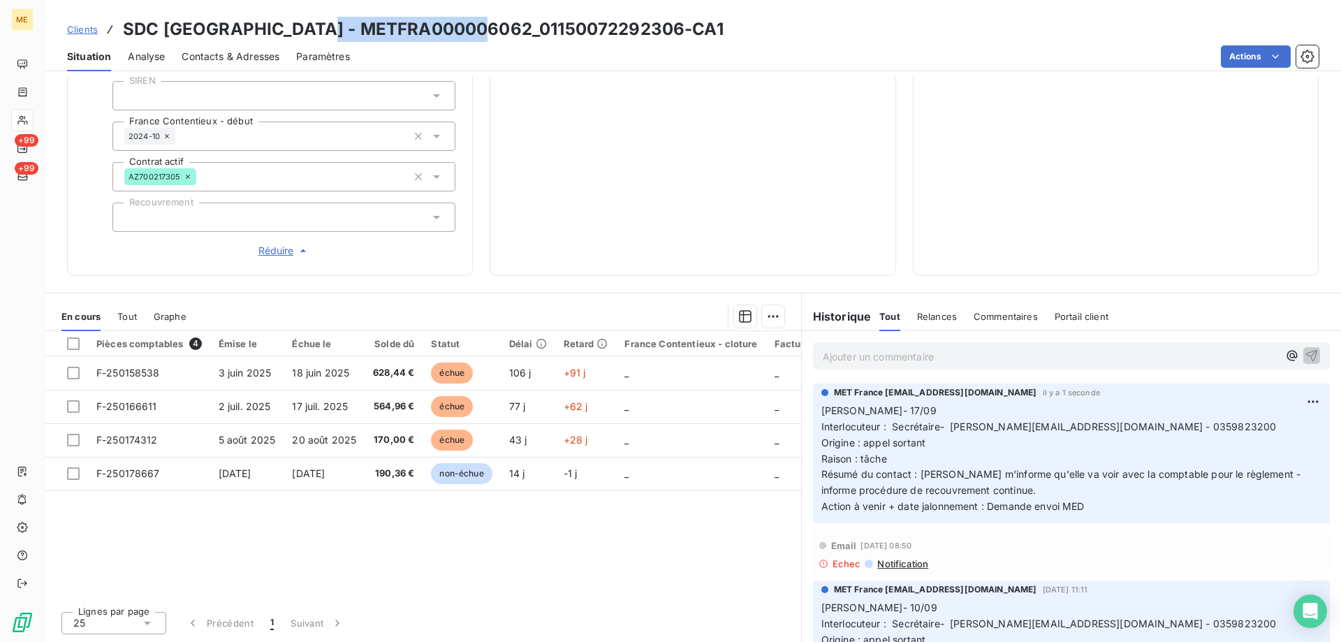
drag, startPoint x: 314, startPoint y: 28, endPoint x: 478, endPoint y: 33, distance: 164.2
click at [478, 33] on h3 "SDC [GEOGRAPHIC_DATA] - METFRA000006062_01150072292306-CA1" at bounding box center [423, 29] width 601 height 25
click at [939, 349] on p "Ajouter un commentaire ﻿" at bounding box center [1050, 356] width 455 height 17
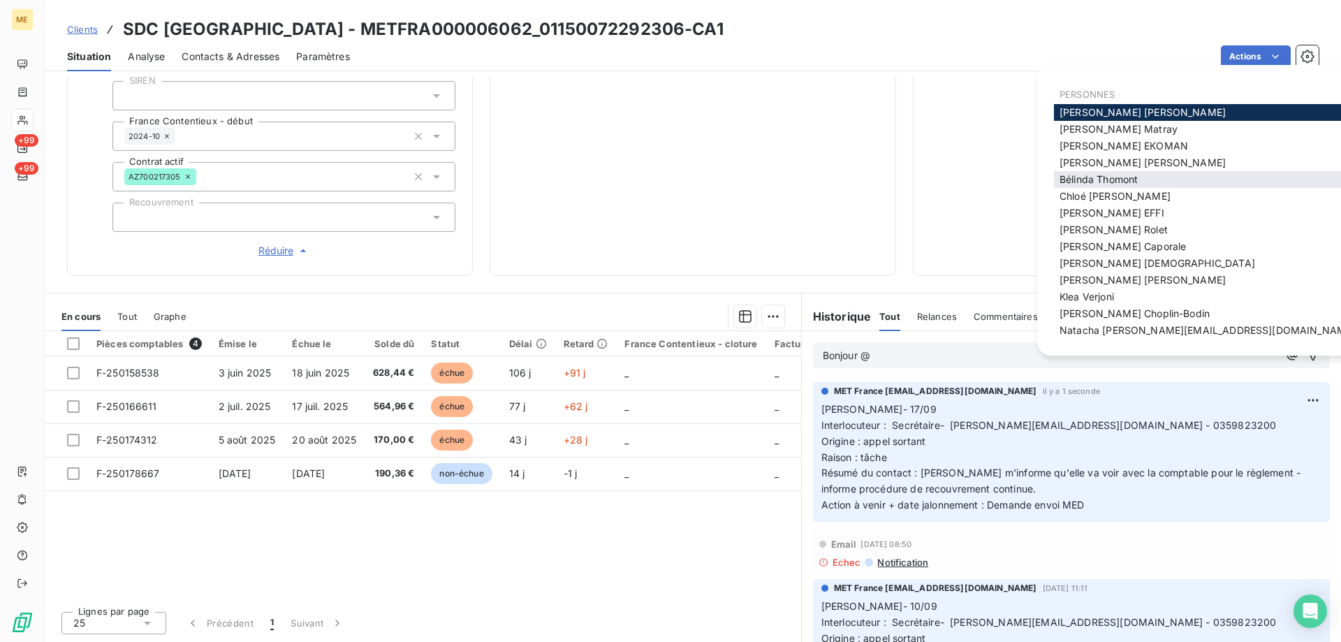
click at [1106, 172] on div "[PERSON_NAME]" at bounding box center [1207, 179] width 307 height 17
click at [1107, 182] on span "[PERSON_NAME]" at bounding box center [1098, 179] width 78 height 12
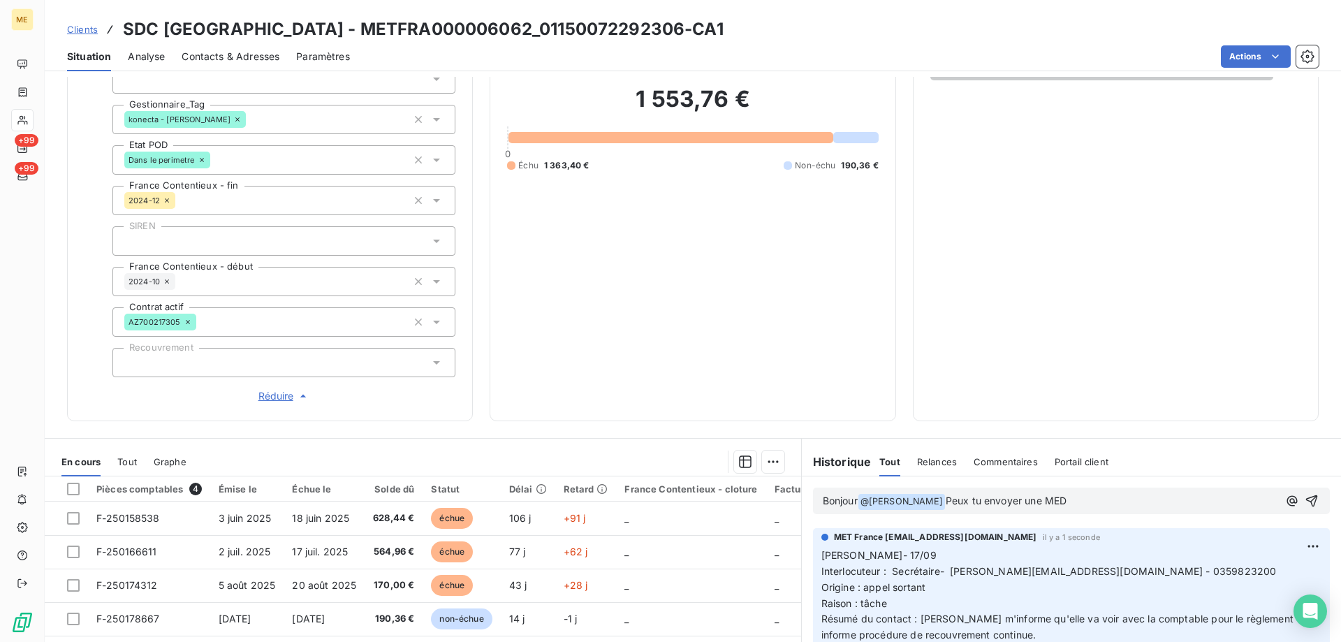
scroll to position [342, 0]
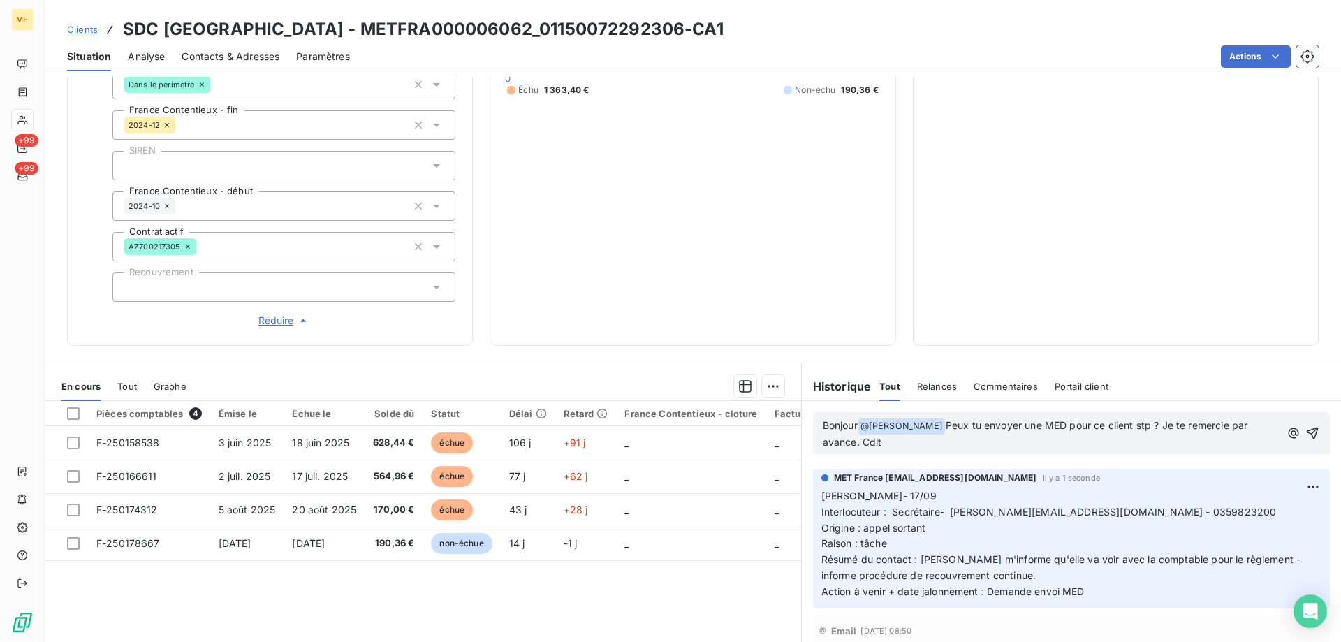
click at [971, 420] on span "Peux tu envoyer une MED pour ce client stp ? Je te remercie par avance. Cdlt" at bounding box center [1037, 433] width 428 height 29
click at [0, 0] on lt-em "Peux-tu" at bounding box center [0, 0] width 0 height 0
click at [1306, 431] on icon "button" at bounding box center [1312, 433] width 12 height 12
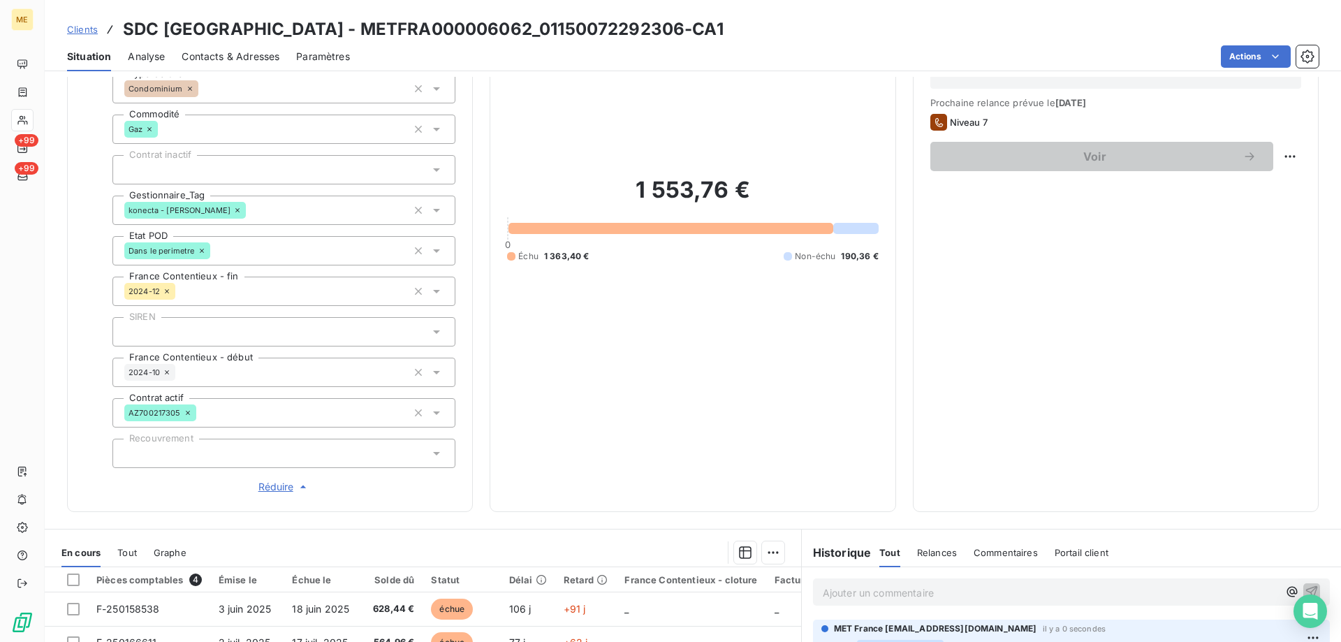
scroll to position [133, 0]
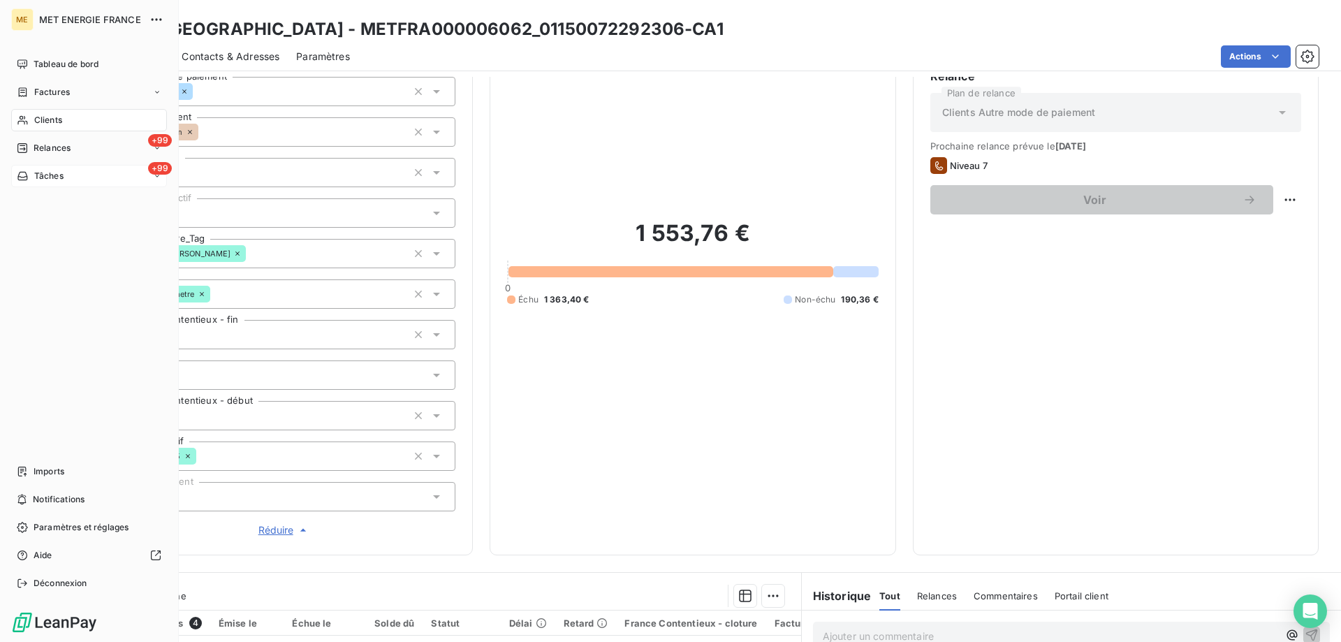
click at [50, 177] on span "Tâches" at bounding box center [48, 176] width 29 height 13
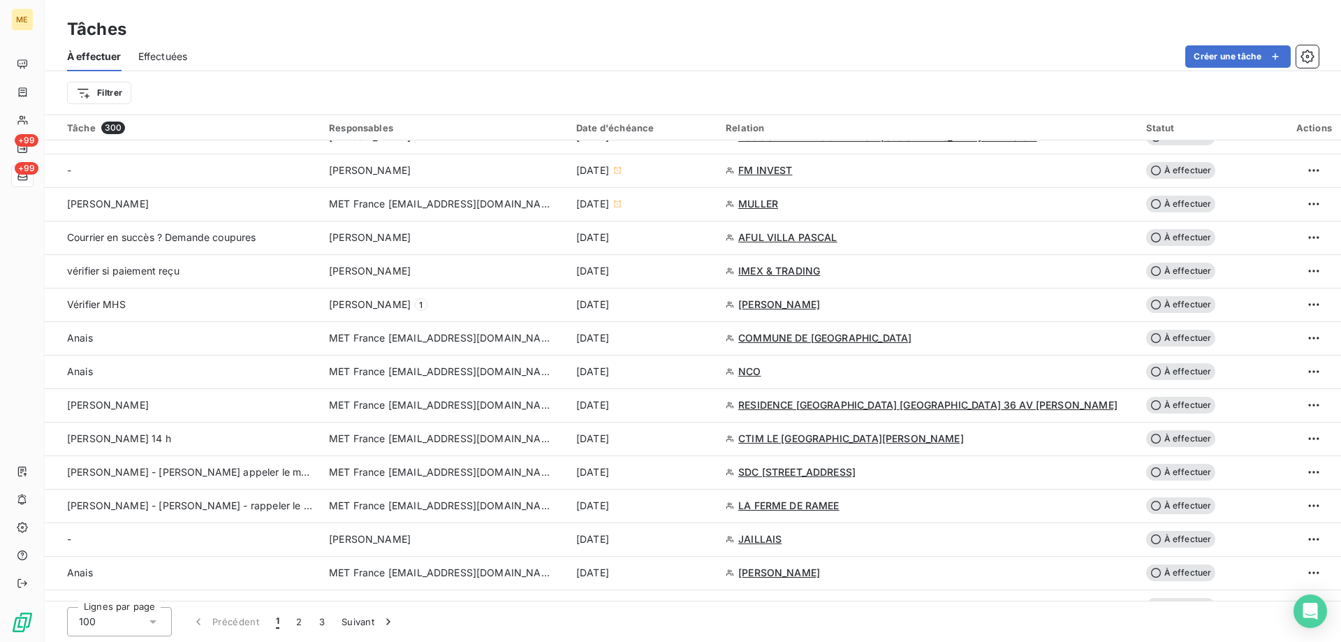
scroll to position [698, 0]
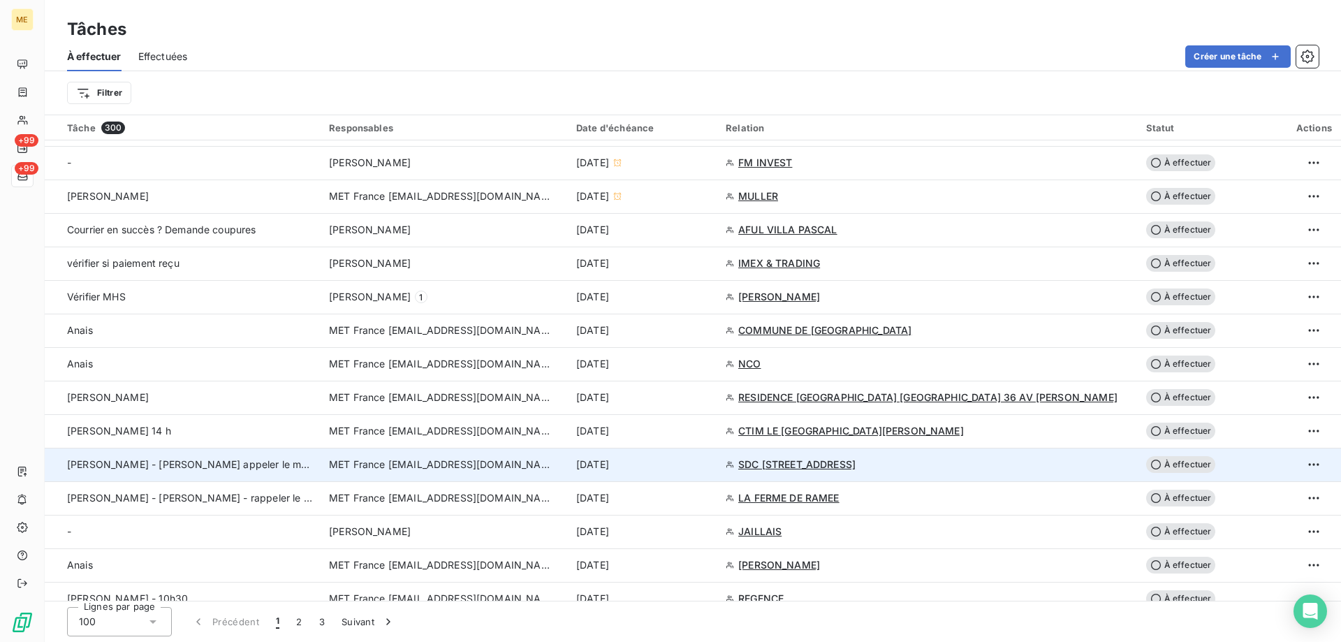
click at [255, 475] on td "[PERSON_NAME] - [PERSON_NAME] appeler le matin 10h30" at bounding box center [183, 465] width 276 height 34
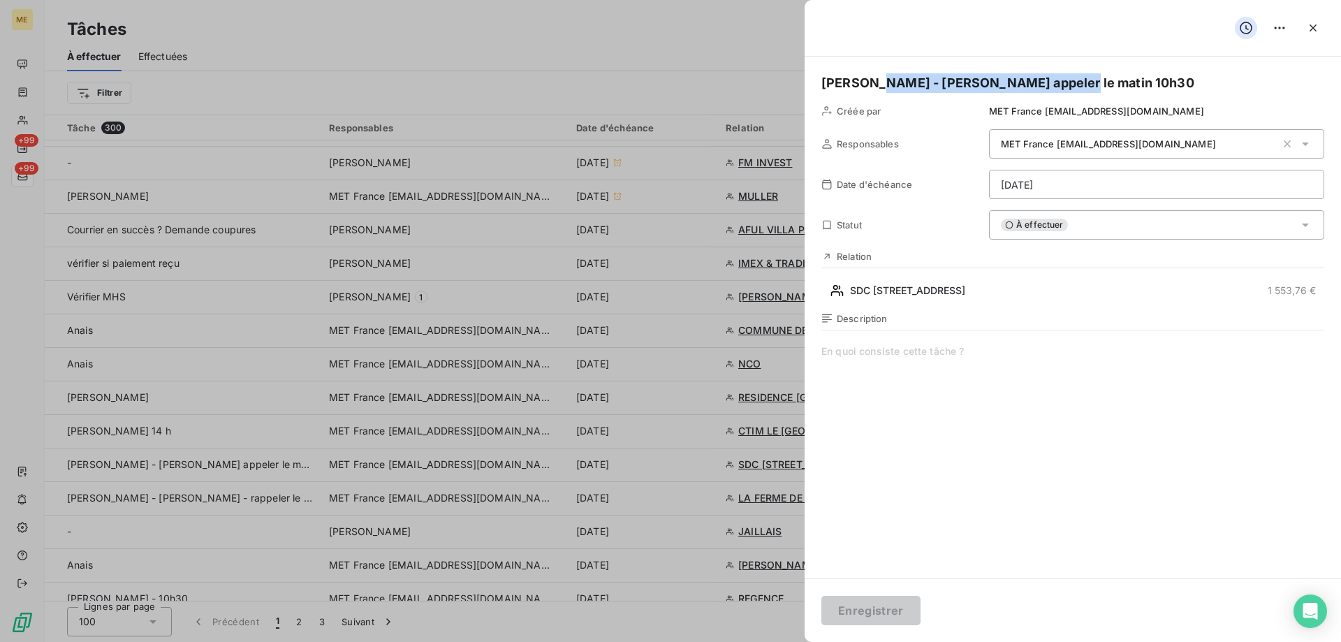
drag, startPoint x: 1061, startPoint y: 77, endPoint x: 869, endPoint y: 76, distance: 191.3
click at [869, 76] on h5 "[PERSON_NAME] - [PERSON_NAME] appeler le matin 10h30" at bounding box center [1072, 83] width 503 height 20
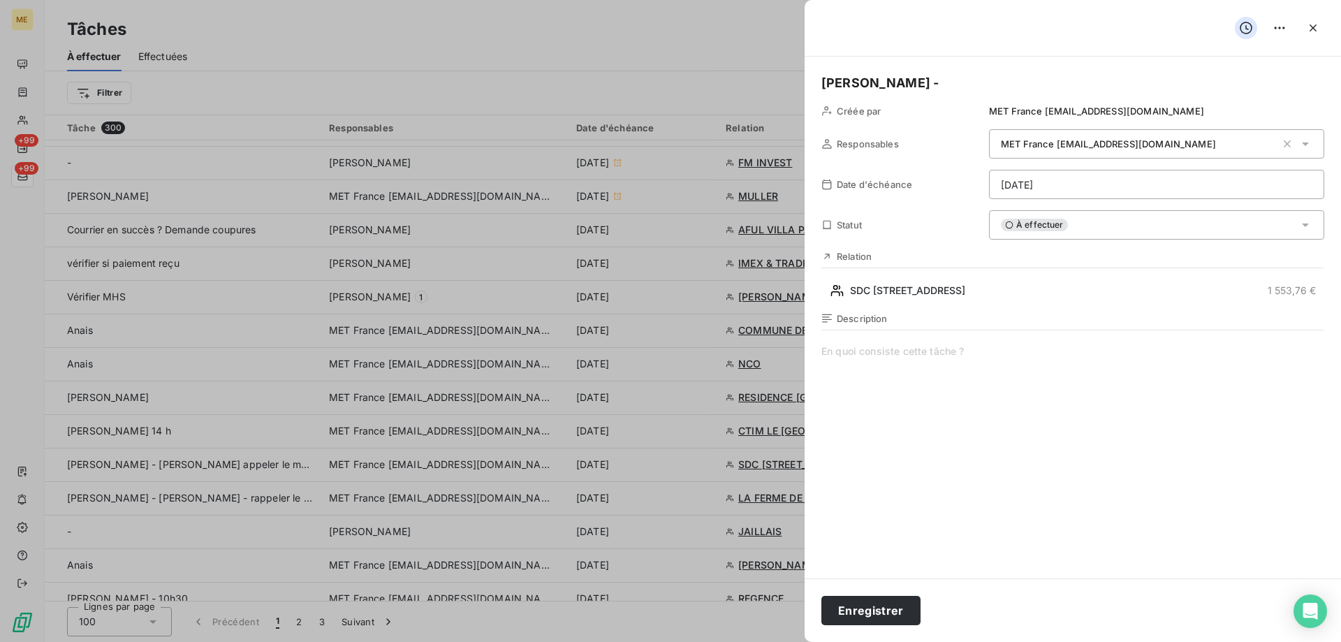
click at [929, 434] on span at bounding box center [1072, 478] width 503 height 268
click at [1245, 172] on html "ME +99 +99 Tâches À effectuer Effectuées Créer une tâche Filtrer Tâche 300 Resp…" at bounding box center [670, 321] width 1341 height 642
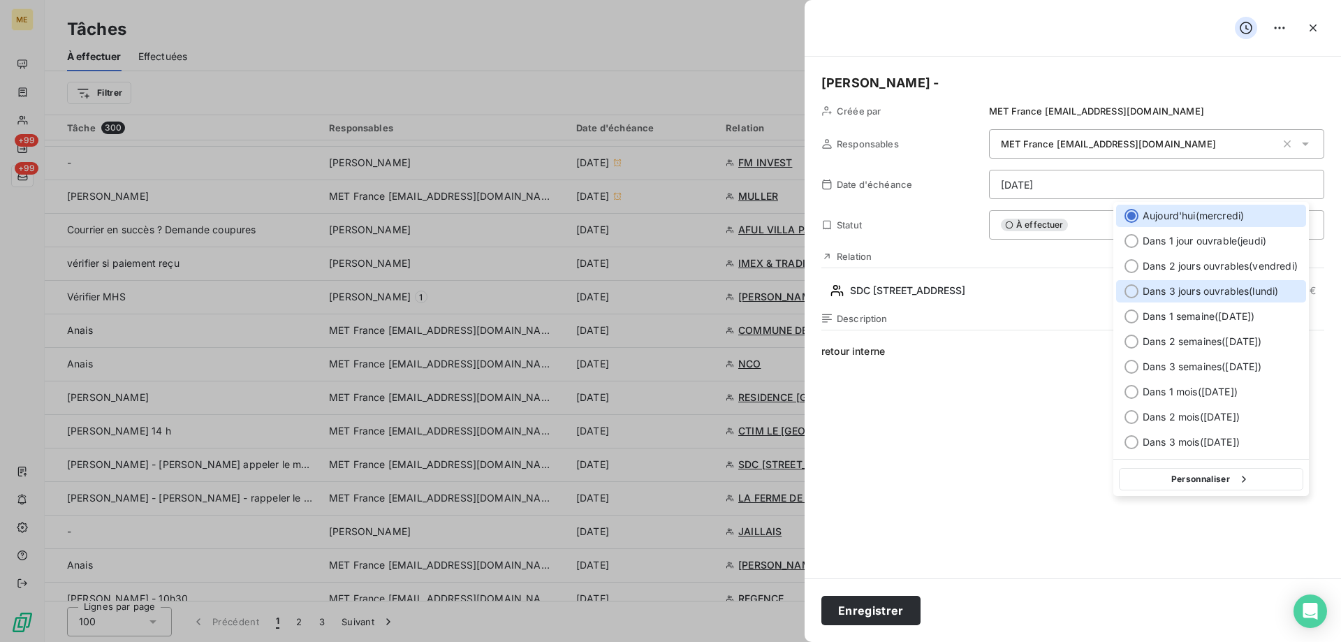
click at [1272, 283] on div "Dans 3 jours ouvrables ( [DATE] )" at bounding box center [1211, 291] width 190 height 22
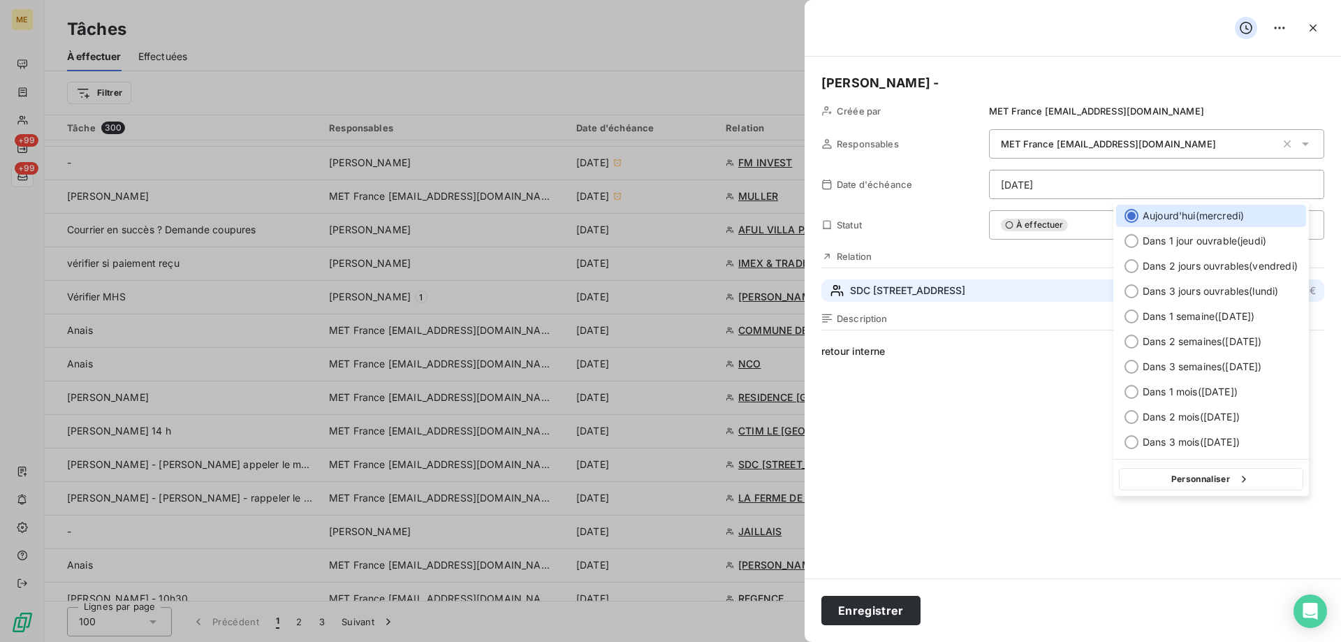
type input "[DATE]"
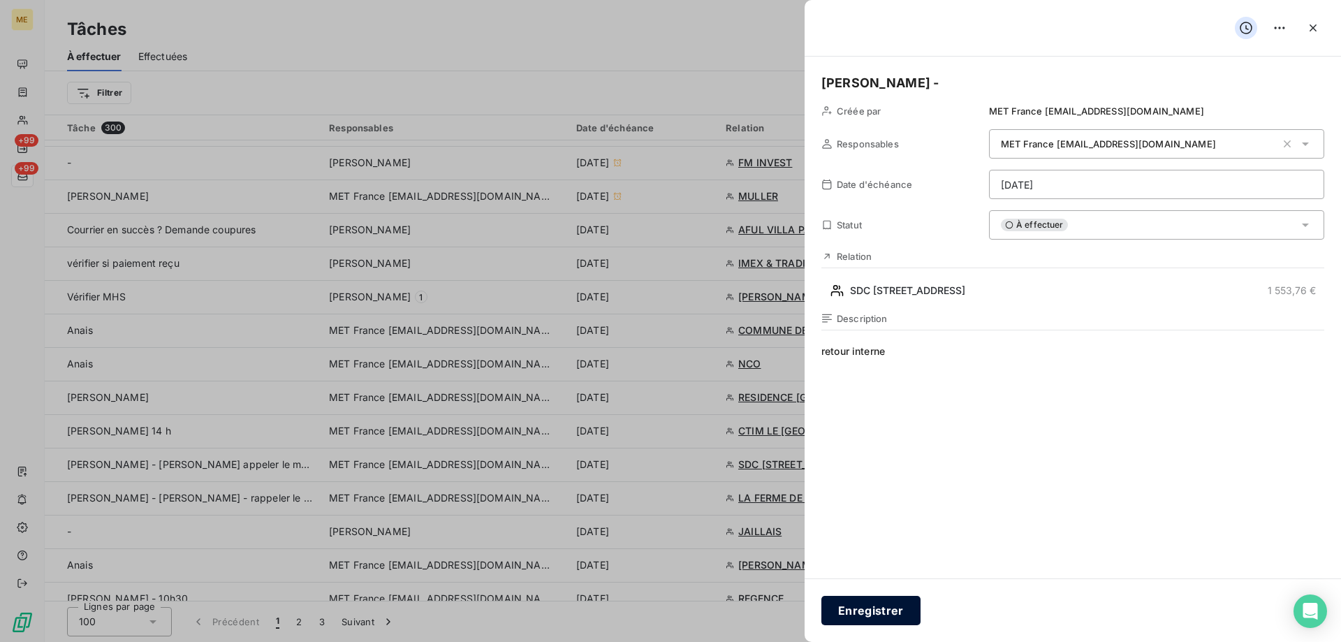
click at [915, 616] on button "Enregistrer" at bounding box center [870, 610] width 99 height 29
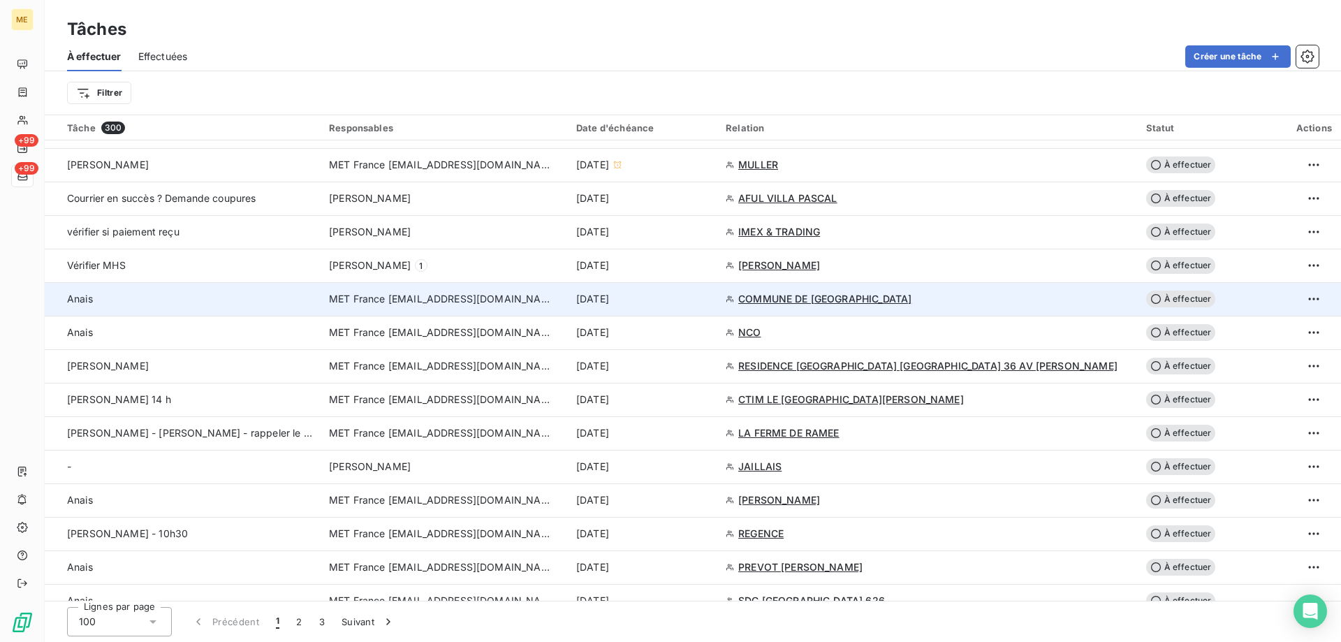
scroll to position [768, 0]
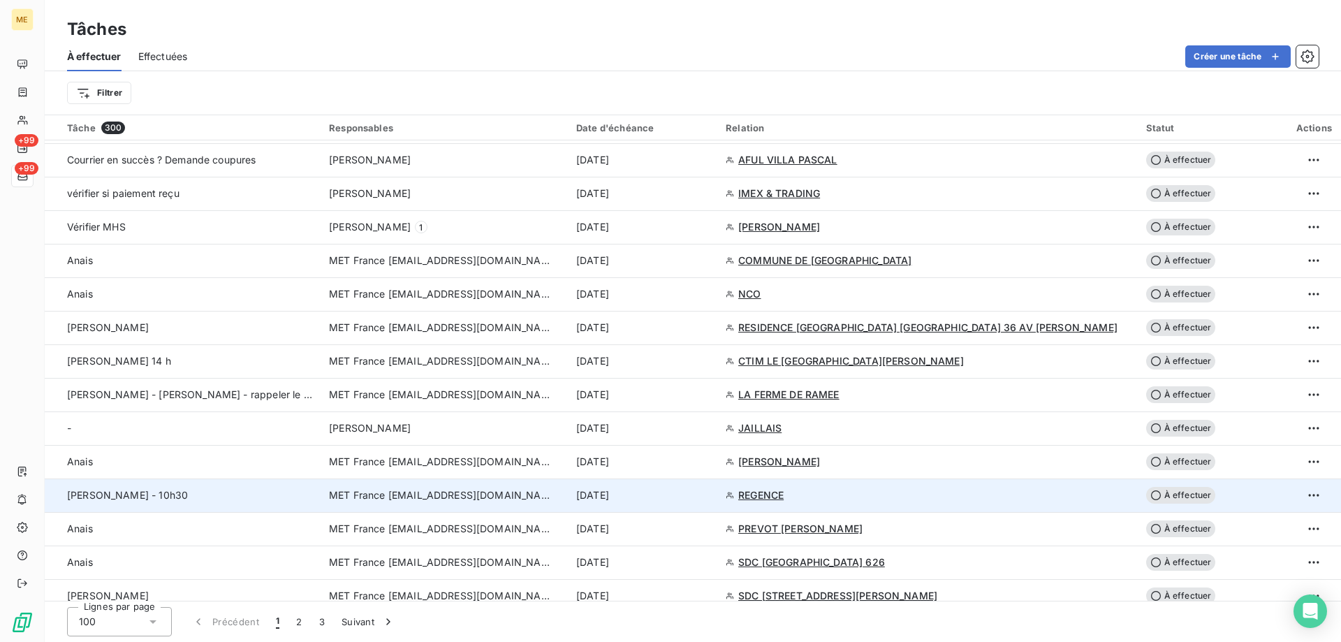
click at [286, 485] on td "[PERSON_NAME] - 10h30" at bounding box center [183, 495] width 276 height 34
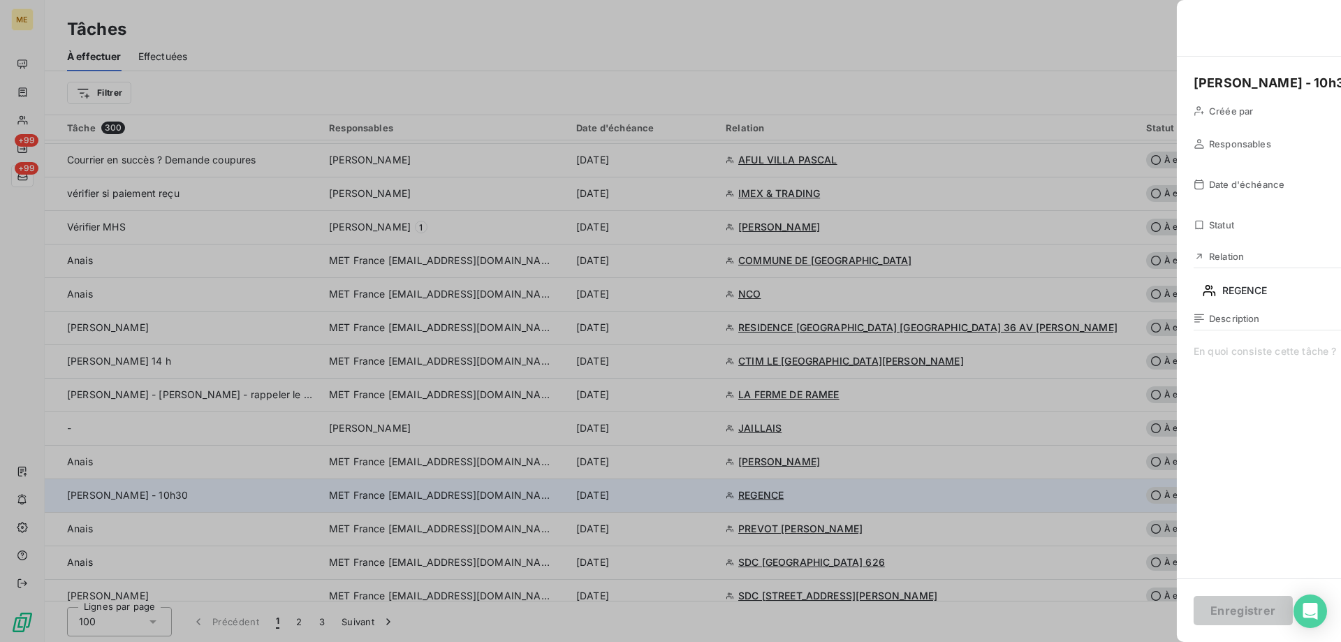
click at [285, 492] on div at bounding box center [670, 321] width 1341 height 642
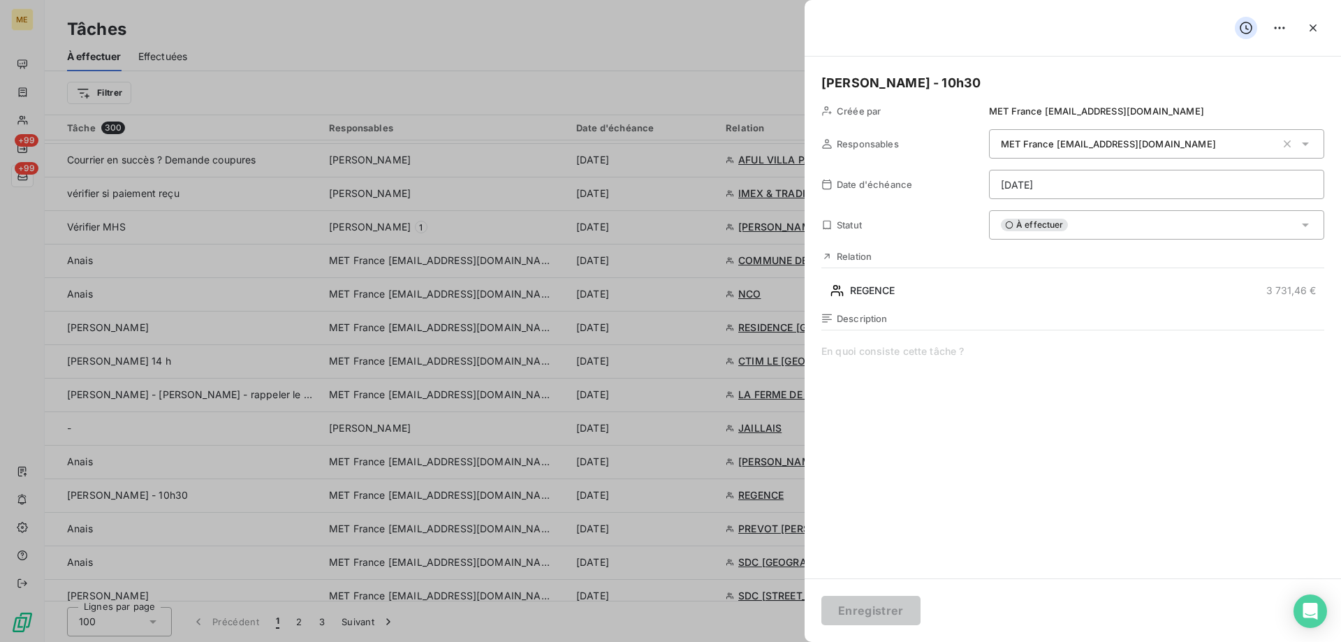
click at [1065, 204] on div "[PERSON_NAME] - 10h30 Créée par MET France [EMAIL_ADDRESS][DOMAIN_NAME] Respons…" at bounding box center [1072, 318] width 536 height 522
click at [1065, 235] on div "À effectuer" at bounding box center [1156, 224] width 335 height 29
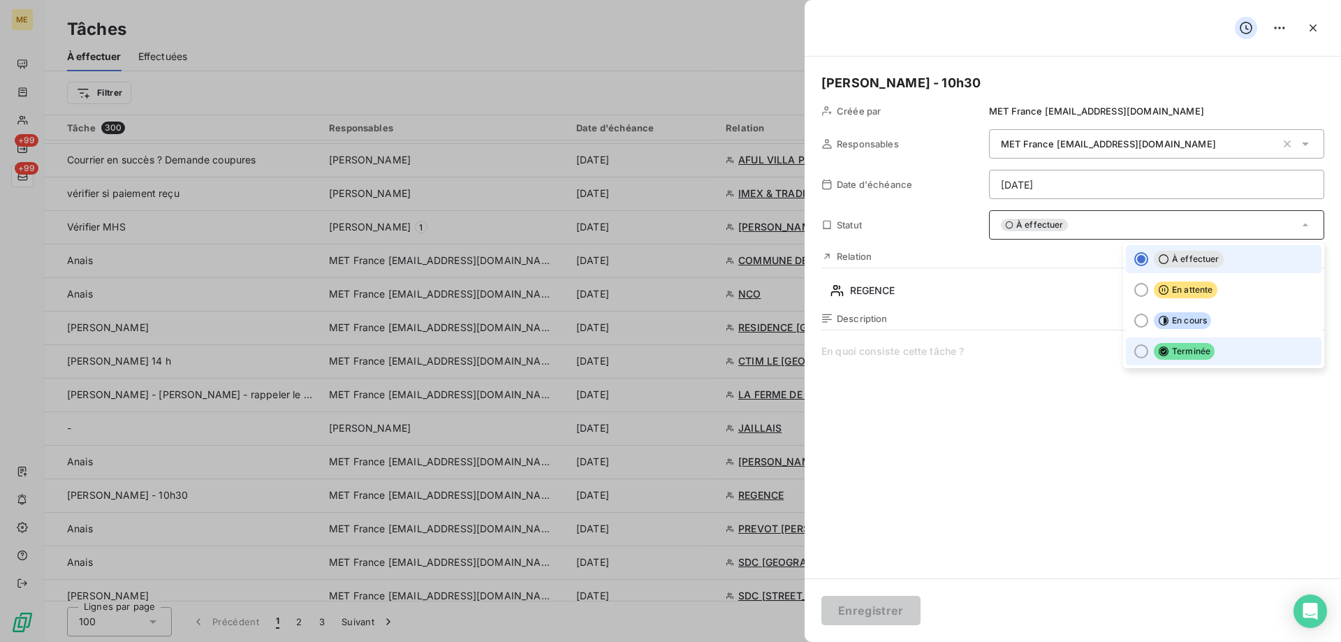
click at [1177, 366] on ul "À effectuer En attente En cours Terminée" at bounding box center [1223, 305] width 201 height 126
click at [1177, 357] on span "Terminée" at bounding box center [1184, 351] width 61 height 17
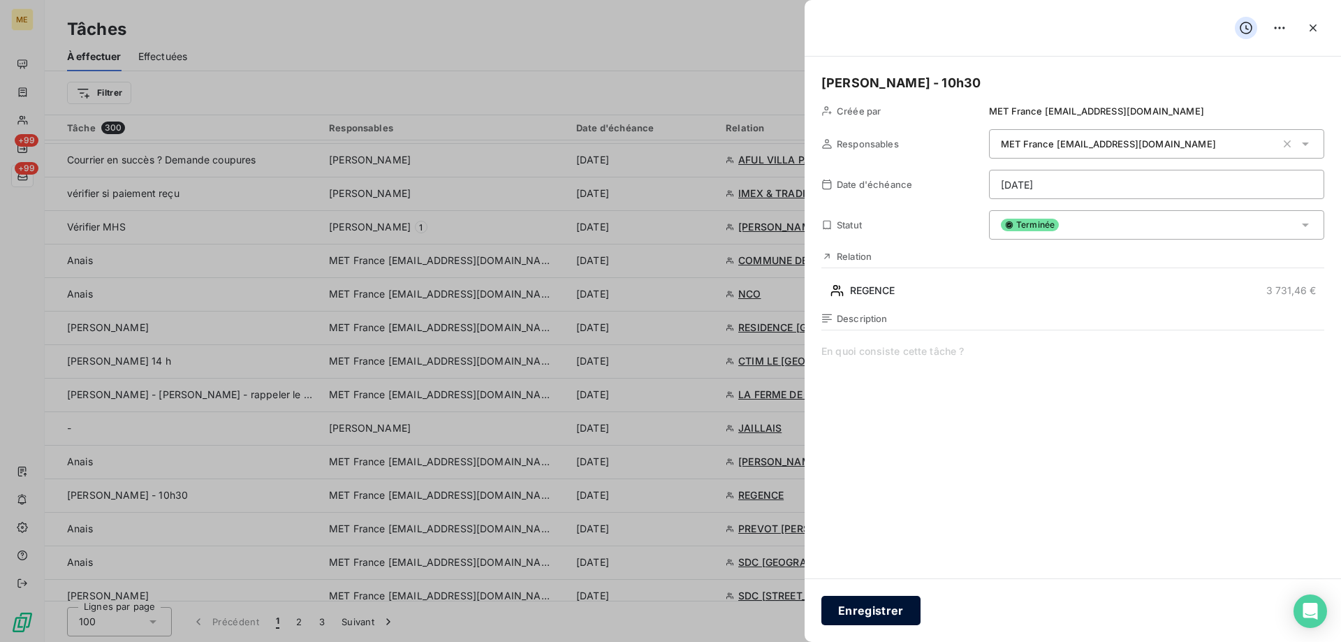
click at [901, 620] on button "Enregistrer" at bounding box center [870, 610] width 99 height 29
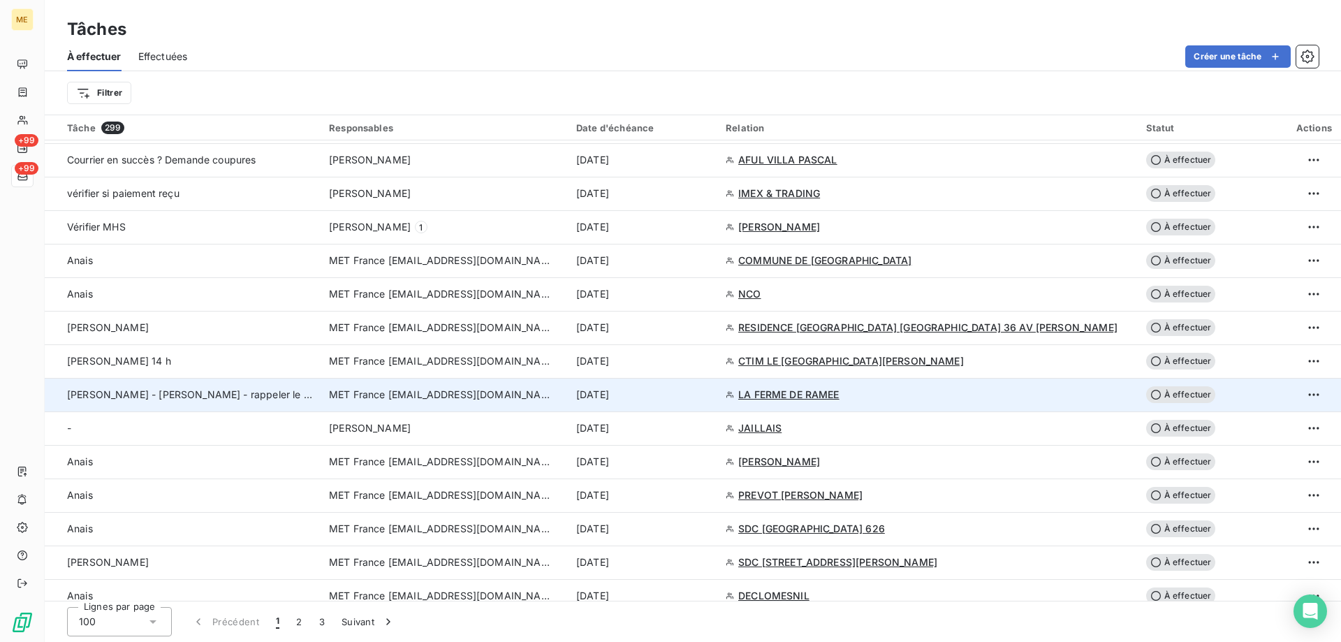
click at [214, 392] on span "[PERSON_NAME] - [PERSON_NAME] - rappeler le matin a partir de 11h" at bounding box center [232, 394] width 331 height 12
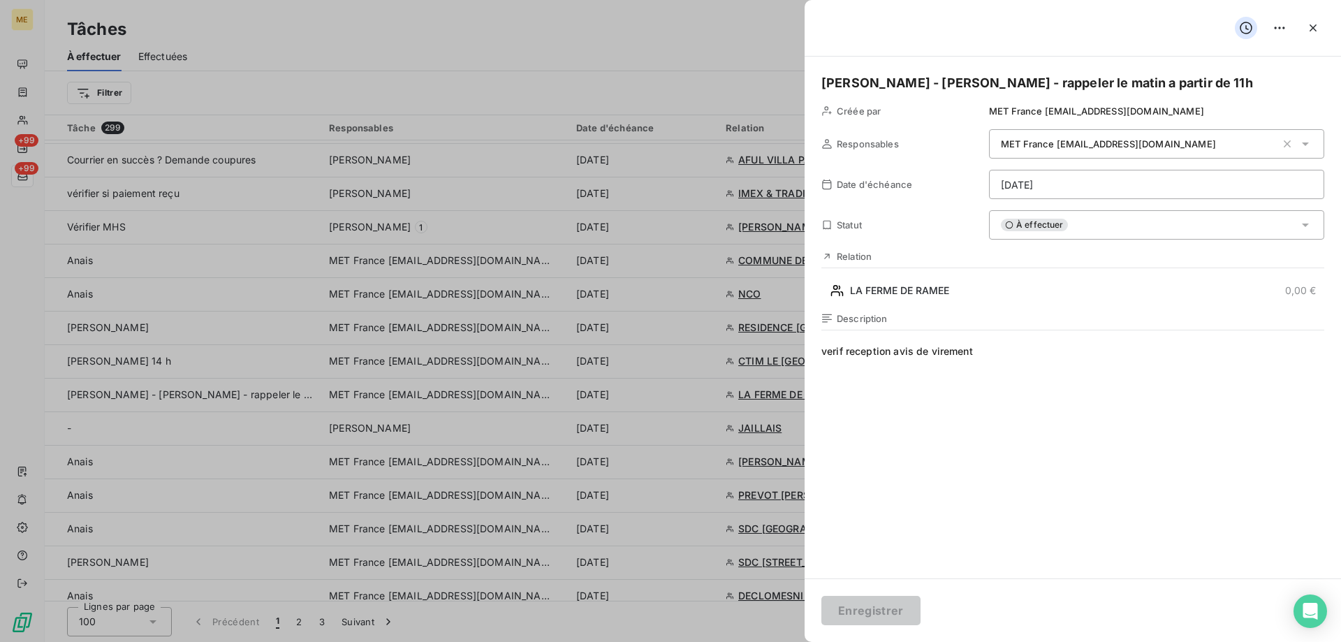
click at [1138, 279] on div "Relation LA FERME DE RAMEE 0,00 €" at bounding box center [1072, 276] width 503 height 51
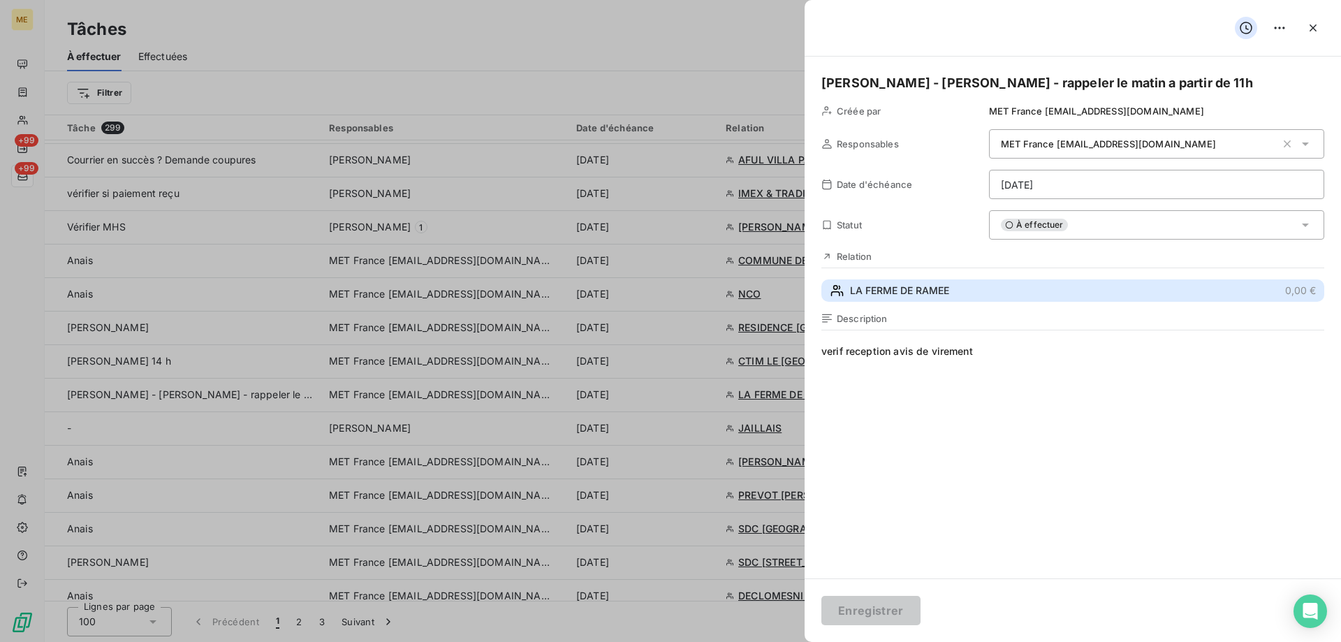
click at [1138, 286] on button "LA FERME DE RAMEE 0,00 €" at bounding box center [1072, 290] width 503 height 22
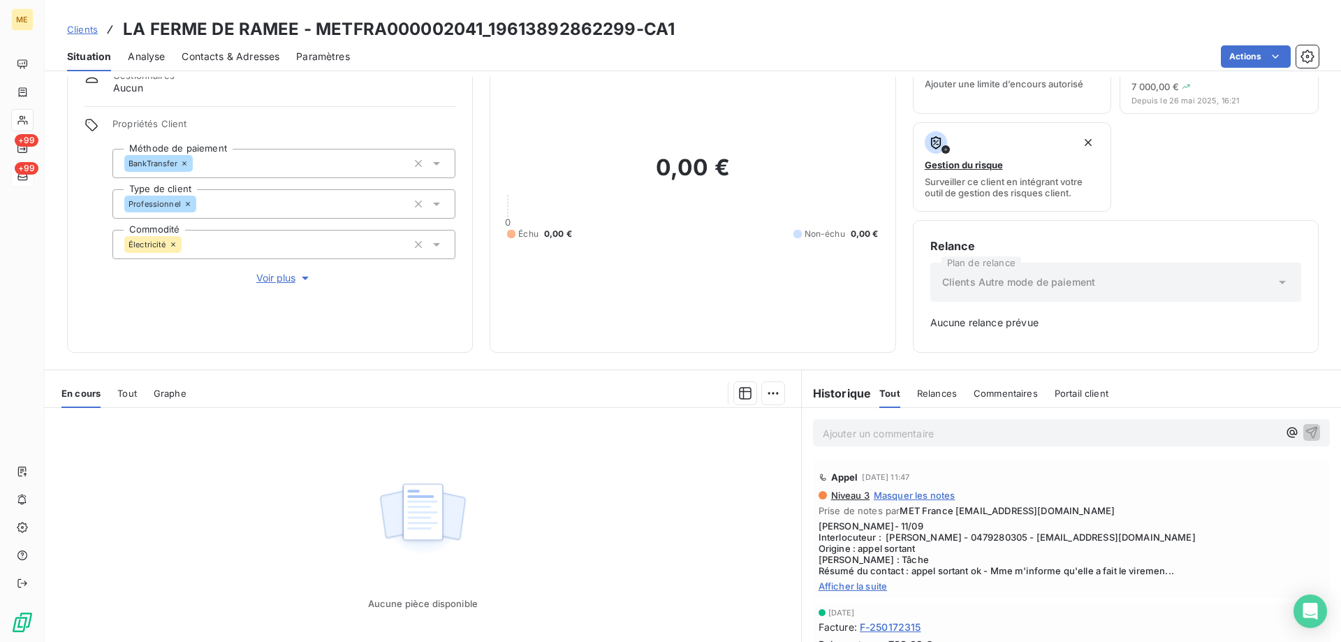
scroll to position [138, 0]
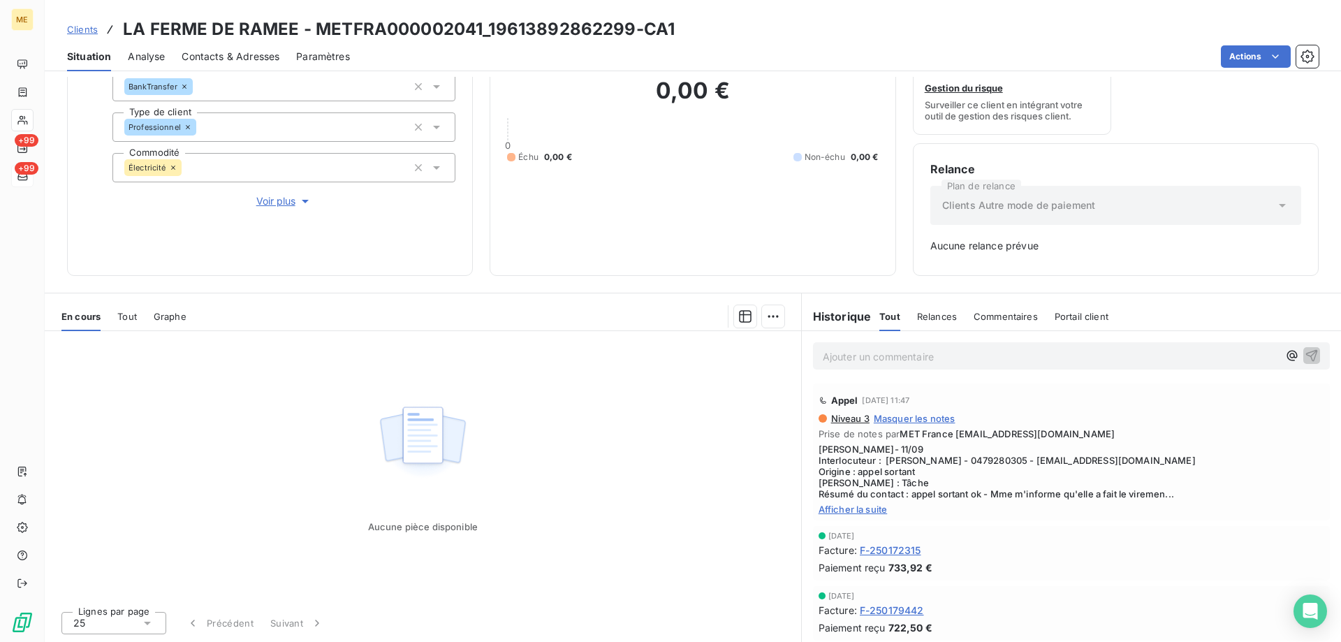
click at [855, 508] on span "Afficher la suite" at bounding box center [1071, 508] width 506 height 11
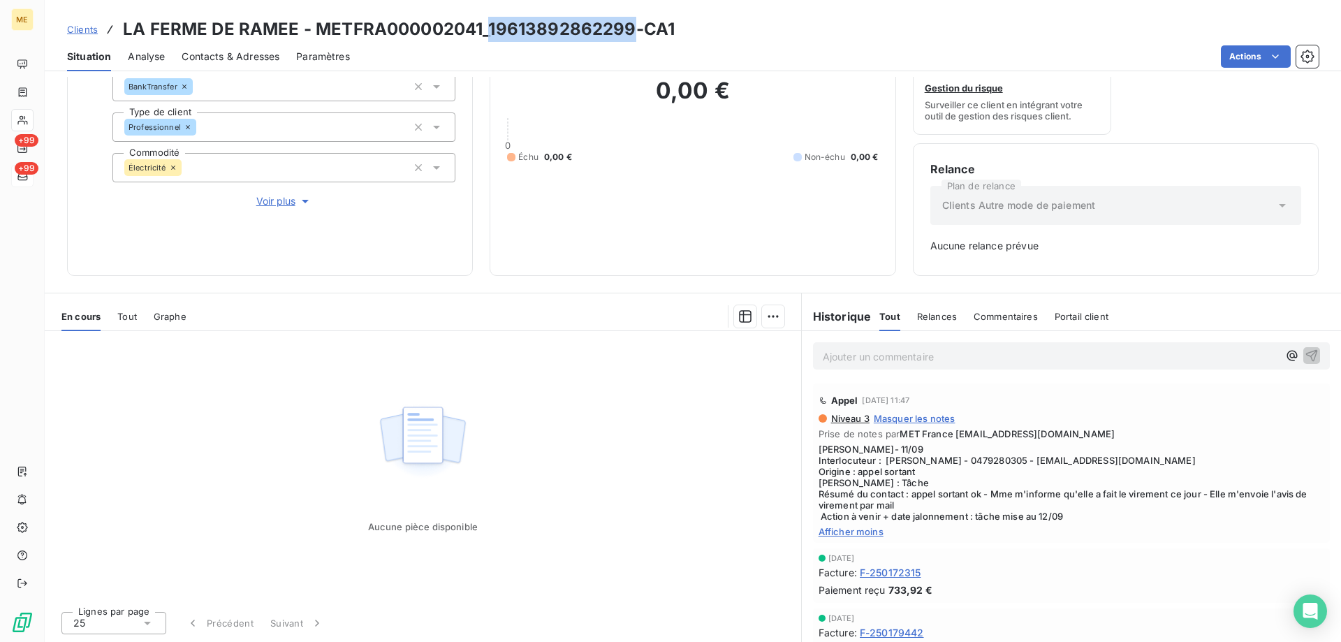
drag, startPoint x: 488, startPoint y: 28, endPoint x: 629, endPoint y: 26, distance: 141.1
click at [629, 26] on h3 "LA FERME DE RAMEE - METFRA000002041_19613892862299-CA1" at bounding box center [399, 29] width 552 height 25
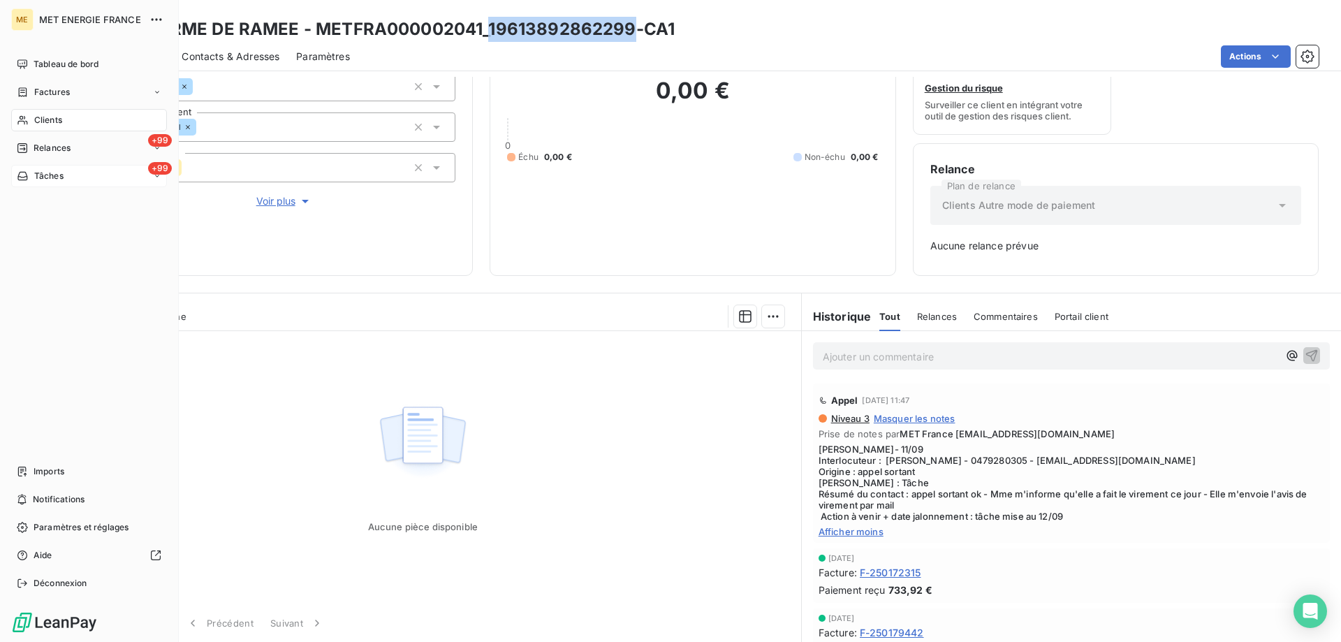
click at [126, 177] on div "+99 Tâches" at bounding box center [89, 176] width 156 height 22
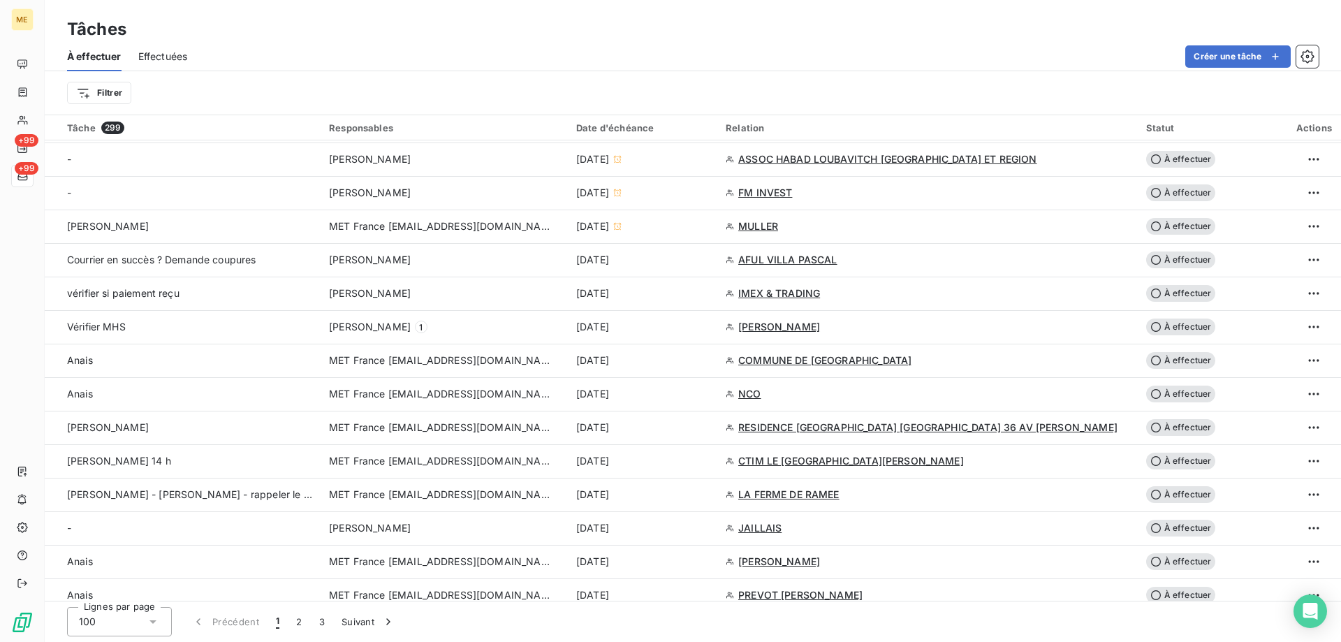
scroll to position [698, 0]
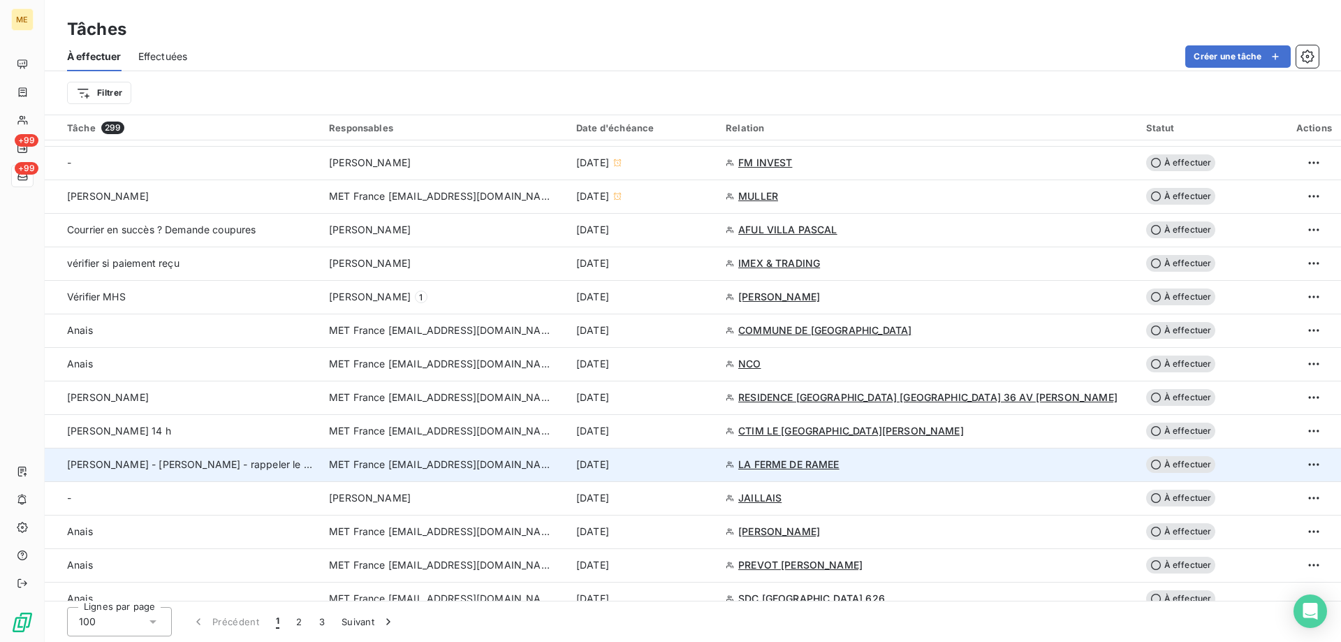
click at [300, 471] on div "[PERSON_NAME] - [PERSON_NAME] - rappeler le matin a partir de 11h" at bounding box center [189, 464] width 245 height 14
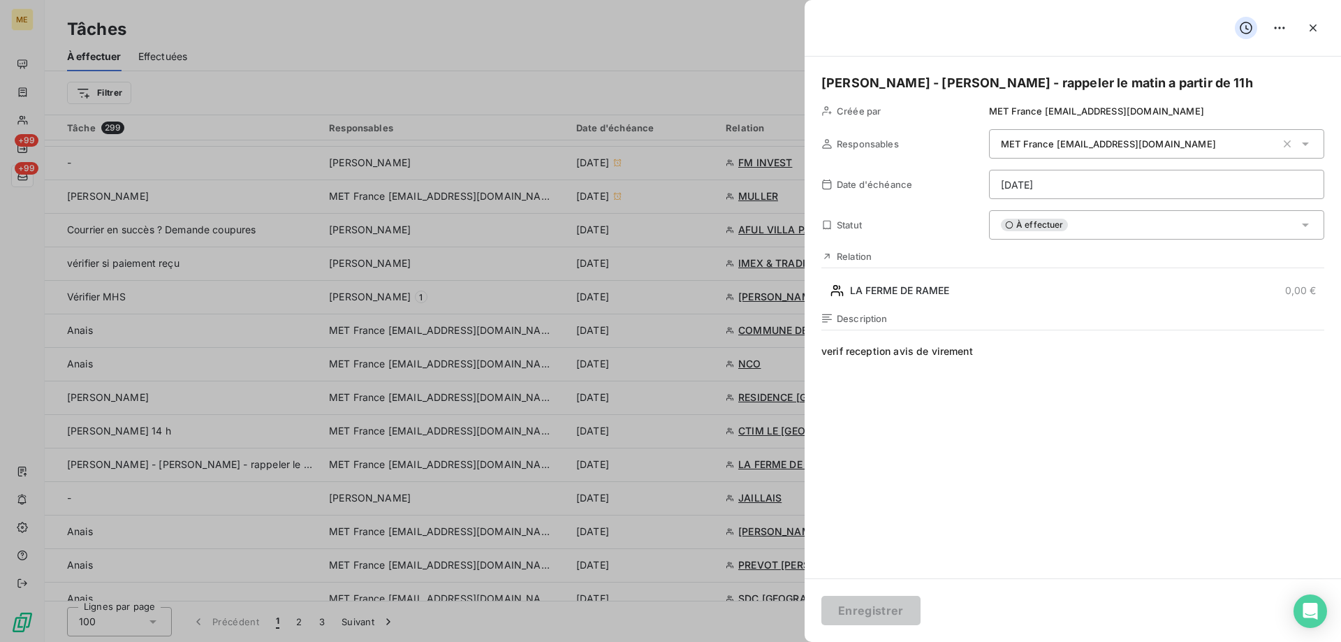
click at [1103, 229] on div "À effectuer" at bounding box center [1156, 224] width 335 height 29
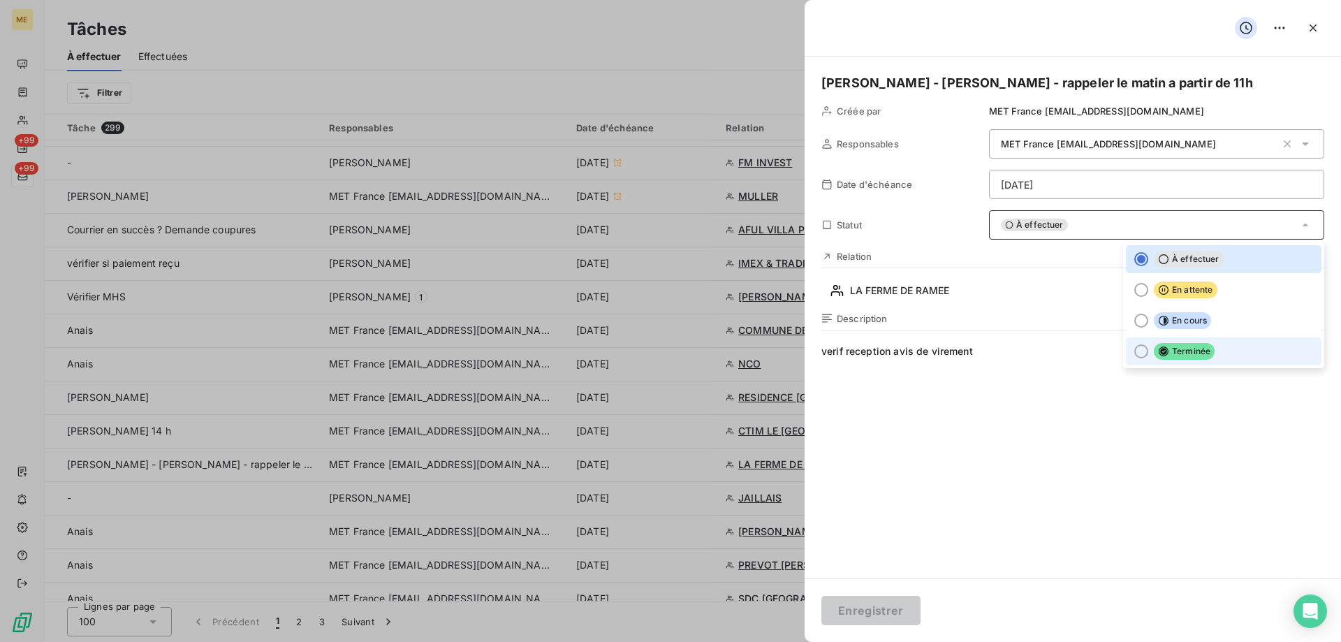
click at [1181, 360] on li "Terminée" at bounding box center [1224, 351] width 196 height 28
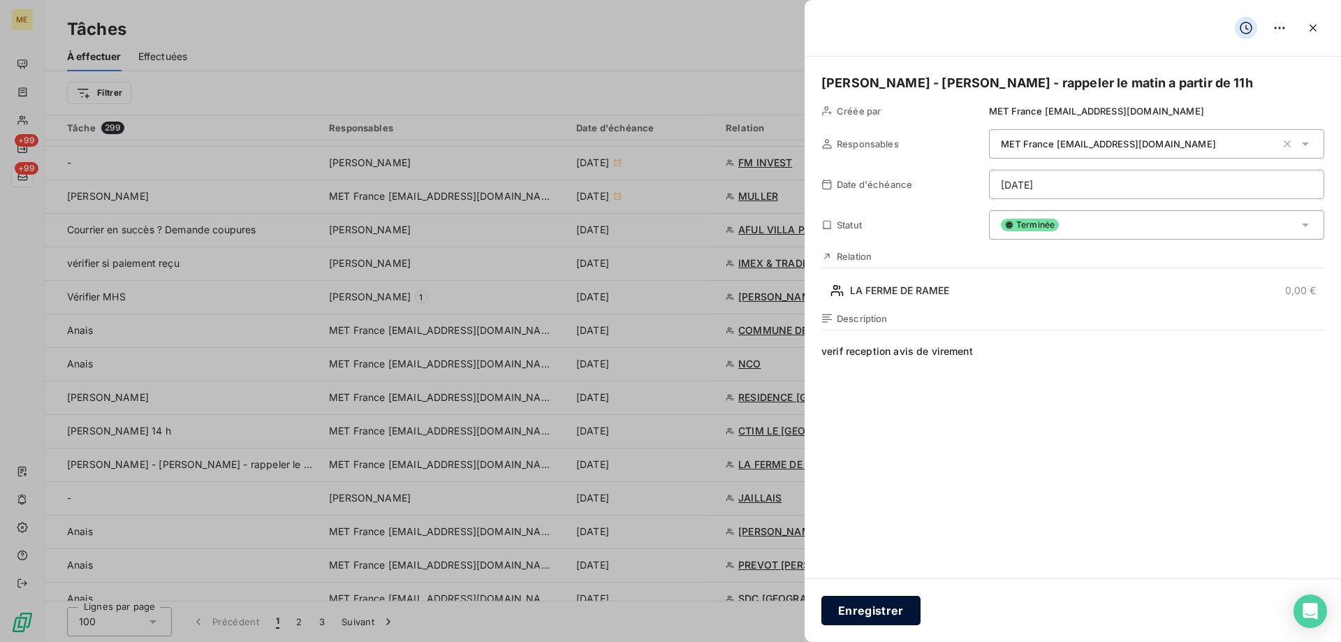
click at [890, 600] on button "Enregistrer" at bounding box center [870, 610] width 99 height 29
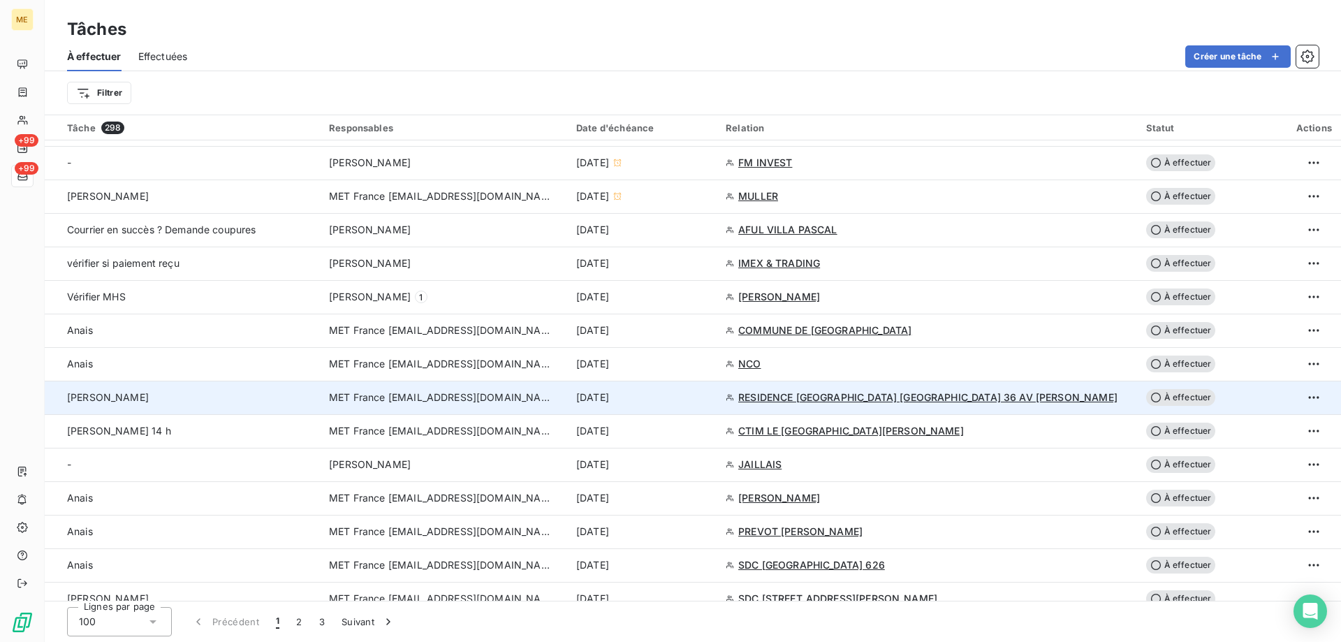
click at [453, 388] on td "MET France [EMAIL_ADDRESS][DOMAIN_NAME]" at bounding box center [444, 398] width 247 height 34
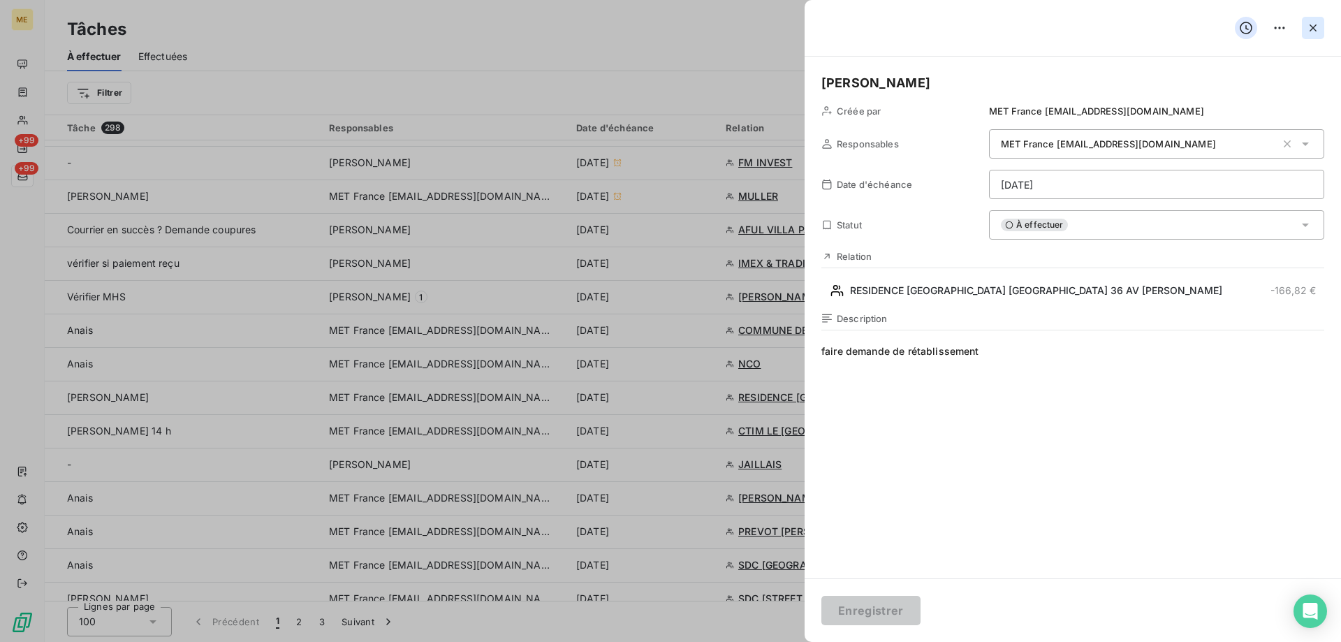
click at [1316, 30] on icon "button" at bounding box center [1313, 28] width 14 height 14
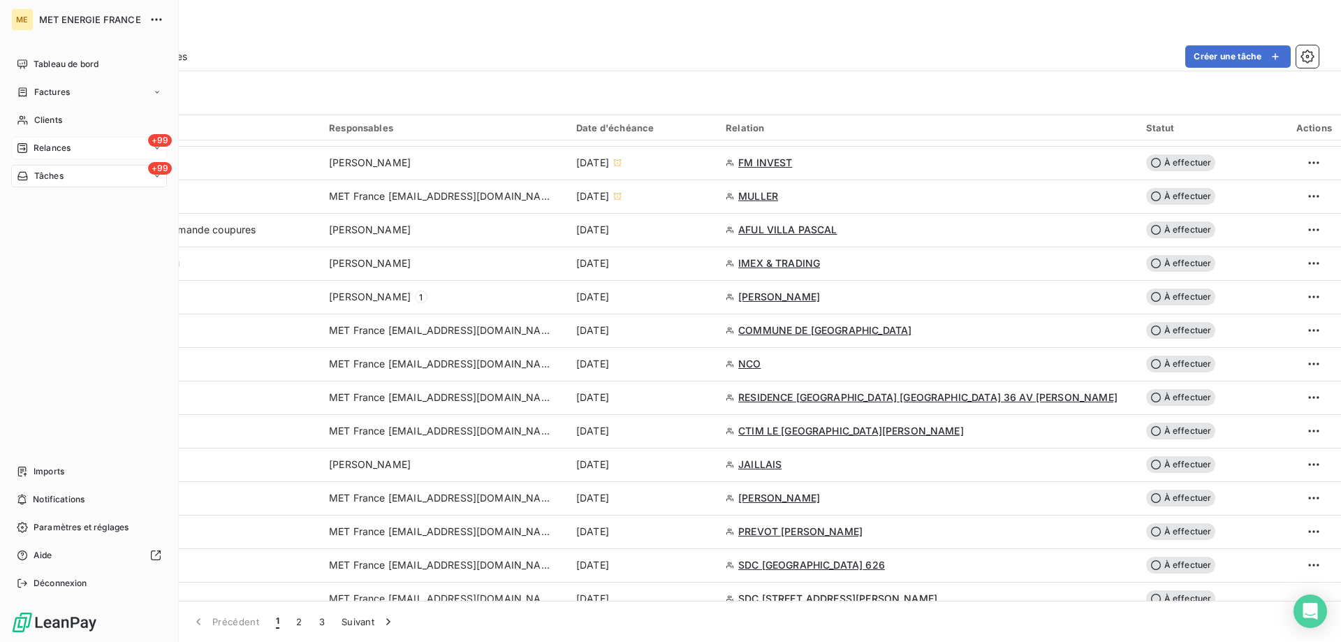
click at [52, 146] on span "Relances" at bounding box center [52, 148] width 37 height 13
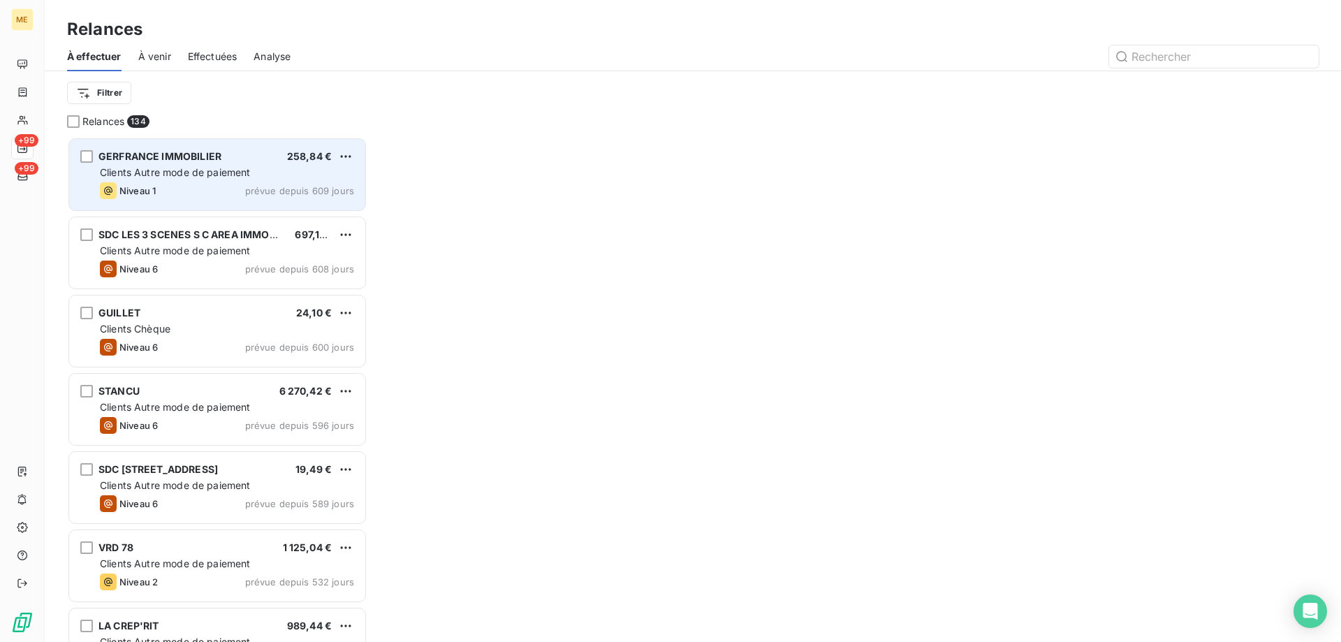
scroll to position [494, 290]
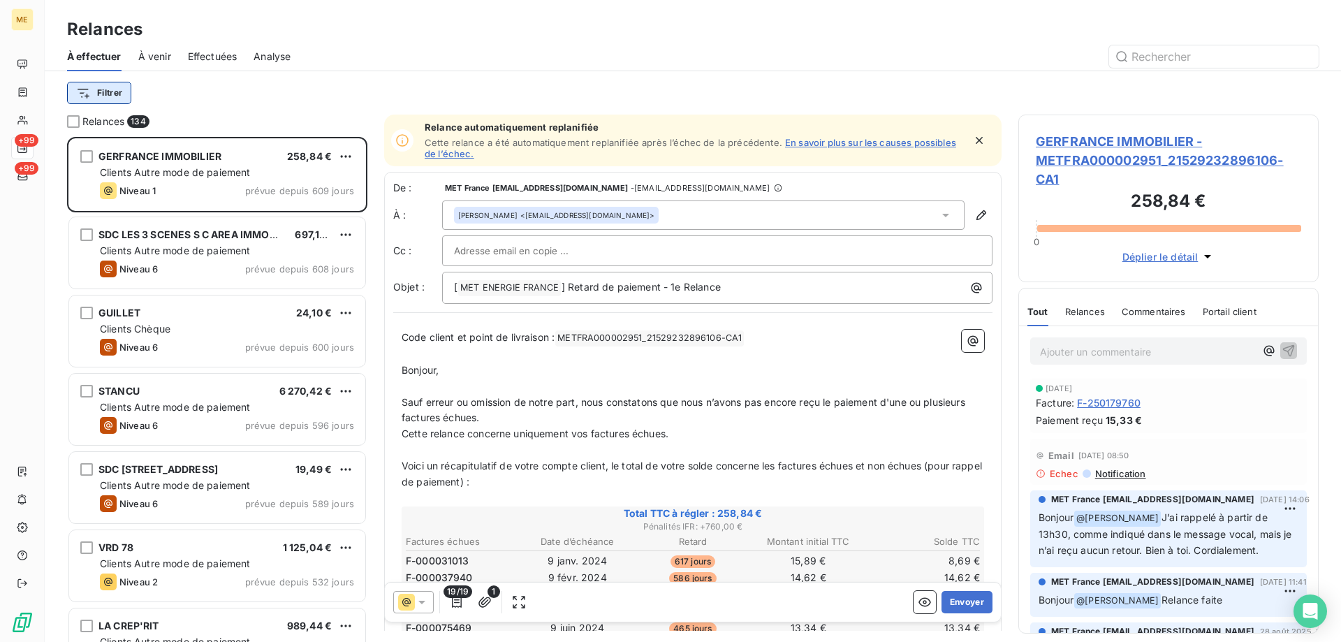
click at [122, 102] on html "ME +99 +99 Relances À effectuer À venir Effectuées Analyse Filtrer Relances 134…" at bounding box center [670, 321] width 1341 height 642
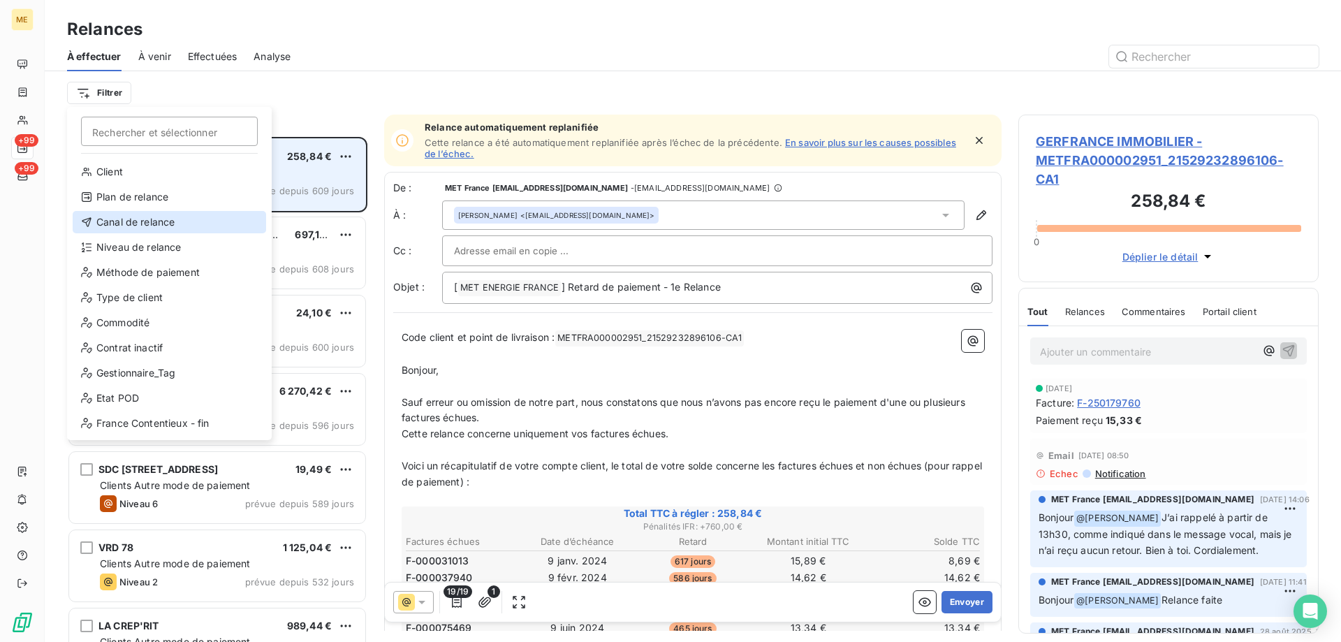
drag, startPoint x: 195, startPoint y: 229, endPoint x: 225, endPoint y: 210, distance: 35.8
click at [193, 228] on div "Canal de relance" at bounding box center [169, 222] width 193 height 22
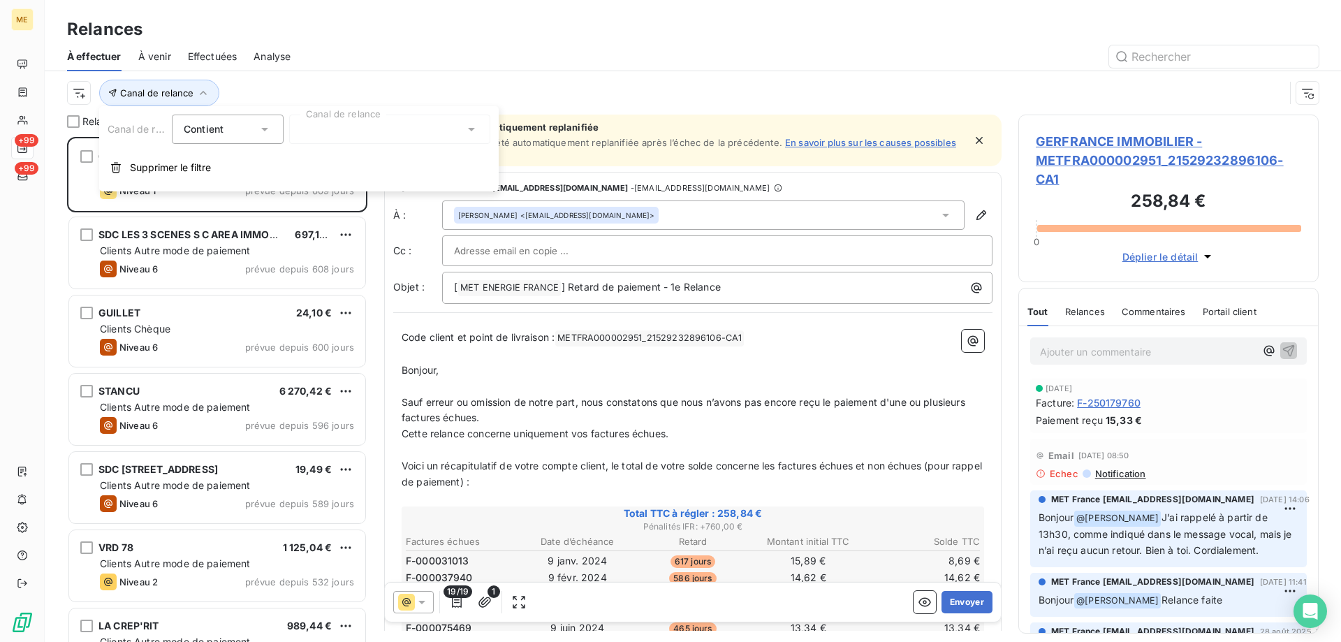
click at [421, 117] on div at bounding box center [389, 129] width 201 height 29
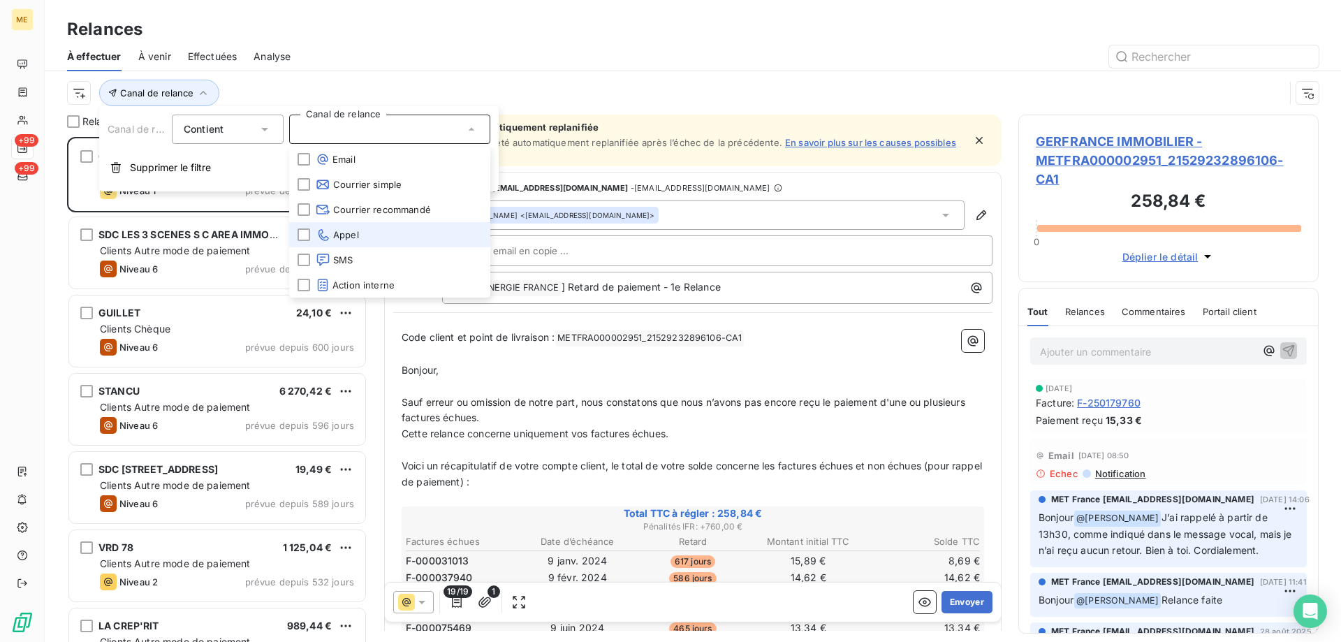
click at [366, 244] on li "Appel" at bounding box center [389, 234] width 201 height 25
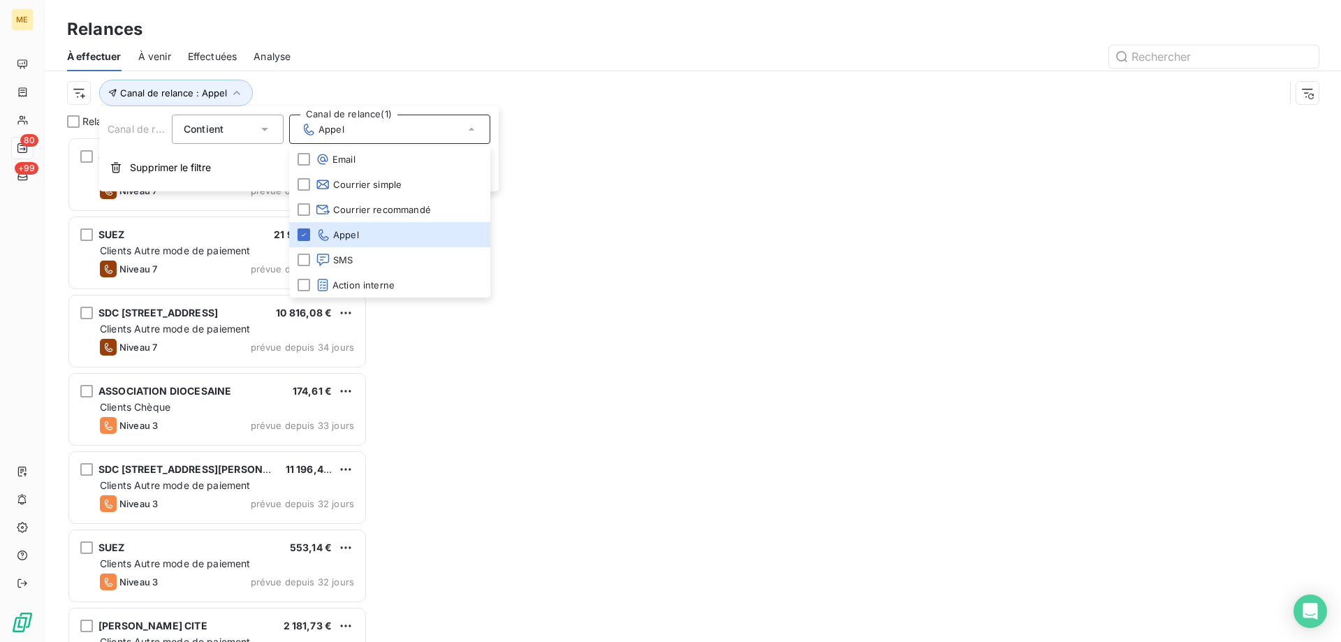
scroll to position [494, 290]
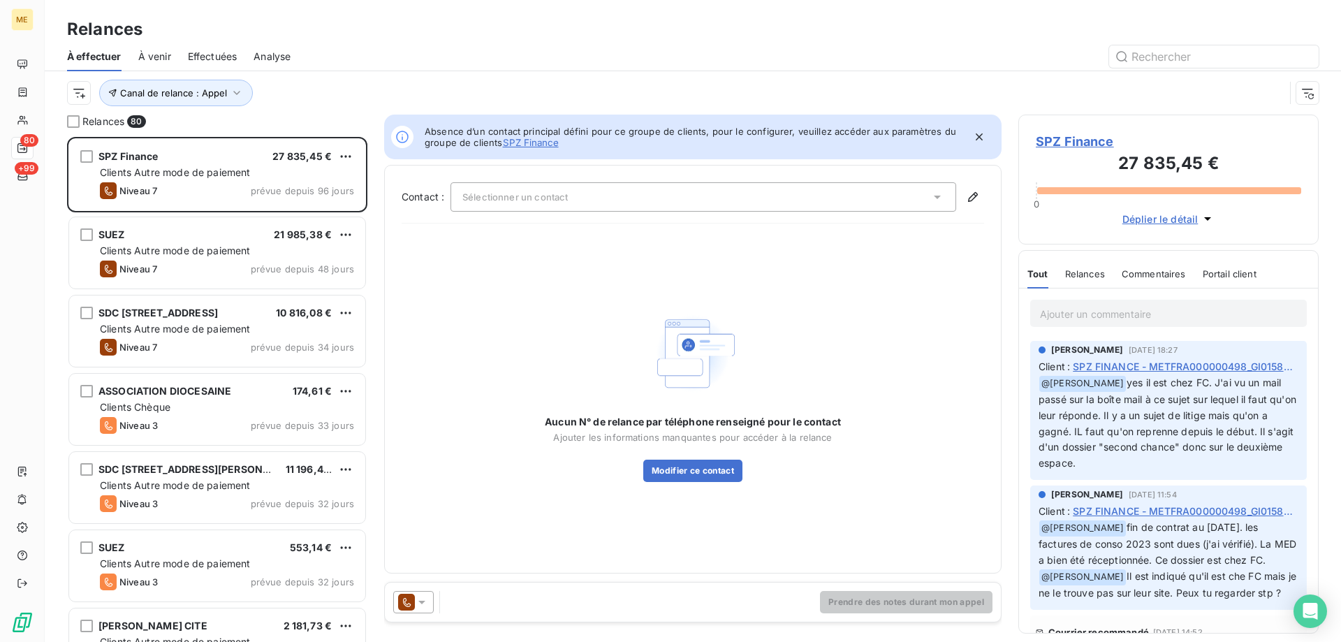
click at [94, 102] on div "Canal de relance : Appel" at bounding box center [675, 93] width 1217 height 27
click at [86, 101] on html "ME 80 +99 Relances À effectuer À venir Effectuées Analyse Canal de relance : Ap…" at bounding box center [670, 321] width 1341 height 642
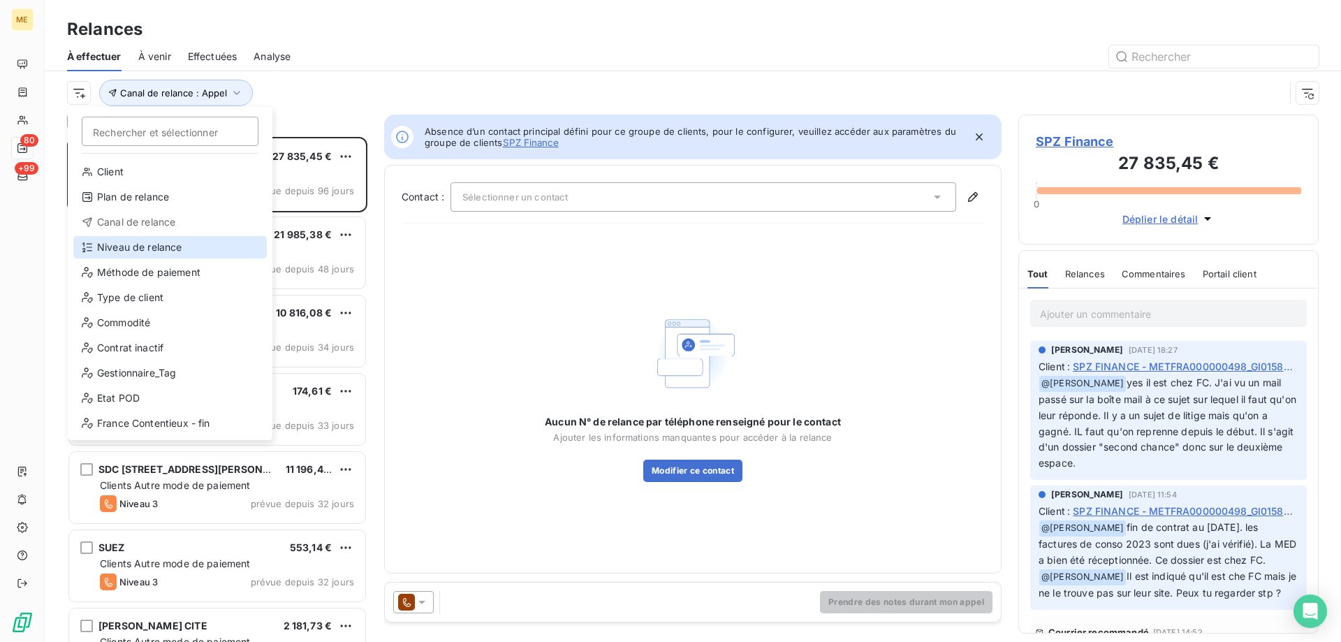
click at [154, 247] on div "Niveau de relance" at bounding box center [169, 247] width 193 height 22
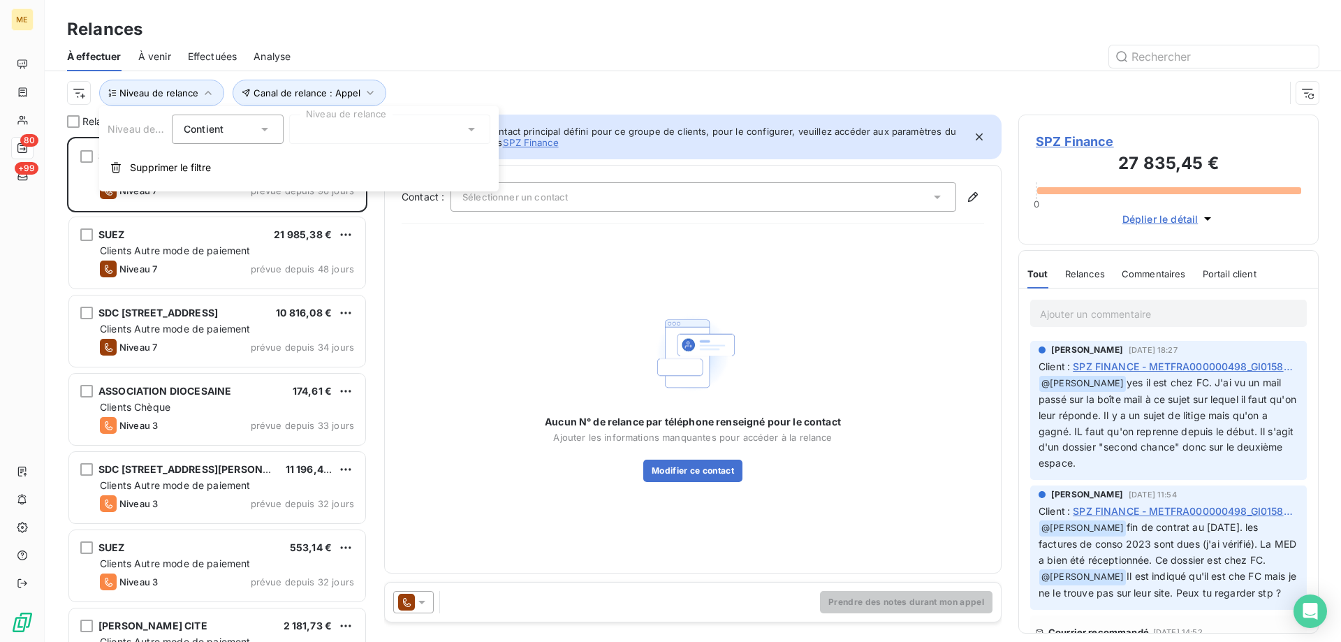
click at [325, 119] on div at bounding box center [389, 129] width 201 height 29
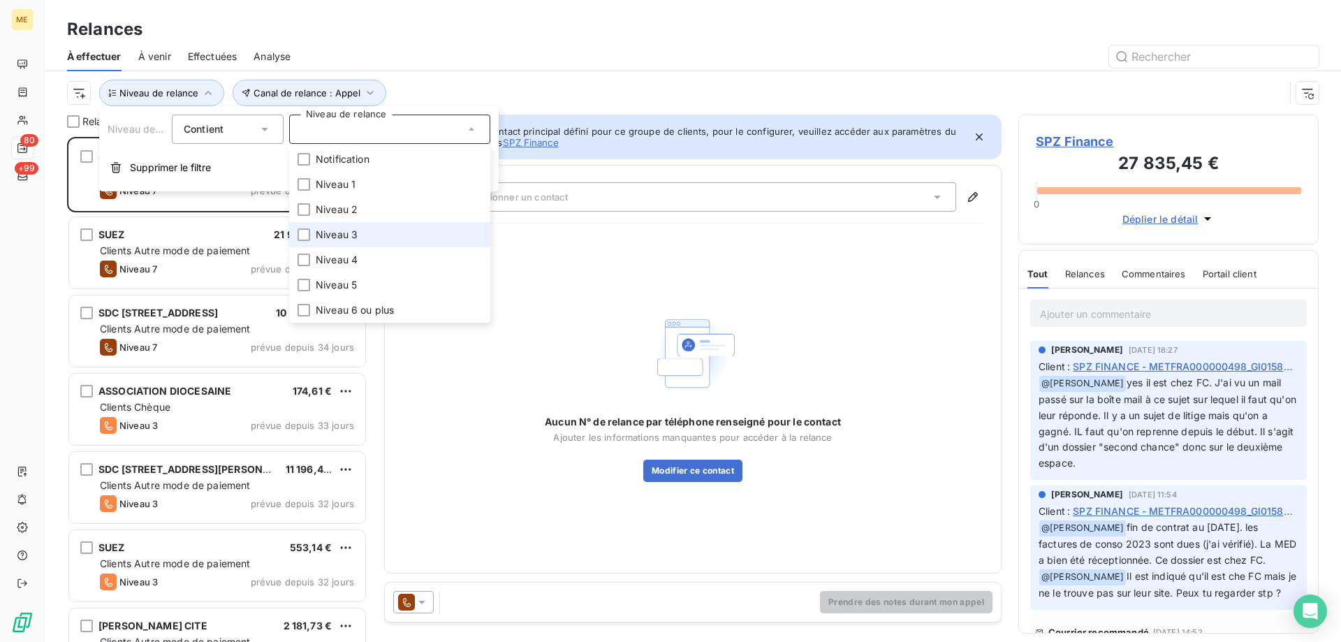
click at [354, 234] on span "Niveau 3" at bounding box center [337, 235] width 42 height 14
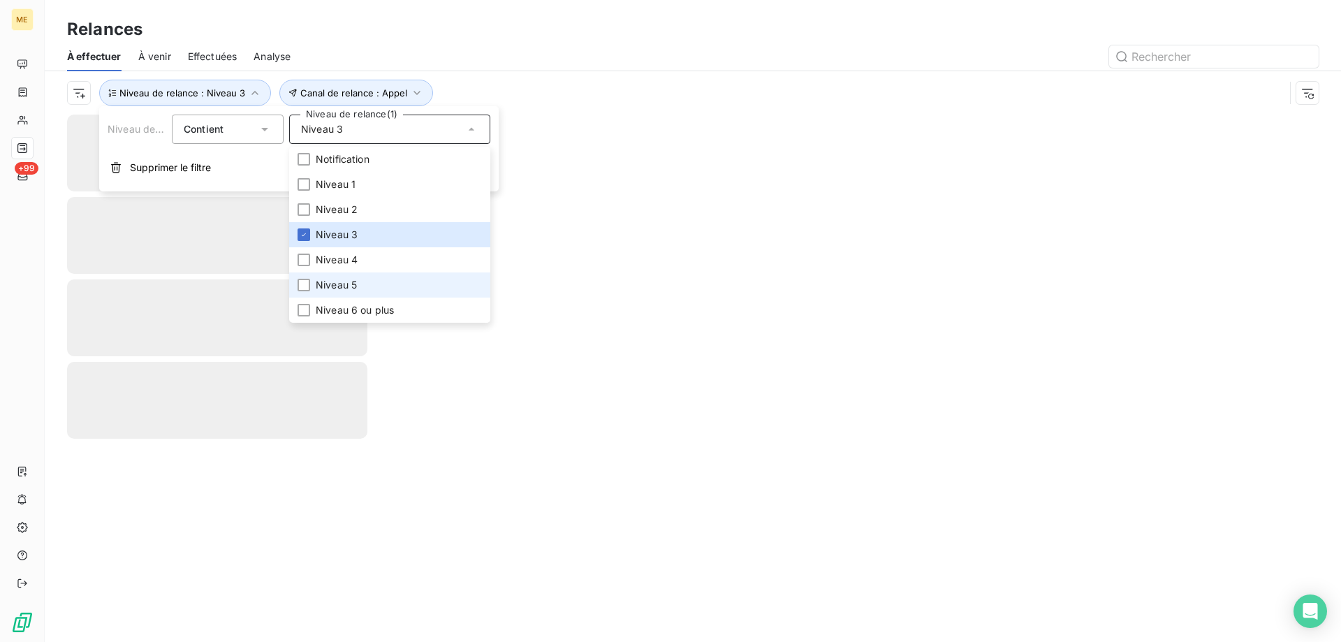
click at [353, 288] on span "Niveau 5" at bounding box center [336, 285] width 41 height 14
click at [346, 309] on span "Niveau 6 ou plus" at bounding box center [355, 310] width 78 height 14
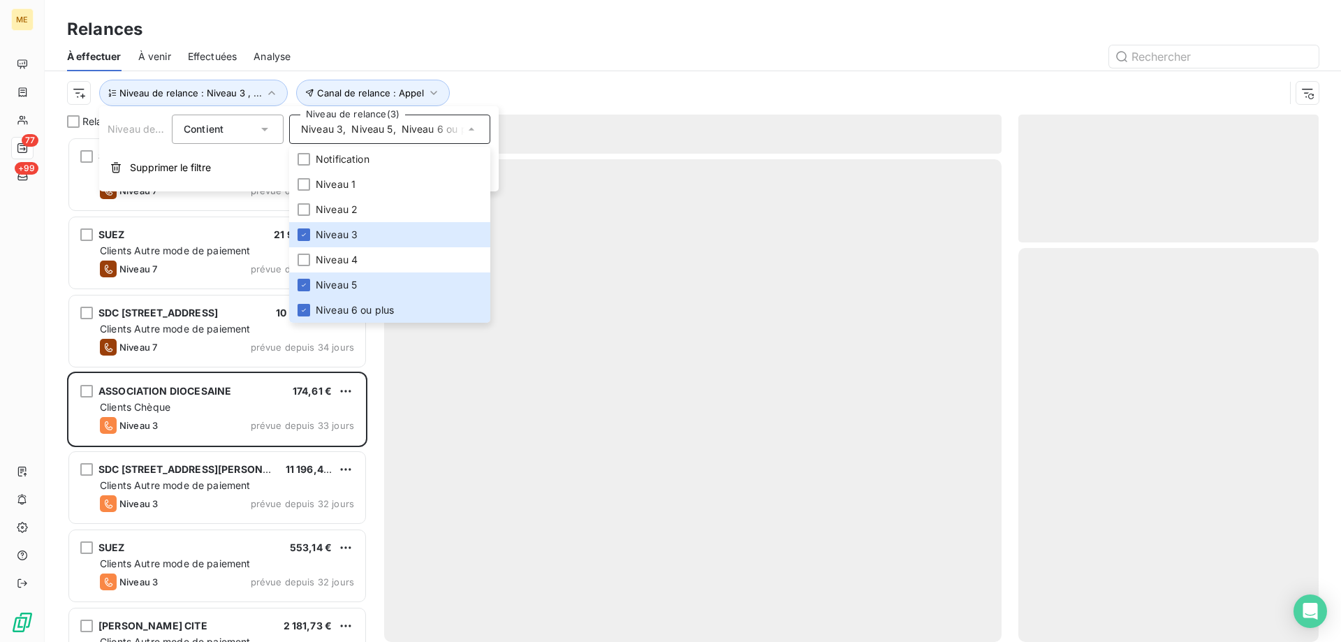
scroll to position [494, 290]
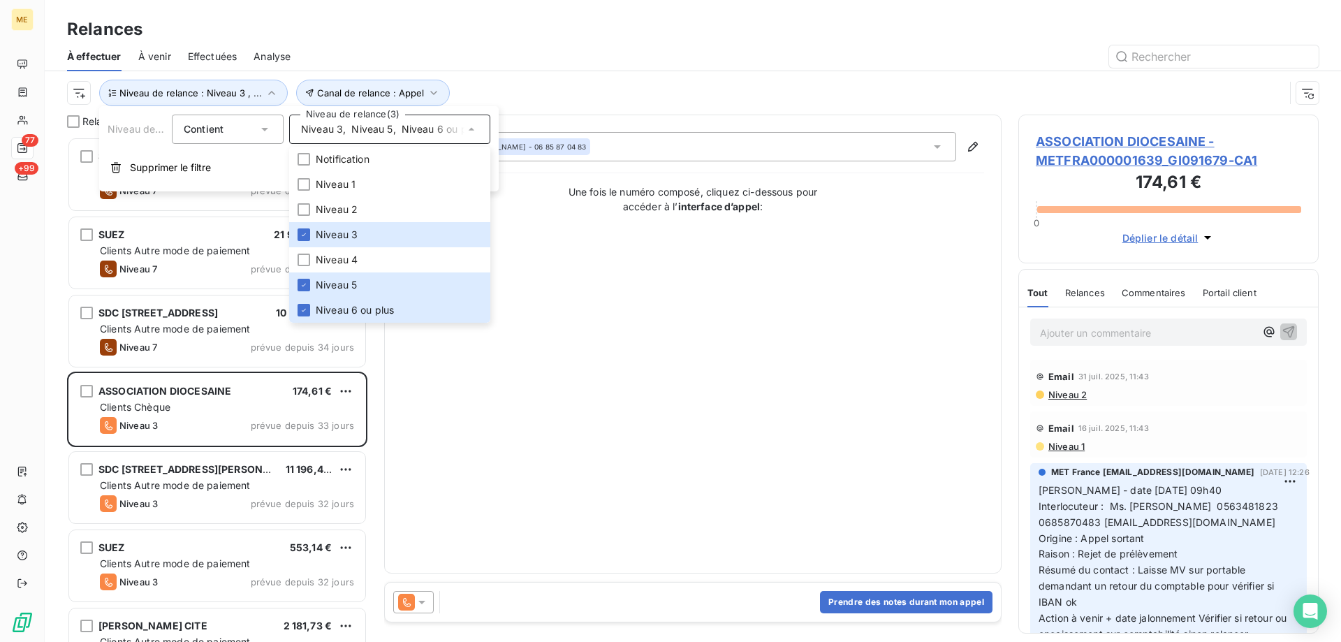
click at [529, 50] on div at bounding box center [812, 56] width 1011 height 22
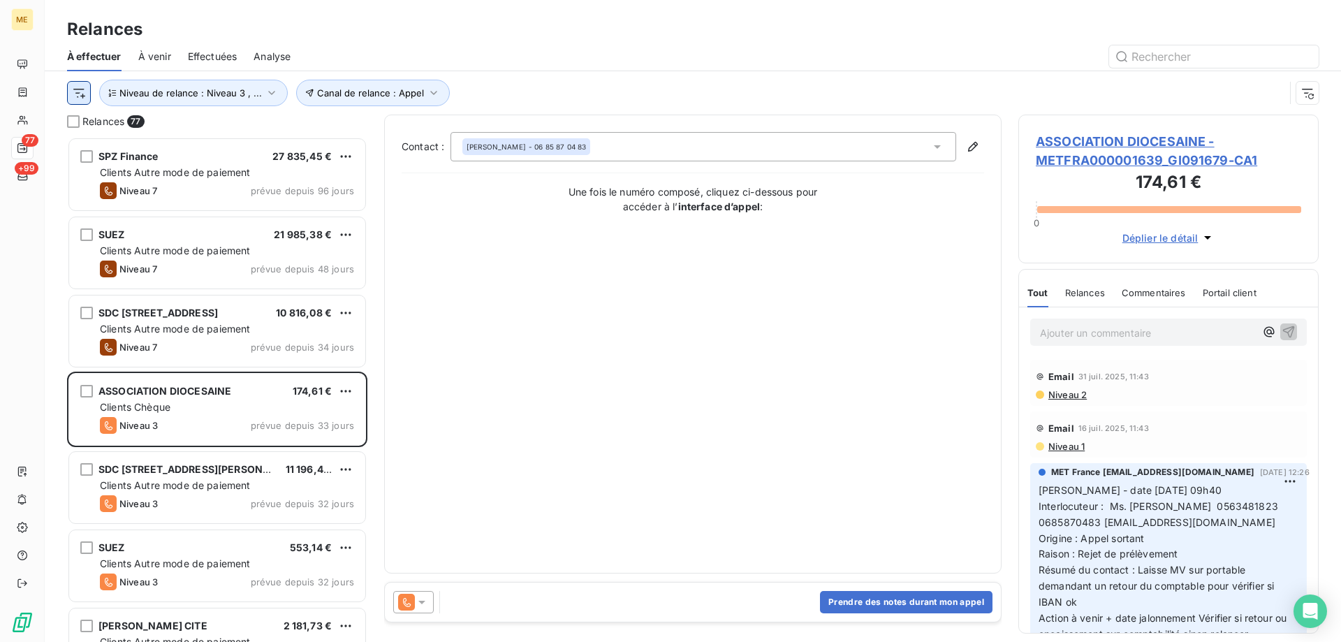
click at [86, 98] on html "ME 77 +99 Relances À effectuer À venir Effectuées Analyse Canal de relance : Ap…" at bounding box center [670, 321] width 1341 height 642
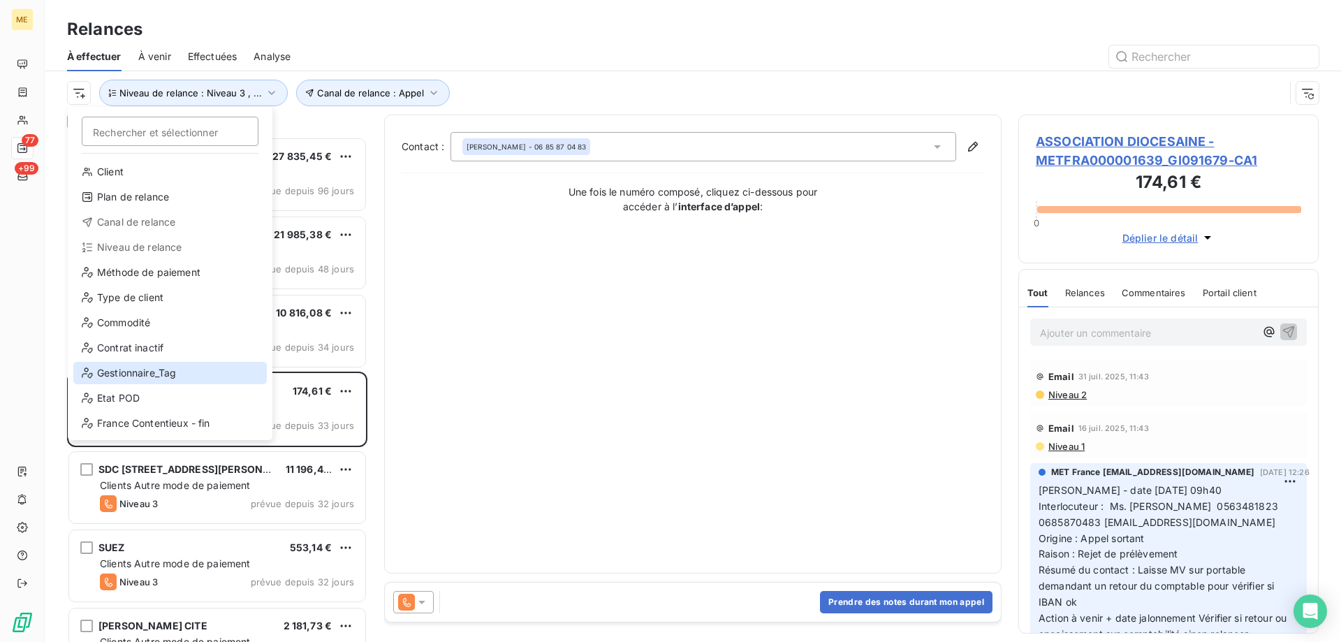
click at [156, 369] on div "Gestionnaire_Tag" at bounding box center [169, 373] width 193 height 22
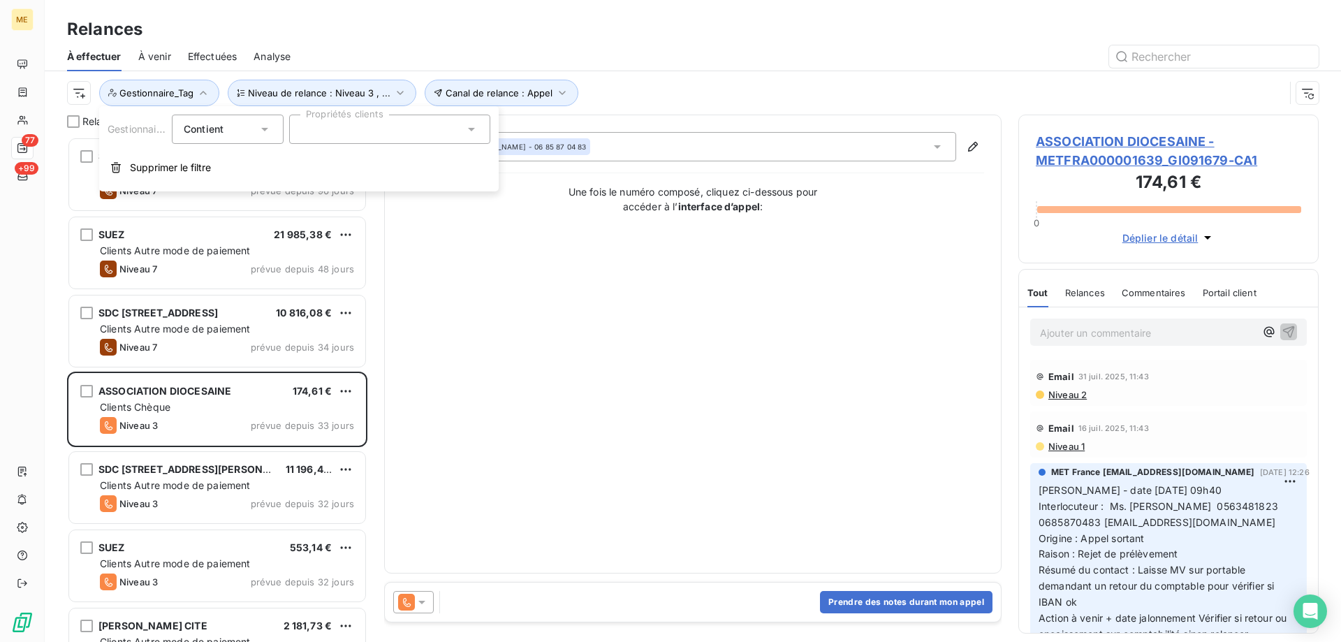
click at [317, 137] on div at bounding box center [389, 129] width 201 height 29
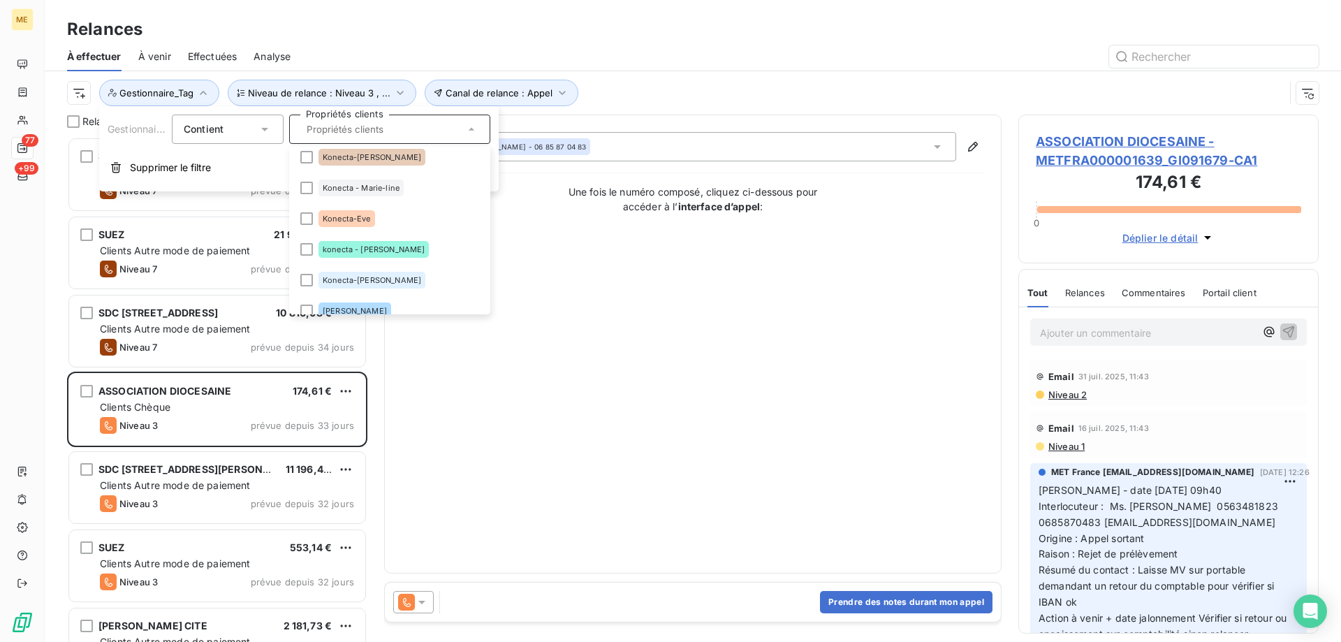
scroll to position [372, 0]
click at [374, 249] on div "konecta - [PERSON_NAME]" at bounding box center [373, 252] width 110 height 17
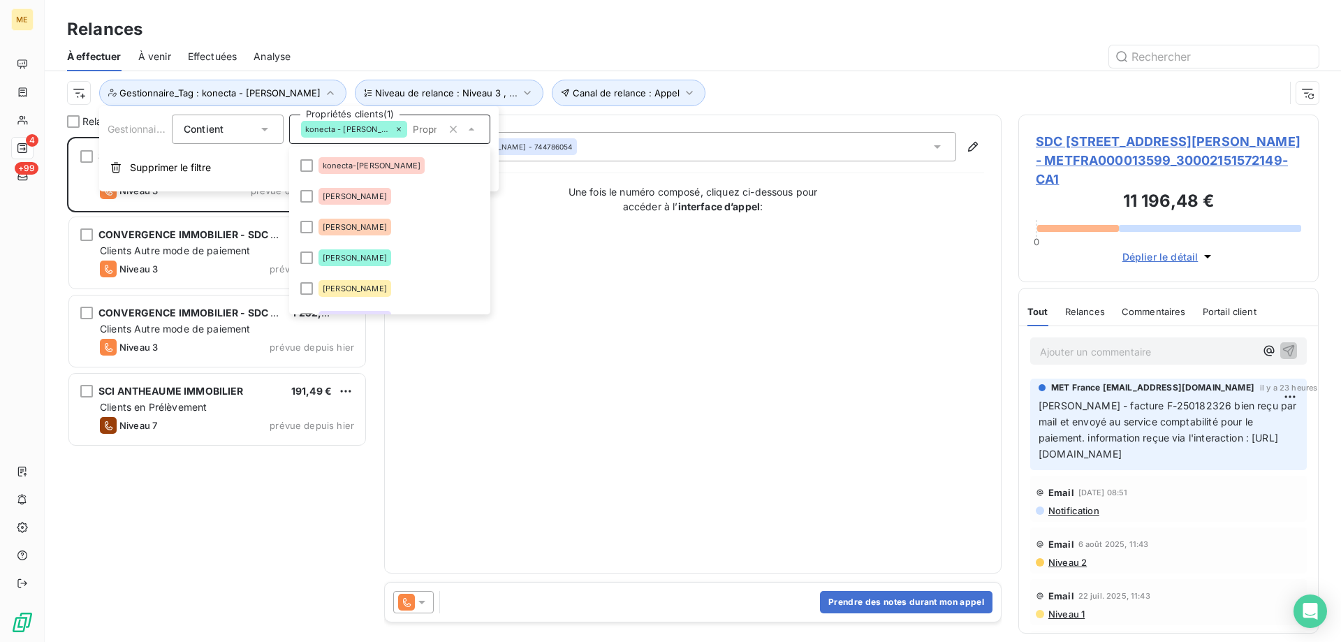
scroll to position [92, 0]
click at [413, 230] on li "konecta-[PERSON_NAME]" at bounding box center [390, 225] width 196 height 28
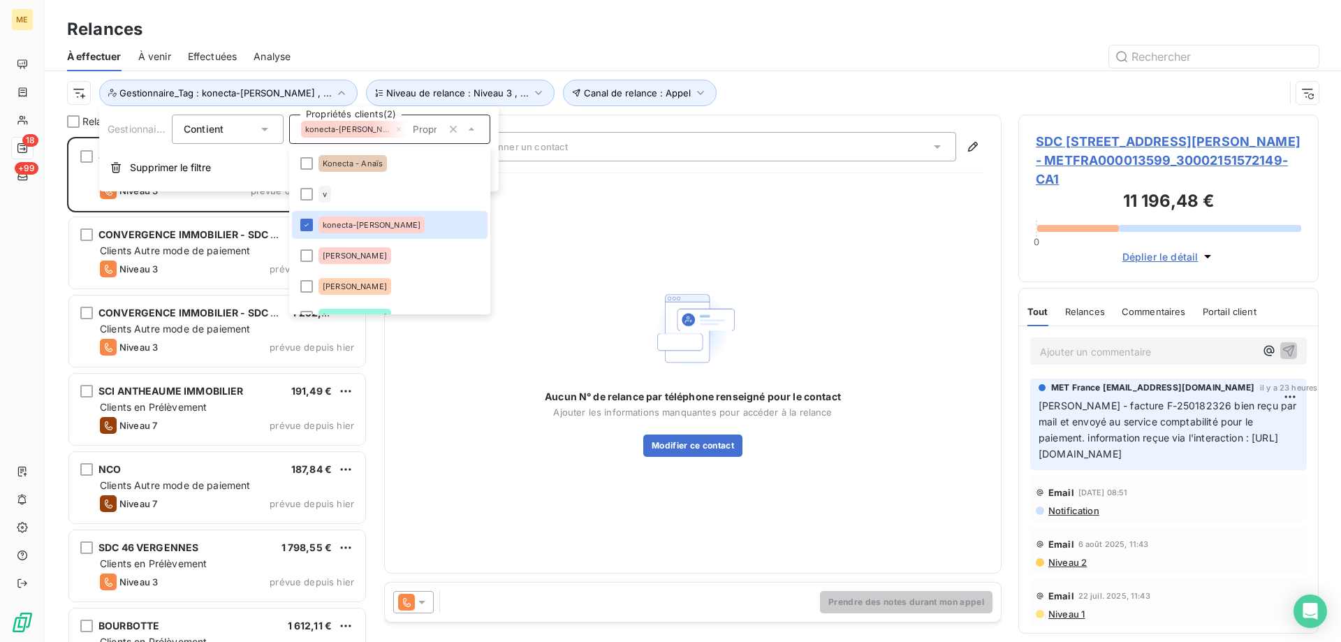
scroll to position [494, 290]
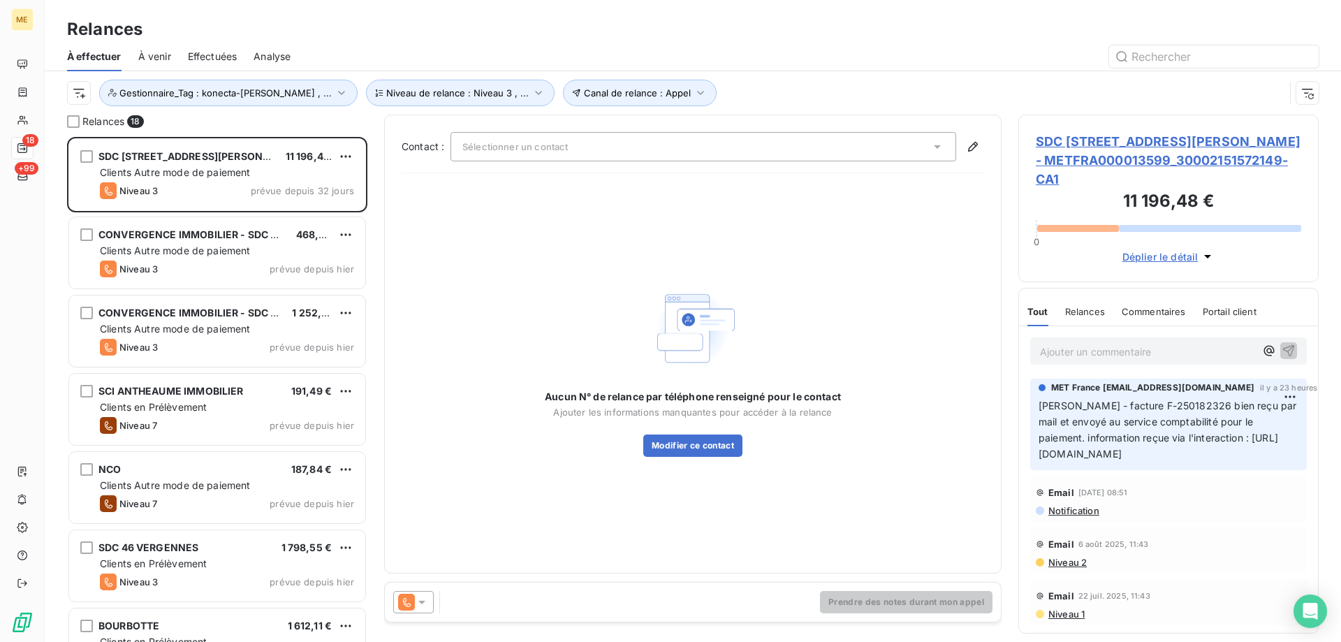
click at [787, 72] on div "Canal de relance : Appel Niveau de relance : Niveau 3 , ... Gestionnaire_Tag : …" at bounding box center [692, 92] width 1251 height 43
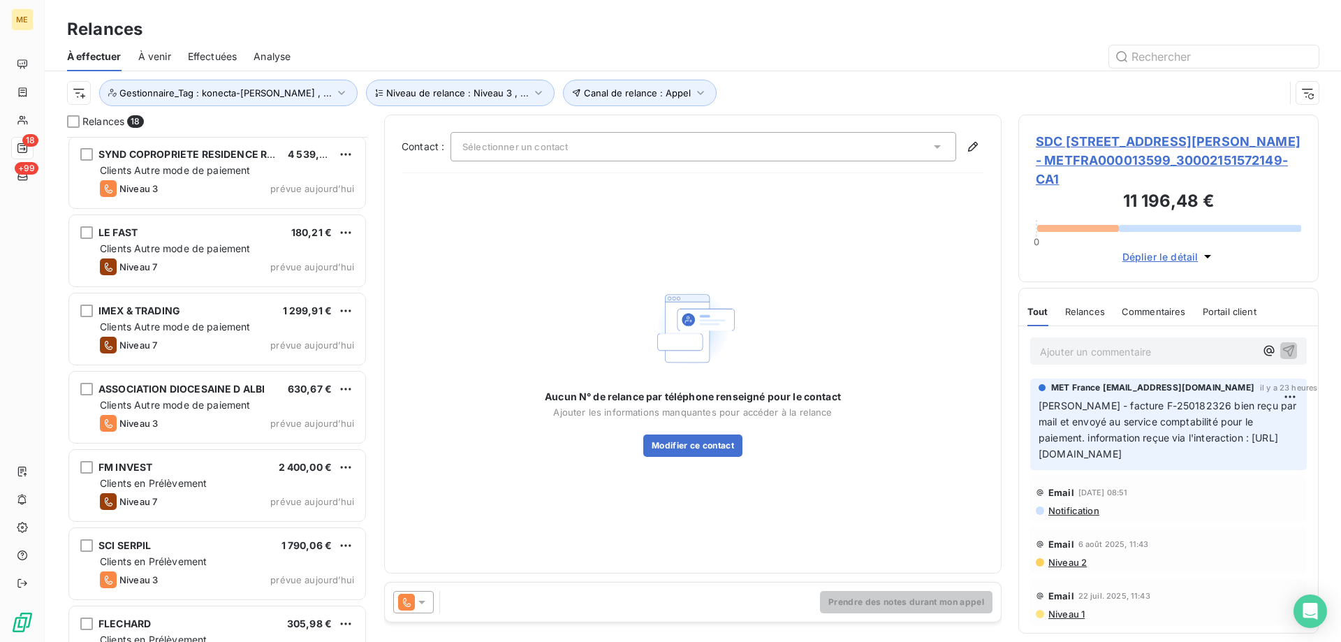
scroll to position [629, 0]
click at [509, 268] on div "Aucun N° de relance par téléphone renseigné pour le contact Ajouter les informa…" at bounding box center [693, 370] width 582 height 372
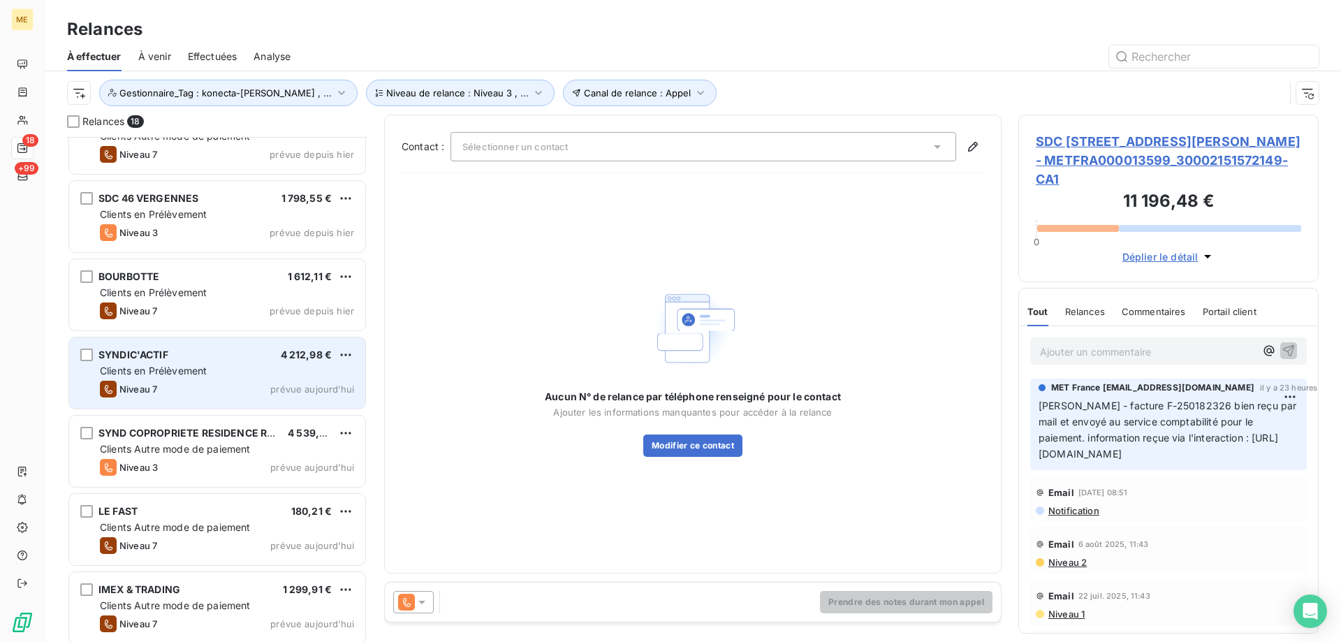
scroll to position [904, 0]
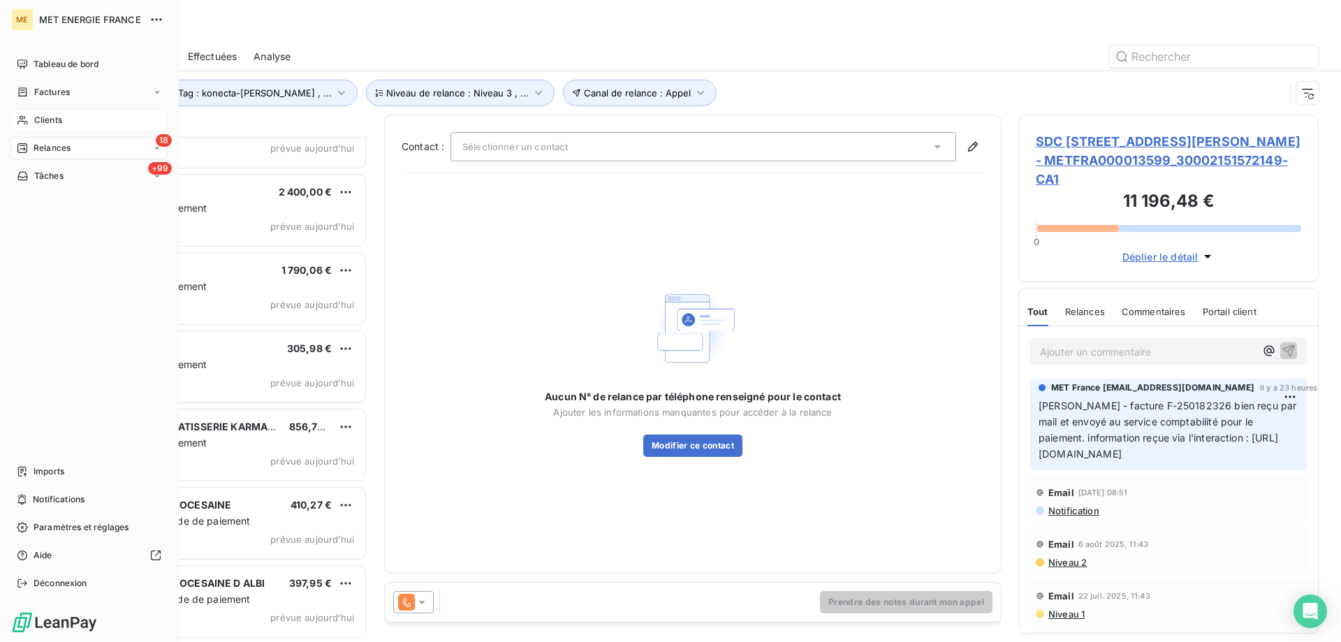
click at [25, 126] on div "Clients" at bounding box center [89, 120] width 156 height 22
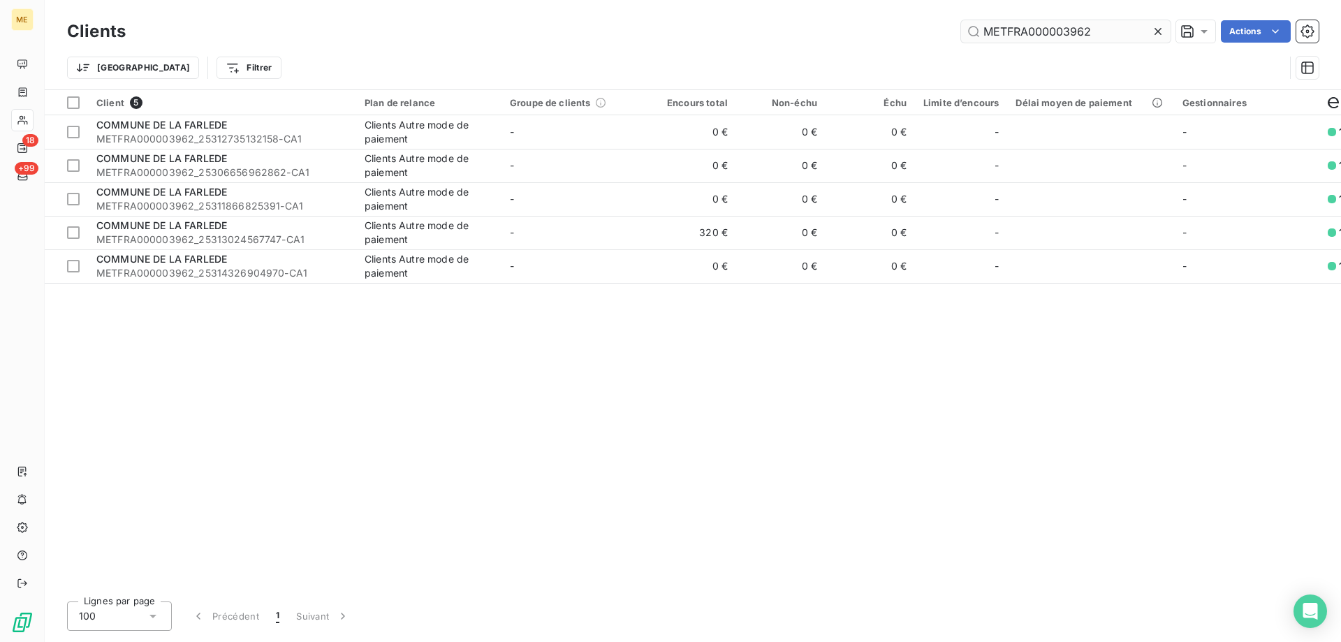
click at [1054, 36] on input "METFRA000003962" at bounding box center [1066, 31] width 210 height 22
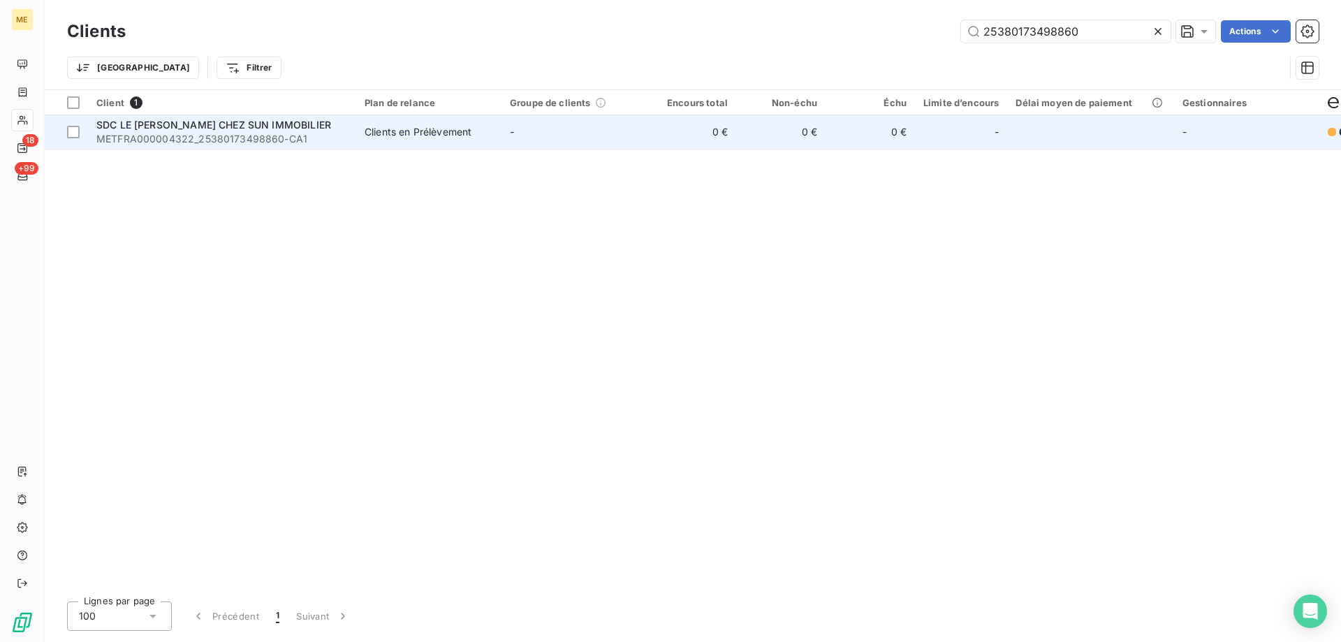
type input "25380173498860"
click at [360, 136] on td "Clients en Prélèvement" at bounding box center [428, 132] width 145 height 34
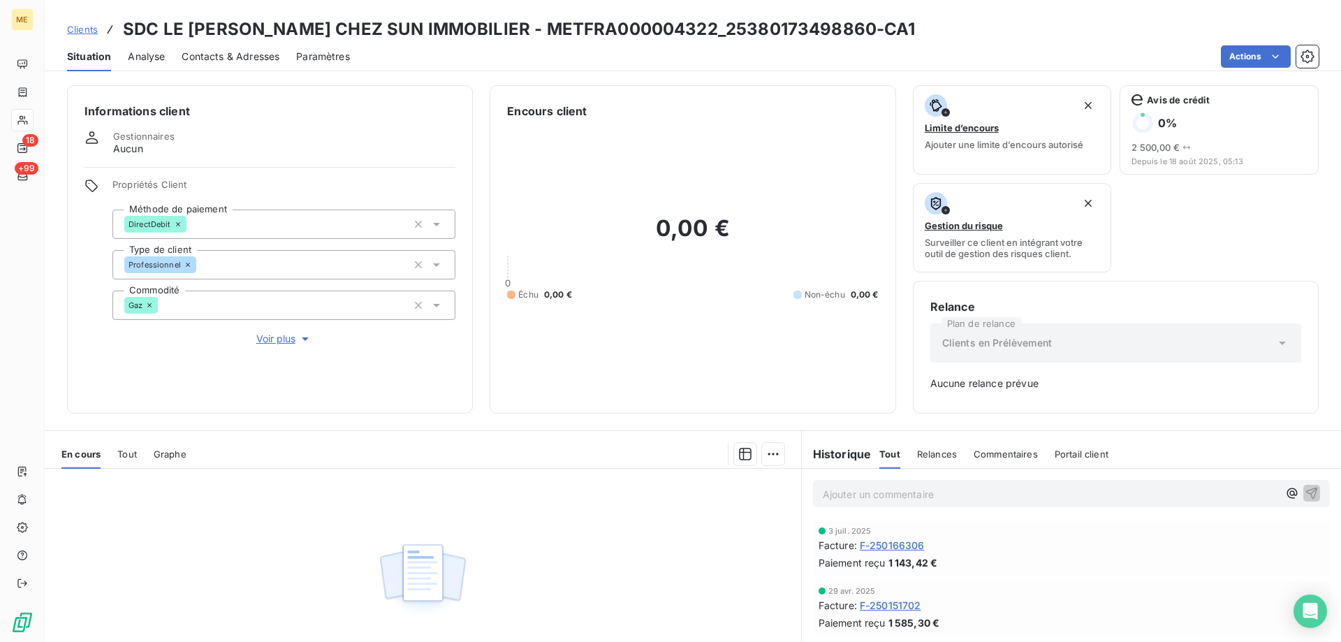
click at [124, 452] on span "Tout" at bounding box center [127, 453] width 20 height 11
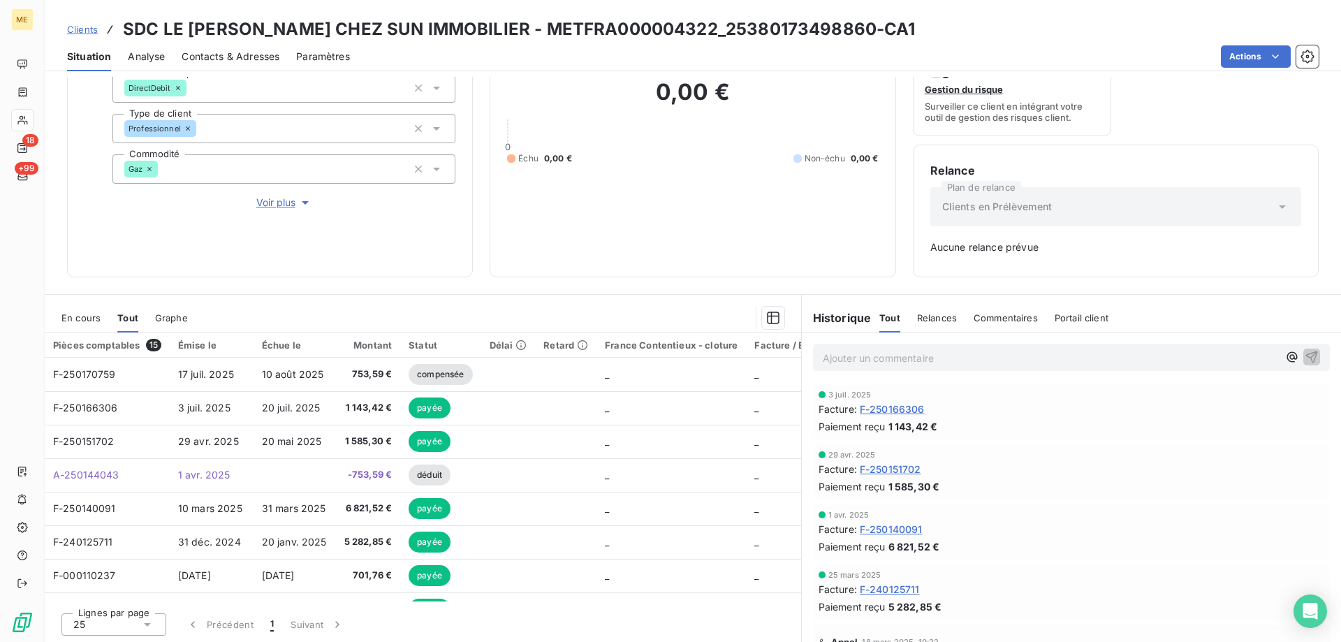
scroll to position [138, 0]
click at [67, 326] on div "En cours" at bounding box center [80, 316] width 39 height 29
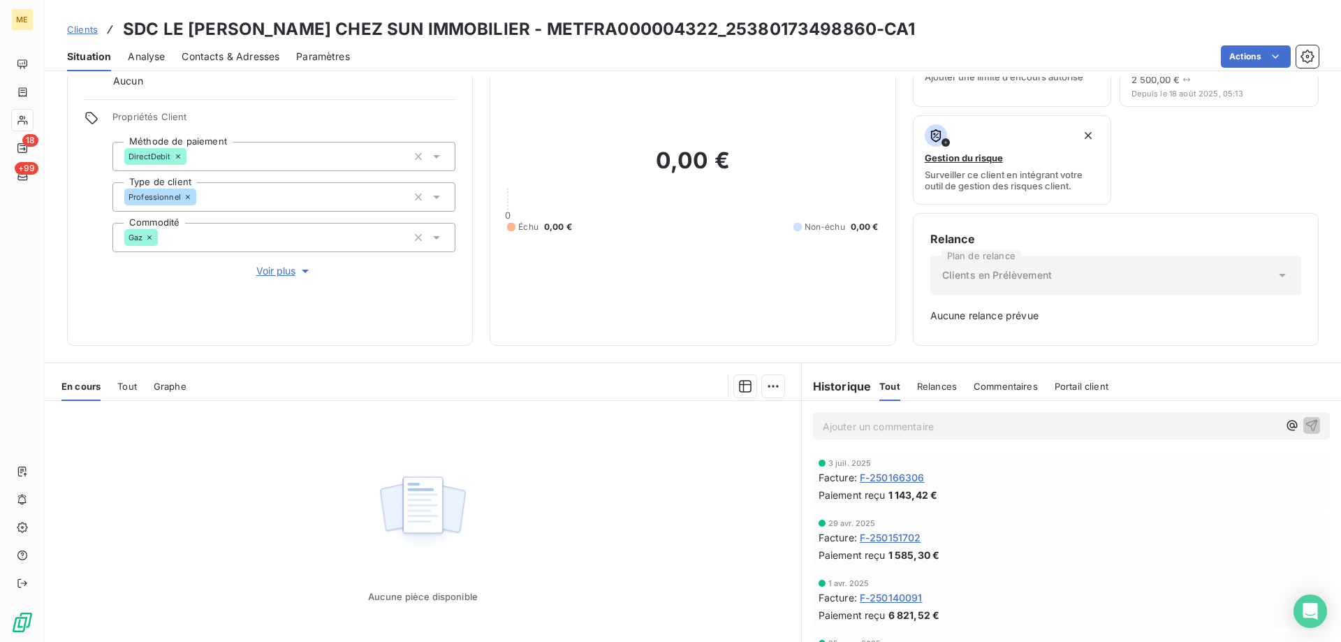
scroll to position [0, 0]
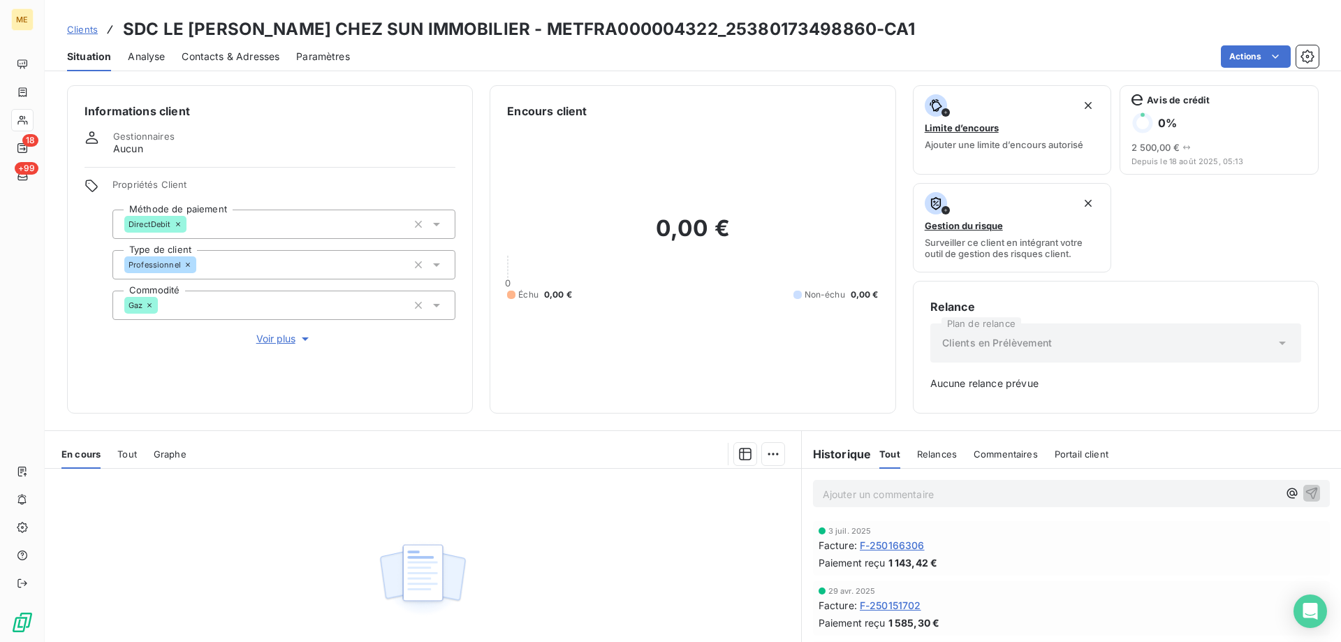
click at [139, 457] on div "En cours Tout Graphe" at bounding box center [423, 453] width 756 height 29
click at [135, 459] on span "Tout" at bounding box center [127, 453] width 20 height 11
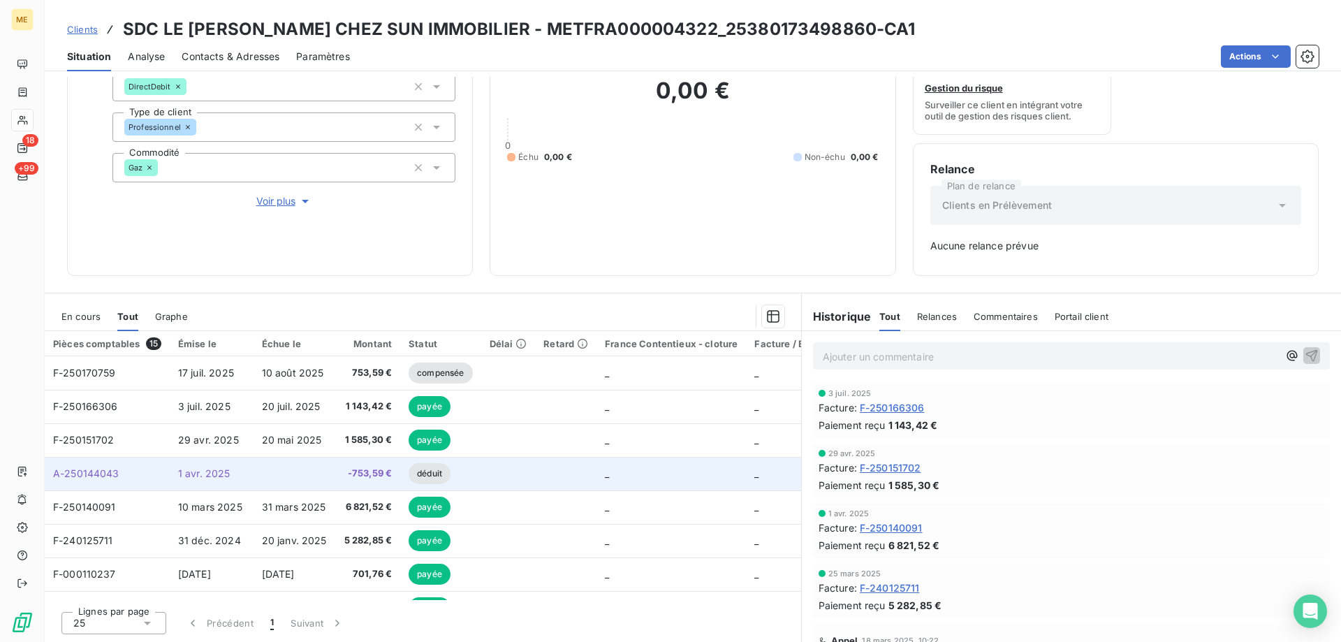
scroll to position [68, 0]
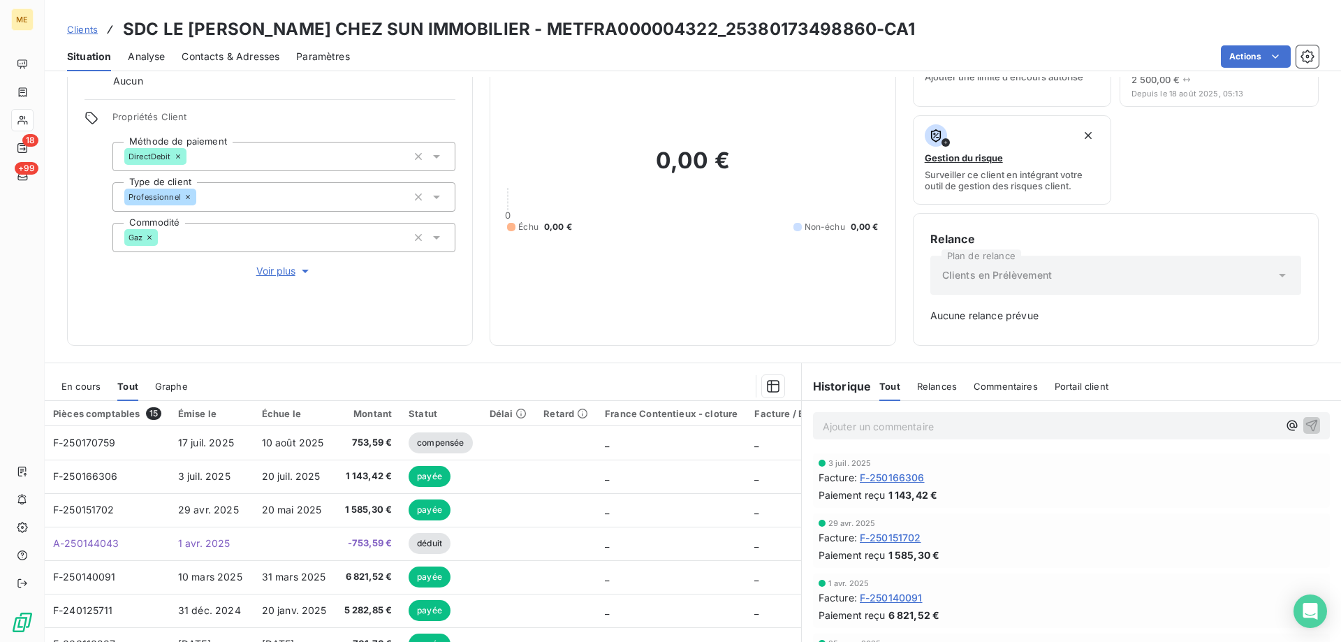
click at [75, 392] on div "En cours" at bounding box center [80, 386] width 39 height 29
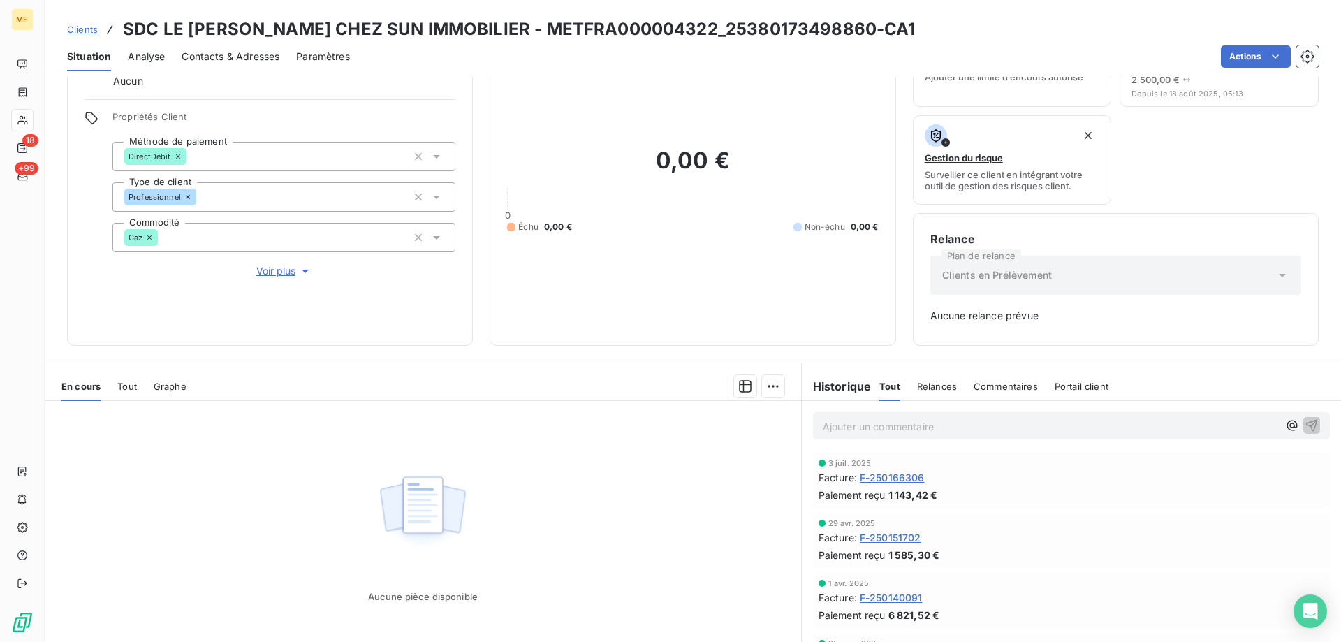
click at [140, 386] on div "En cours Tout Graphe" at bounding box center [423, 386] width 756 height 29
click at [135, 387] on span "Tout" at bounding box center [127, 386] width 20 height 11
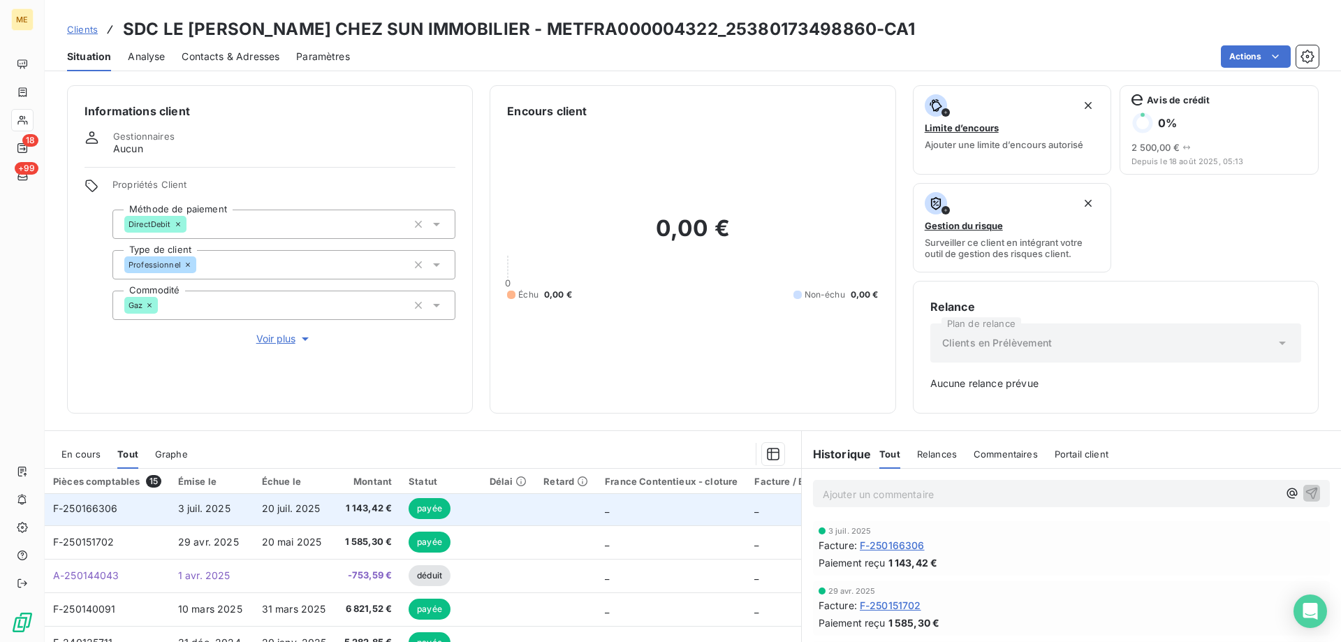
scroll to position [70, 0]
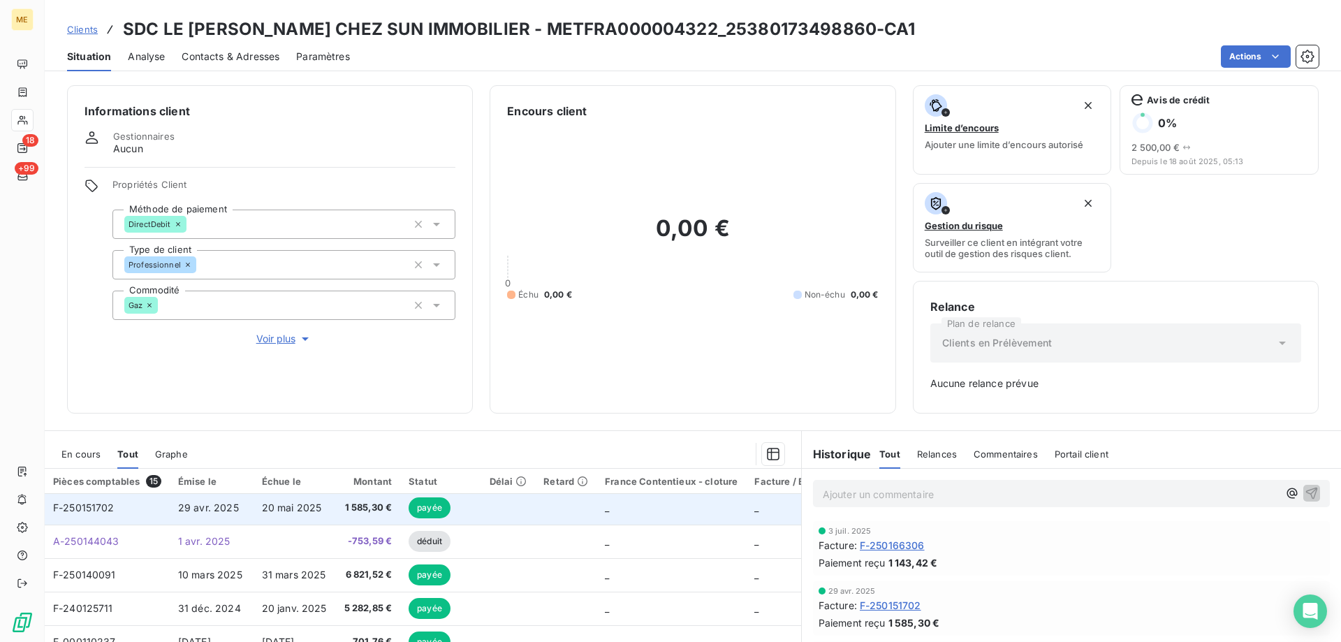
click at [168, 511] on td "F-250151702" at bounding box center [107, 508] width 125 height 34
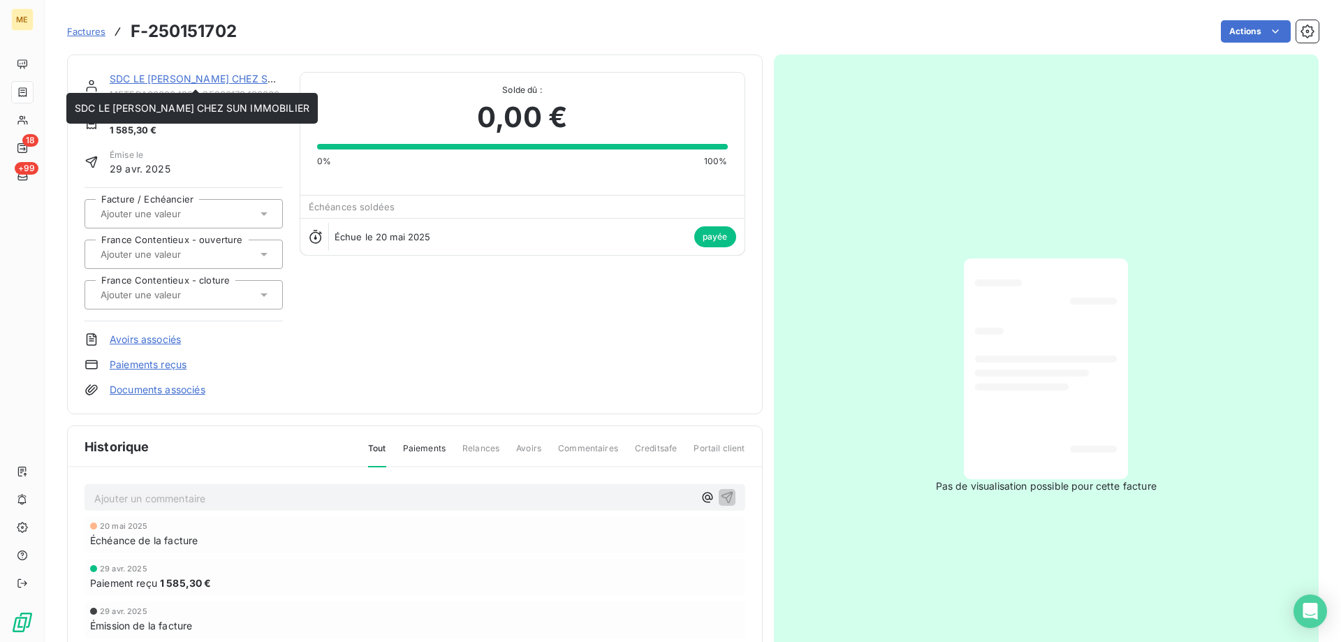
click at [133, 81] on link "SDC LE [PERSON_NAME] CHEZ SUN IMMOBILIER" at bounding box center [227, 79] width 235 height 12
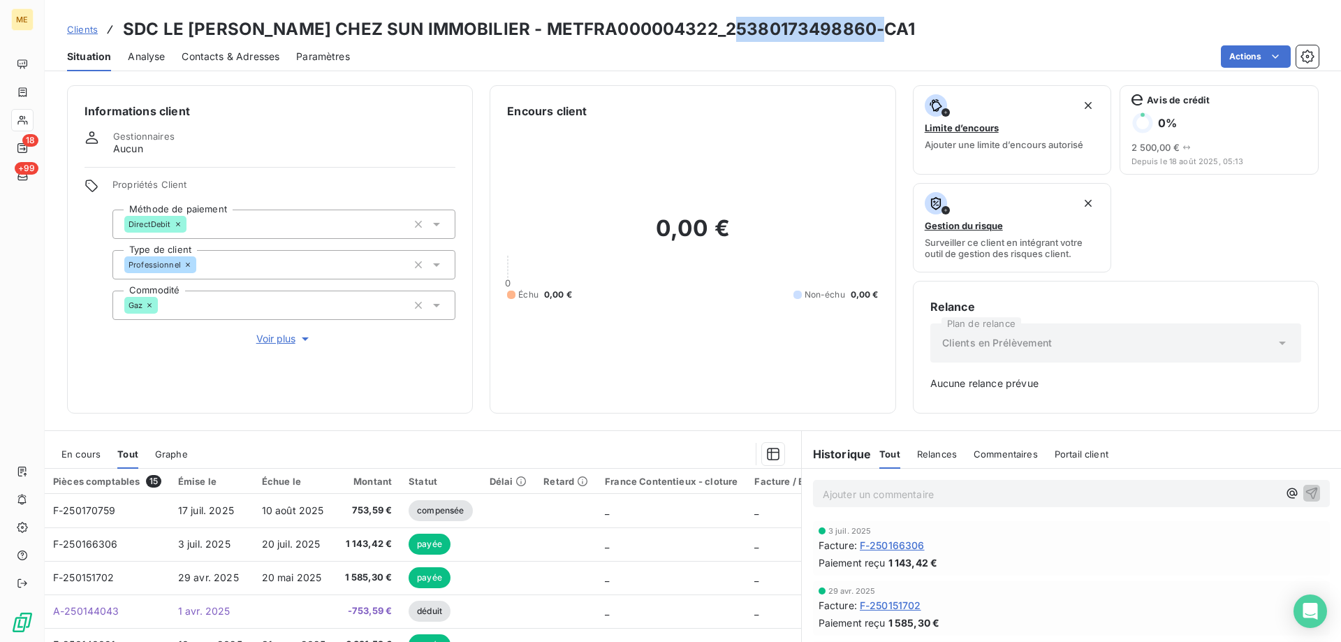
drag, startPoint x: 733, startPoint y: 32, endPoint x: 874, endPoint y: 35, distance: 141.1
click at [874, 35] on h3 "SDC LE [PERSON_NAME] CHEZ SUN IMMOBILIER - METFRA000004322_25380173498860-CA1" at bounding box center [519, 29] width 793 height 25
drag, startPoint x: 550, startPoint y: 30, endPoint x: 721, endPoint y: 32, distance: 171.1
click at [721, 32] on h3 "SDC LE [PERSON_NAME] CHEZ SUN IMMOBILIER - METFRA000004322_25380173498860-CA1" at bounding box center [519, 29] width 793 height 25
click at [670, 124] on div "0,00 € 0 Échu 0,00 € Non-échu 0,00 €" at bounding box center [692, 257] width 371 height 277
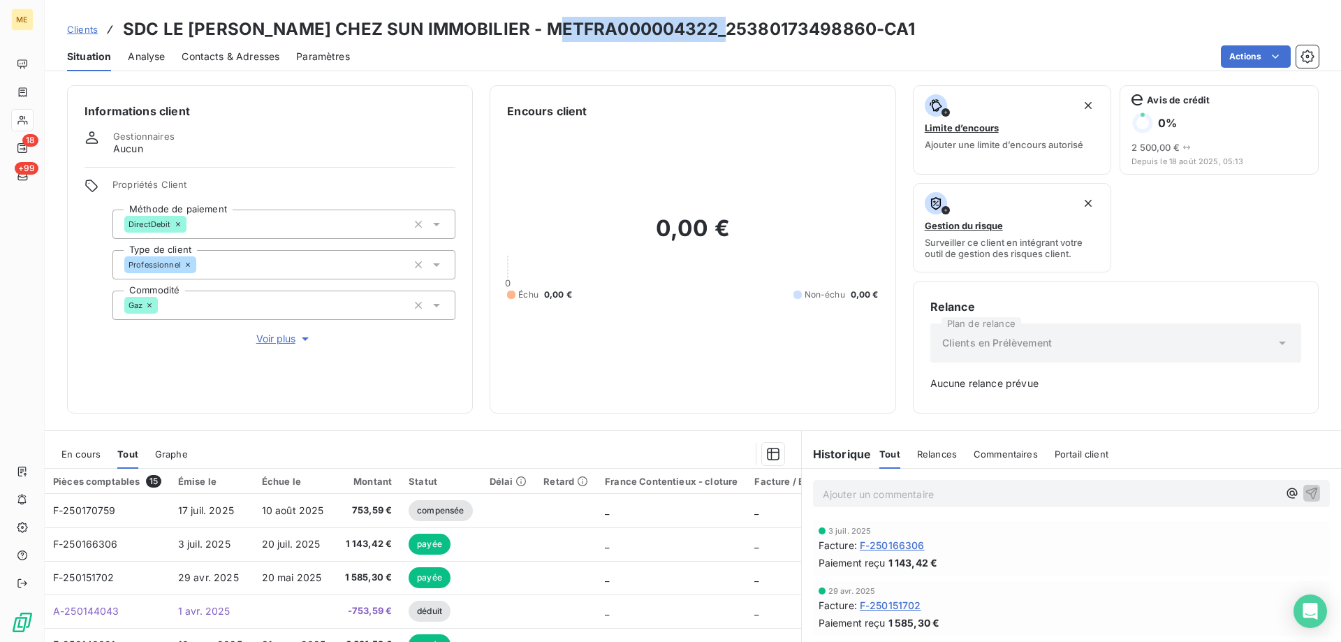
drag, startPoint x: 555, startPoint y: 29, endPoint x: 719, endPoint y: 32, distance: 163.4
click at [719, 32] on h3 "SDC LE [PERSON_NAME] CHEZ SUN IMMOBILIER - METFRA000004322_25380173498860-CA1" at bounding box center [519, 29] width 793 height 25
